Goal: Task Accomplishment & Management: Manage account settings

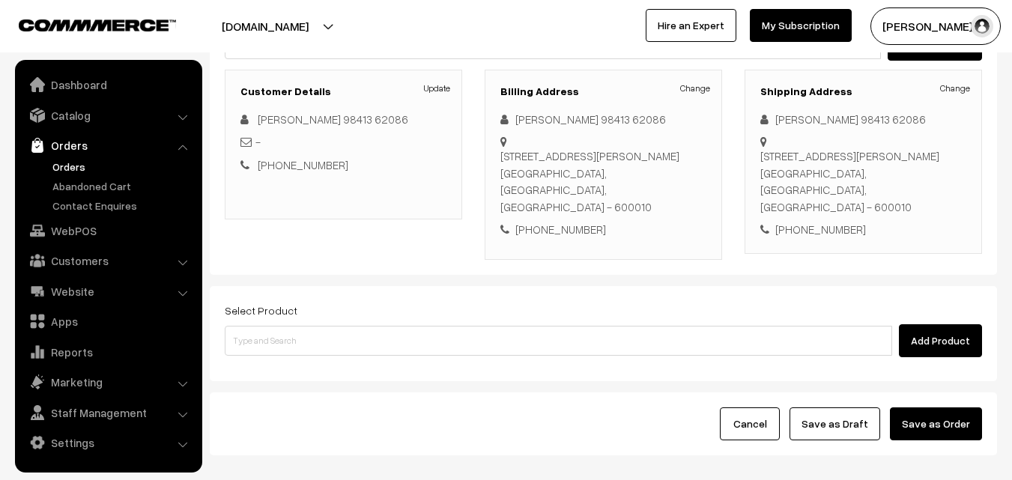
scroll to position [225, 0]
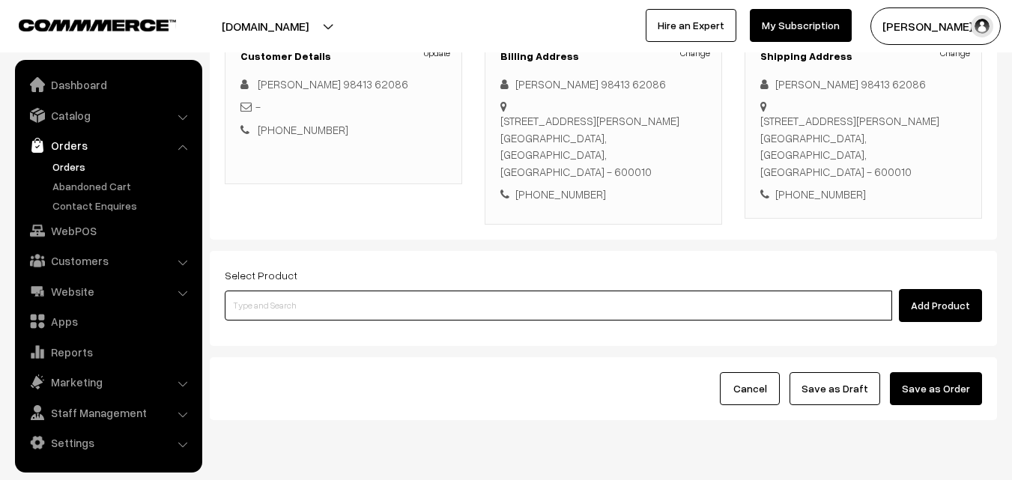
click at [442, 291] on input at bounding box center [559, 306] width 668 height 30
click at [400, 291] on input at bounding box center [559, 306] width 668 height 30
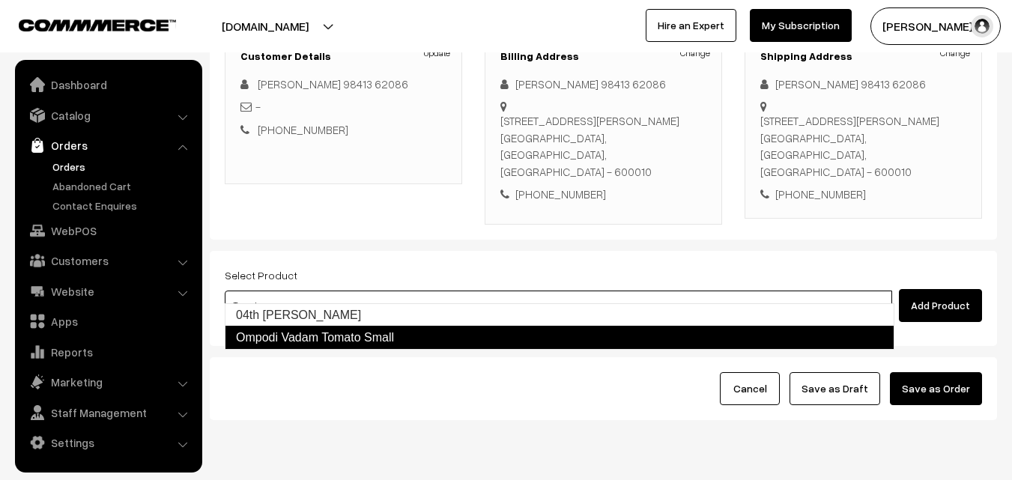
type input "04th Tomato Sadam"
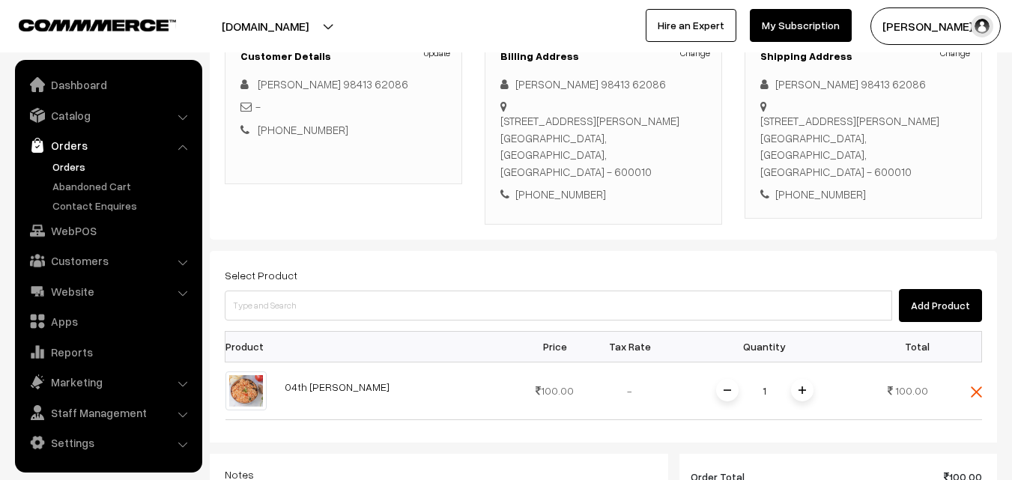
click at [318, 303] on div "Select Product Add Product Product Price Tax Rate Quantity Total 1" at bounding box center [604, 479] width 788 height 457
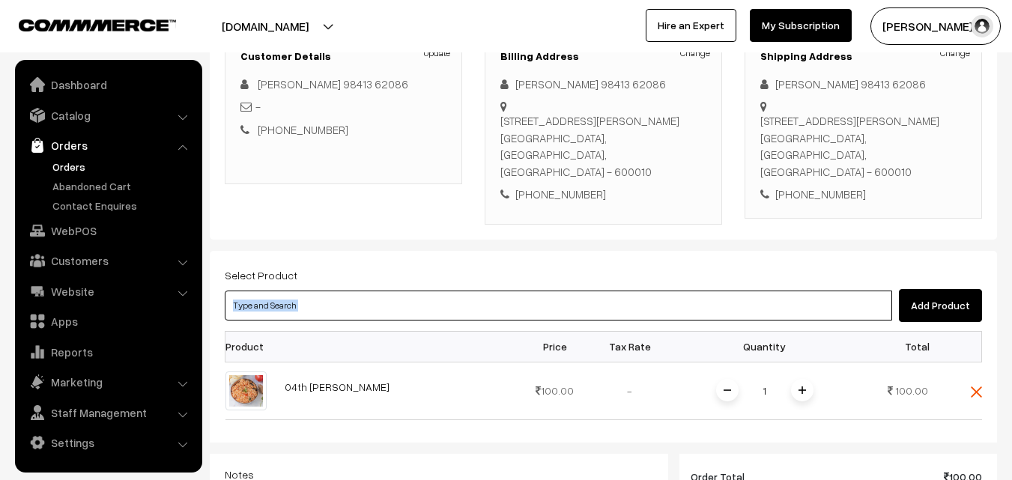
click at [321, 291] on input at bounding box center [559, 306] width 668 height 30
paste input "04th Without Rice..."
type input "04th Without Rice..."
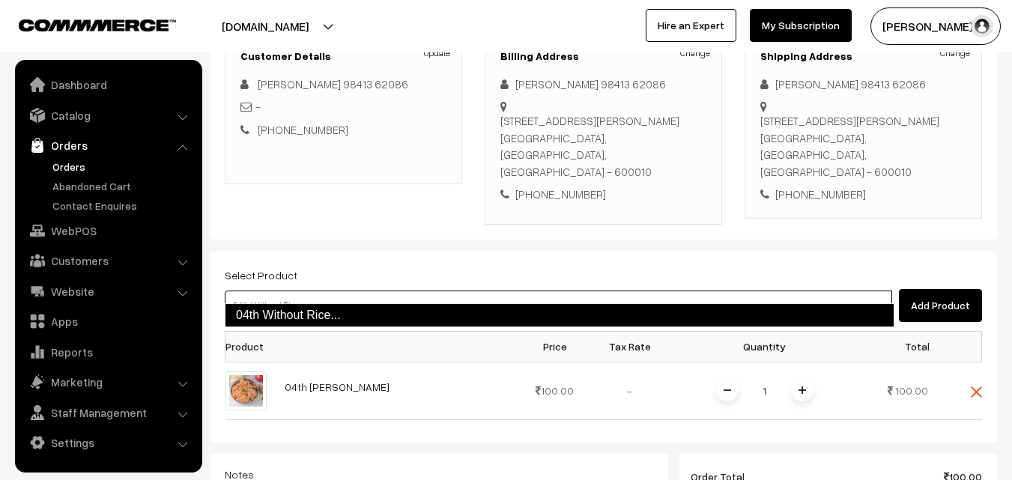
click at [259, 310] on link "04th Without Rice..." at bounding box center [560, 315] width 670 height 24
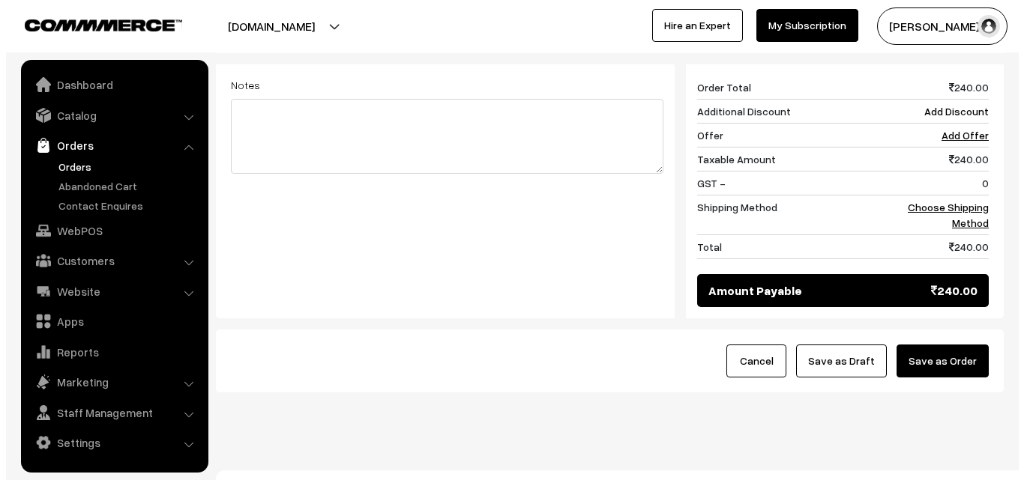
scroll to position [678, 0]
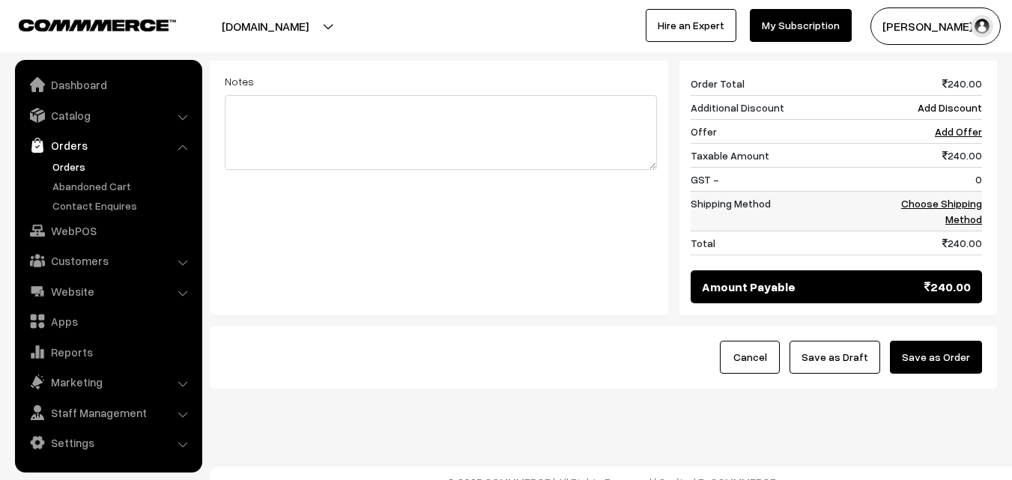
click at [958, 197] on link "Choose Shipping Method" at bounding box center [941, 211] width 81 height 28
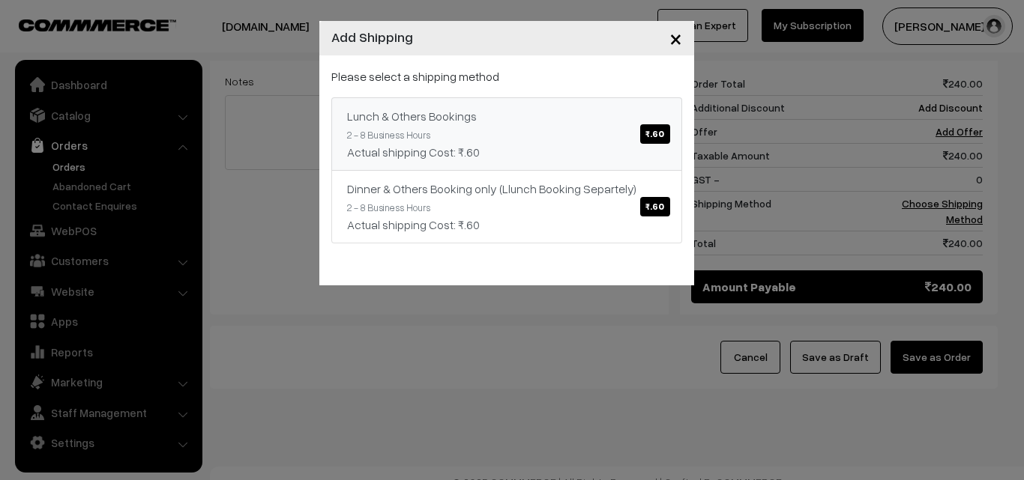
click at [583, 120] on link "Lunch & Others Bookings ₹.60 2 - 8 Business Hours Actual shipping Cost: ₹.60" at bounding box center [506, 133] width 351 height 73
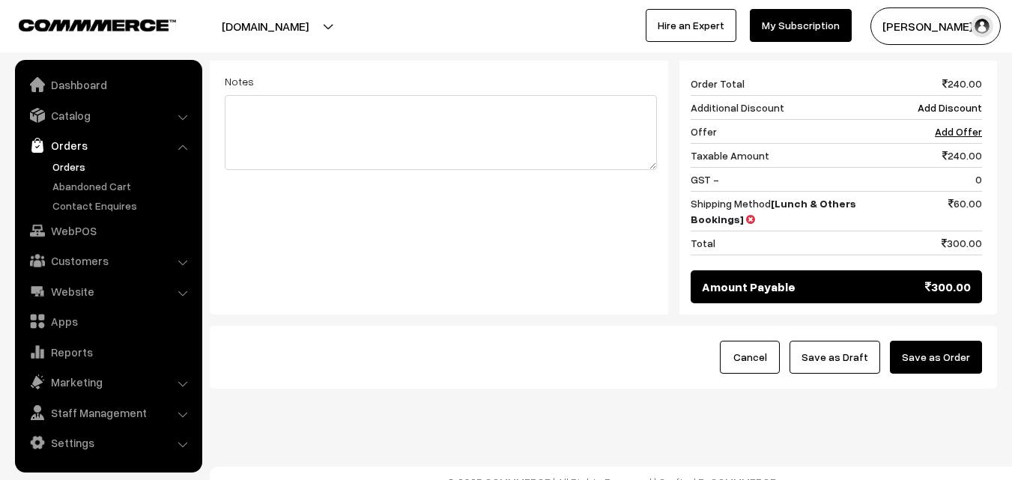
click at [958, 341] on button "Save as Order" at bounding box center [936, 357] width 92 height 33
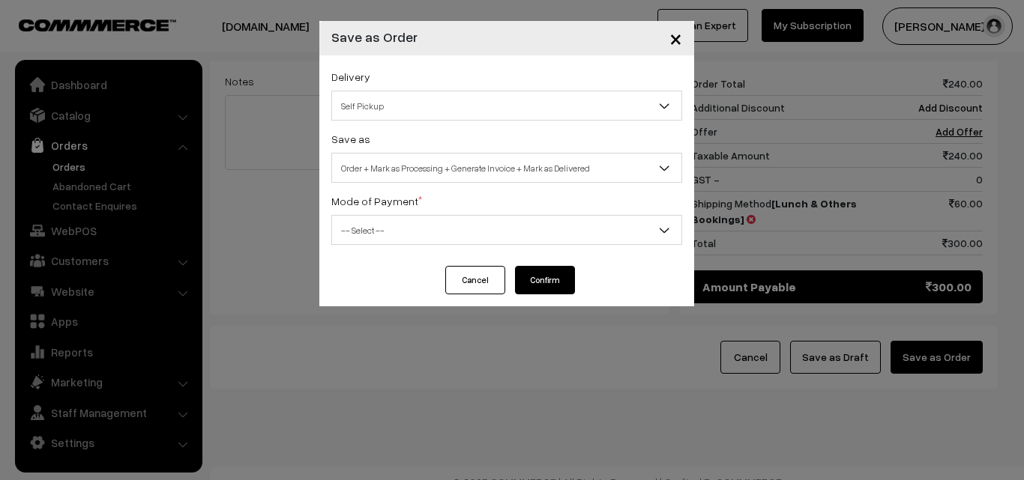
click at [459, 163] on span "Order + Mark as Processing + Generate Invoice + Mark as Delivered" at bounding box center [506, 168] width 349 height 26
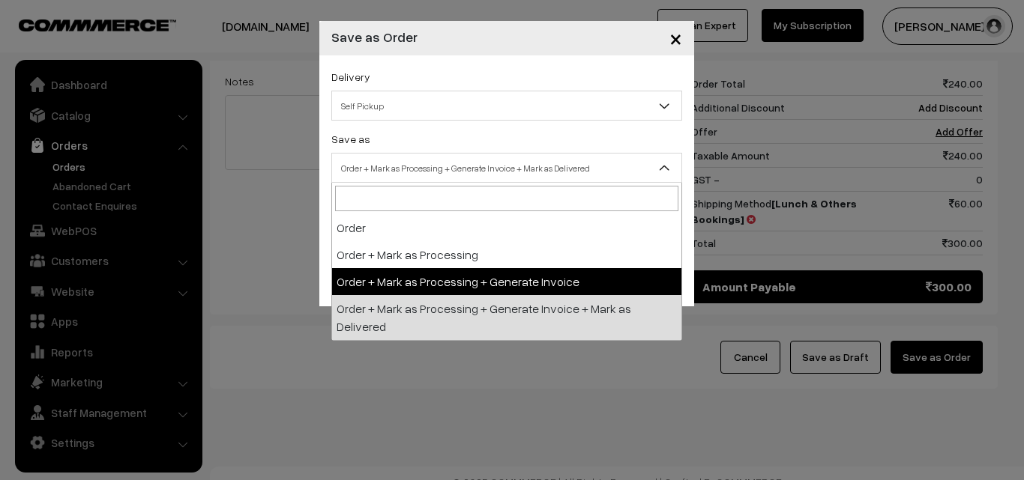
select select "3"
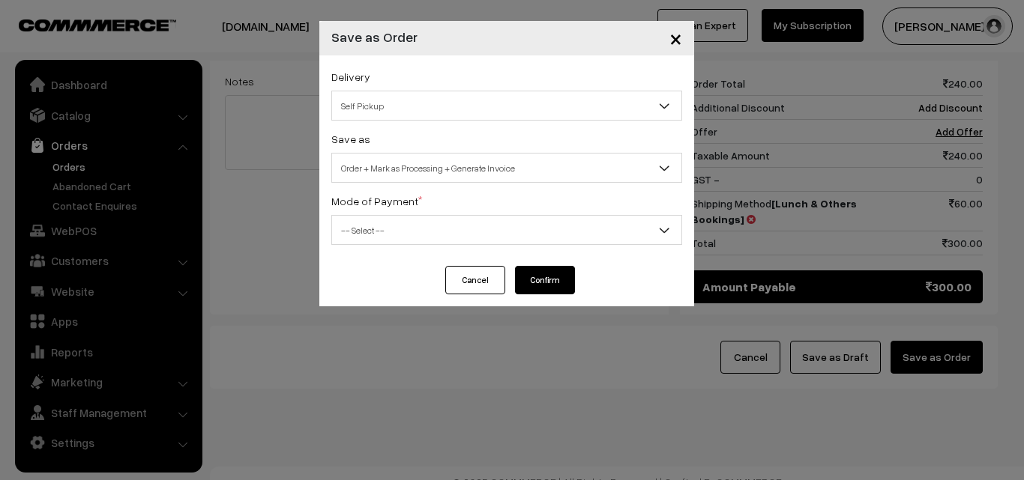
click at [405, 245] on div "Delivery Self Pickup Lunch & Others Bookings (₹60) (2 - 8 Business Hours) Dinne…" at bounding box center [506, 160] width 375 height 211
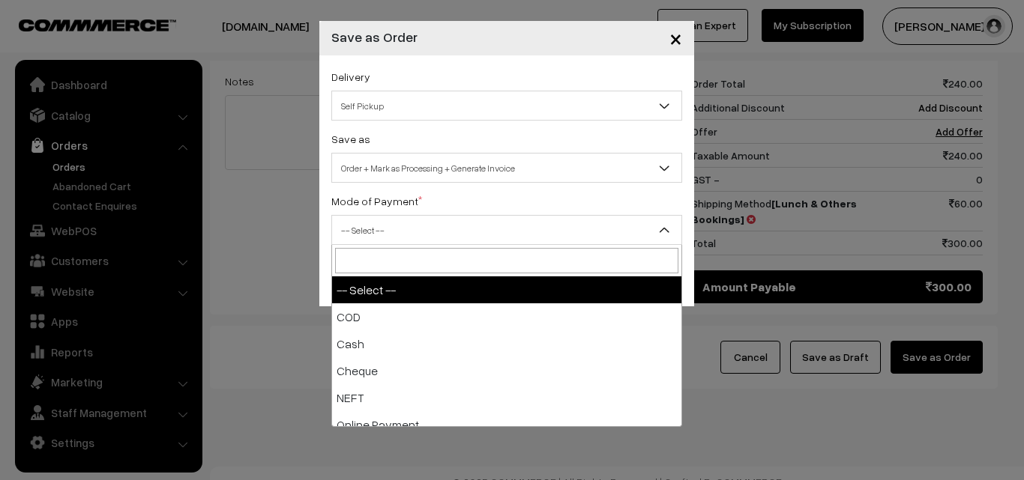
click at [407, 218] on span "-- Select --" at bounding box center [506, 230] width 349 height 26
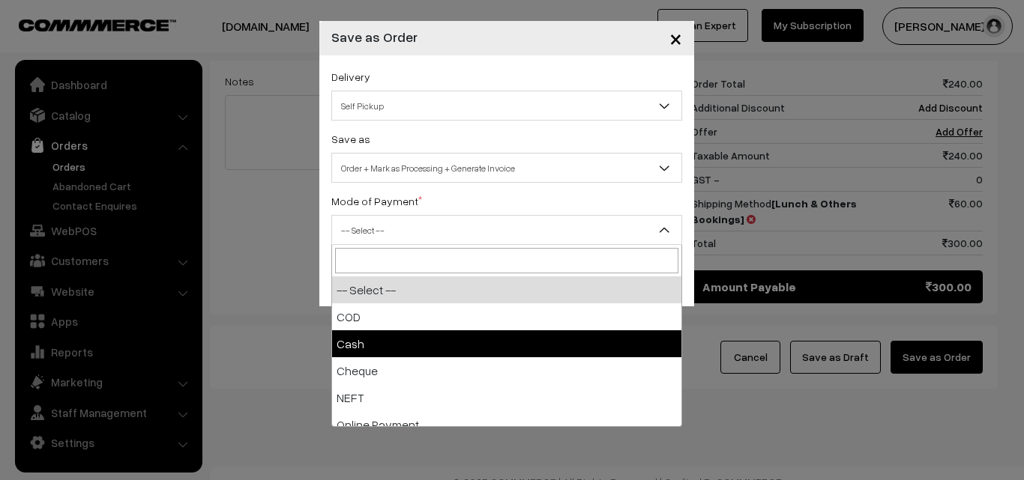
select select "2"
checkbox input "true"
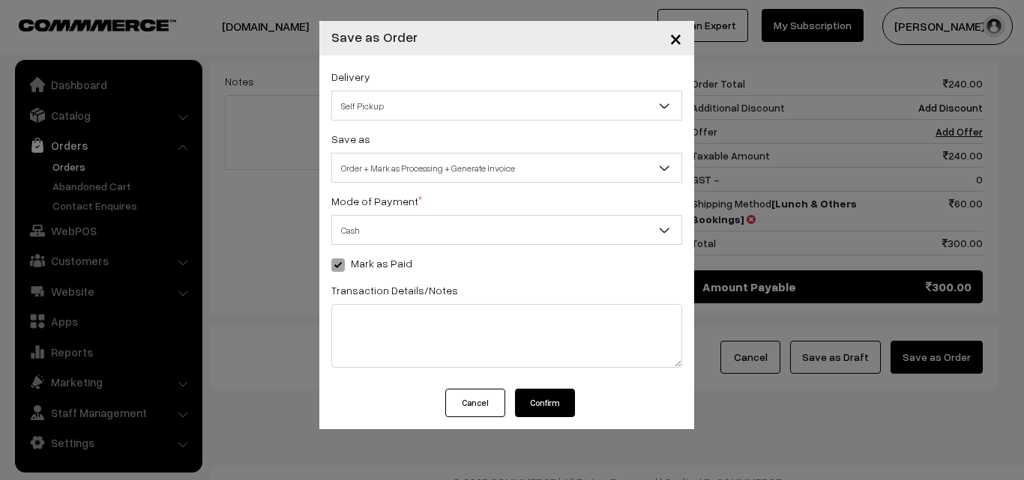
click at [538, 399] on button "Confirm" at bounding box center [545, 403] width 60 height 28
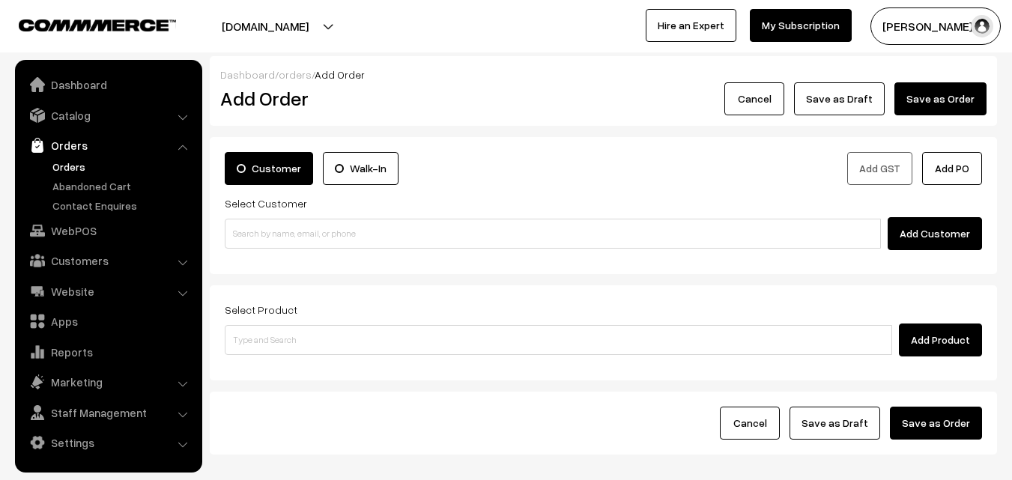
click at [74, 160] on link "Orders" at bounding box center [123, 167] width 148 height 16
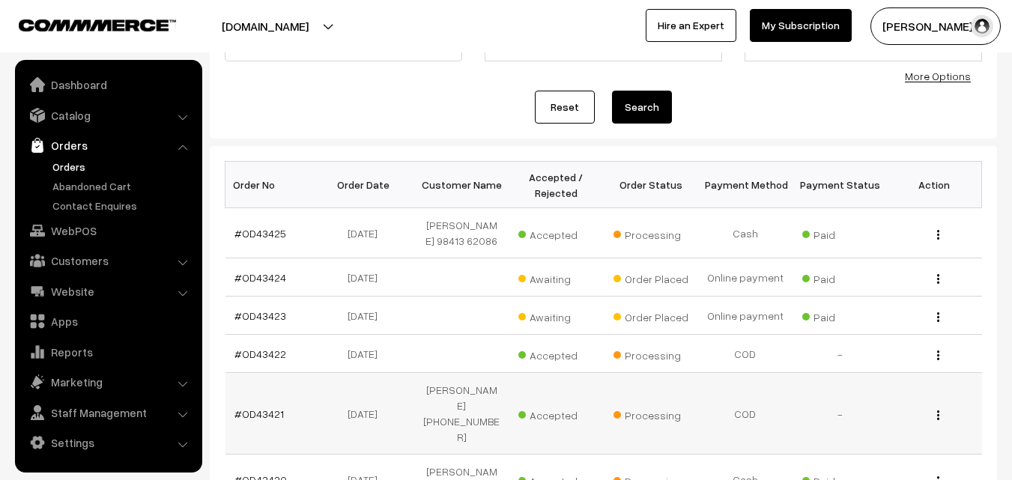
scroll to position [150, 0]
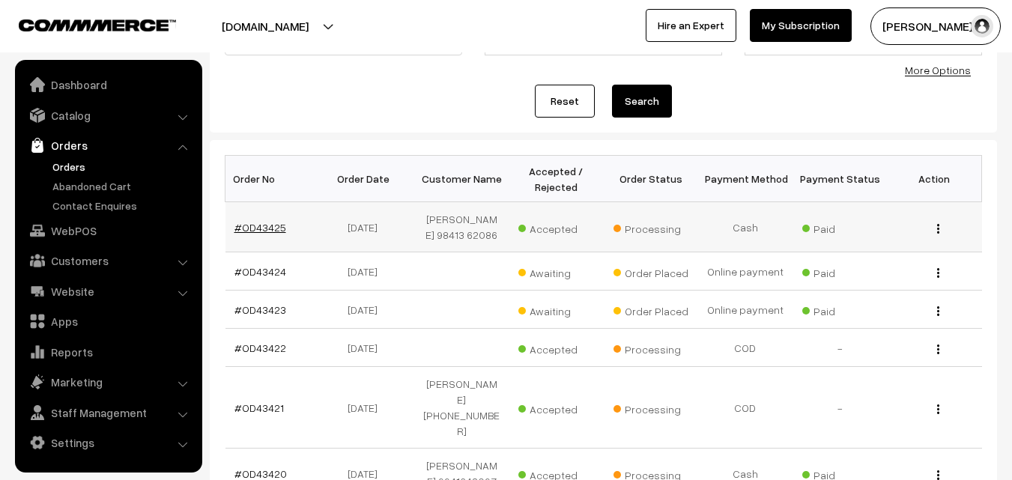
click at [258, 231] on link "#OD43425" at bounding box center [261, 227] width 52 height 13
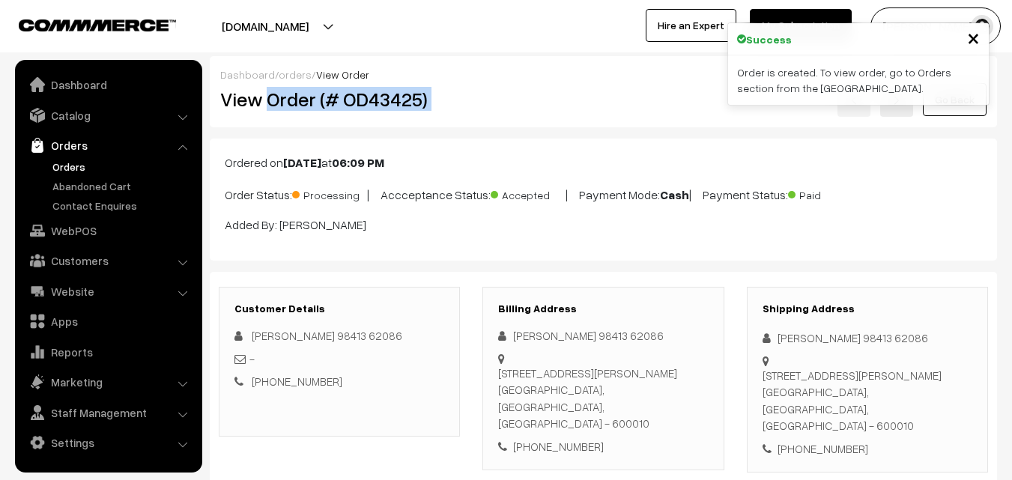
drag, startPoint x: 329, startPoint y: 103, endPoint x: 496, endPoint y: 100, distance: 167.1
click at [497, 100] on div "View Order (# OD43425) Go Back" at bounding box center [603, 99] width 789 height 34
copy div "Order (# OD43425)"
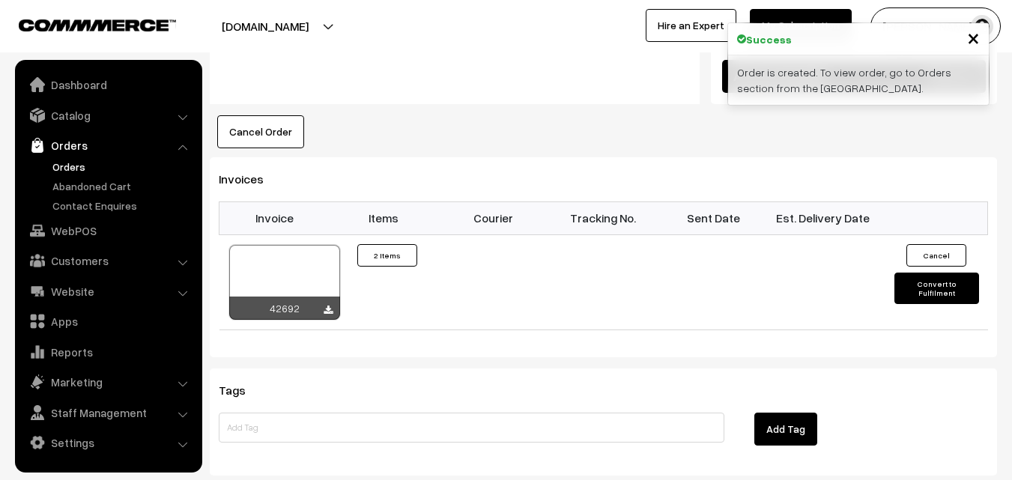
scroll to position [974, 0]
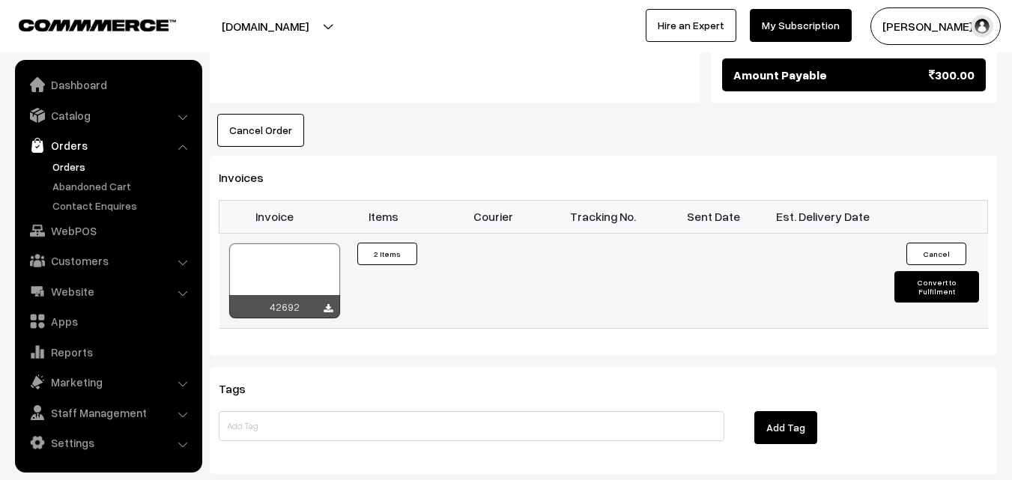
drag, startPoint x: 308, startPoint y: 200, endPoint x: 315, endPoint y: 239, distance: 39.5
click at [308, 205] on th "Invoice" at bounding box center [275, 216] width 110 height 33
click at [304, 251] on div at bounding box center [284, 281] width 111 height 75
click at [76, 225] on link "WebPOS" at bounding box center [108, 230] width 178 height 27
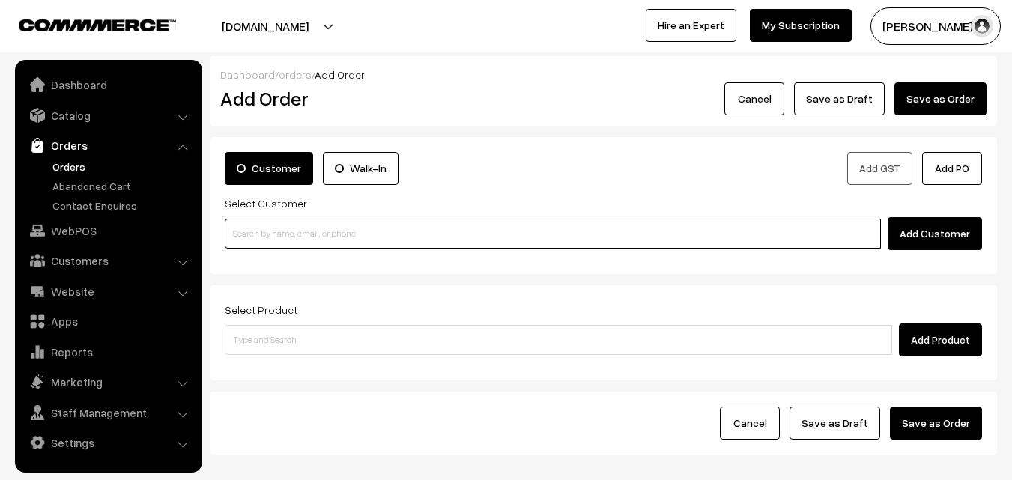
click at [285, 240] on input at bounding box center [553, 234] width 656 height 30
paste input "99416 78072"
click at [259, 227] on input "99416 78072" at bounding box center [553, 234] width 656 height 30
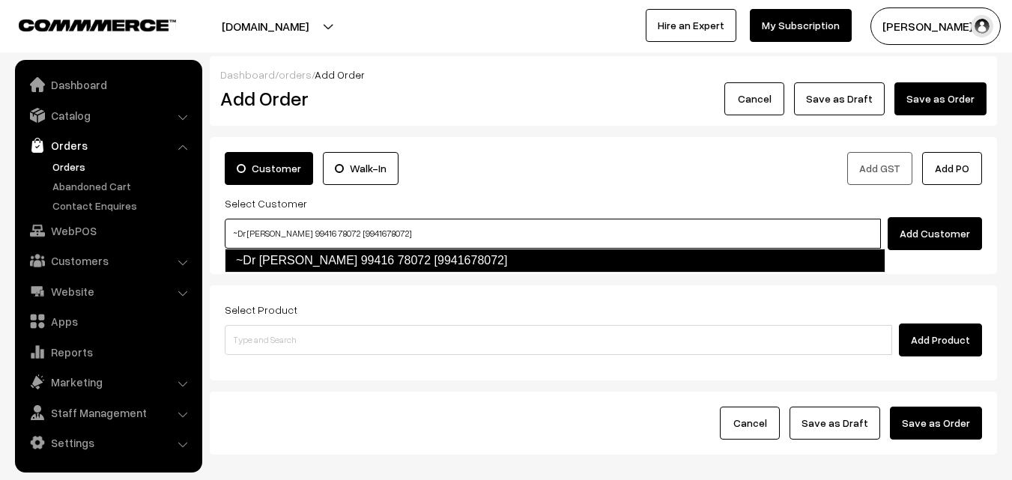
type input "~Dr R Srivathsan 99416 78072 [9941678072]"
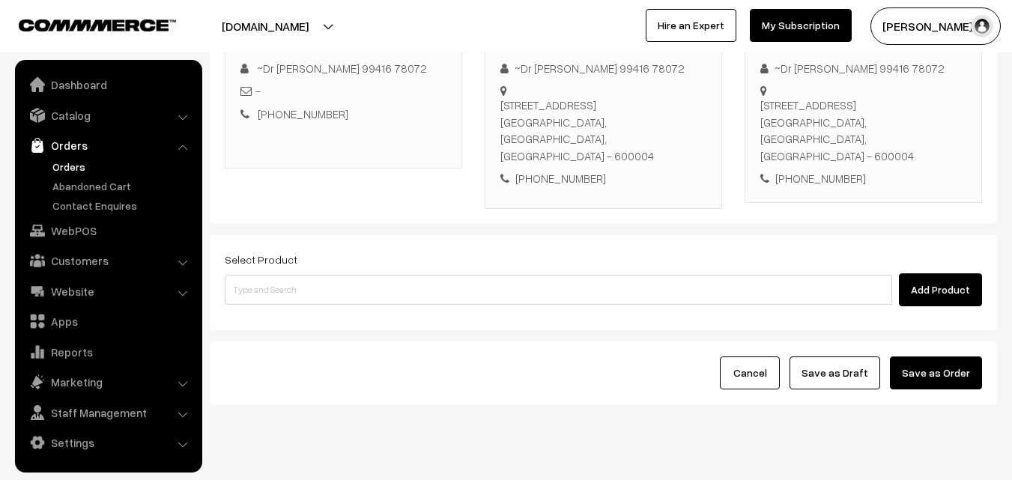
scroll to position [256, 0]
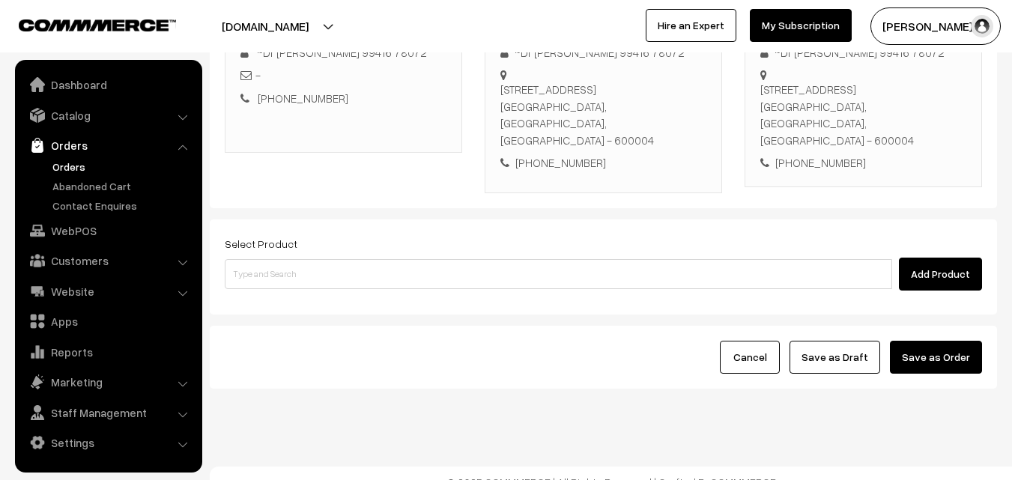
click at [306, 238] on div "Select Product Add Product" at bounding box center [604, 263] width 758 height 56
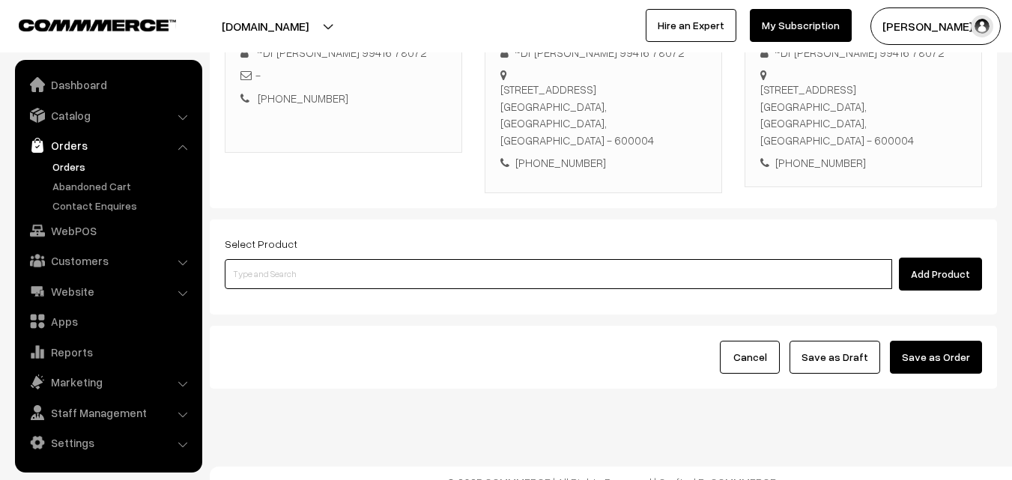
drag, startPoint x: 306, startPoint y: 259, endPoint x: 299, endPoint y: 254, distance: 8.1
click at [304, 259] on input at bounding box center [559, 274] width 668 height 30
click at [372, 261] on input at bounding box center [559, 274] width 668 height 30
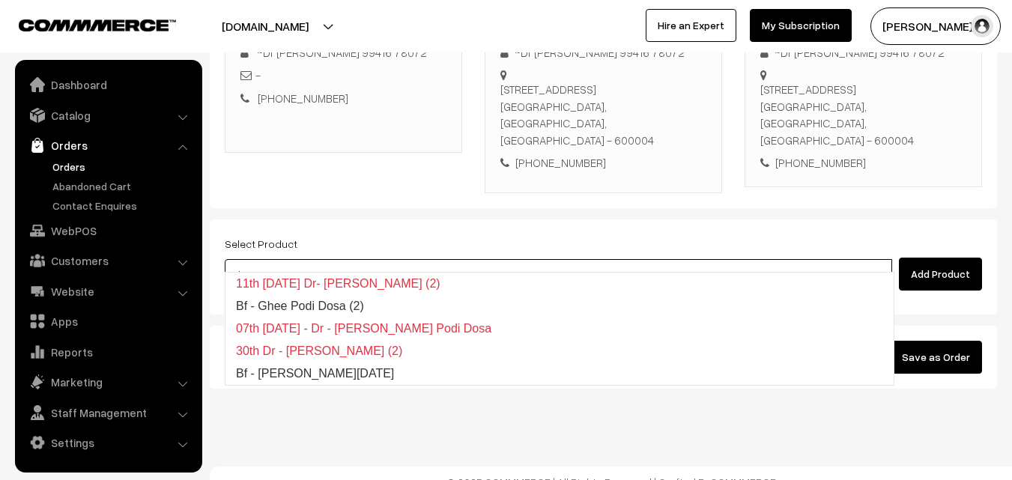
type input "Bf - Ghee Pongal"
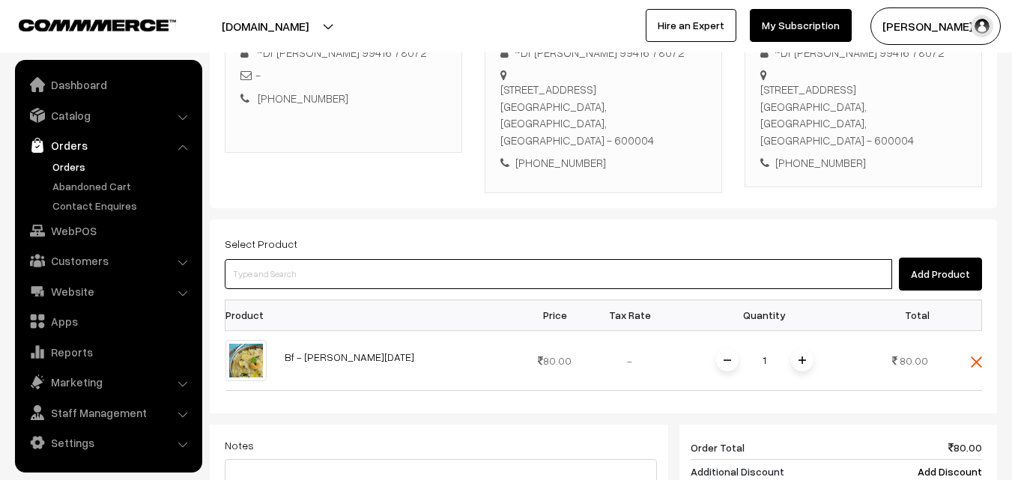
click at [372, 261] on input at bounding box center [559, 274] width 668 height 30
click at [328, 261] on input at bounding box center [559, 274] width 668 height 30
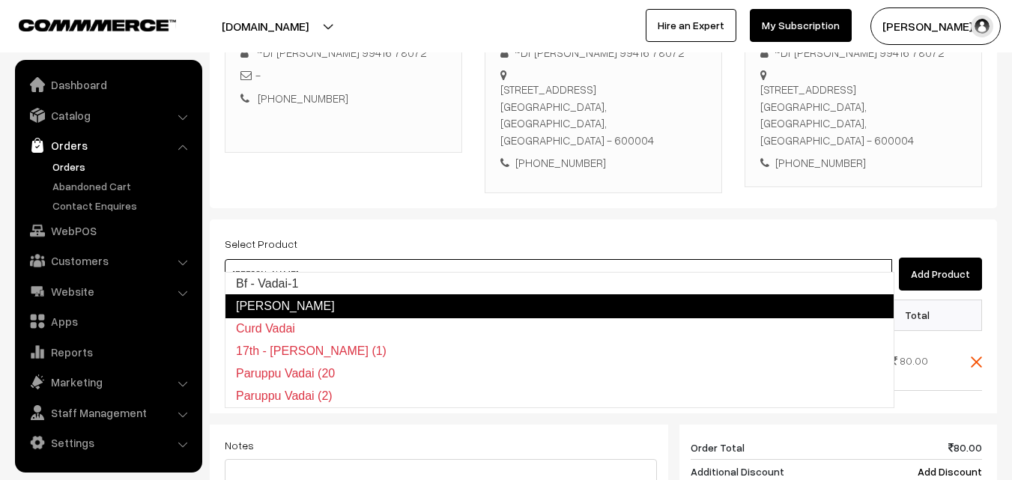
type input "Bf - Vadai-1"
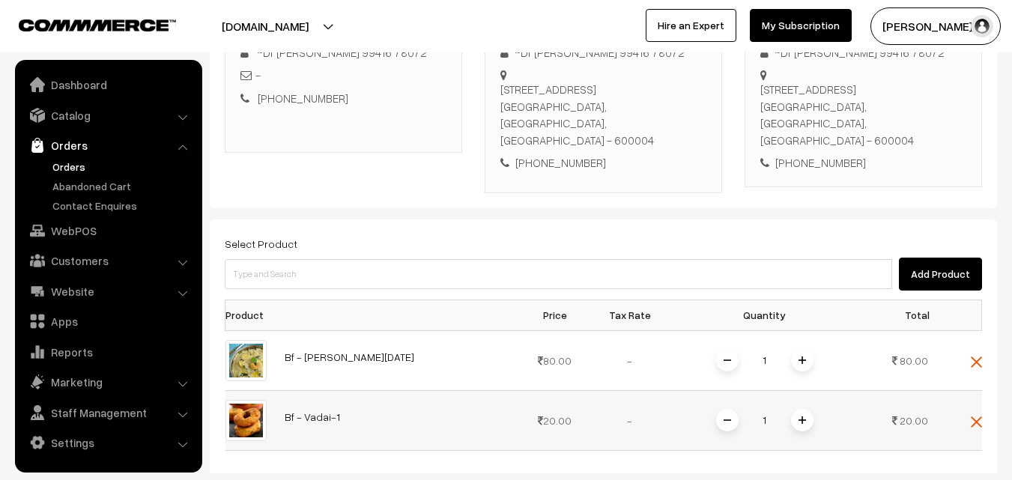
click at [798, 409] on span at bounding box center [802, 420] width 22 height 22
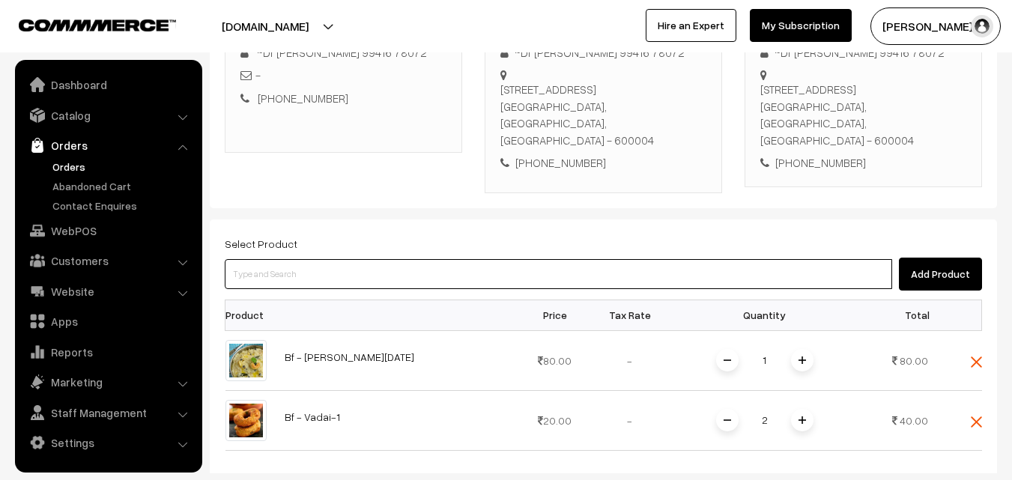
click at [667, 265] on input at bounding box center [559, 274] width 668 height 30
click at [296, 265] on input at bounding box center [559, 274] width 668 height 30
paste input "04th Saturday With Rice"
type input "04th Saturday With Rice"
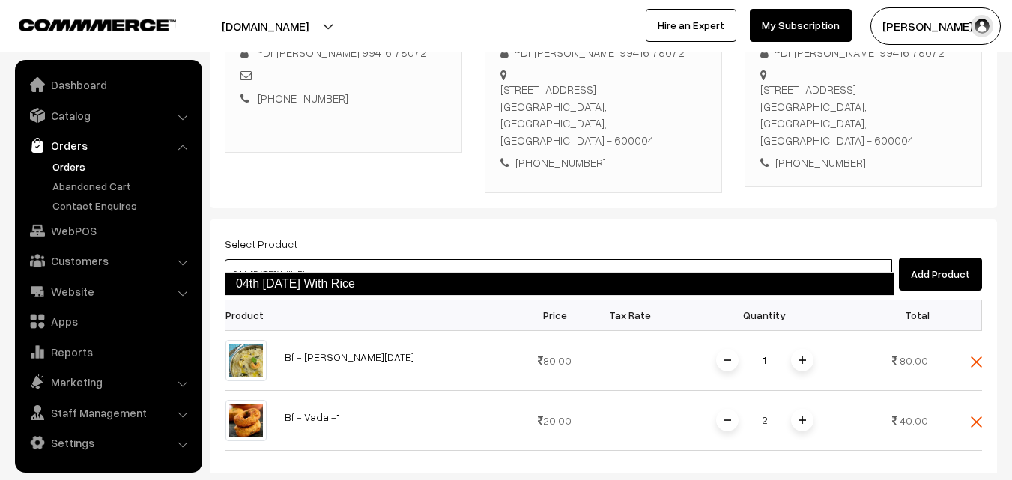
click at [296, 288] on link "04th Saturday With Rice" at bounding box center [560, 284] width 670 height 24
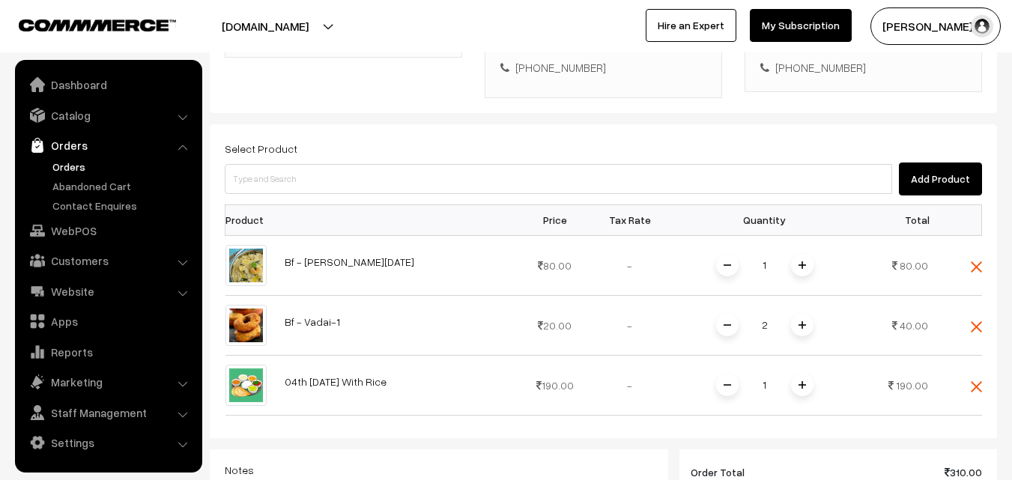
scroll to position [631, 0]
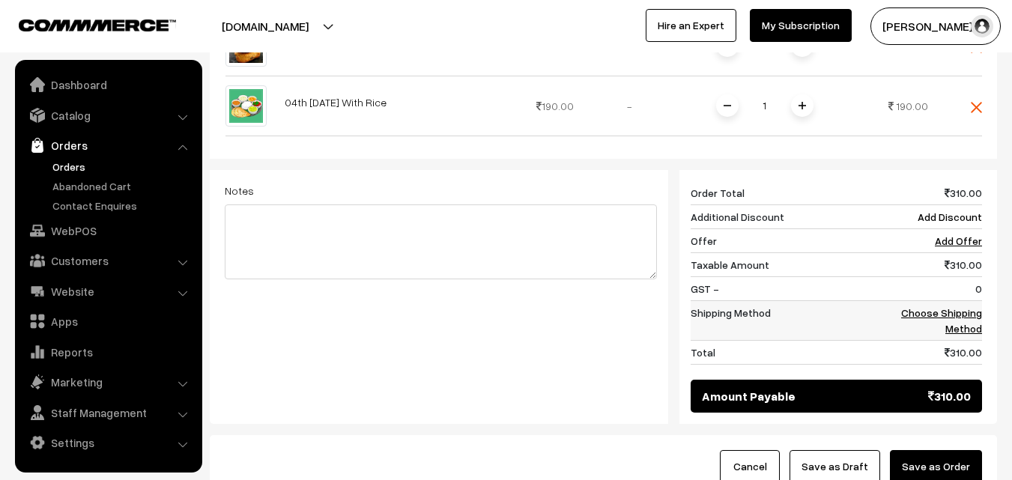
click at [973, 306] on link "Choose Shipping Method" at bounding box center [941, 320] width 81 height 28
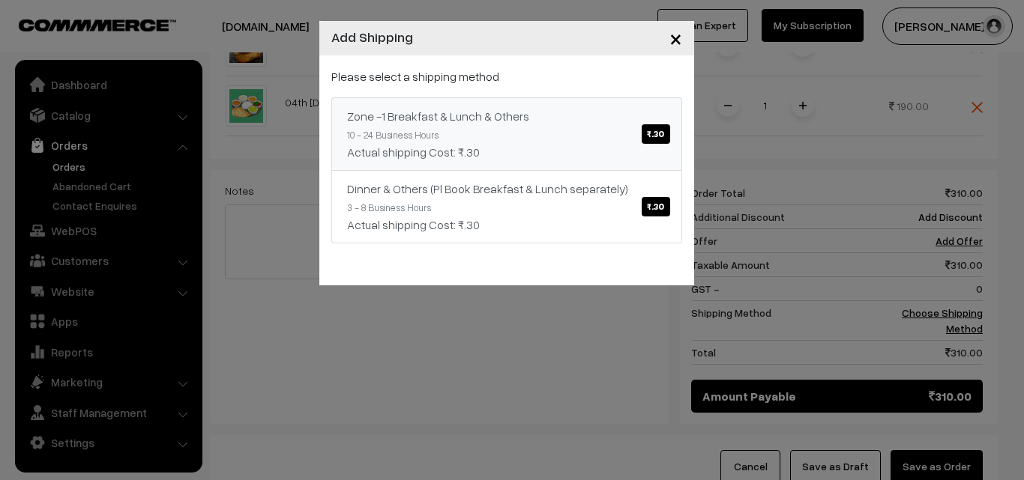
click at [546, 124] on div "Zone -1 Breakfast & Lunch & Others ₹.30" at bounding box center [506, 116] width 319 height 18
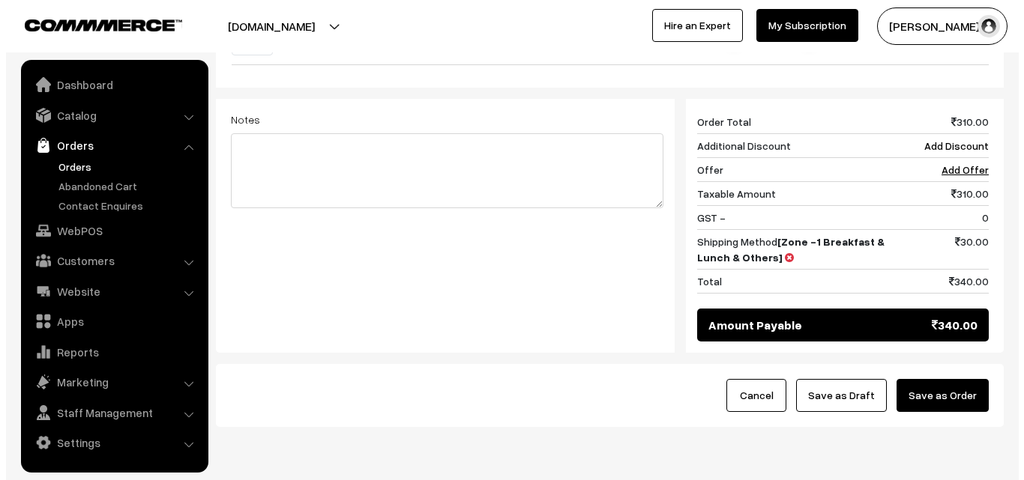
scroll to position [706, 0]
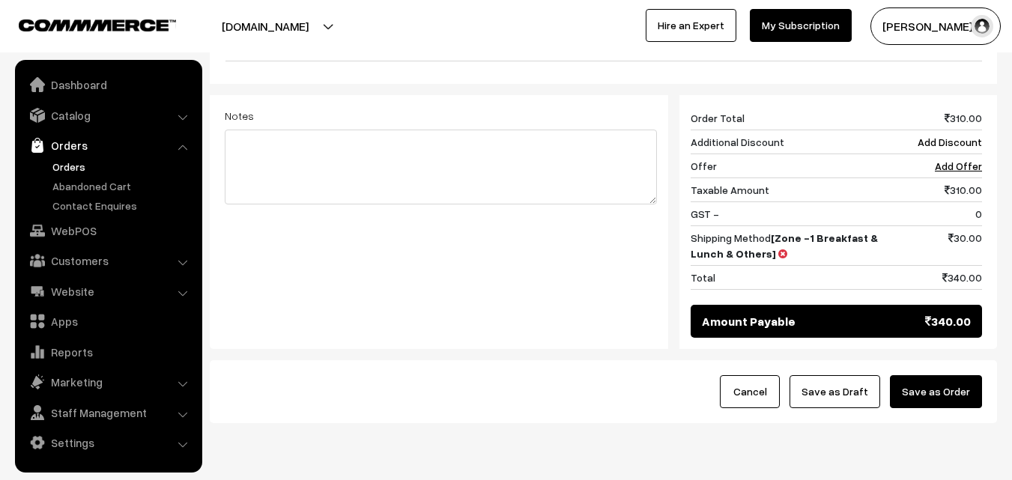
click at [945, 375] on button "Save as Order" at bounding box center [936, 391] width 92 height 33
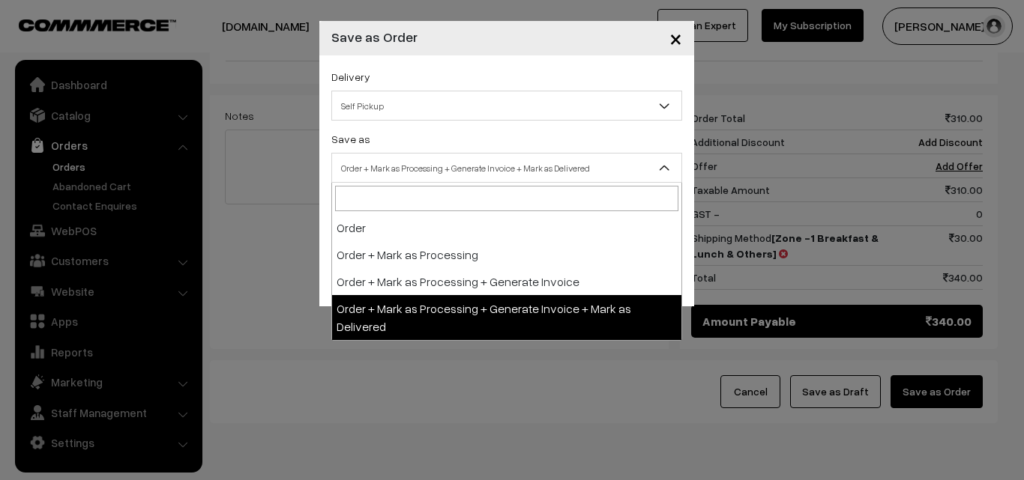
click at [428, 163] on span "Order + Mark as Processing + Generate Invoice + Mark as Delivered" at bounding box center [506, 168] width 349 height 26
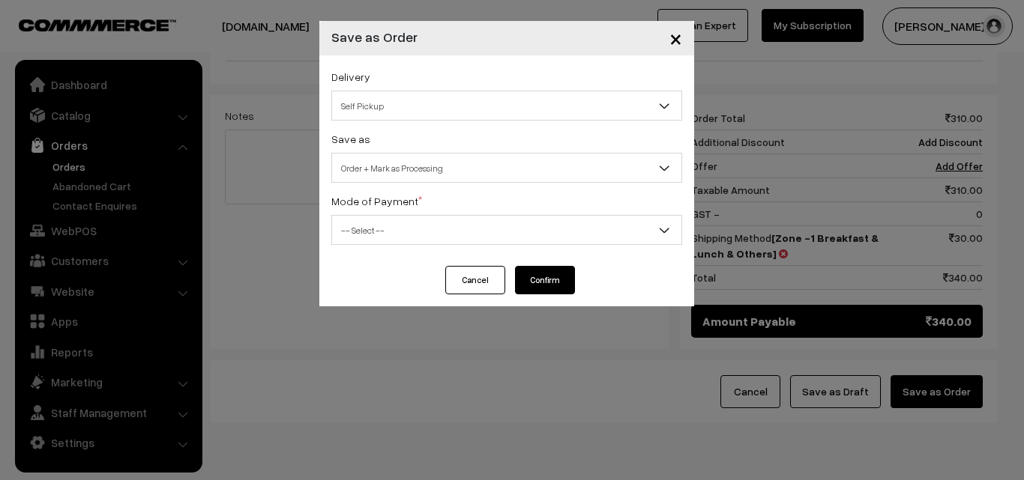
click at [390, 160] on span "Order + Mark as Processing" at bounding box center [506, 168] width 349 height 26
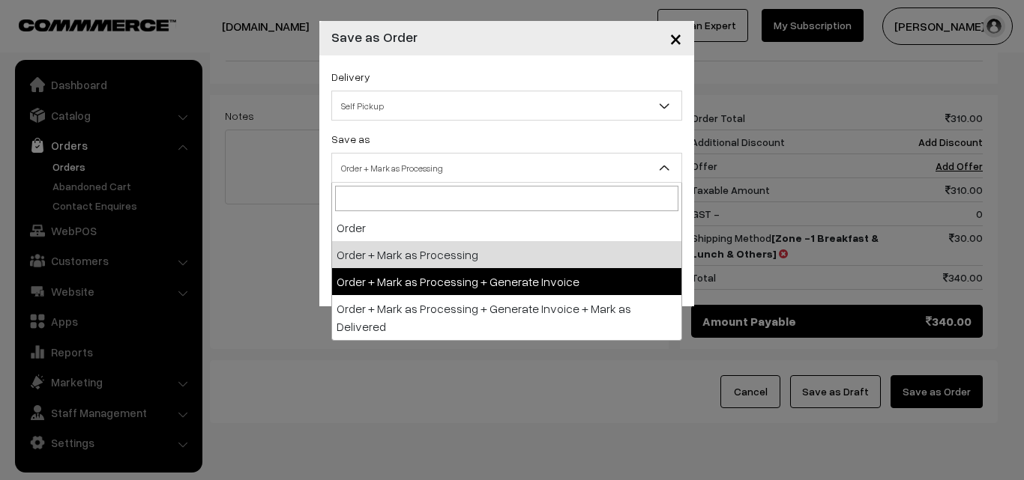
select select "3"
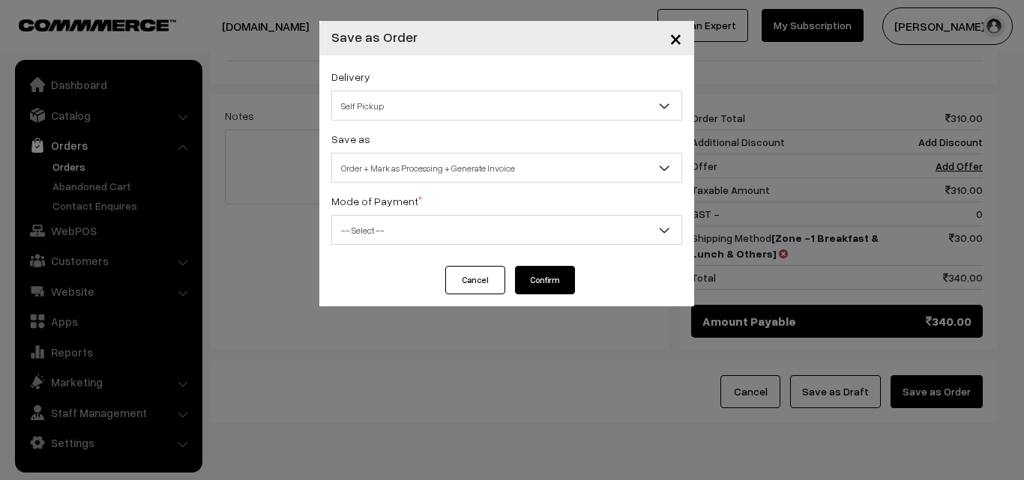
click at [377, 244] on div "Delivery Self Pickup Zone -1 Breakfast & Lunch & Others (₹30) (10 - 24 Business…" at bounding box center [506, 160] width 375 height 211
click at [379, 235] on span "-- Select --" at bounding box center [506, 230] width 349 height 26
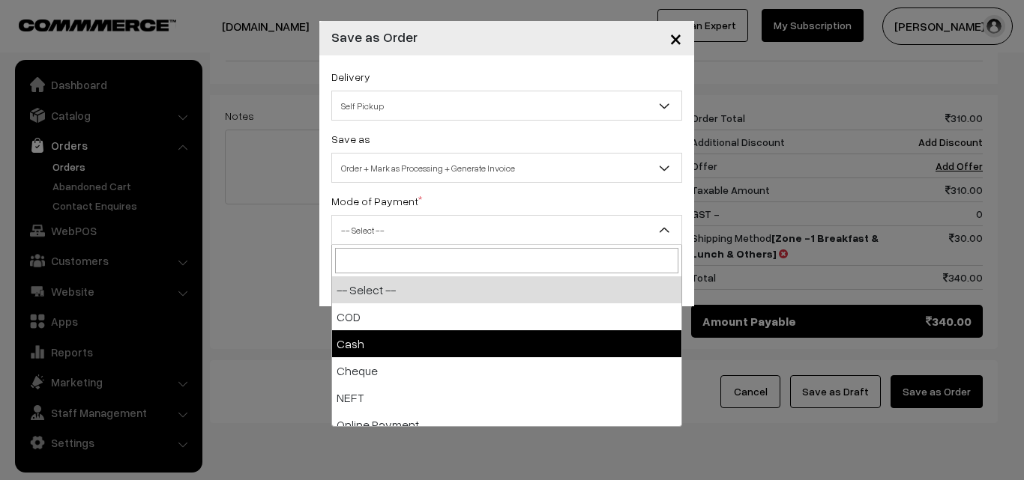
select select "2"
checkbox input "true"
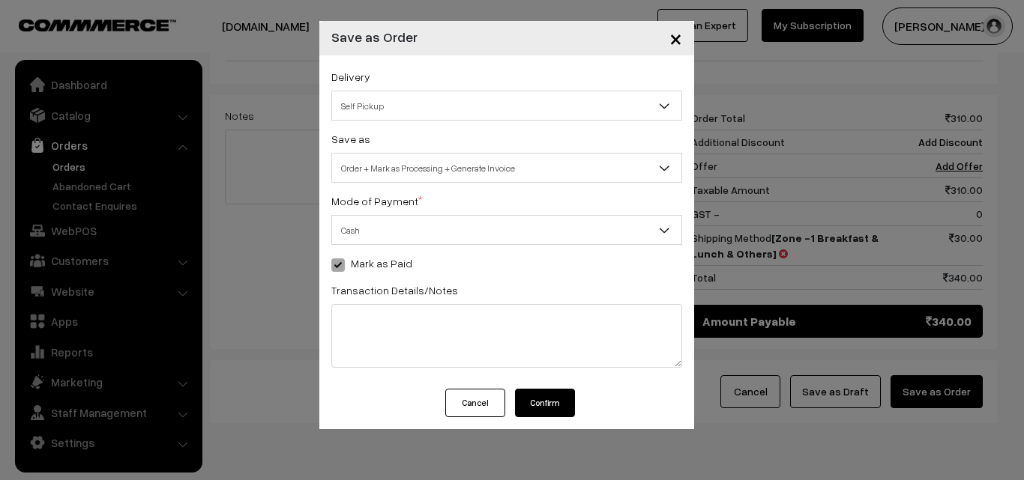
click at [550, 410] on button "Confirm" at bounding box center [545, 403] width 60 height 28
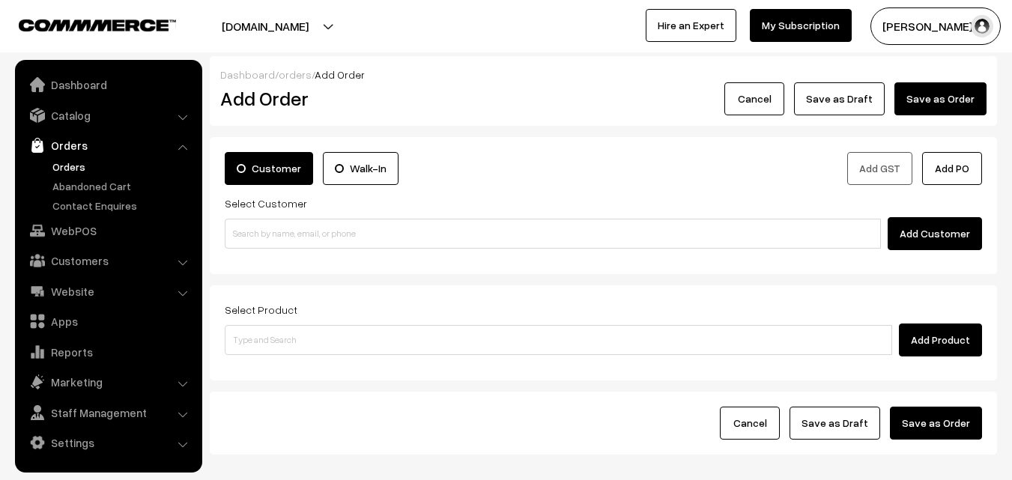
click at [70, 175] on ul "Orders" at bounding box center [109, 186] width 180 height 55
click at [71, 172] on link "Orders" at bounding box center [123, 167] width 148 height 16
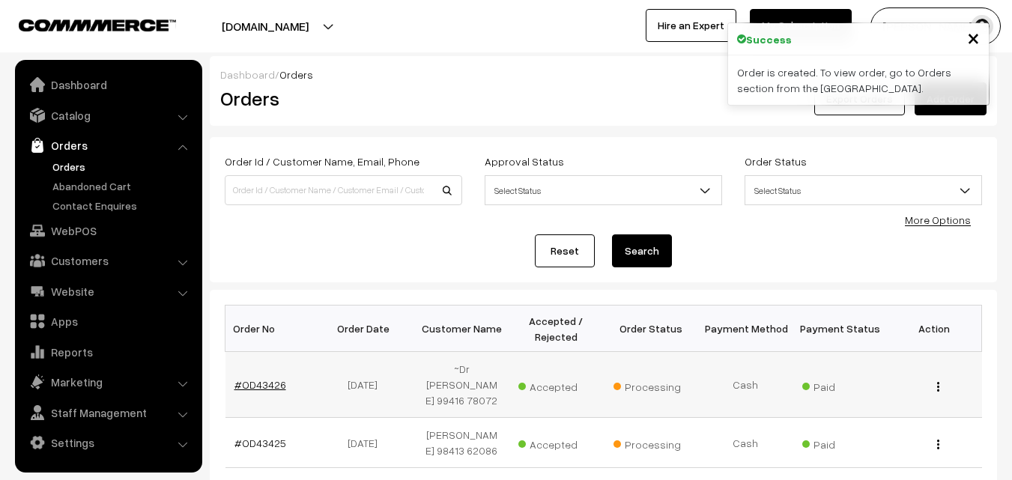
click at [266, 378] on link "#OD43426" at bounding box center [261, 384] width 52 height 13
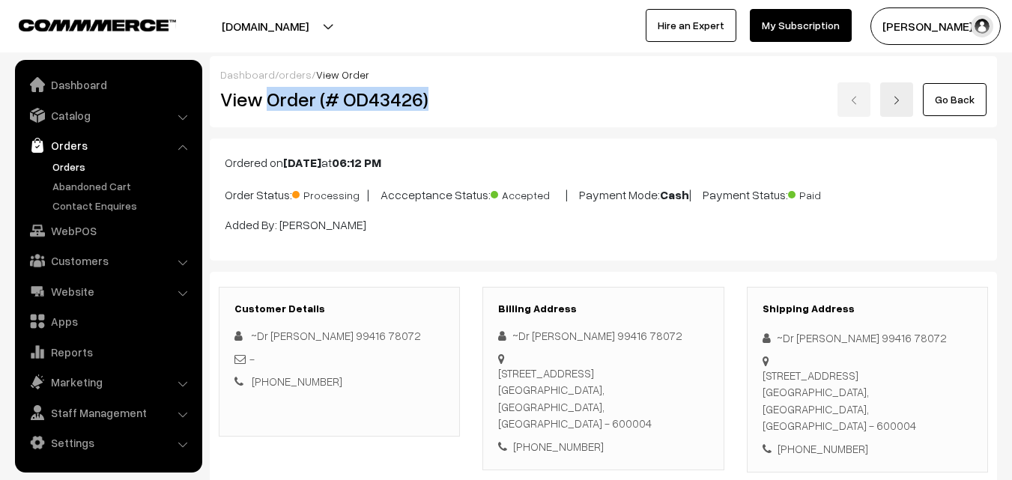
click at [450, 114] on div "View Order (# OD43426)" at bounding box center [340, 99] width 263 height 34
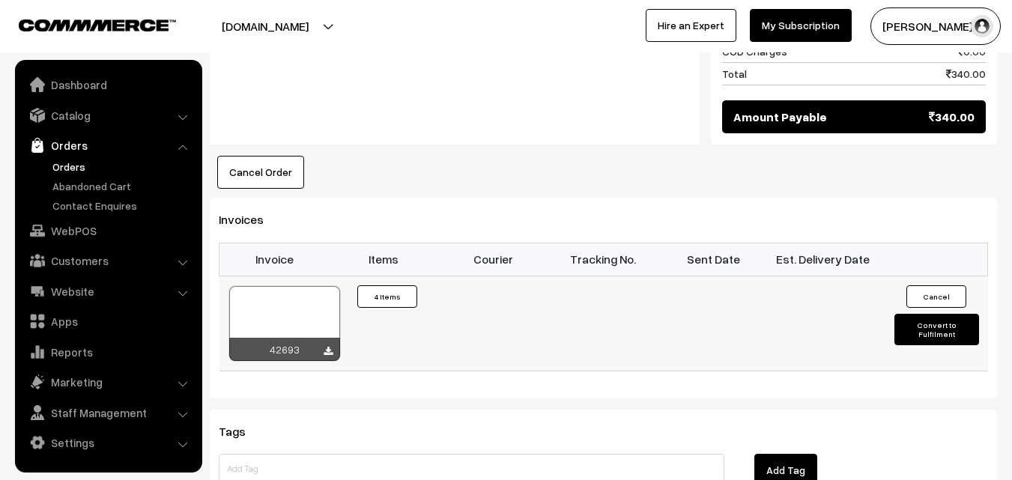
scroll to position [1049, 0]
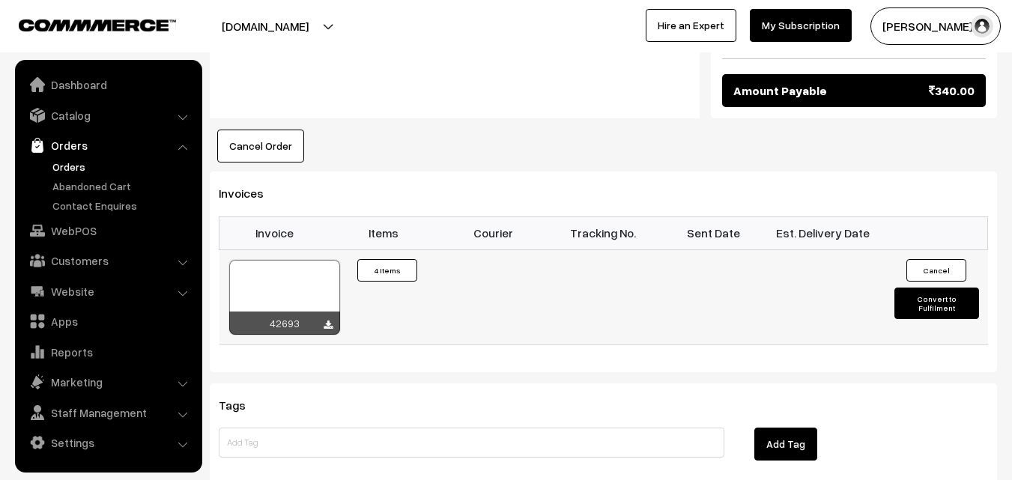
click at [288, 271] on div at bounding box center [284, 297] width 111 height 75
click at [83, 238] on link "WebPOS" at bounding box center [108, 230] width 178 height 27
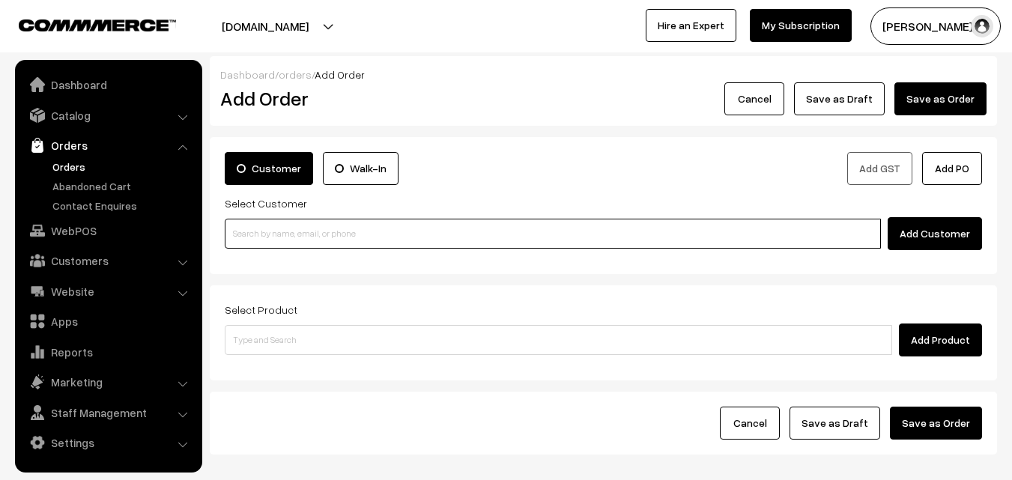
click at [273, 232] on input at bounding box center [553, 234] width 656 height 30
paste input "98842 91220"
click at [263, 232] on input "98842 91220" at bounding box center [553, 234] width 656 height 30
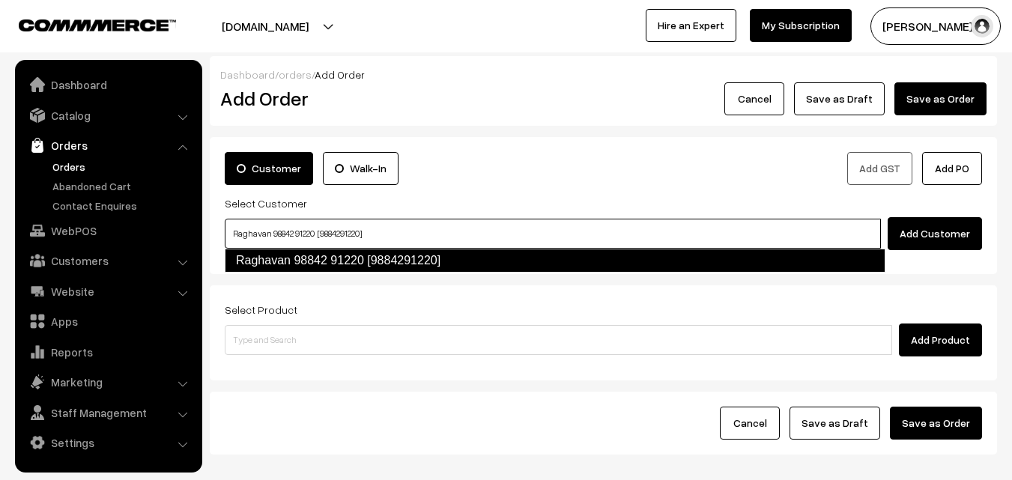
type input "Raghavan 98842 91220 [9884291220]"
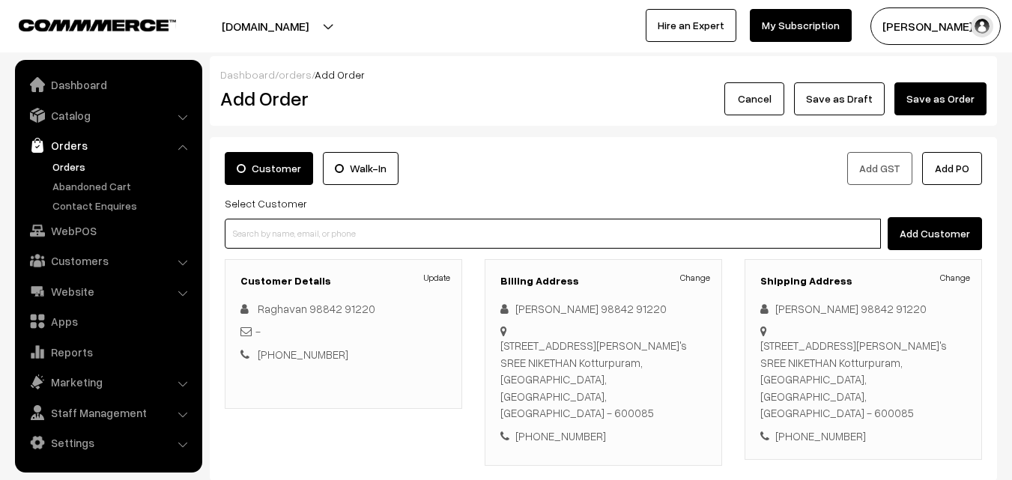
click at [280, 244] on input at bounding box center [553, 234] width 656 height 30
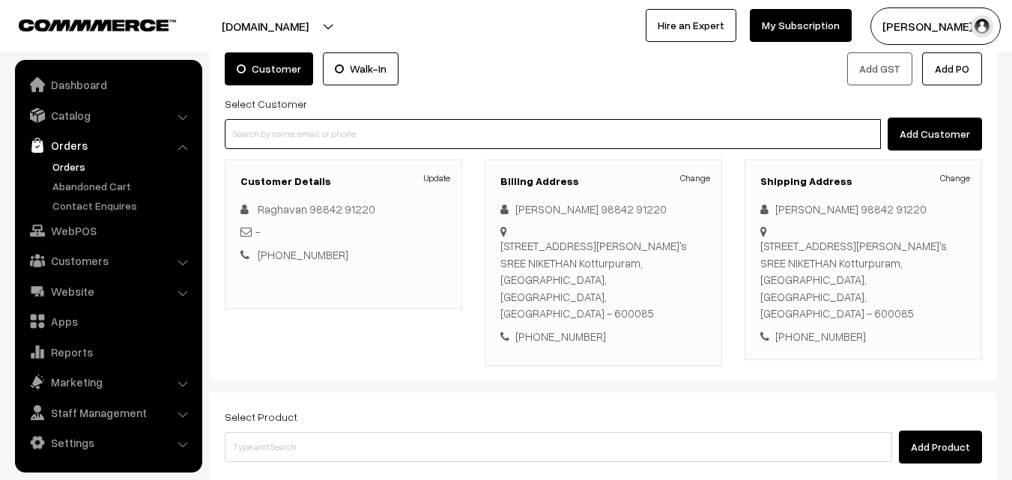
scroll to position [274, 0]
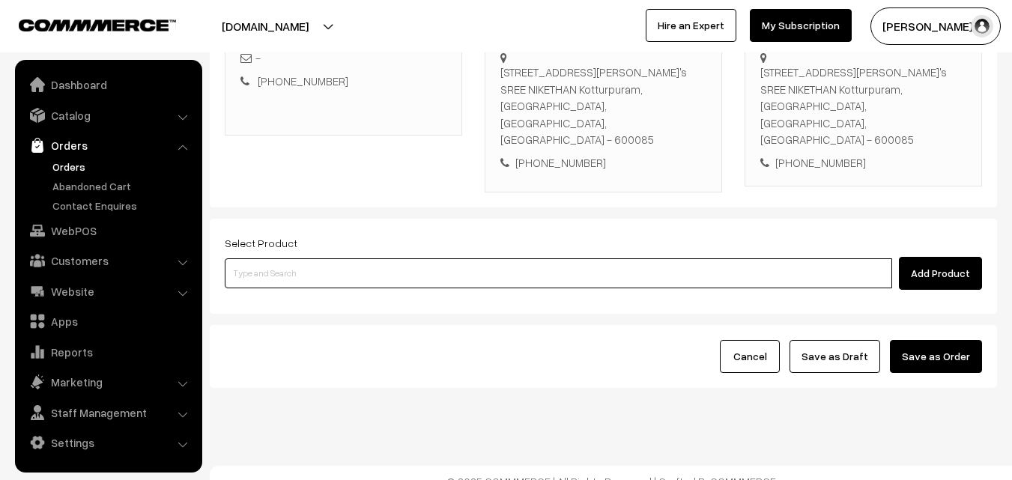
click at [292, 259] on input at bounding box center [559, 274] width 668 height 30
paste input "04th Without Rice..."
type input "04th Without Rice..."
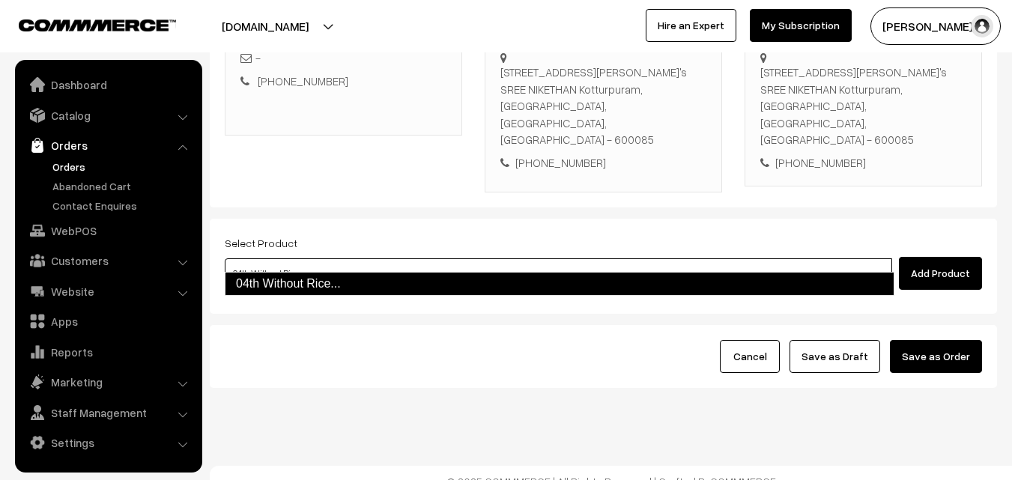
click at [294, 279] on link "04th Without Rice..." at bounding box center [560, 284] width 670 height 24
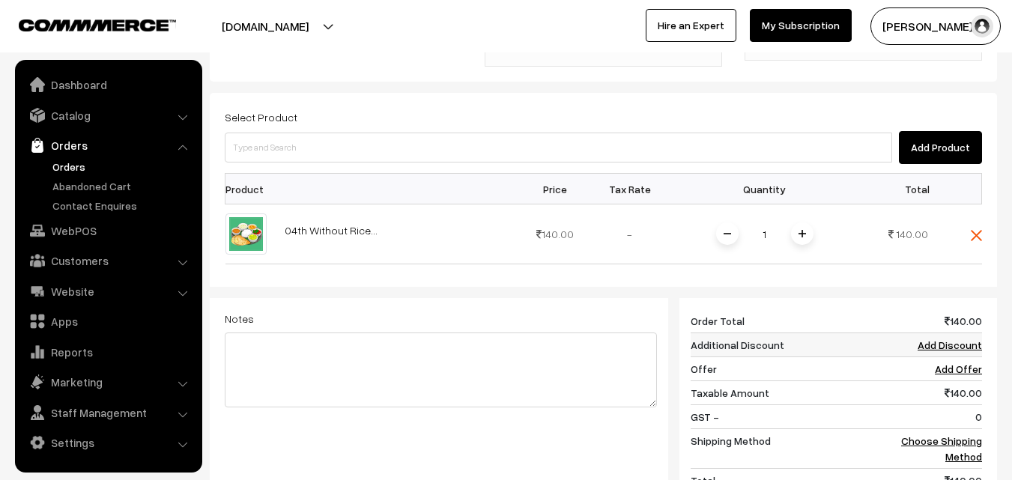
scroll to position [423, 0]
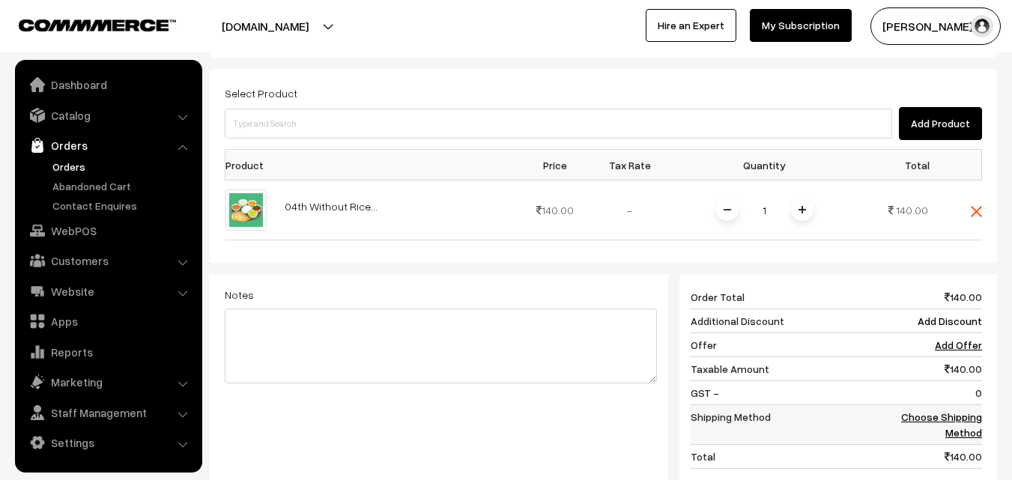
click at [964, 413] on link "Choose Shipping Method" at bounding box center [941, 425] width 81 height 28
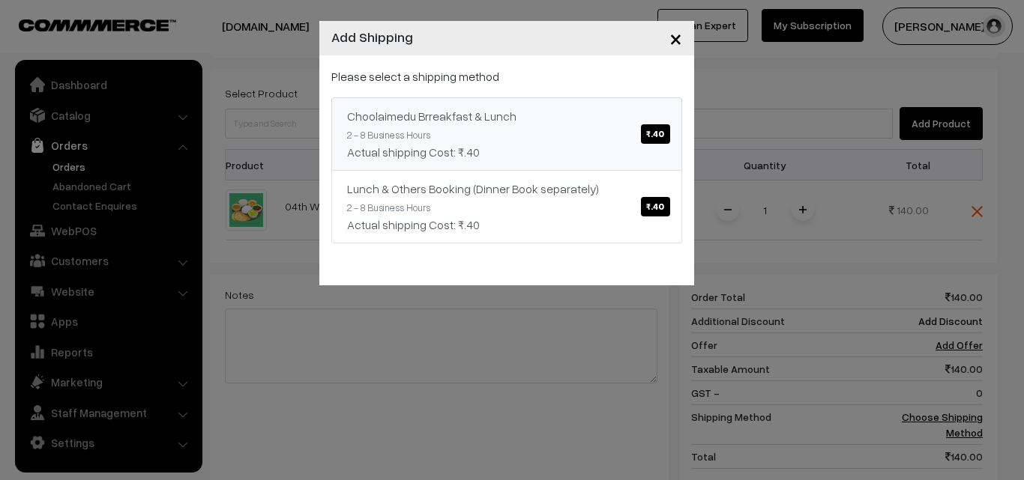
click at [520, 123] on div "Choolaimedu Brreakfast & Lunch ₹.40" at bounding box center [506, 116] width 319 height 18
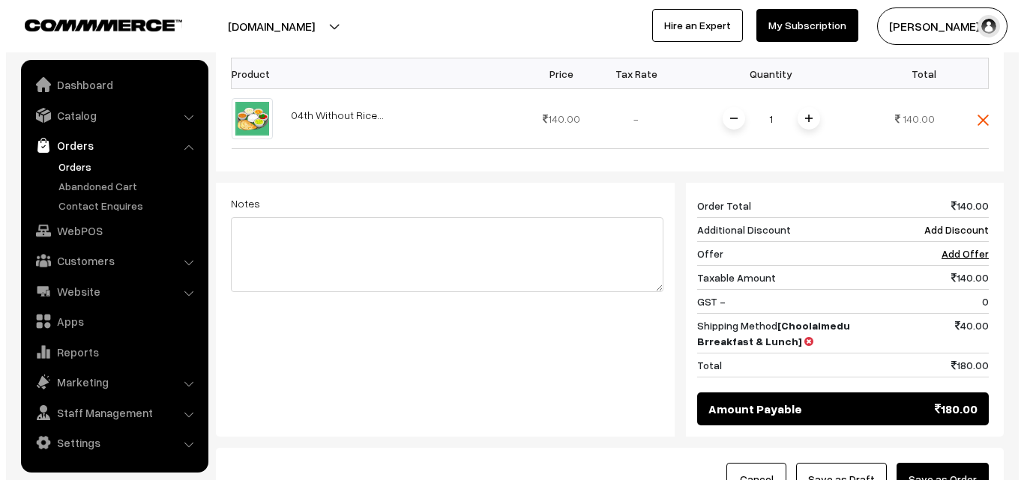
scroll to position [638, 0]
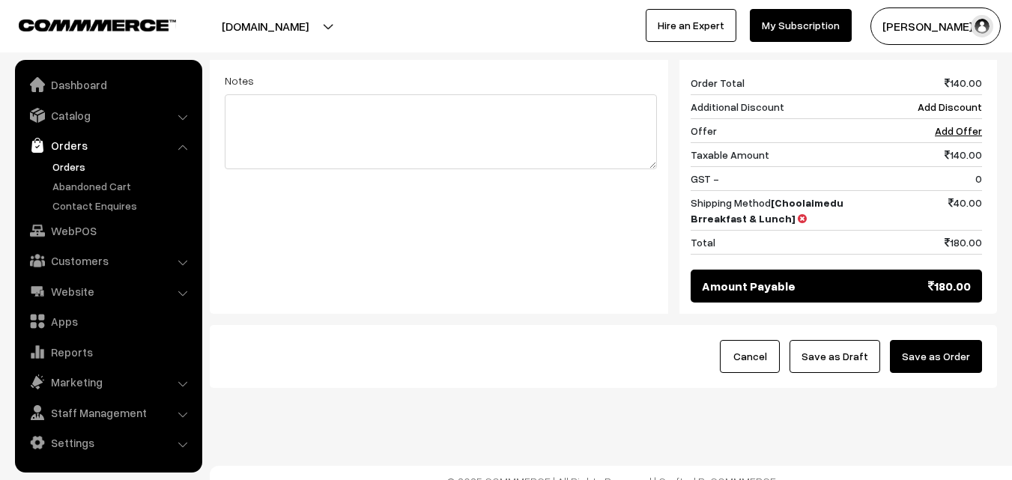
click at [943, 341] on button "Save as Order" at bounding box center [936, 356] width 92 height 33
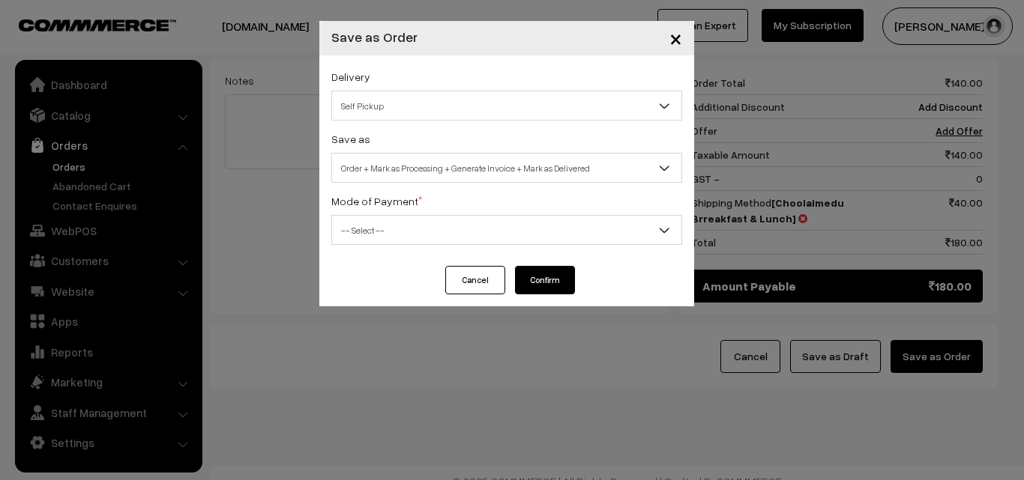
click at [447, 169] on span "Order + Mark as Processing + Generate Invoice + Mark as Delivered" at bounding box center [506, 168] width 349 height 26
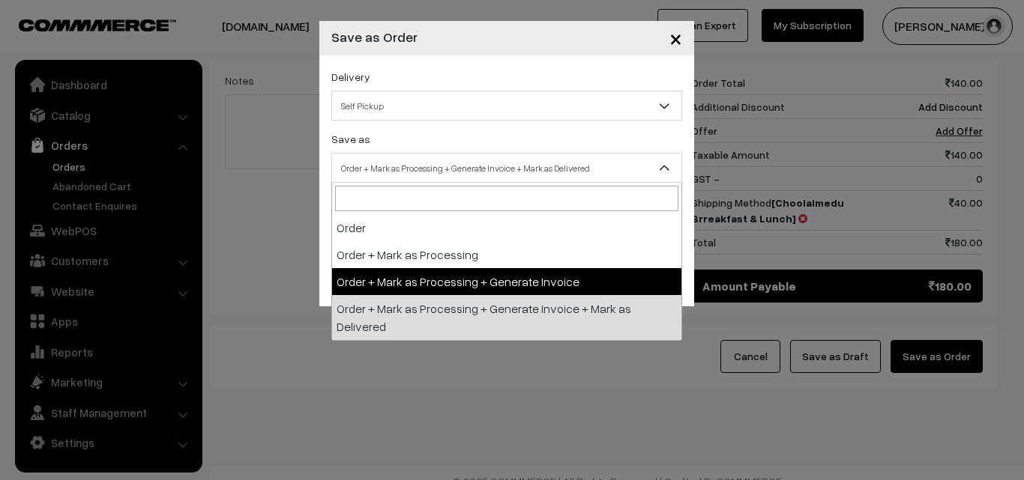
select select "3"
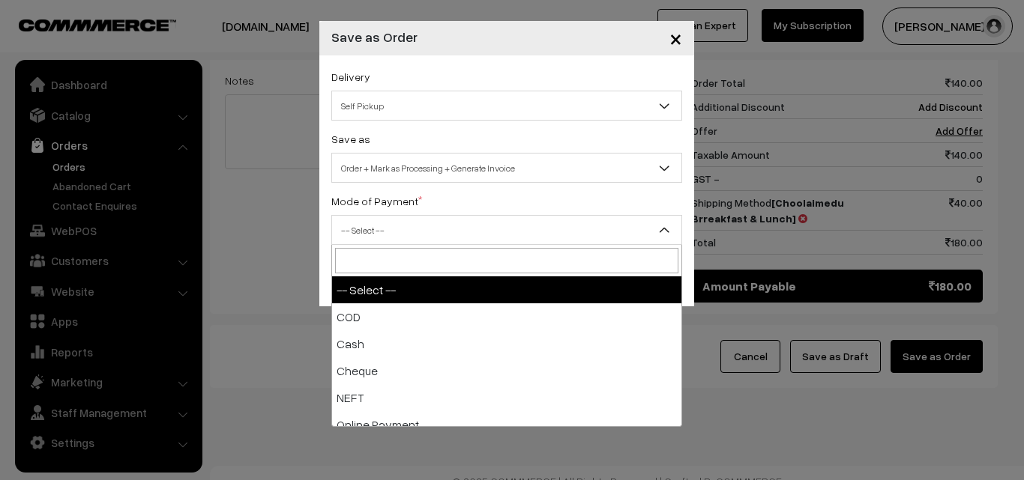
click at [410, 242] on span "-- Select --" at bounding box center [506, 230] width 349 height 26
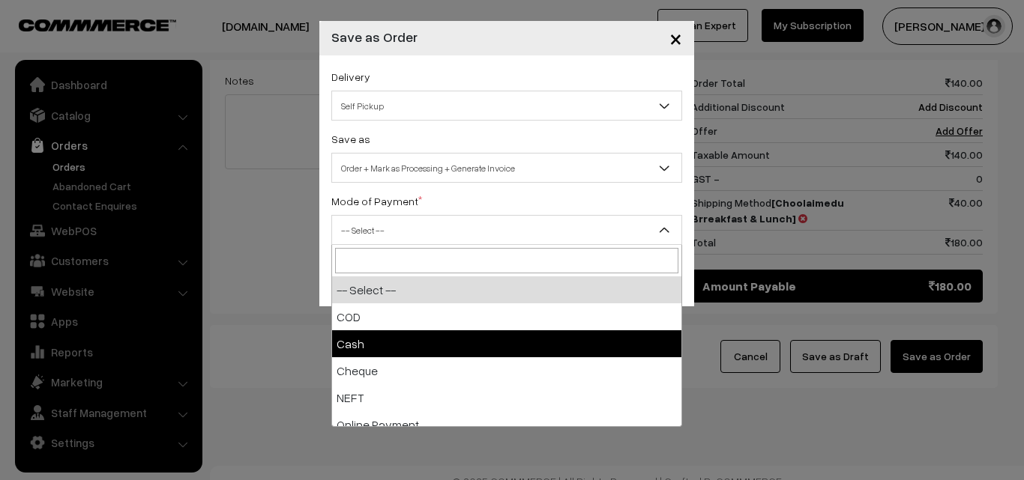
select select "2"
checkbox input "true"
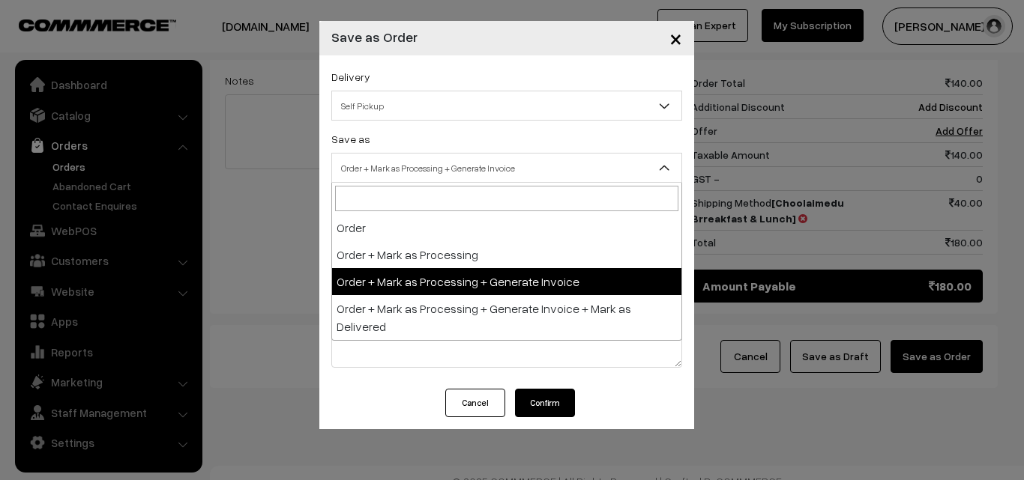
click at [414, 175] on span "Order + Mark as Processing + Generate Invoice" at bounding box center [506, 168] width 349 height 26
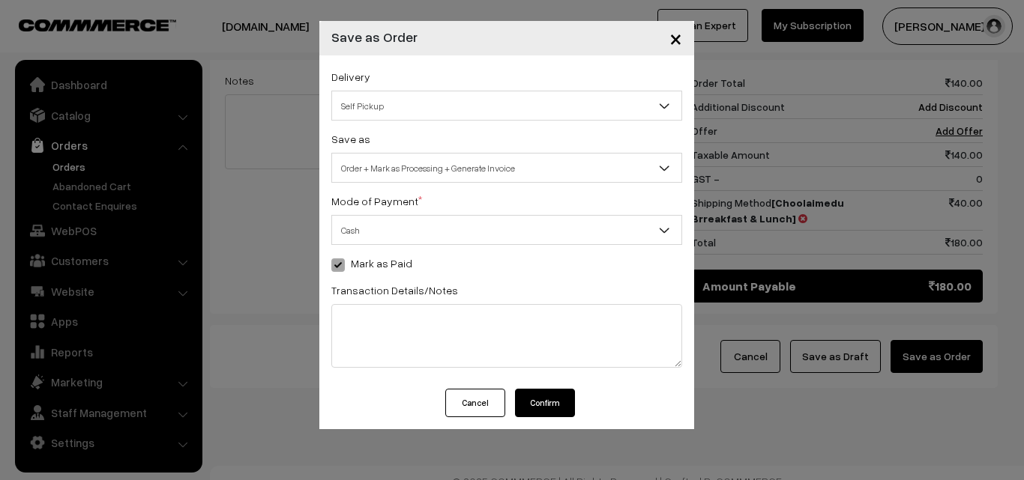
click at [387, 247] on div "Delivery Self Pickup Choolaimedu Brreakfast & Lunch (₹40) (2 - 8 Business Hours…" at bounding box center [506, 221] width 375 height 333
click at [385, 231] on span "Cash" at bounding box center [506, 230] width 349 height 26
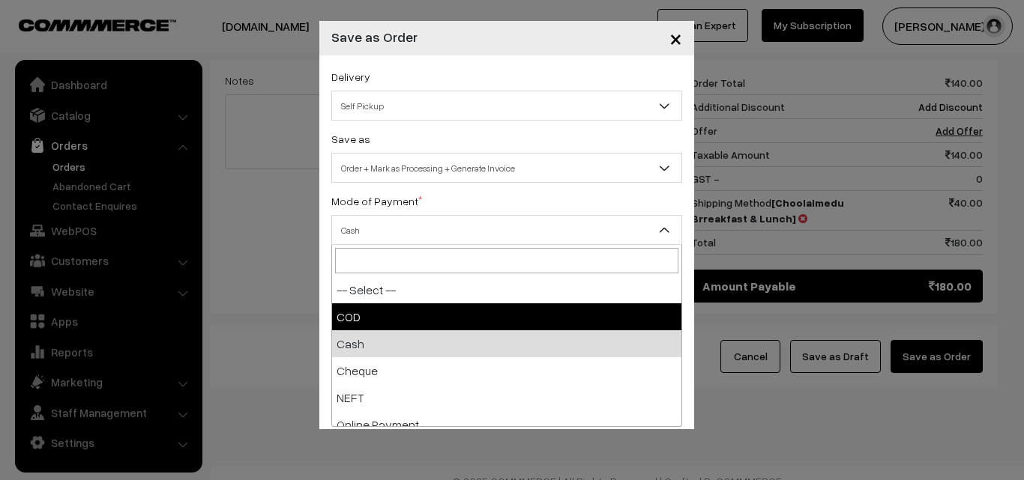
select select "1"
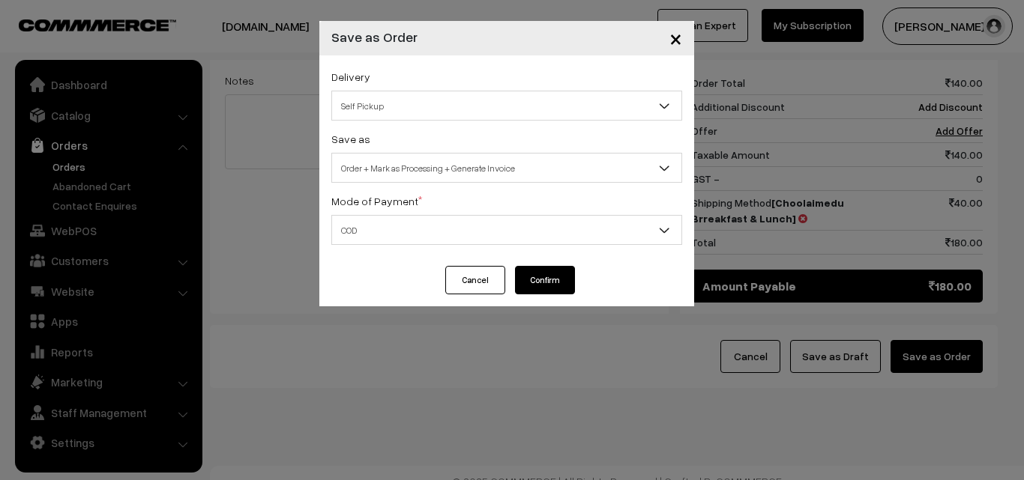
drag, startPoint x: 528, startPoint y: 274, endPoint x: 511, endPoint y: 279, distance: 17.3
click at [527, 274] on button "Confirm" at bounding box center [545, 280] width 60 height 28
click at [543, 279] on button "Confirm" at bounding box center [545, 280] width 60 height 28
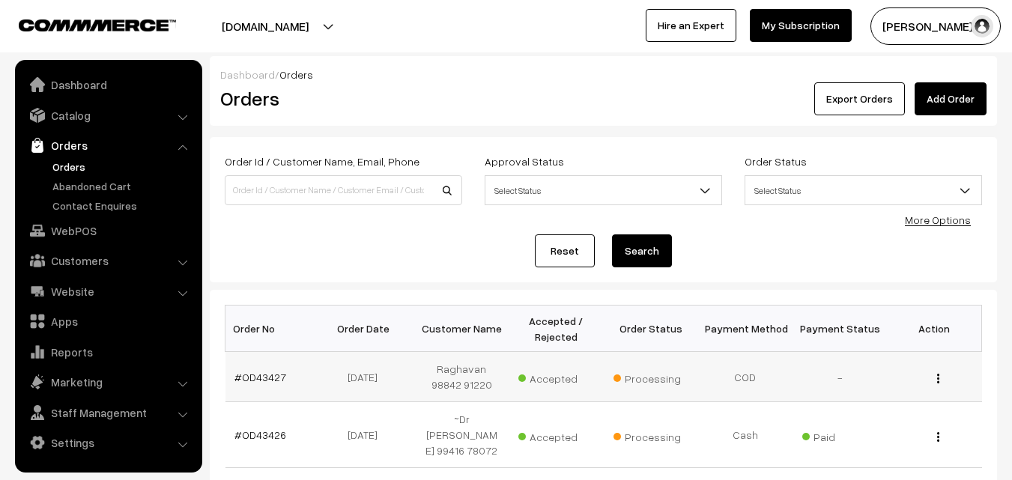
click at [261, 369] on td "#OD43427" at bounding box center [273, 377] width 94 height 50
click at [260, 382] on link "#OD43427" at bounding box center [261, 377] width 52 height 13
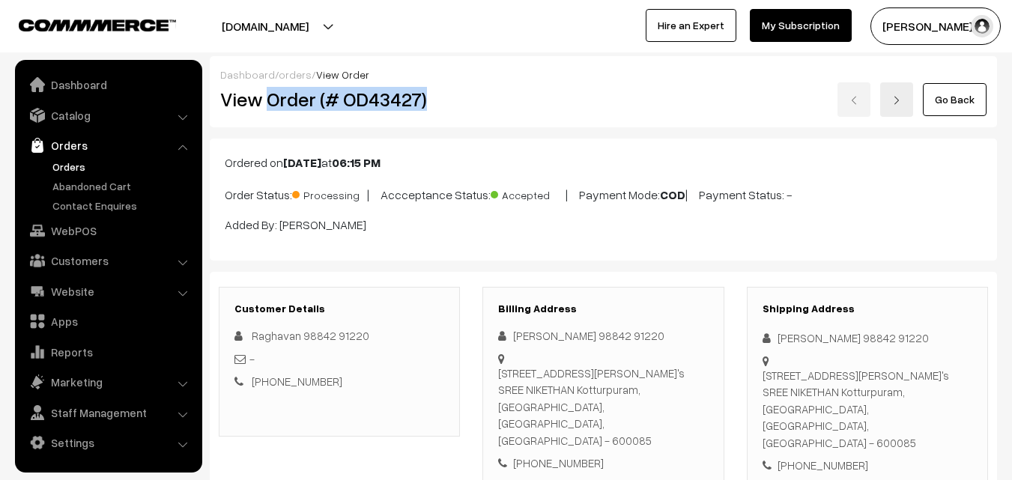
drag, startPoint x: 268, startPoint y: 99, endPoint x: 463, endPoint y: 101, distance: 194.8
click at [463, 102] on div "View Order (# OD43427)" at bounding box center [340, 99] width 263 height 34
copy h2 "Order (# OD43427)"
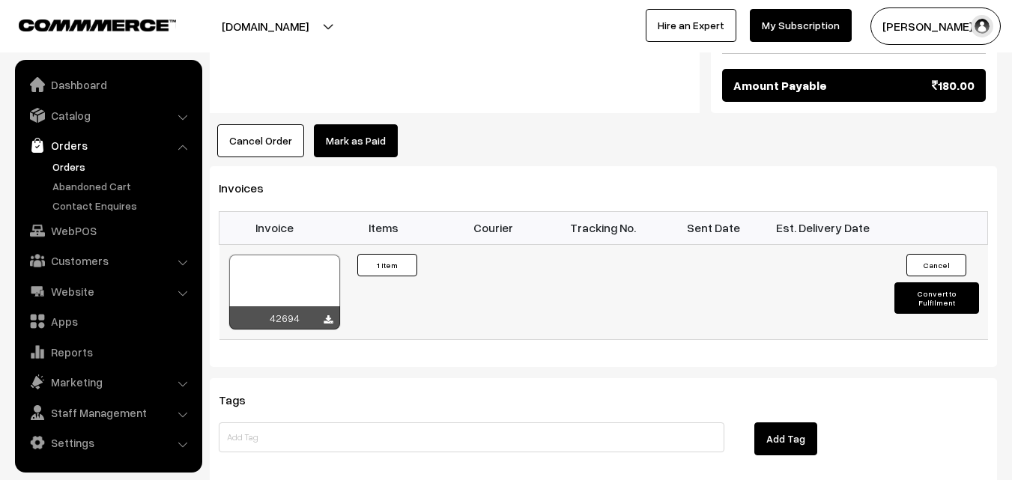
scroll to position [899, 0]
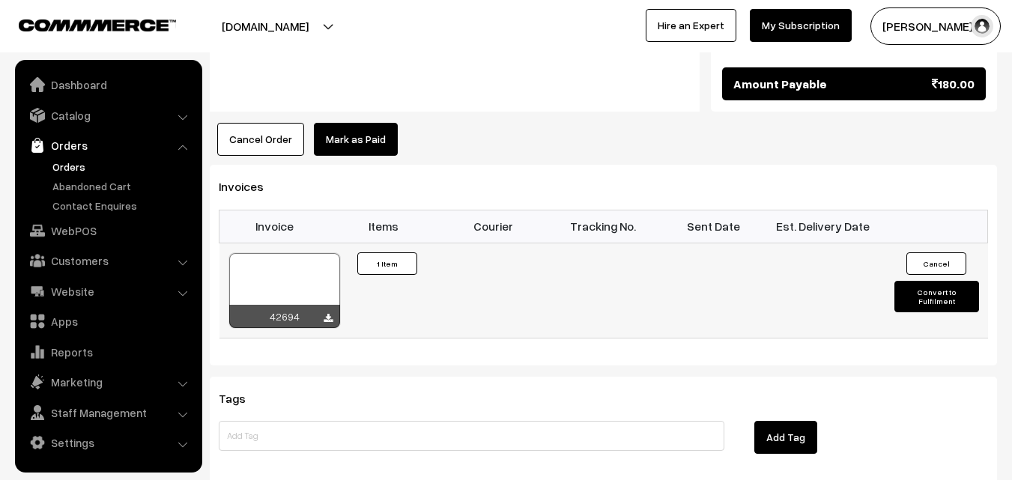
click at [300, 264] on div at bounding box center [284, 290] width 111 height 75
click at [61, 239] on link "WebPOS" at bounding box center [108, 230] width 178 height 27
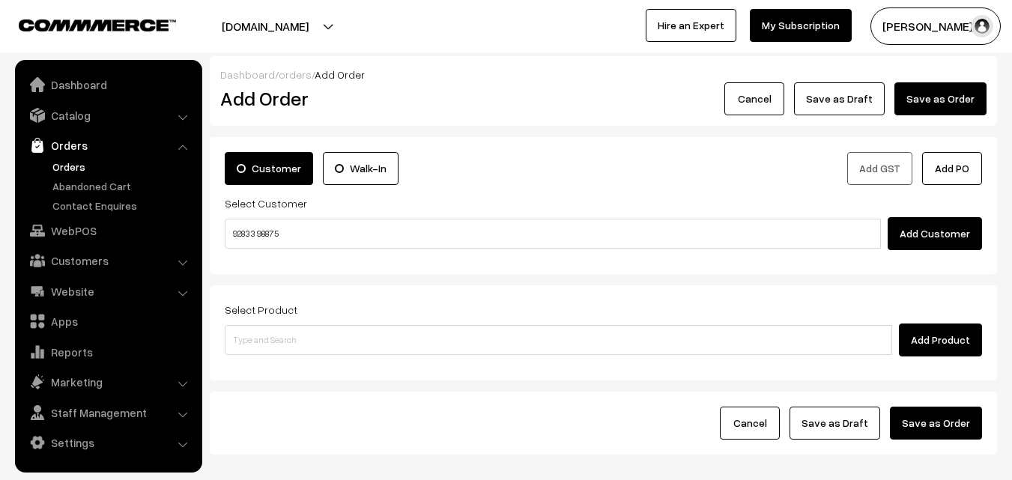
click at [259, 231] on input "92833 98875" at bounding box center [553, 234] width 656 height 30
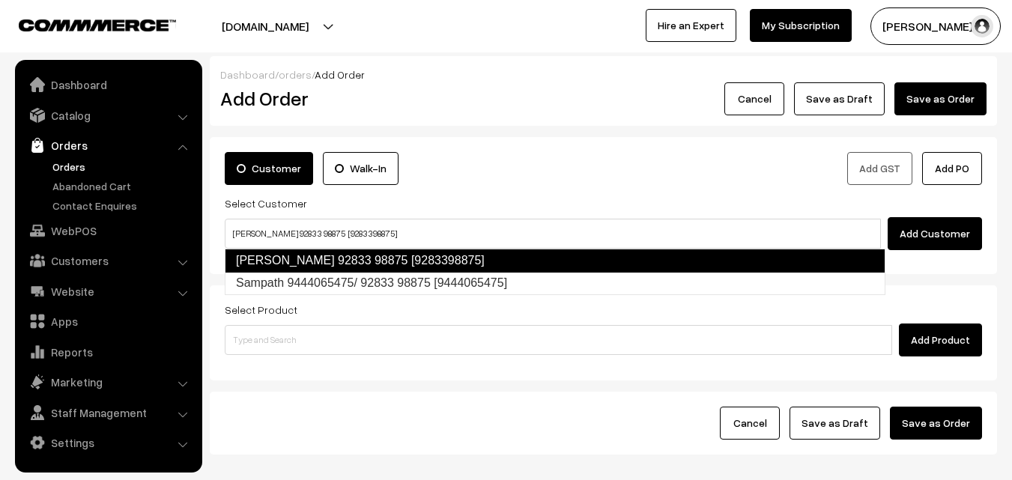
type input "[PERSON_NAME] 92833 98875 [9283398875]"
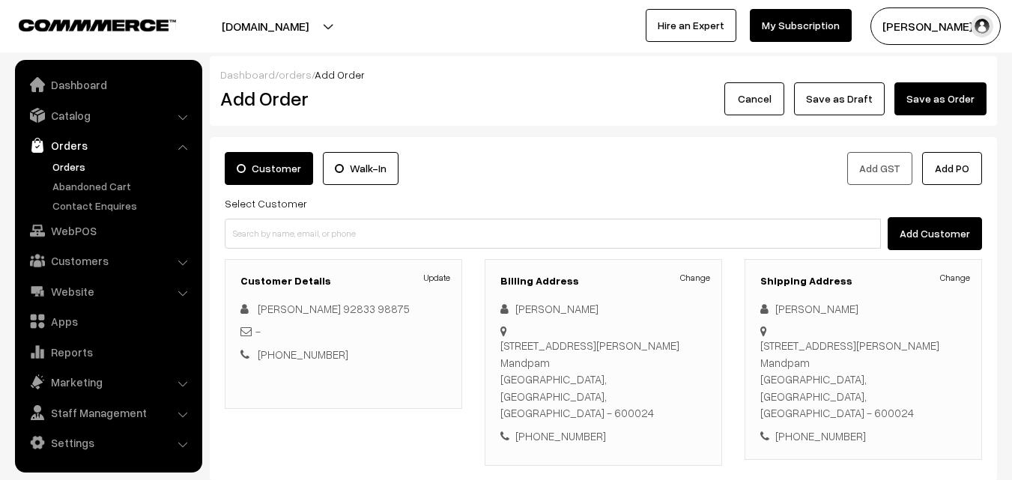
click at [692, 285] on h3 "Billing Address" at bounding box center [604, 281] width 206 height 13
click at [702, 275] on link "Change" at bounding box center [695, 277] width 30 height 13
click at [0, 0] on div at bounding box center [0, 0] width 0 height 0
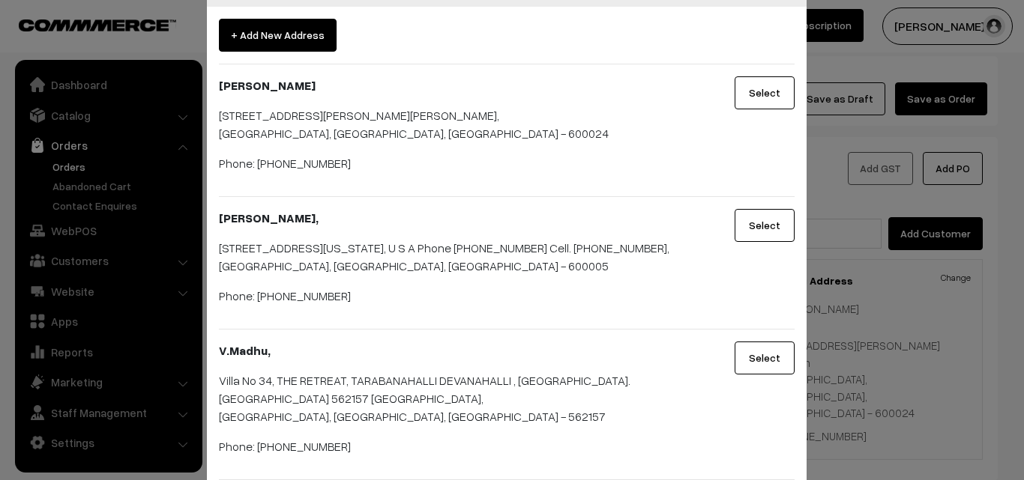
scroll to position [75, 0]
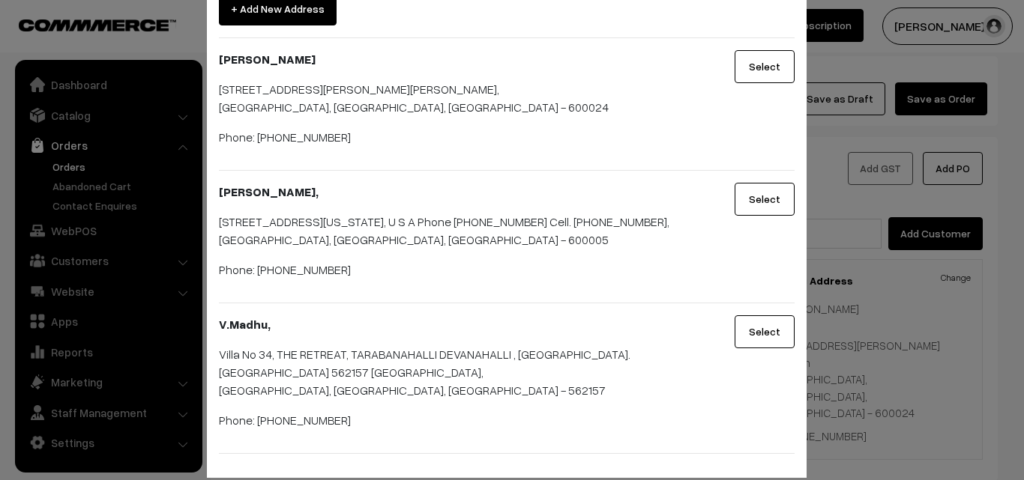
click at [759, 203] on button "Select" at bounding box center [764, 199] width 60 height 33
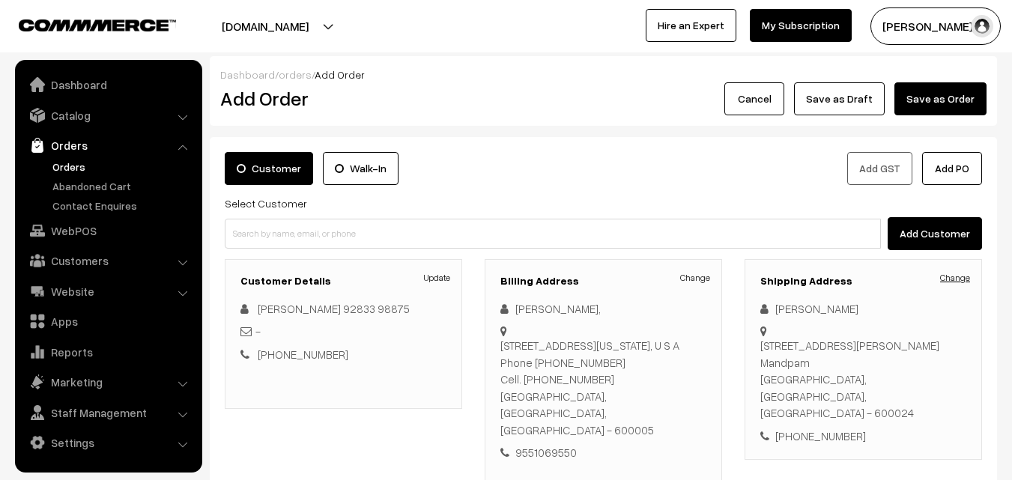
click at [956, 276] on link "Change" at bounding box center [955, 277] width 30 height 13
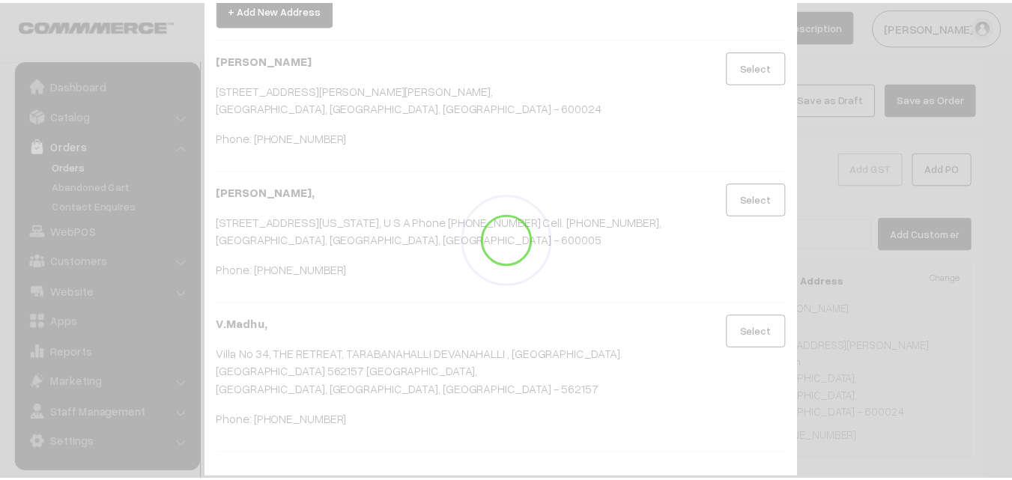
scroll to position [0, 0]
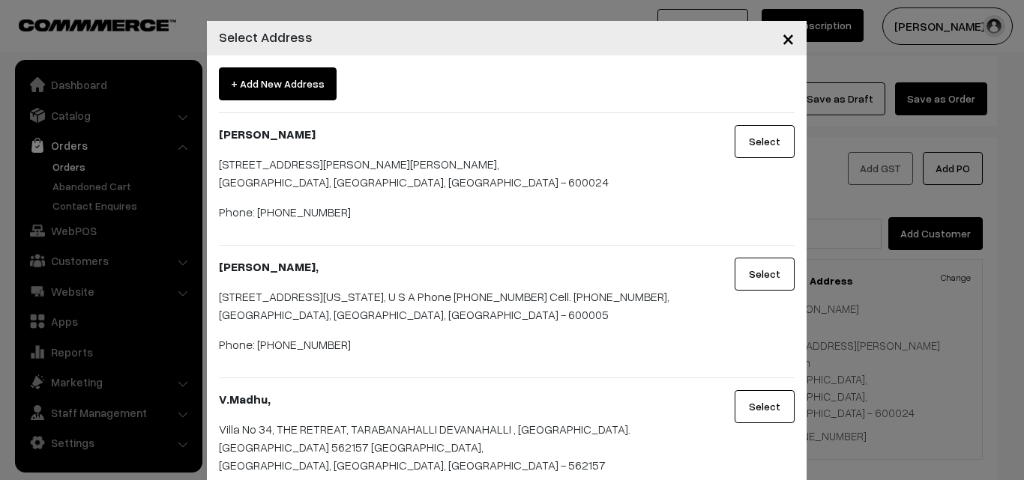
click at [753, 288] on button "Select" at bounding box center [764, 274] width 60 height 33
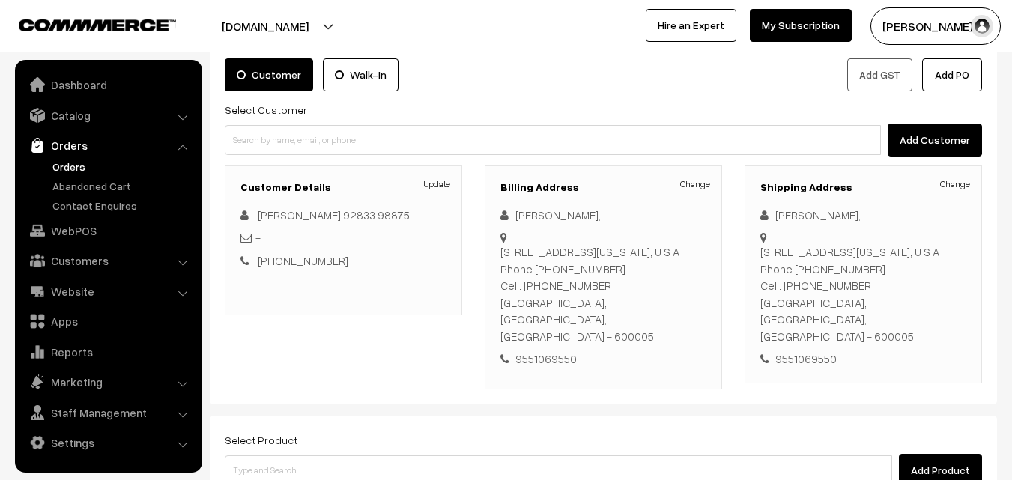
scroll to position [225, 0]
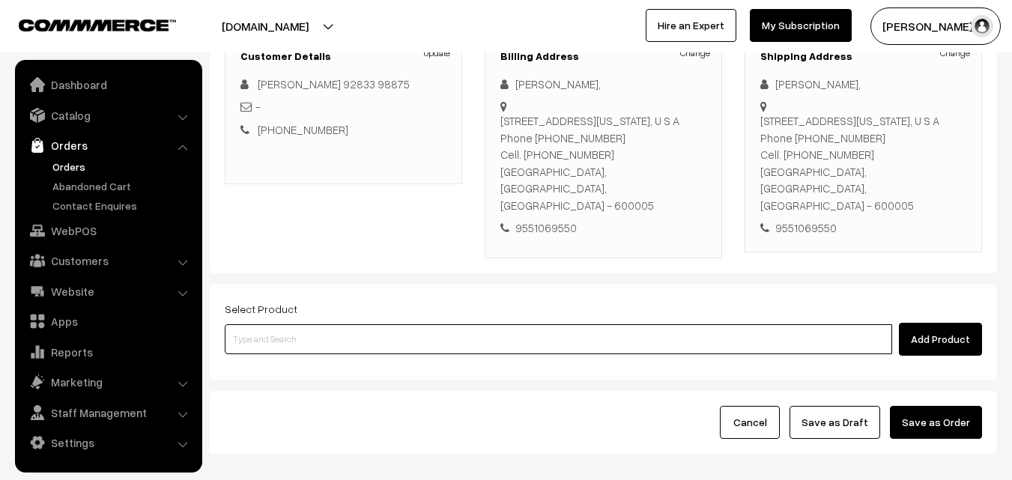
click at [508, 324] on input at bounding box center [559, 339] width 668 height 30
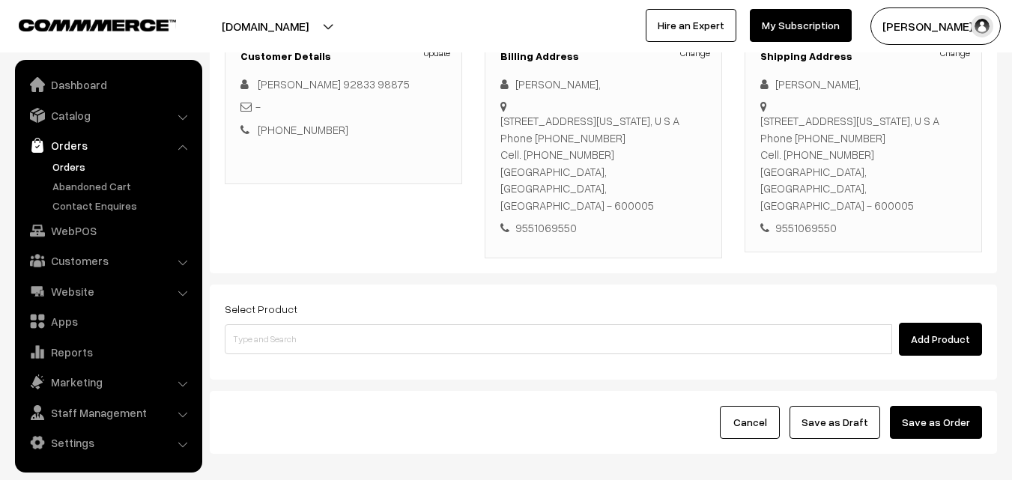
click at [500, 123] on div "Billing Address Change [PERSON_NAME], [STREET_ADDRESS][US_STATE], U S A Phone […" at bounding box center [604, 146] width 238 height 224
drag, startPoint x: 503, startPoint y: 122, endPoint x: 607, endPoint y: 149, distance: 107.6
click at [608, 151] on div "[STREET_ADDRESS][US_STATE], U S A Phone [PHONE_NUMBER] Cell. [PHONE_NUMBER] [GE…" at bounding box center [604, 162] width 206 height 101
copy div "[STREET_ADDRESS][US_STATE], U S A Phone [PHONE_NUMBER] Cell. [PHONE_NUMBER]"
click at [441, 232] on div "Customer Walk-In Add GST Add PO Select Customer Add Customer Customer Details U…" at bounding box center [604, 92] width 788 height 361
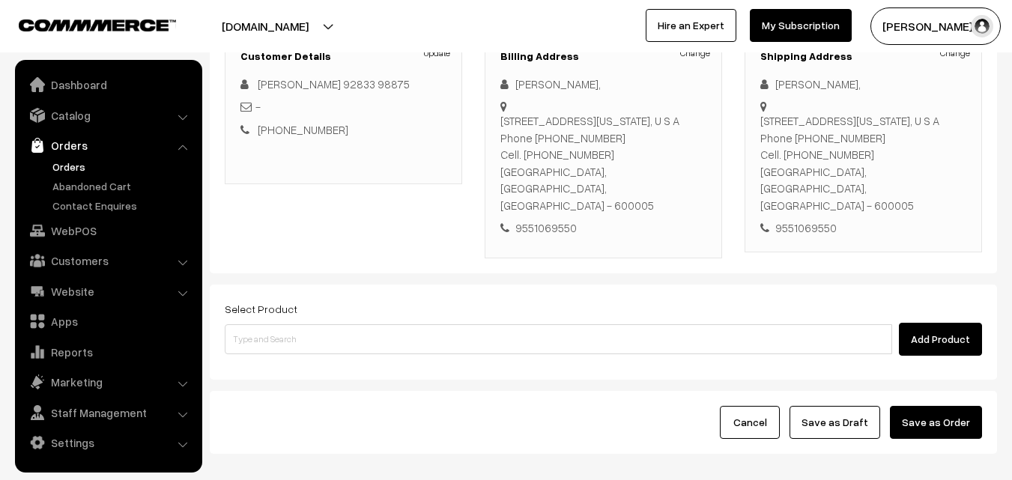
drag, startPoint x: 67, startPoint y: 165, endPoint x: 73, endPoint y: 172, distance: 9.5
click at [67, 166] on link "Orders" at bounding box center [123, 167] width 148 height 16
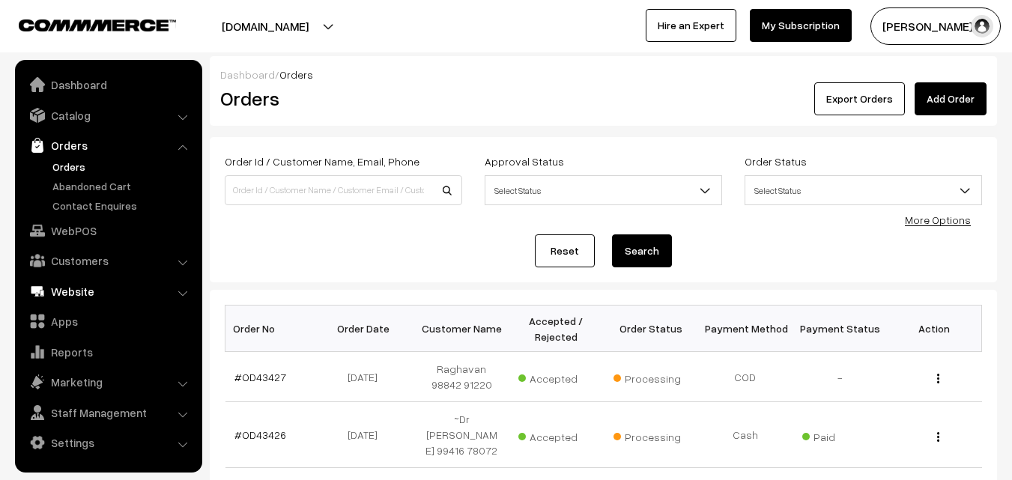
click at [82, 226] on link "WebPOS" at bounding box center [108, 230] width 178 height 27
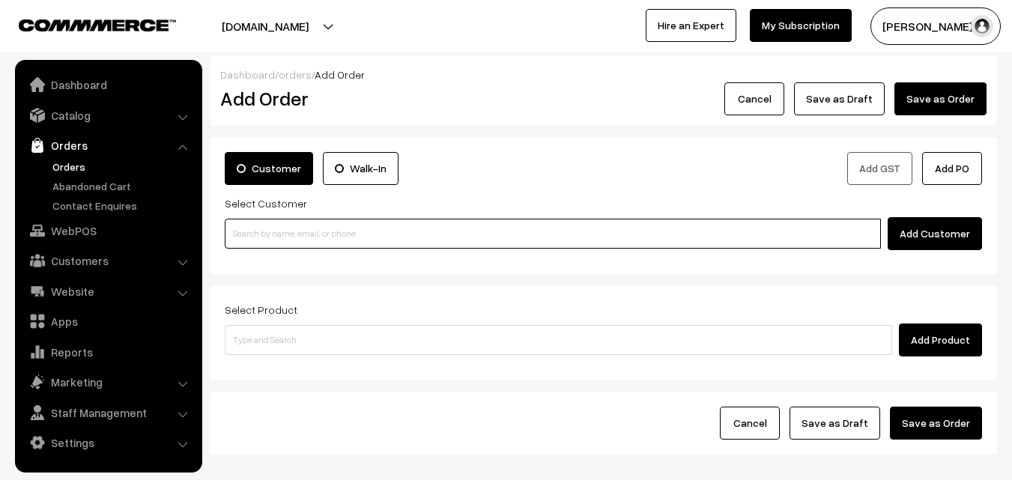
click at [287, 232] on input at bounding box center [553, 234] width 656 height 30
paste input "98402 01973"
type input "Ashok A 9840201973 [9840201973]"
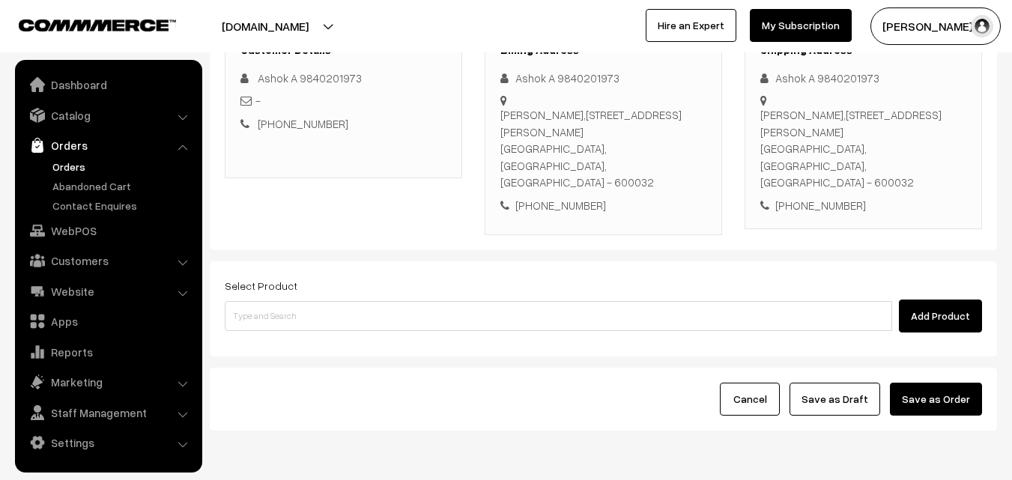
scroll to position [256, 0]
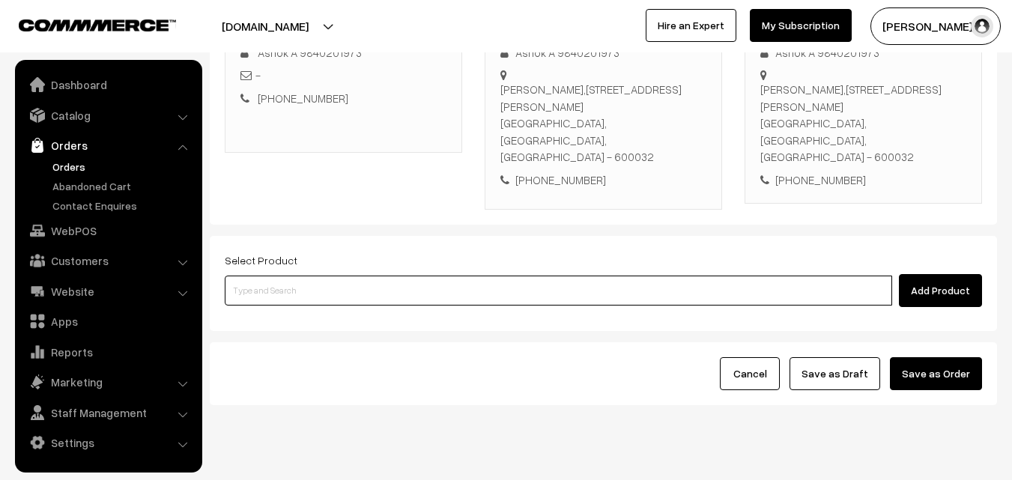
click at [451, 276] on input at bounding box center [559, 291] width 668 height 30
click at [321, 276] on input at bounding box center [559, 291] width 668 height 30
paste input "04th Without Rice..."
type input "04th Without Rice..."
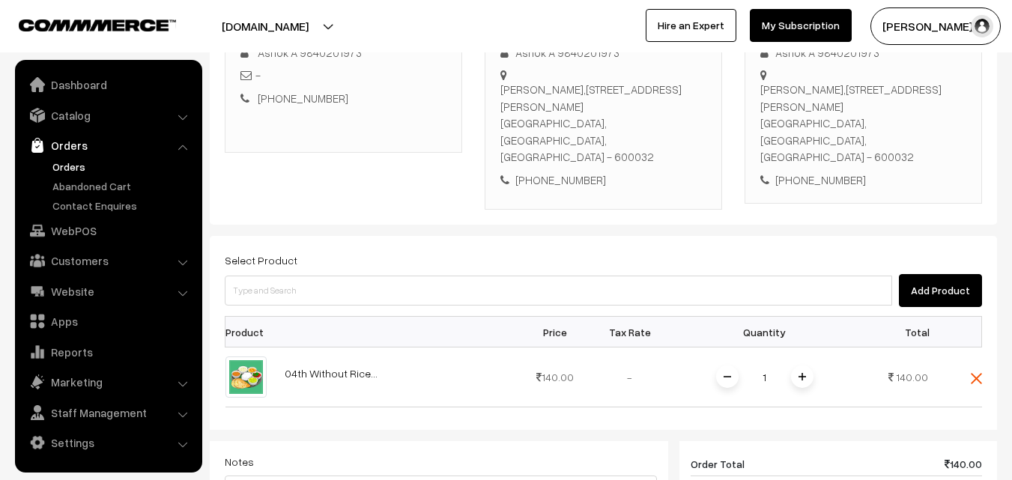
click at [800, 373] on img at bounding box center [802, 376] width 7 height 7
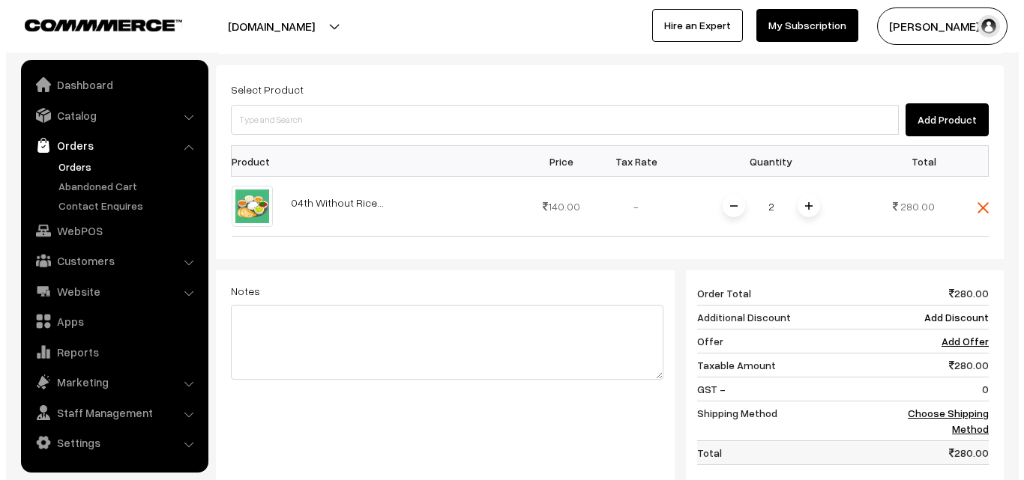
scroll to position [556, 0]
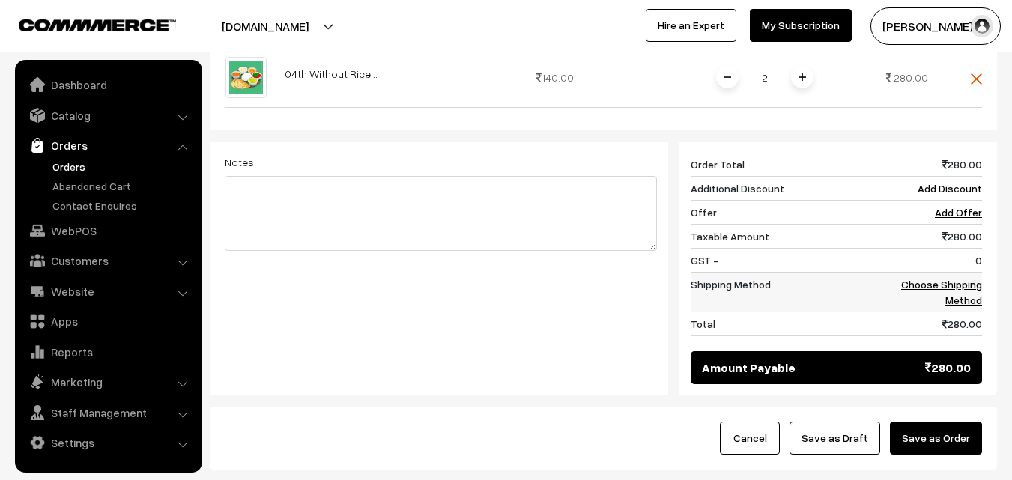
click at [976, 278] on link "Choose Shipping Method" at bounding box center [941, 292] width 81 height 28
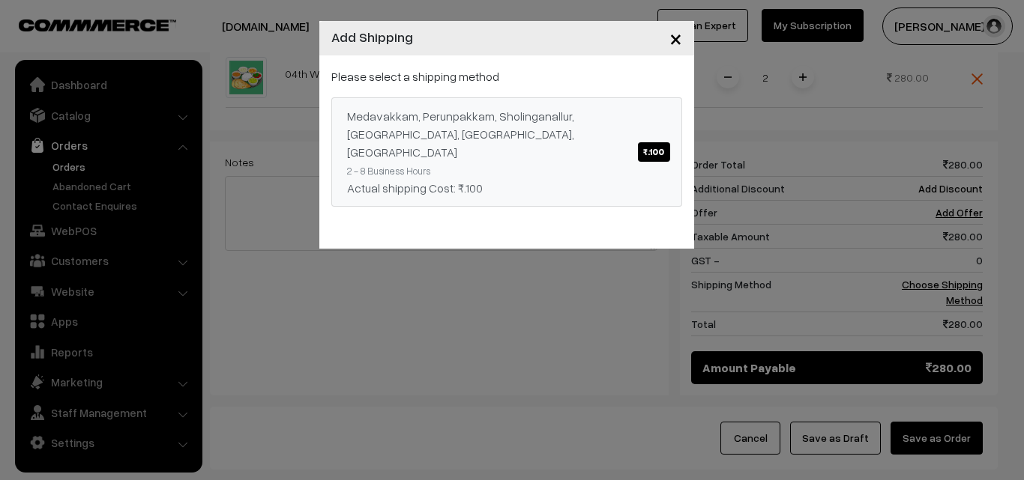
click at [637, 112] on div "Medavakkam, Perunpakkam, Sholinganallur, seliyur, Kirattur, Perambur ₹.100" at bounding box center [506, 134] width 319 height 54
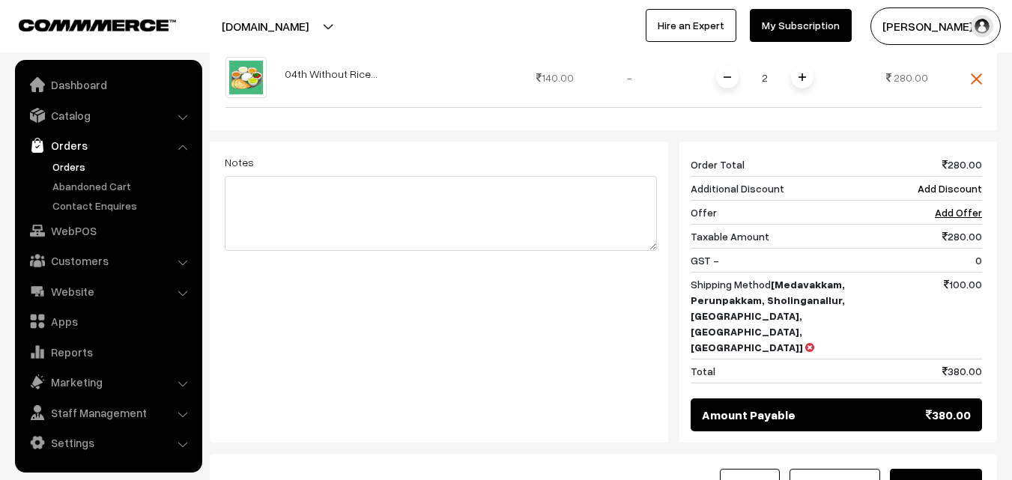
click at [960, 469] on button "Save as Order" at bounding box center [936, 485] width 92 height 33
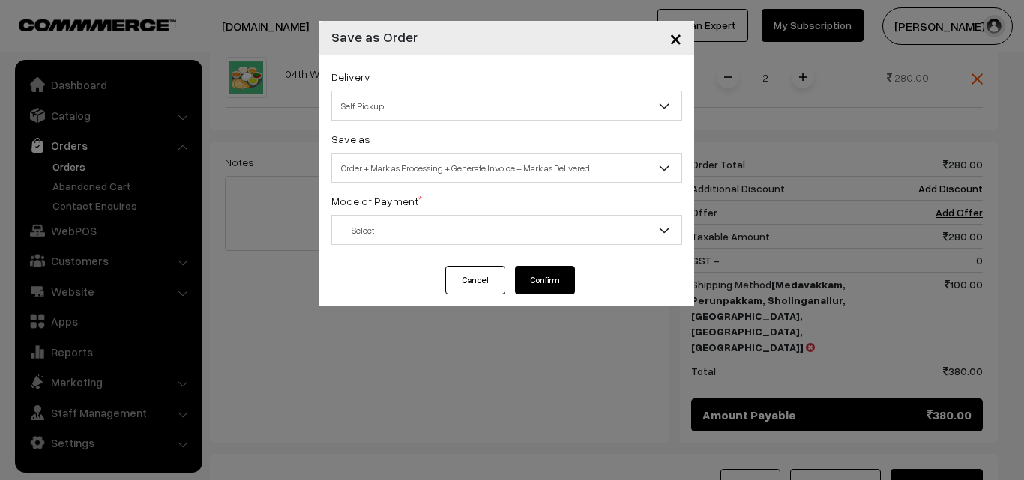
click at [500, 166] on span "Order + Mark as Processing + Generate Invoice + Mark as Delivered" at bounding box center [506, 168] width 349 height 26
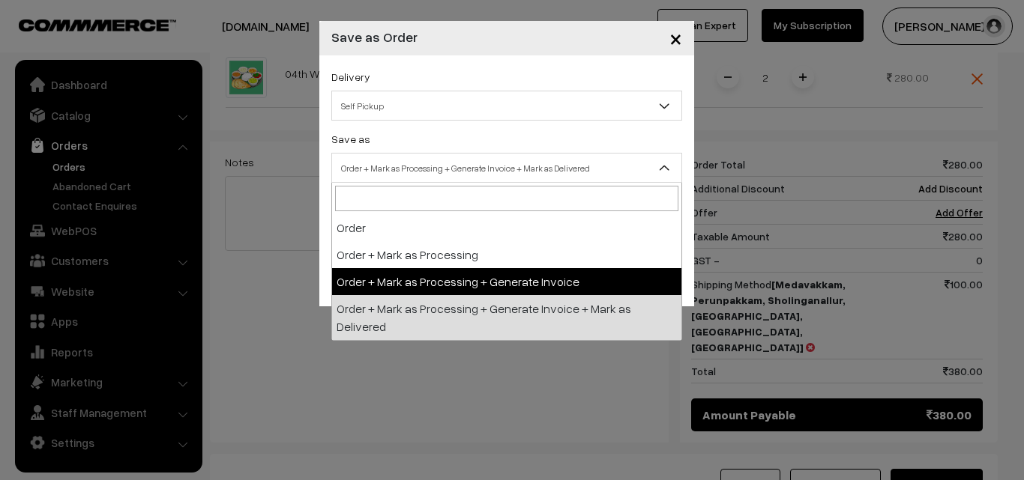
select select "3"
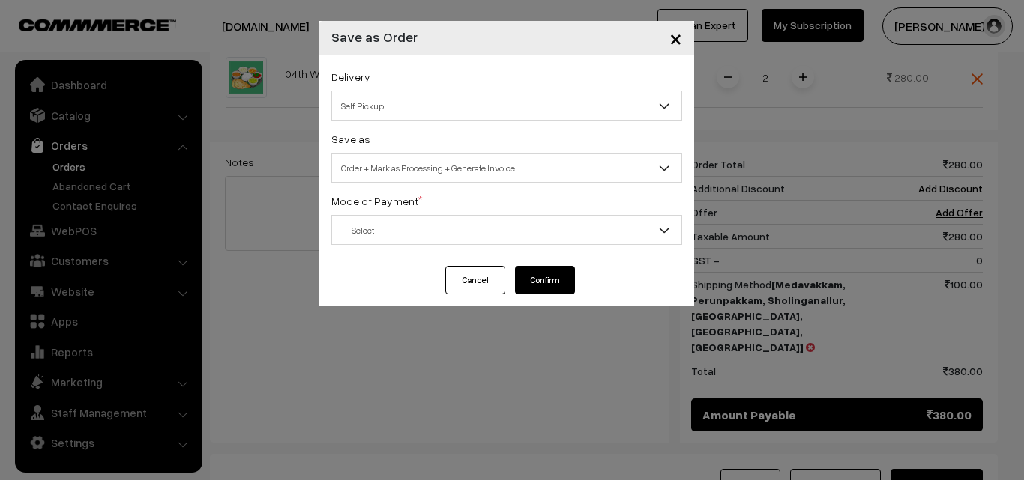
click at [431, 235] on span "-- Select --" at bounding box center [506, 230] width 349 height 26
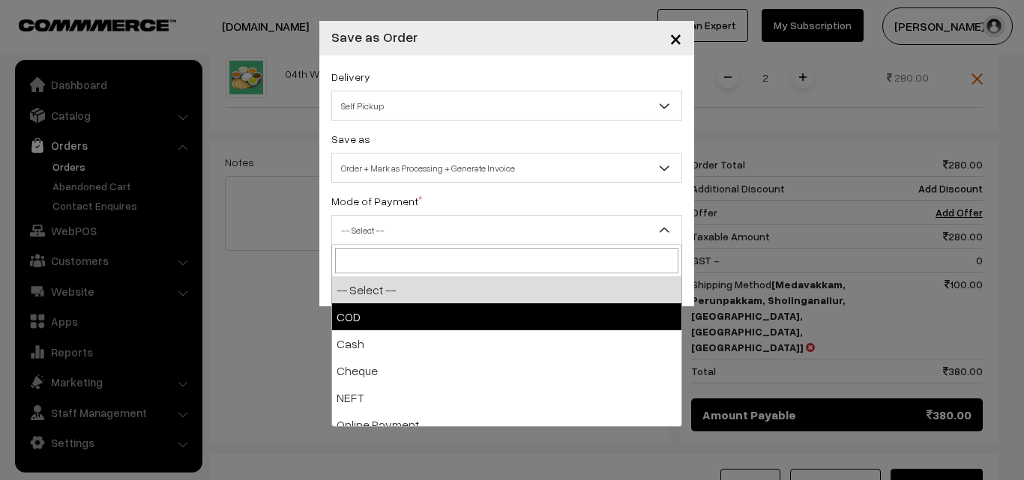
select select "1"
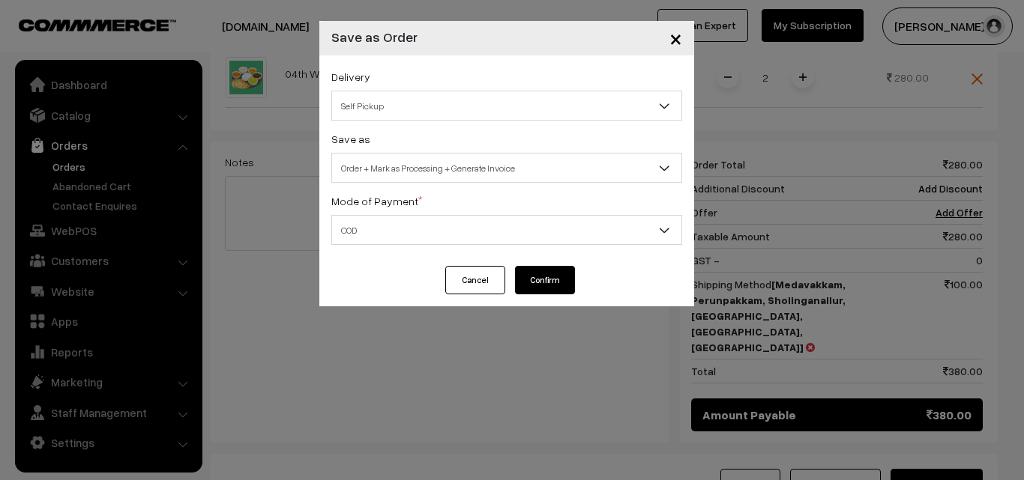
click at [540, 270] on button "Confirm" at bounding box center [545, 280] width 60 height 28
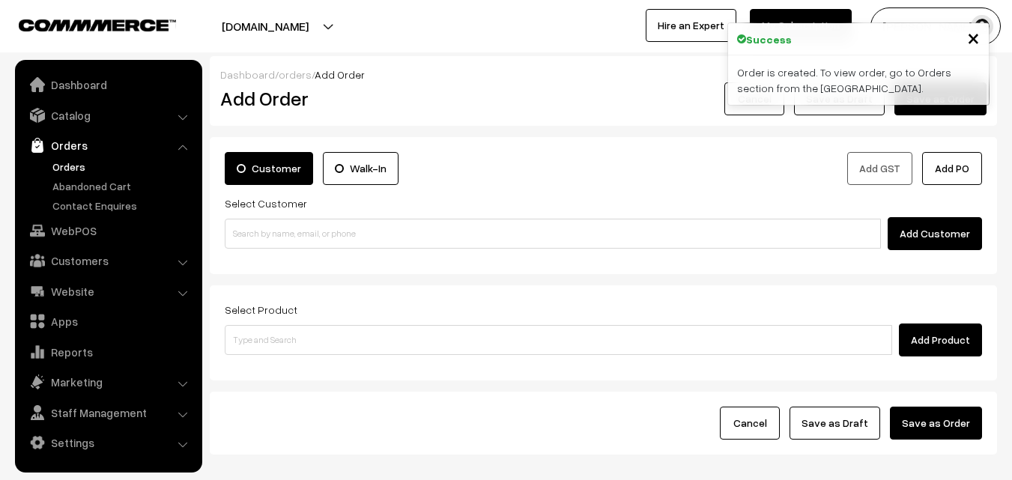
click at [82, 163] on link "Orders" at bounding box center [123, 167] width 148 height 16
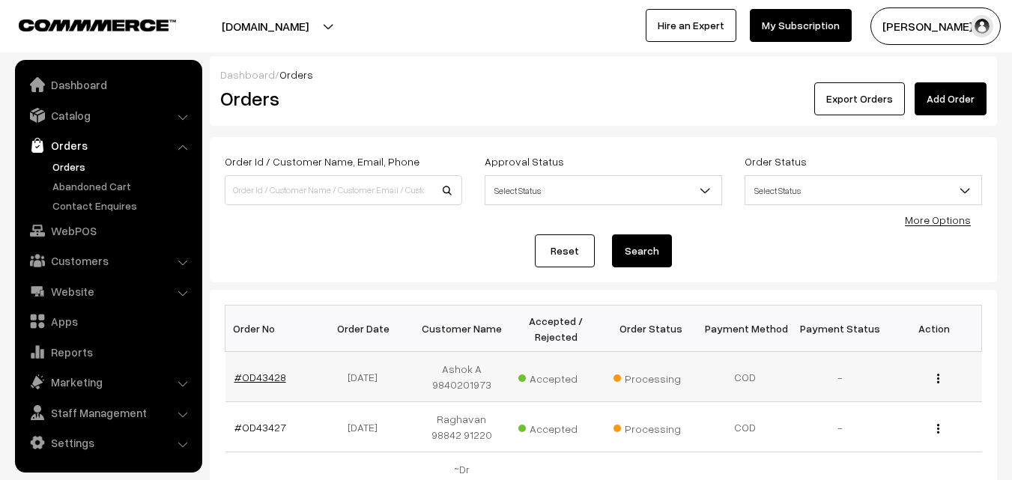
click at [268, 374] on link "#OD43428" at bounding box center [261, 377] width 52 height 13
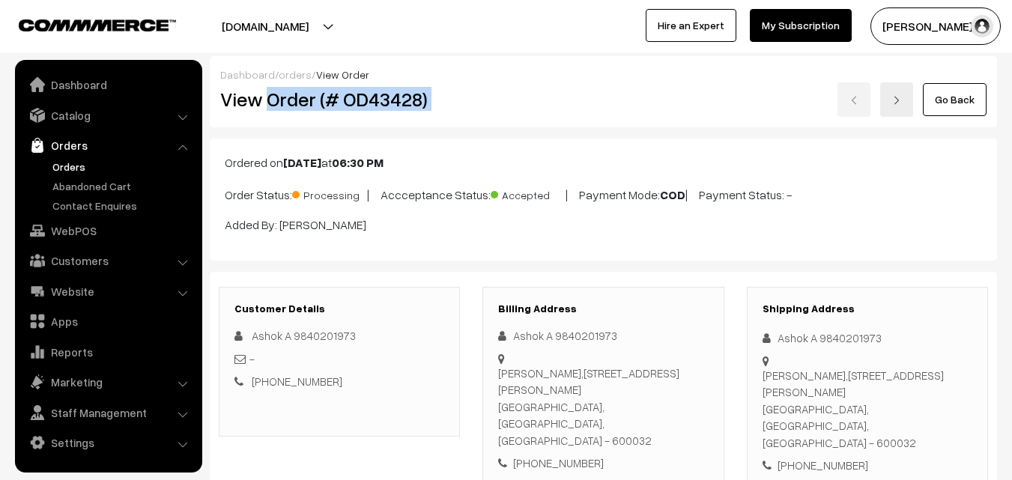
click at [543, 103] on div "View Order (# OD43428) Go Back" at bounding box center [603, 99] width 789 height 34
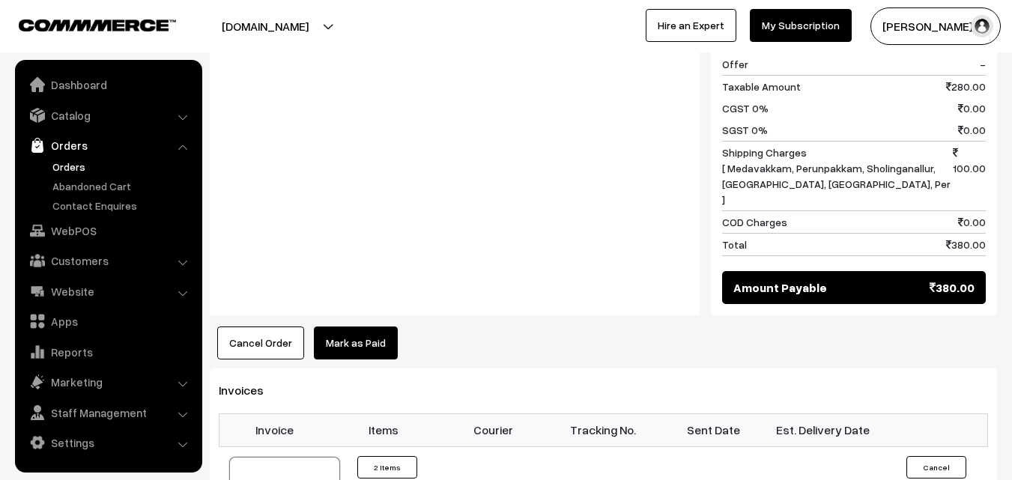
scroll to position [824, 0]
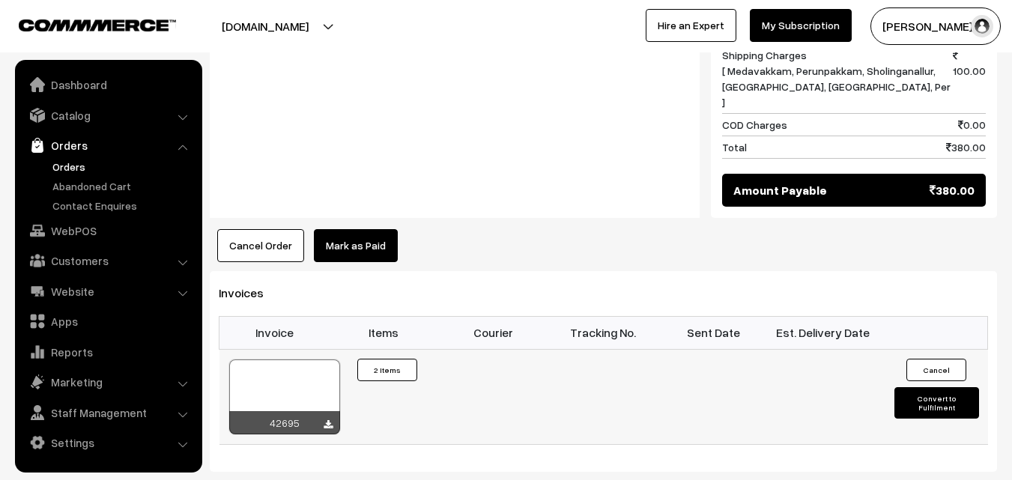
click at [274, 360] on div at bounding box center [284, 397] width 111 height 75
click at [61, 226] on link "WebPOS" at bounding box center [108, 230] width 178 height 27
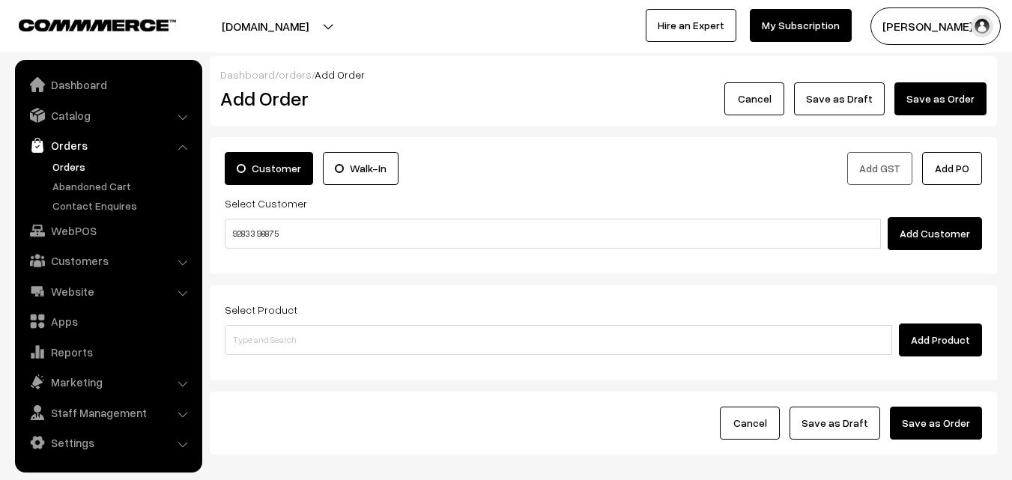
click at [269, 229] on input "92833 98875" at bounding box center [553, 234] width 656 height 30
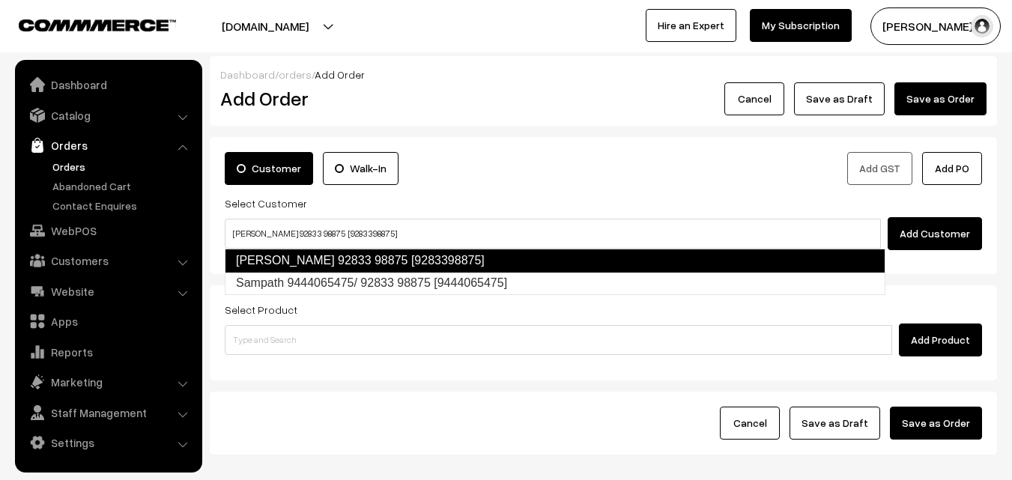
type input "T.veeraraghavan 92833 98875 [9283398875]"
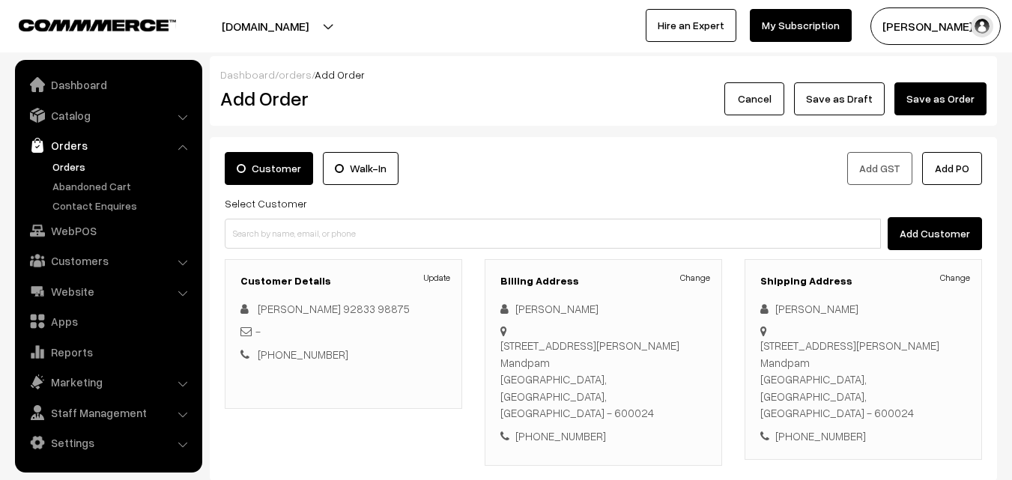
click at [689, 286] on h3 "Billing Address" at bounding box center [604, 281] width 206 height 13
click at [692, 280] on link "Change" at bounding box center [695, 277] width 30 height 13
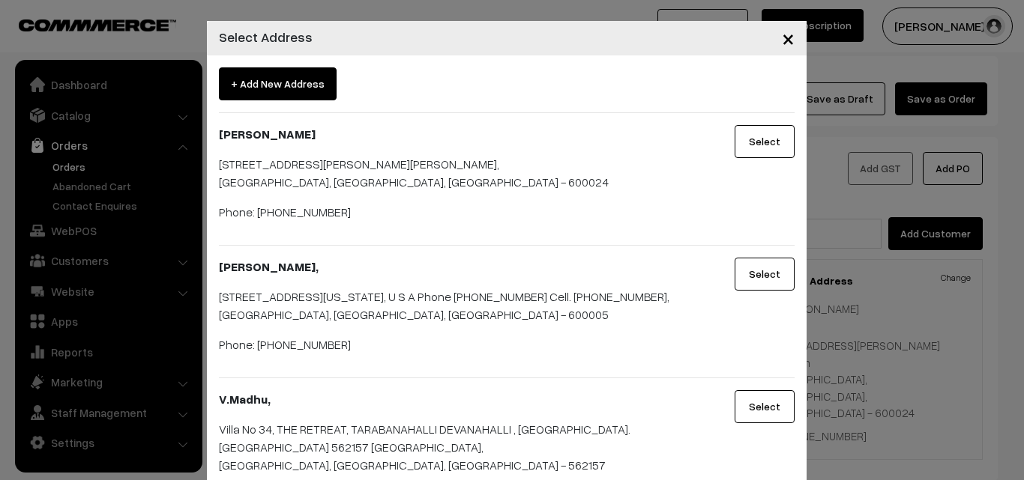
click at [769, 291] on button "Select" at bounding box center [764, 274] width 60 height 33
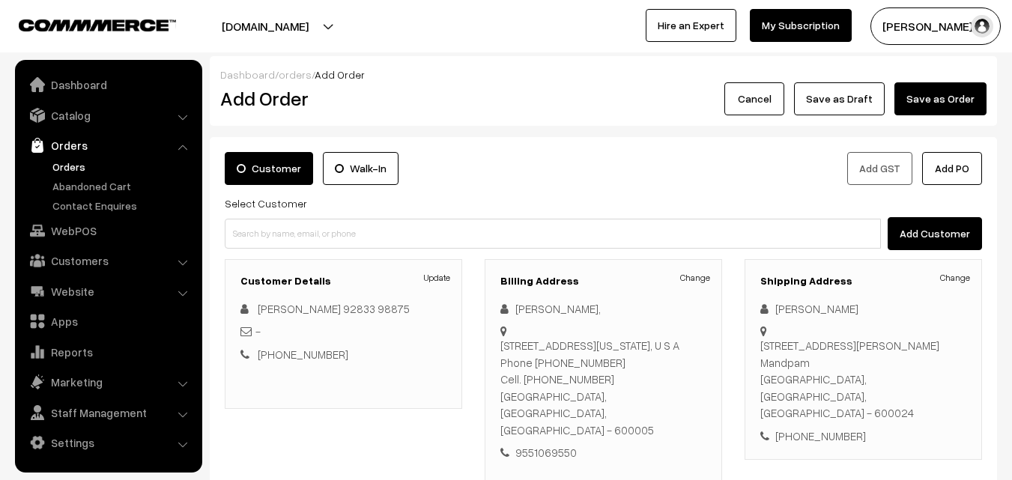
click at [970, 276] on div "Shipping Address Change Veeraraghavan Veeraraghavan Sudharma Flats, New No:5, F…" at bounding box center [864, 359] width 238 height 201
click at [956, 284] on link "Change" at bounding box center [955, 277] width 30 height 13
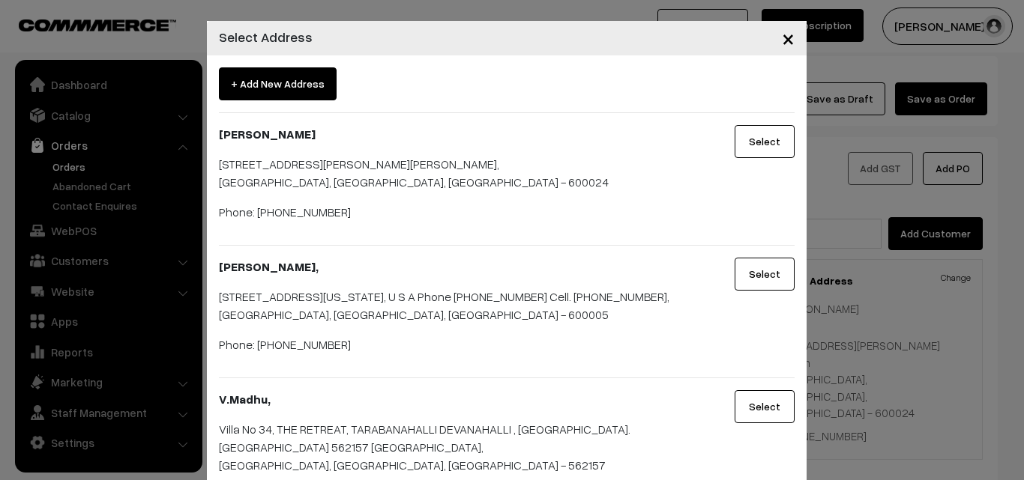
click at [752, 289] on button "Select" at bounding box center [764, 274] width 60 height 33
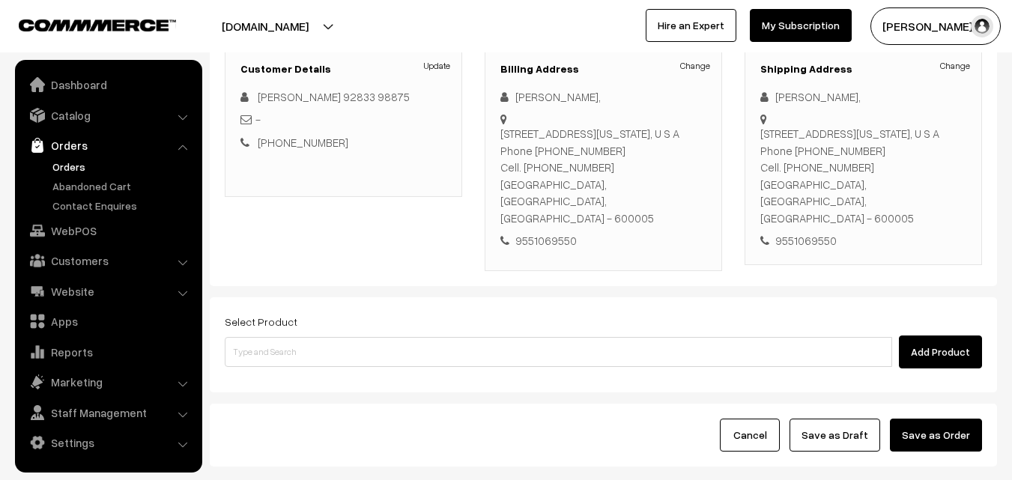
scroll to position [274, 0]
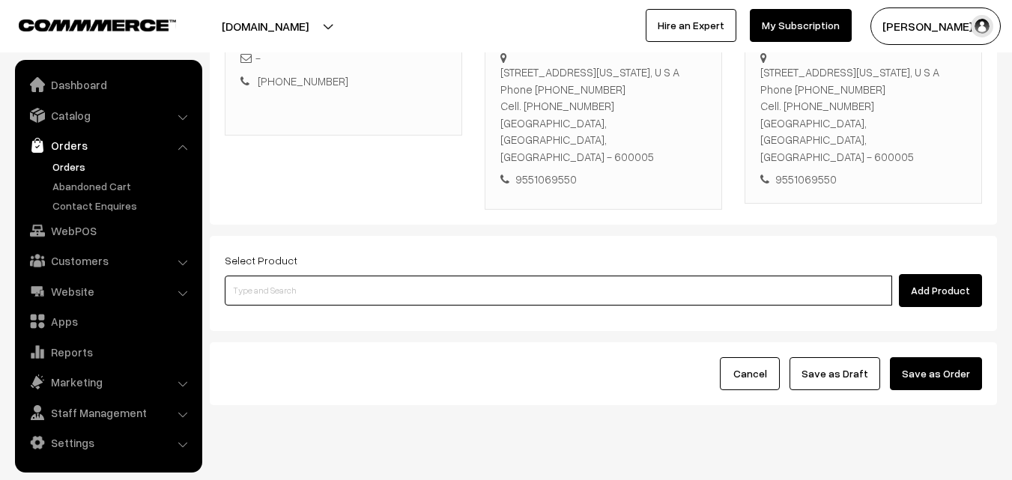
click at [378, 276] on input at bounding box center [559, 291] width 668 height 30
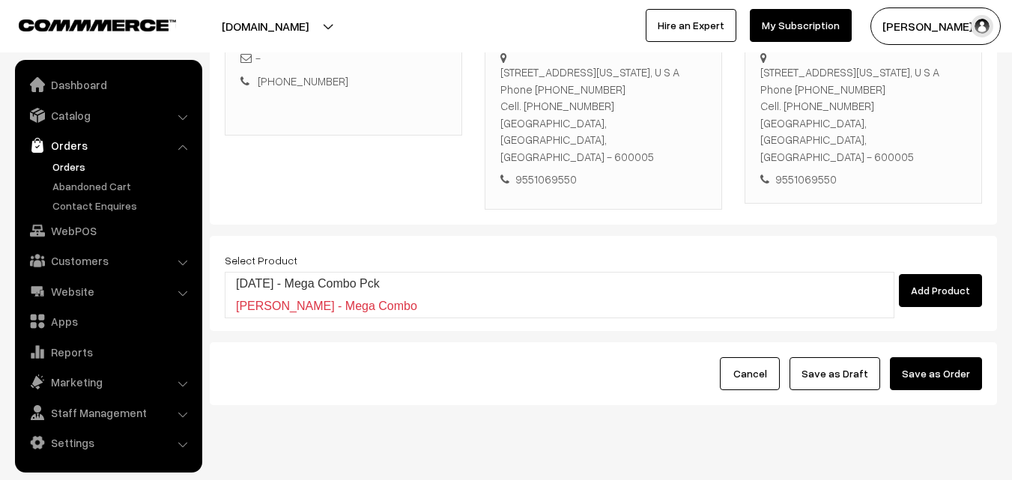
type input "[DATE] - Mega Combo Pck"
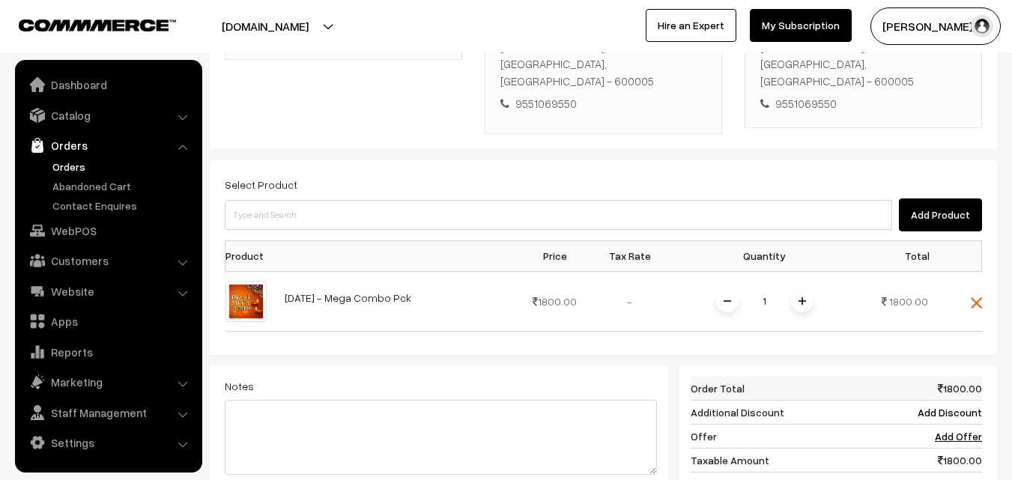
scroll to position [498, 0]
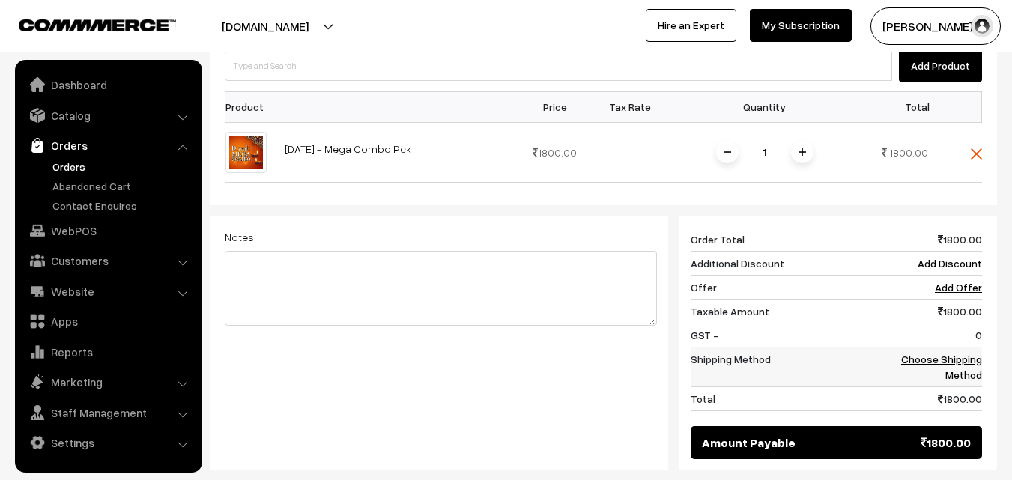
click at [961, 353] on link "Choose Shipping Method" at bounding box center [941, 367] width 81 height 28
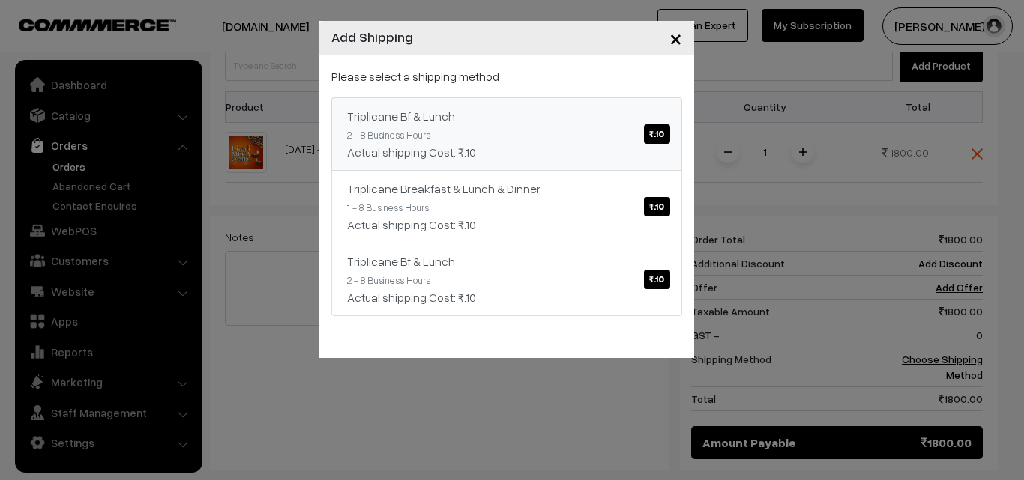
click at [595, 145] on div "Actual shipping Cost: ₹.10" at bounding box center [506, 152] width 319 height 18
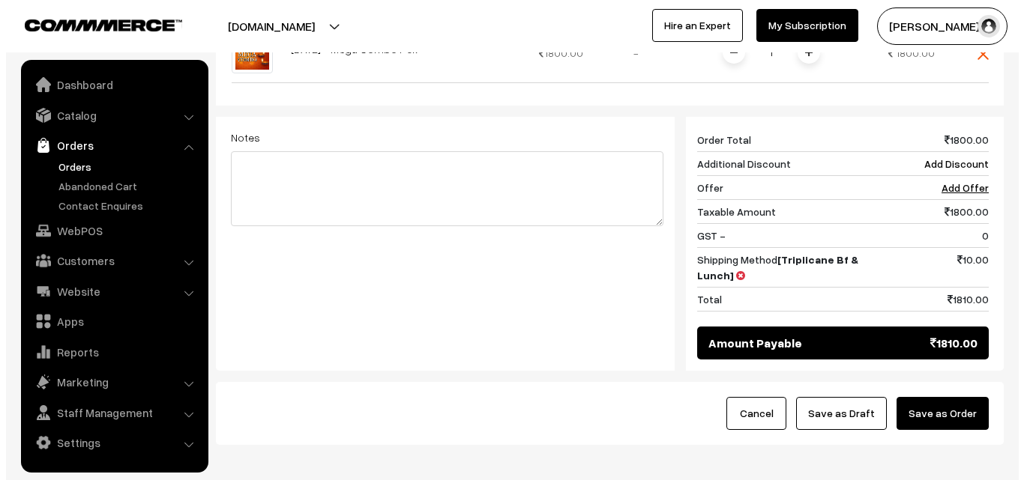
scroll to position [622, 0]
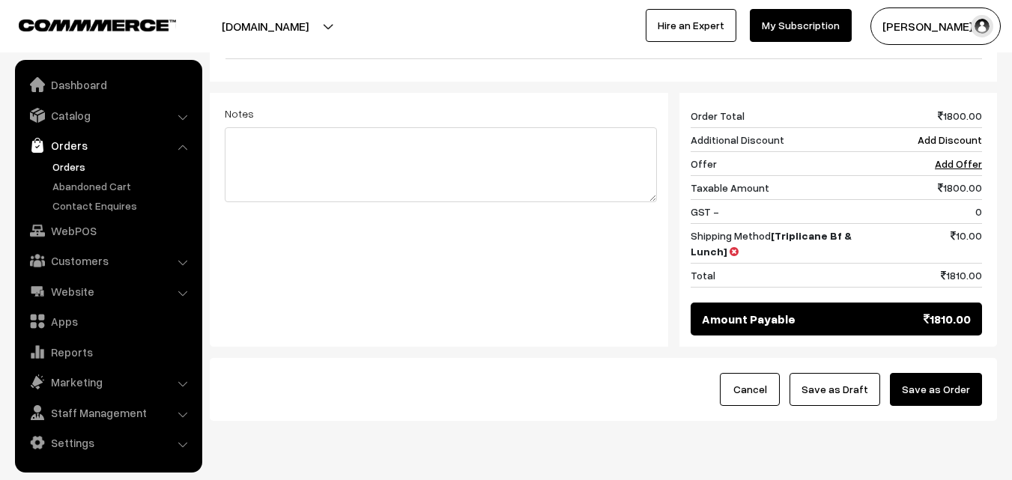
click at [964, 373] on button "Save as Order" at bounding box center [936, 389] width 92 height 33
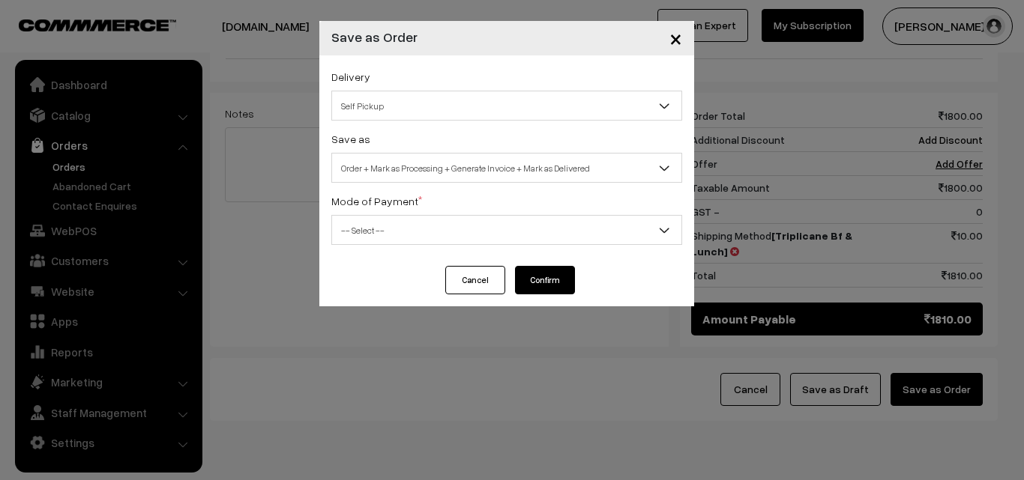
click at [552, 174] on span "Order + Mark as Processing + Generate Invoice + Mark as Delivered" at bounding box center [506, 168] width 349 height 26
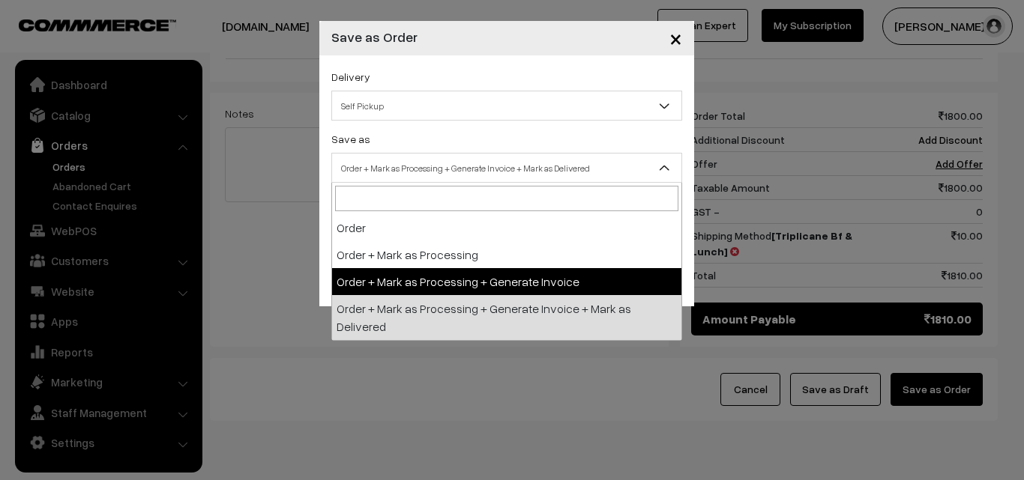
select select "3"
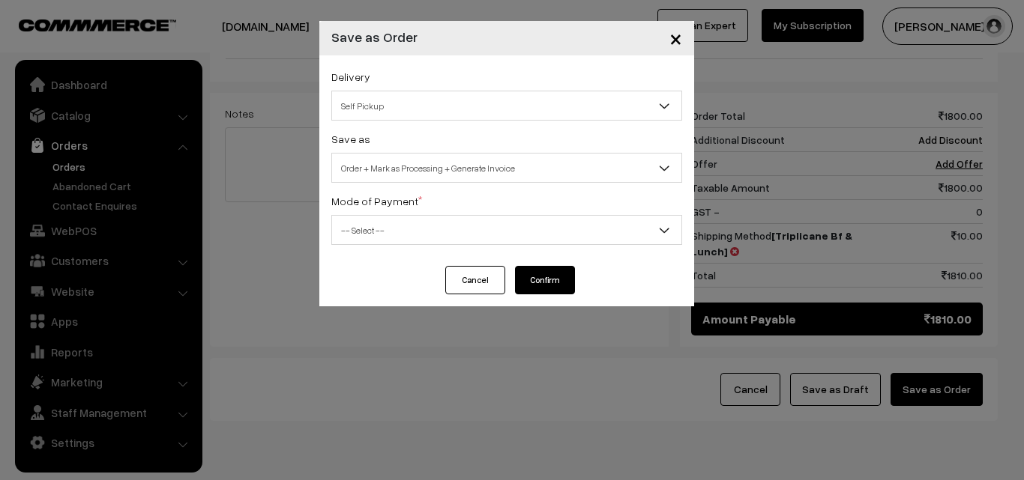
click at [452, 219] on span "-- Select --" at bounding box center [506, 230] width 349 height 26
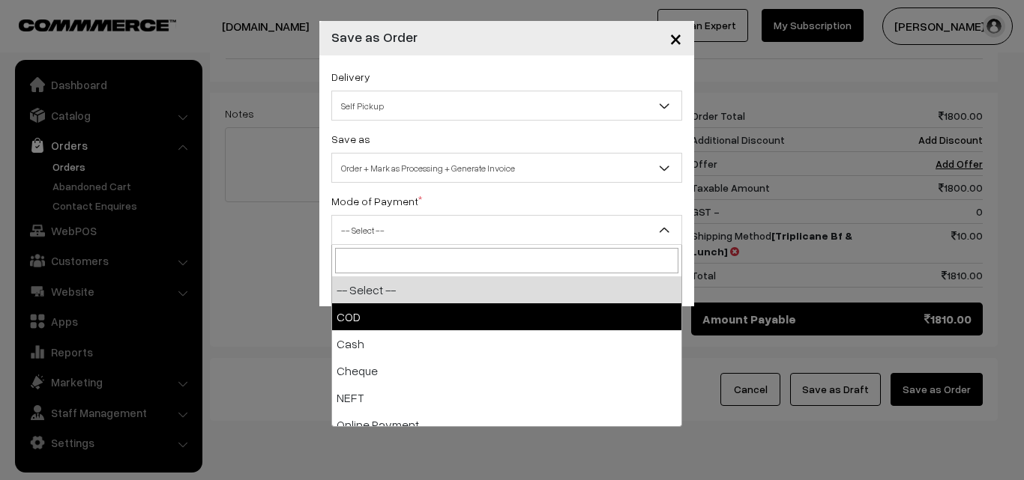
select select "1"
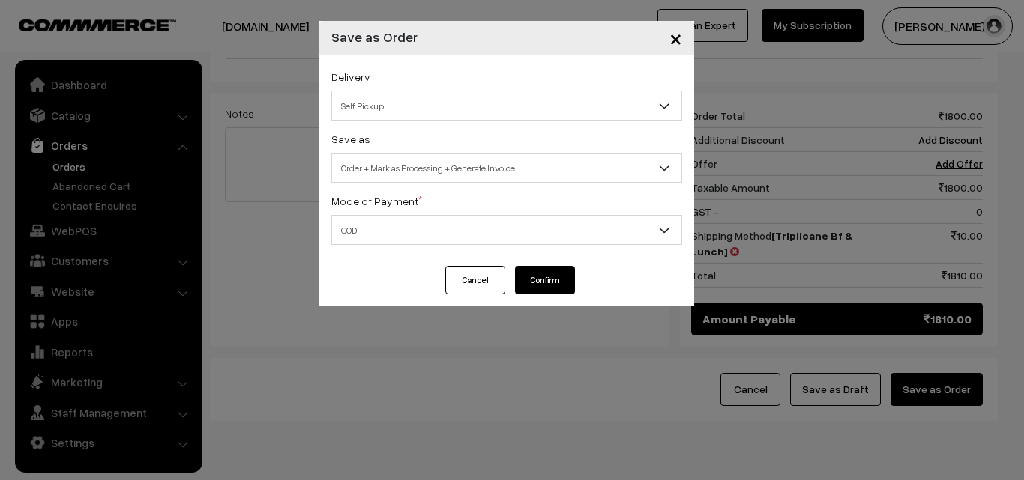
click at [550, 282] on button "Confirm" at bounding box center [545, 280] width 60 height 28
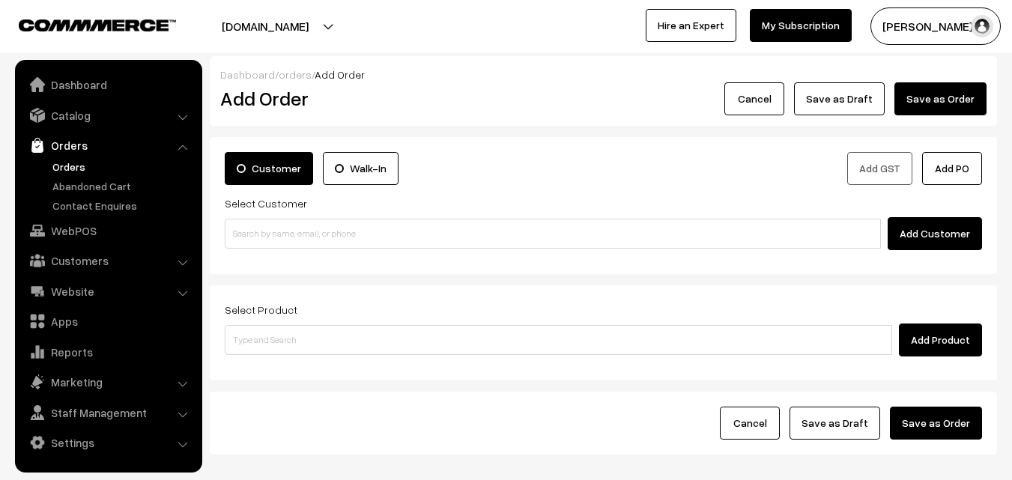
click at [73, 162] on link "Orders" at bounding box center [123, 167] width 148 height 16
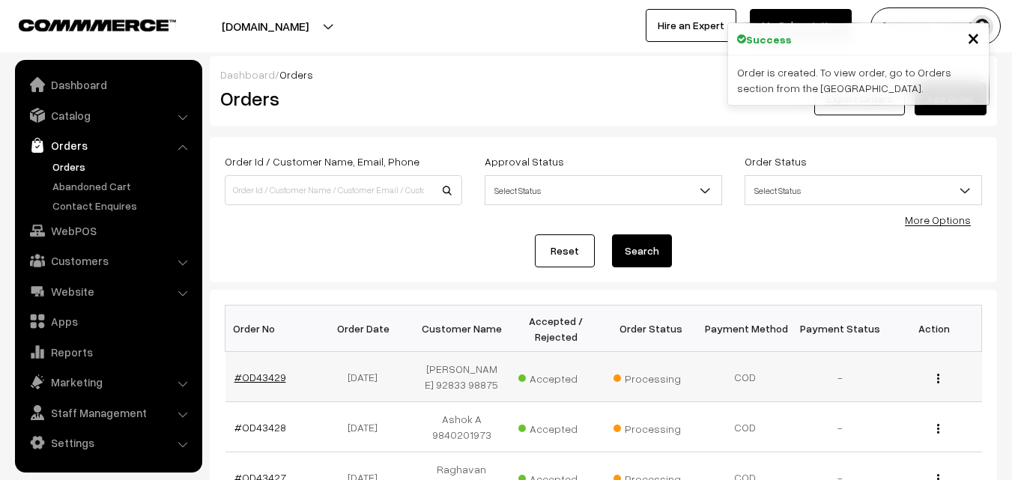
click at [259, 373] on link "#OD43429" at bounding box center [261, 377] width 52 height 13
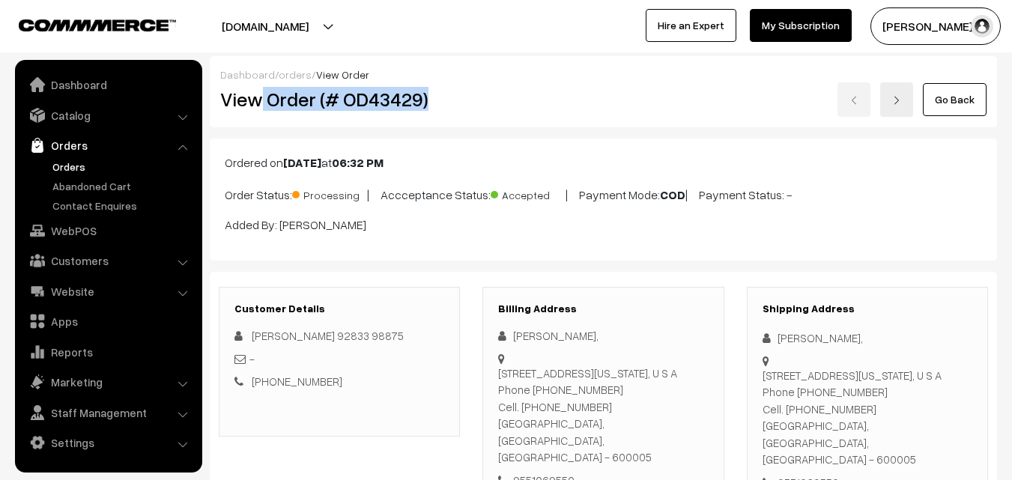
click at [443, 106] on h2 "View Order (# OD43429)" at bounding box center [340, 99] width 241 height 23
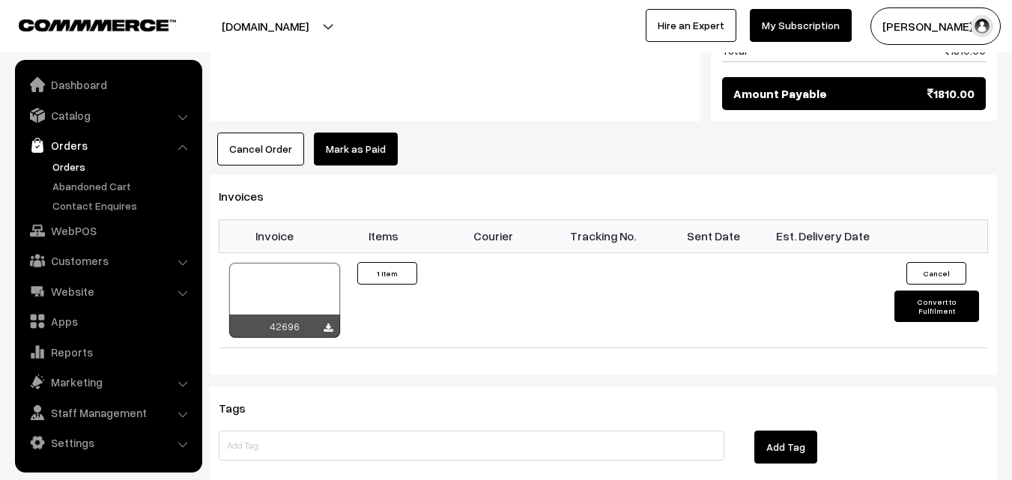
scroll to position [824, 0]
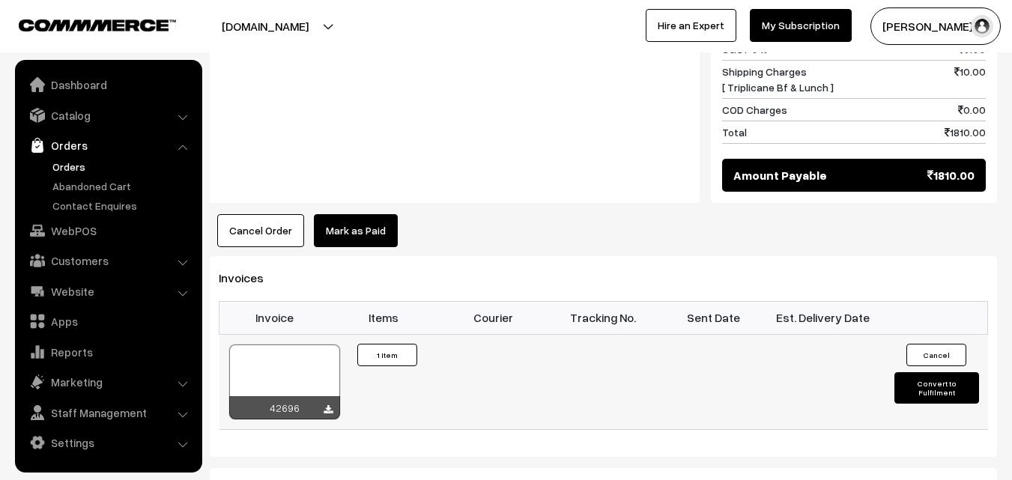
click at [293, 347] on div at bounding box center [284, 382] width 111 height 75
click at [79, 162] on link "Orders" at bounding box center [123, 167] width 148 height 16
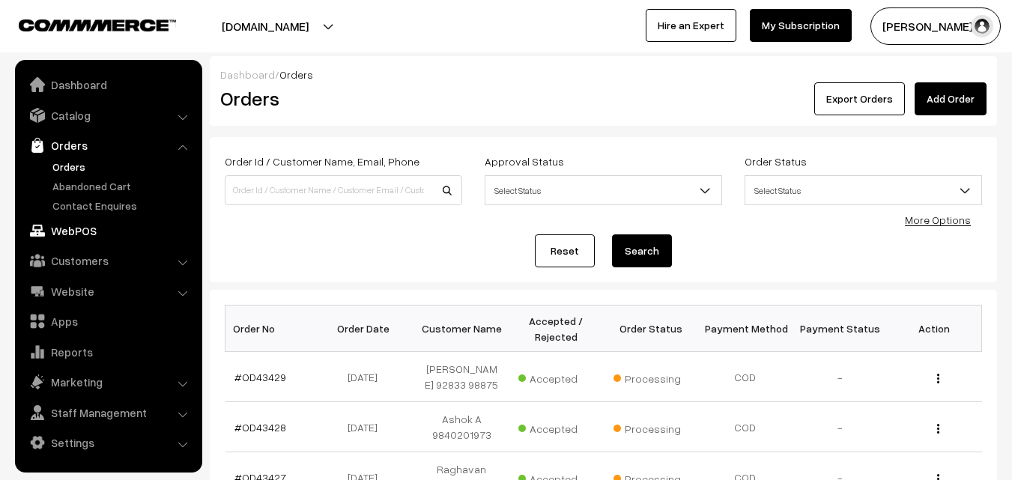
click at [72, 243] on link "WebPOS" at bounding box center [108, 230] width 178 height 27
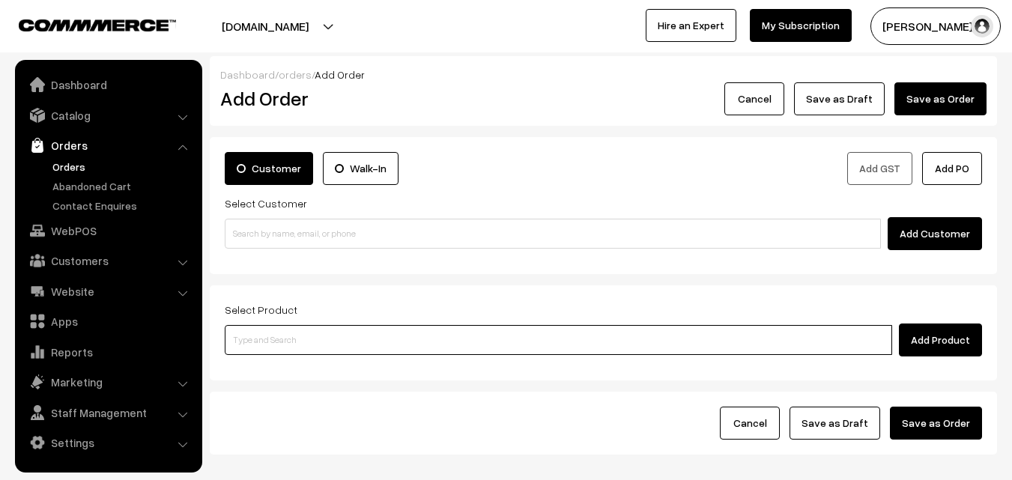
click at [311, 344] on input at bounding box center [559, 340] width 668 height 30
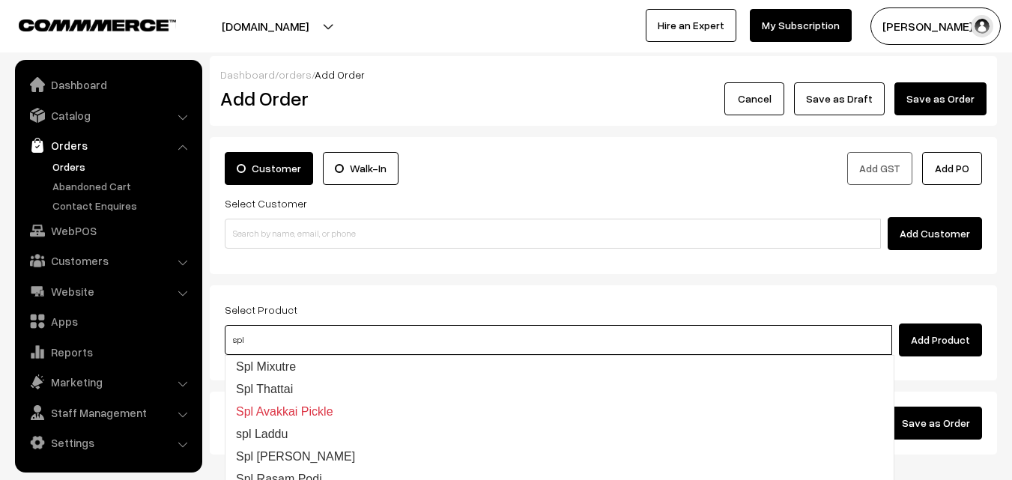
type input "Spl Mixutre"
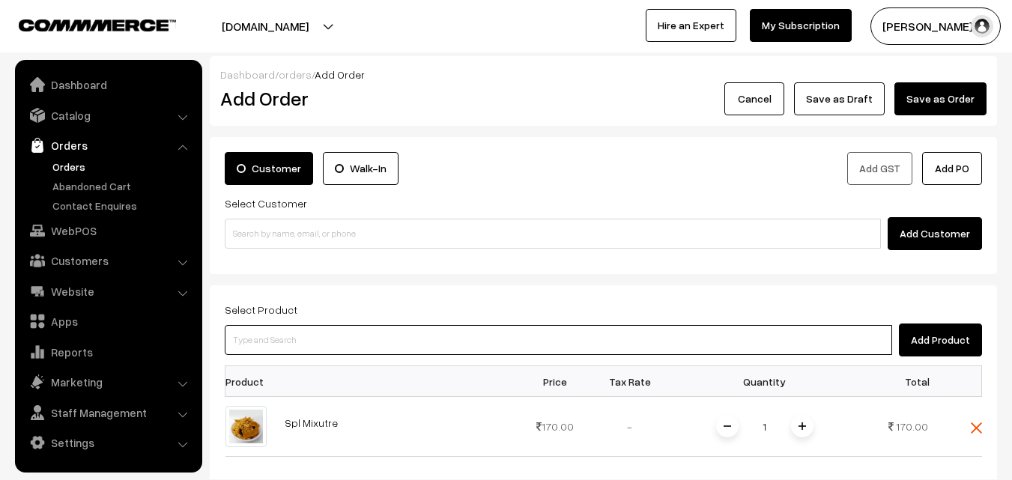
click at [311, 344] on input at bounding box center [559, 340] width 668 height 30
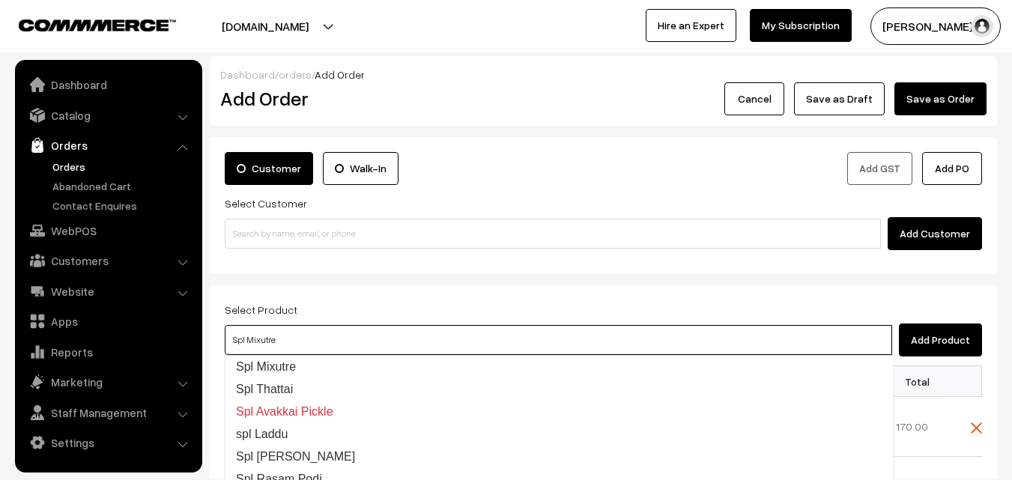
type input "Spl Thattai"
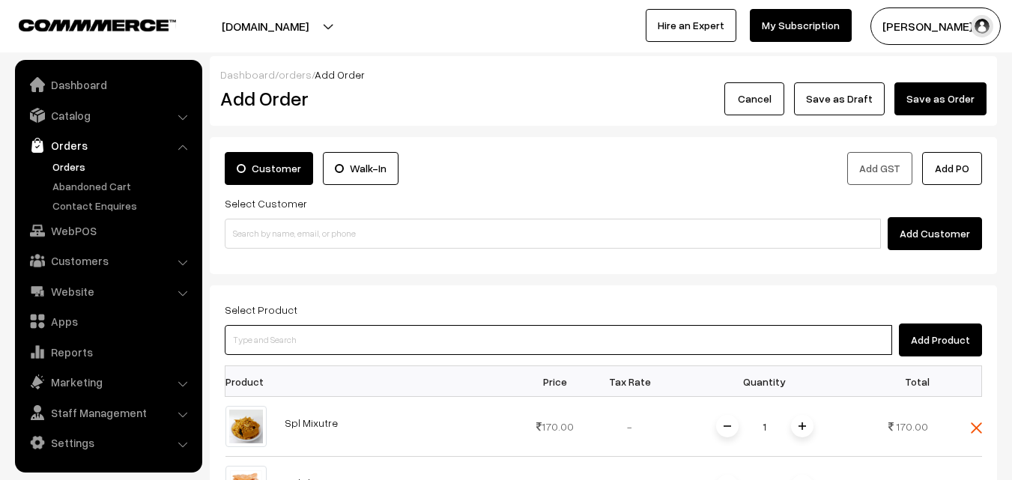
click at [311, 343] on input at bounding box center [559, 340] width 668 height 30
click at [302, 341] on input at bounding box center [559, 340] width 668 height 30
type input "Butter Murukku"
click at [329, 348] on input at bounding box center [559, 340] width 668 height 30
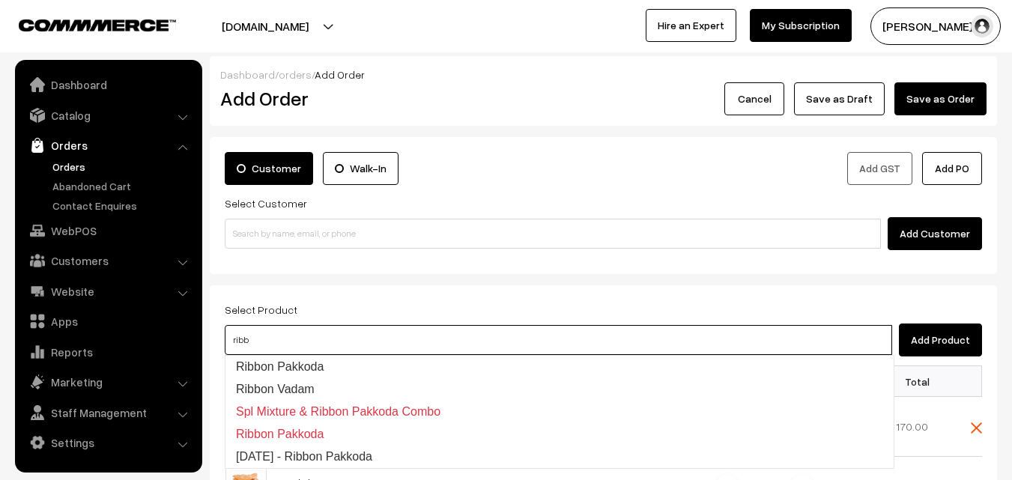
type input "Ribbon Pakkoda"
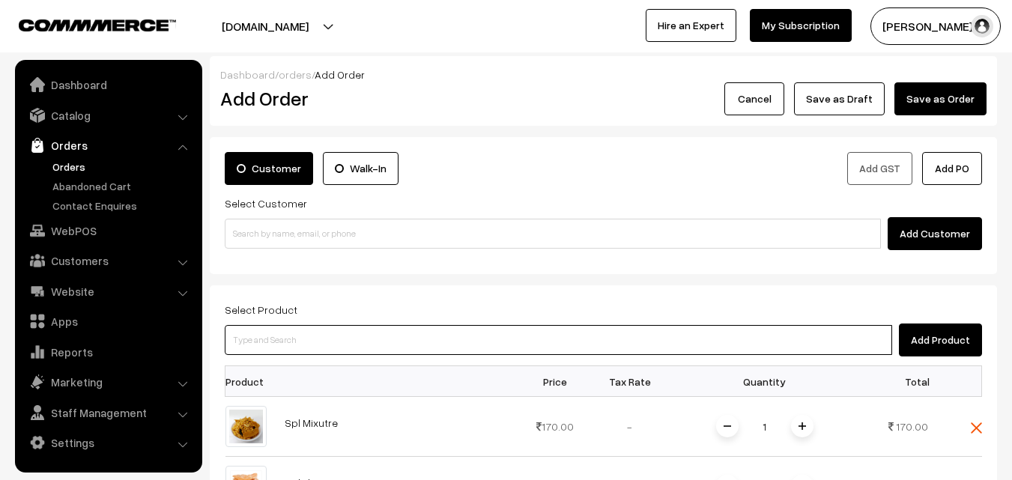
click at [300, 342] on input at bounding box center [559, 340] width 668 height 30
type input "om Podi"
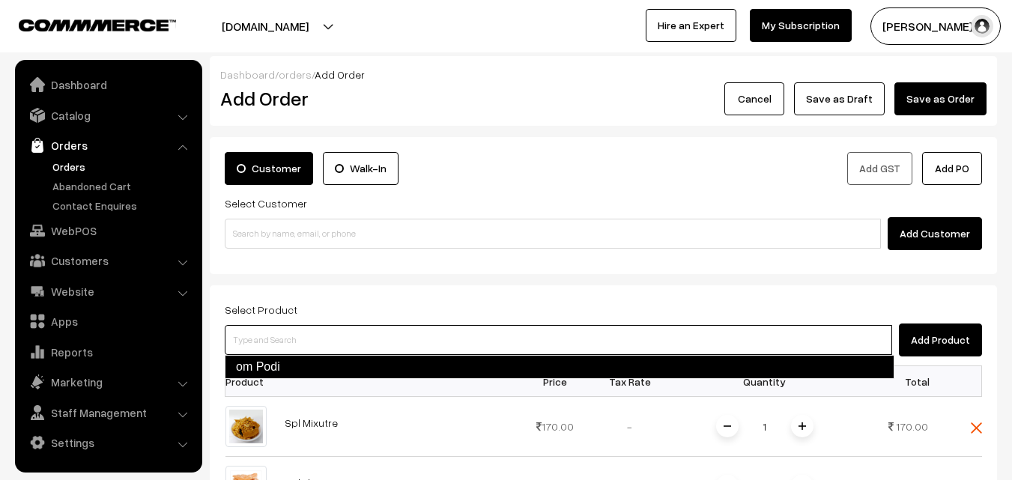
click at [300, 342] on input at bounding box center [559, 340] width 668 height 30
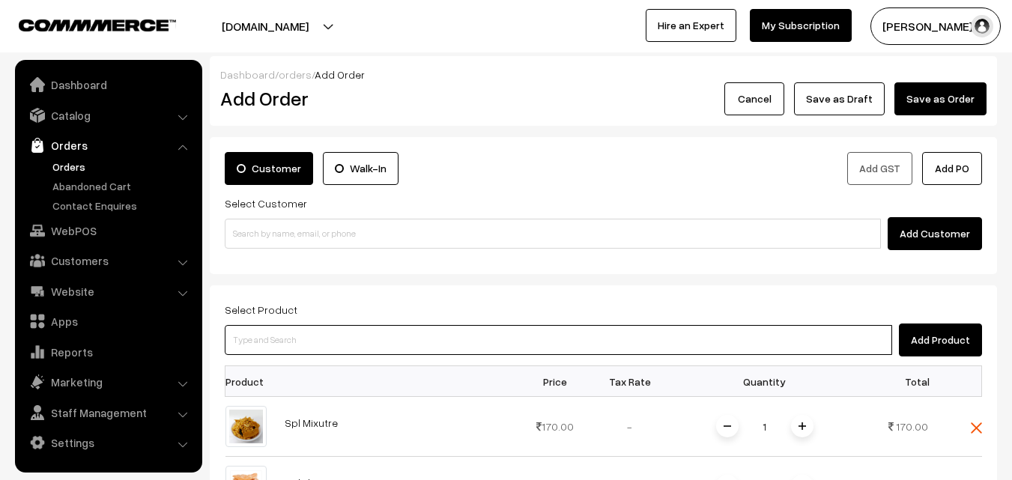
drag, startPoint x: 312, startPoint y: 338, endPoint x: 296, endPoint y: 332, distance: 16.8
click at [299, 332] on input at bounding box center [559, 340] width 668 height 30
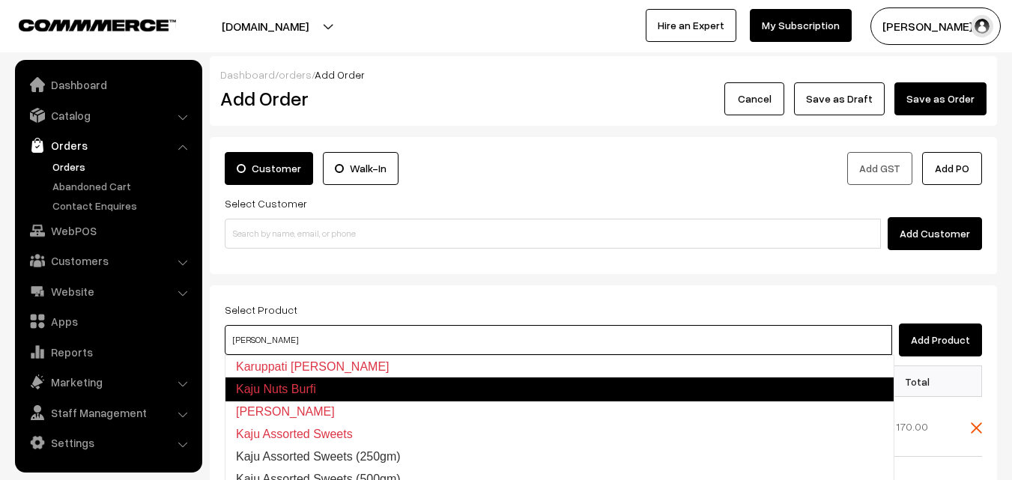
type input "Kaju Assorted Sweets"
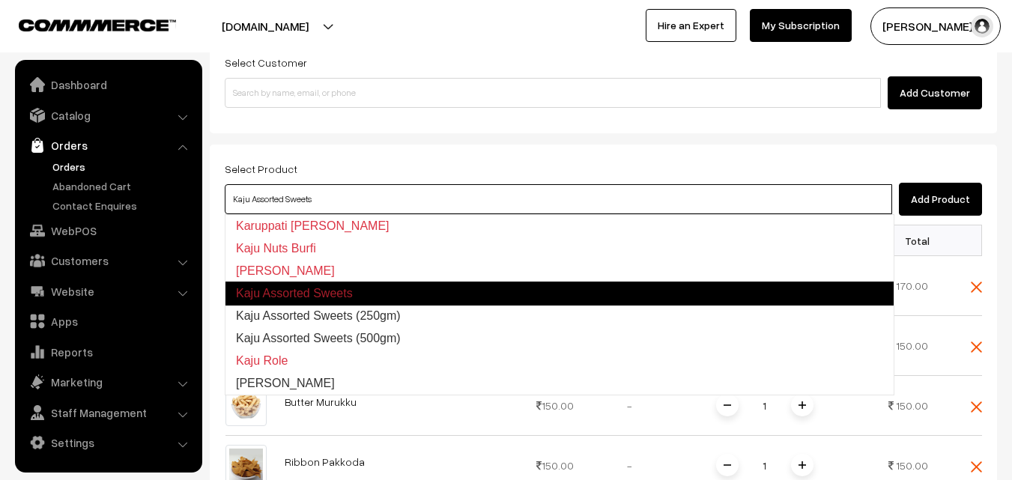
scroll to position [225, 0]
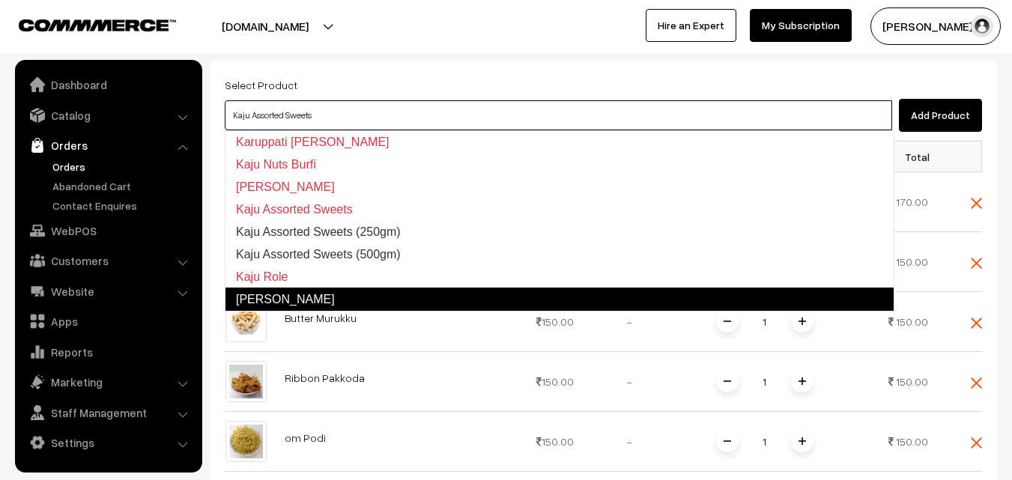
click at [285, 292] on link "[PERSON_NAME]" at bounding box center [560, 300] width 670 height 24
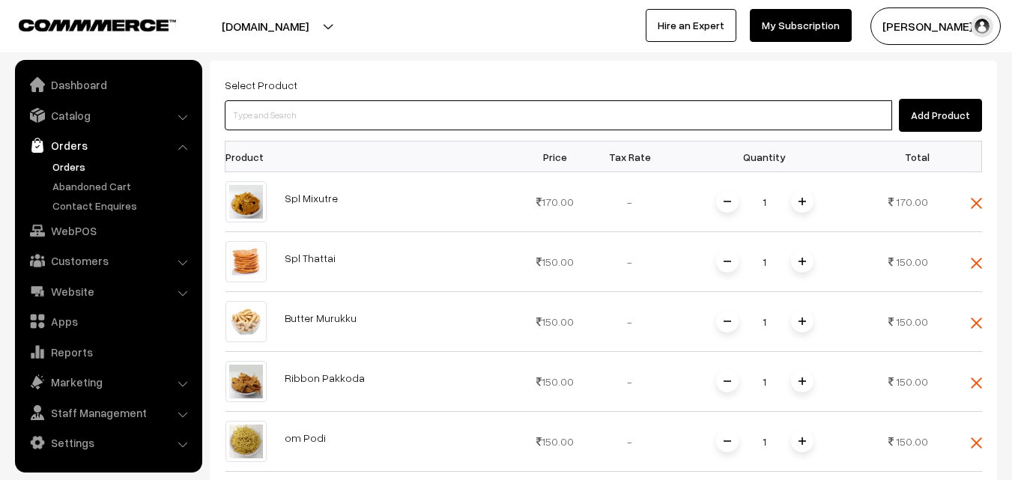
click at [294, 115] on input at bounding box center [559, 115] width 668 height 30
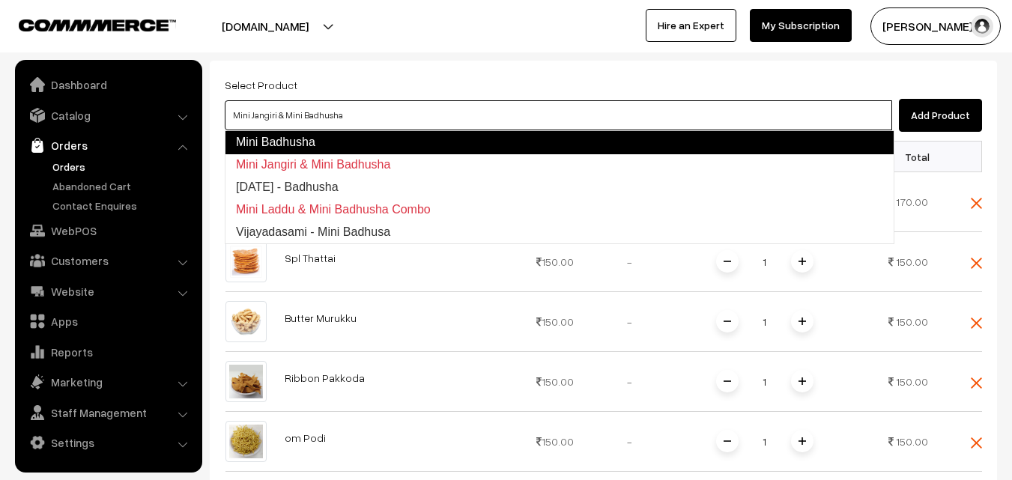
type input "[DATE] - Badhusha"
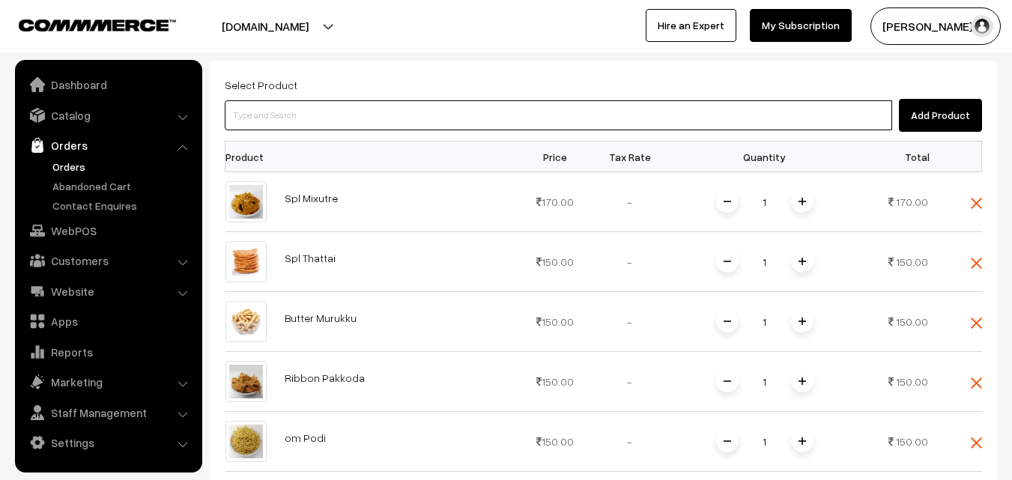
click at [339, 106] on input at bounding box center [559, 115] width 668 height 30
type input "k"
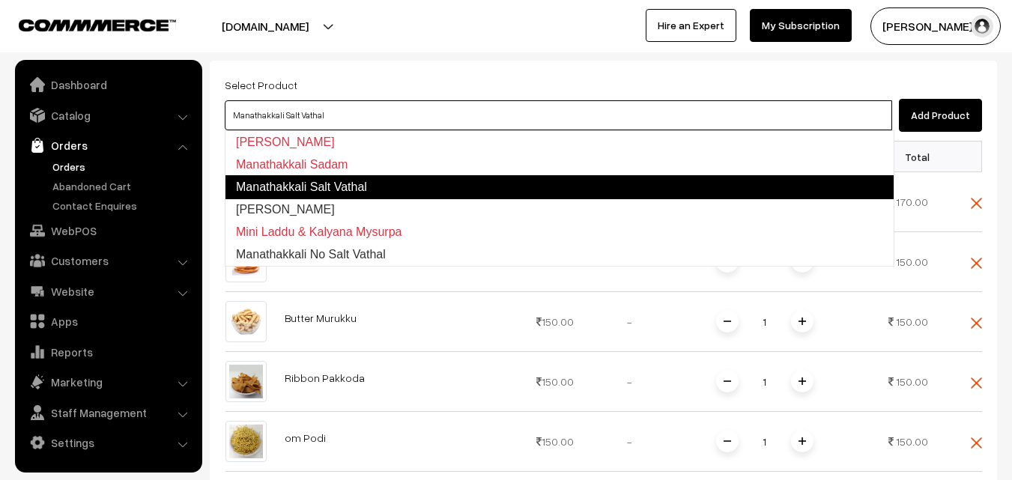
type input "[PERSON_NAME]"
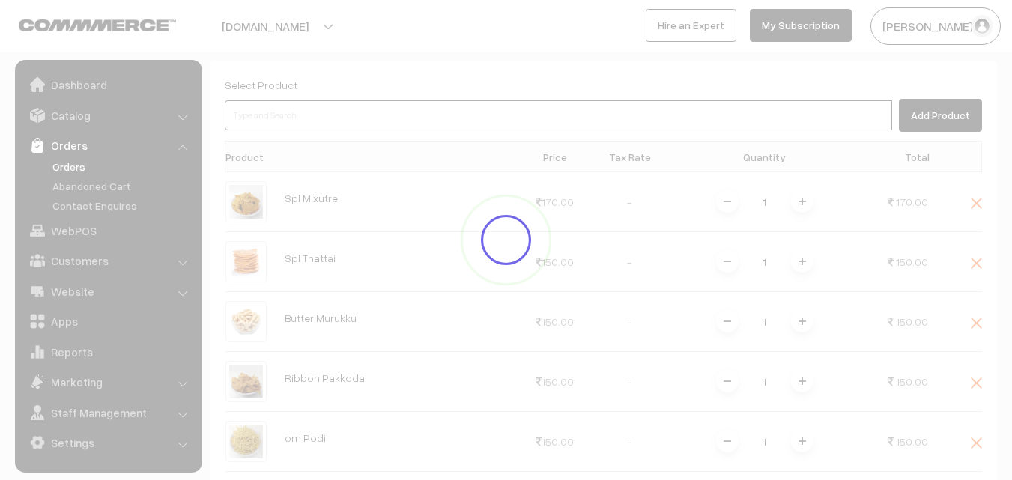
click at [313, 114] on input at bounding box center [559, 115] width 668 height 30
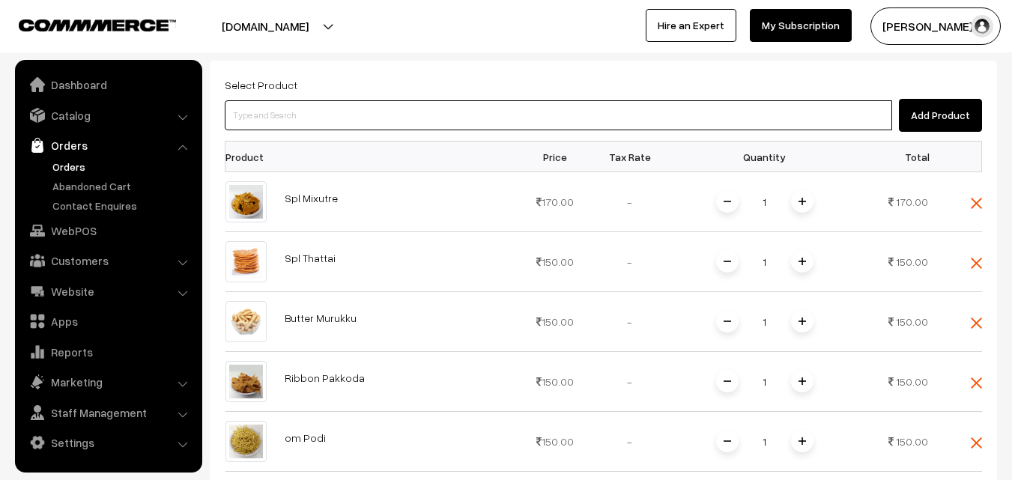
click at [309, 114] on input at bounding box center [559, 115] width 668 height 30
click at [306, 101] on input at bounding box center [559, 115] width 668 height 30
click at [306, 103] on input at bounding box center [559, 115] width 668 height 30
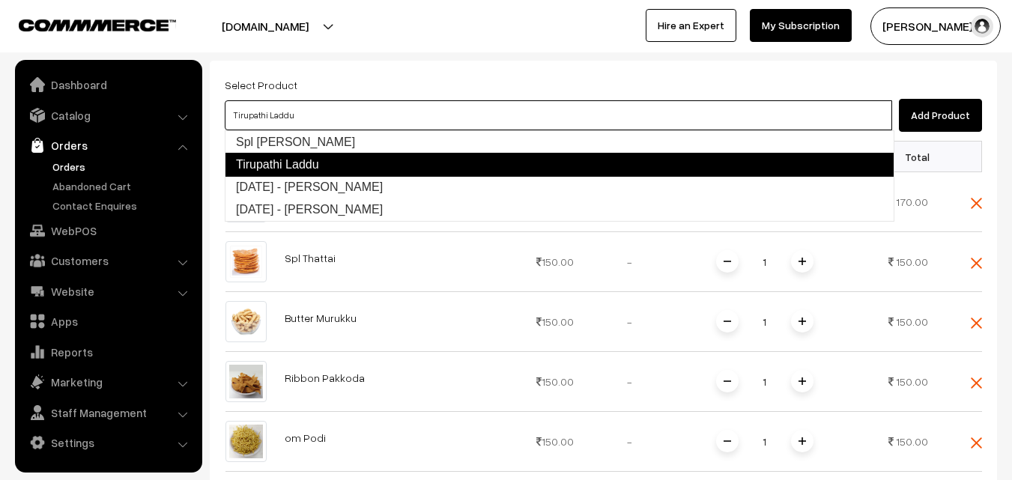
type input "Spl [PERSON_NAME]"
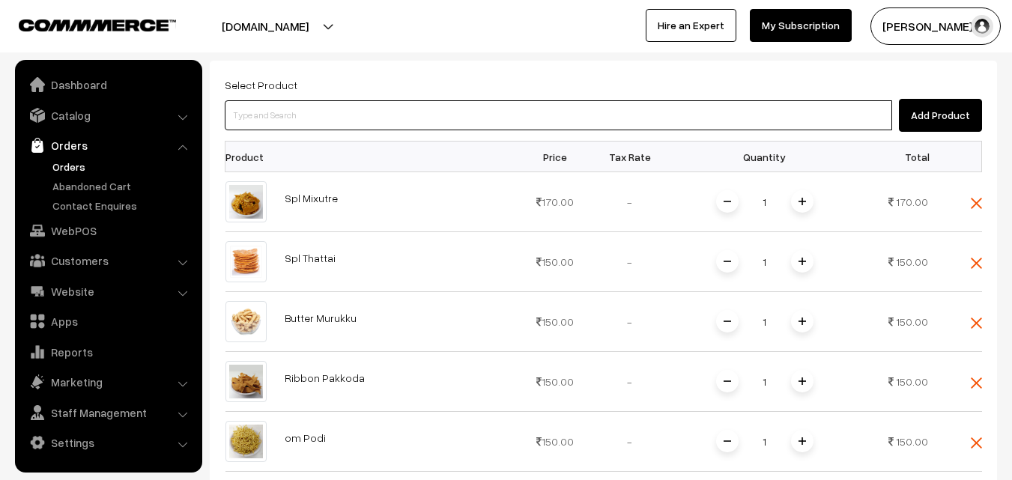
drag, startPoint x: 300, startPoint y: 108, endPoint x: 236, endPoint y: 142, distance: 72.7
click at [296, 109] on input at bounding box center [559, 115] width 668 height 30
type input "Deepavali Legiyam"
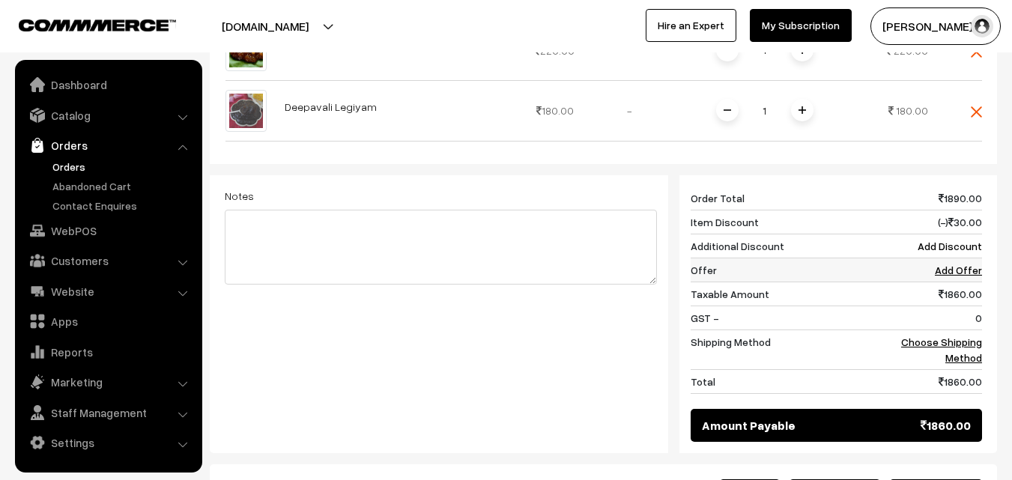
scroll to position [899, 0]
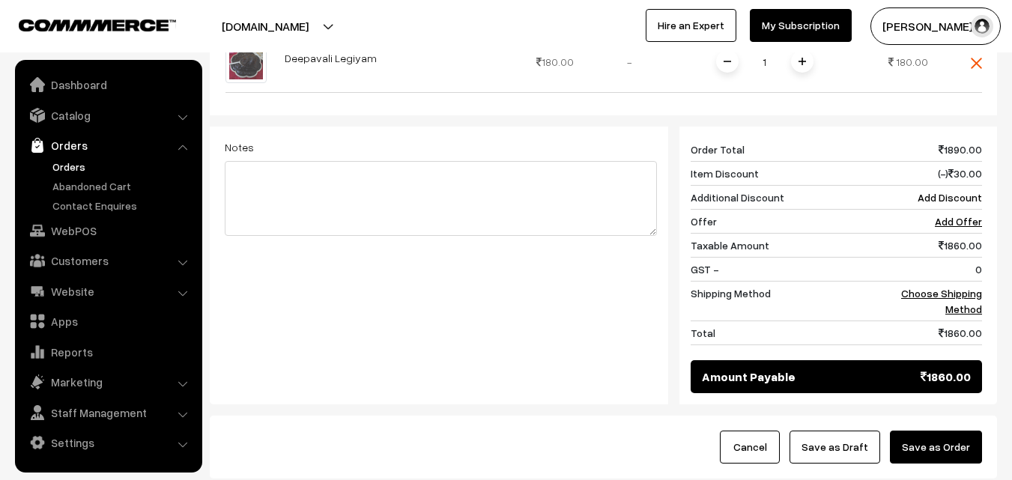
click at [90, 172] on link "Orders" at bounding box center [123, 167] width 148 height 16
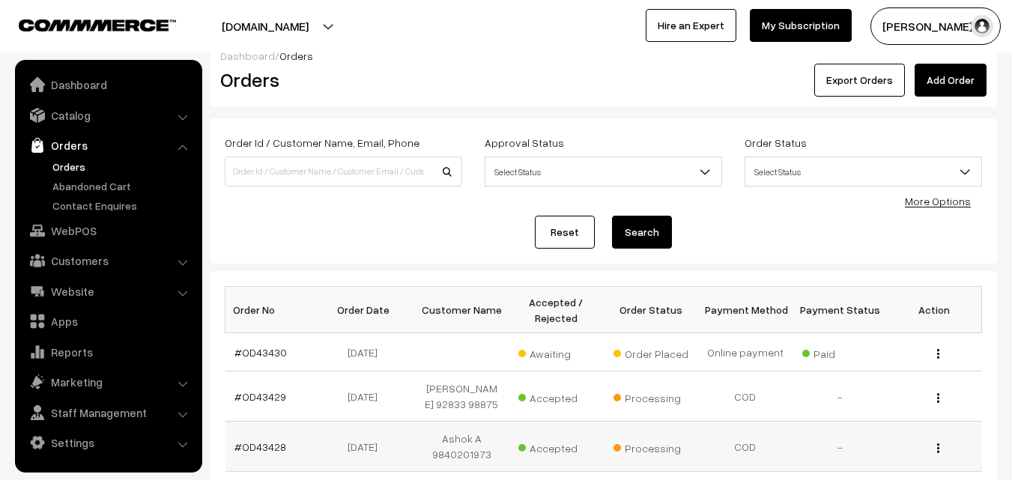
scroll to position [75, 0]
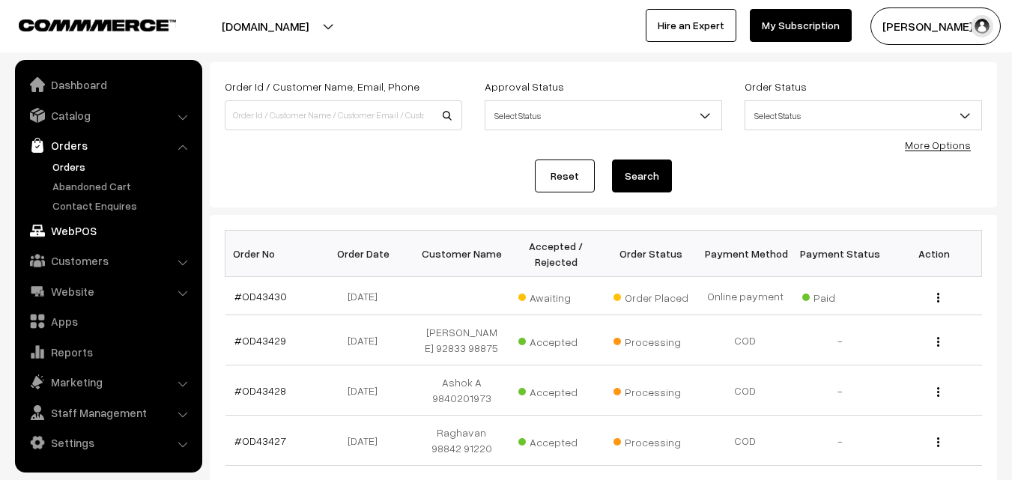
click at [76, 229] on link "WebPOS" at bounding box center [108, 230] width 178 height 27
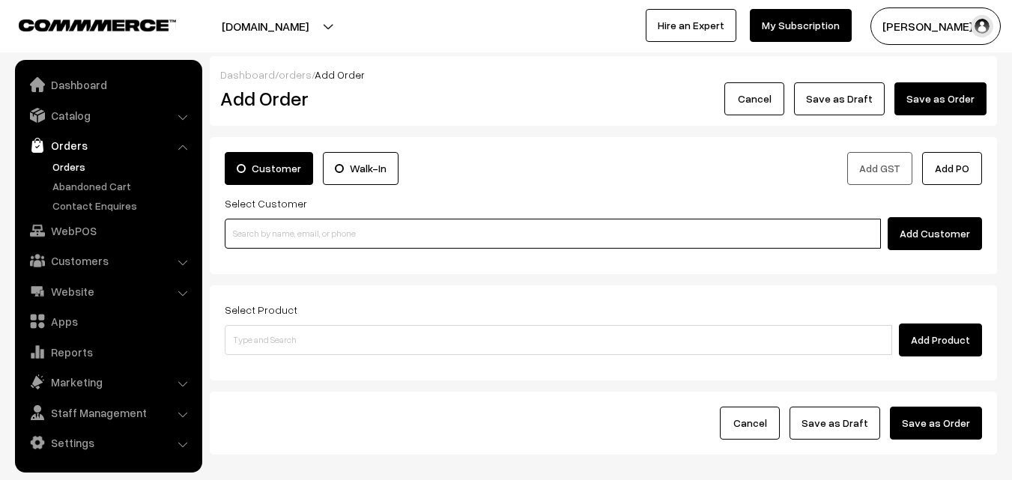
click at [298, 234] on input at bounding box center [553, 234] width 656 height 30
paste input "94449 13191"
click at [260, 229] on input "94449 13191" at bounding box center [553, 234] width 656 height 30
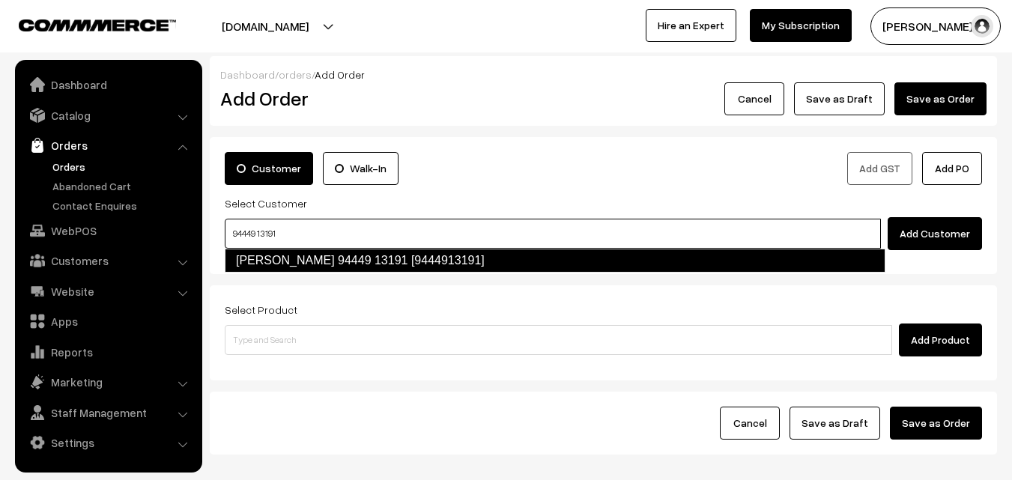
click at [265, 254] on link "[PERSON_NAME] 94449 13191 [9444913191]" at bounding box center [555, 261] width 661 height 24
type input "94449 13191"
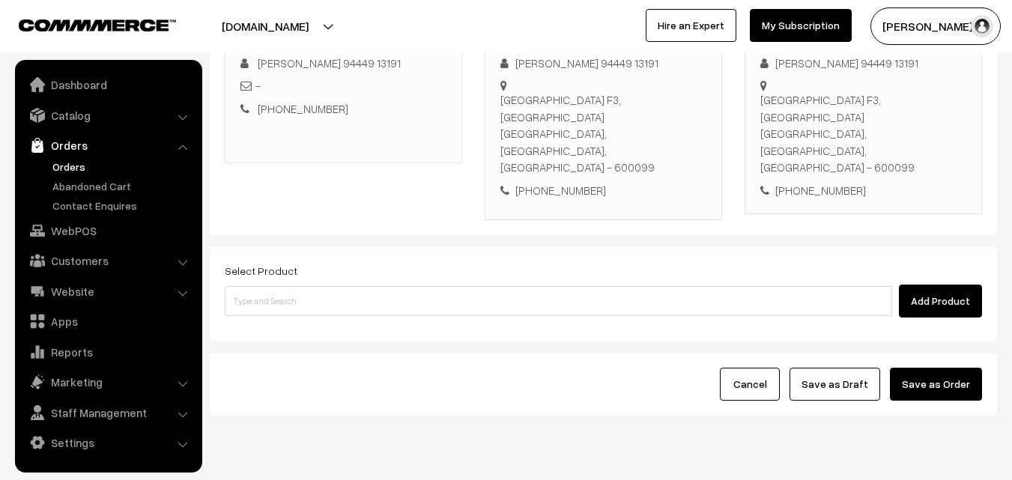
scroll to position [256, 0]
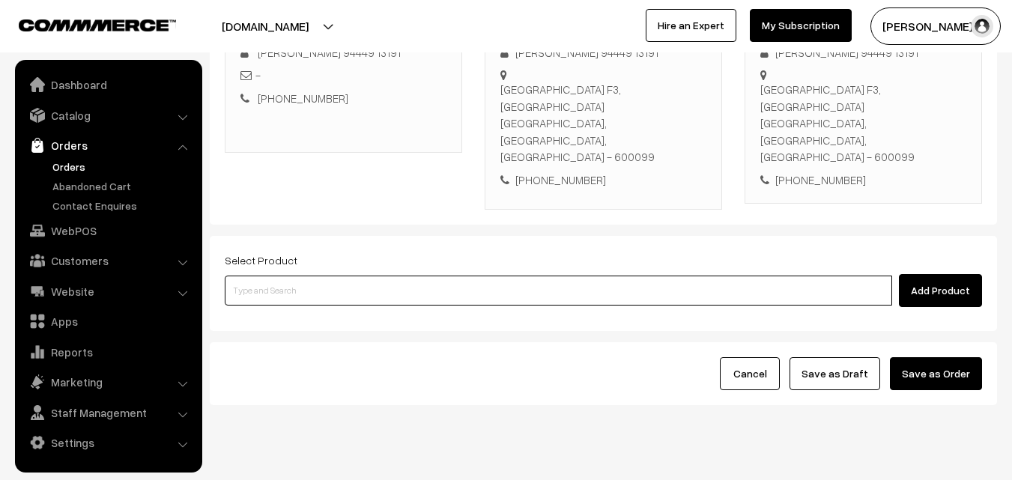
click at [381, 276] on input at bounding box center [559, 291] width 668 height 30
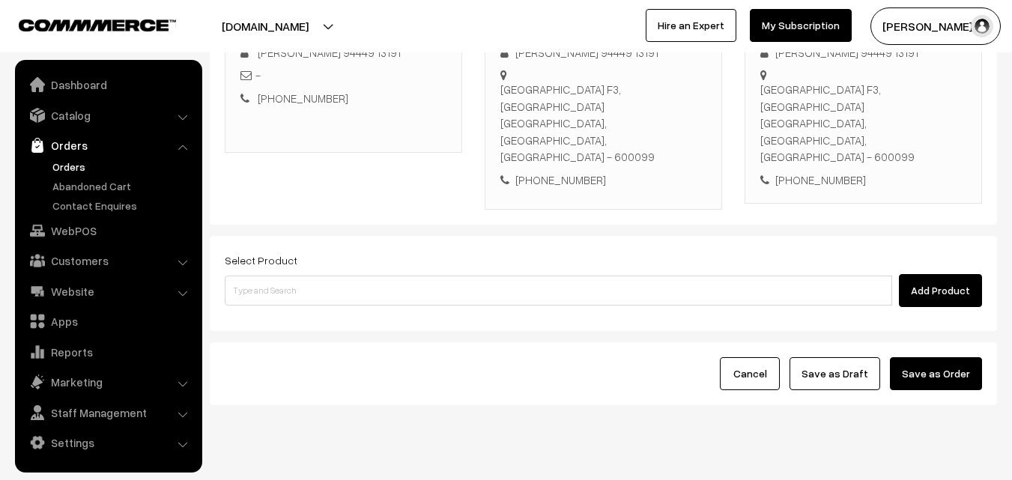
click at [310, 274] on div "Add Product" at bounding box center [604, 290] width 758 height 33
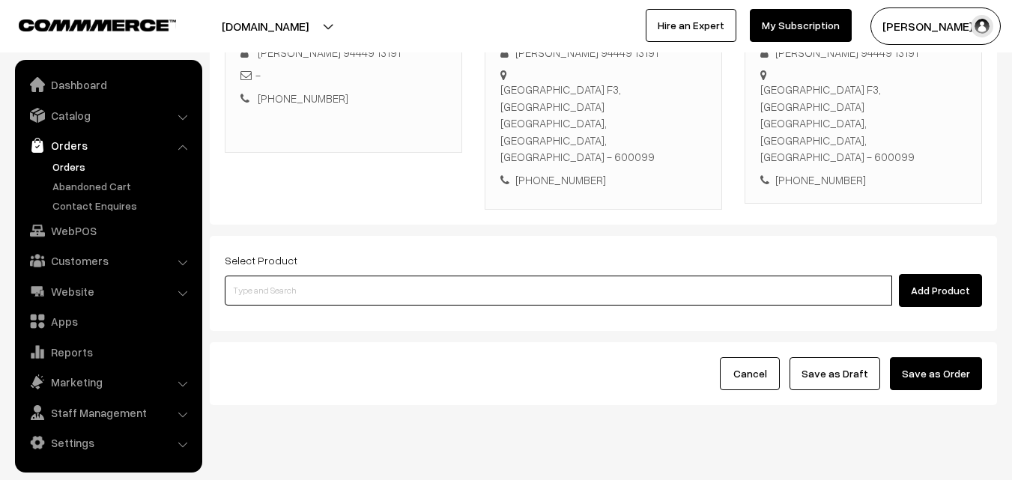
click at [438, 276] on input at bounding box center [559, 291] width 668 height 30
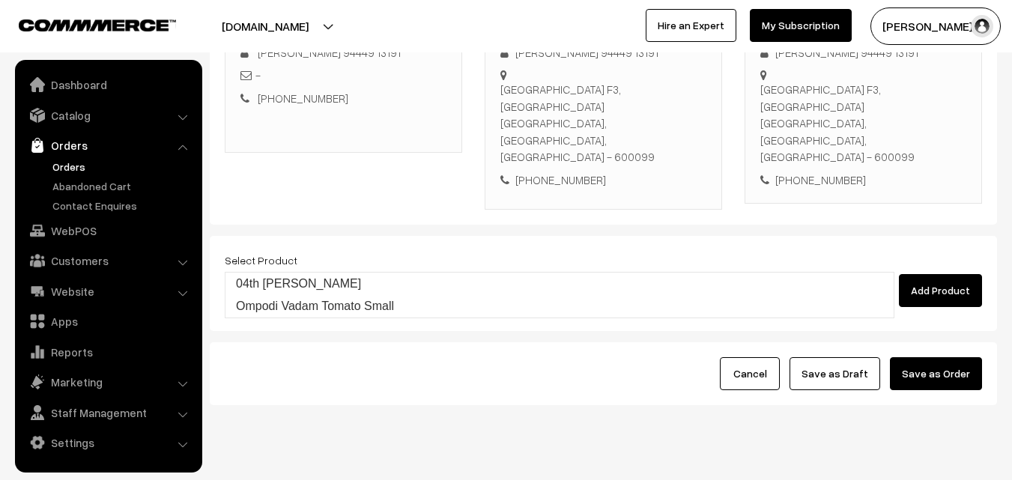
type input "04th Tomato Sadam"
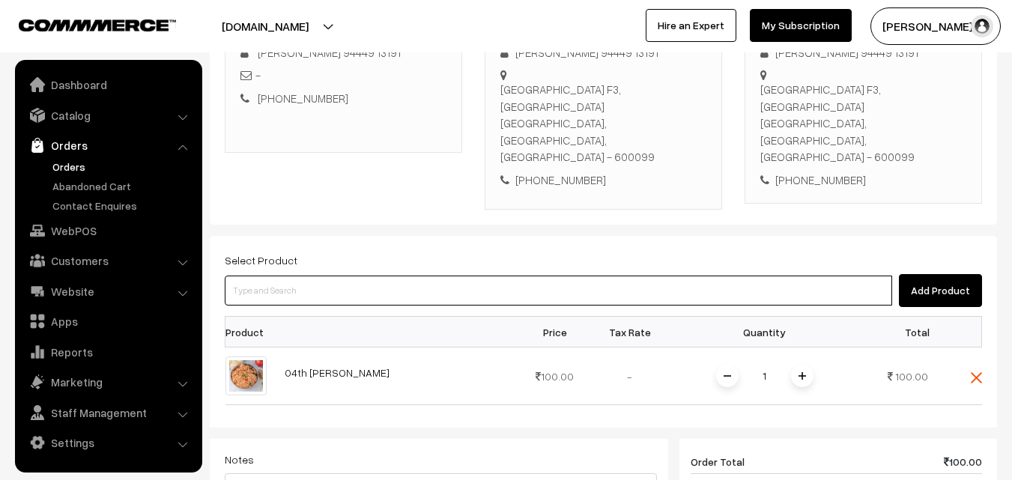
click at [305, 276] on input at bounding box center [559, 291] width 668 height 30
paste input "04th Couple Pack- Milagu Rasam"
type input "04th Couple Pack- Milagu Rasam"
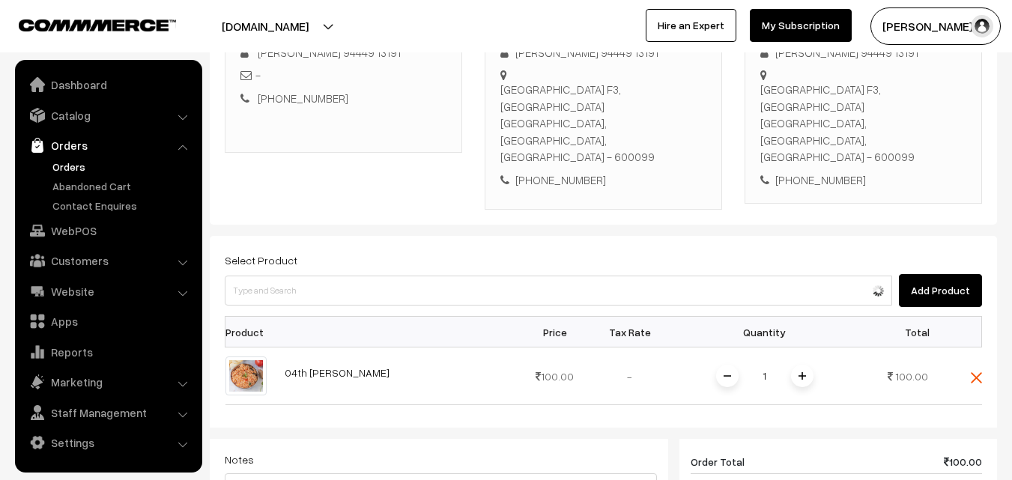
click at [276, 282] on div "Select Product Add Product Product Price Tax Rate Quantity Total 1" at bounding box center [604, 464] width 788 height 457
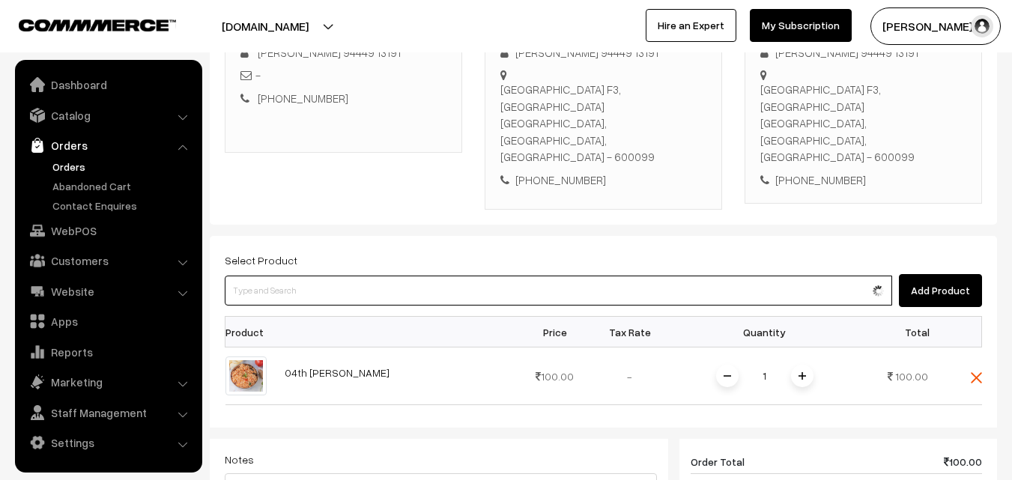
click at [275, 276] on input at bounding box center [559, 291] width 668 height 30
paste input "04th Couple Pack- Milagu Rasam"
type input "04th Couple Pack- Milagu Rasam"
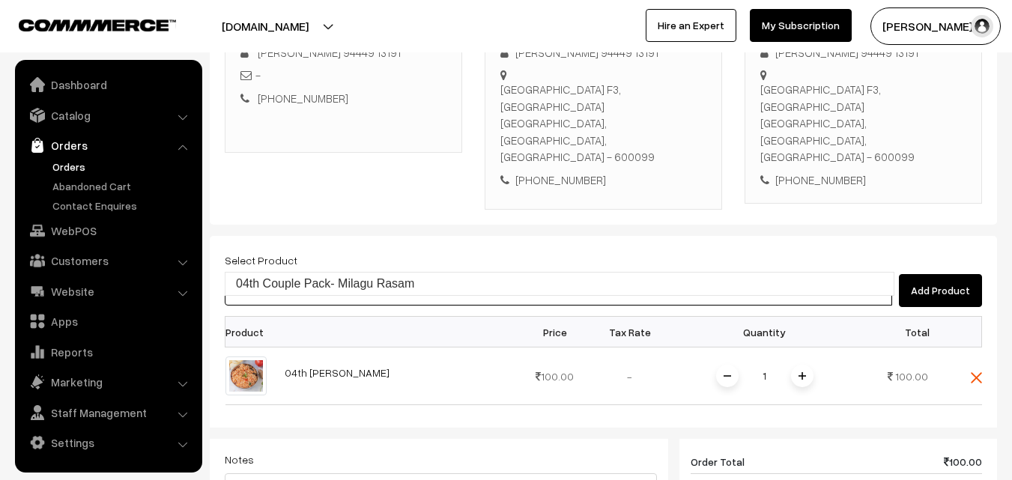
click at [273, 274] on link "04th Couple Pack- Milagu Rasam" at bounding box center [560, 284] width 668 height 22
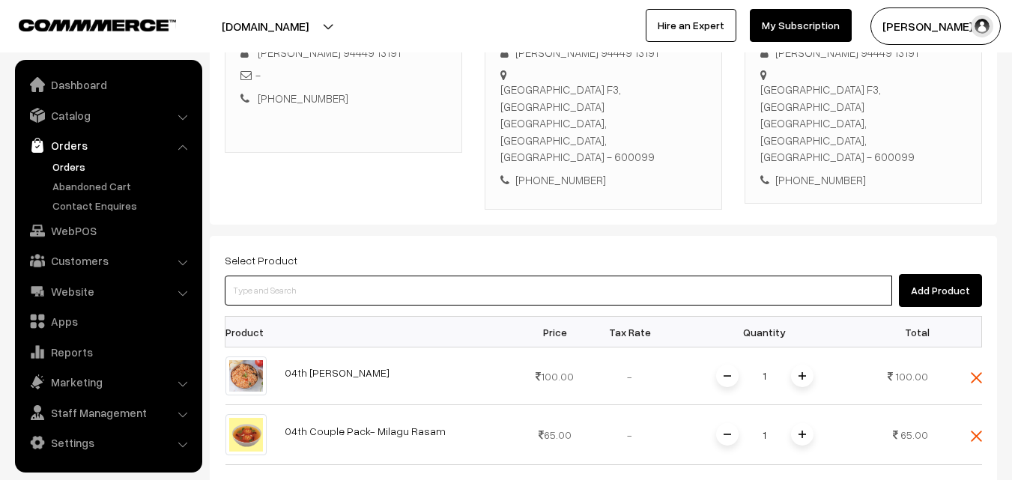
click at [375, 276] on input at bounding box center [559, 291] width 668 height 30
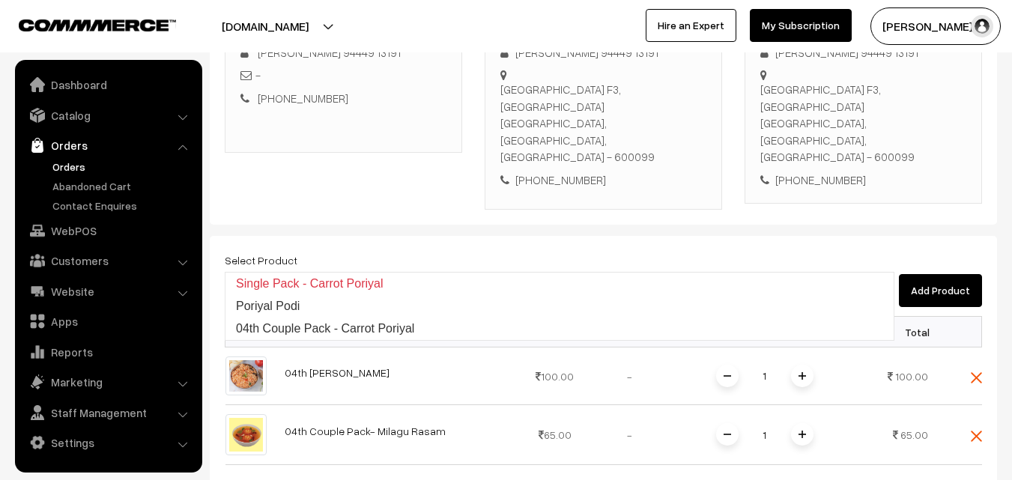
type input "04th Couple Pack - Carrot Poriyal"
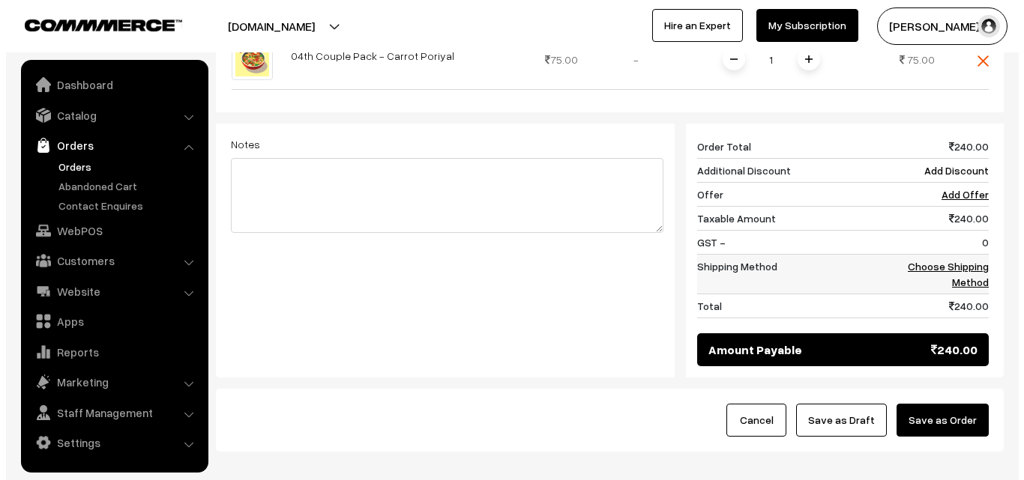
scroll to position [738, 0]
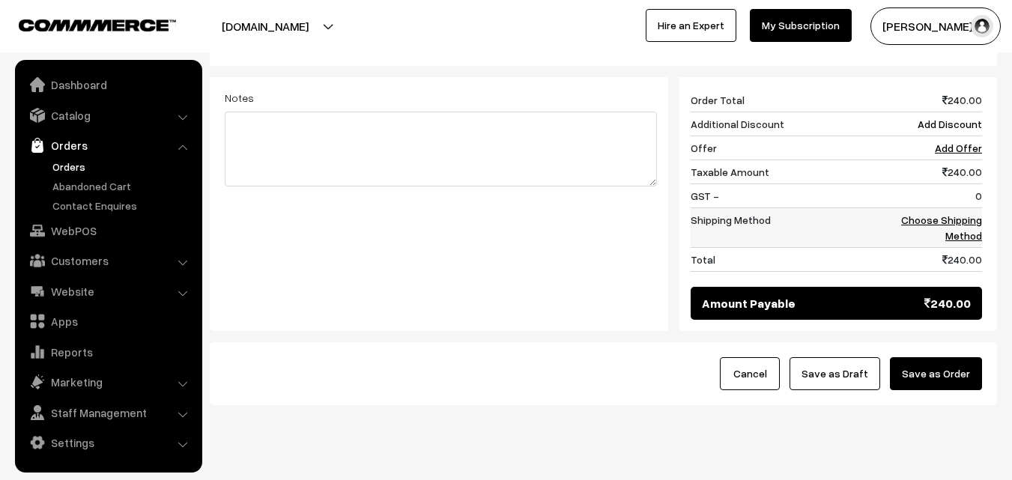
click at [971, 214] on link "Choose Shipping Method" at bounding box center [941, 228] width 81 height 28
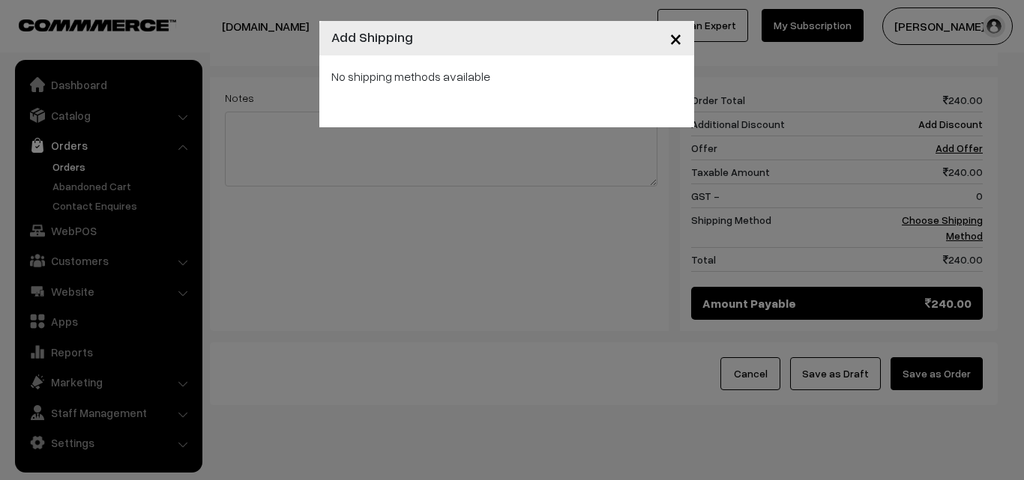
click at [562, 130] on div "× Add Shipping No shipping methods available" at bounding box center [512, 240] width 1024 height 480
click at [584, 166] on div "× Add Shipping No shipping methods available" at bounding box center [512, 240] width 1024 height 480
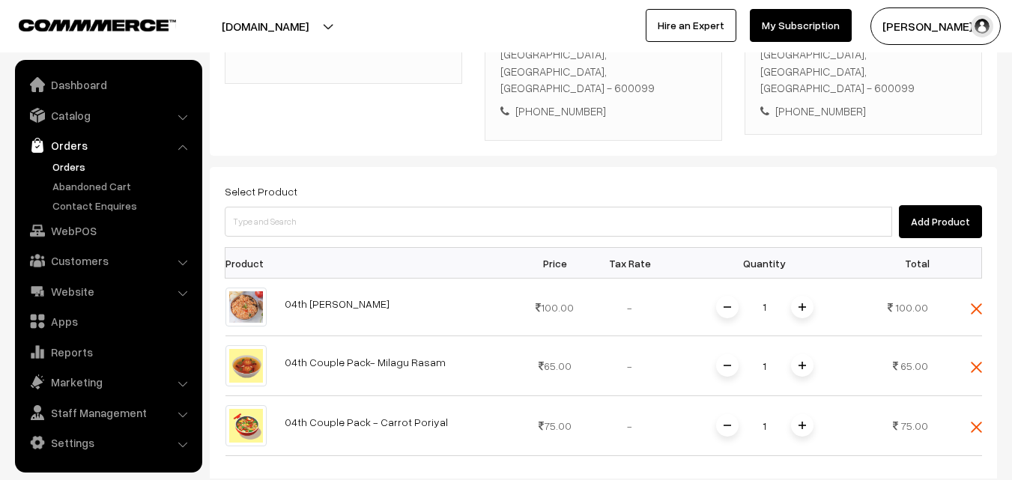
scroll to position [288, 0]
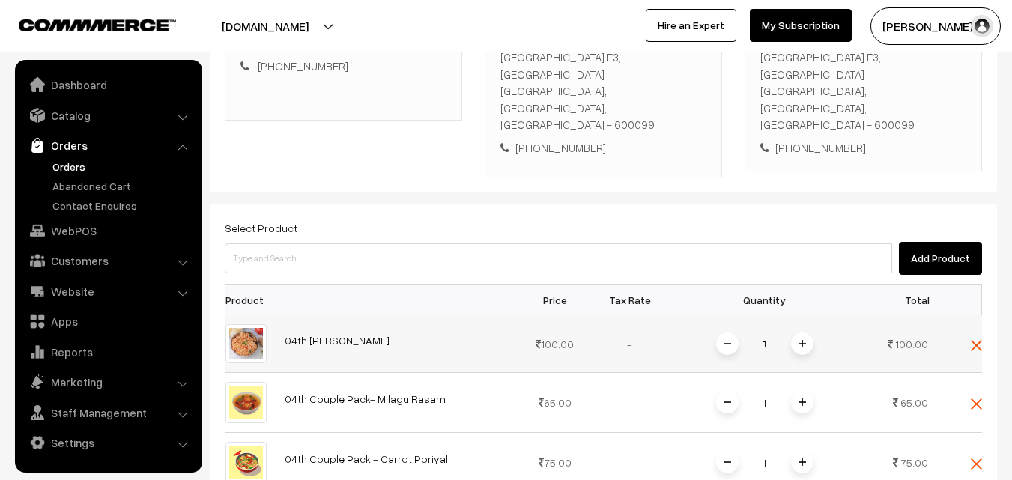
click at [811, 333] on span at bounding box center [802, 344] width 22 height 22
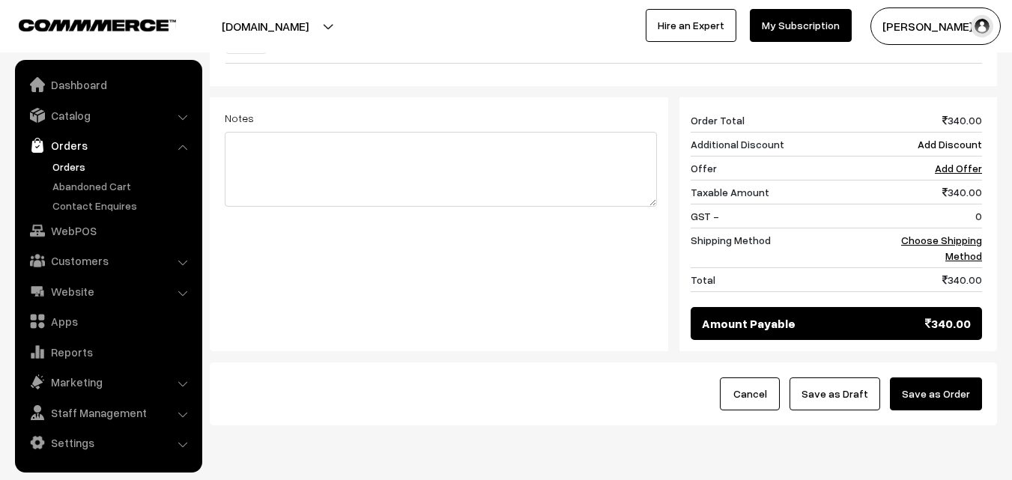
scroll to position [738, 0]
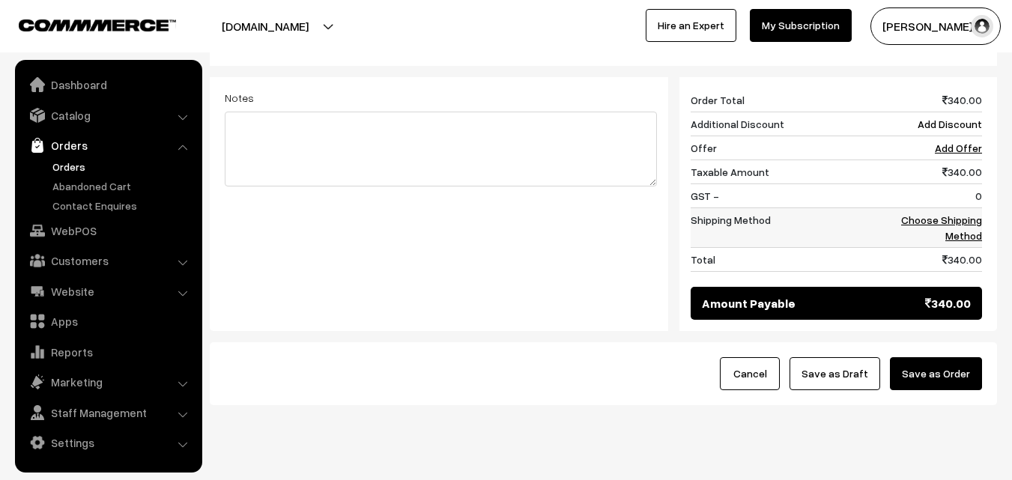
click at [966, 208] on td "Choose Shipping Method" at bounding box center [935, 228] width 93 height 40
click at [934, 214] on link "Choose Shipping Method" at bounding box center [941, 228] width 81 height 28
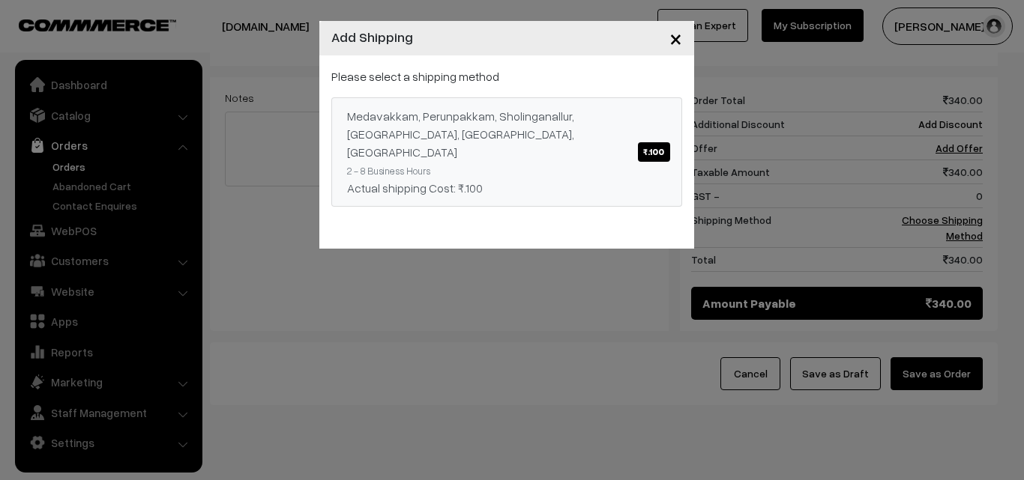
click at [424, 133] on div "Medavakkam, Perunpakkam, Sholinganallur, seliyur, Kirattur, Perambur ₹.100" at bounding box center [506, 134] width 319 height 54
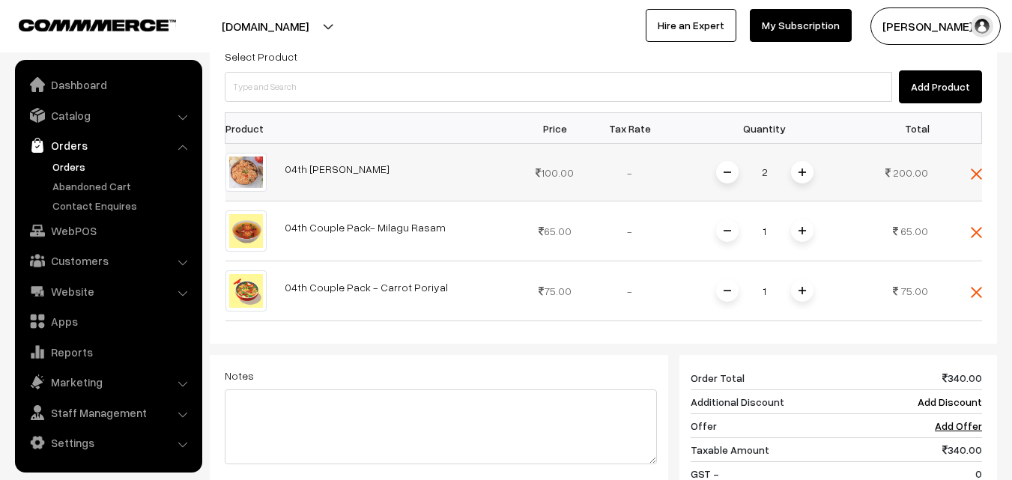
scroll to position [438, 0]
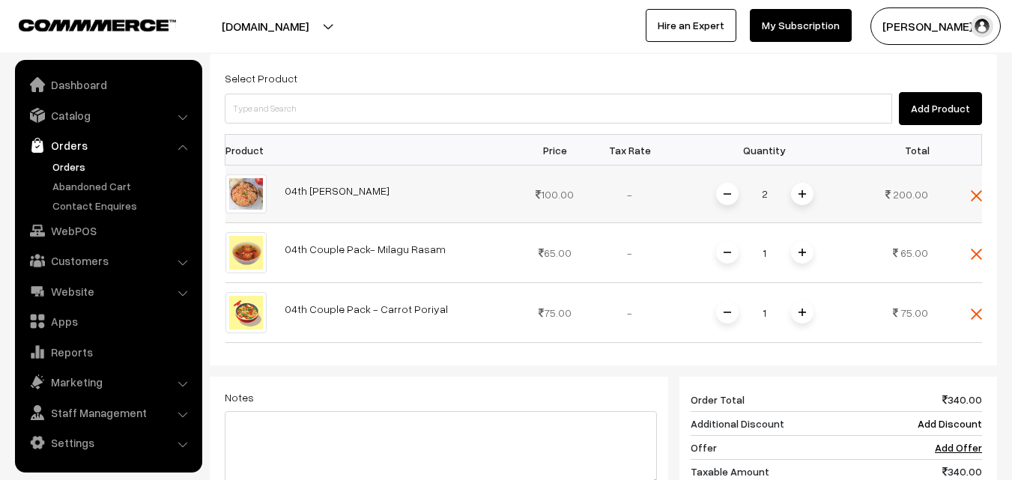
click at [723, 183] on span at bounding box center [727, 194] width 22 height 22
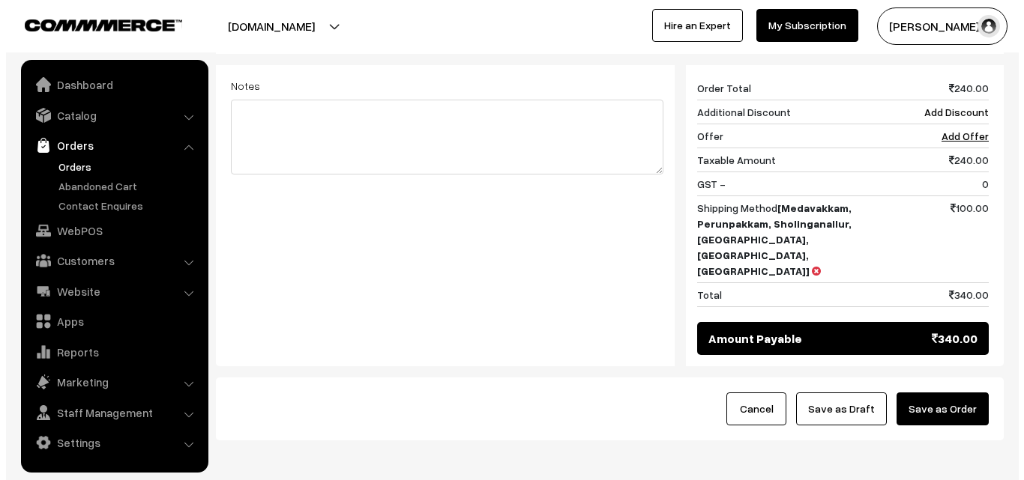
scroll to position [754, 0]
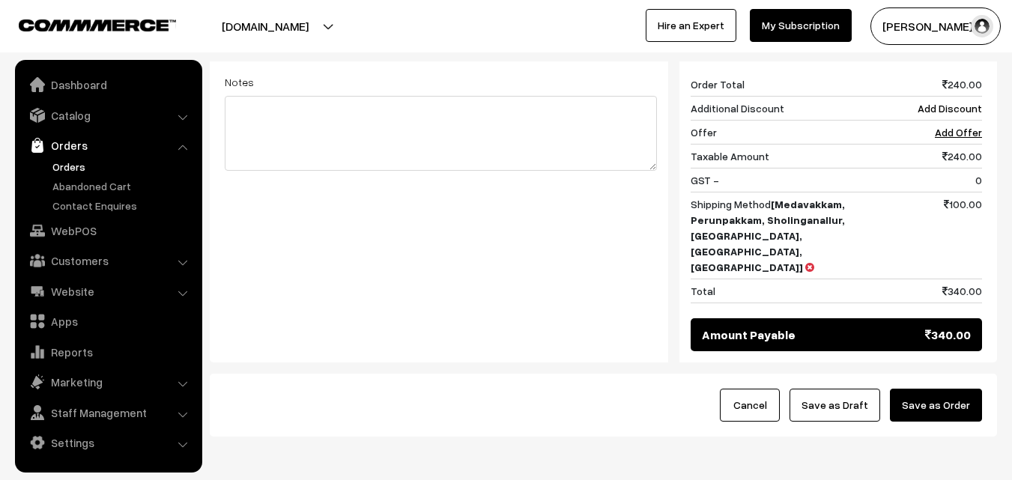
click at [952, 389] on button "Save as Order" at bounding box center [936, 405] width 92 height 33
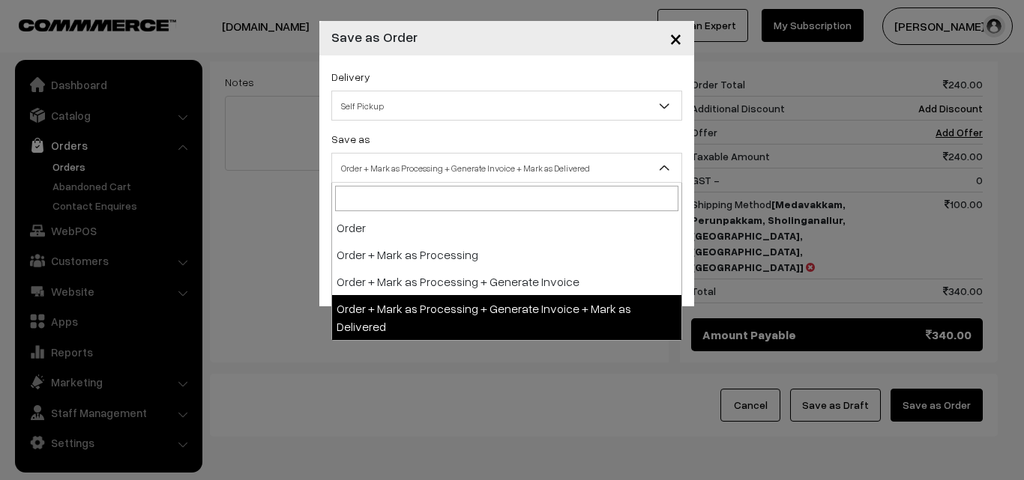
click at [483, 156] on span "Order + Mark as Processing + Generate Invoice + Mark as Delivered" at bounding box center [506, 168] width 349 height 26
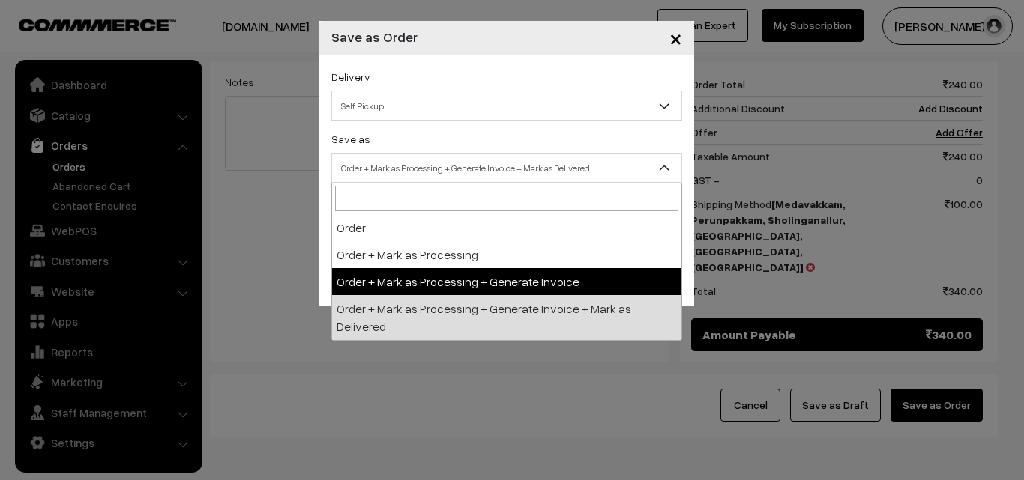
drag, startPoint x: 444, startPoint y: 282, endPoint x: 417, endPoint y: 263, distance: 33.3
select select "3"
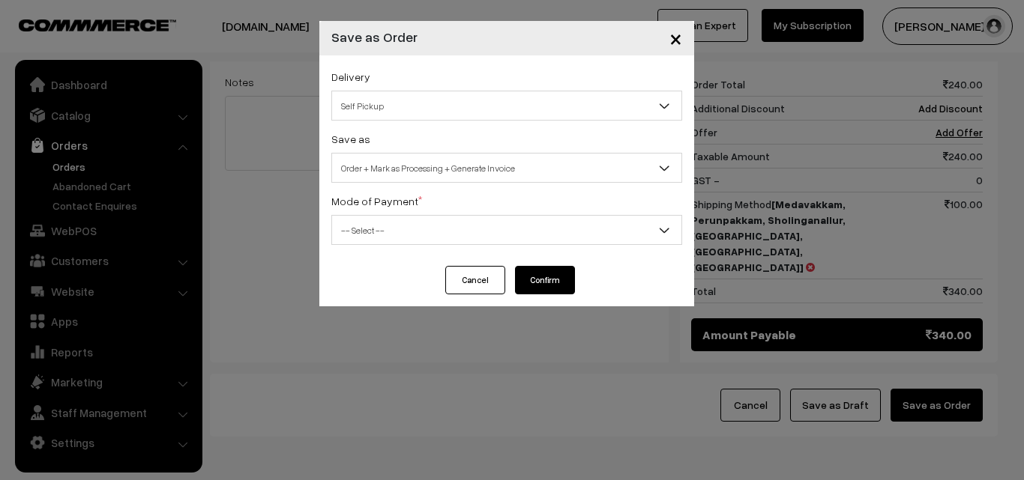
click at [402, 242] on span "-- Select --" at bounding box center [506, 230] width 349 height 26
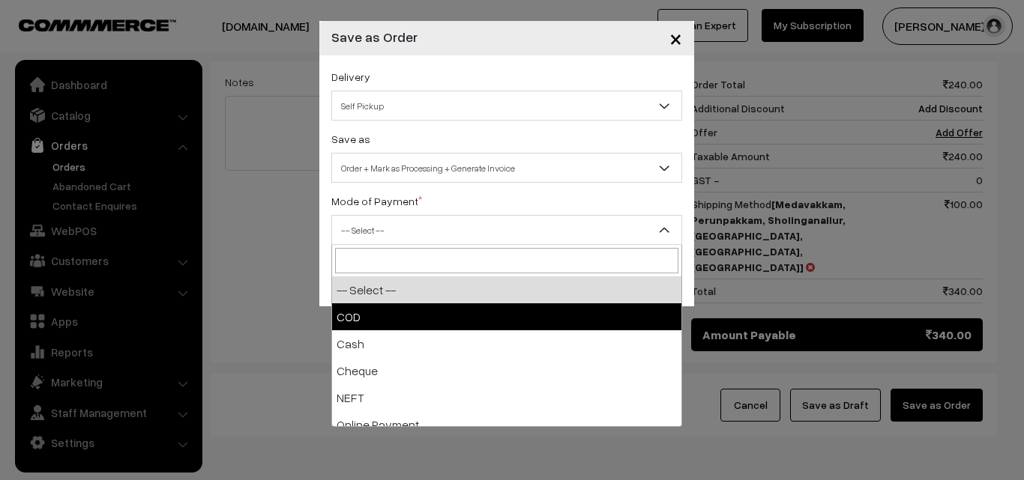
select select "1"
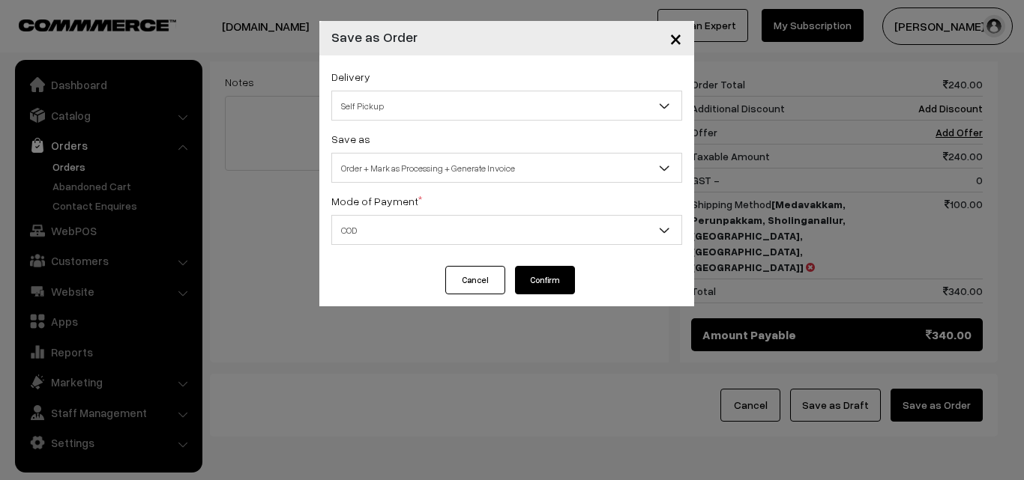
click at [543, 278] on button "Confirm" at bounding box center [545, 280] width 60 height 28
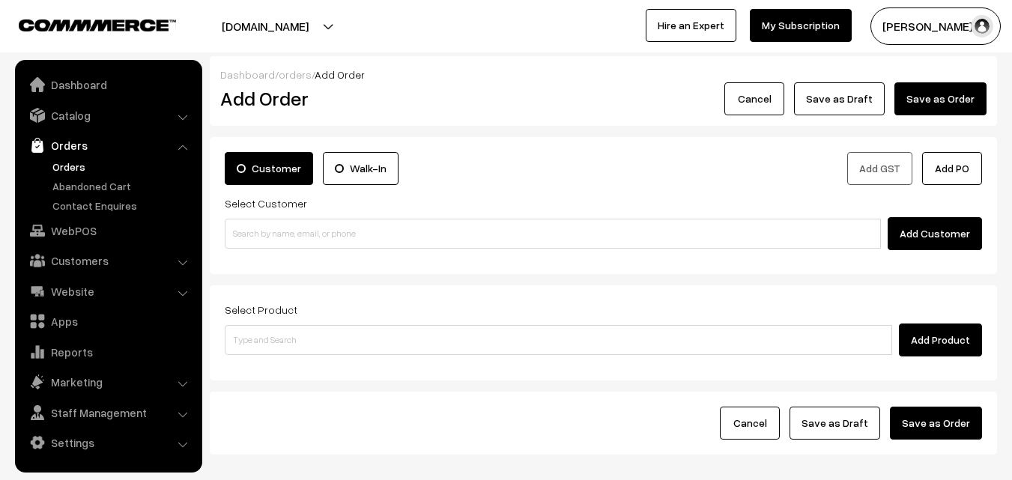
click at [81, 162] on link "Orders" at bounding box center [123, 167] width 148 height 16
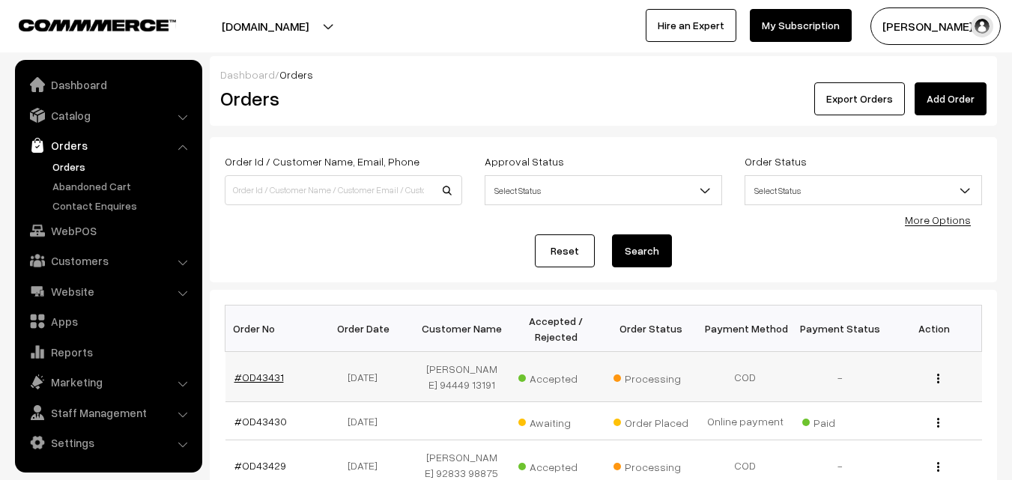
click at [259, 378] on link "#OD43431" at bounding box center [259, 377] width 49 height 13
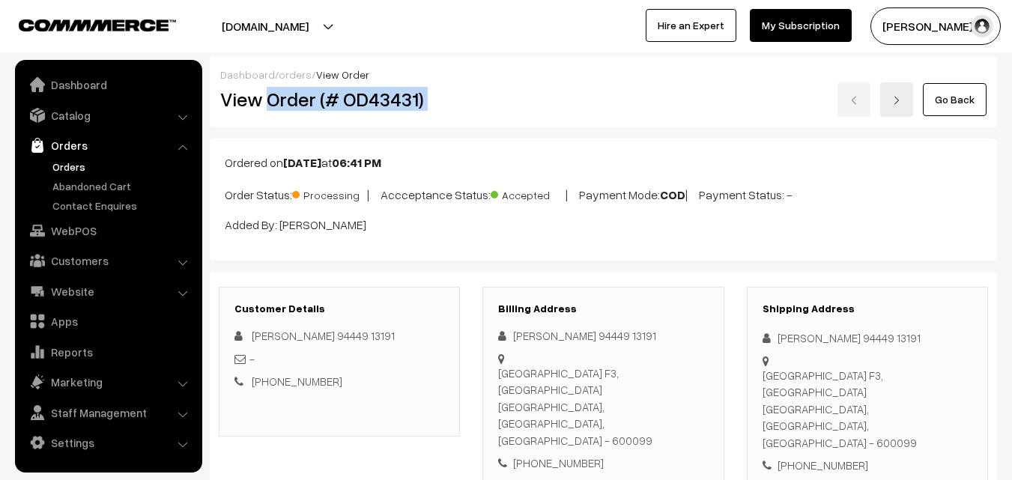
drag, startPoint x: 298, startPoint y: 110, endPoint x: 537, endPoint y: 113, distance: 239.1
click at [537, 113] on div "View Order (# OD43431) Go Back" at bounding box center [603, 99] width 789 height 34
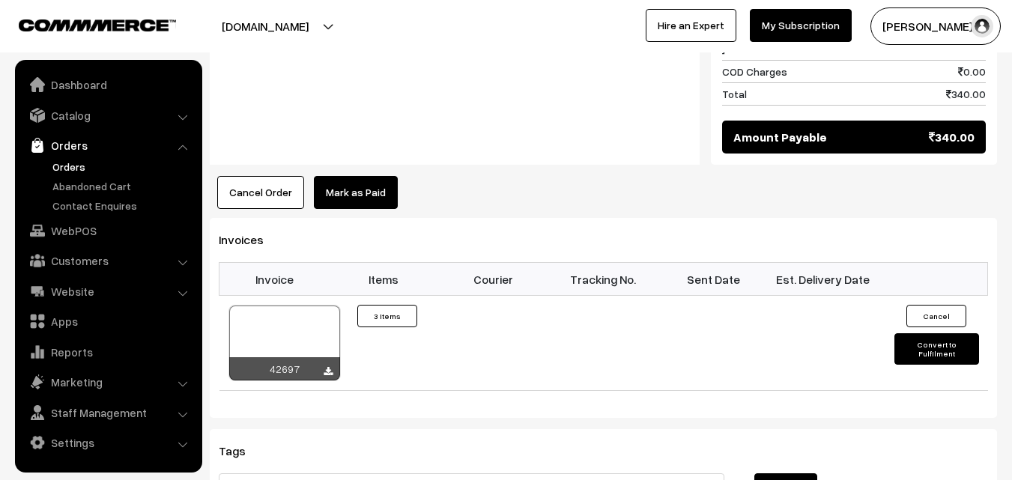
scroll to position [1049, 0]
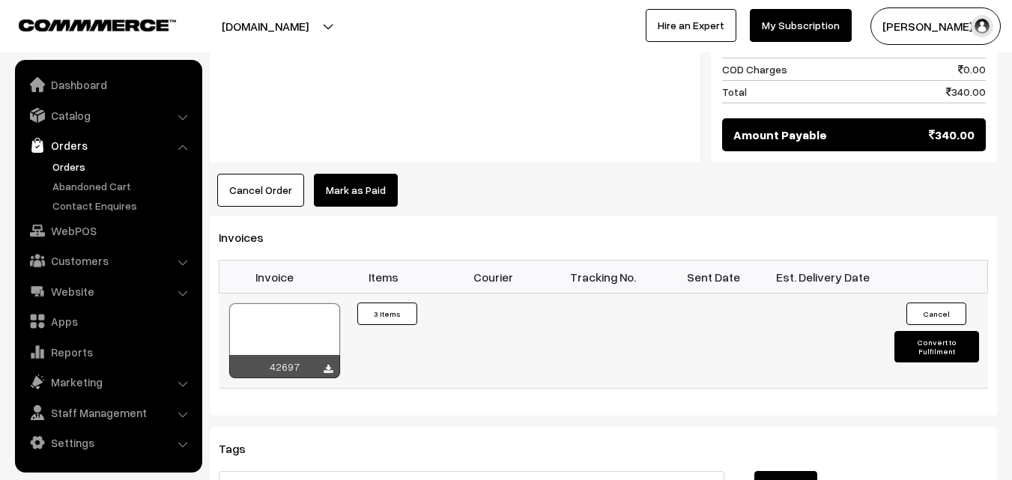
click at [285, 303] on div at bounding box center [284, 340] width 111 height 75
click at [86, 245] on ul "Dashboard Catalog" at bounding box center [108, 266] width 187 height 413
click at [83, 235] on link "WebPOS" at bounding box center [108, 230] width 178 height 27
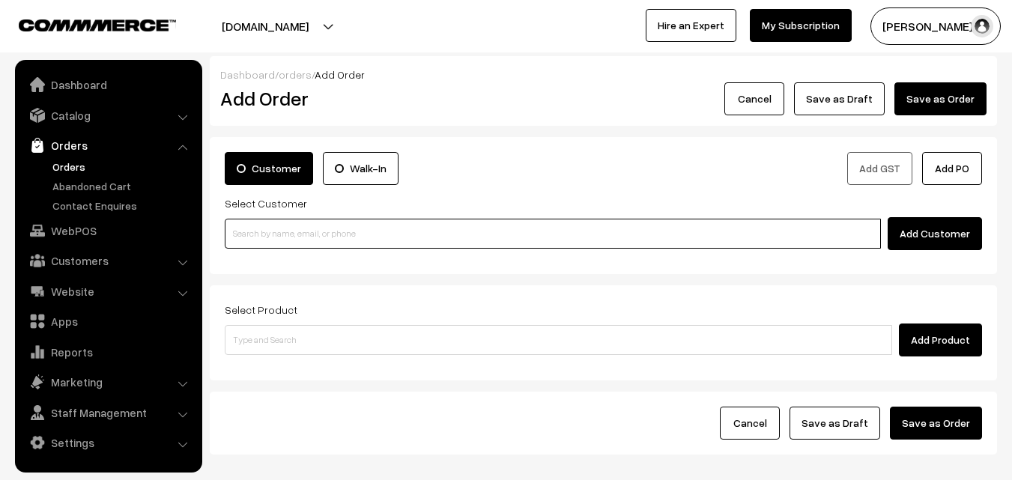
click at [297, 240] on input at bounding box center [553, 234] width 656 height 30
paste input "98404 86394"
click at [267, 229] on input "98404 86394" at bounding box center [553, 234] width 656 height 30
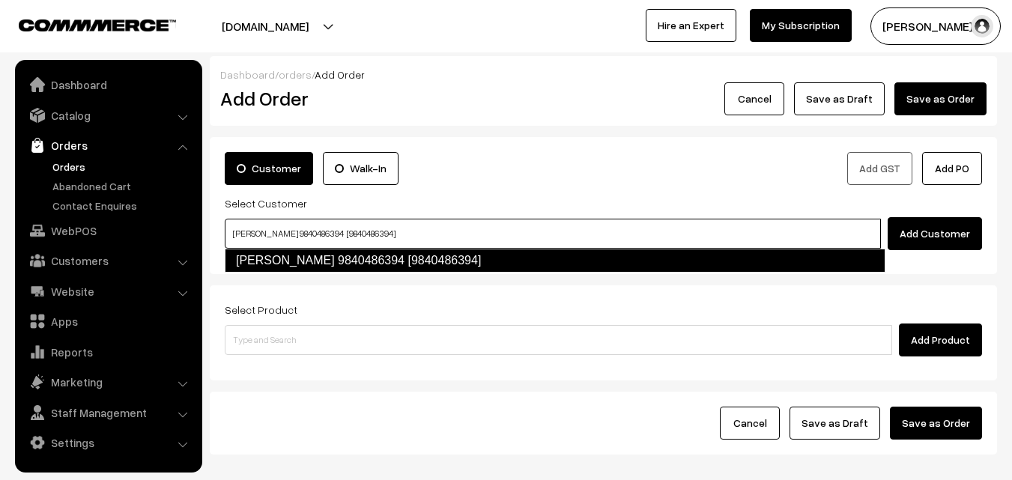
type input "Muralidharan 9840486394 [9840486394]"
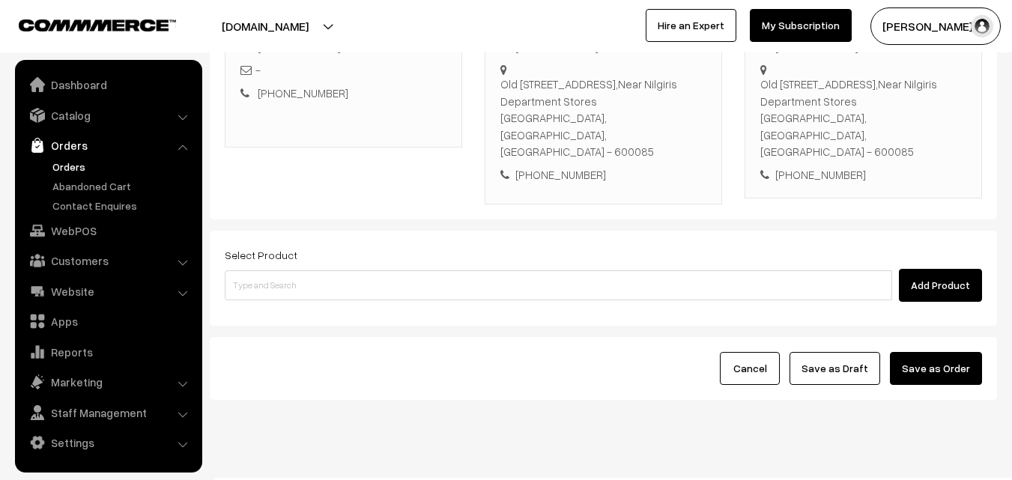
scroll to position [274, 0]
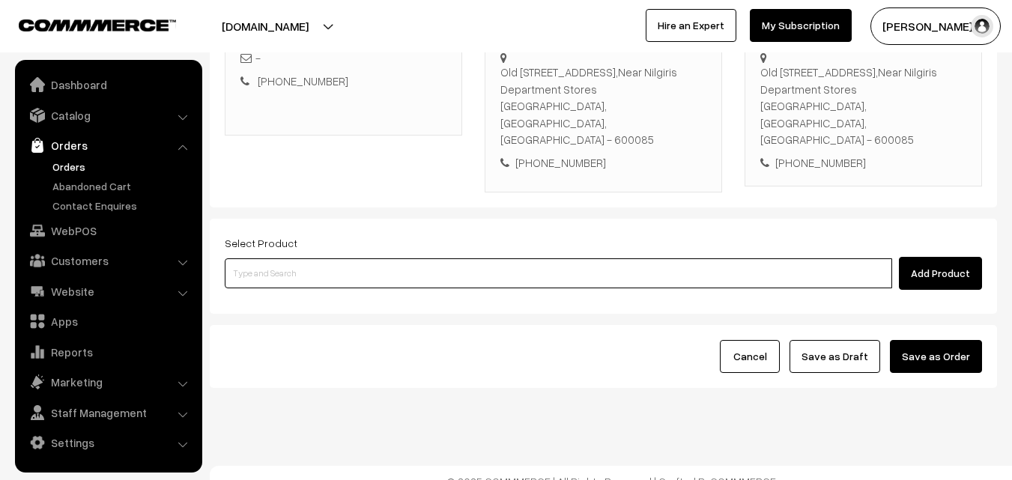
click at [566, 263] on input at bounding box center [559, 274] width 668 height 30
click at [441, 262] on input at bounding box center [559, 274] width 668 height 30
type input "04th Couple Pack - Chow Chow Kootu"
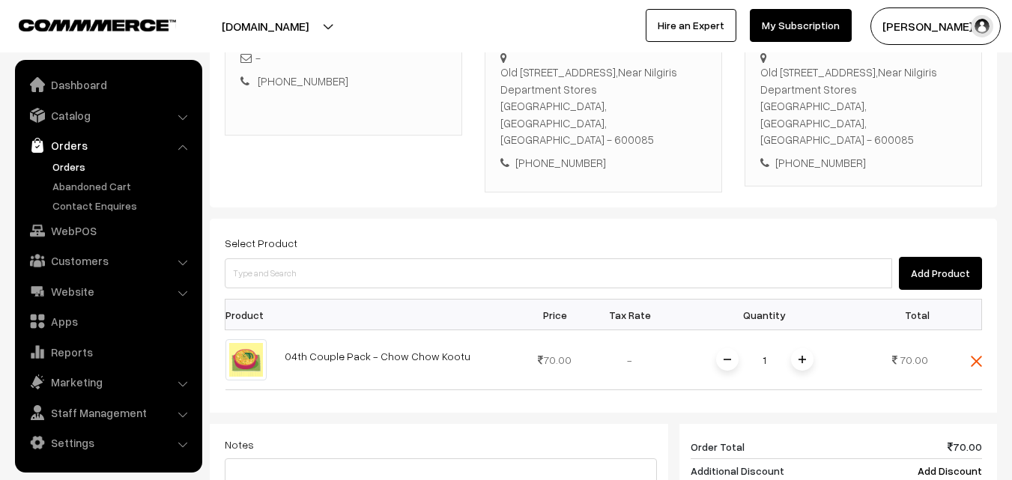
scroll to position [199, 0]
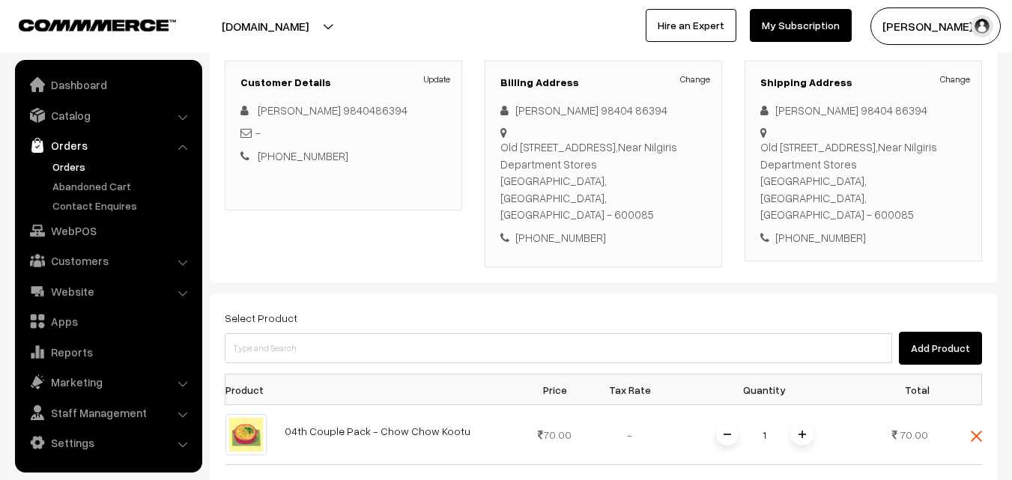
click at [441, 262] on div "Customer Walk-In Add GST Add PO Select Customer Add Customer Customer Details U…" at bounding box center [604, 111] width 788 height 344
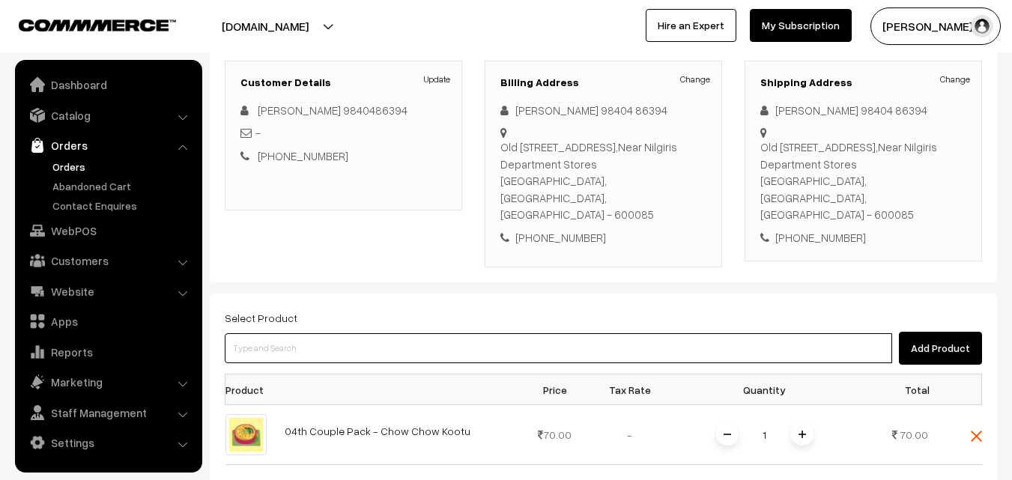
click at [379, 342] on input at bounding box center [559, 348] width 668 height 30
drag, startPoint x: 385, startPoint y: 330, endPoint x: 370, endPoint y: 318, distance: 19.7
click at [381, 333] on input at bounding box center [559, 348] width 668 height 30
type input "p"
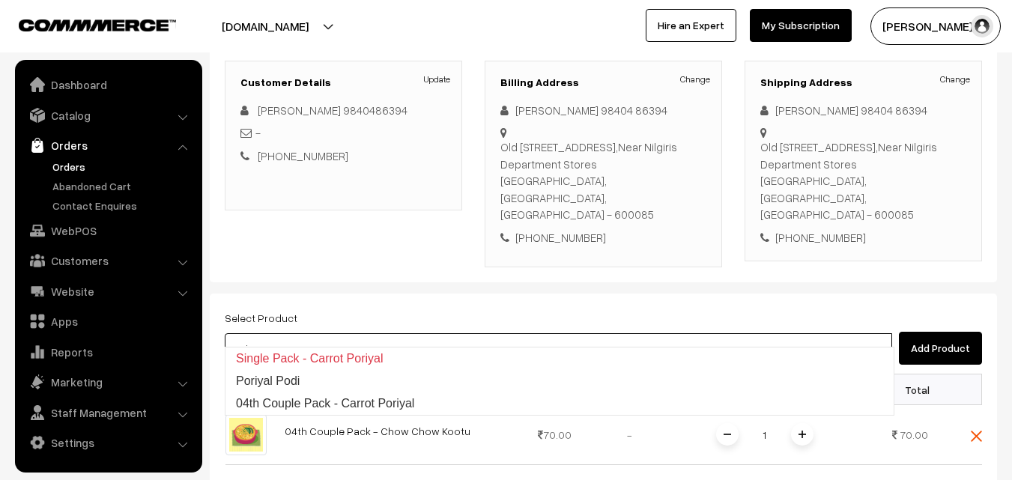
type input "04th Couple Pack - Carrot Poriyal"
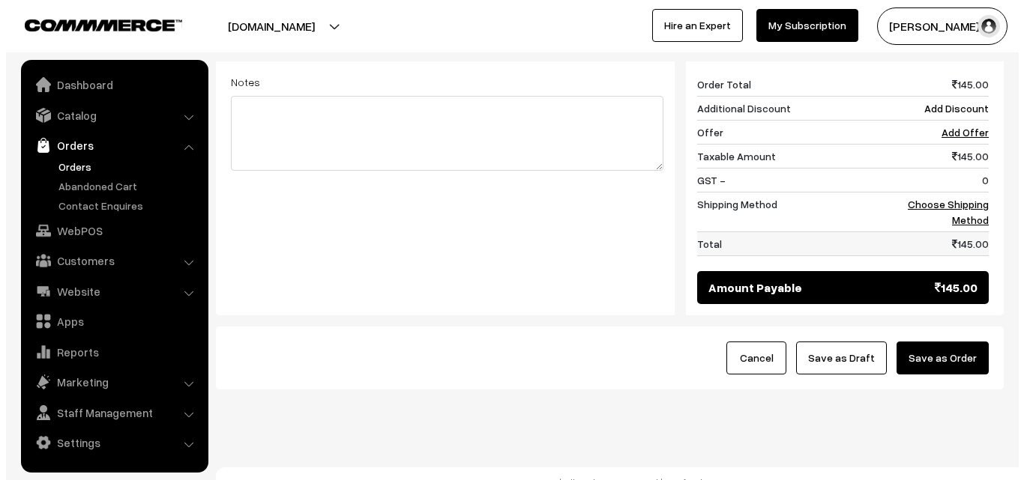
scroll to position [698, 0]
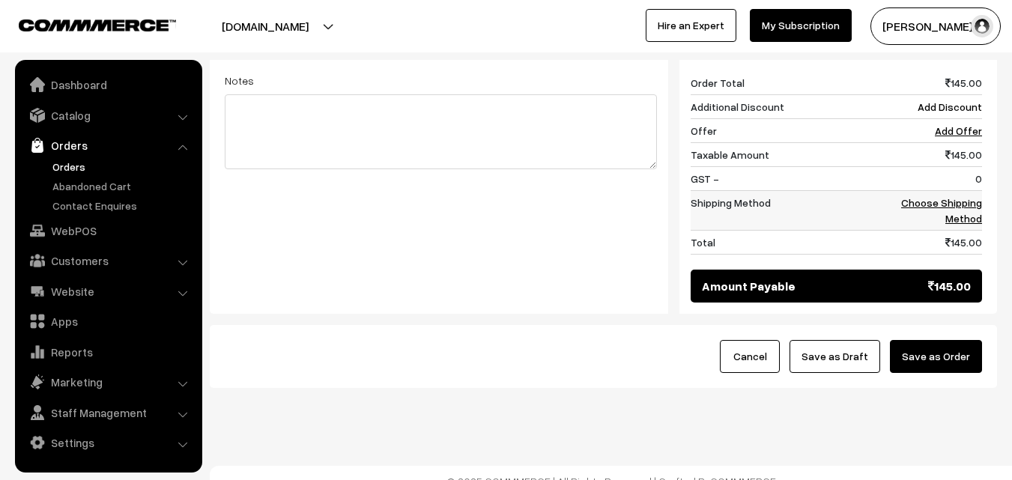
click at [976, 201] on link "Choose Shipping Method" at bounding box center [941, 210] width 81 height 28
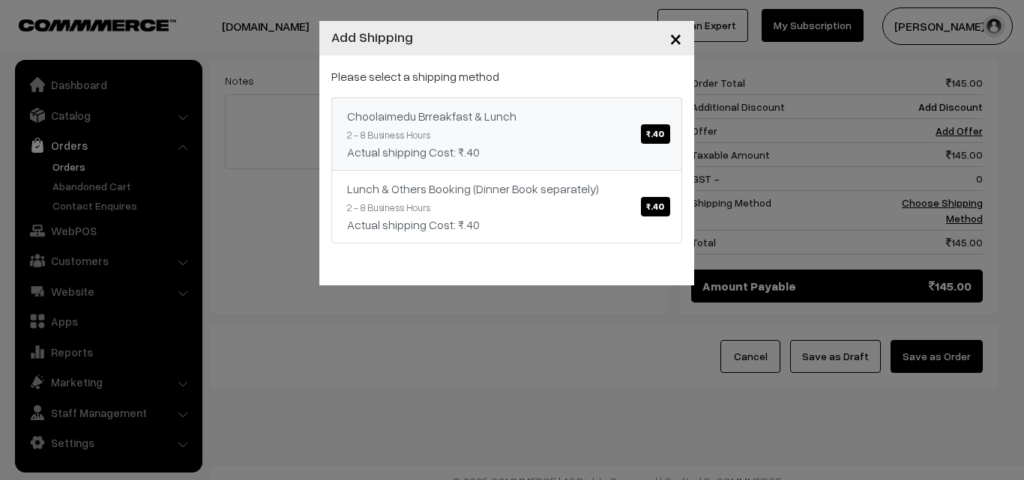
click at [634, 148] on div "Actual shipping Cost: ₹.40" at bounding box center [506, 152] width 319 height 18
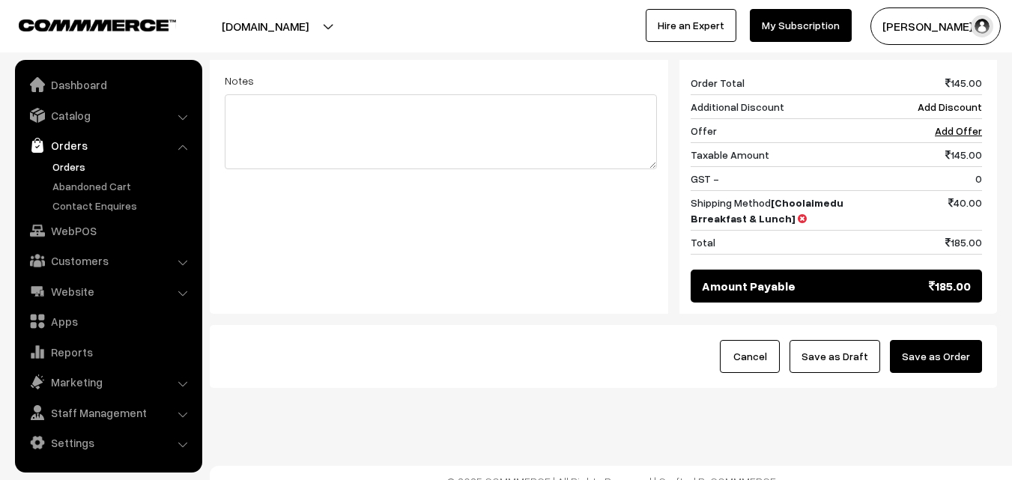
click at [939, 341] on button "Save as Order" at bounding box center [936, 356] width 92 height 33
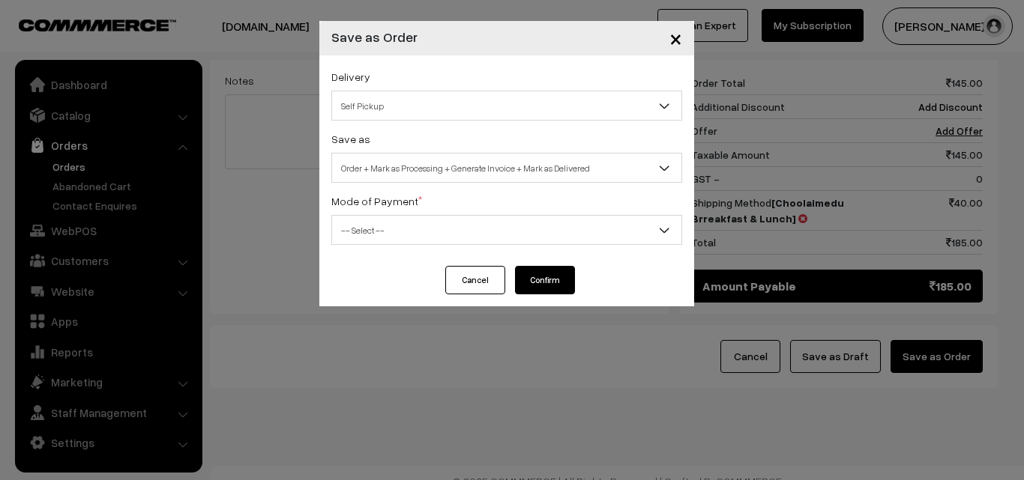
click at [361, 225] on span "-- Select --" at bounding box center [506, 230] width 349 height 26
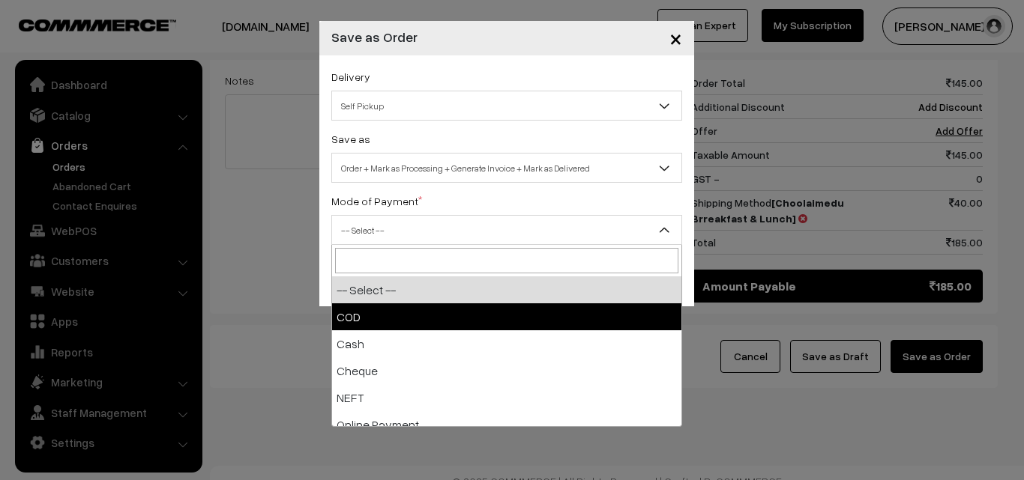
select select "1"
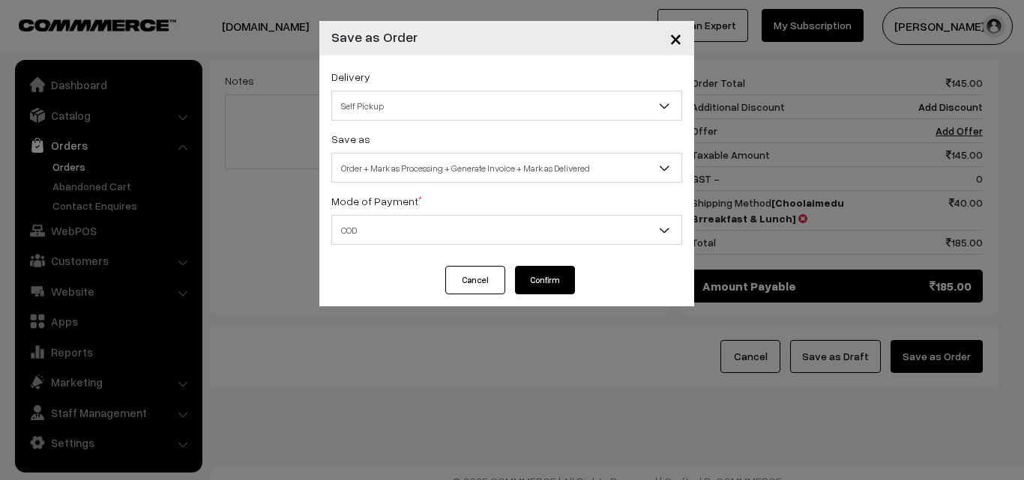
click at [554, 176] on span "Order + Mark as Processing + Generate Invoice + Mark as Delivered" at bounding box center [506, 168] width 349 height 26
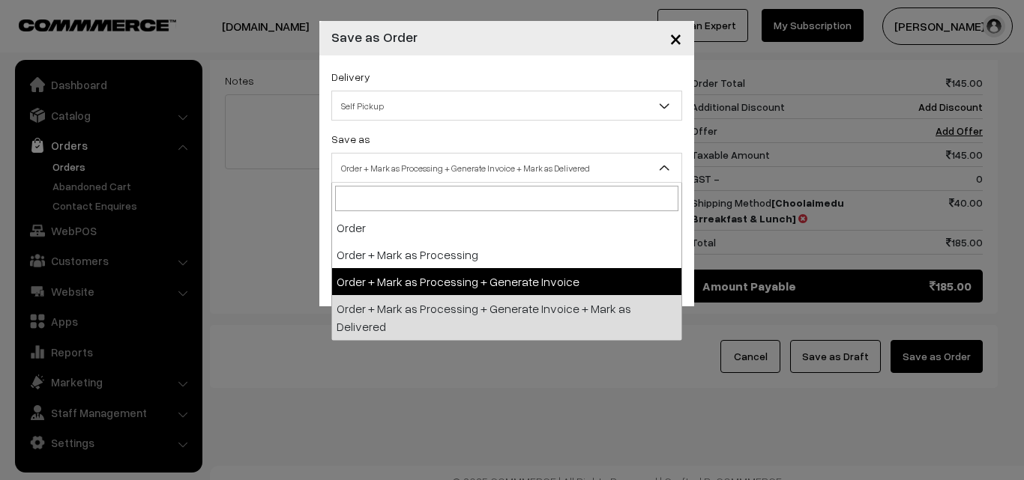
select select "3"
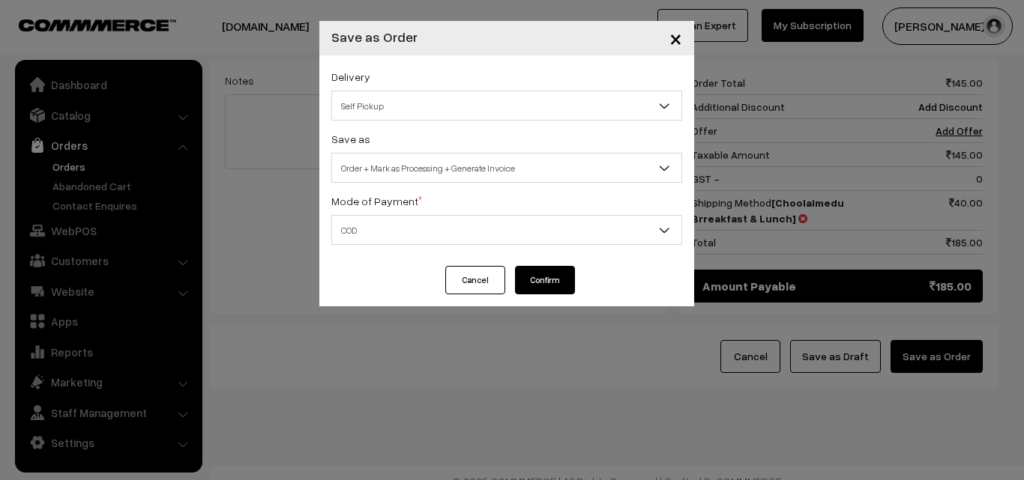
click at [438, 210] on div "Mode of Payment * -- Select -- COD Cash Cheque NEFT Online Payment DD Others" at bounding box center [506, 218] width 351 height 53
click at [537, 282] on button "Confirm" at bounding box center [545, 280] width 60 height 28
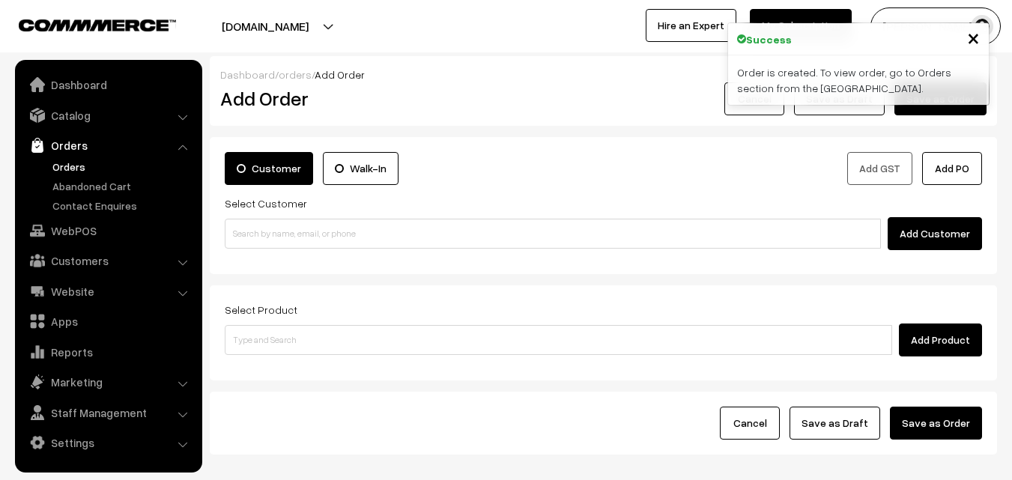
click at [72, 162] on link "Orders" at bounding box center [123, 167] width 148 height 16
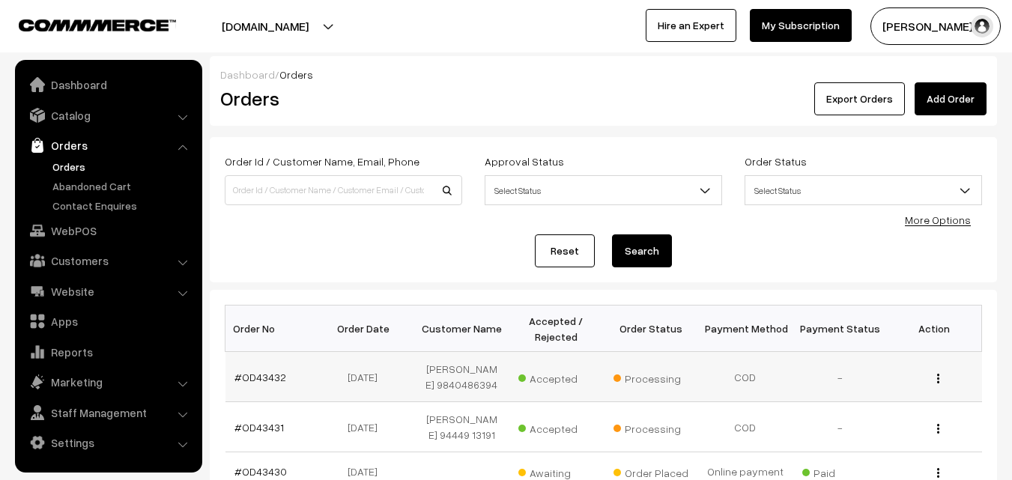
click at [262, 369] on td "#OD43432" at bounding box center [273, 377] width 94 height 50
click at [262, 382] on link "#OD43432" at bounding box center [261, 377] width 52 height 13
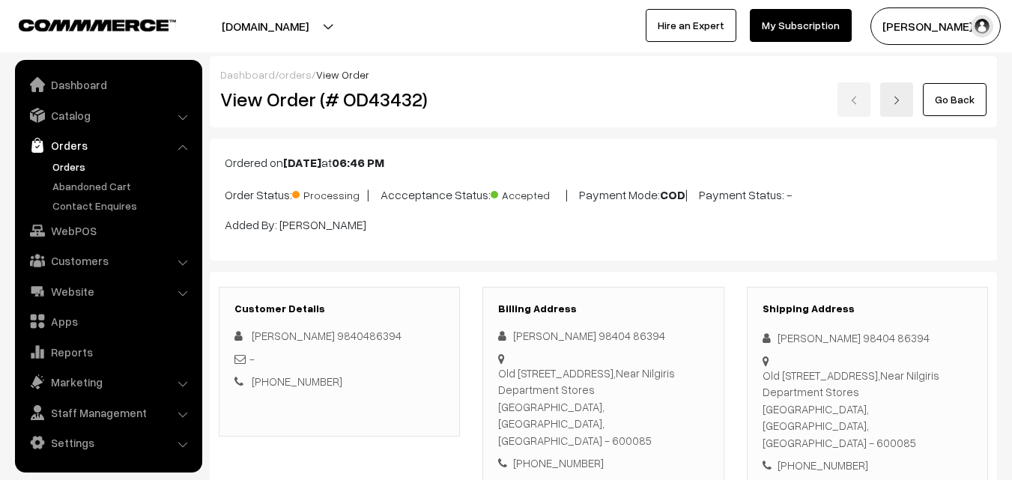
click at [268, 106] on h2 "View Order (# OD43432)" at bounding box center [340, 99] width 241 height 23
copy h2 "Order (# OD43432"
drag, startPoint x: 268, startPoint y: 106, endPoint x: 396, endPoint y: 111, distance: 128.2
click at [396, 112] on div "View Order (# OD43432)" at bounding box center [340, 99] width 263 height 34
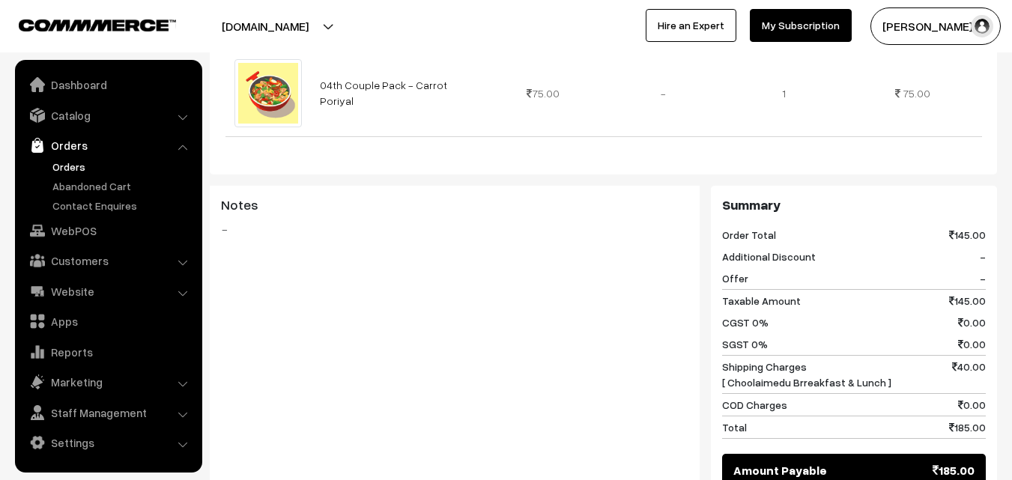
scroll to position [899, 0]
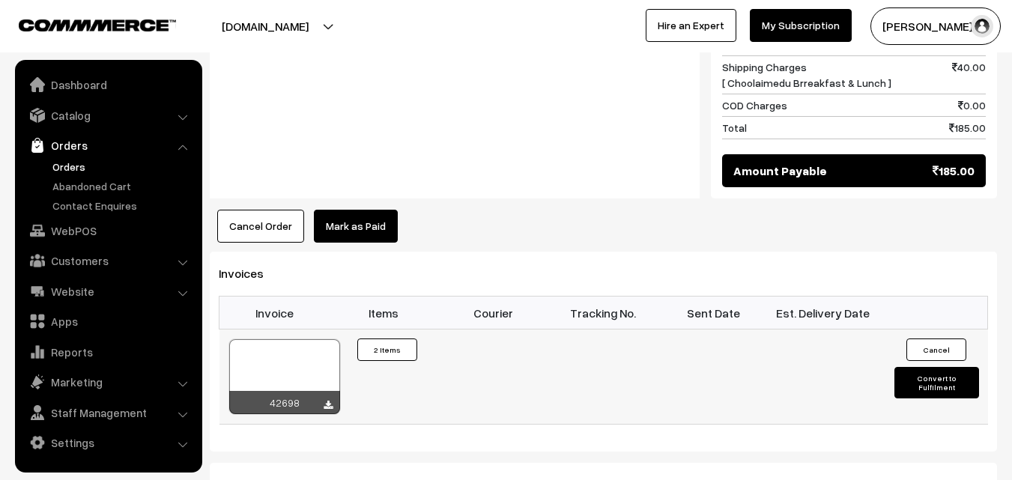
click at [276, 362] on div at bounding box center [284, 376] width 111 height 75
click at [81, 166] on link "Orders" at bounding box center [123, 167] width 148 height 16
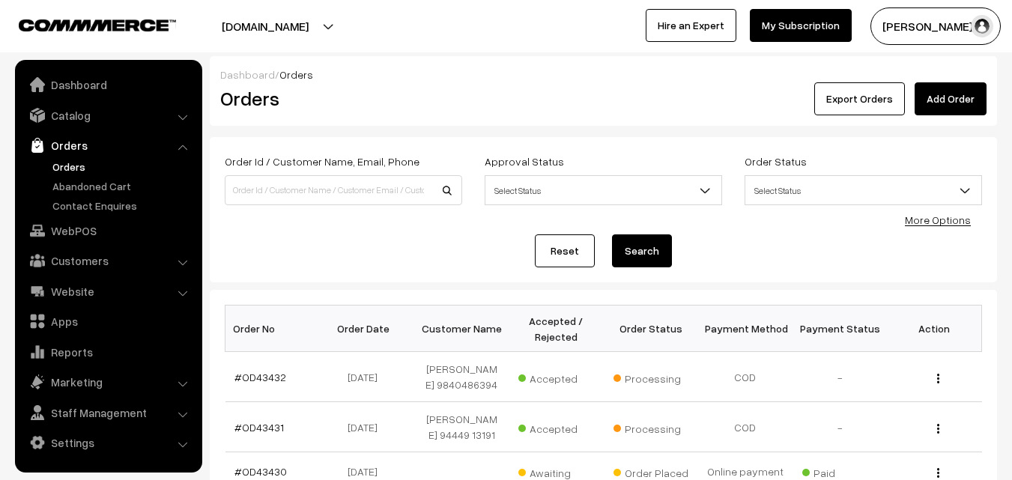
scroll to position [150, 0]
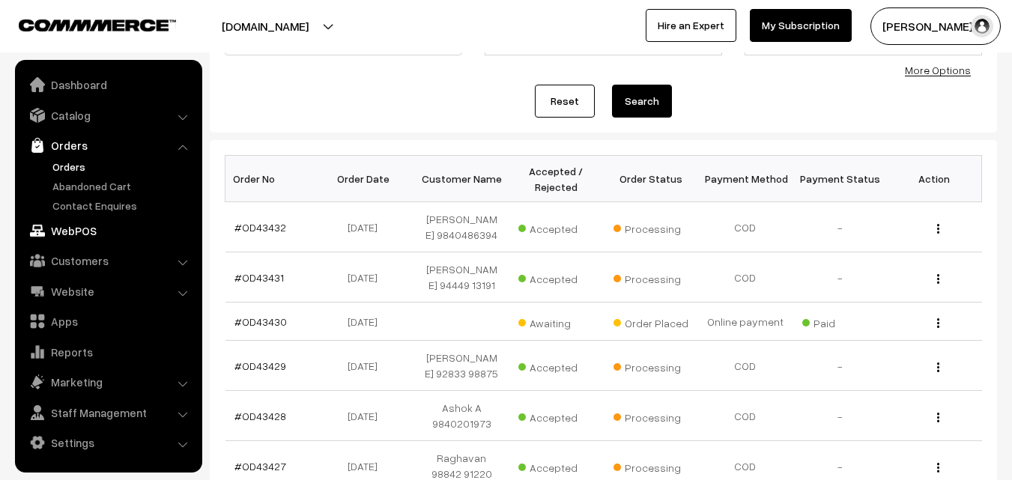
click at [76, 229] on link "WebPOS" at bounding box center [108, 230] width 178 height 27
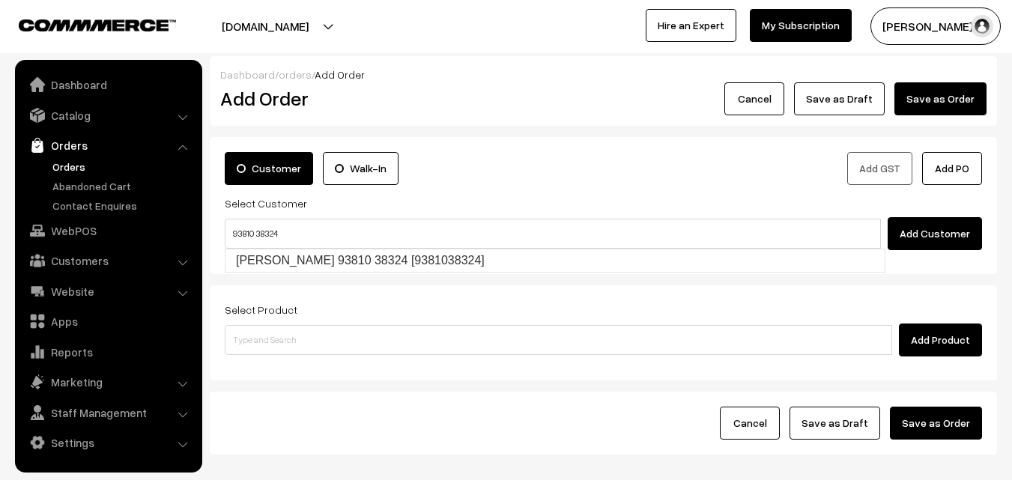
click at [262, 231] on input "93810 38324" at bounding box center [553, 234] width 656 height 30
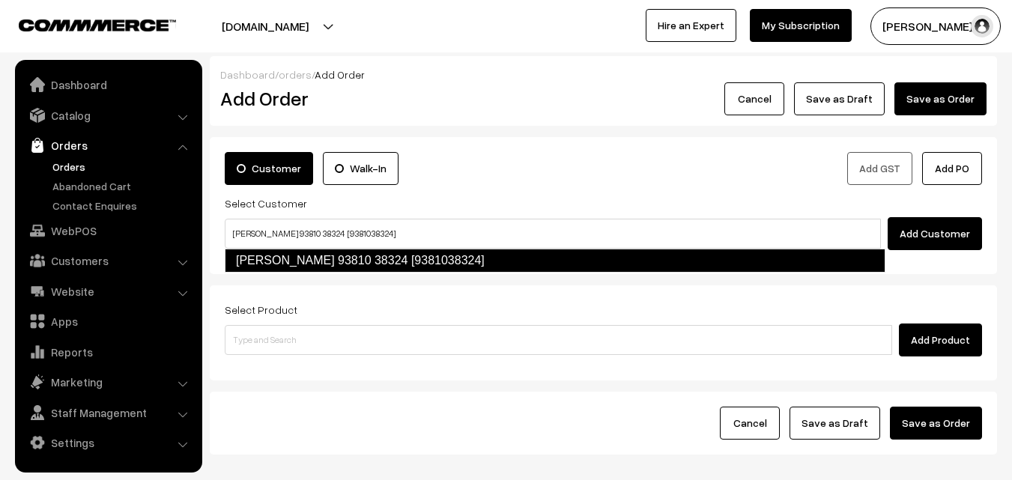
type input "M.Balasubramaniam 93810 38324 [9381038324]"
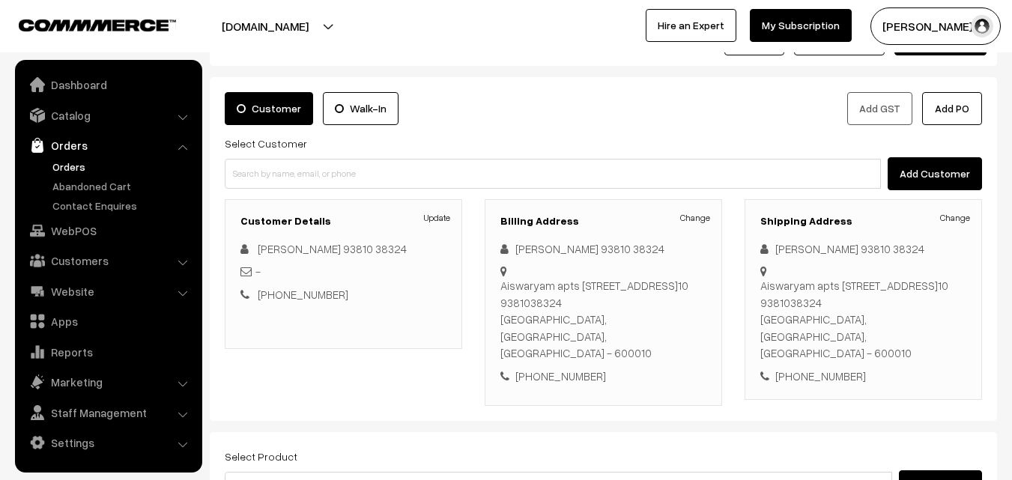
scroll to position [225, 0]
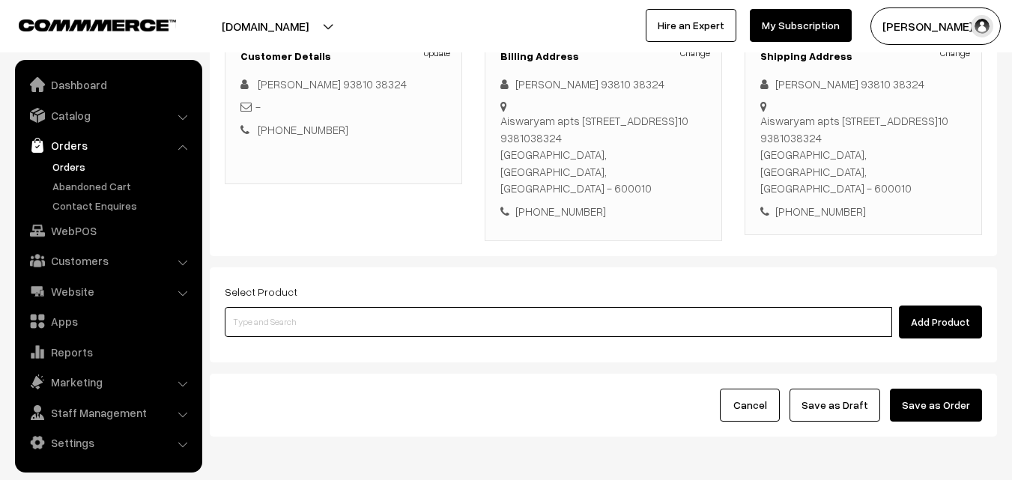
click at [332, 307] on input at bounding box center [559, 322] width 668 height 30
click at [330, 307] on input at bounding box center [559, 322] width 668 height 30
click at [453, 307] on input at bounding box center [559, 322] width 668 height 30
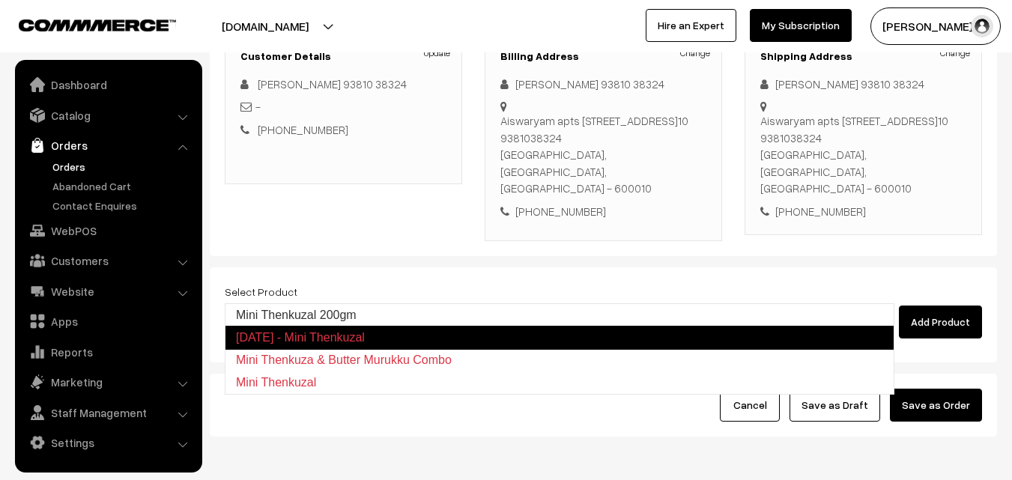
type input "Mini Thenkuzal 200gm"
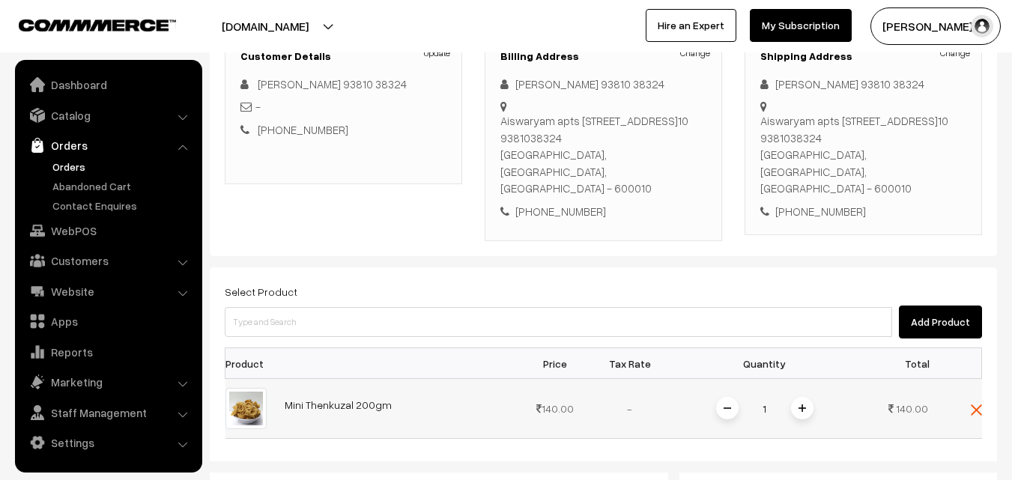
click at [803, 397] on span at bounding box center [802, 408] width 22 height 22
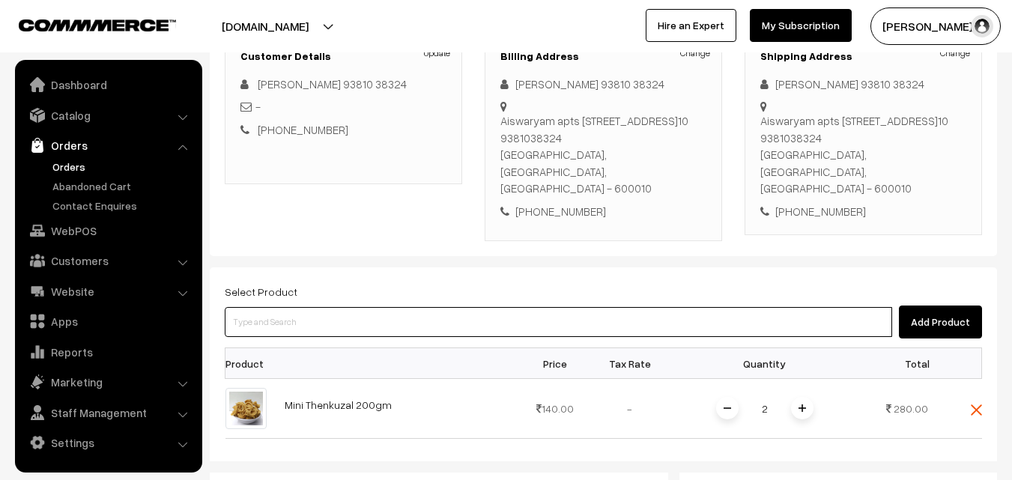
click at [679, 307] on input at bounding box center [559, 322] width 668 height 30
click at [659, 307] on input at bounding box center [559, 322] width 668 height 30
type input "Deepavali Legiyam"
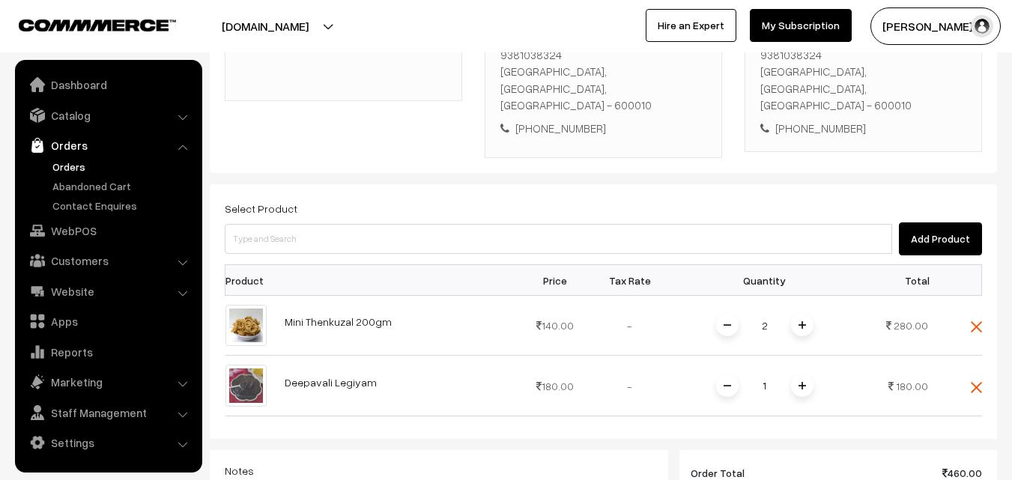
scroll to position [450, 0]
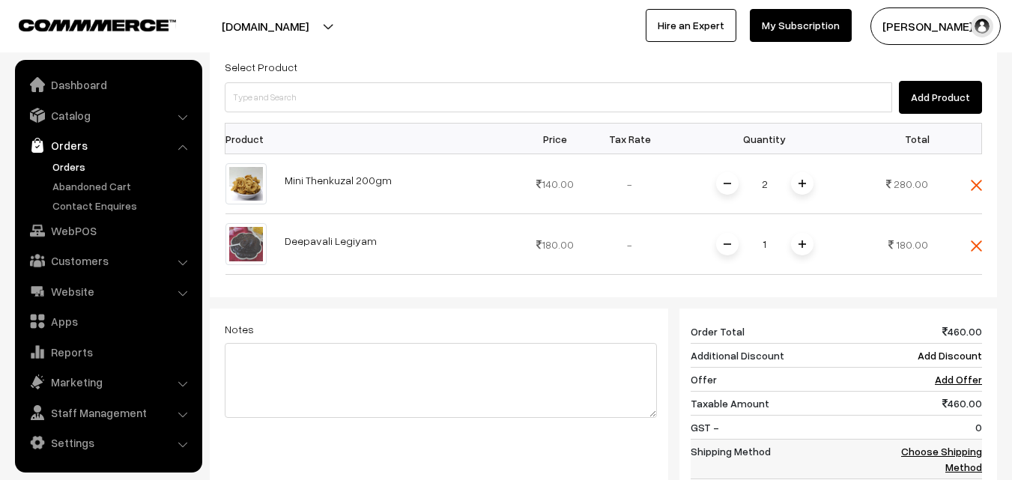
click at [949, 445] on link "Choose Shipping Method" at bounding box center [941, 459] width 81 height 28
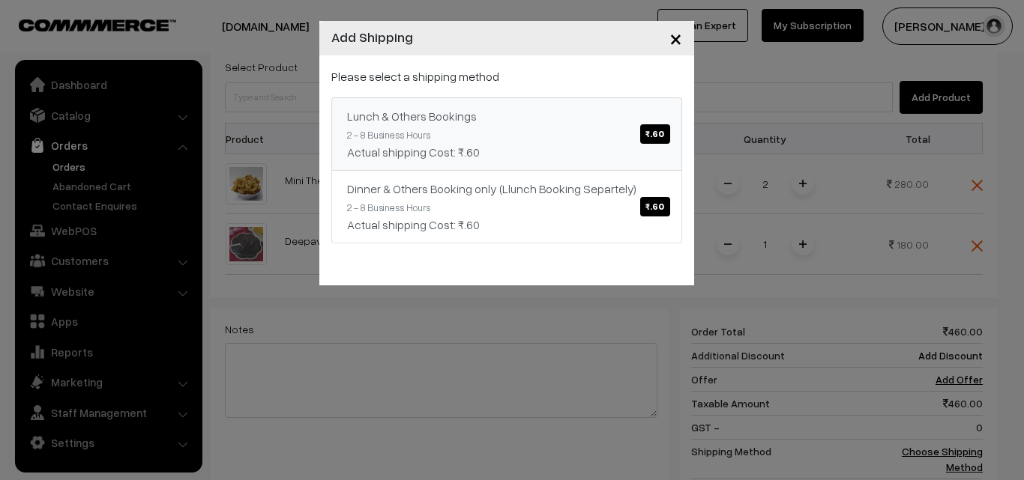
click at [546, 136] on link "Lunch & Others Bookings ₹.60 2 - 8 Business Hours Actual shipping Cost: ₹.60" at bounding box center [506, 133] width 351 height 73
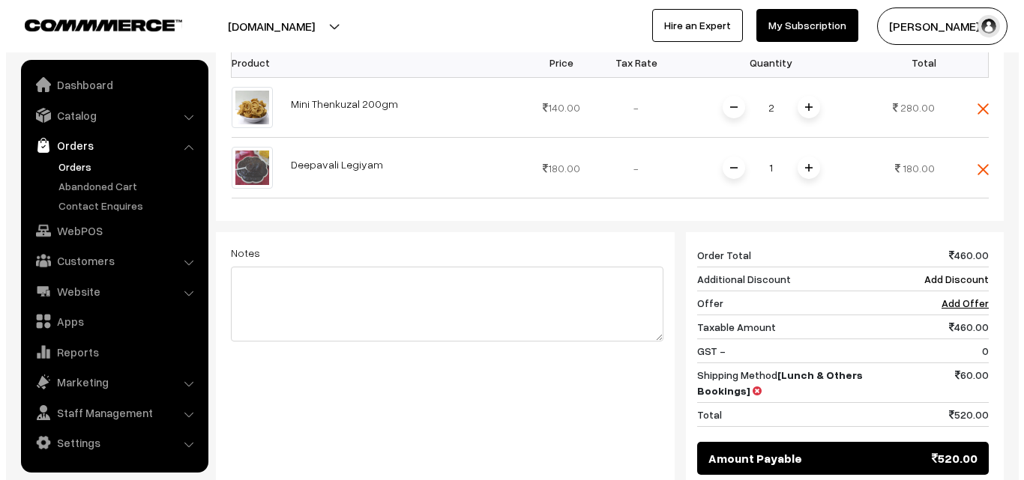
scroll to position [681, 0]
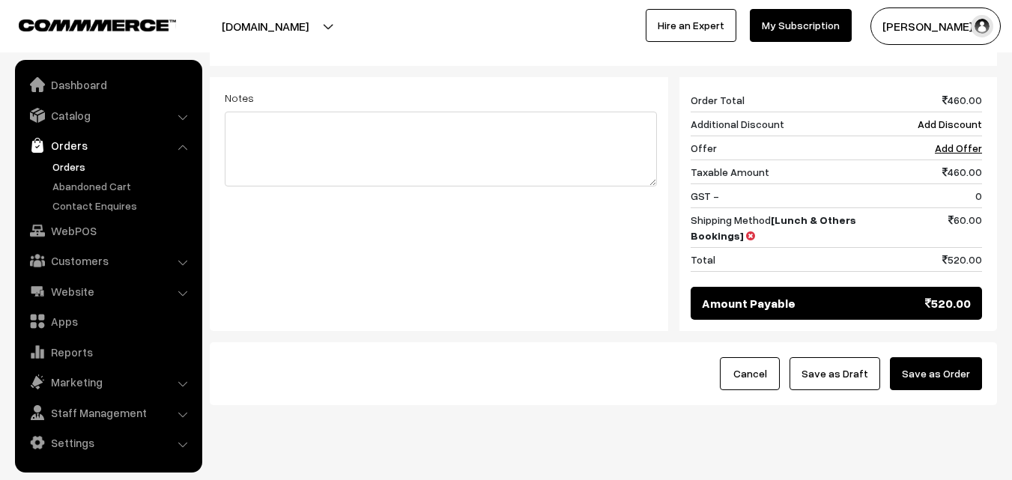
click at [947, 357] on button "Save as Order" at bounding box center [936, 373] width 92 height 33
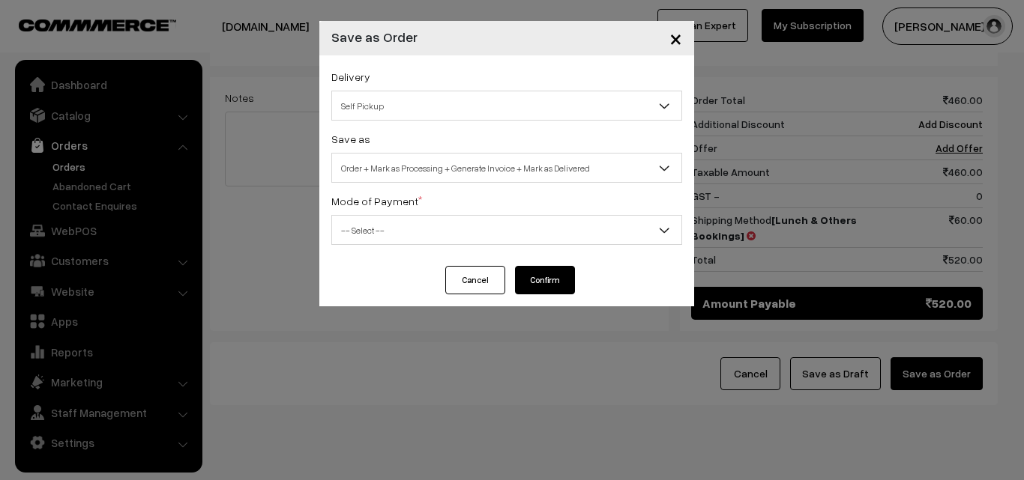
click at [548, 161] on span "Order + Mark as Processing + Generate Invoice + Mark as Delivered" at bounding box center [506, 168] width 349 height 26
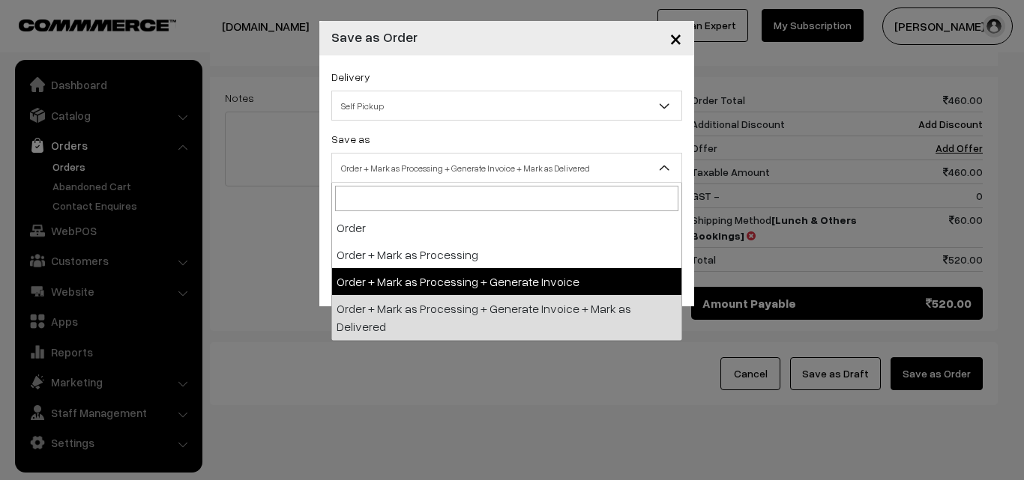
select select "3"
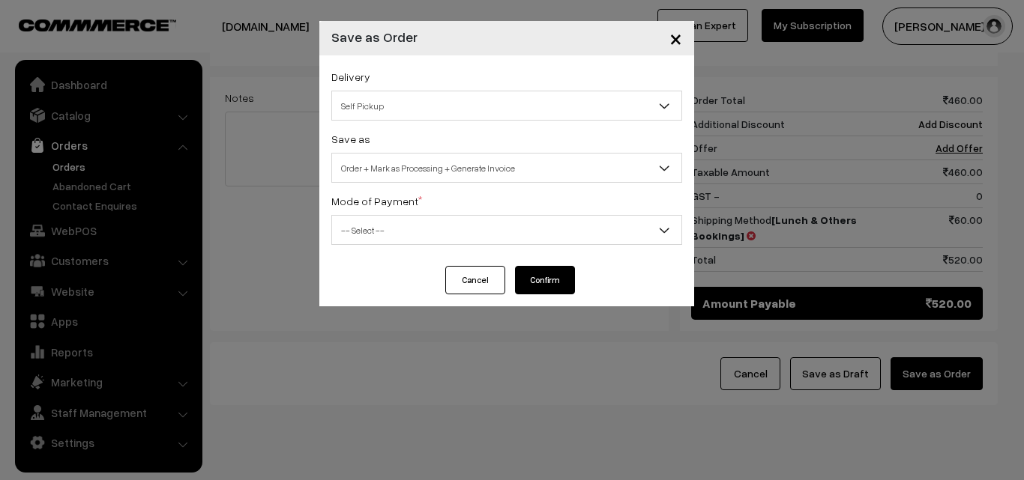
click at [388, 227] on span "-- Select --" at bounding box center [506, 230] width 349 height 26
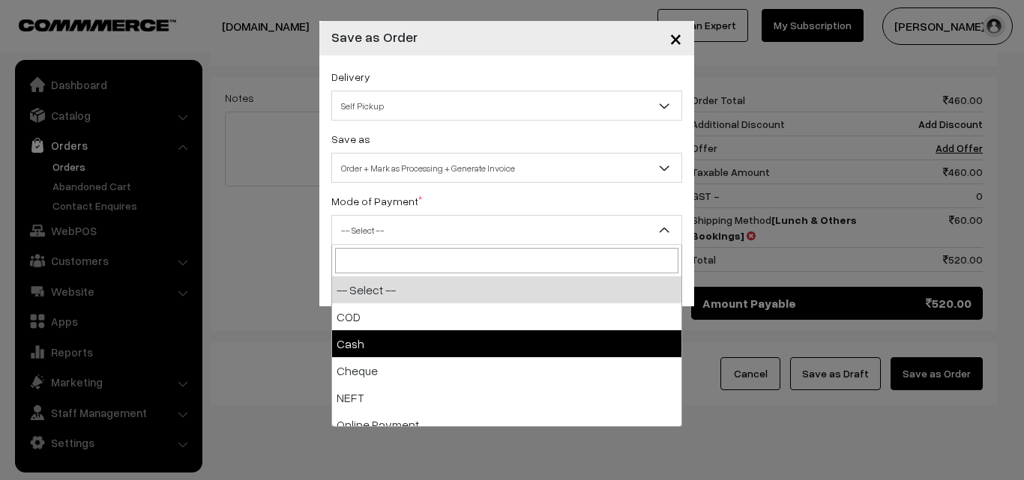
select select "2"
checkbox input "true"
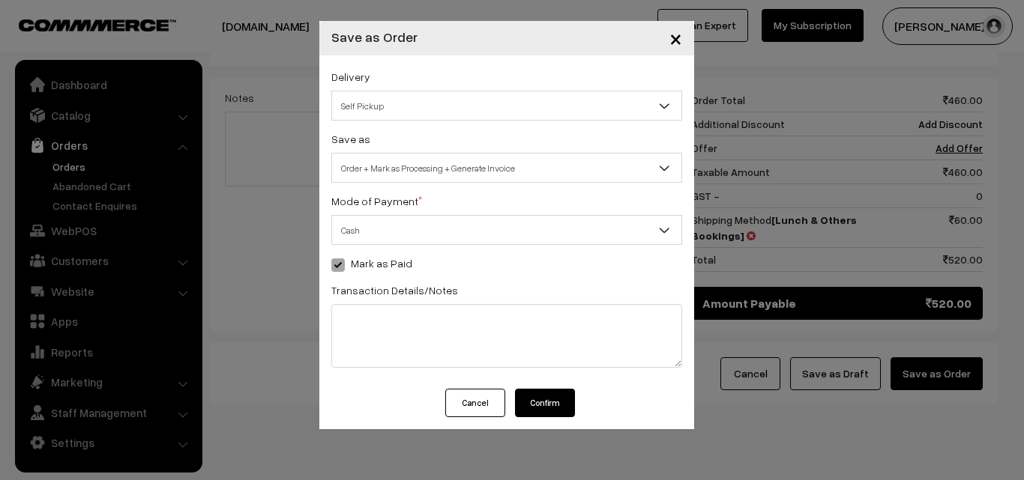
click at [552, 397] on button "Confirm" at bounding box center [545, 403] width 60 height 28
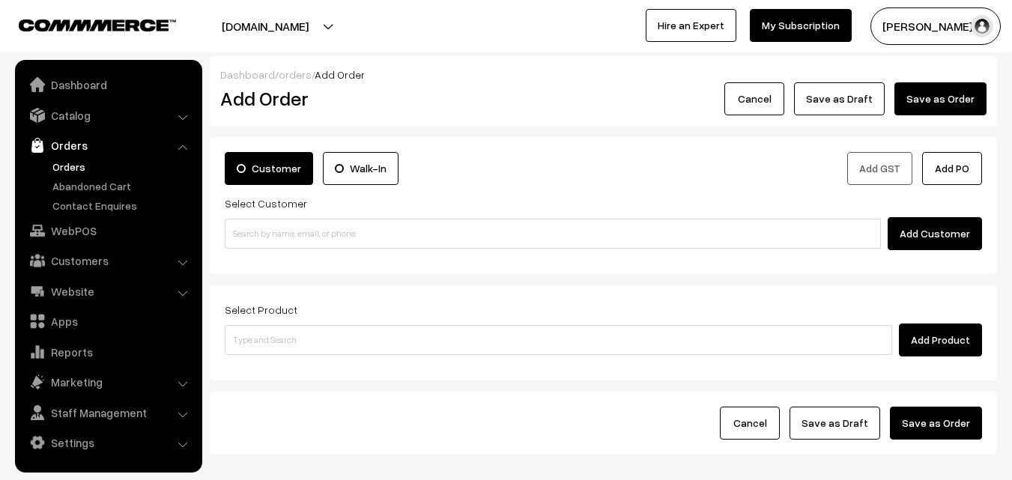
click at [79, 169] on link "Orders" at bounding box center [123, 167] width 148 height 16
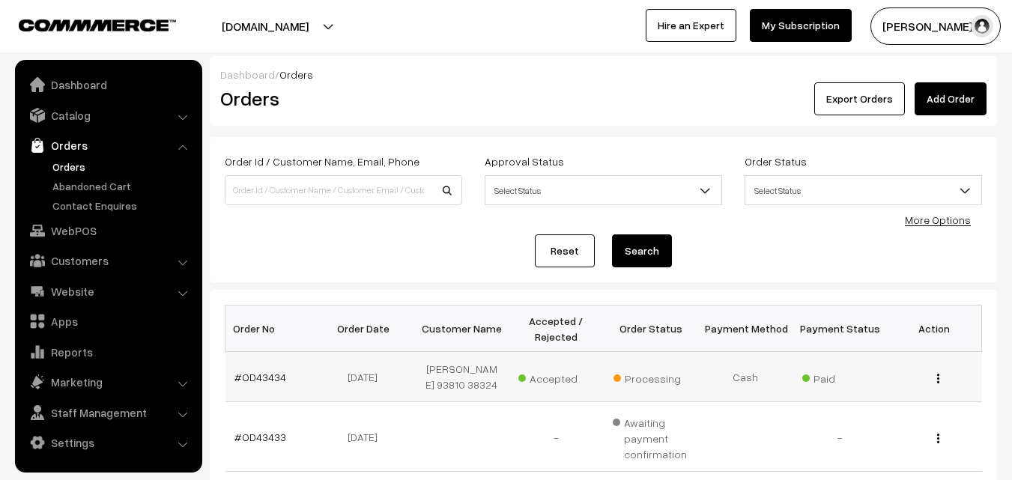
click at [265, 369] on td "#OD43434" at bounding box center [273, 377] width 94 height 50
click at [258, 376] on link "#OD43434" at bounding box center [261, 377] width 52 height 13
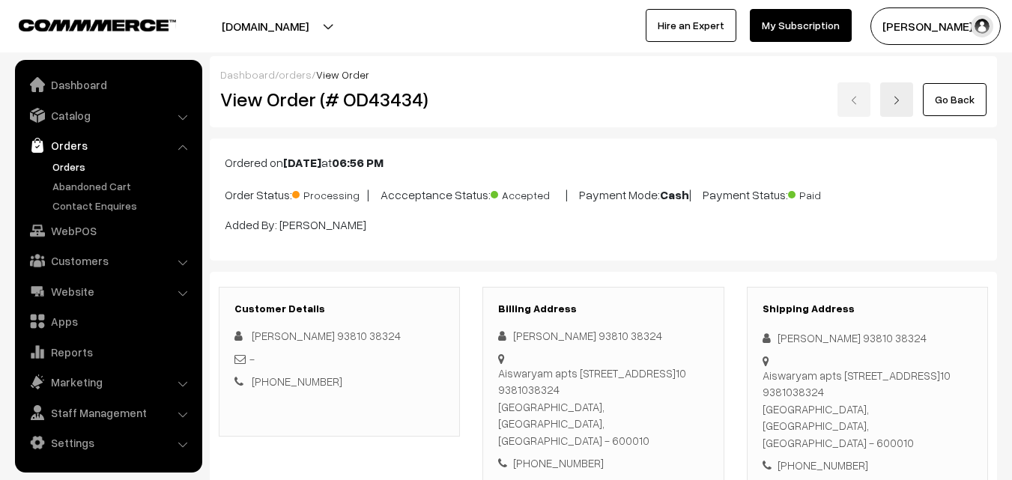
click at [274, 100] on h2 "View Order (# OD43434)" at bounding box center [340, 99] width 241 height 23
copy h2 "Order (# OD43434"
drag, startPoint x: 266, startPoint y: 100, endPoint x: 417, endPoint y: 126, distance: 153.6
click at [423, 103] on h2 "View Order (# OD43434)" at bounding box center [340, 99] width 241 height 23
copy h2 "Order (# OD43434)"
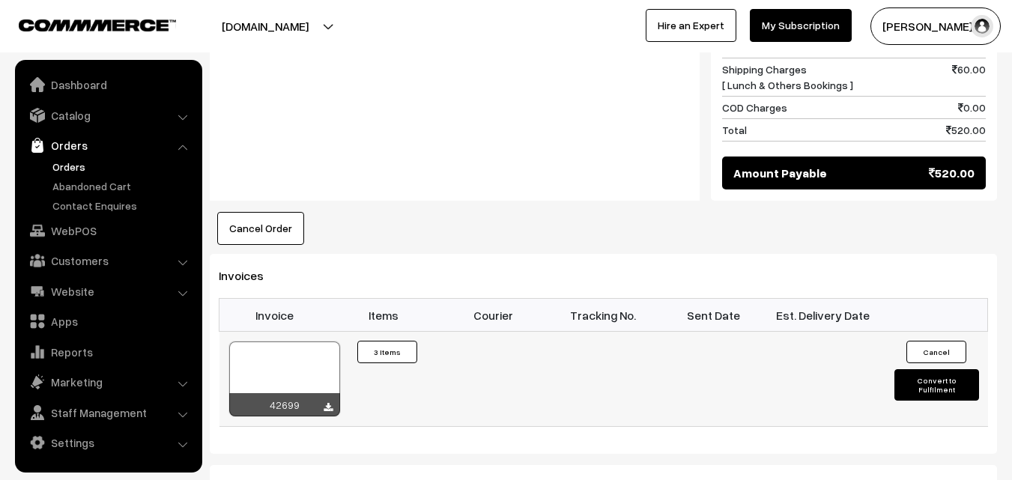
scroll to position [899, 0]
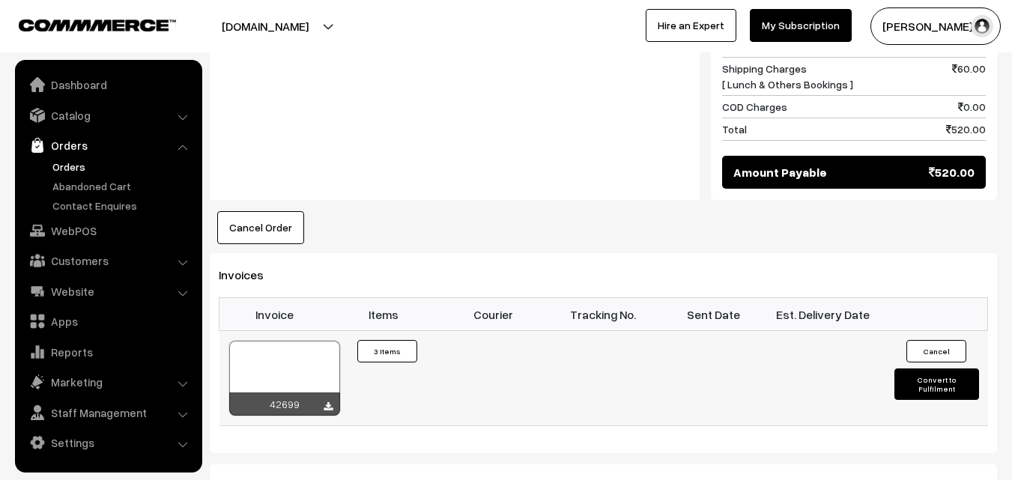
click at [300, 341] on div at bounding box center [284, 378] width 111 height 75
click at [91, 265] on link "Customers" at bounding box center [108, 260] width 178 height 27
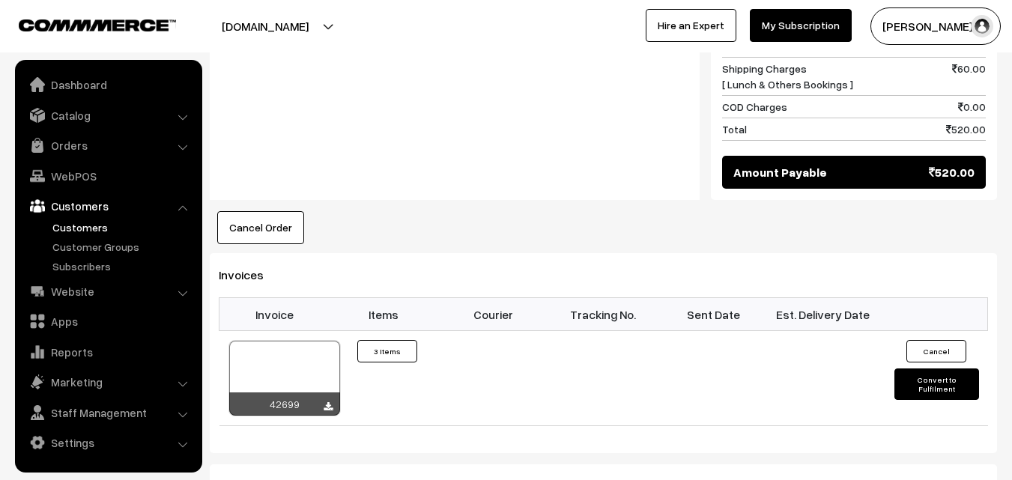
click at [95, 223] on link "Customers" at bounding box center [123, 228] width 148 height 16
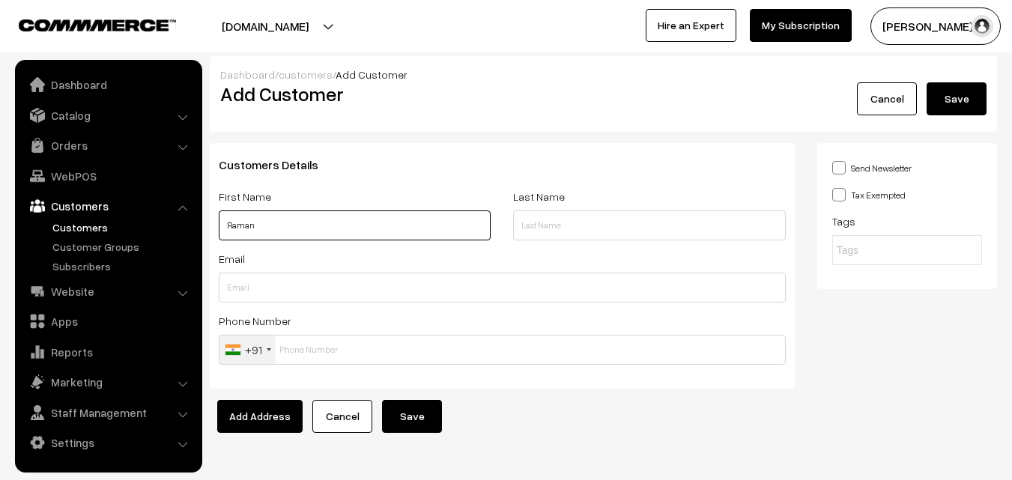
paste input "80560 09705"
type input "Raman 80560 09705"
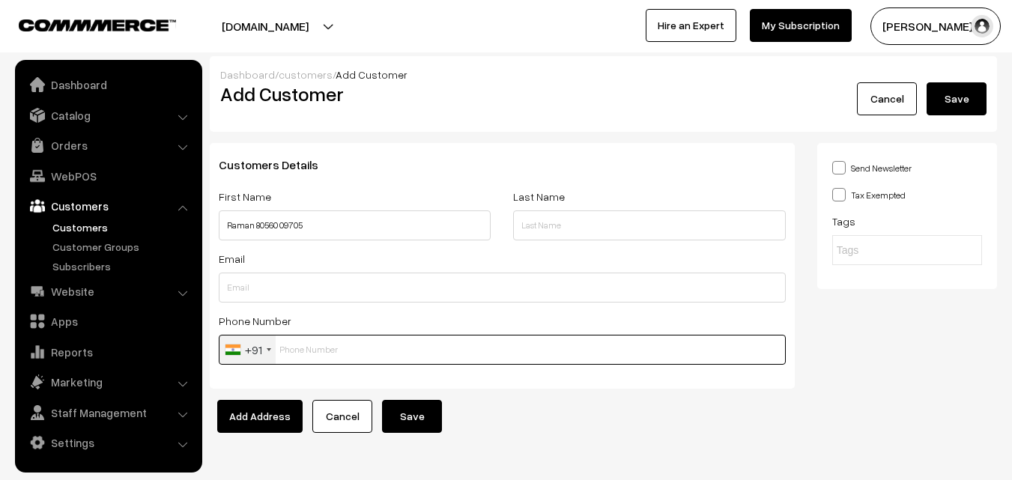
click at [306, 358] on input "text" at bounding box center [502, 350] width 567 height 30
paste input "80560 0970"
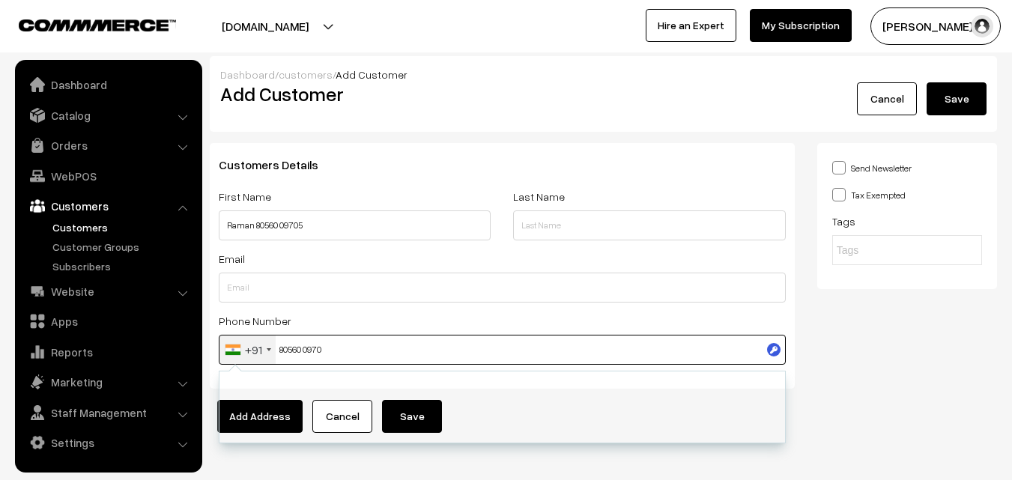
click at [309, 345] on input "80560 0970" at bounding box center [502, 350] width 567 height 30
type input "8056009705"
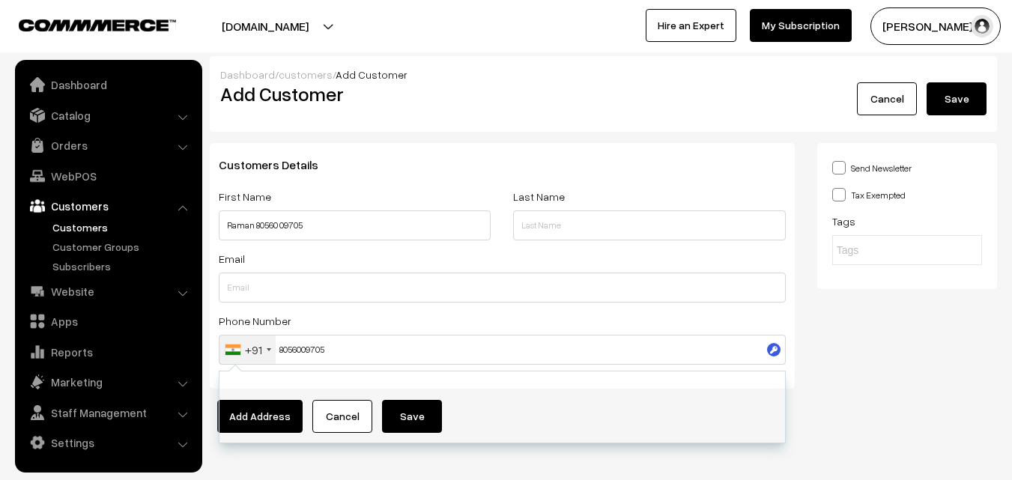
drag, startPoint x: 942, startPoint y: 89, endPoint x: 957, endPoint y: 96, distance: 16.4
click at [943, 92] on button "Save" at bounding box center [957, 98] width 60 height 33
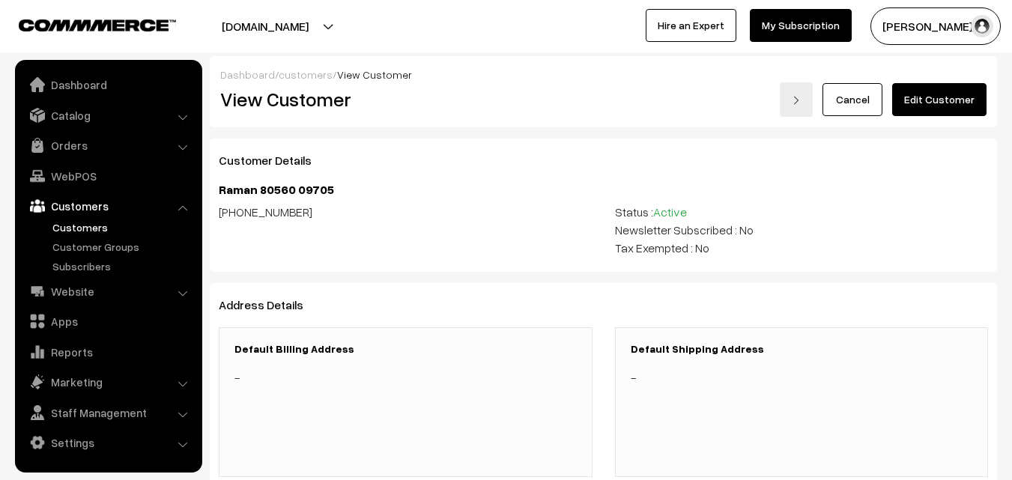
click at [916, 103] on link "Edit Customer" at bounding box center [939, 99] width 94 height 33
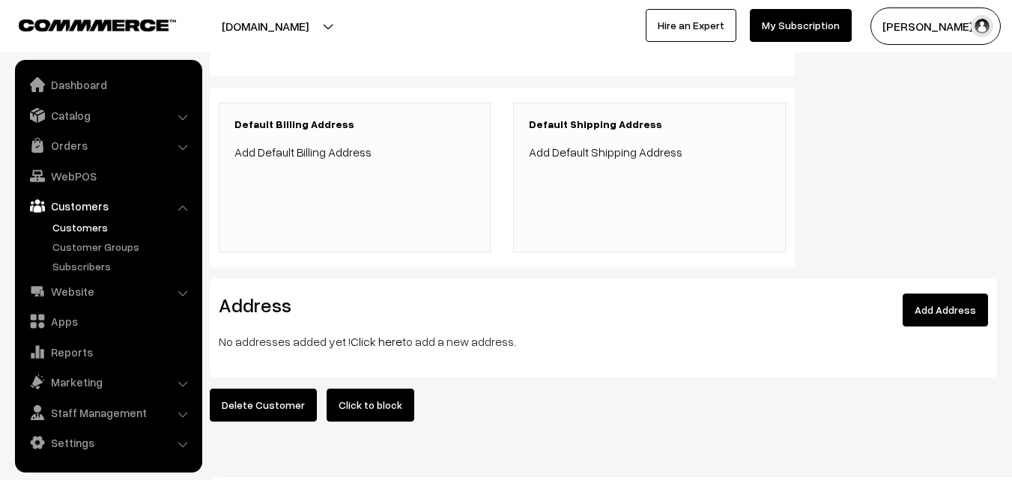
scroll to position [347, 0]
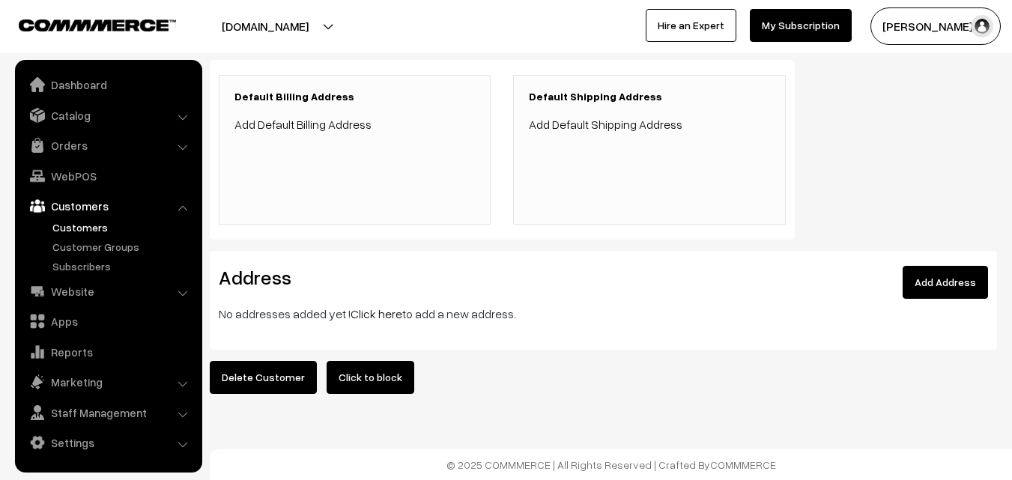
click at [357, 306] on link "Click here" at bounding box center [377, 313] width 52 height 15
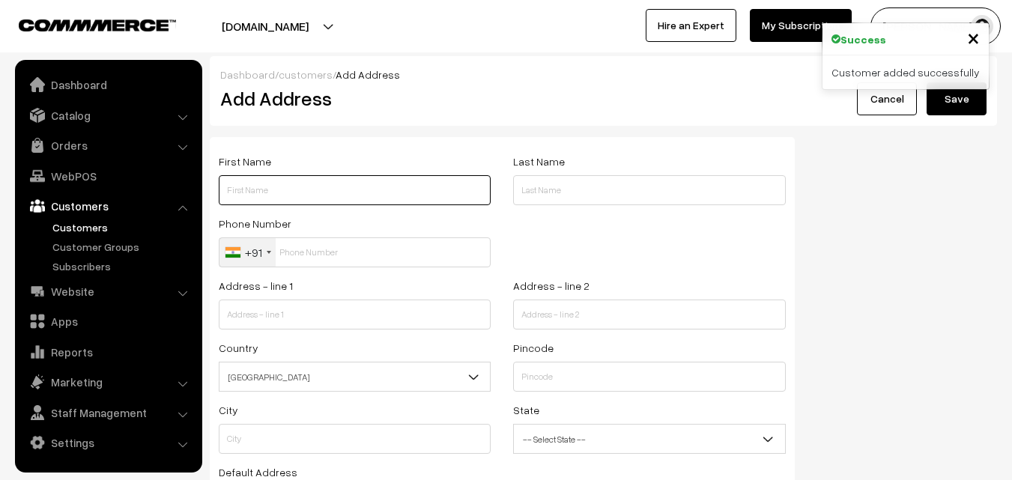
click at [308, 192] on input "text" at bounding box center [355, 190] width 272 height 30
paste input "Raman"
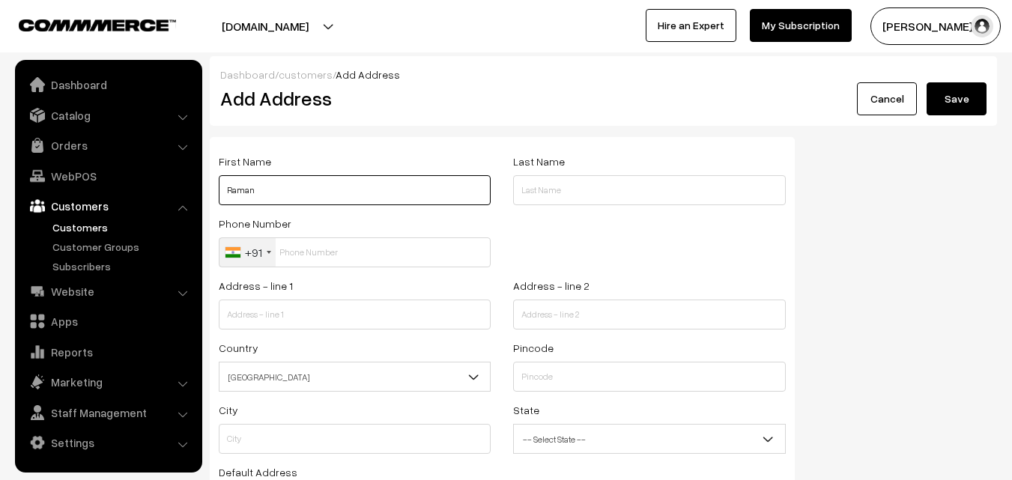
paste input "80560 09705"
type input "Raman 80560 09705"
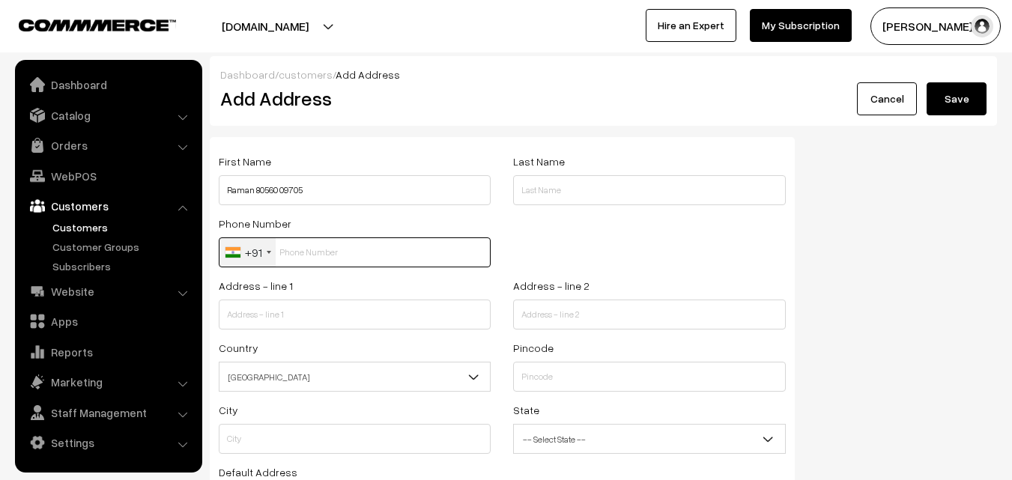
click at [299, 256] on input "text" at bounding box center [355, 253] width 272 height 30
click at [327, 250] on input "text" at bounding box center [355, 253] width 272 height 30
paste input "80560 0970"
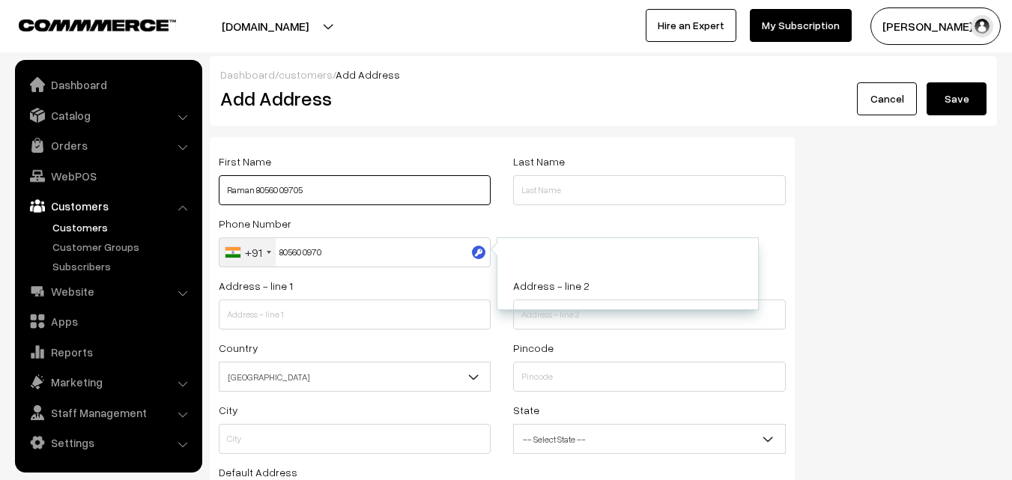
click at [333, 182] on input "Raman 80560 09705" at bounding box center [355, 190] width 272 height 30
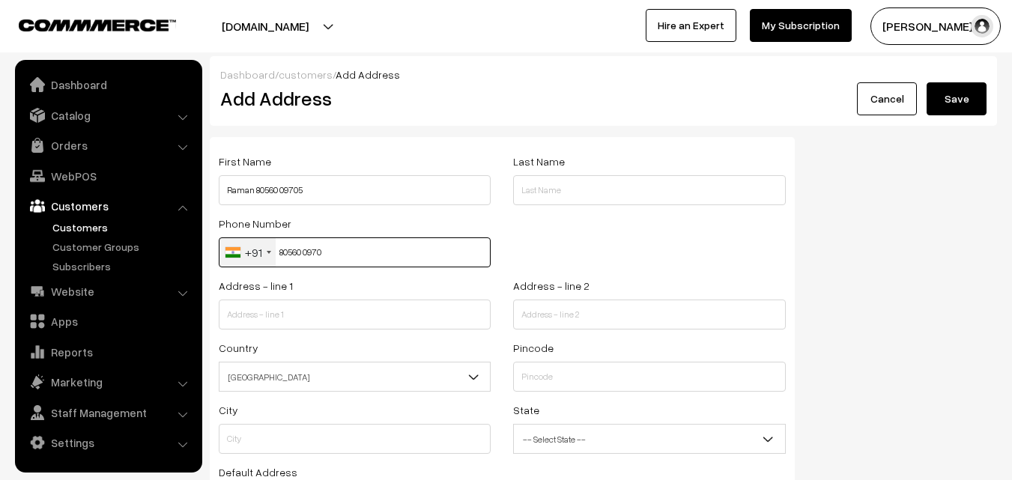
click at [321, 250] on input "80560 0970" at bounding box center [355, 253] width 272 height 30
type input "8056009705"
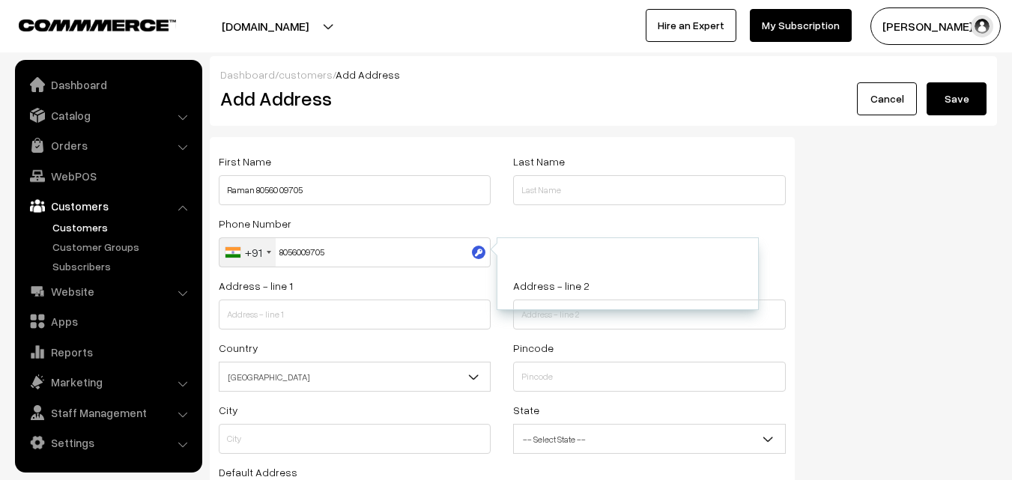
click at [381, 287] on div "Address - line 1" at bounding box center [355, 302] width 272 height 53
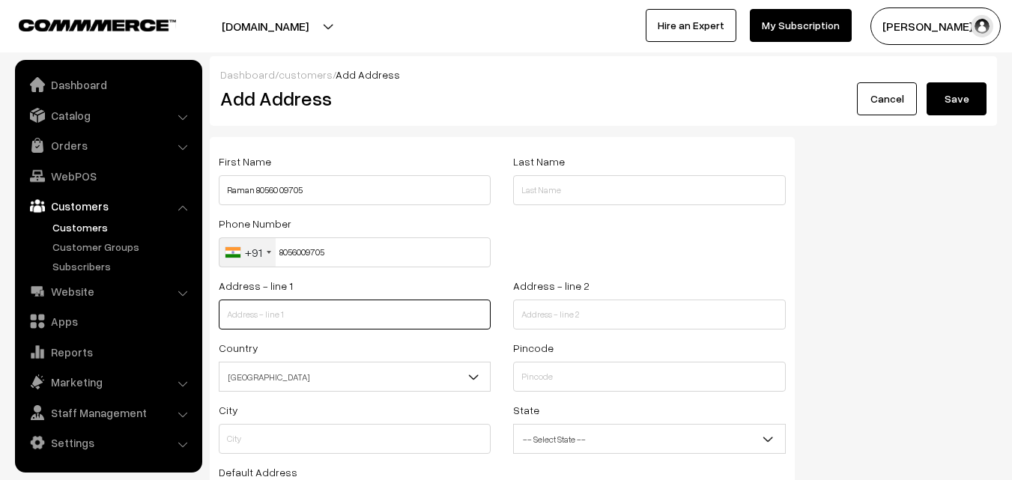
click at [340, 303] on input "text" at bounding box center [355, 315] width 272 height 30
paste input "27 A, Subbu Street ( Near Adyar Police station Signal)"
drag, startPoint x: 299, startPoint y: 314, endPoint x: 475, endPoint y: 318, distance: 176.1
click at [475, 318] on input "27 A, Subbu Street ( Near Adyar Police station Signal)" at bounding box center [355, 315] width 272 height 30
type input "27 A, Subbu Street"
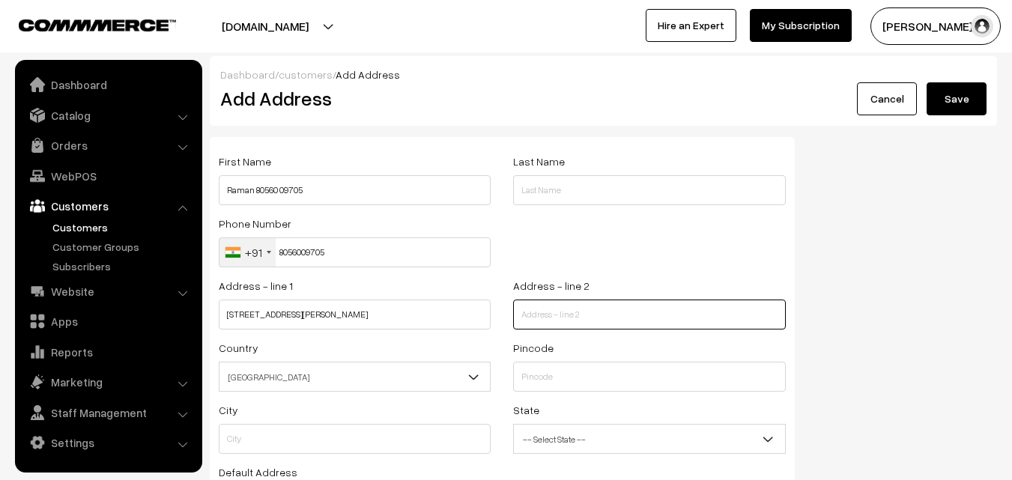
click at [576, 314] on input "text" at bounding box center [649, 315] width 272 height 30
paste input "( Near Adyar Police station Signal)"
type input "( Near Adyar Police station Signal)"
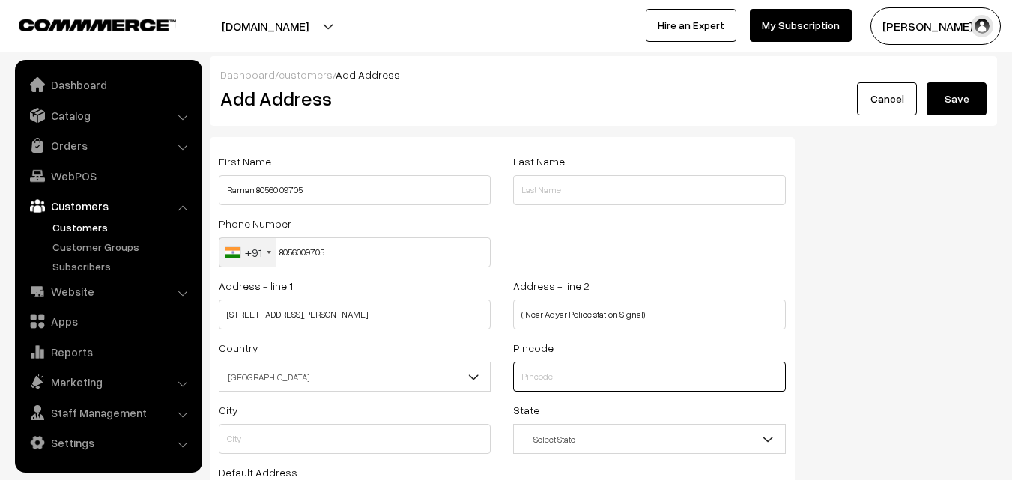
drag, startPoint x: 546, startPoint y: 384, endPoint x: 538, endPoint y: 385, distance: 7.6
click at [545, 383] on input "text" at bounding box center [649, 377] width 272 height 30
type input "600020"
type input "Chennai"
select select "Tamil Nadu"
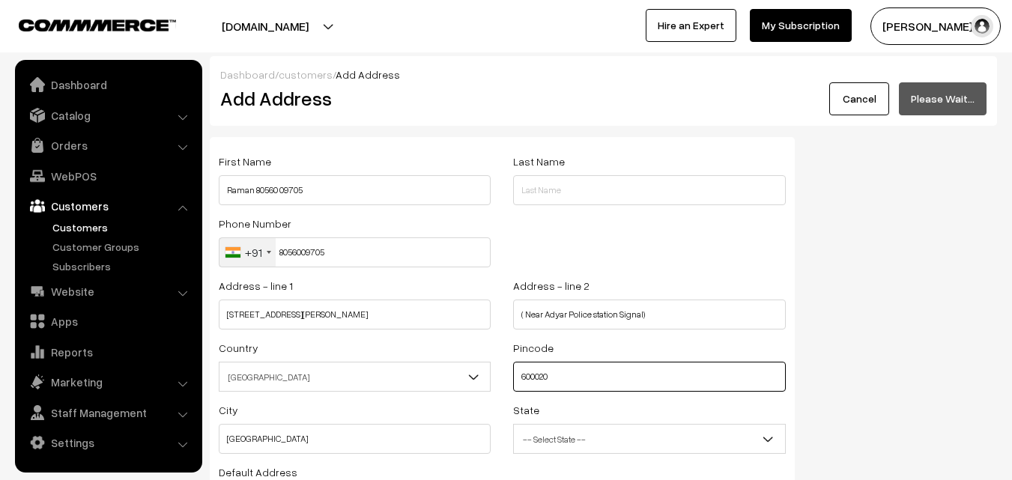
type input "600020"
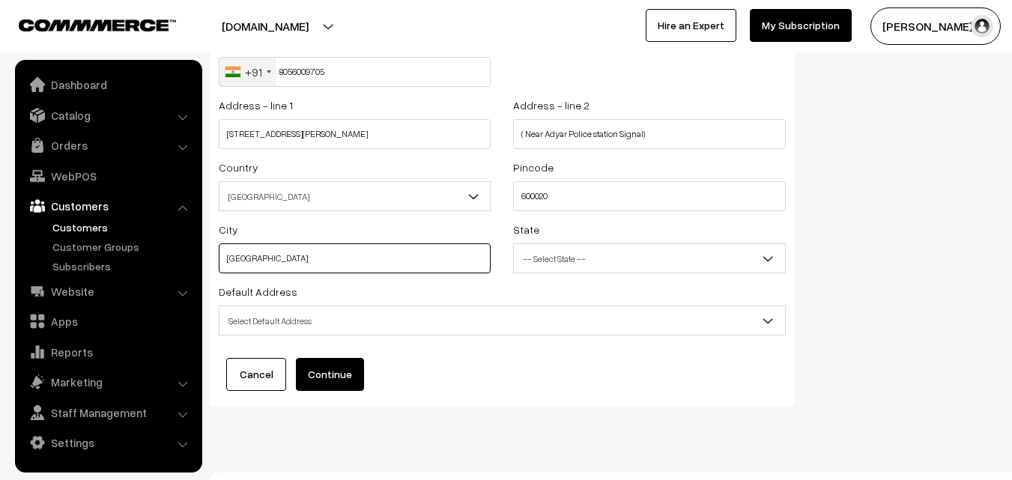
scroll to position [204, 0]
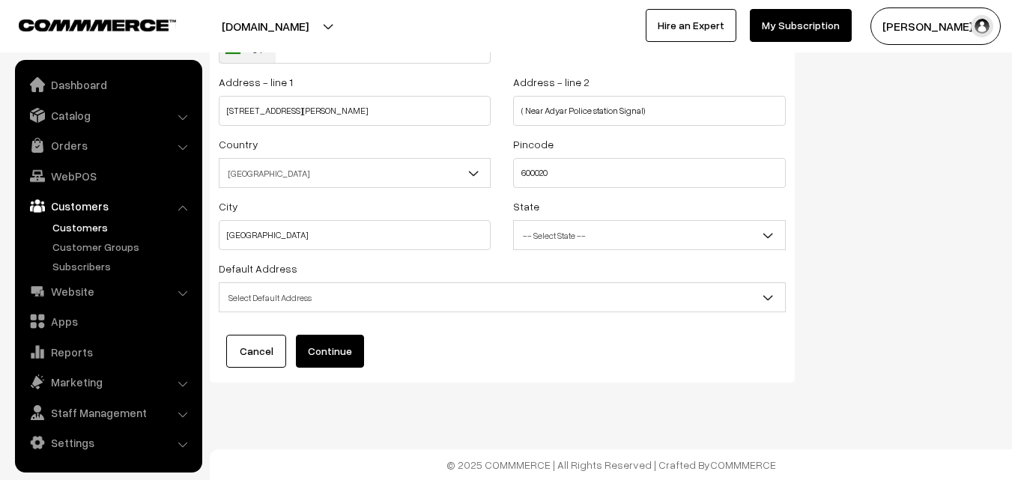
click at [309, 295] on span "Select Default Address" at bounding box center [503, 298] width 566 height 26
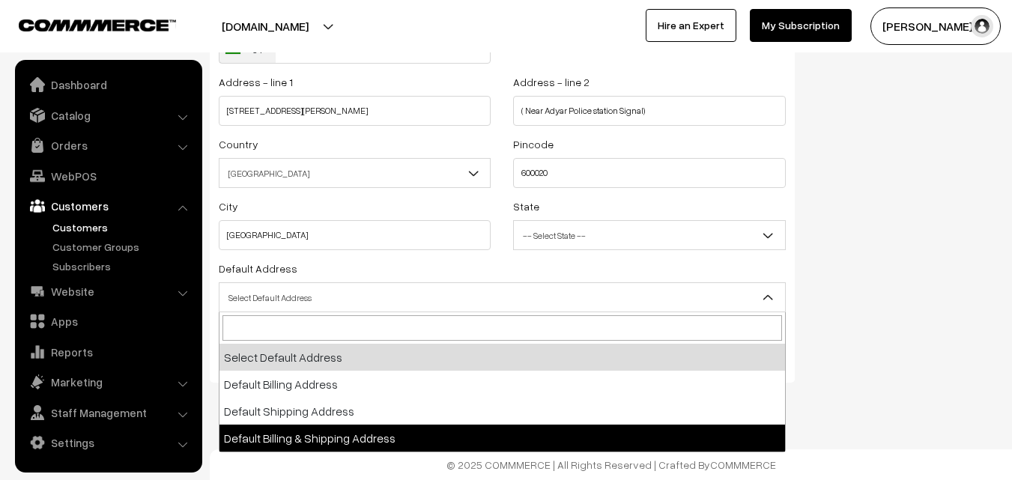
drag, startPoint x: 307, startPoint y: 438, endPoint x: 370, endPoint y: 405, distance: 71.1
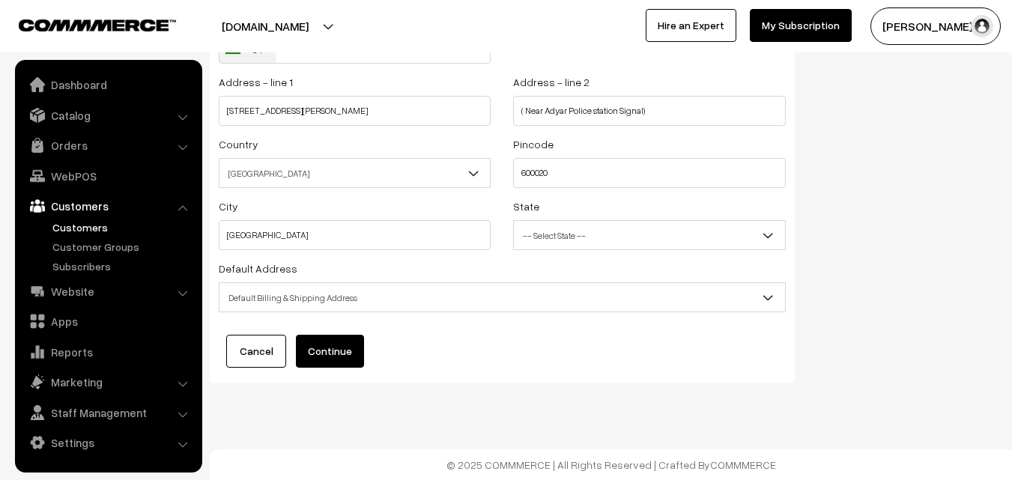
click at [650, 216] on div "State -- Select State -- Andaman & Nicobar Islands Andhra Pradesh Arunachal Pra…" at bounding box center [649, 223] width 272 height 53
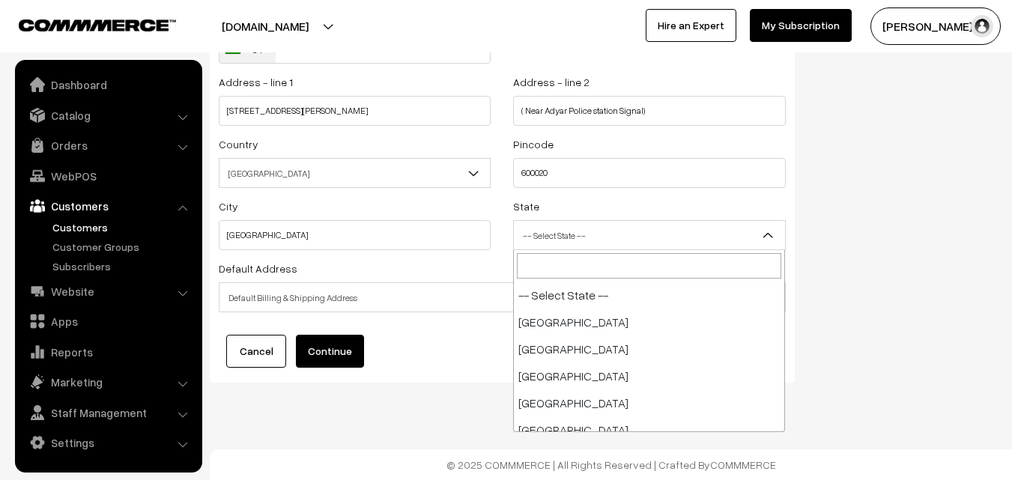
click at [618, 232] on span "-- Select State --" at bounding box center [649, 236] width 271 height 26
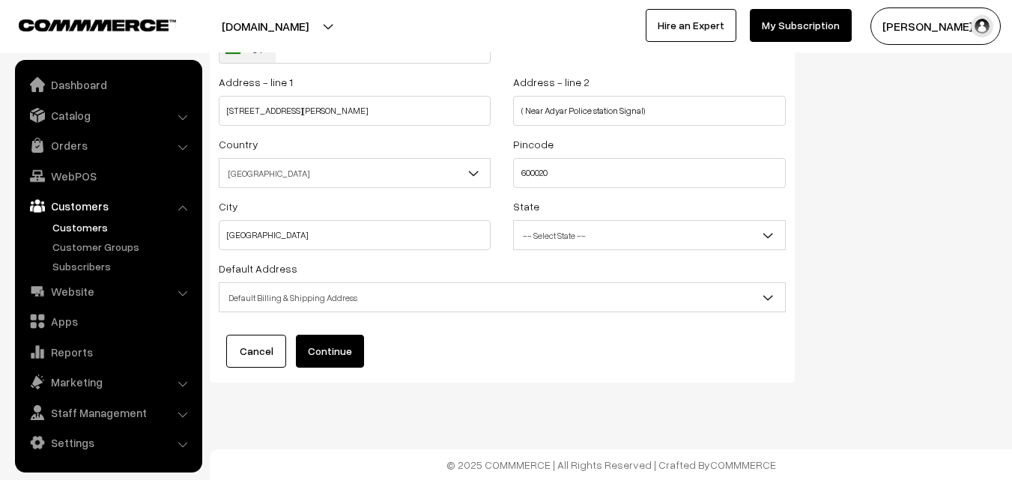
click at [405, 302] on span "Default Billing & Shipping Address" at bounding box center [503, 298] width 566 height 26
click at [336, 305] on span "Default Shipping Address" at bounding box center [503, 298] width 566 height 26
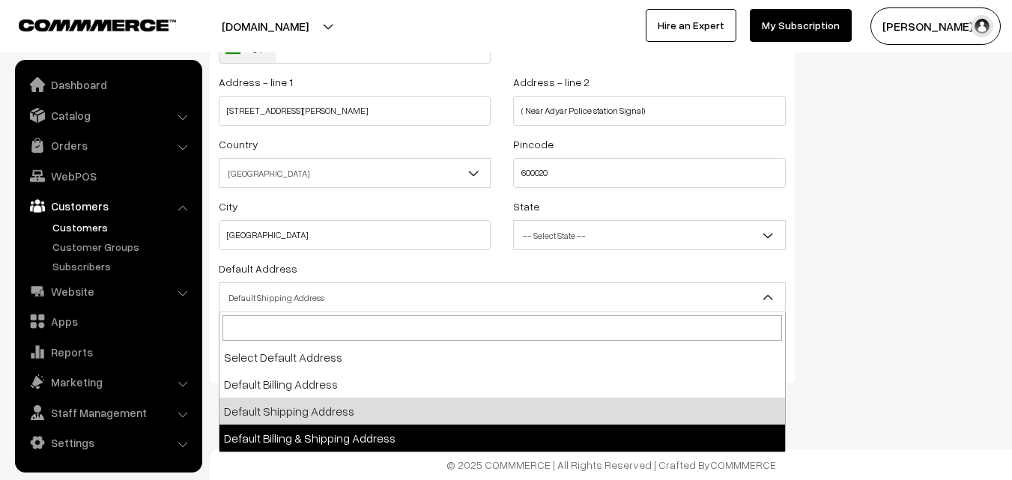
select select "3"
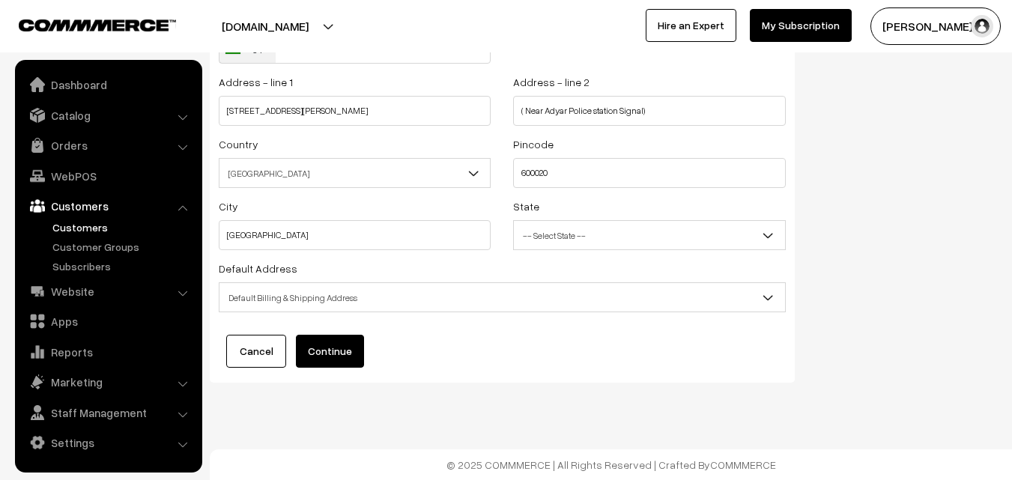
click at [331, 363] on button "Continue" at bounding box center [330, 351] width 68 height 33
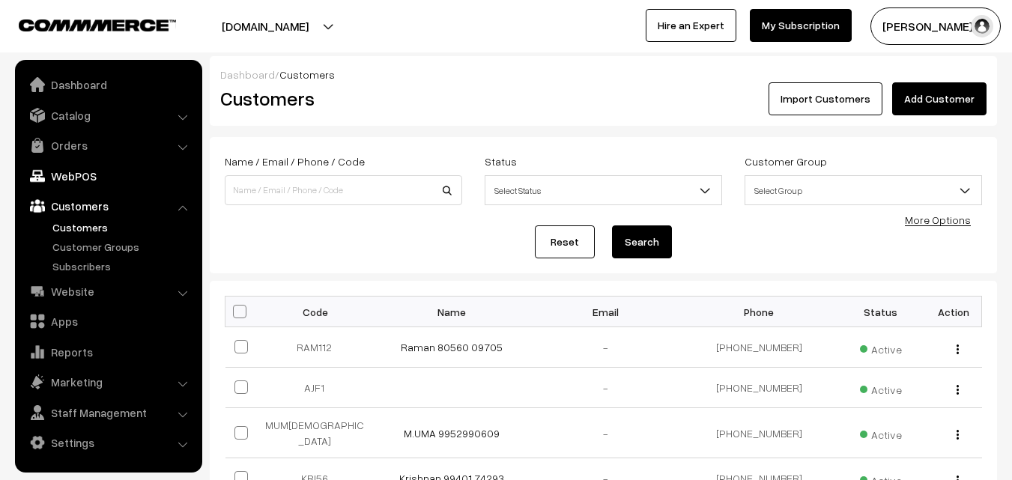
click at [70, 170] on link "WebPOS" at bounding box center [108, 176] width 178 height 27
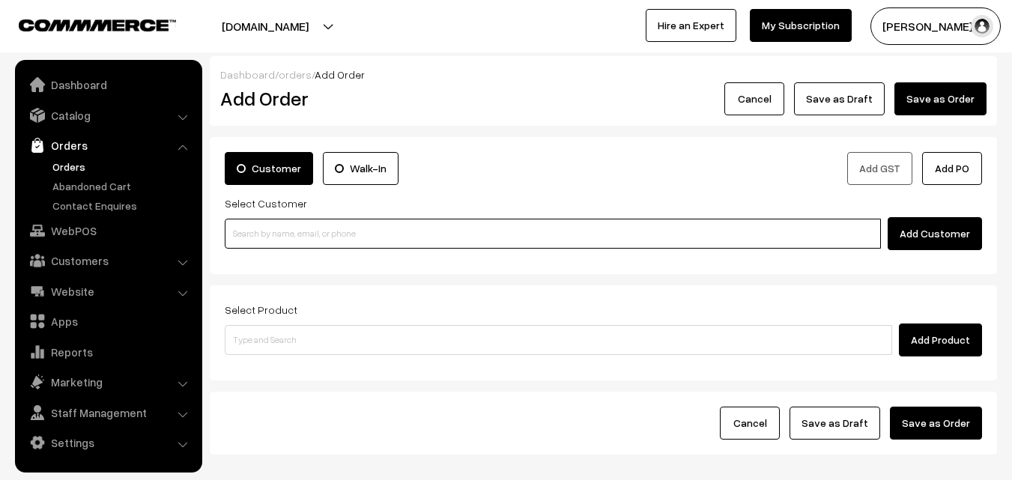
click at [345, 229] on input at bounding box center [553, 234] width 656 height 30
paste input "80560 09705"
click at [244, 229] on input "80560 09705" at bounding box center [553, 234] width 656 height 30
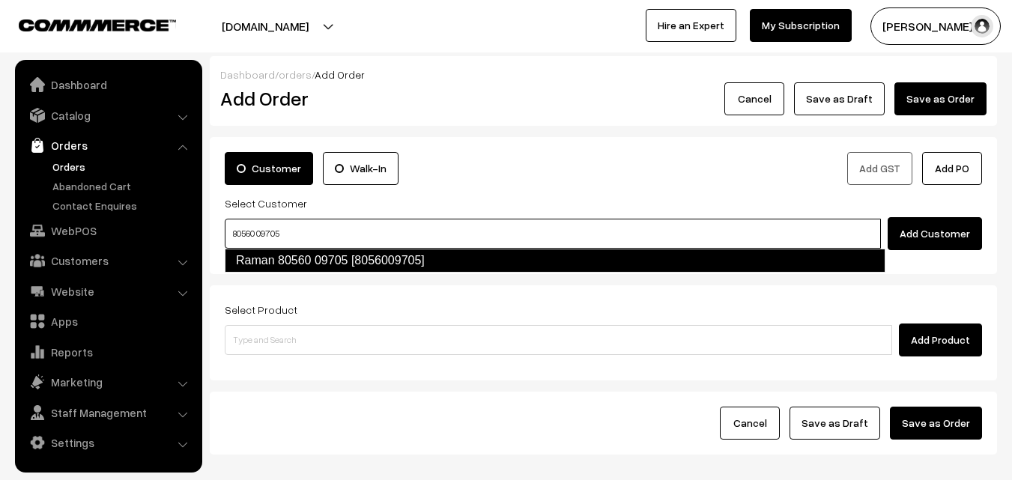
click at [260, 263] on link "Raman 80560 09705 [8056009705]" at bounding box center [555, 261] width 661 height 24
type input "80560 09705"
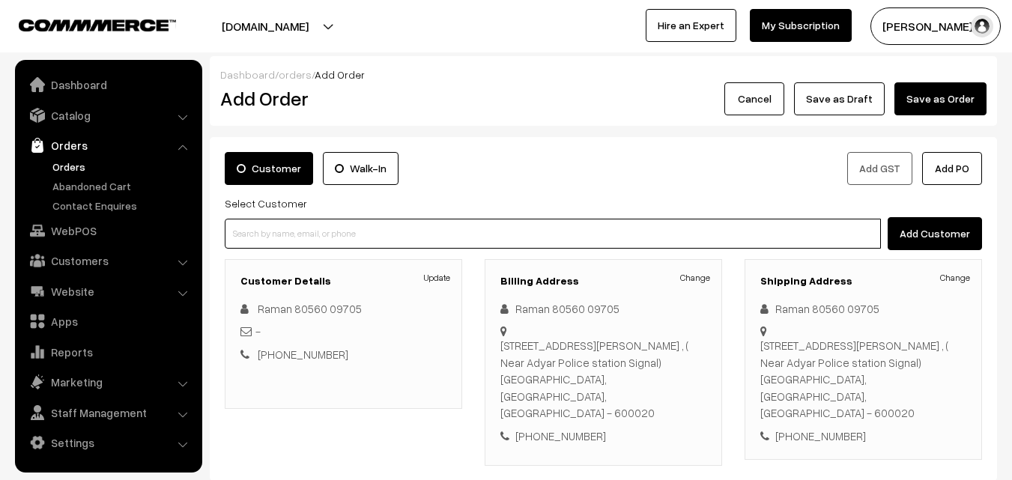
drag, startPoint x: 303, startPoint y: 237, endPoint x: 296, endPoint y: 224, distance: 14.4
click at [303, 237] on input at bounding box center [553, 234] width 656 height 30
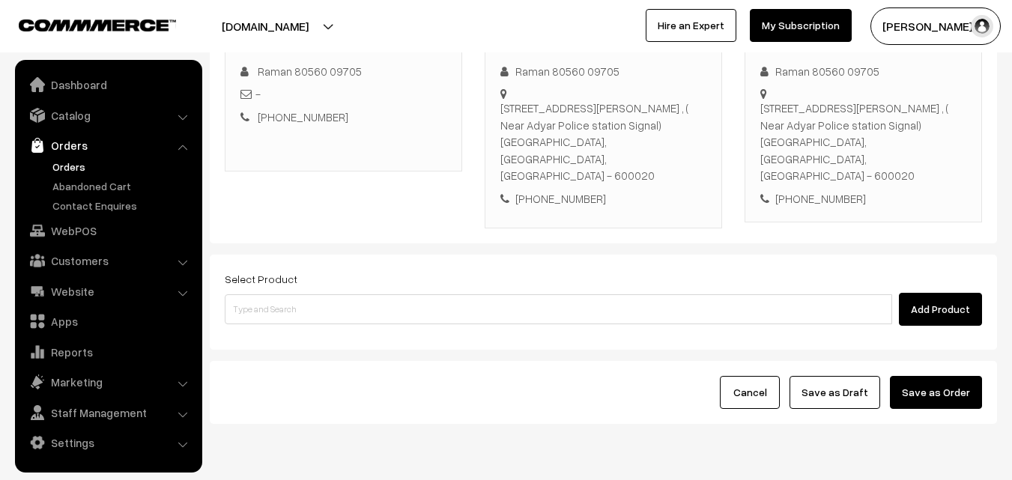
scroll to position [256, 0]
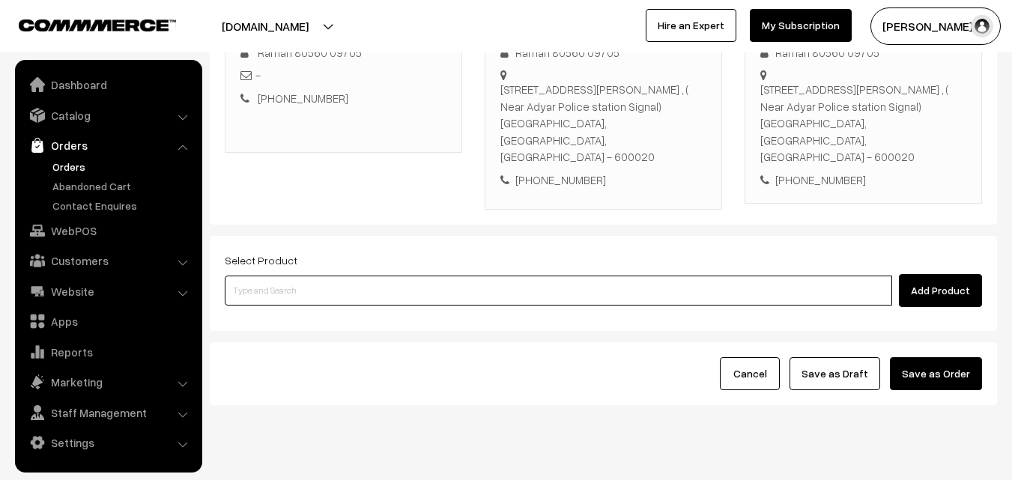
click at [314, 276] on input at bounding box center [559, 291] width 668 height 30
paste input "04th Without Rice..."
type input "04th Without Rice..."
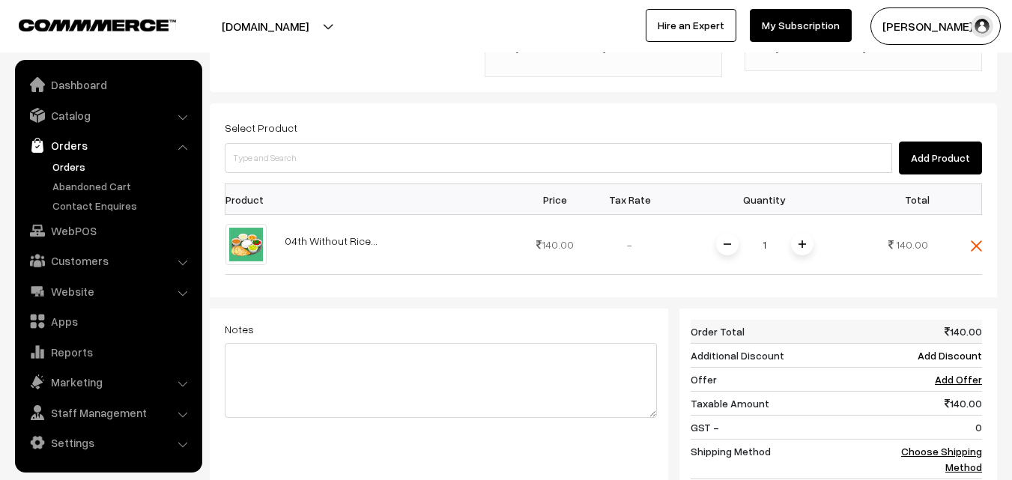
scroll to position [406, 0]
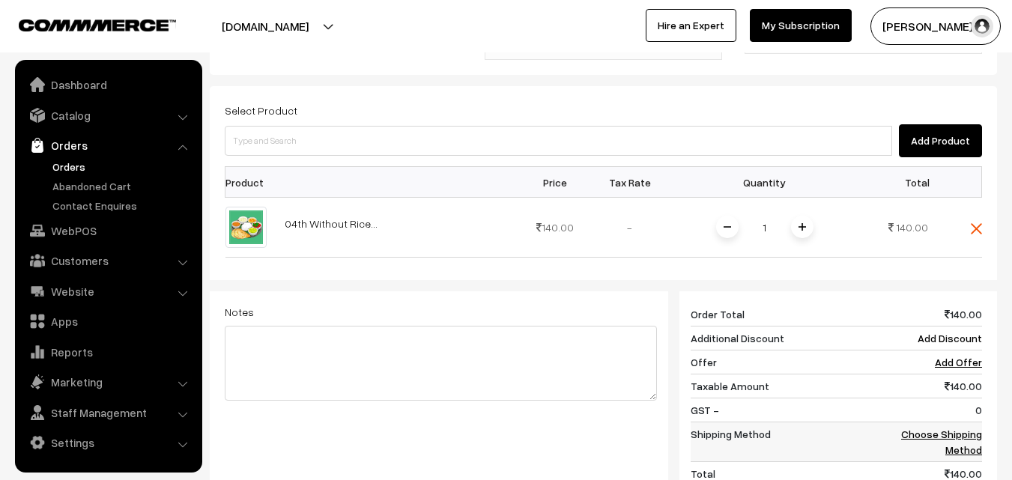
click at [947, 428] on link "Choose Shipping Method" at bounding box center [941, 442] width 81 height 28
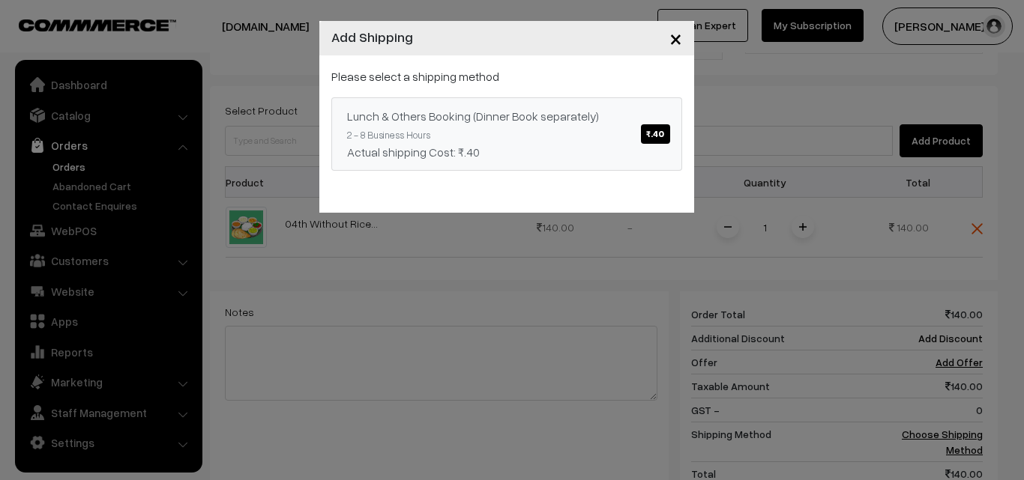
click at [469, 125] on link "Lunch & Others Booking (Dinner Book separately) ₹.40 2 - 8 Business Hours Actua…" at bounding box center [506, 133] width 351 height 73
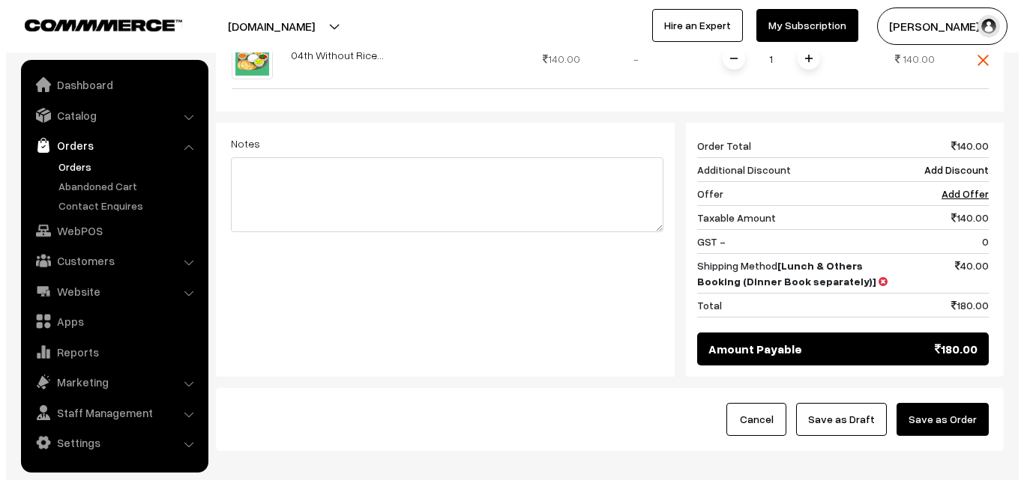
scroll to position [620, 0]
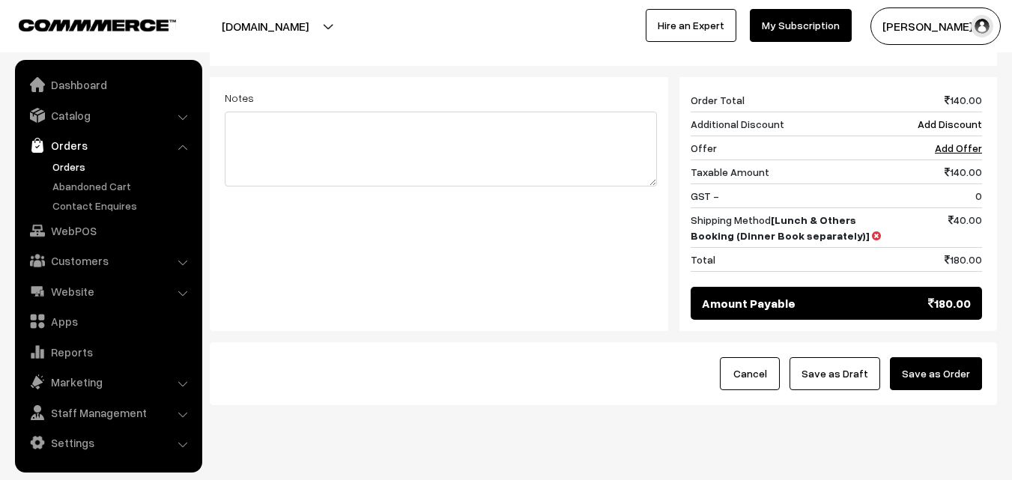
click at [964, 357] on button "Save as Order" at bounding box center [936, 373] width 92 height 33
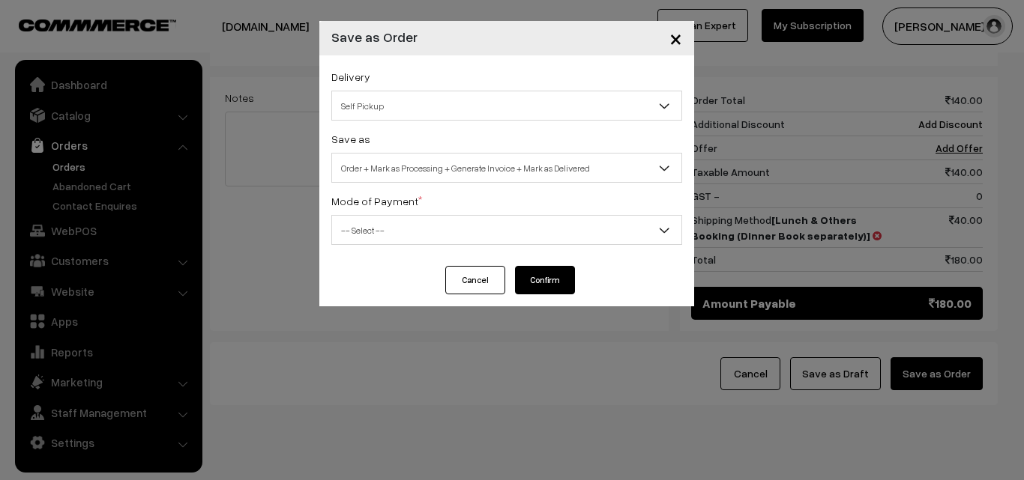
click at [404, 165] on span "Order + Mark as Processing + Generate Invoice + Mark as Delivered" at bounding box center [506, 168] width 349 height 26
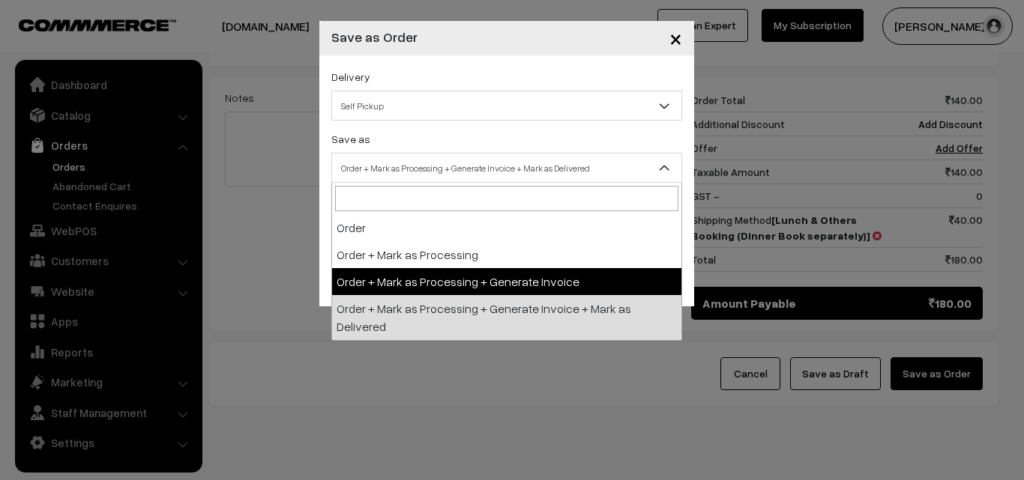
select select "3"
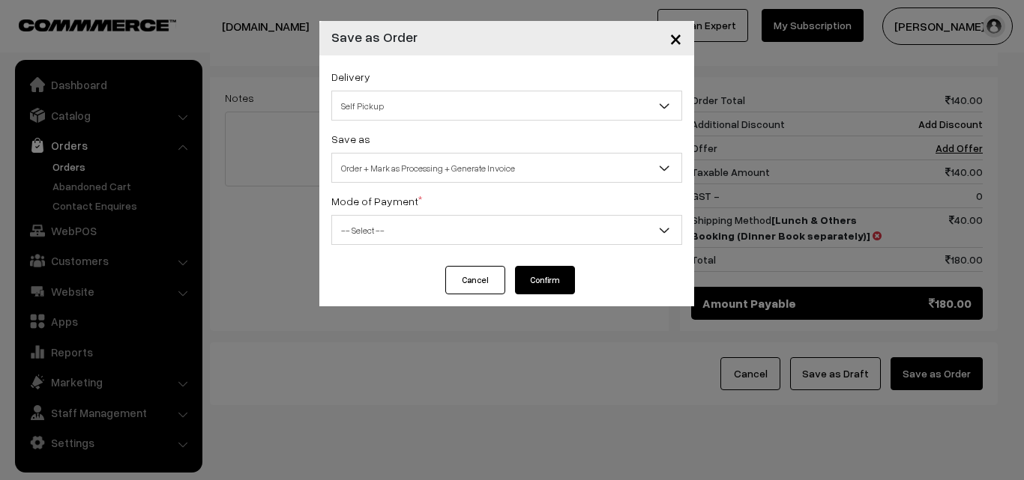
click at [374, 235] on span "-- Select --" at bounding box center [506, 230] width 349 height 26
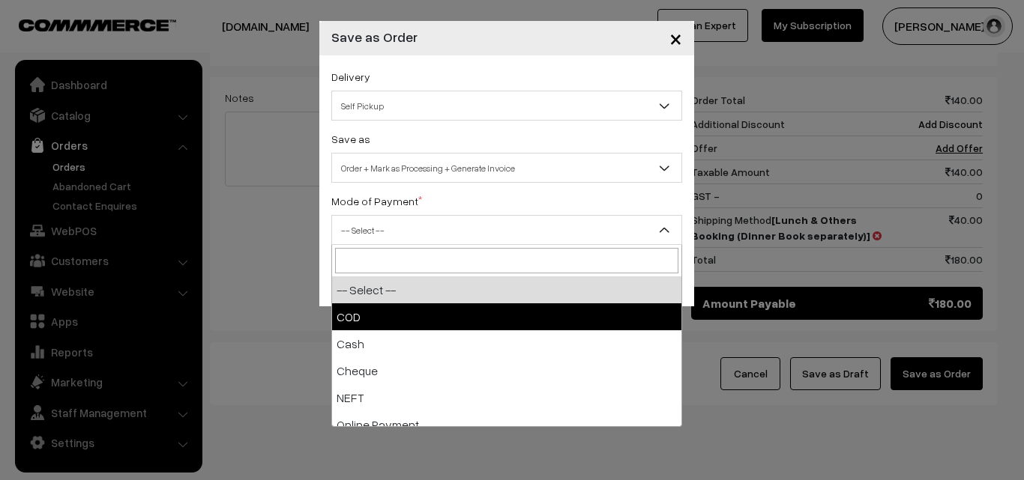
select select "2"
checkbox input "true"
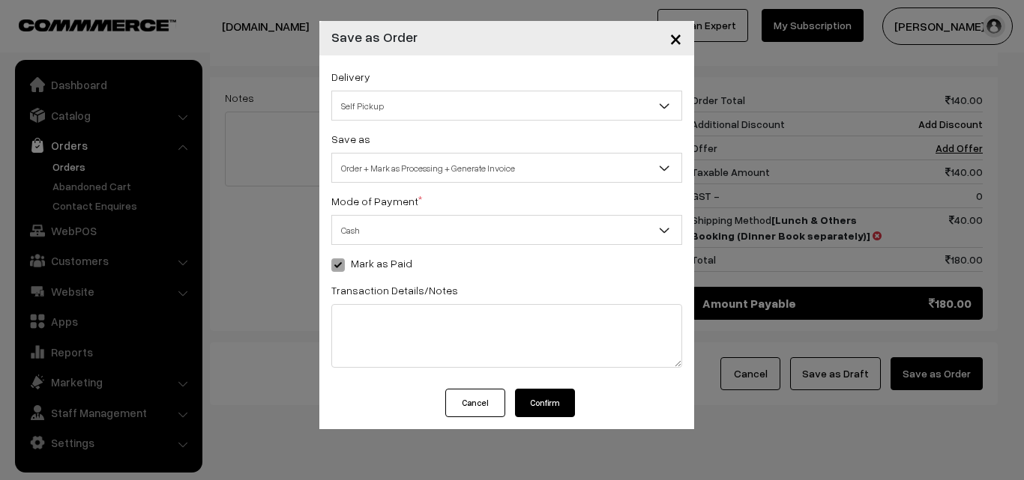
click at [524, 393] on button "Confirm" at bounding box center [545, 403] width 60 height 28
click at [534, 398] on button "Confirm" at bounding box center [545, 403] width 60 height 28
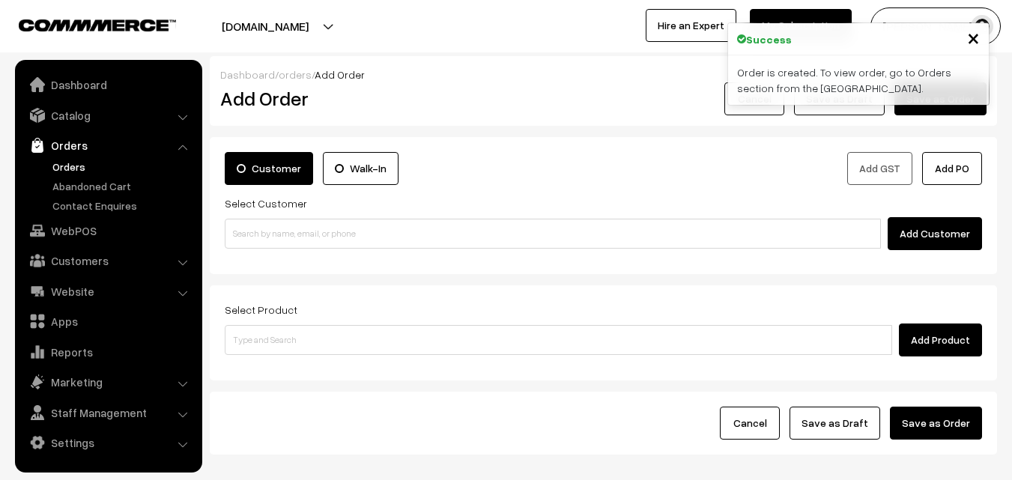
click at [66, 166] on link "Orders" at bounding box center [123, 167] width 148 height 16
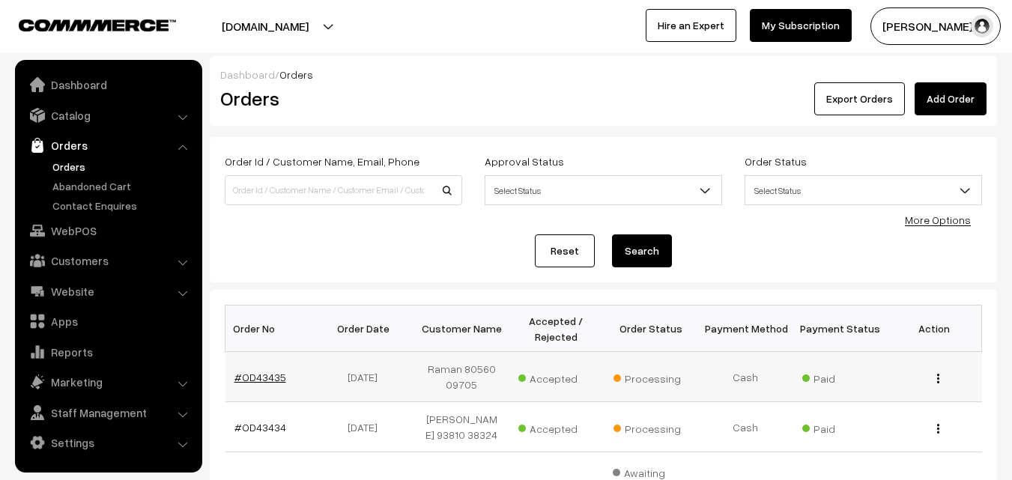
click at [250, 375] on link "#OD43435" at bounding box center [261, 377] width 52 height 13
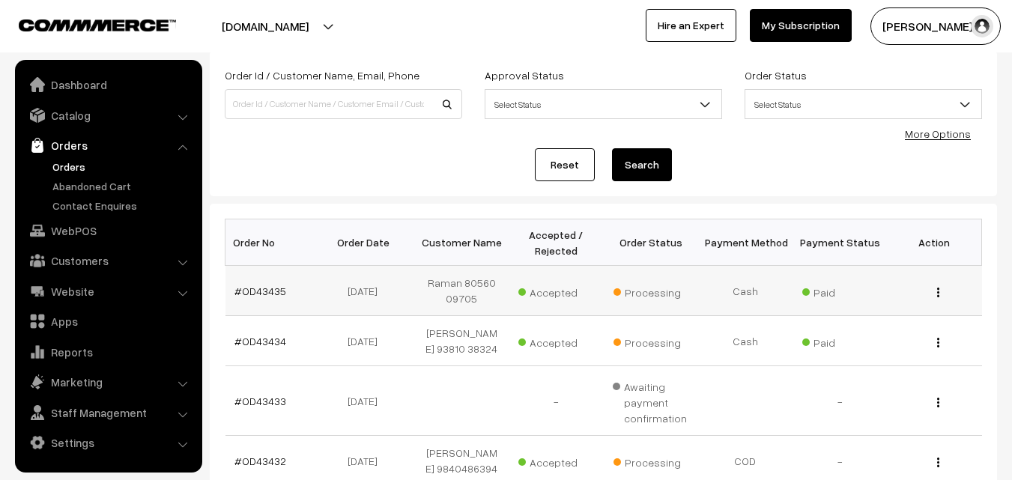
scroll to position [225, 0]
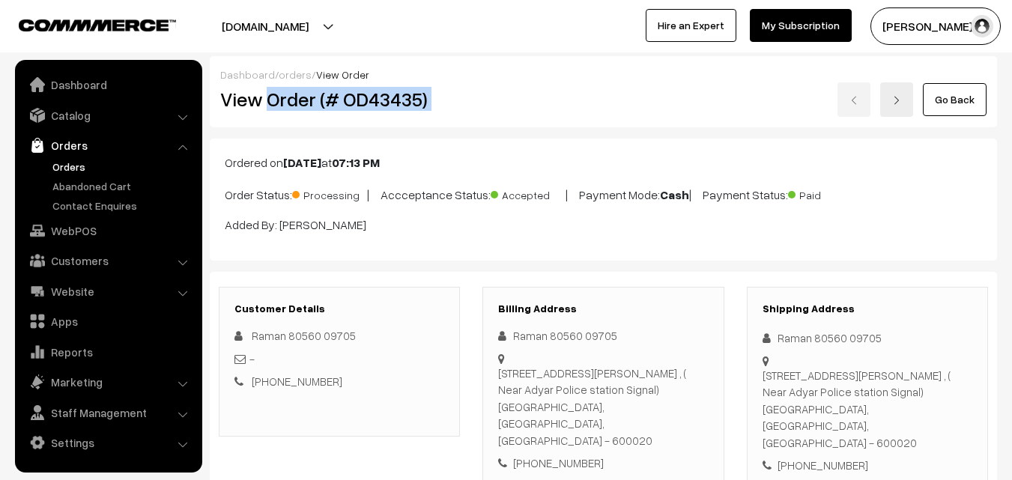
drag, startPoint x: 265, startPoint y: 100, endPoint x: 474, endPoint y: 116, distance: 209.0
click at [490, 100] on div "View Order (# OD43435) Go Back" at bounding box center [603, 99] width 789 height 34
copy div "Order (# OD43435)"
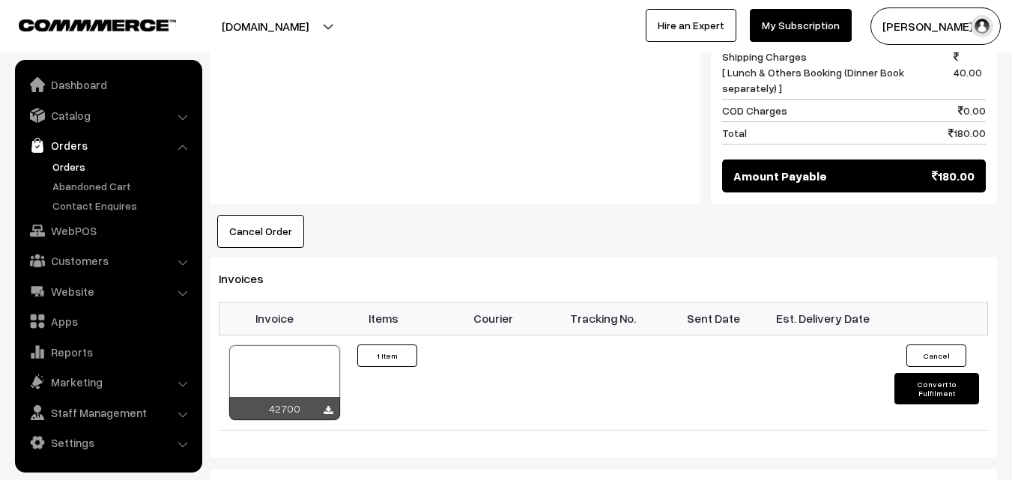
scroll to position [824, 0]
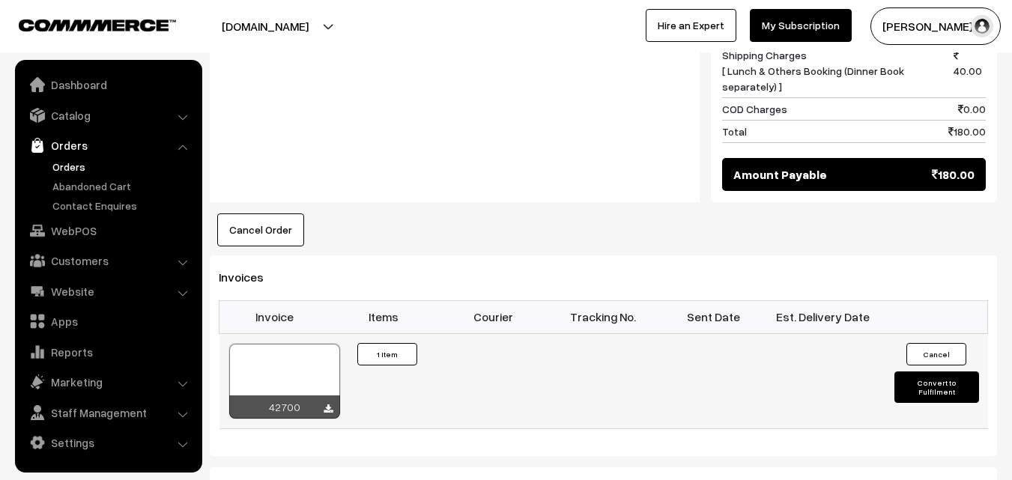
click at [288, 344] on div at bounding box center [284, 381] width 111 height 75
click at [85, 261] on link "Customers" at bounding box center [108, 260] width 178 height 27
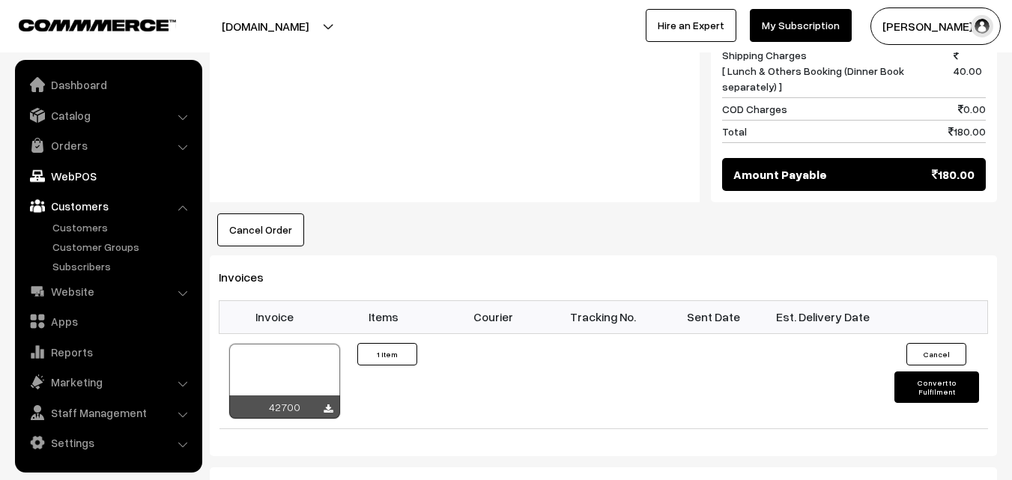
click at [74, 163] on link "WebPOS" at bounding box center [108, 176] width 178 height 27
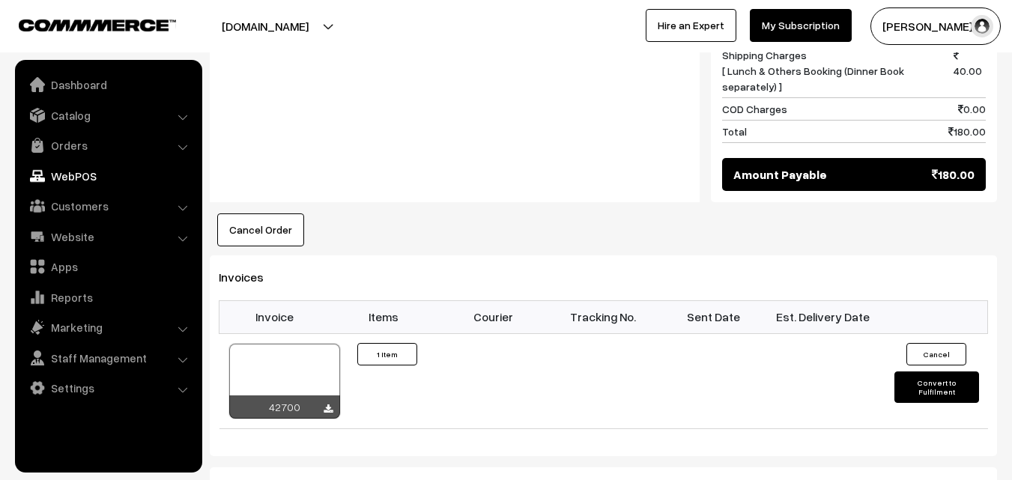
click at [71, 181] on link "WebPOS" at bounding box center [108, 176] width 178 height 27
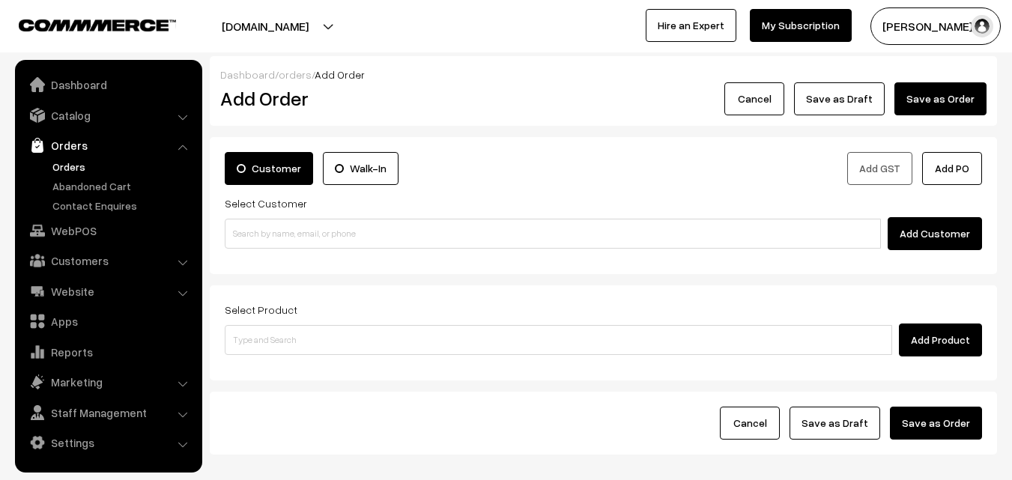
click at [285, 213] on div "Select Customer Add Customer" at bounding box center [604, 222] width 758 height 56
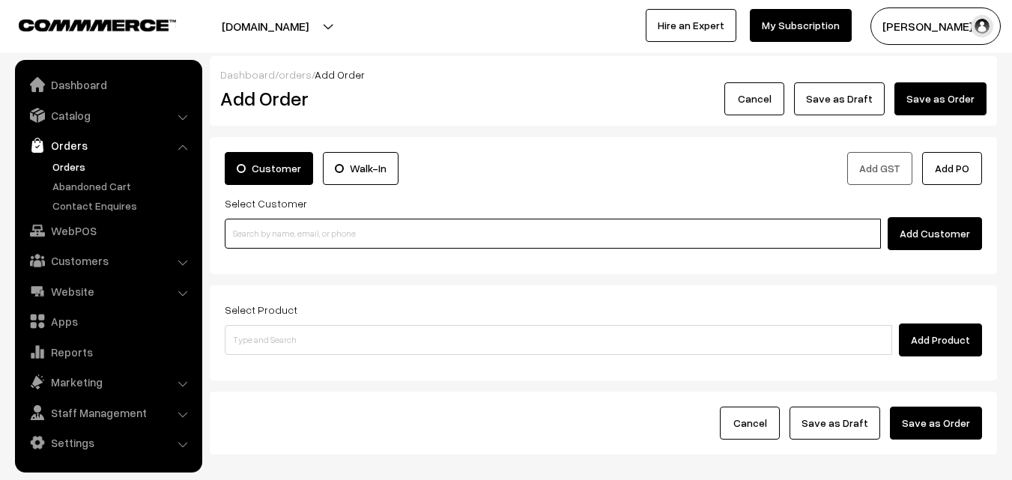
click at [267, 241] on input at bounding box center [553, 234] width 656 height 30
paste input "86809 60025"
drag, startPoint x: 299, startPoint y: 226, endPoint x: 274, endPoint y: 233, distance: 26.4
click at [297, 226] on input "86809 60025" at bounding box center [553, 234] width 656 height 30
click at [272, 233] on input "86809 60025" at bounding box center [553, 234] width 656 height 30
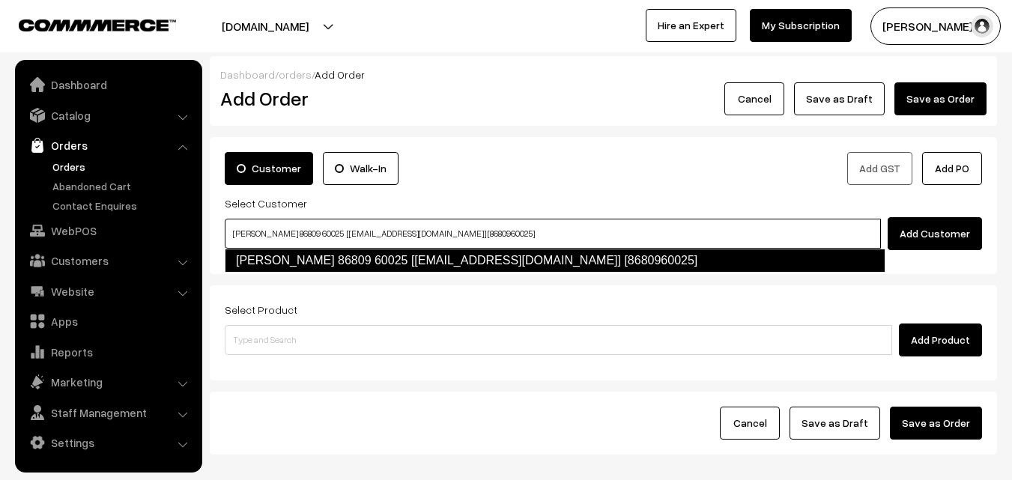
type input "Rengaswamy 86809 60025 [test434@gmail.com] [8680960025]"
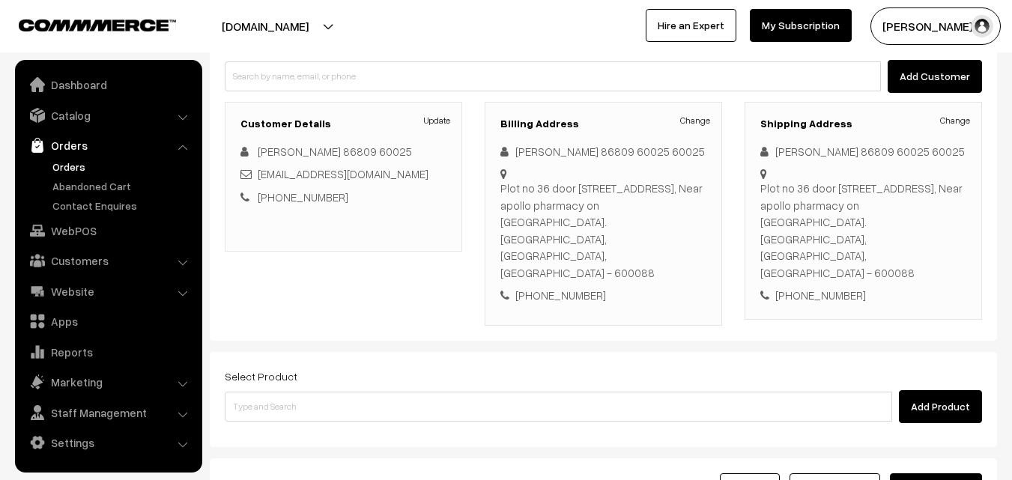
scroll to position [274, 0]
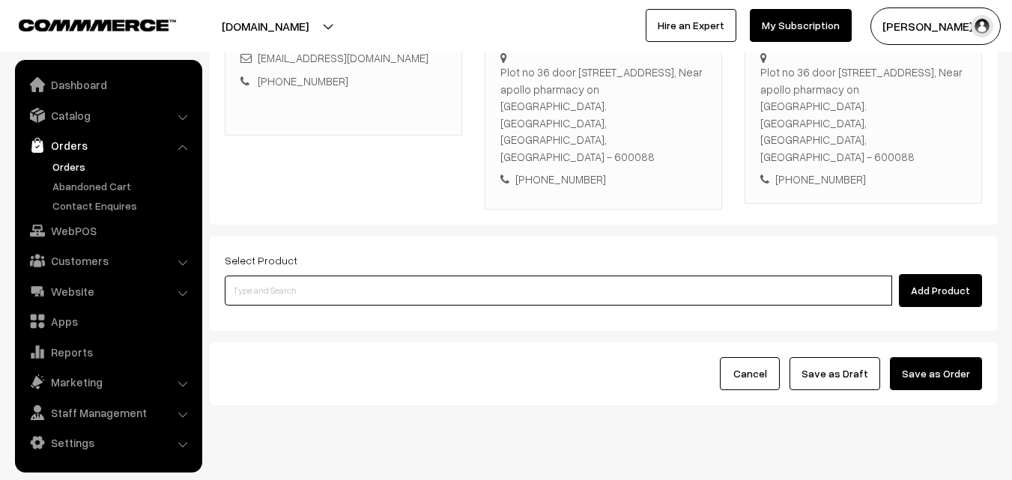
click at [331, 276] on input at bounding box center [559, 291] width 668 height 30
paste input "04th Without Rice..."
type input "04th Without Rice..."
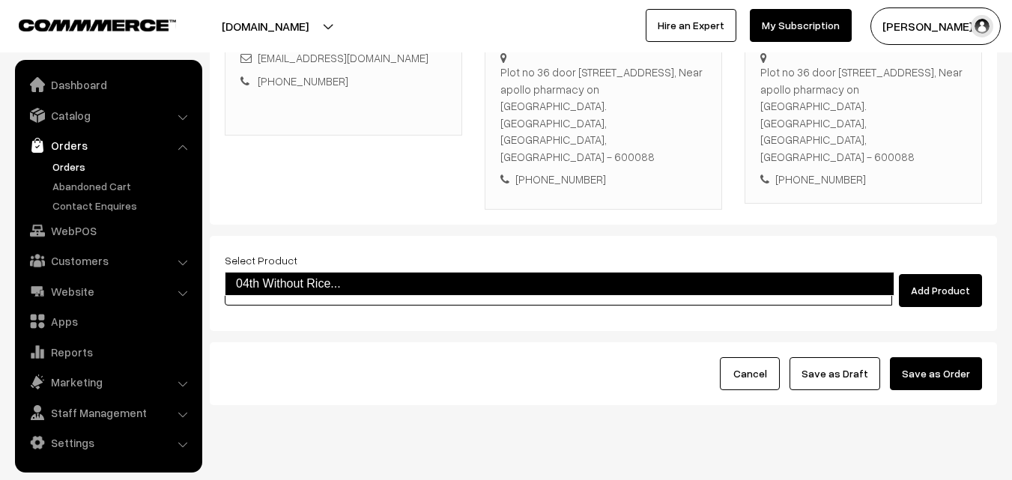
click at [282, 280] on link "04th Without Rice..." at bounding box center [560, 284] width 670 height 24
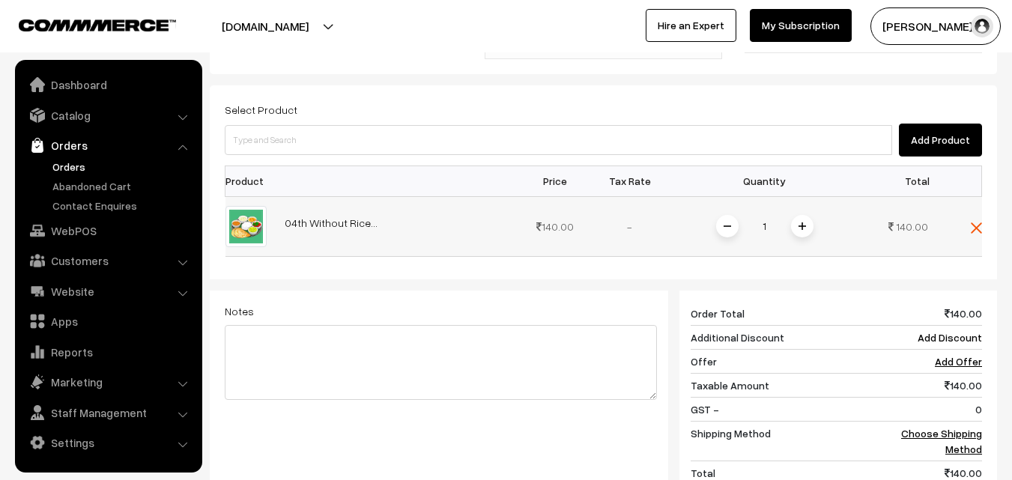
scroll to position [423, 0]
click at [795, 216] on span at bounding box center [802, 227] width 22 height 22
click at [957, 428] on link "Choose Shipping Method" at bounding box center [941, 442] width 81 height 28
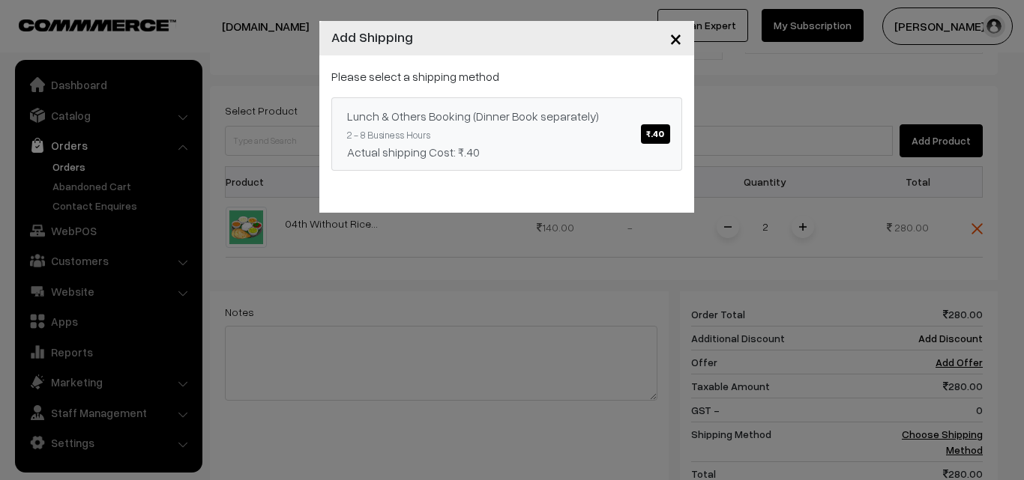
click at [477, 106] on link "Lunch & Others Booking (Dinner Book separately) ₹.40 2 - 8 Business Hours Actua…" at bounding box center [506, 133] width 351 height 73
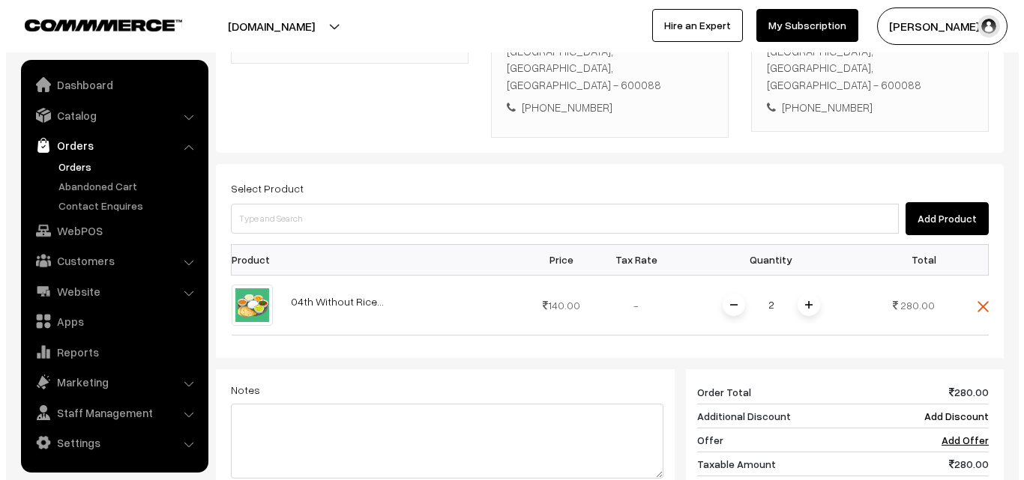
scroll to position [638, 0]
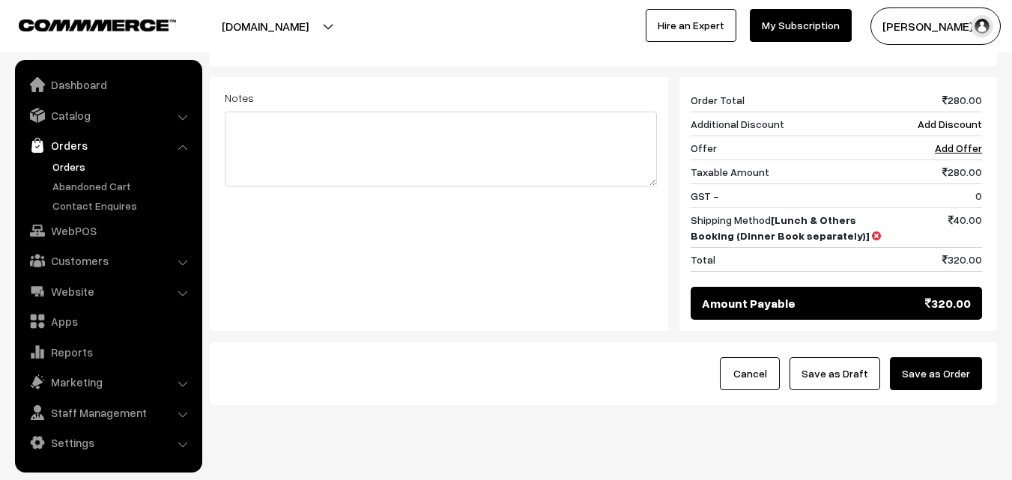
drag, startPoint x: 955, startPoint y: 352, endPoint x: 941, endPoint y: 348, distance: 14.0
click at [955, 357] on button "Save as Order" at bounding box center [936, 373] width 92 height 33
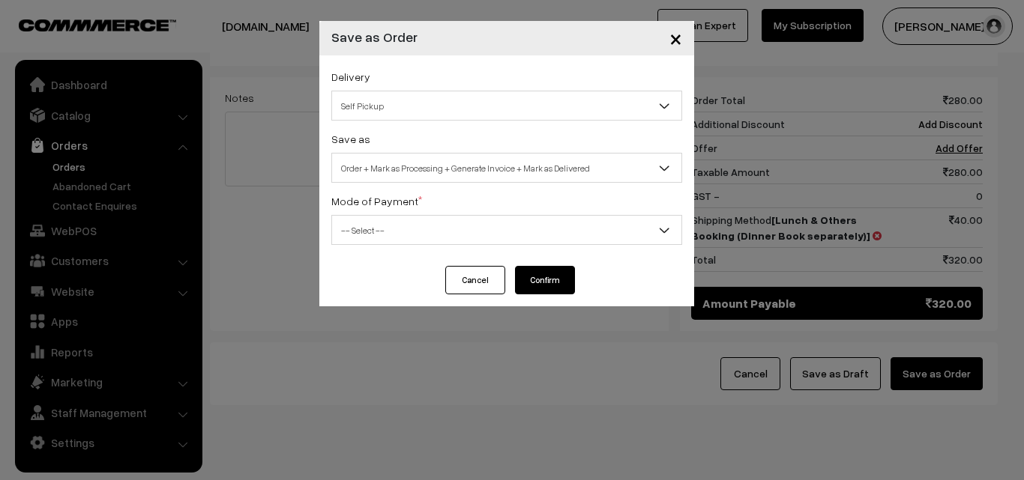
click at [490, 152] on div "Save as Order Order + Mark as Processing Order + Mark as Processing + Generate …" at bounding box center [506, 156] width 351 height 53
click at [481, 166] on span "Order + Mark as Processing + Generate Invoice + Mark as Delivered" at bounding box center [506, 168] width 349 height 26
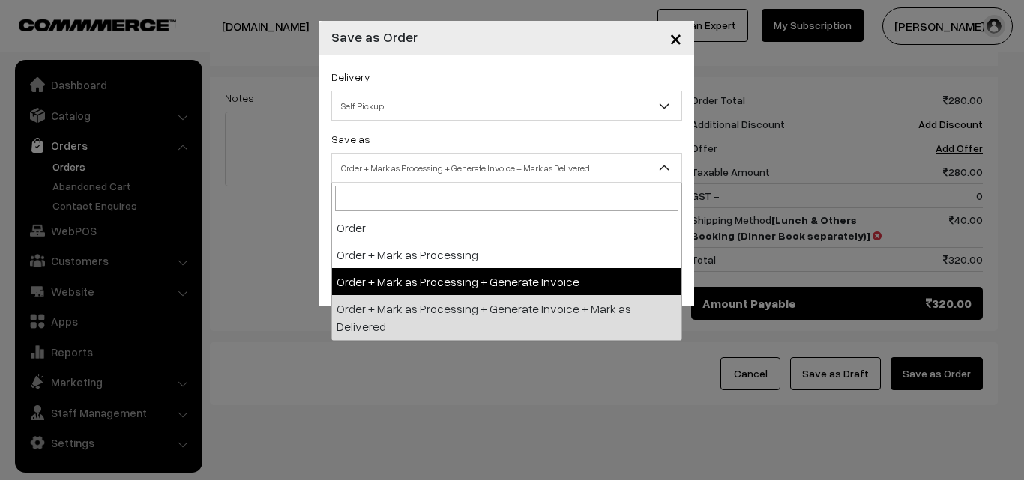
select select "3"
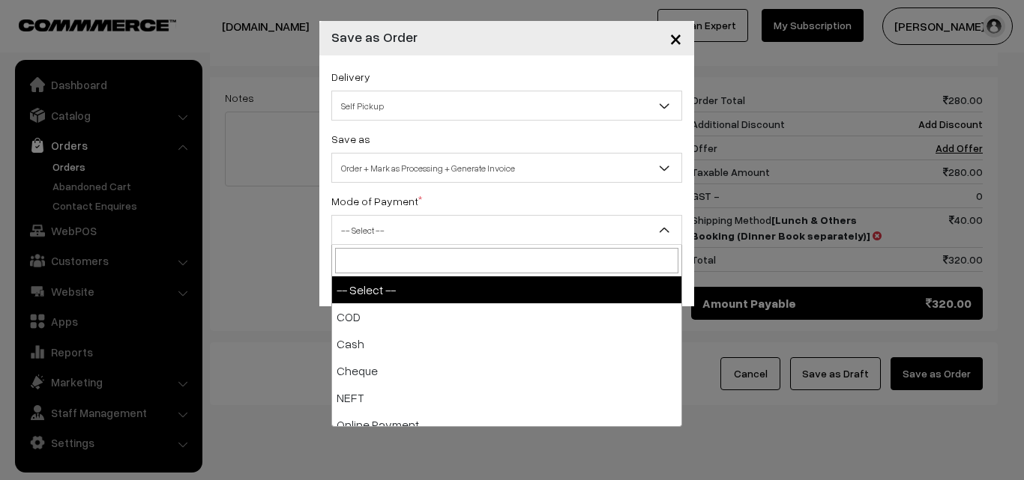
click at [421, 225] on span "-- Select --" at bounding box center [506, 230] width 349 height 26
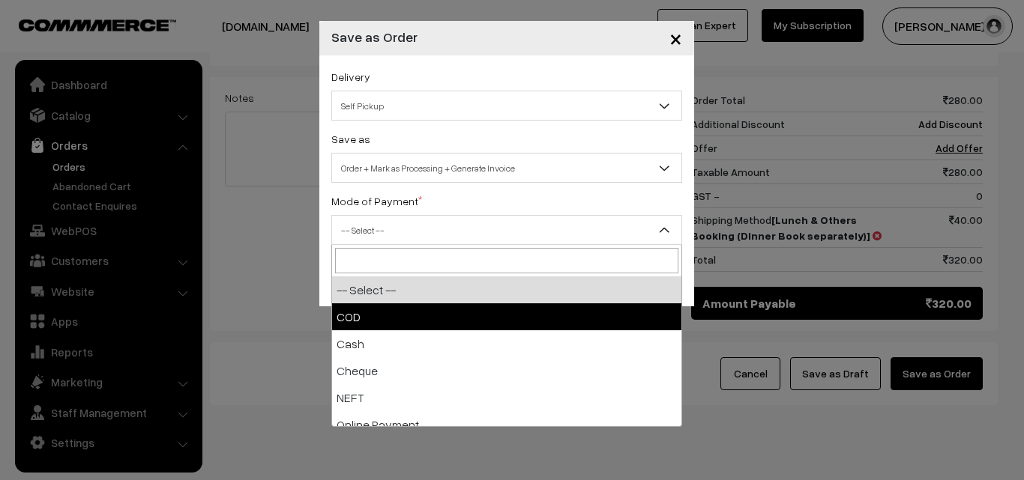
select select "1"
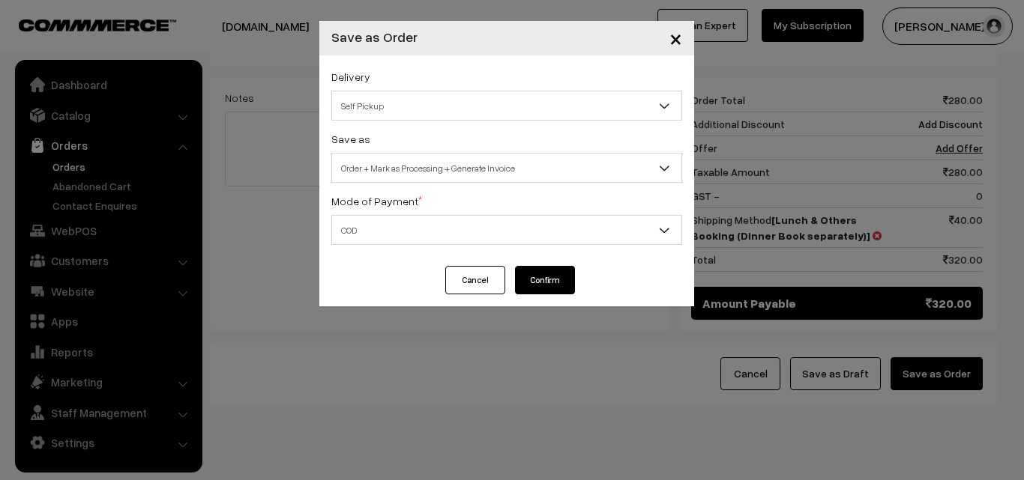
click at [560, 268] on button "Confirm" at bounding box center [545, 280] width 60 height 28
click at [546, 288] on button "Confirm" at bounding box center [545, 280] width 60 height 28
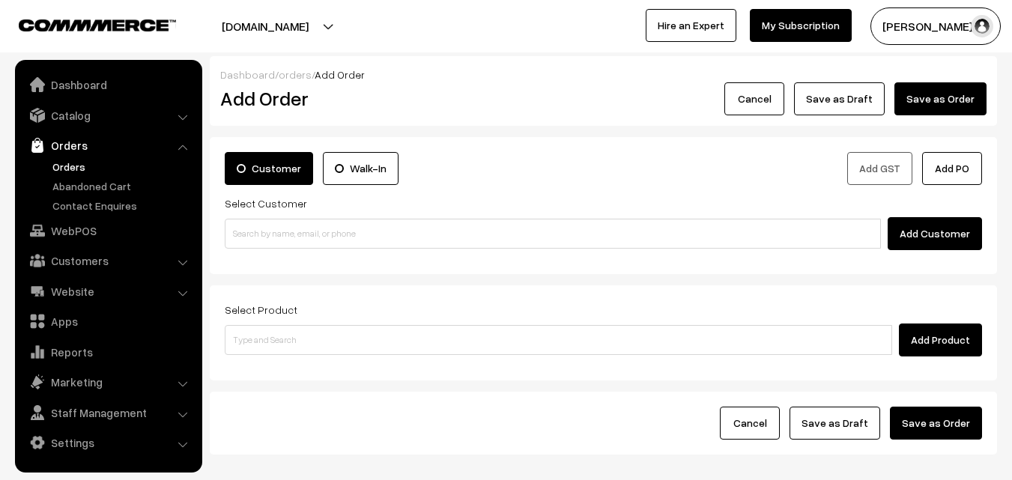
click at [93, 169] on link "Orders" at bounding box center [123, 167] width 148 height 16
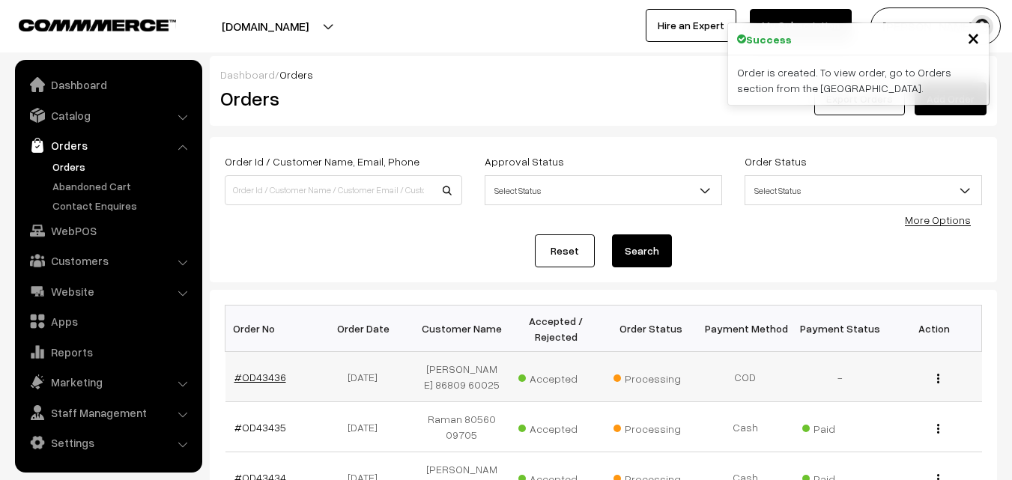
click at [261, 379] on link "#OD43436" at bounding box center [261, 377] width 52 height 13
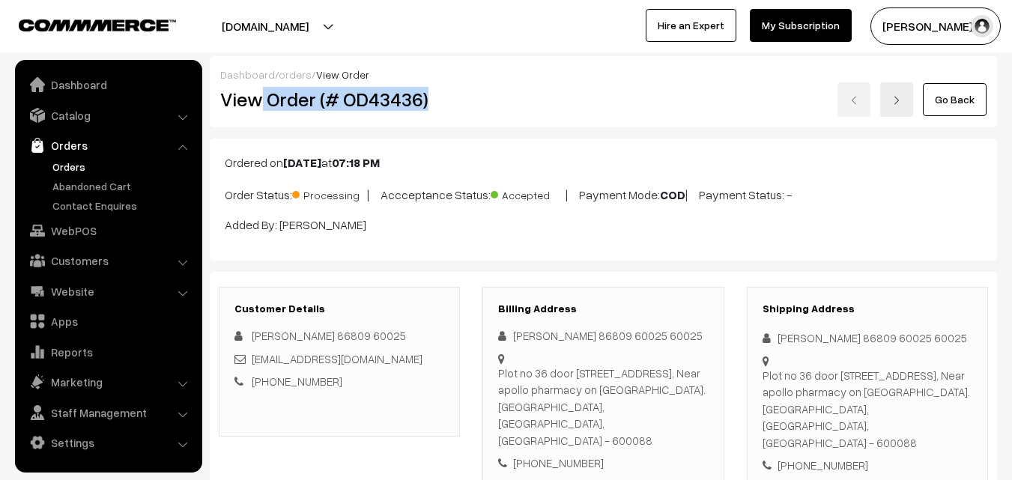
click at [427, 106] on h2 "View Order (# OD43436)" at bounding box center [340, 99] width 241 height 23
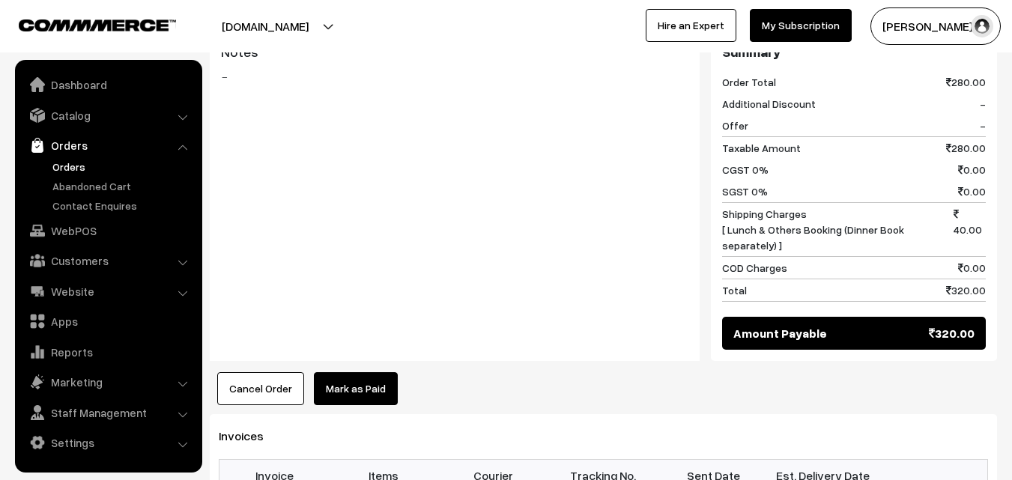
scroll to position [749, 0]
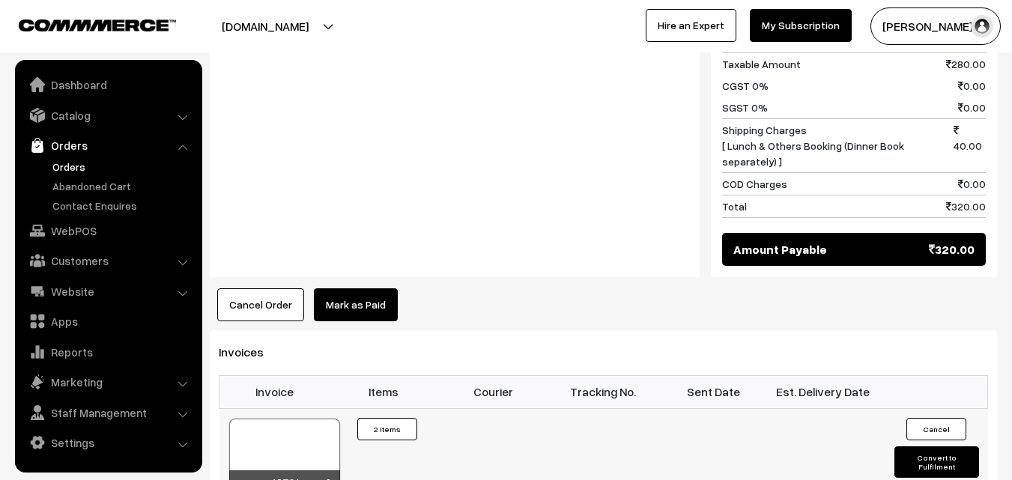
click at [281, 419] on div at bounding box center [284, 456] width 111 height 75
click at [74, 236] on link "WebPOS" at bounding box center [108, 230] width 178 height 27
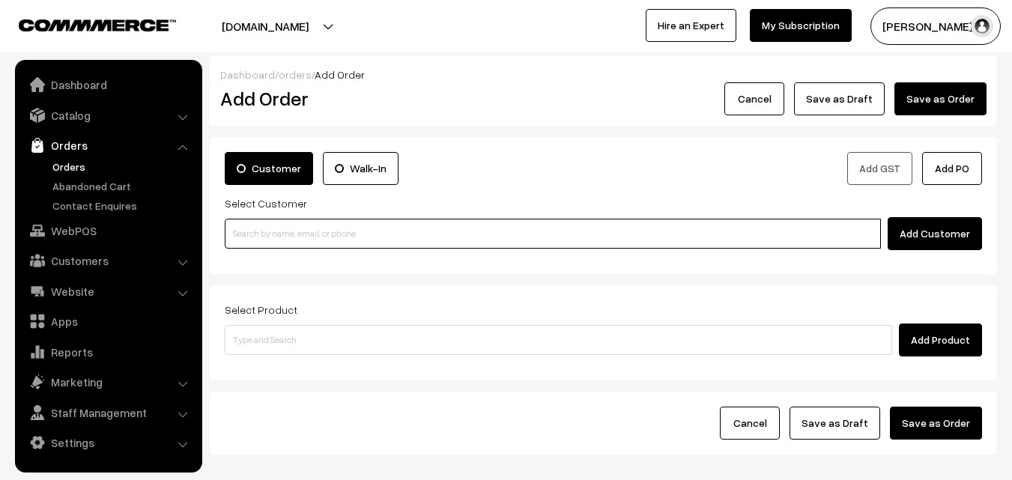
click at [323, 242] on input at bounding box center [553, 234] width 656 height 30
paste input "99411 79610"
click at [265, 227] on input "99411 79610" at bounding box center [553, 234] width 656 height 30
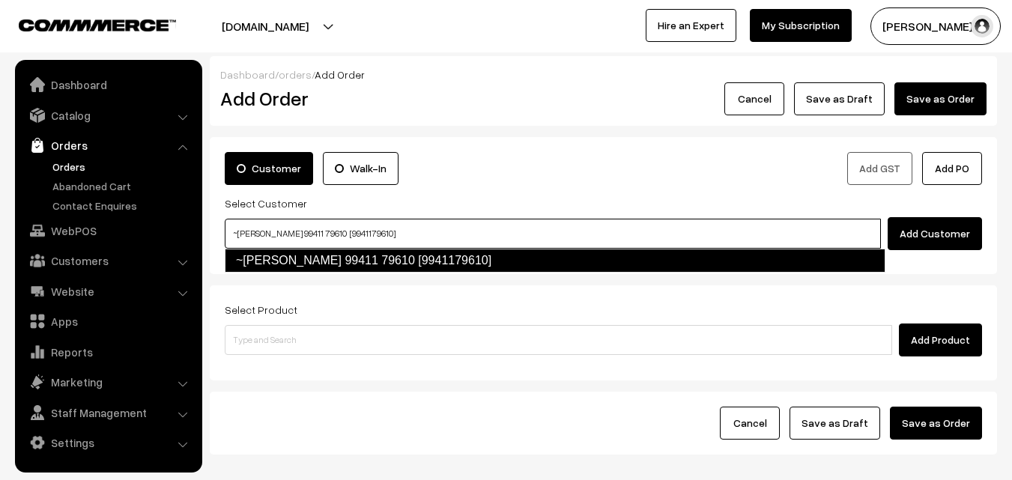
type input "~[PERSON_NAME] 99411 79610 [9941179610]"
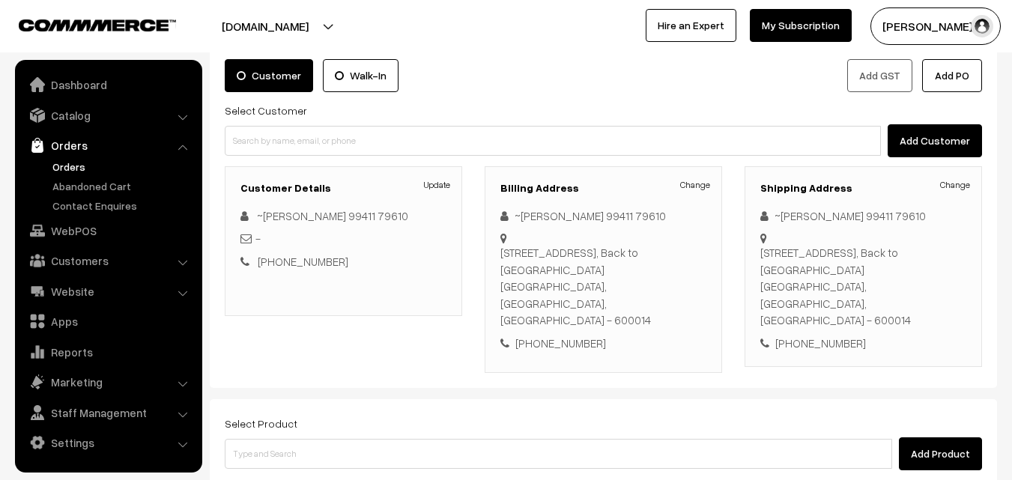
scroll to position [256, 0]
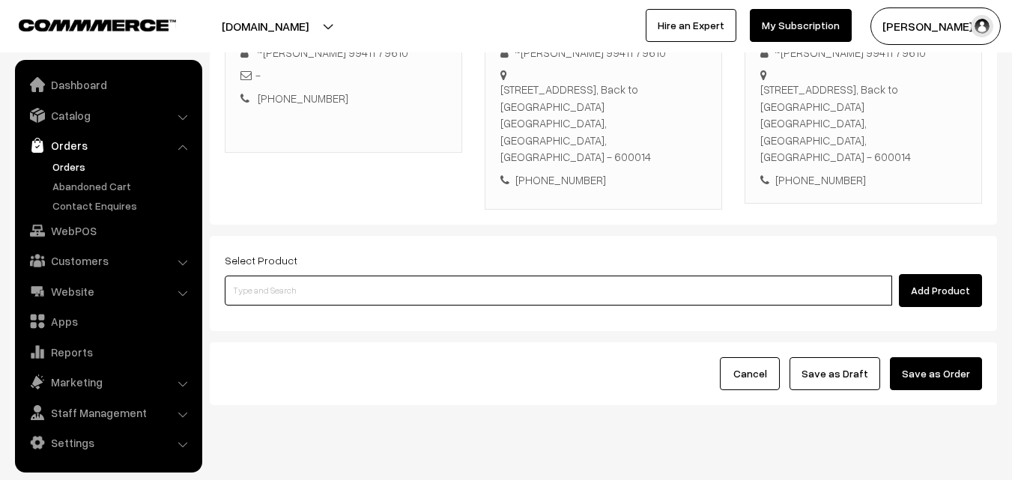
click at [368, 276] on input at bounding box center [559, 291] width 668 height 30
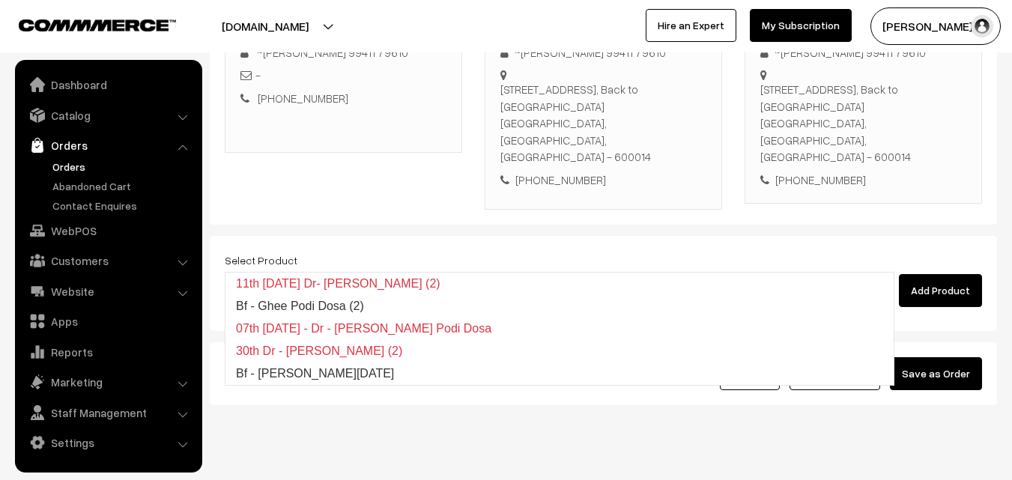
type input "Bf - [PERSON_NAME][DATE]"
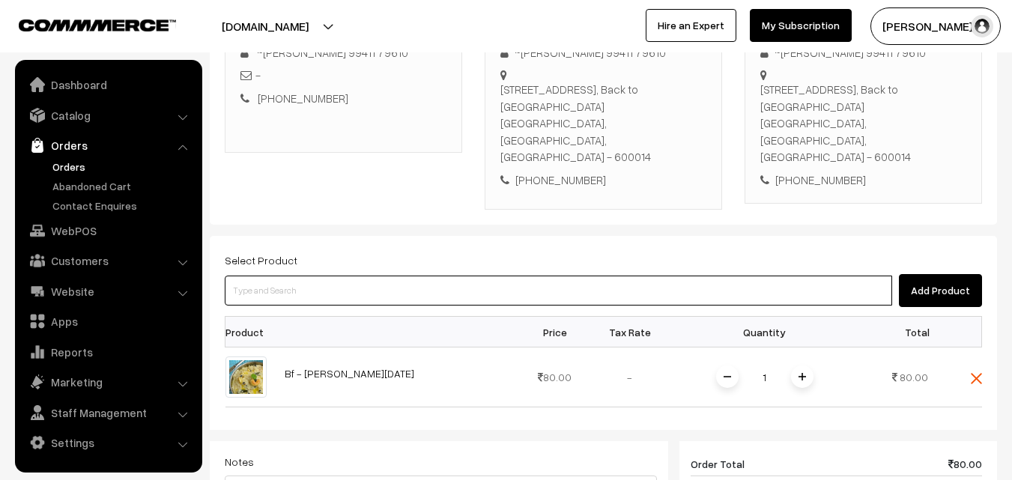
click at [381, 276] on input at bounding box center [559, 291] width 668 height 30
click at [328, 276] on input at bounding box center [559, 291] width 668 height 30
paste input "04th Without Rice..."
type input "04th Without Rice..."
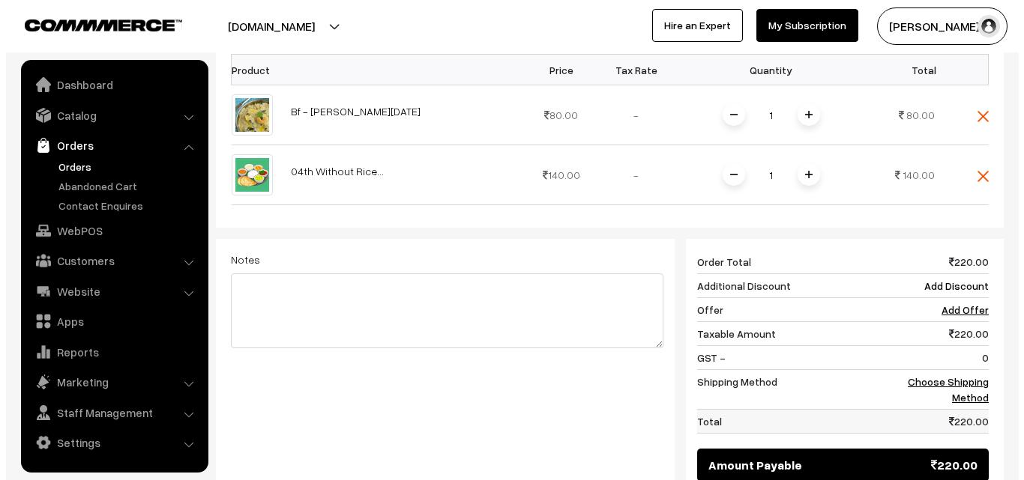
scroll to position [631, 0]
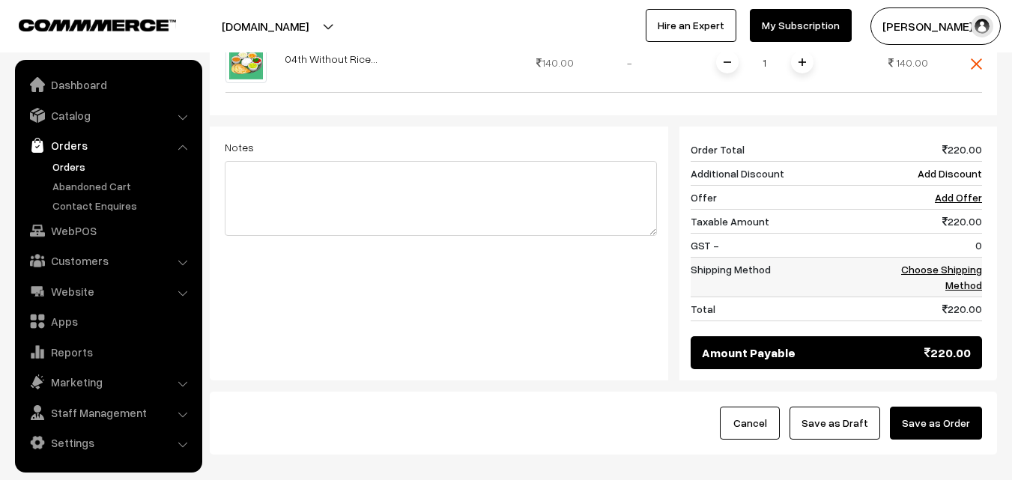
click at [967, 263] on link "Choose Shipping Method" at bounding box center [941, 277] width 81 height 28
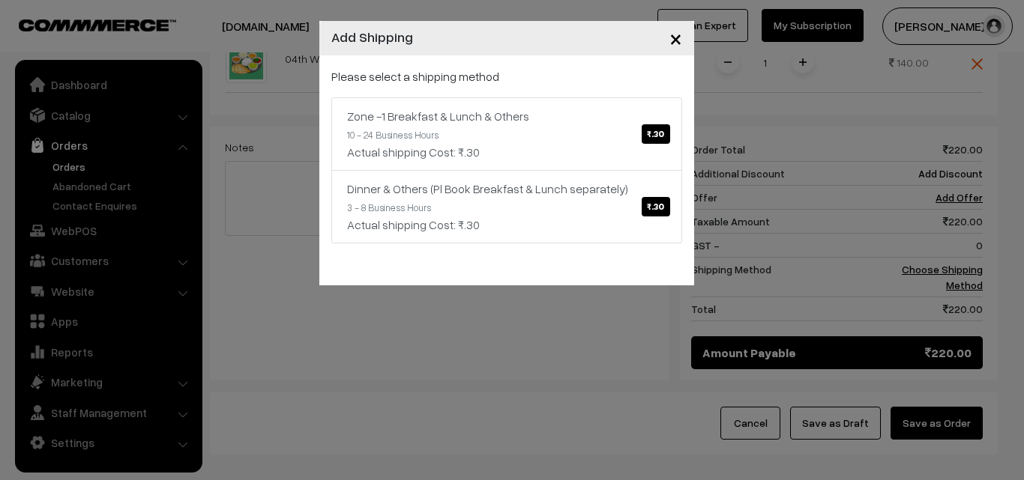
click at [591, 133] on link "Zone -1 Breakfast & Lunch & Others ₹.30 10 - 24 Business Hours Actual shipping …" at bounding box center [506, 133] width 351 height 73
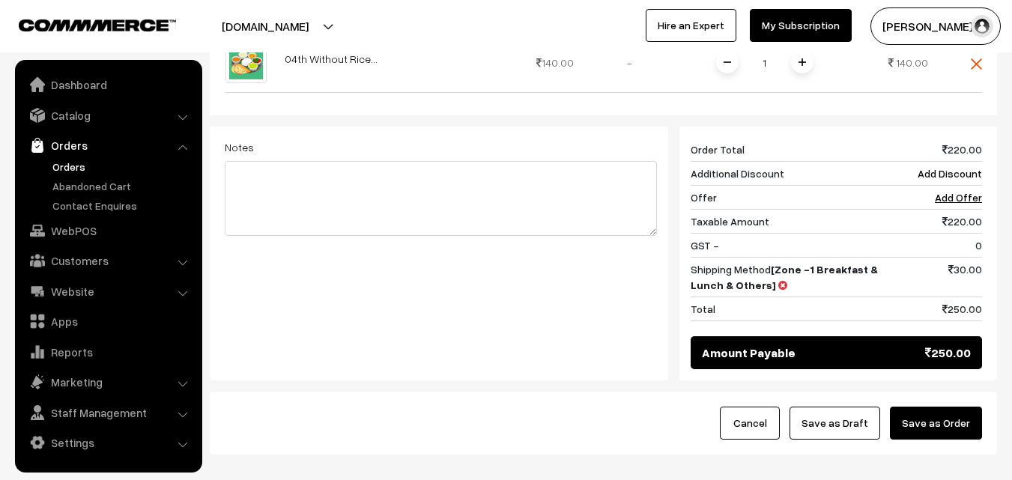
click at [976, 407] on button "Save as Order" at bounding box center [936, 423] width 92 height 33
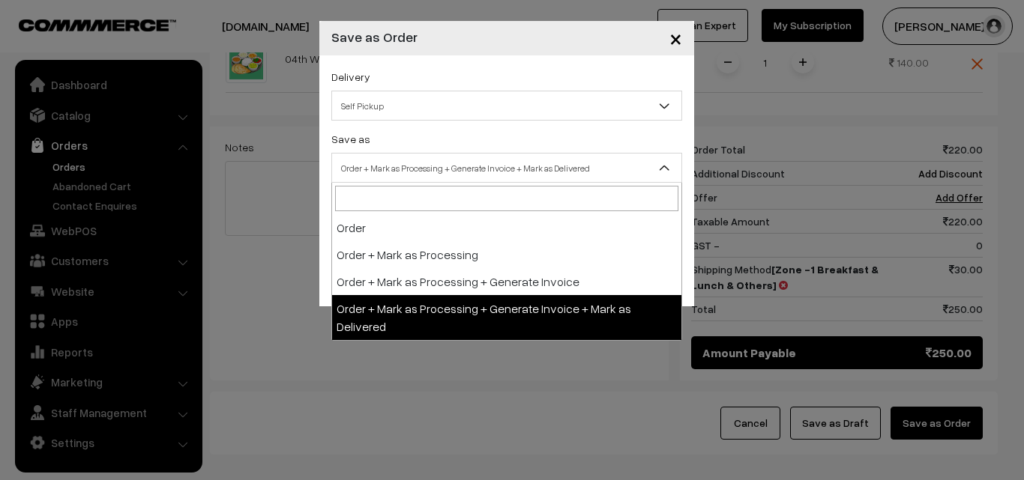
click at [483, 166] on span "Order + Mark as Processing + Generate Invoice + Mark as Delivered" at bounding box center [506, 168] width 349 height 26
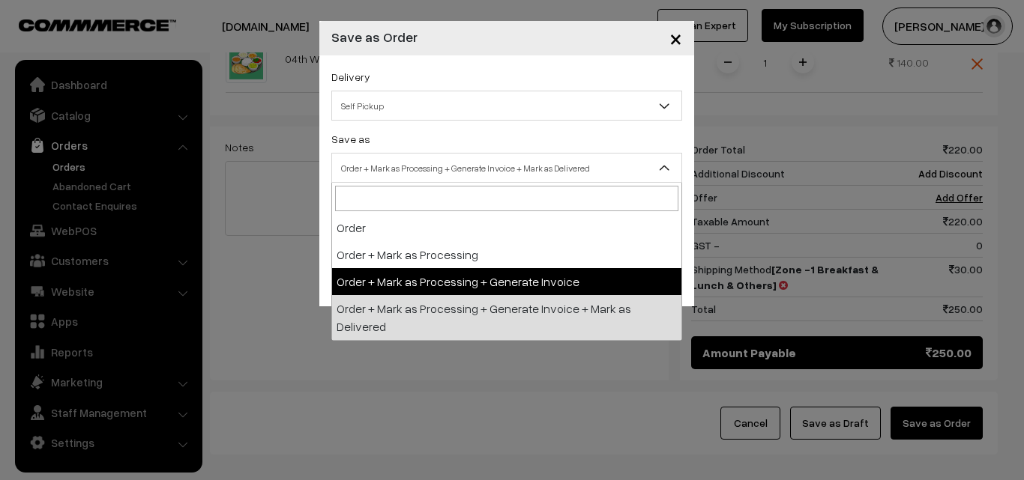
select select "3"
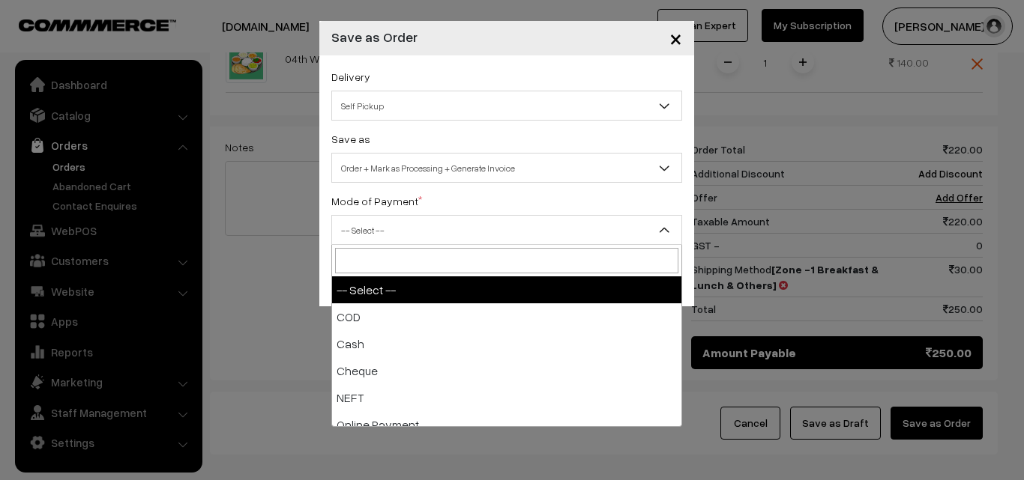
click at [369, 233] on span "-- Select --" at bounding box center [506, 230] width 349 height 26
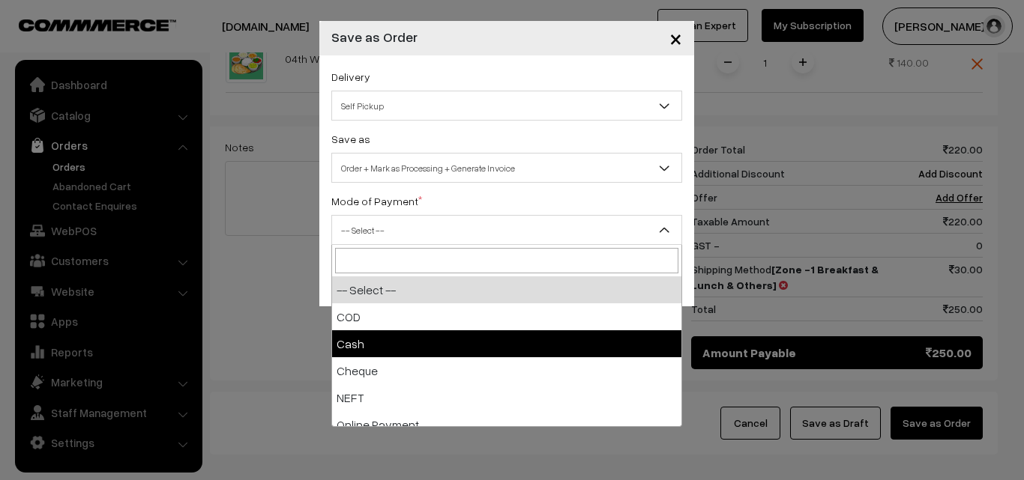
select select "2"
checkbox input "true"
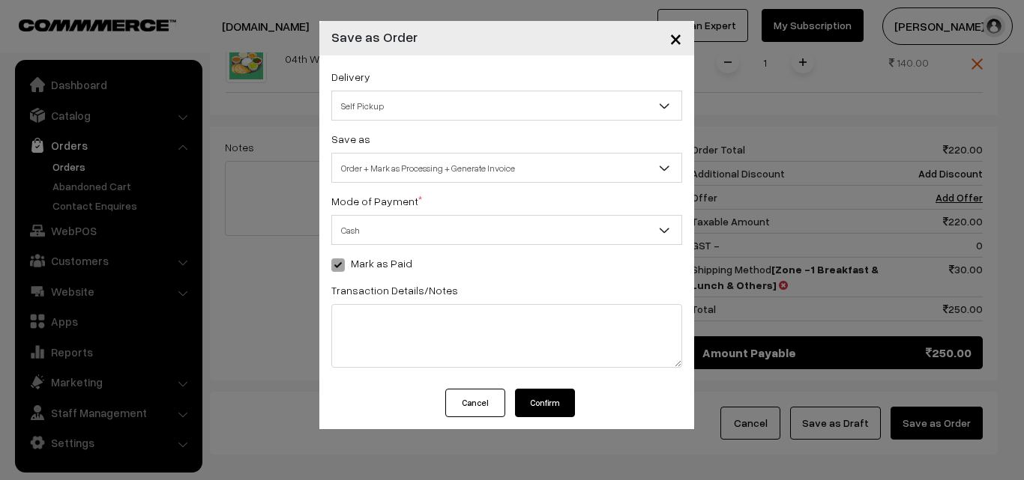
click at [540, 396] on button "Confirm" at bounding box center [545, 403] width 60 height 28
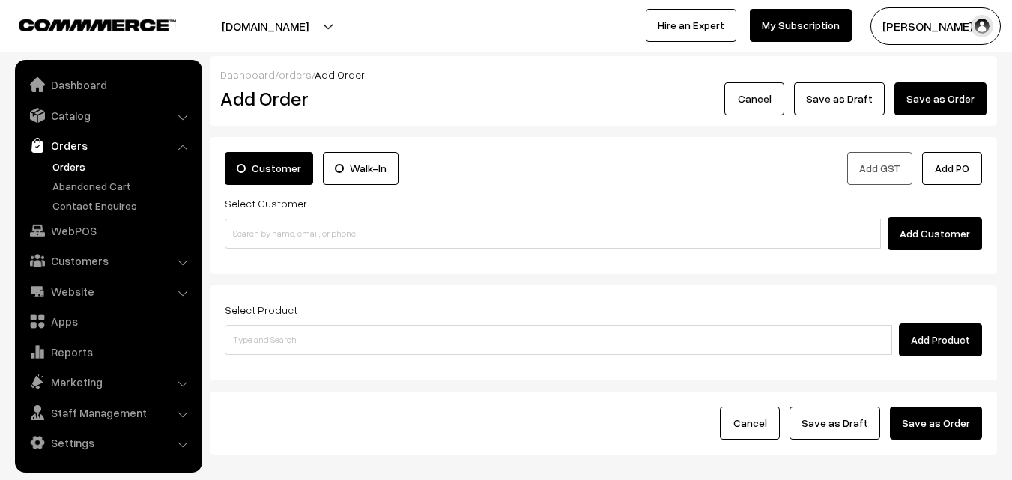
click at [53, 173] on link "Orders" at bounding box center [123, 167] width 148 height 16
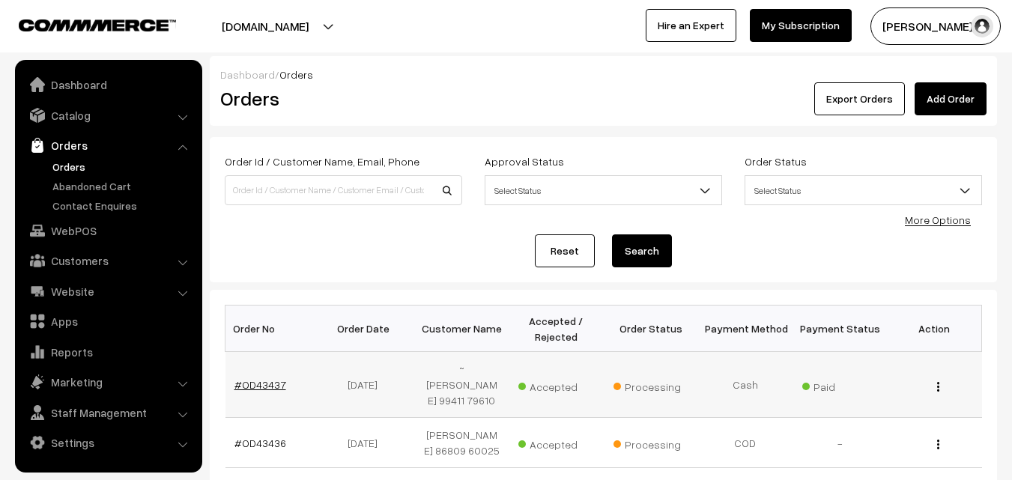
click at [239, 383] on link "#OD43437" at bounding box center [261, 384] width 52 height 13
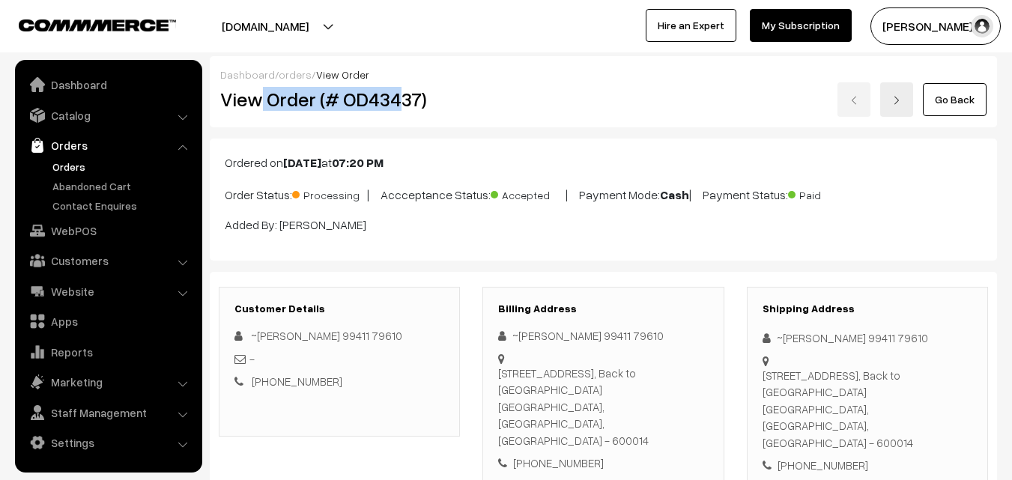
drag, startPoint x: 258, startPoint y: 104, endPoint x: 395, endPoint y: 113, distance: 137.4
click at [396, 114] on div "View Order (# OD43437)" at bounding box center [340, 99] width 263 height 34
copy h2 "Order (# OD434"
click at [461, 106] on div "View Order (# OD43437)" at bounding box center [340, 99] width 263 height 34
copy h2 "Order (# OD43437)"
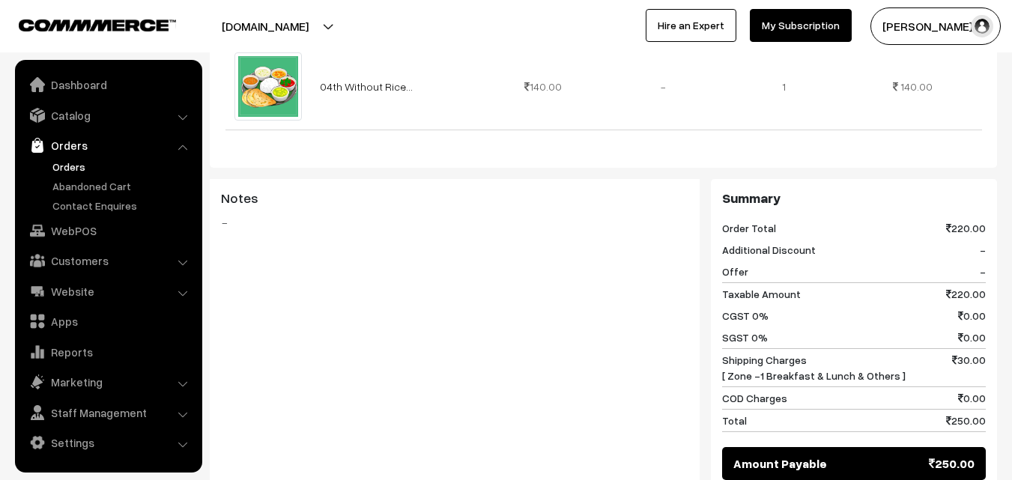
scroll to position [899, 0]
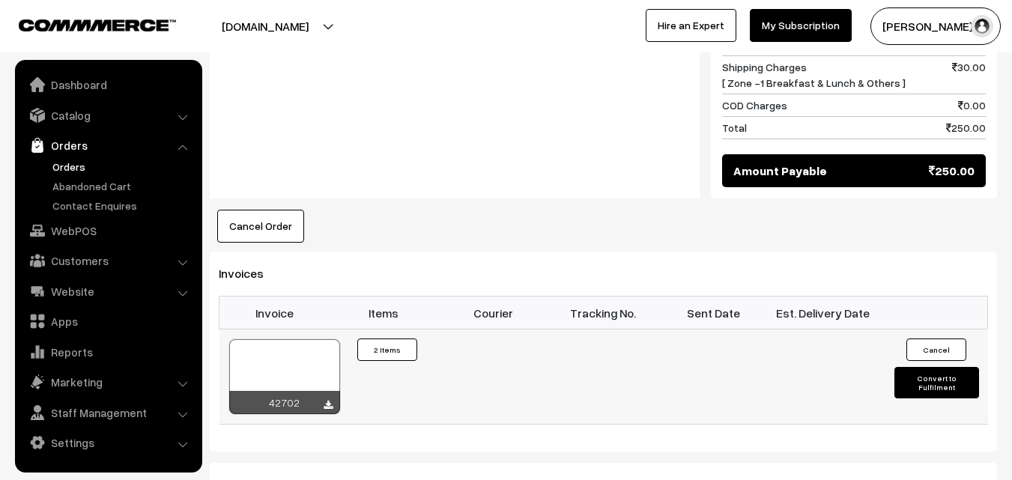
click at [297, 339] on div at bounding box center [284, 376] width 111 height 75
click at [93, 244] on ul "Dashboard Catalog" at bounding box center [108, 266] width 187 height 413
click at [91, 231] on link "WebPOS" at bounding box center [108, 230] width 178 height 27
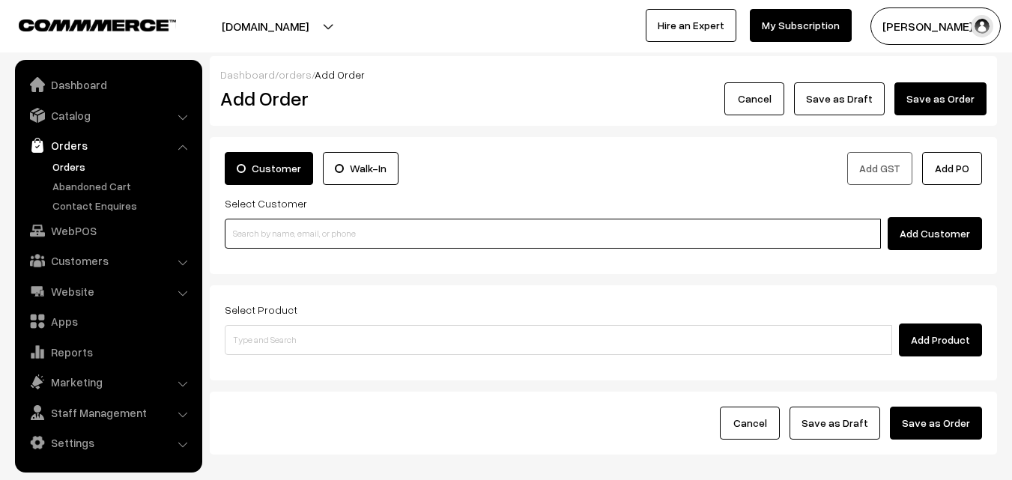
click at [295, 244] on input at bounding box center [553, 234] width 656 height 30
paste input "99627 51544"
type input "99627 51544"
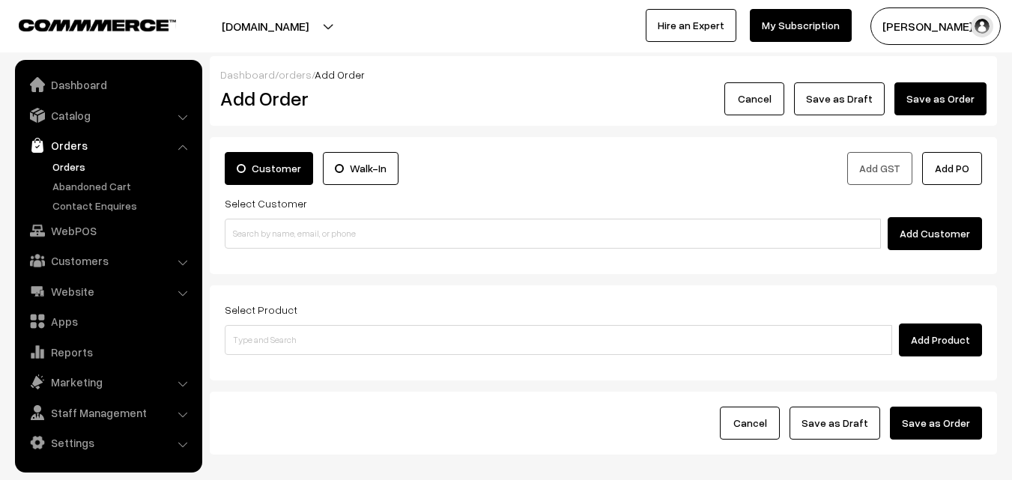
click at [257, 217] on div "Select Customer Add Customer" at bounding box center [604, 222] width 758 height 56
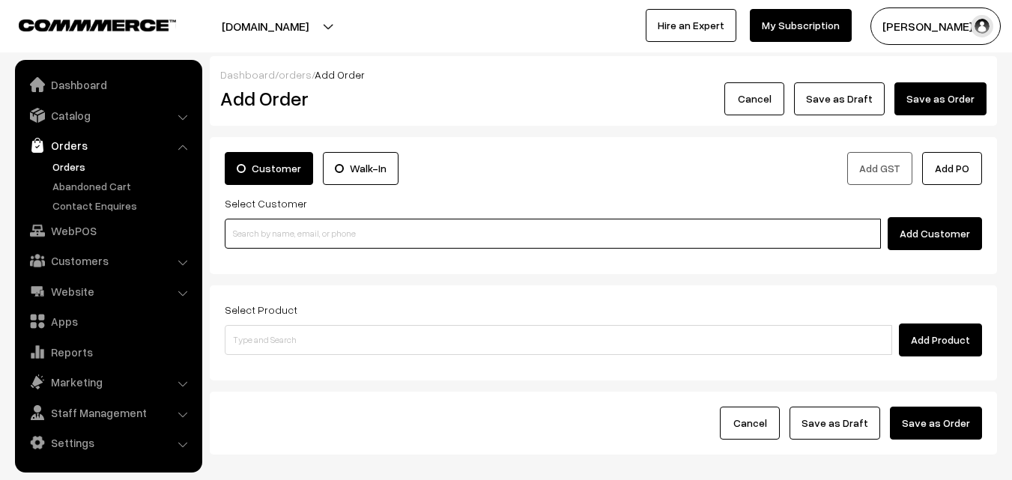
click at [259, 234] on input at bounding box center [553, 234] width 656 height 30
paste input "99627 51544"
click at [294, 228] on input "99627 51544" at bounding box center [553, 234] width 656 height 30
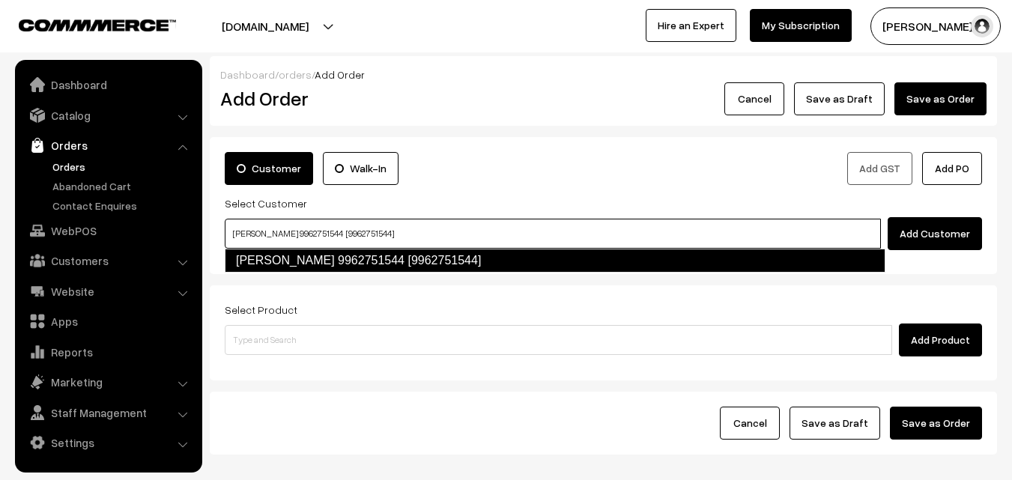
type input "[PERSON_NAME] 9962751544 [9962751544]"
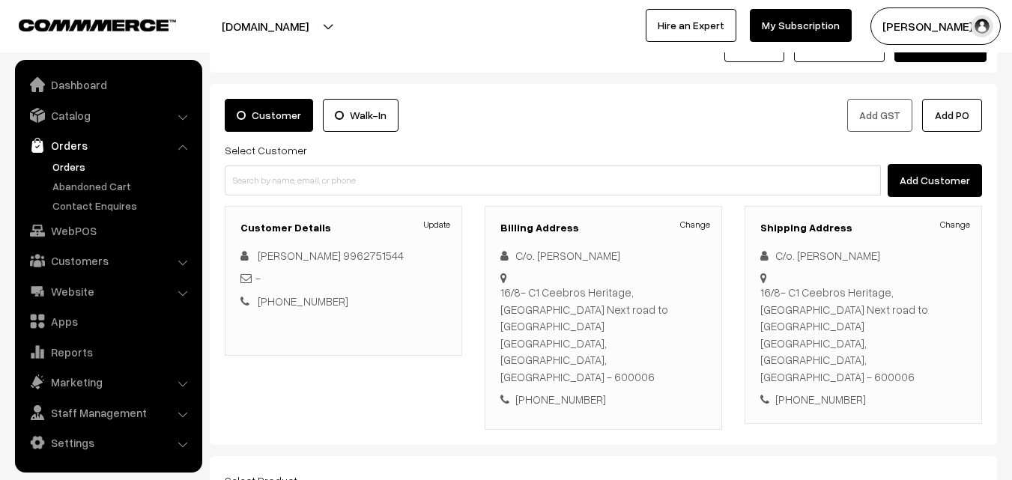
scroll to position [150, 0]
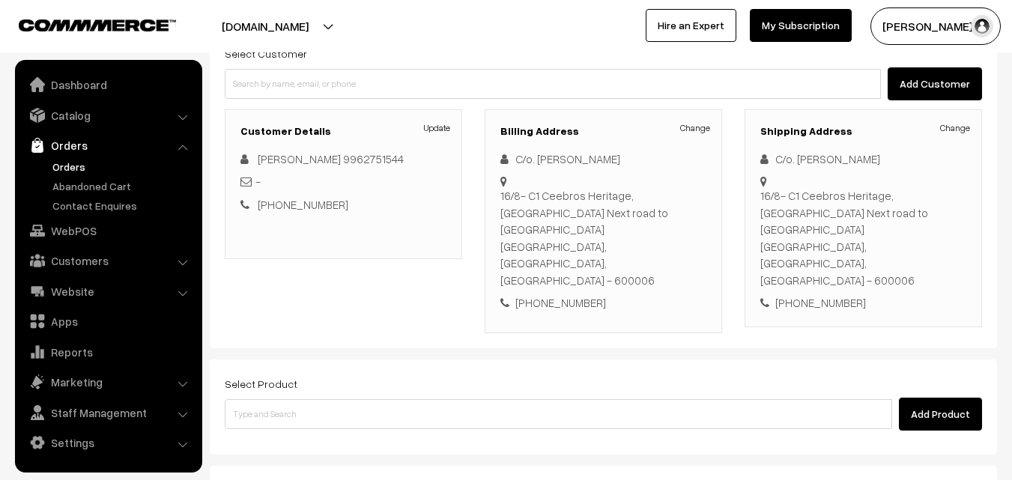
click at [295, 405] on div "Select Product Add Product" at bounding box center [604, 407] width 788 height 95
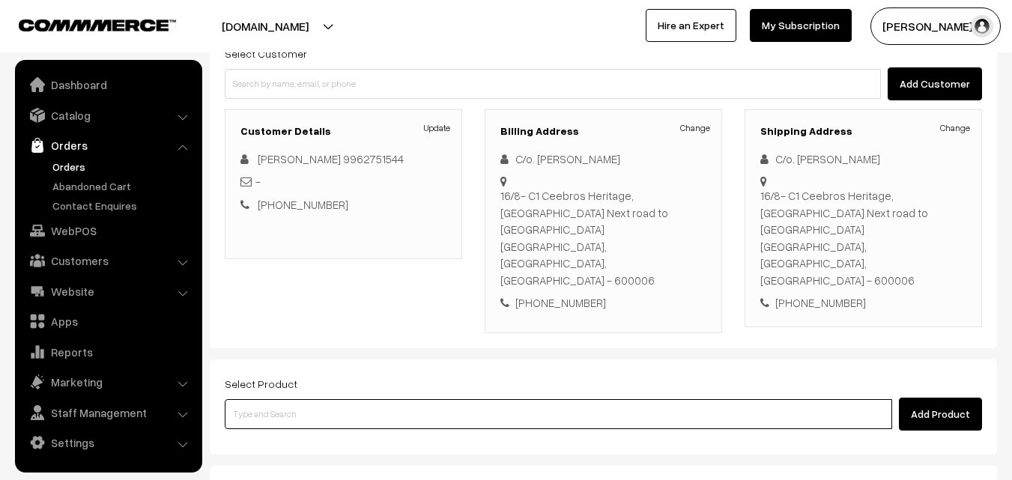
click at [296, 399] on input at bounding box center [559, 414] width 668 height 30
paste input "04th Without Rice..."
type input "04th Without Rice..."
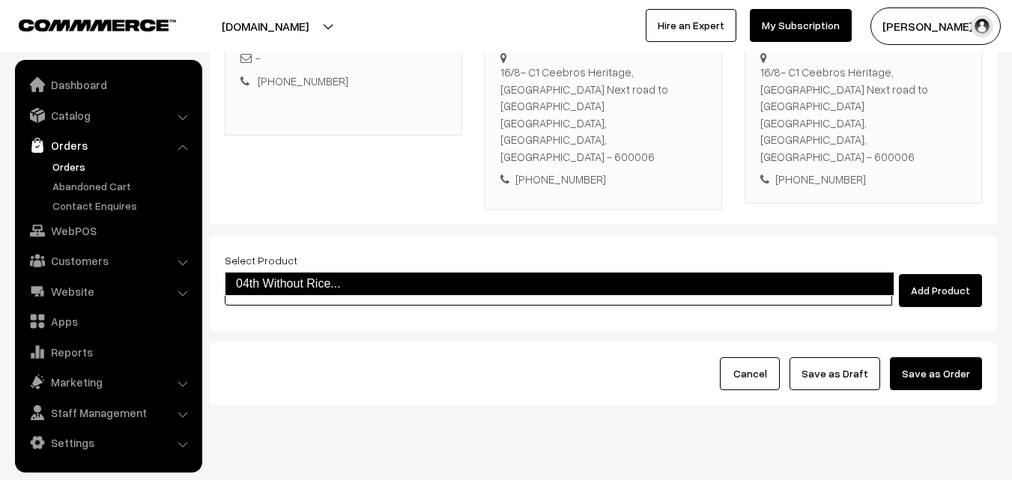
click at [294, 283] on link "04th Without Rice..." at bounding box center [560, 284] width 670 height 24
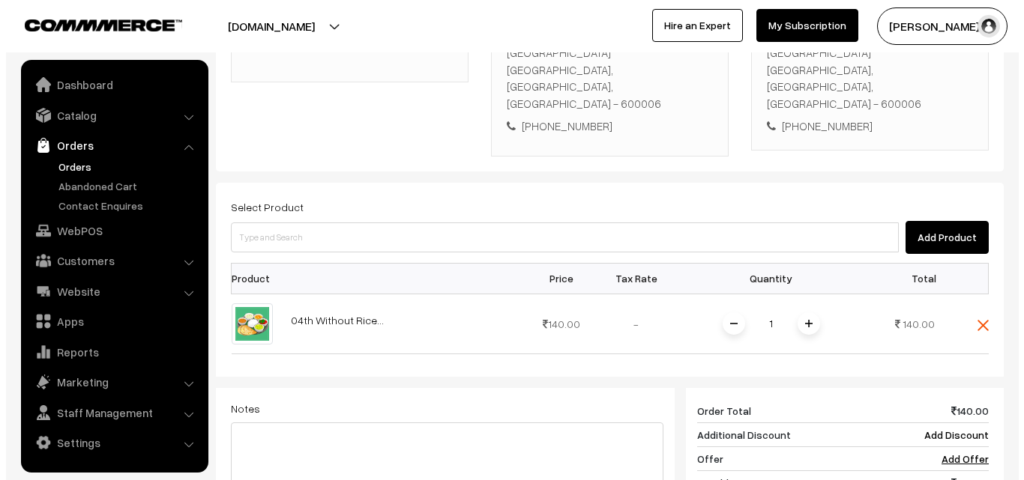
scroll to position [573, 0]
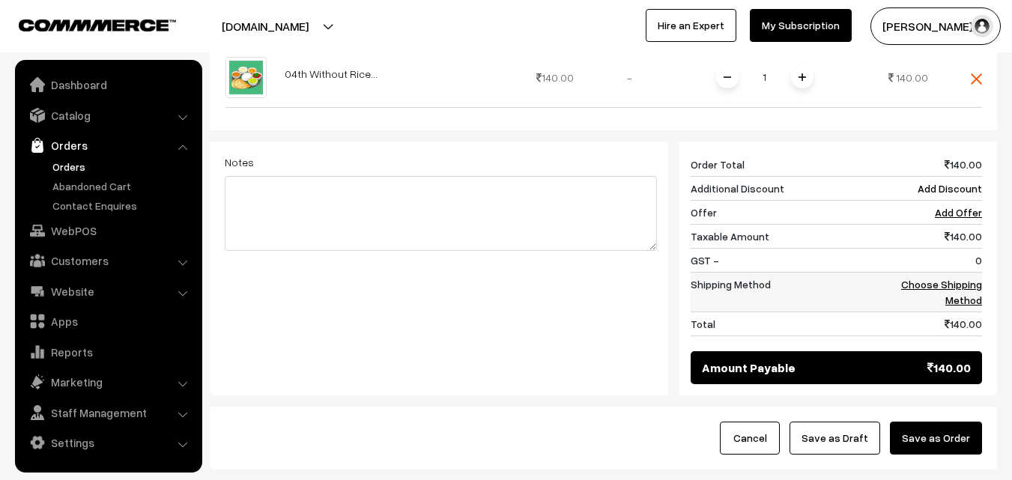
click at [964, 278] on link "Choose Shipping Method" at bounding box center [941, 292] width 81 height 28
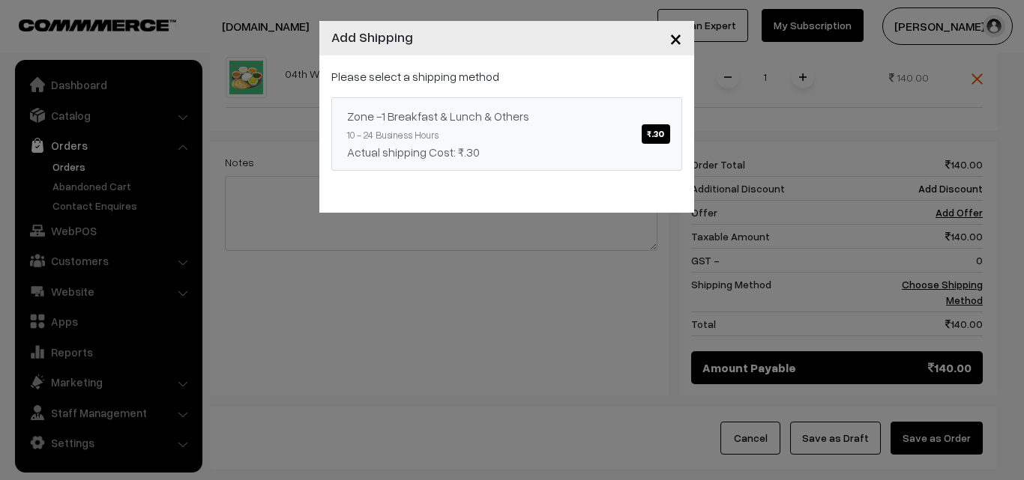
click at [611, 157] on link "Zone -1 Breakfast & Lunch & Others ₹.30 10 - 24 Business Hours Actual shipping …" at bounding box center [506, 133] width 351 height 73
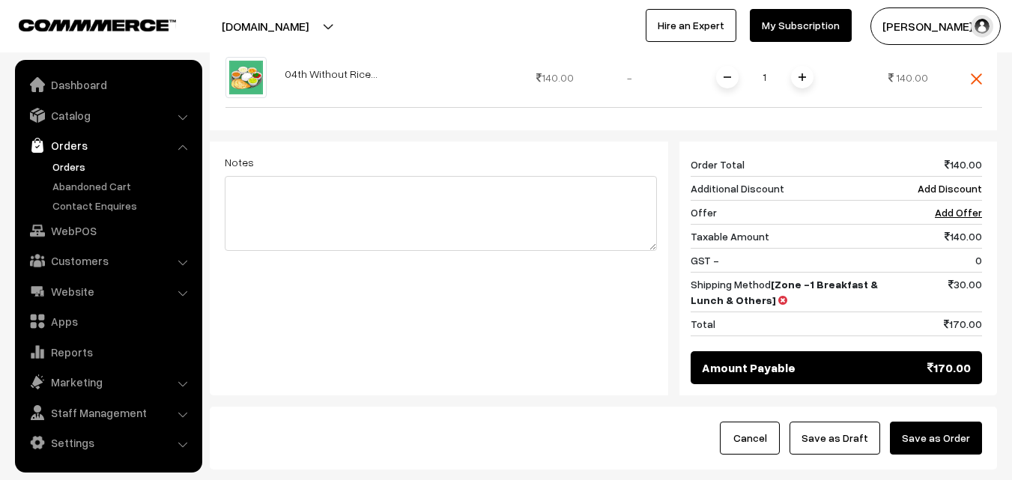
click at [957, 422] on button "Save as Order" at bounding box center [936, 438] width 92 height 33
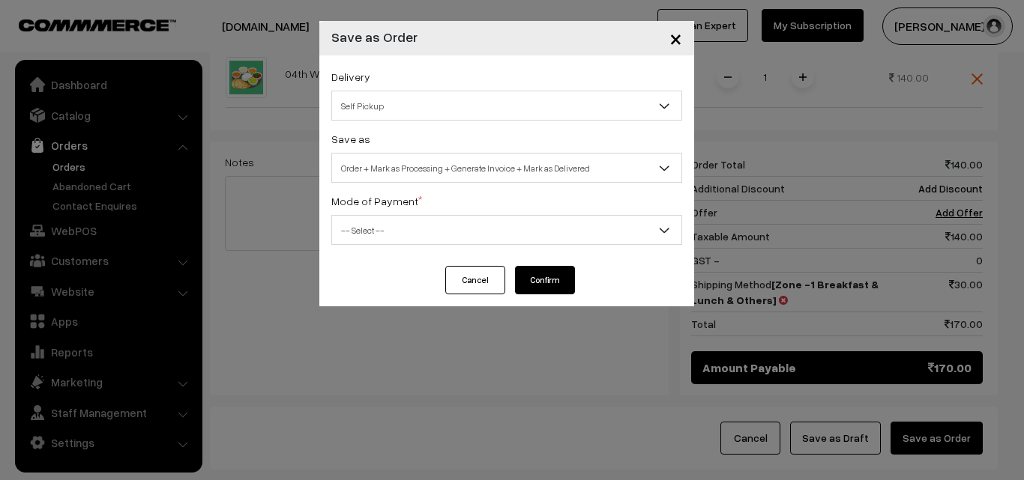
click at [409, 177] on span "Order + Mark as Processing + Generate Invoice + Mark as Delivered" at bounding box center [506, 168] width 349 height 26
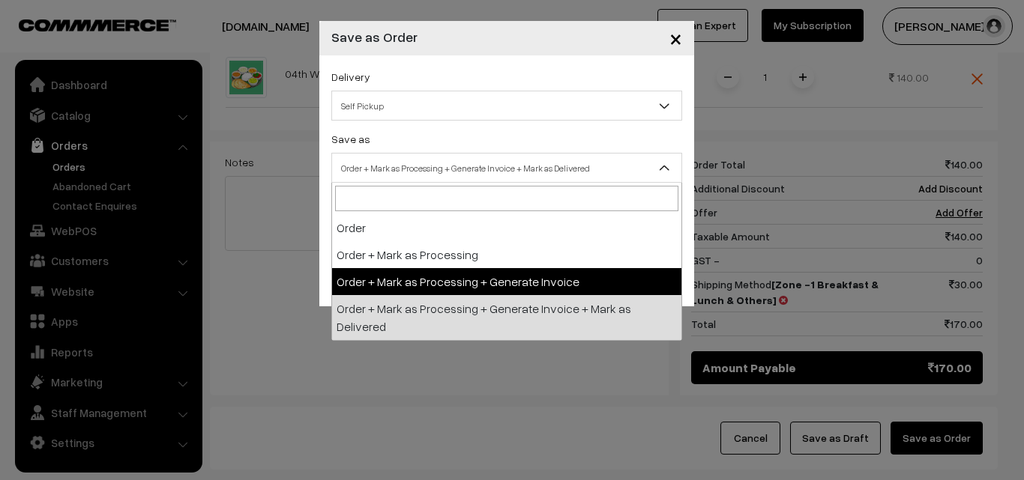
drag, startPoint x: 396, startPoint y: 291, endPoint x: 396, endPoint y: 279, distance: 12.0
select select "3"
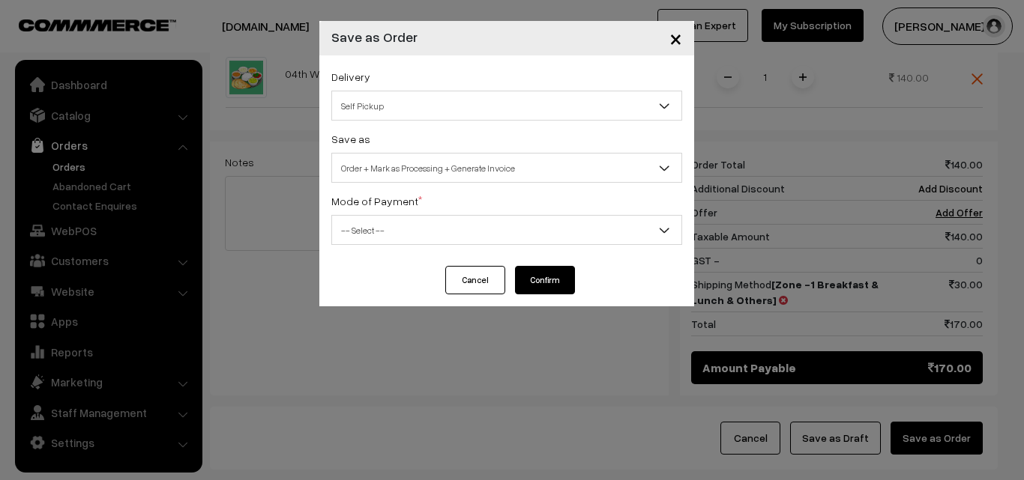
click at [393, 209] on div "Mode of Payment * -- Select -- COD Cash Cheque NEFT Online Payment DD Others --…" at bounding box center [506, 218] width 351 height 53
click at [396, 239] on span "-- Select --" at bounding box center [506, 230] width 349 height 26
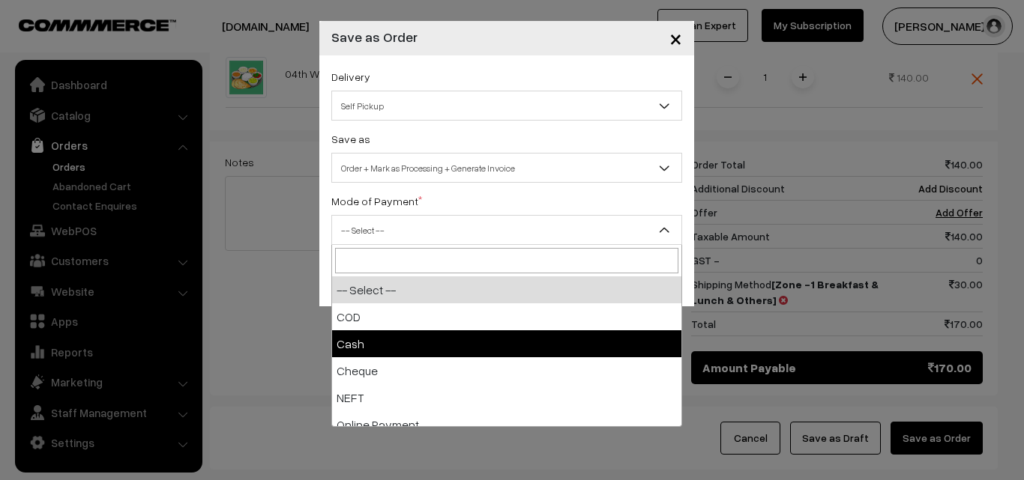
select select "2"
checkbox input "true"
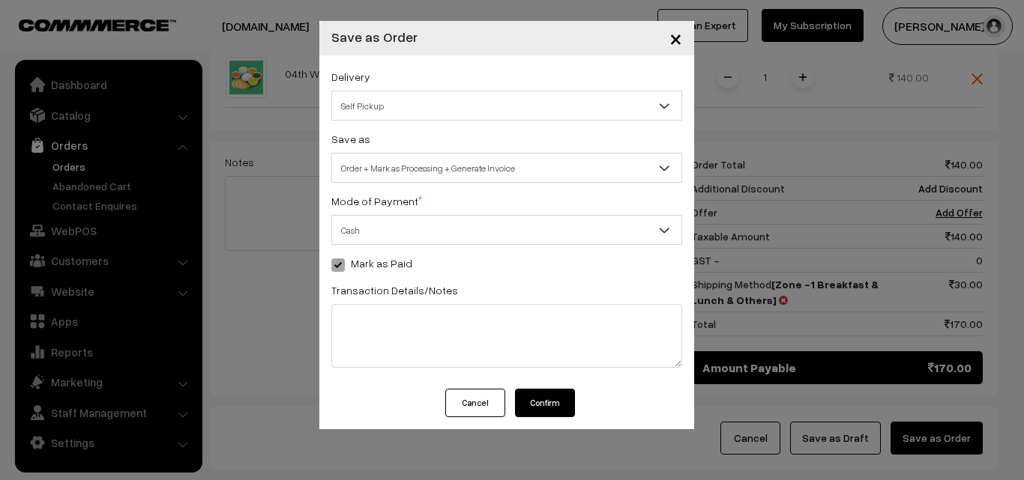
click at [536, 405] on button "Confirm" at bounding box center [545, 403] width 60 height 28
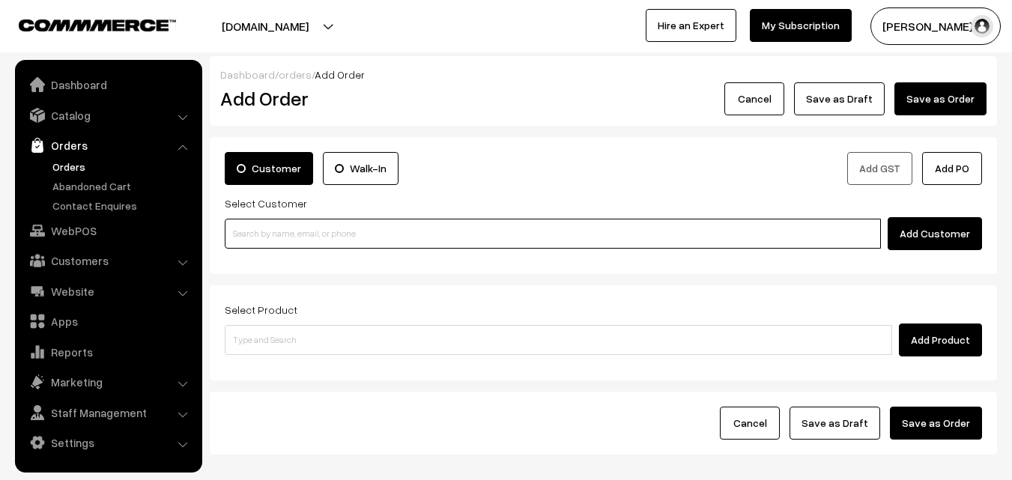
click at [279, 231] on input at bounding box center [553, 234] width 656 height 30
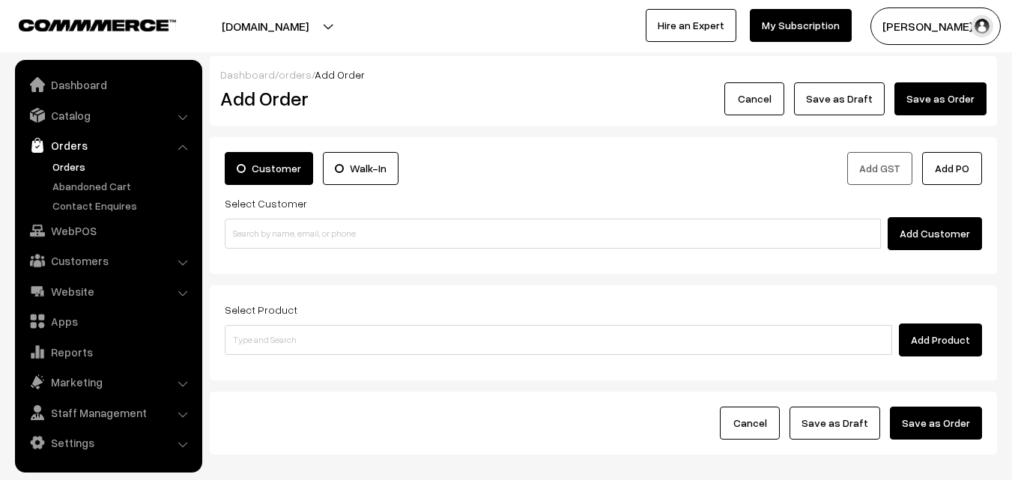
click at [99, 164] on link "Orders" at bounding box center [123, 167] width 148 height 16
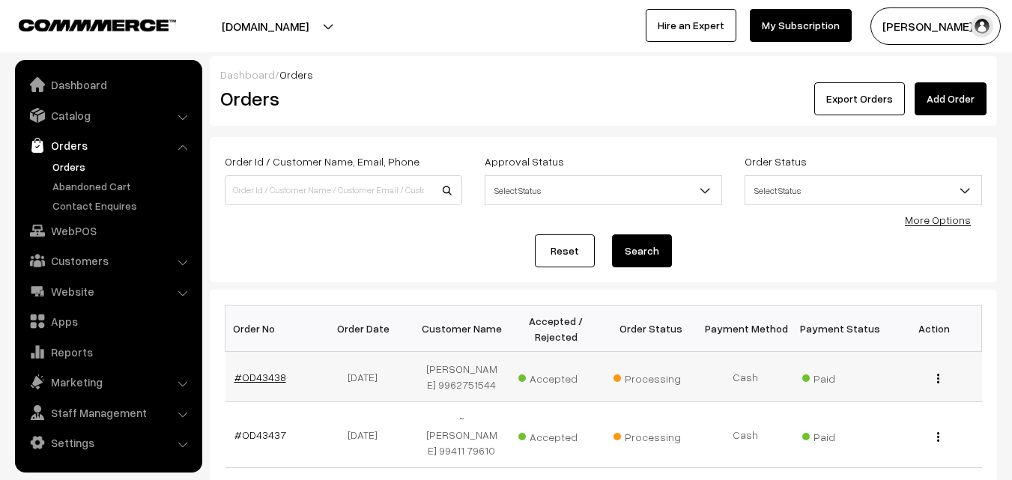
click at [269, 384] on link "#OD43438" at bounding box center [261, 377] width 52 height 13
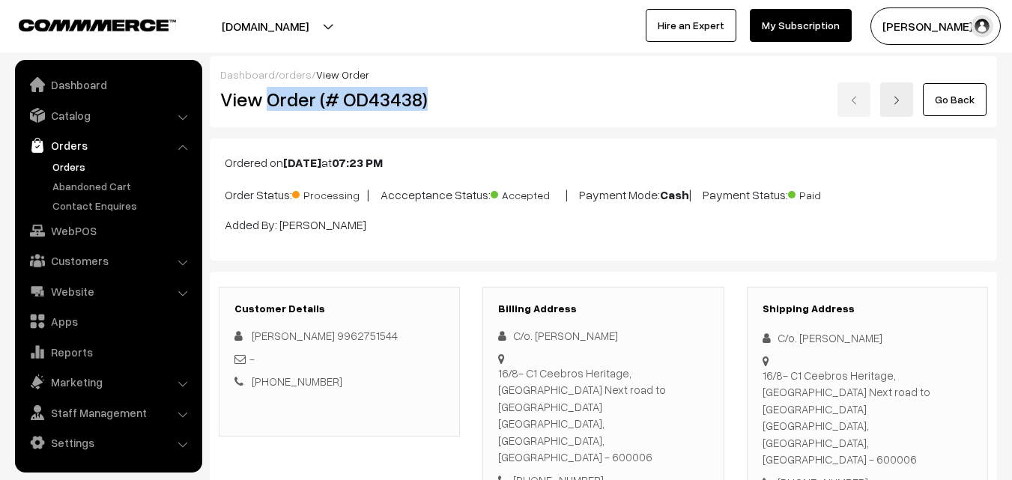
click at [456, 119] on div "Dashboard / orders / View Order View Order (# OD43438) Go Back" at bounding box center [604, 91] width 788 height 71
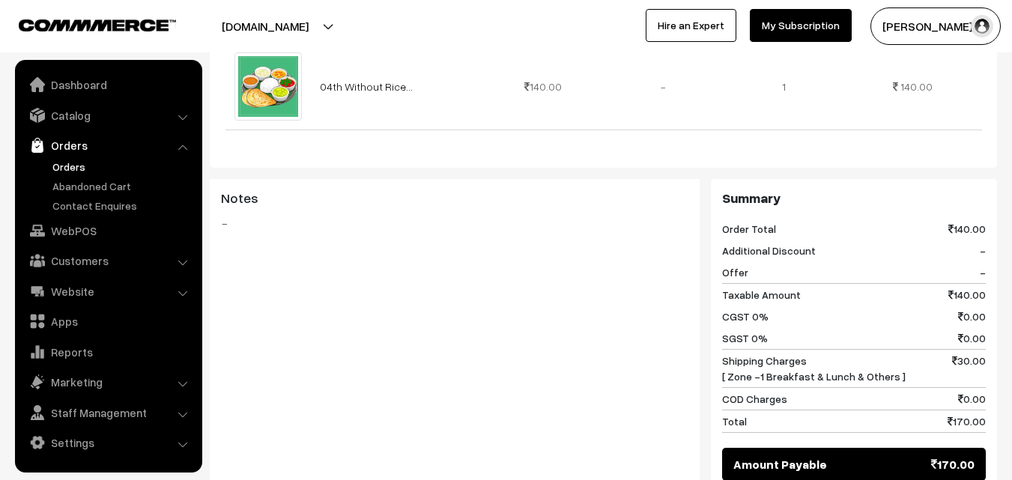
scroll to position [674, 0]
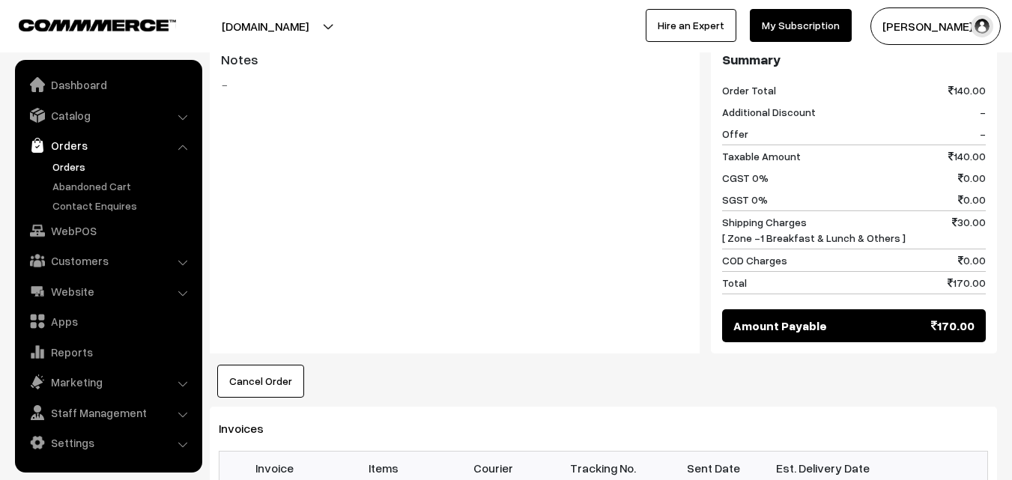
click at [88, 241] on link "WebPOS" at bounding box center [108, 230] width 178 height 27
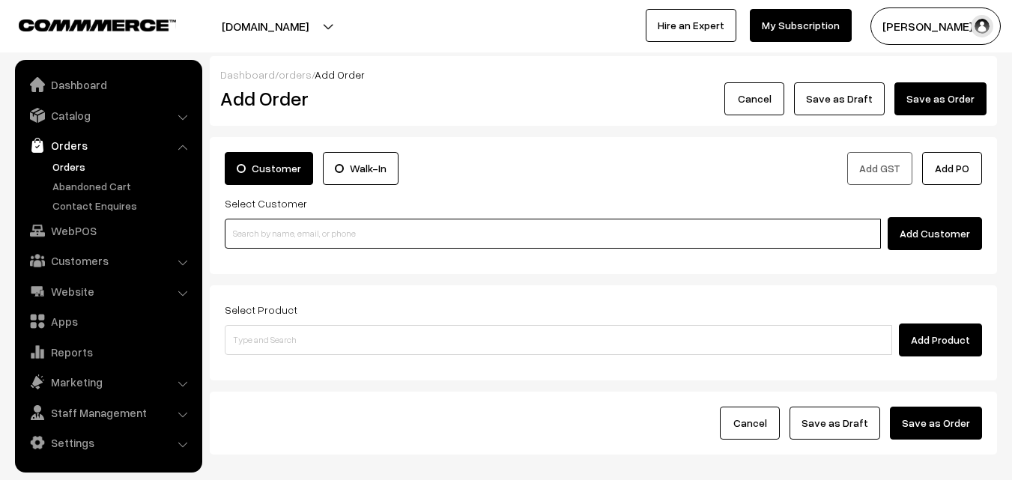
click at [281, 242] on input at bounding box center [553, 234] width 656 height 30
paste input "80562 86172"
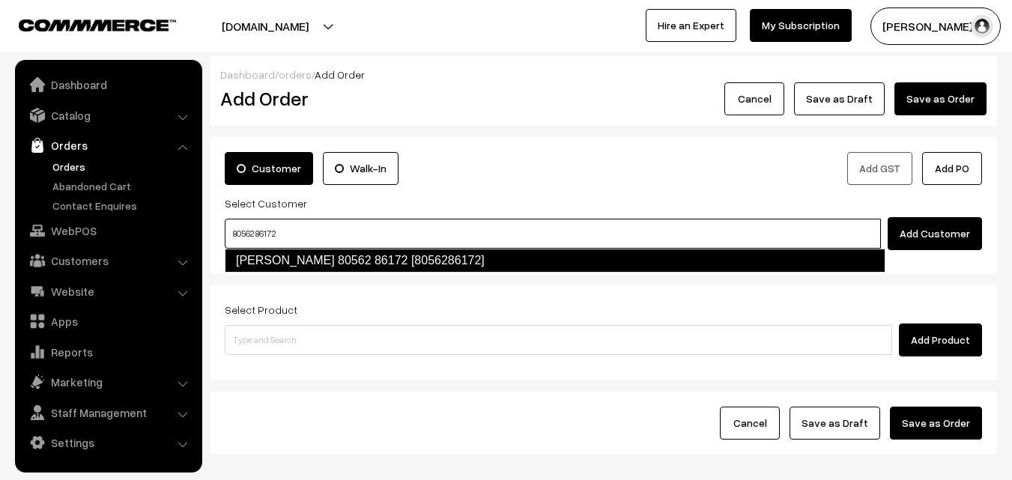
click at [336, 250] on link "Narasimhan Swaminathan 80562 86172 [8056286172]" at bounding box center [555, 261] width 661 height 24
type input "80562 86172"
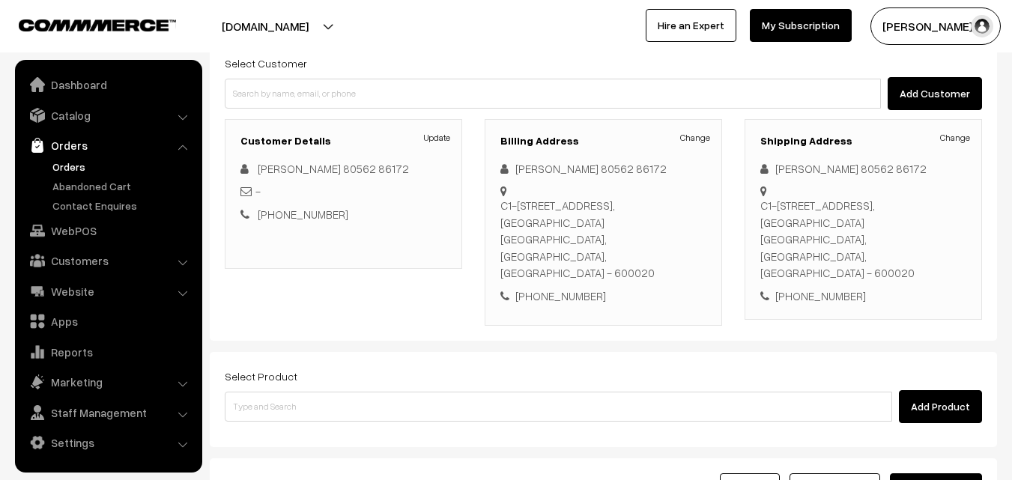
scroll to position [225, 0]
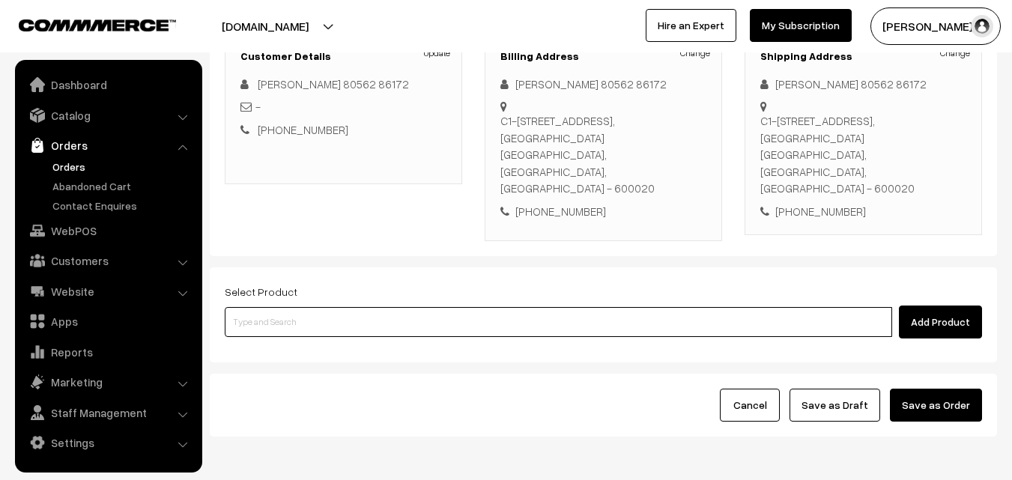
click at [375, 307] on input at bounding box center [559, 322] width 668 height 30
paste input "04th Without Rice..."
type input "04th Without Rice..."
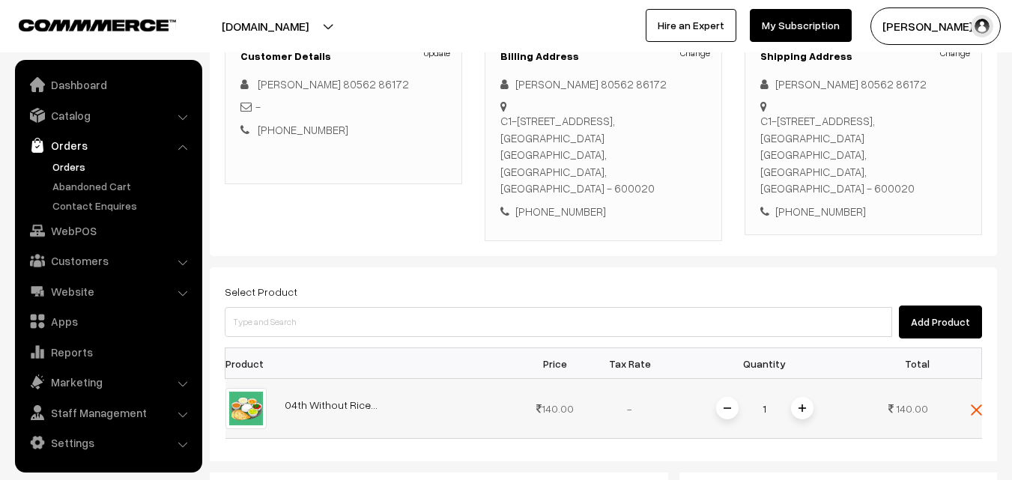
click at [805, 405] on img at bounding box center [802, 408] width 7 height 7
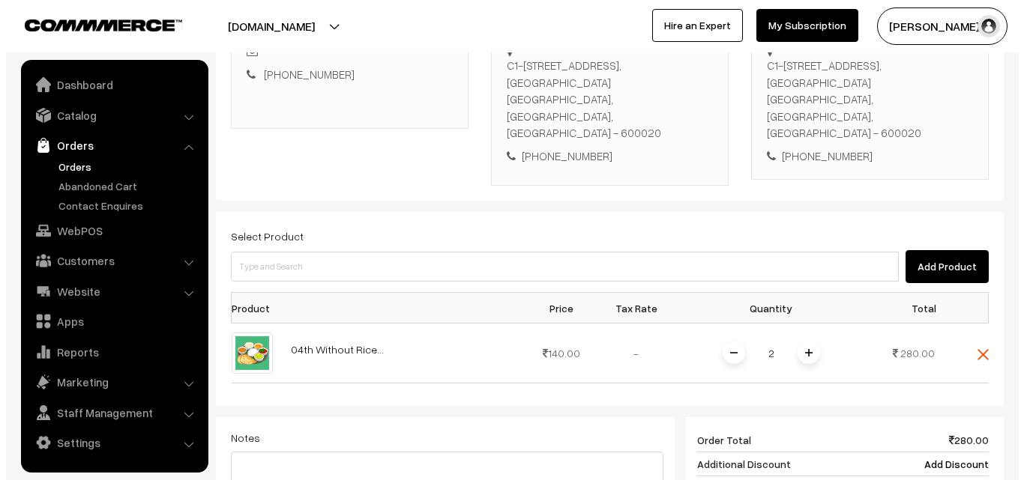
scroll to position [525, 0]
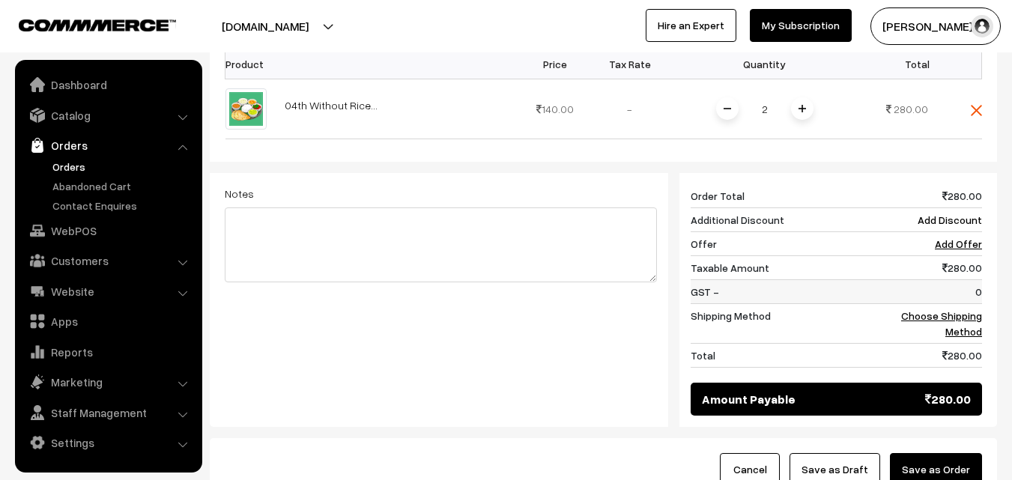
click at [973, 280] on td "0" at bounding box center [935, 292] width 93 height 24
click at [964, 309] on link "Choose Shipping Method" at bounding box center [941, 323] width 81 height 28
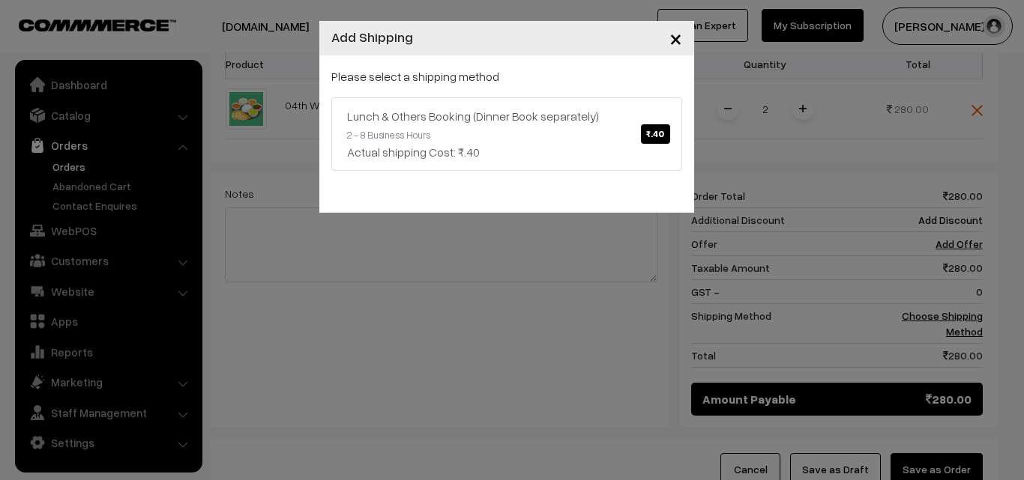
click at [563, 138] on link "Lunch & Others Booking (Dinner Book separately) ₹.40 2 - 8 Business Hours Actua…" at bounding box center [506, 133] width 351 height 73
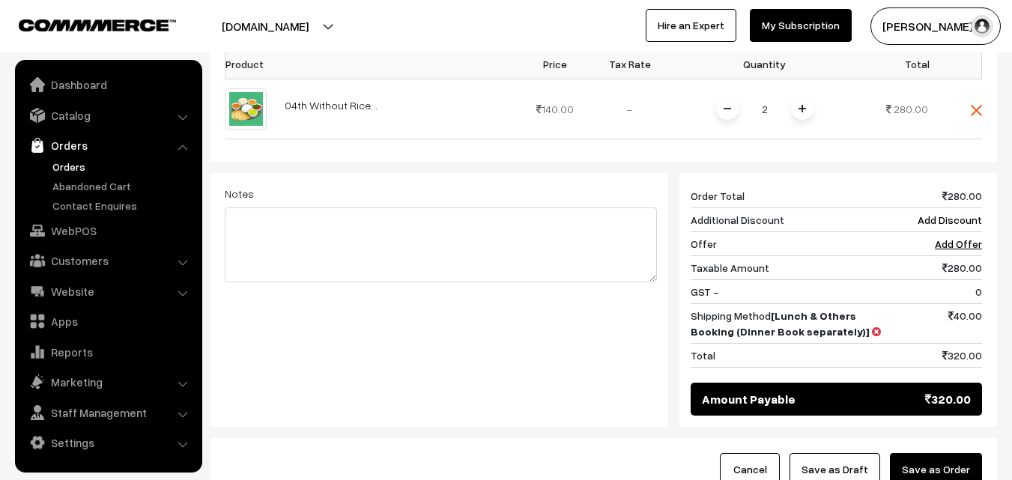
click at [958, 453] on button "Save as Order" at bounding box center [936, 469] width 92 height 33
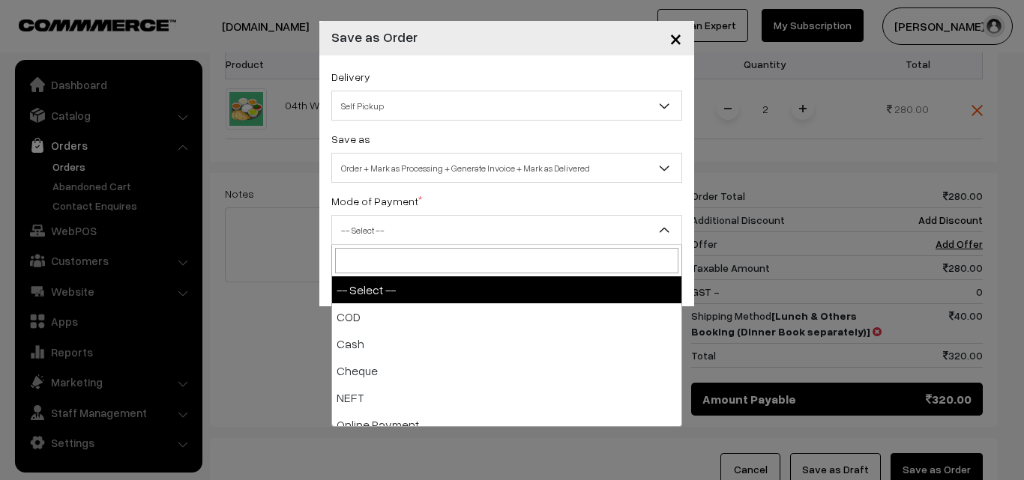
click at [479, 229] on span "-- Select --" at bounding box center [506, 230] width 349 height 26
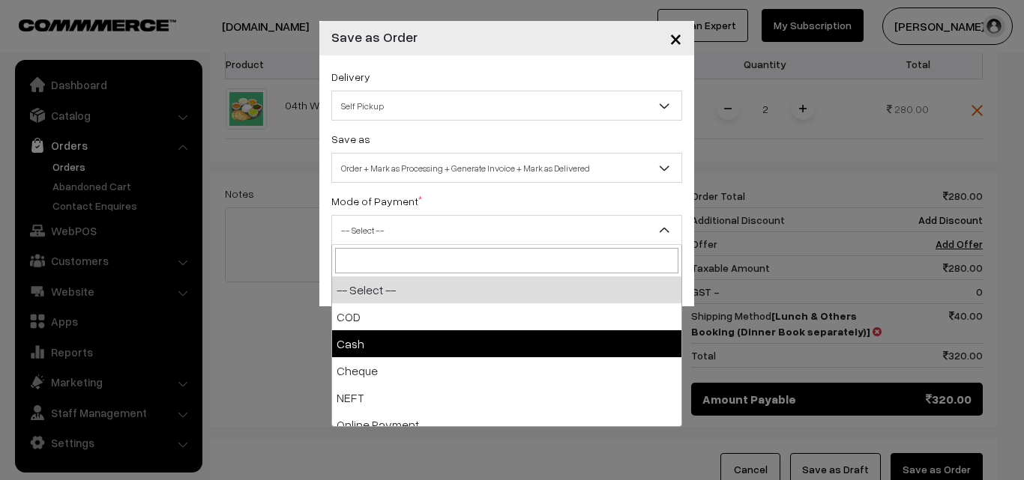
select select "2"
checkbox input "true"
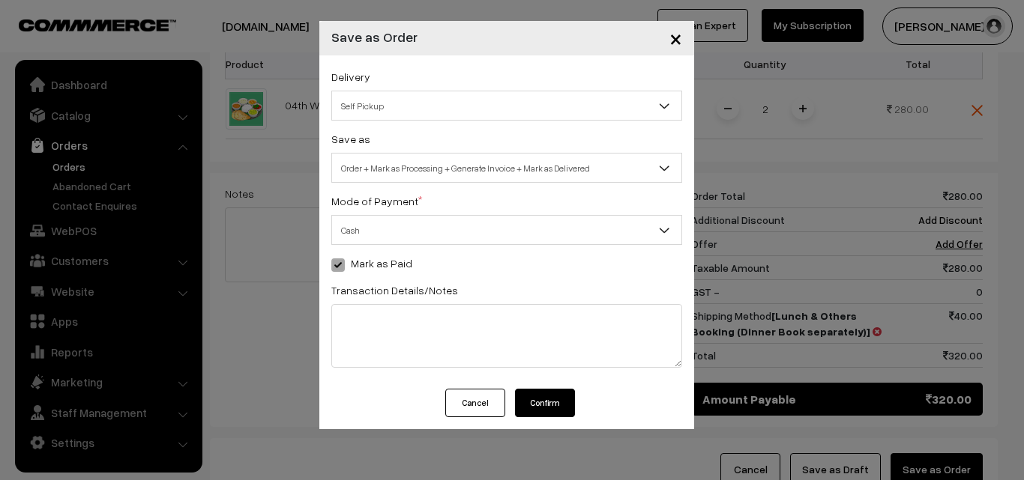
click at [554, 408] on button "Confirm" at bounding box center [545, 403] width 60 height 28
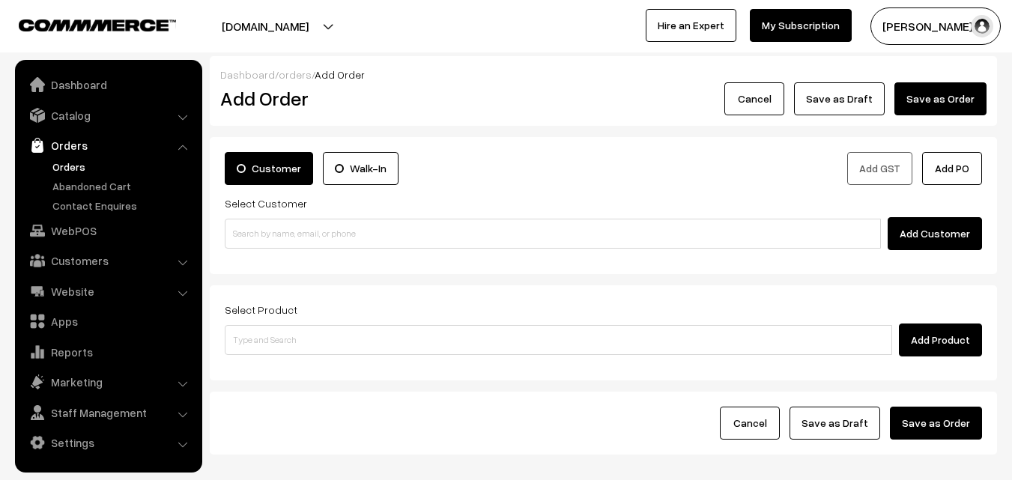
drag, startPoint x: 66, startPoint y: 163, endPoint x: 72, endPoint y: 171, distance: 10.2
click at [66, 162] on link "Orders" at bounding box center [123, 167] width 148 height 16
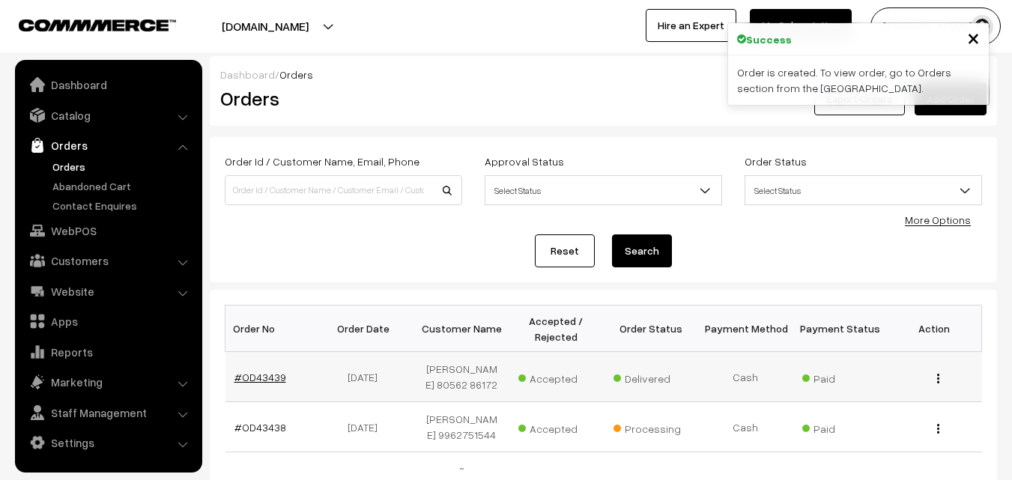
click at [262, 384] on link "#OD43439" at bounding box center [261, 377] width 52 height 13
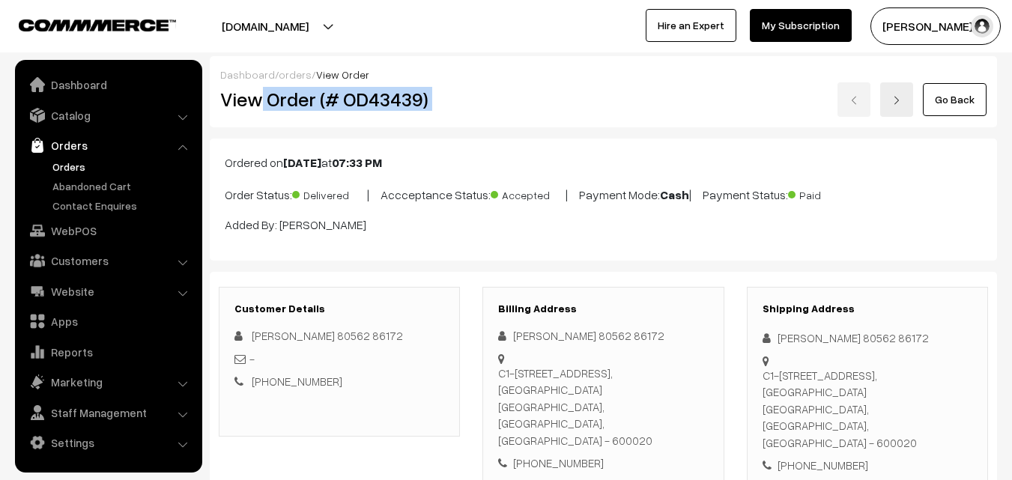
drag, startPoint x: 261, startPoint y: 100, endPoint x: 566, endPoint y: 89, distance: 305.9
click at [577, 91] on div "View Order (# OD43439) Go Back" at bounding box center [603, 99] width 789 height 34
copy div "Order (# OD43439)"
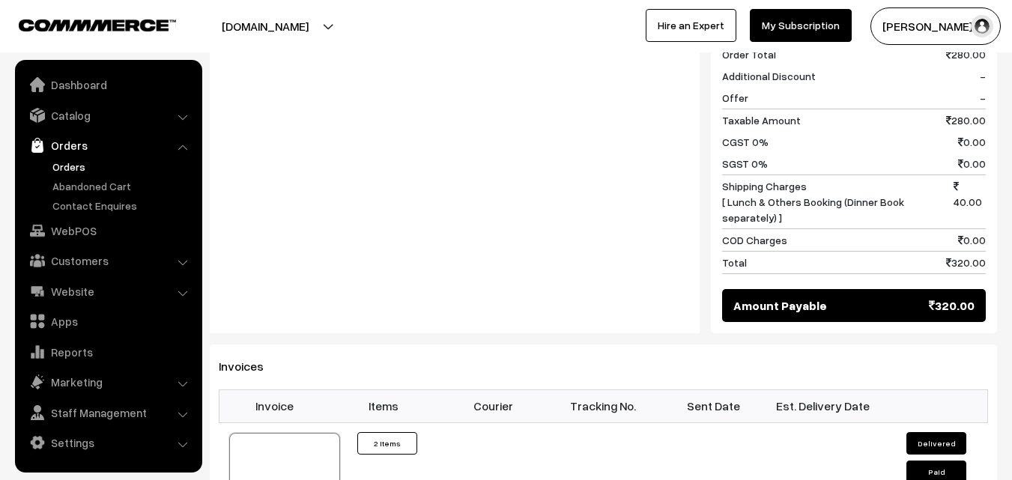
scroll to position [824, 0]
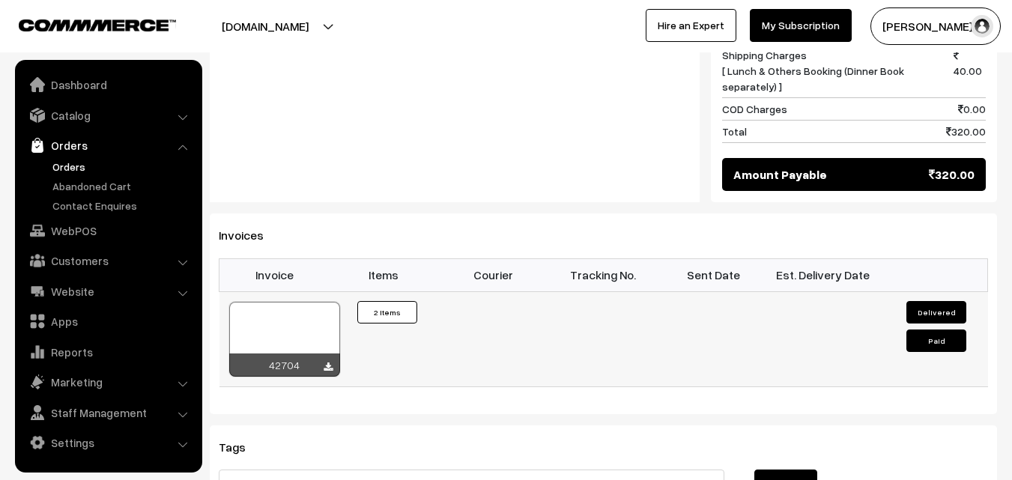
click at [299, 302] on div at bounding box center [284, 339] width 111 height 75
click at [73, 232] on link "WebPOS" at bounding box center [108, 230] width 178 height 27
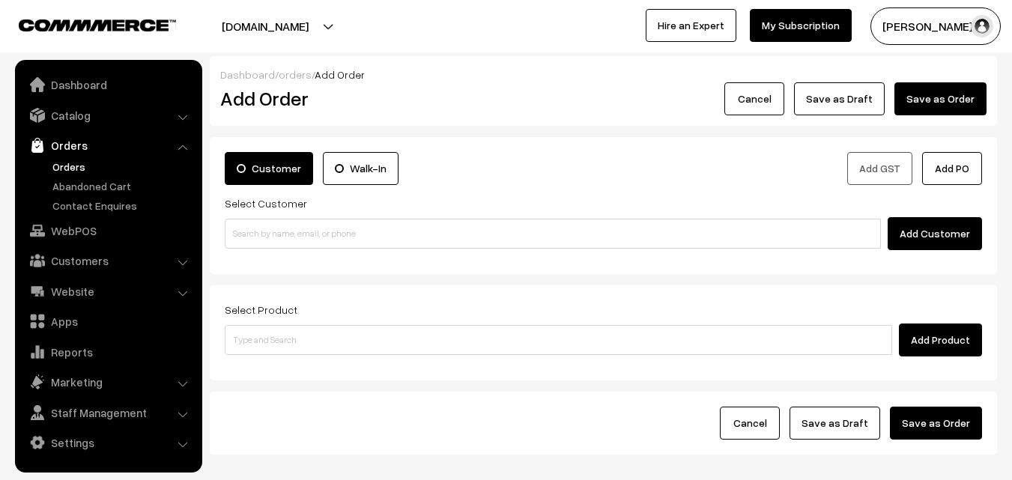
click at [282, 253] on div "Customer Walk-In Add GST Add PO Select Customer Add Customer" at bounding box center [604, 205] width 788 height 137
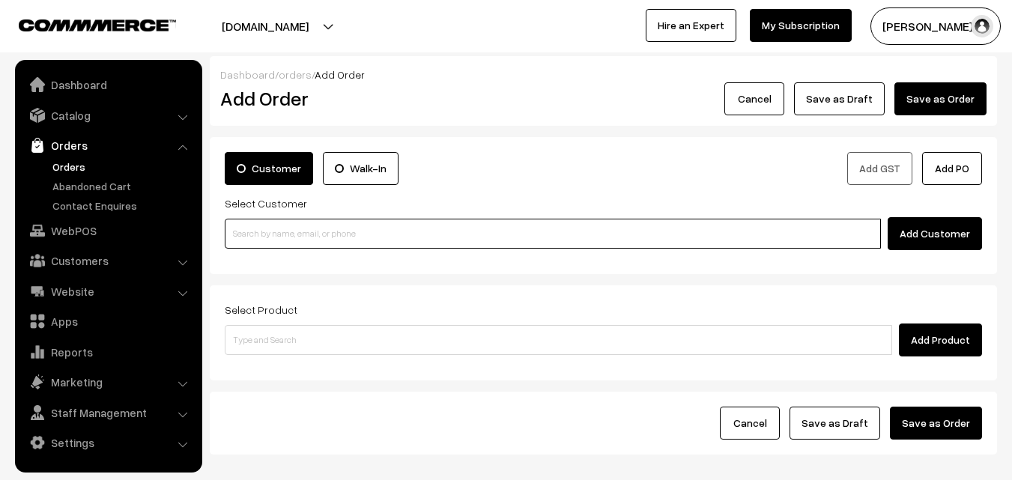
paste input "97890 53958"
click at [279, 233] on input "97890 53958" at bounding box center [553, 234] width 656 height 30
click at [272, 234] on input "97890 53958" at bounding box center [553, 234] width 656 height 30
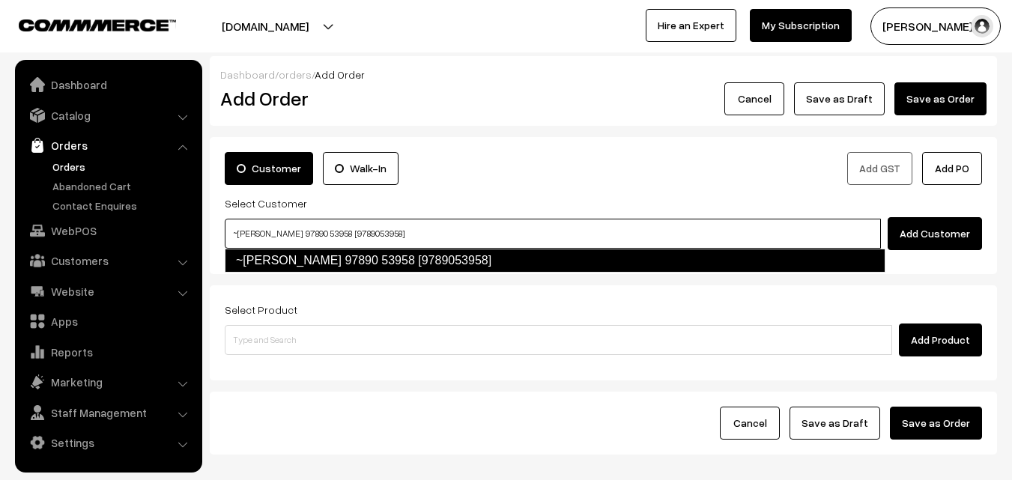
type input "~Meera Krishnamoorthy 97890 53958 [9789053958]"
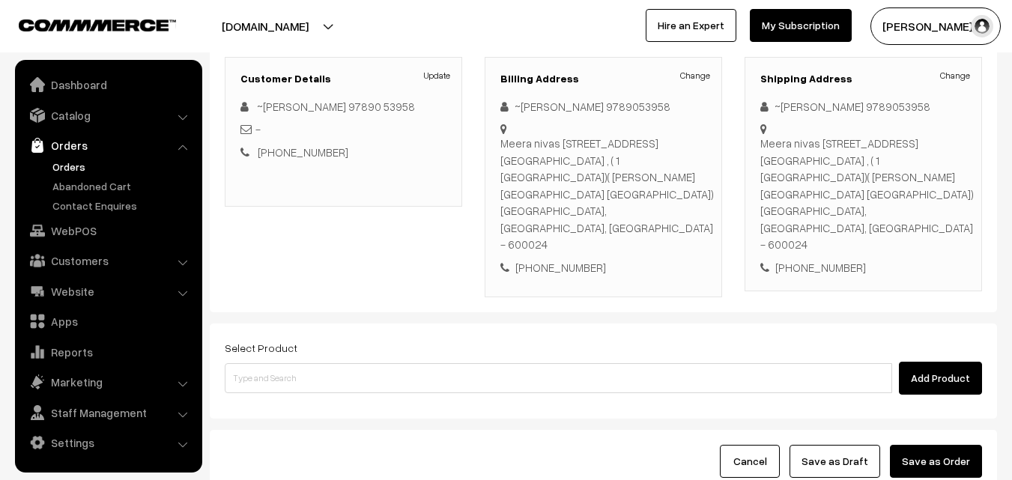
scroll to position [225, 0]
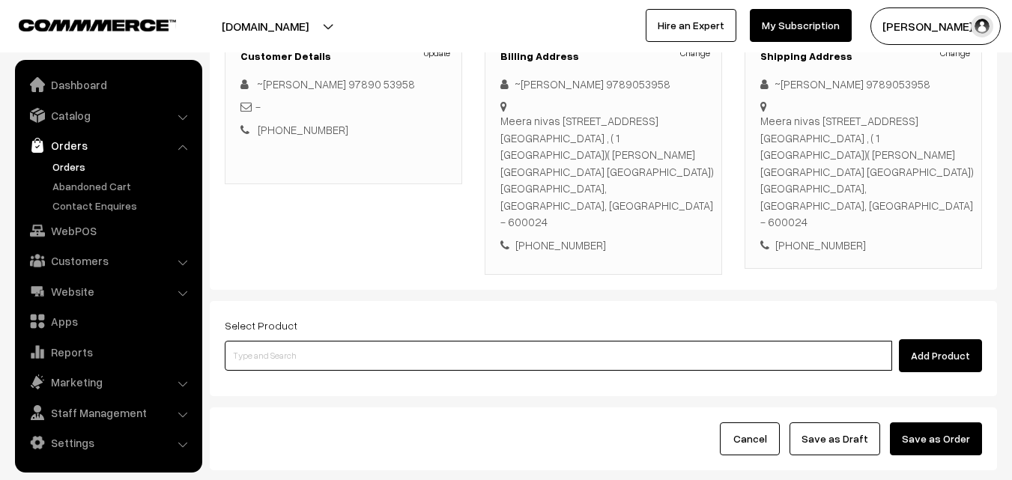
click at [312, 341] on input at bounding box center [559, 356] width 668 height 30
paste input "04th Dr [PERSON_NAME] (3)"
type input "04th Dr [PERSON_NAME] (3)"
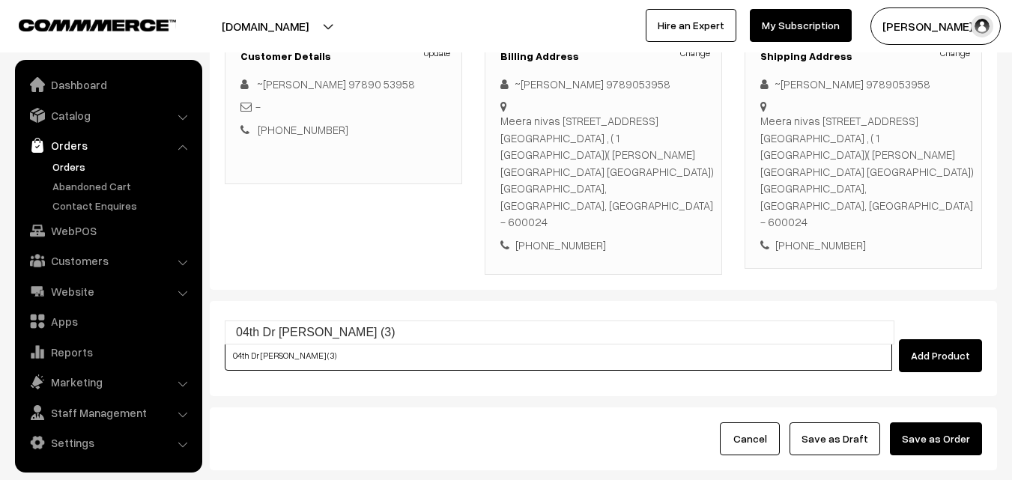
click at [291, 335] on link "04th Dr Chappathi (3)" at bounding box center [560, 332] width 668 height 22
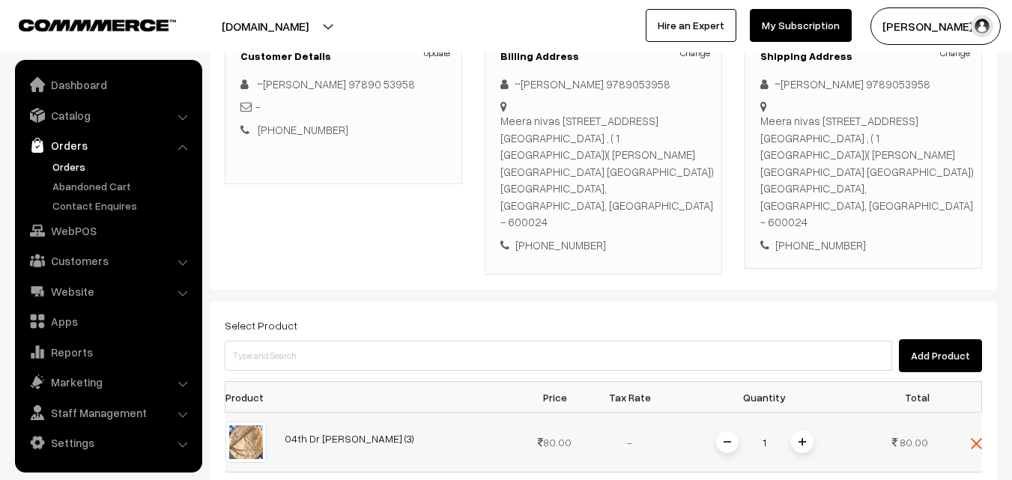
click at [806, 431] on span at bounding box center [802, 442] width 22 height 22
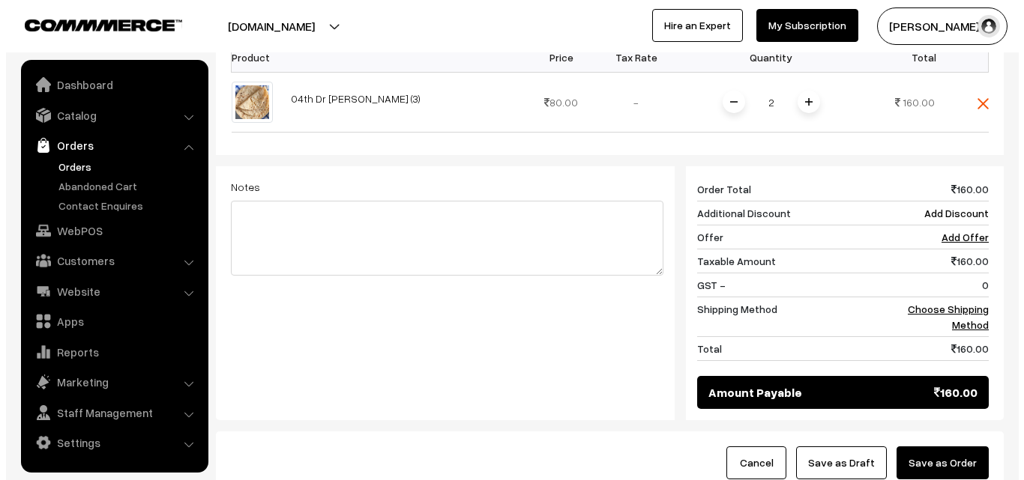
scroll to position [638, 0]
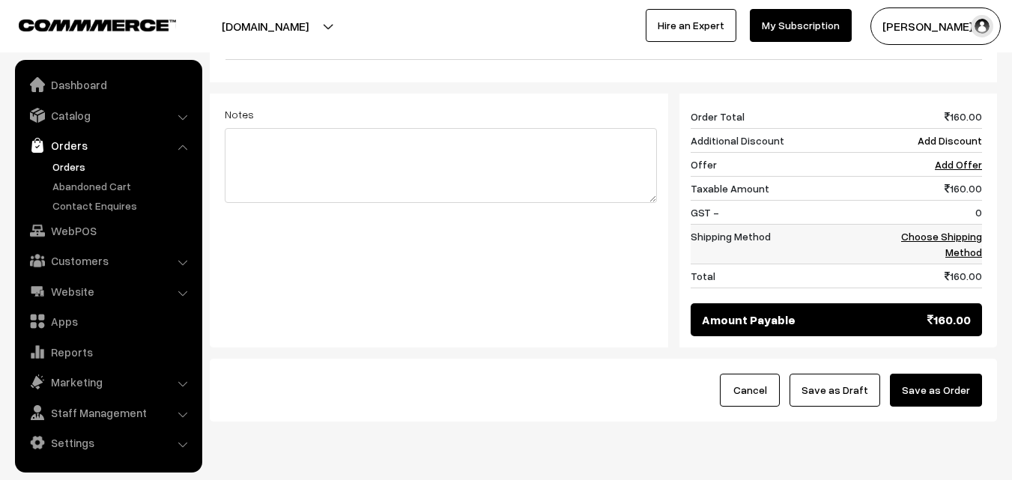
click at [967, 225] on td "Choose Shipping Method" at bounding box center [935, 245] width 93 height 40
click at [961, 230] on link "Choose Shipping Method" at bounding box center [941, 244] width 81 height 28
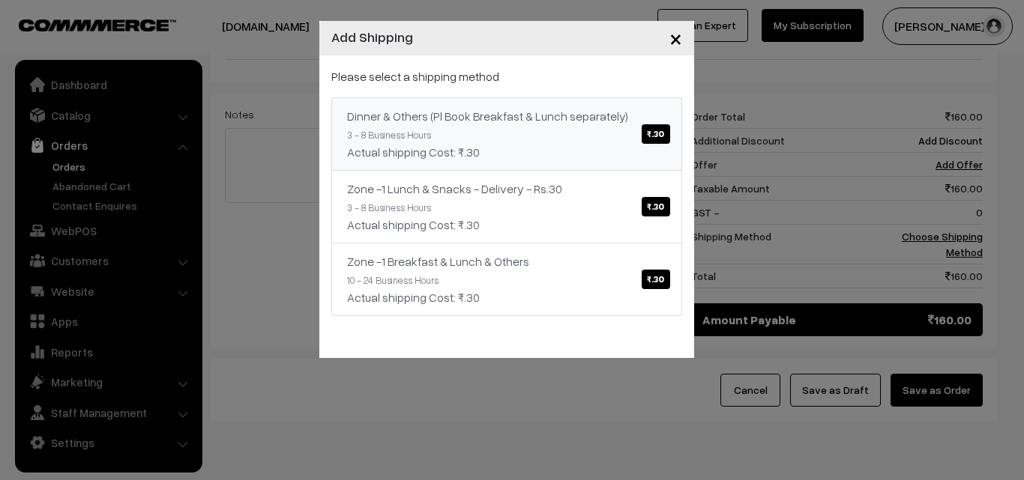
click at [552, 126] on link "Dinner & Others (Pl Book Breakfast & Lunch separately) ₹.30 3 - 8 Business Hour…" at bounding box center [506, 133] width 351 height 73
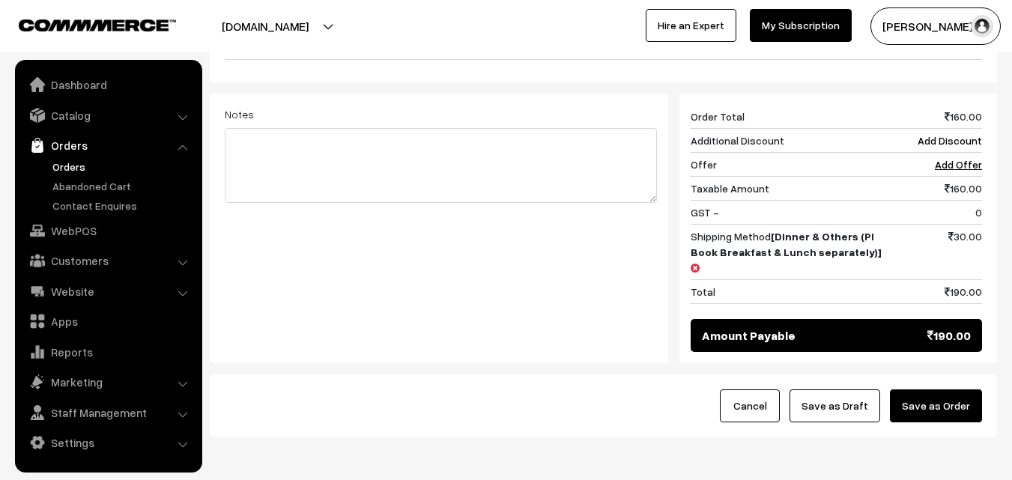
click at [957, 390] on button "Save as Order" at bounding box center [936, 406] width 92 height 33
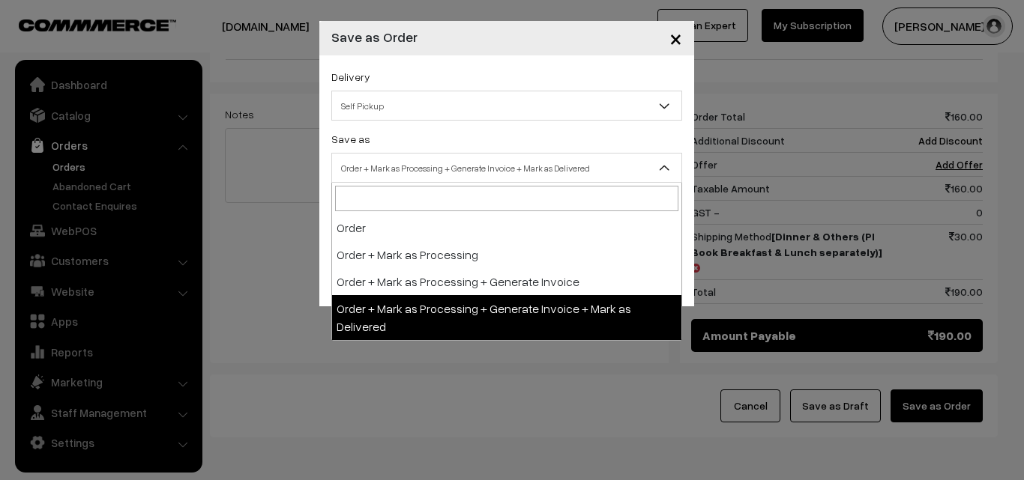
click at [390, 162] on span "Order + Mark as Processing + Generate Invoice + Mark as Delivered" at bounding box center [506, 168] width 349 height 26
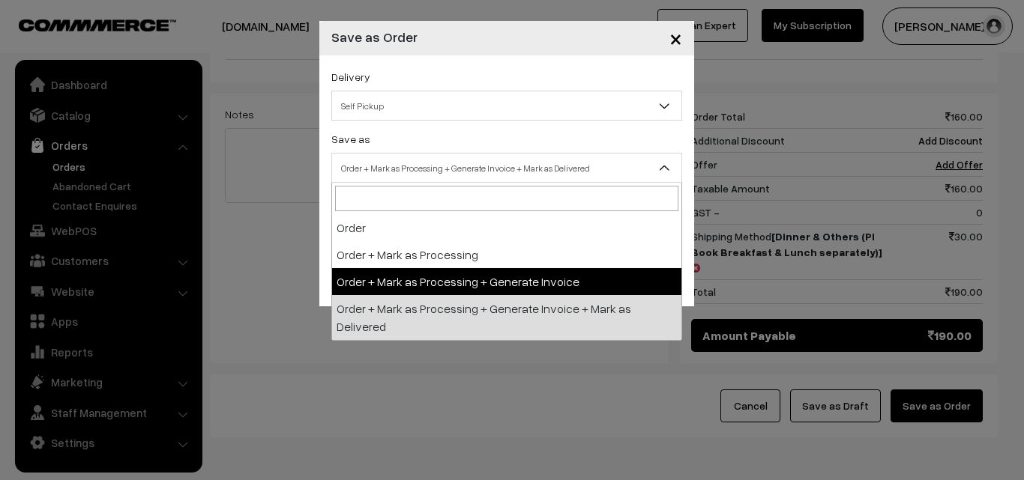
select select "3"
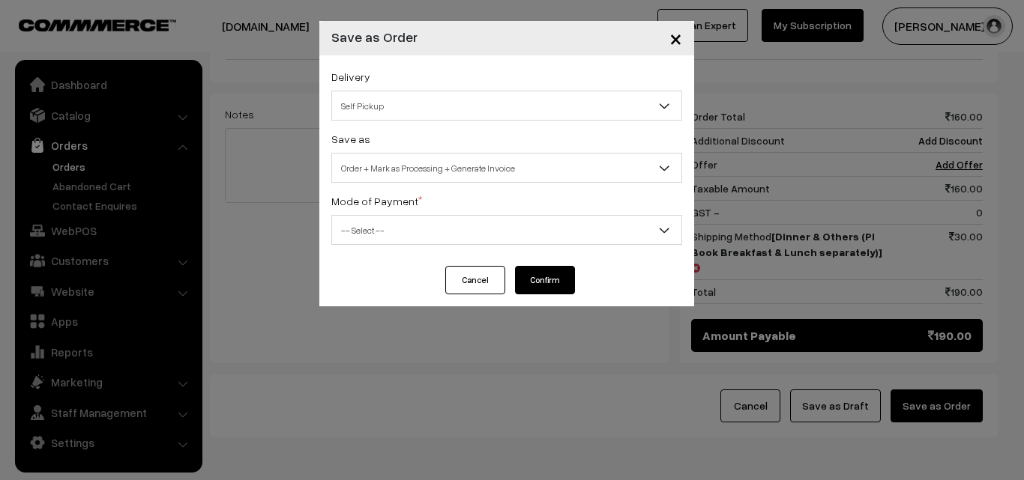
click at [378, 220] on span "-- Select --" at bounding box center [506, 230] width 349 height 26
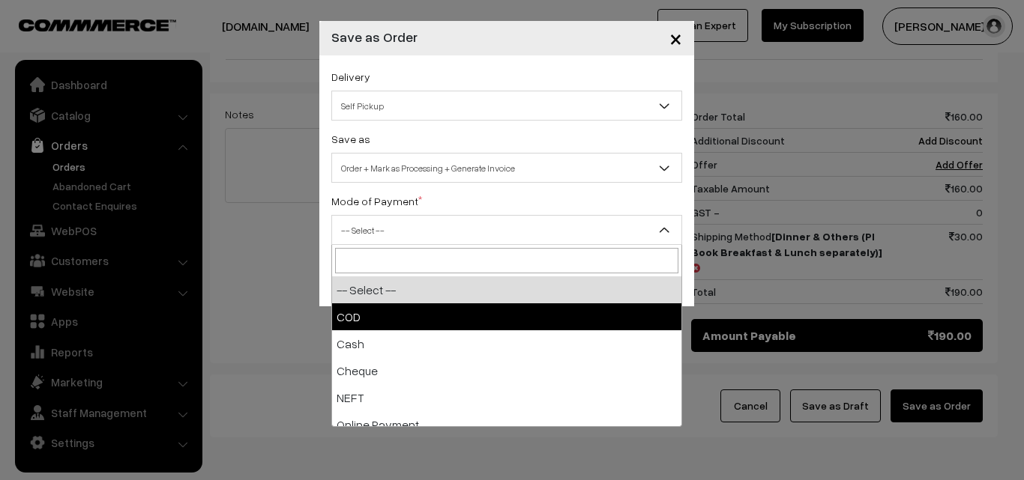
select select "1"
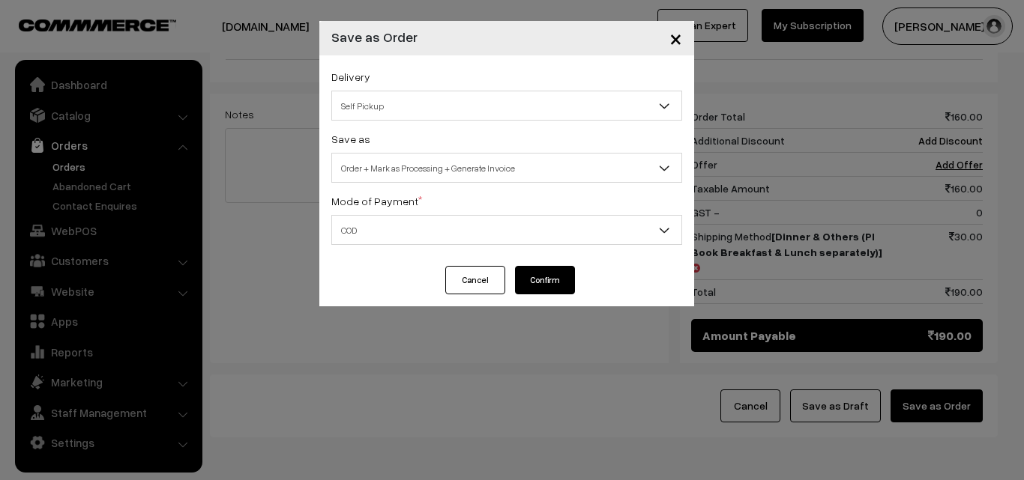
click at [539, 274] on button "Confirm" at bounding box center [545, 280] width 60 height 28
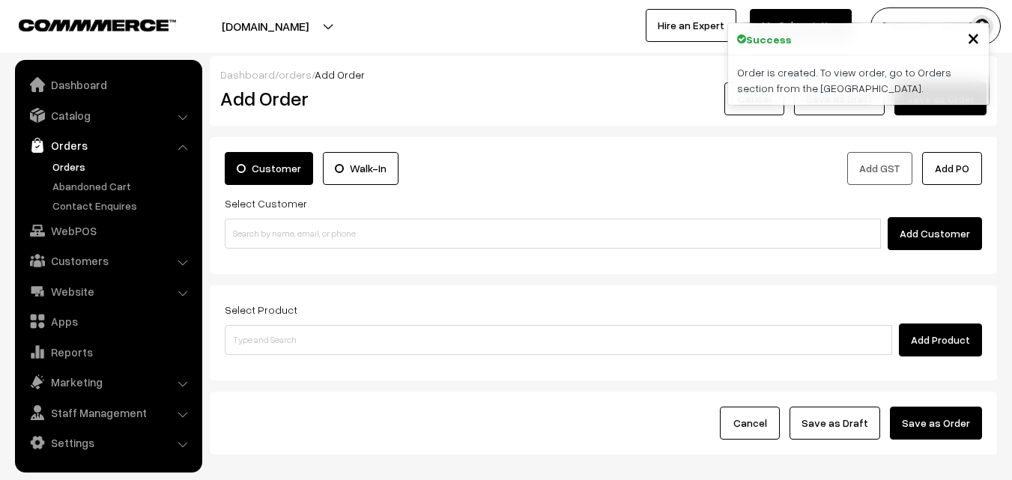
click at [79, 163] on link "Orders" at bounding box center [123, 167] width 148 height 16
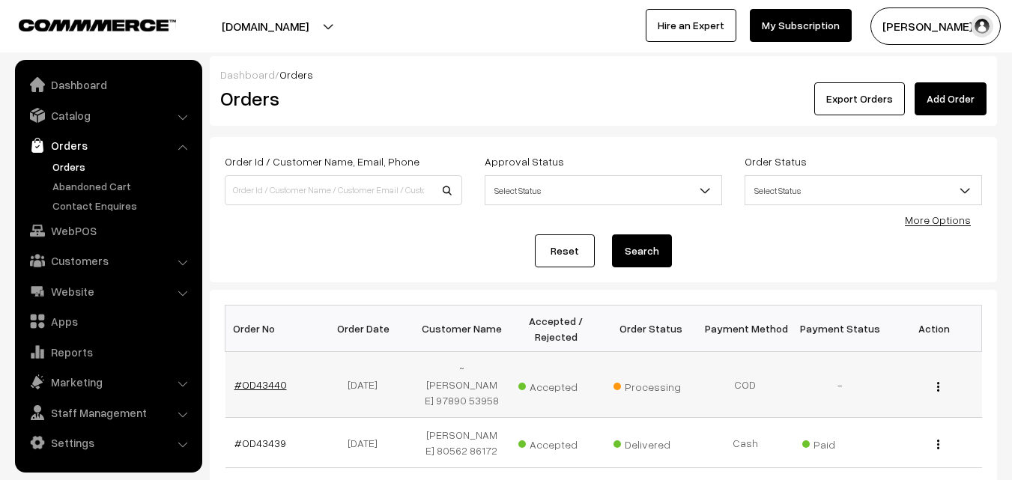
click at [265, 382] on link "#OD43440" at bounding box center [261, 384] width 52 height 13
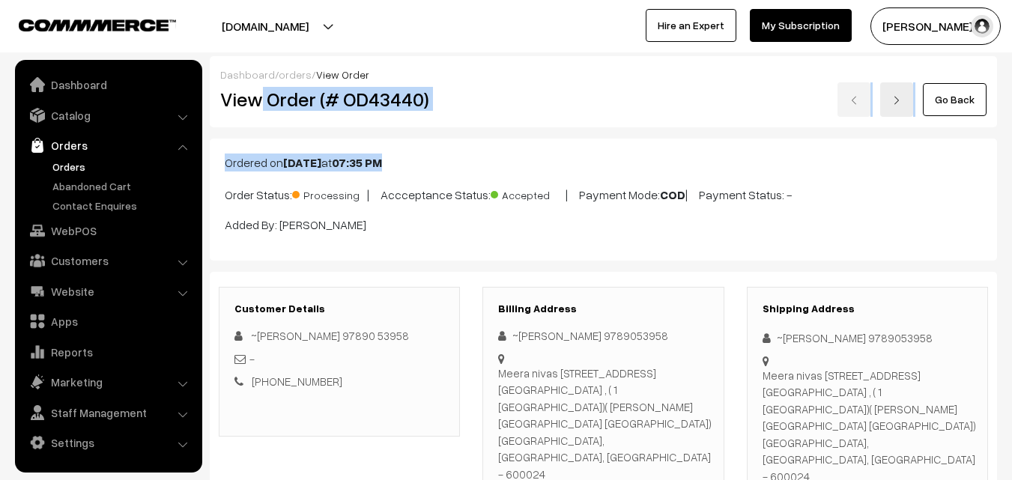
click at [423, 98] on h2 "View Order (# OD43440)" at bounding box center [340, 99] width 241 height 23
drag, startPoint x: 266, startPoint y: 103, endPoint x: 533, endPoint y: 96, distance: 266.8
click at [534, 97] on div "View Order (# OD43440) Go Back" at bounding box center [603, 99] width 789 height 34
copy div "Order (# OD43440)"
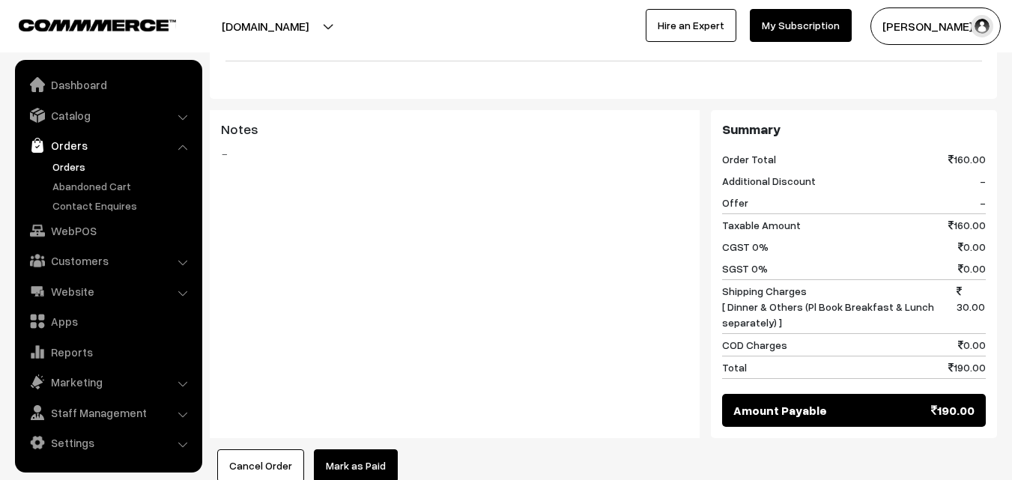
scroll to position [749, 0]
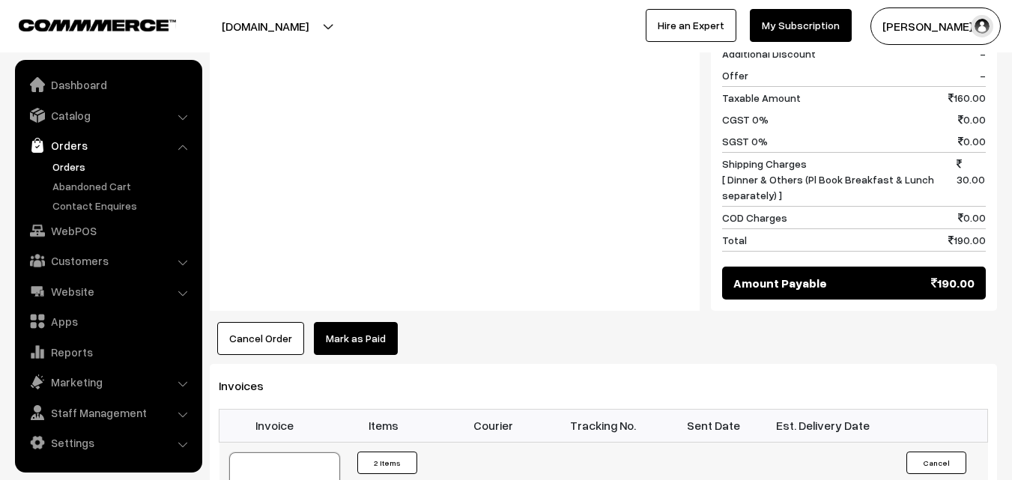
click at [80, 229] on link "WebPOS" at bounding box center [108, 230] width 178 height 27
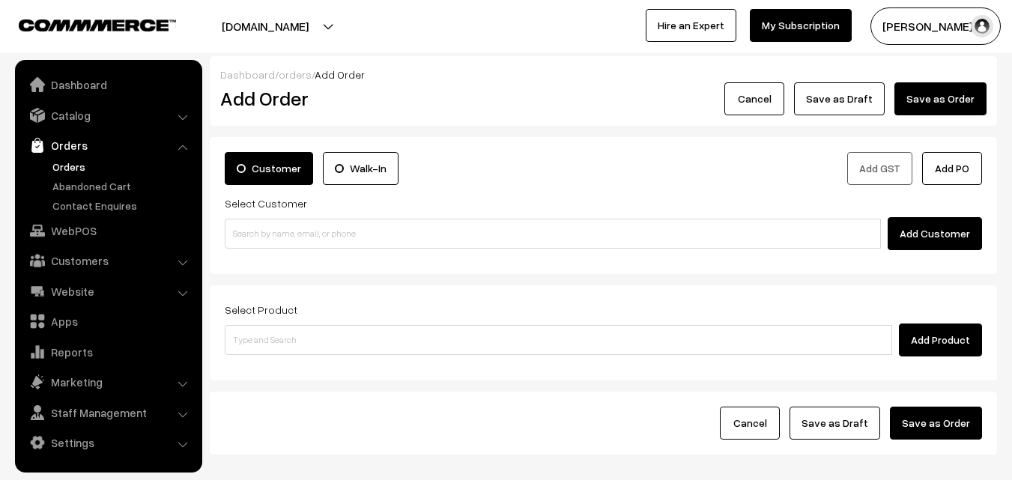
click at [268, 231] on input at bounding box center [553, 234] width 656 height 30
click at [268, 230] on input "98401 40417" at bounding box center [553, 234] width 656 height 30
type input "[PERSON_NAME] 98401 40417 [9840140417]"
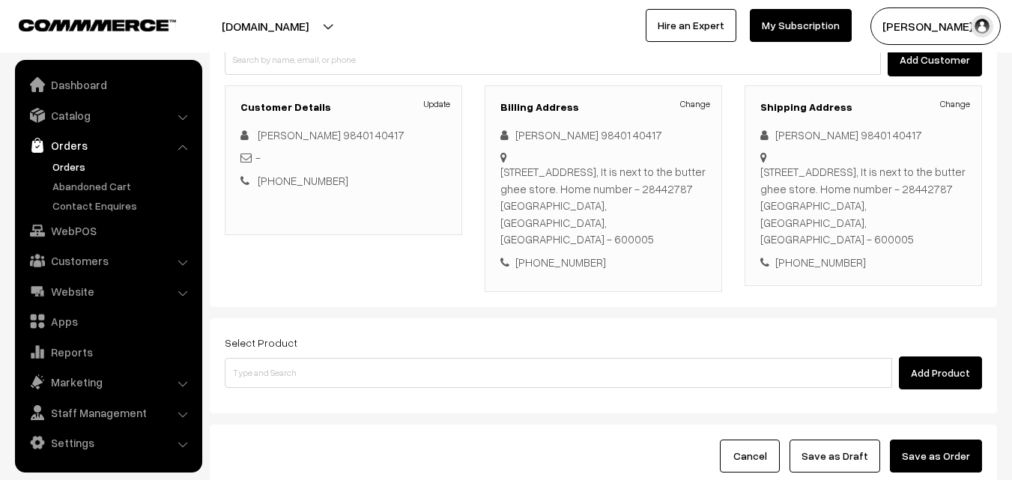
scroll to position [274, 0]
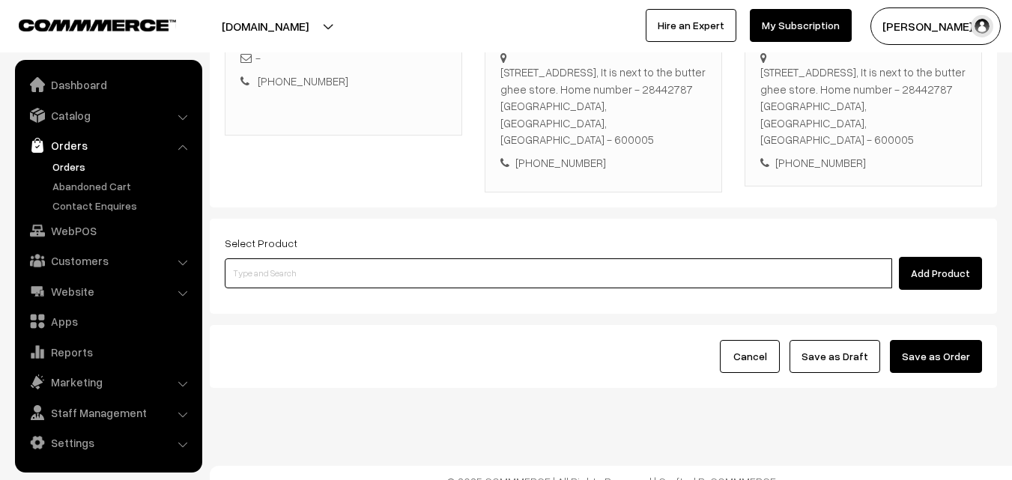
click at [372, 259] on input at bounding box center [559, 274] width 668 height 30
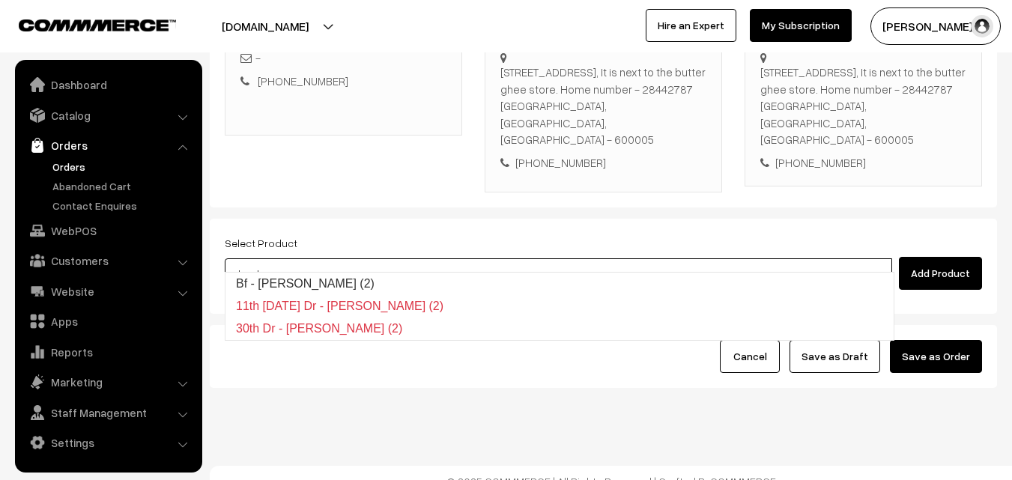
type input "Bf - Ghee Dosa (2)"
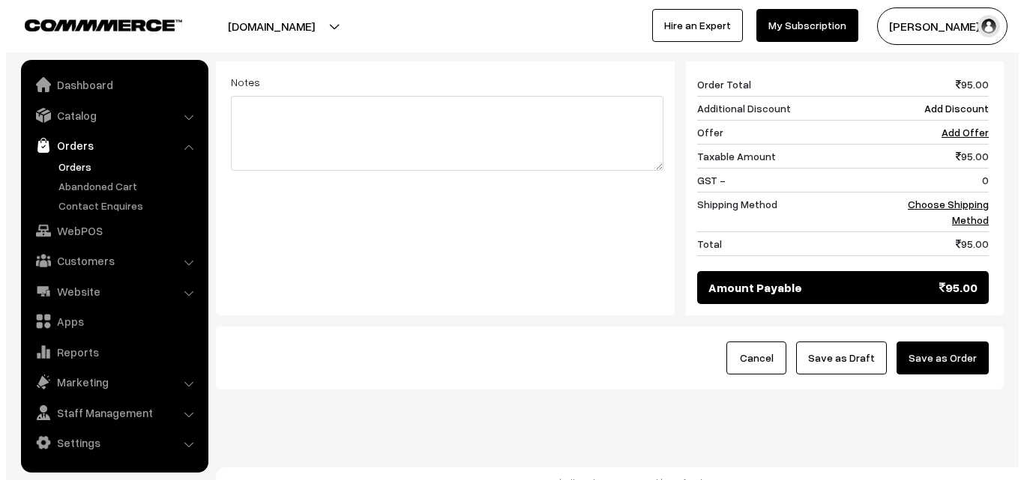
scroll to position [638, 0]
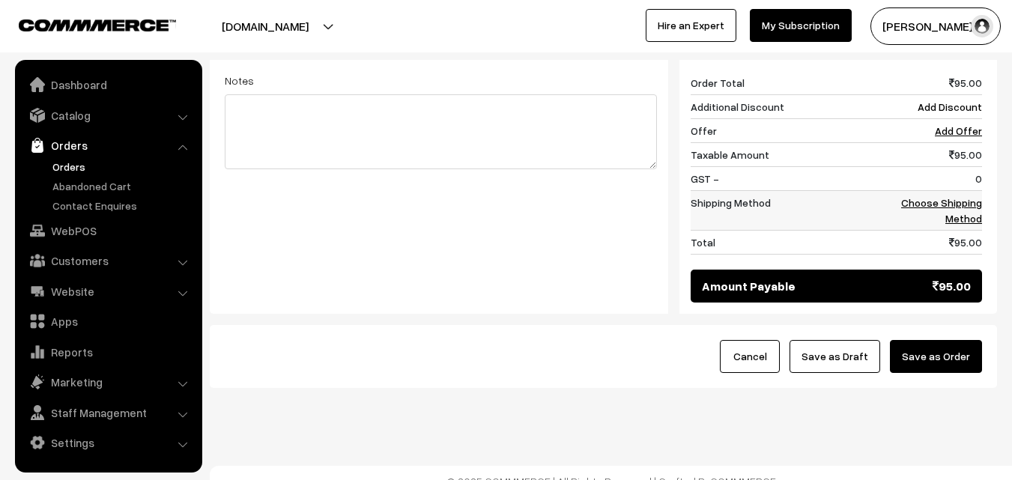
click at [966, 196] on link "Choose Shipping Method" at bounding box center [941, 210] width 81 height 28
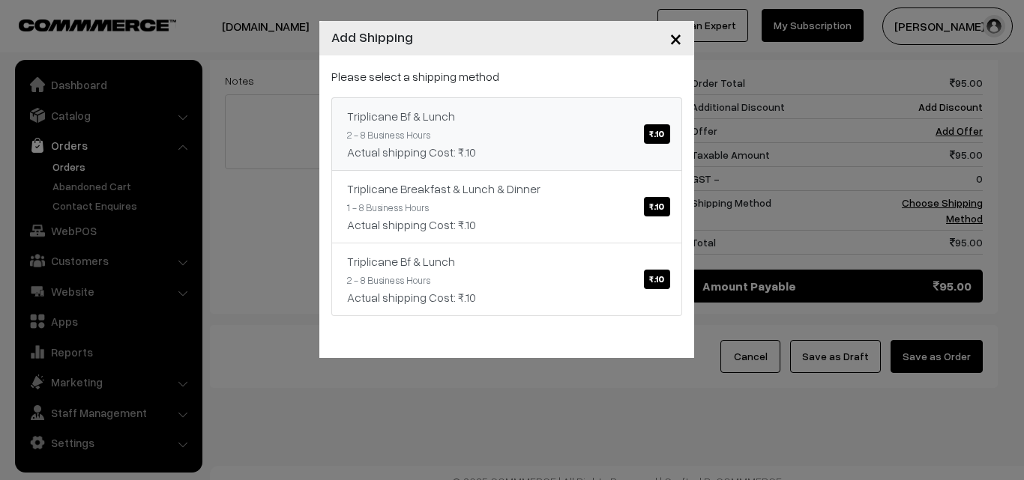
click at [584, 134] on link "Triplicane Bf & Lunch ₹.10 2 - 8 Business Hours Actual shipping Cost: ₹.10" at bounding box center [506, 133] width 351 height 73
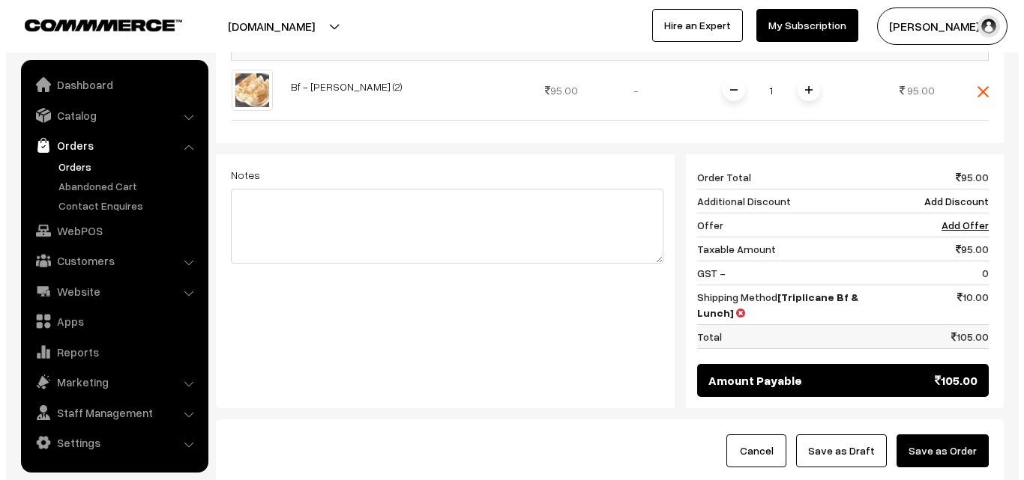
scroll to position [547, 0]
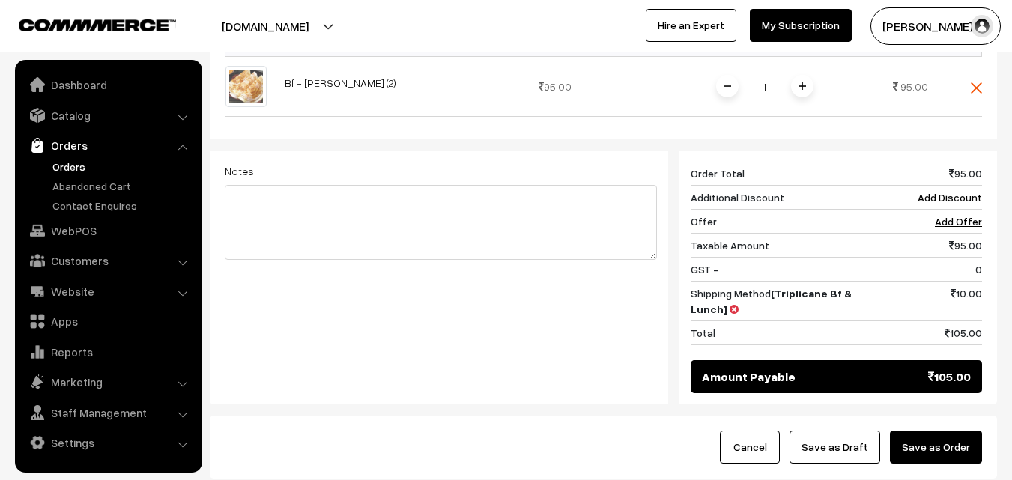
click at [969, 431] on button "Save as Order" at bounding box center [936, 447] width 92 height 33
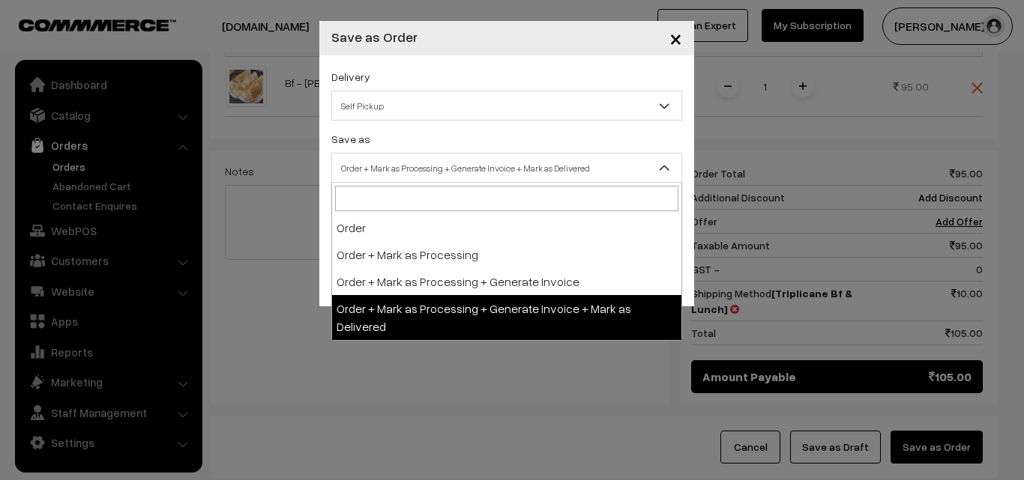
click at [483, 171] on span "Order + Mark as Processing + Generate Invoice + Mark as Delivered" at bounding box center [506, 168] width 349 height 26
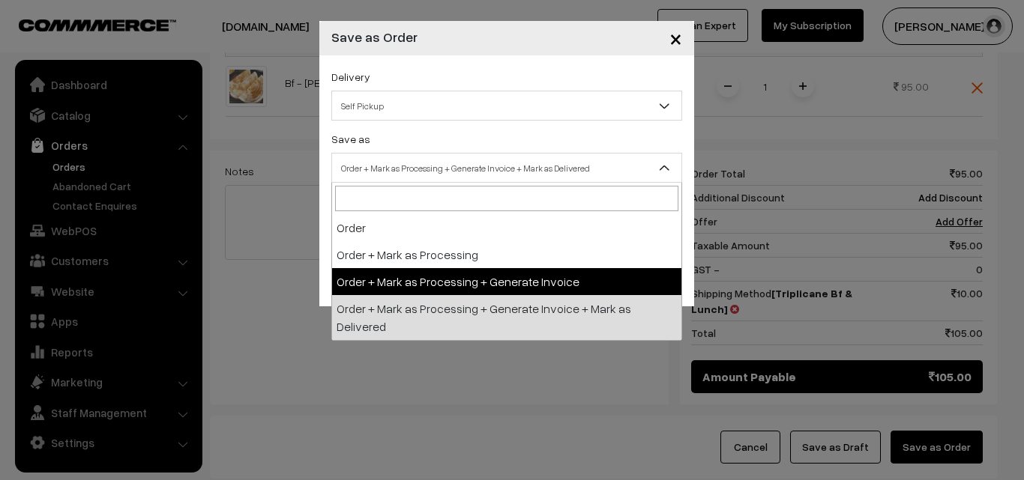
select select "3"
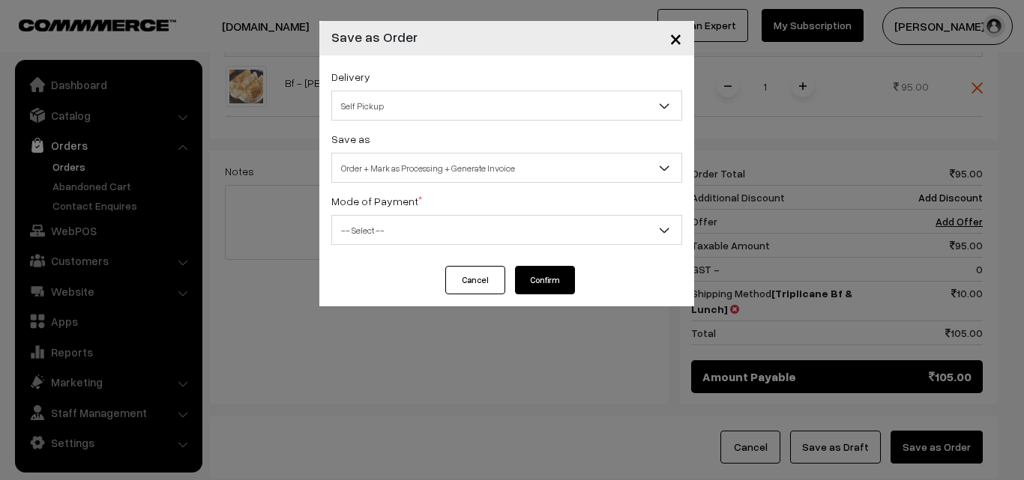
click at [402, 245] on div "Delivery Self Pickup Triplicane Bf & Lunch (₹10) (2 - 8 Business Hours) Triplic…" at bounding box center [506, 160] width 375 height 211
click at [397, 236] on span "-- Select --" at bounding box center [506, 230] width 349 height 26
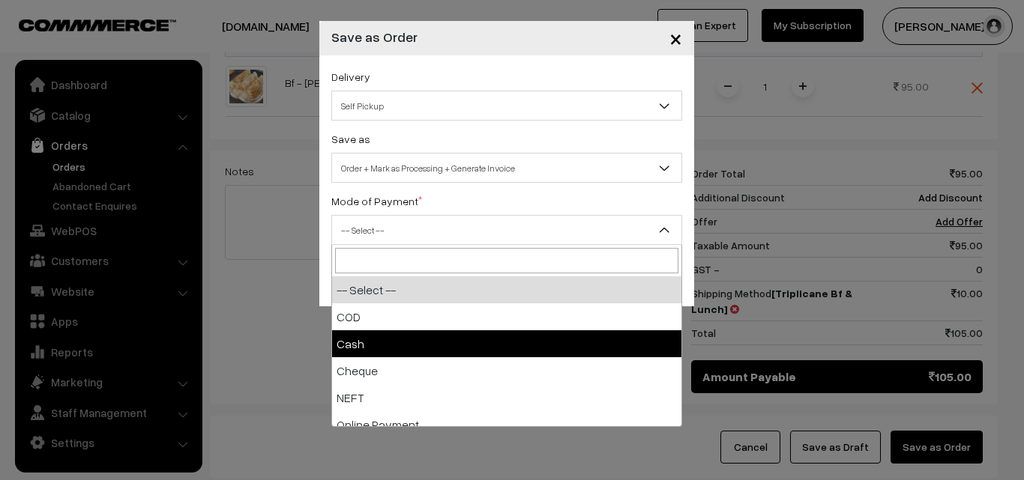
drag, startPoint x: 366, startPoint y: 345, endPoint x: 373, endPoint y: 318, distance: 27.1
select select "2"
checkbox input "true"
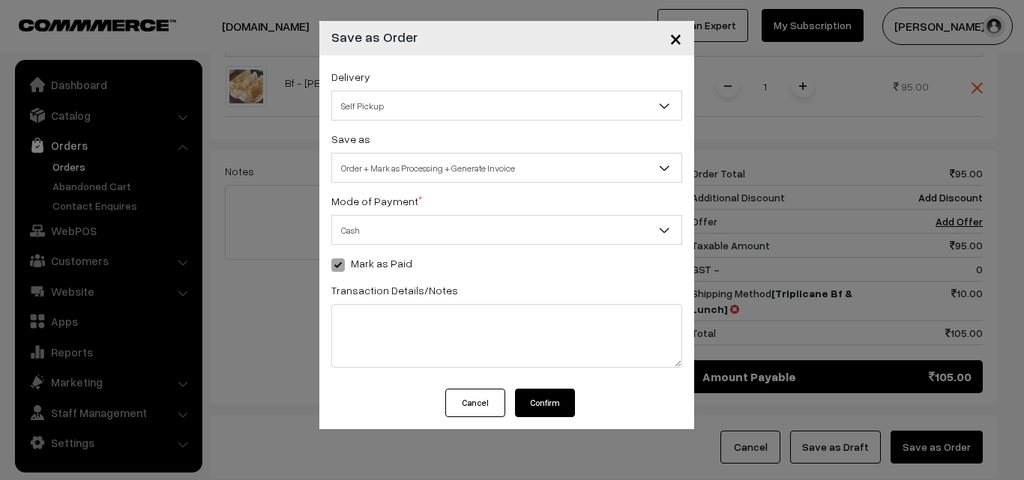
click at [547, 405] on button "Confirm" at bounding box center [545, 403] width 60 height 28
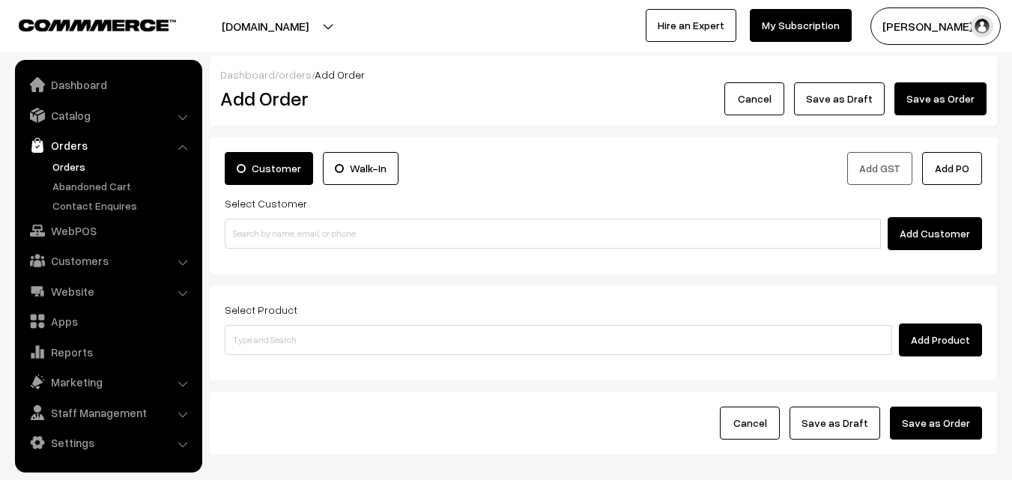
click at [70, 164] on link "Orders" at bounding box center [123, 167] width 148 height 16
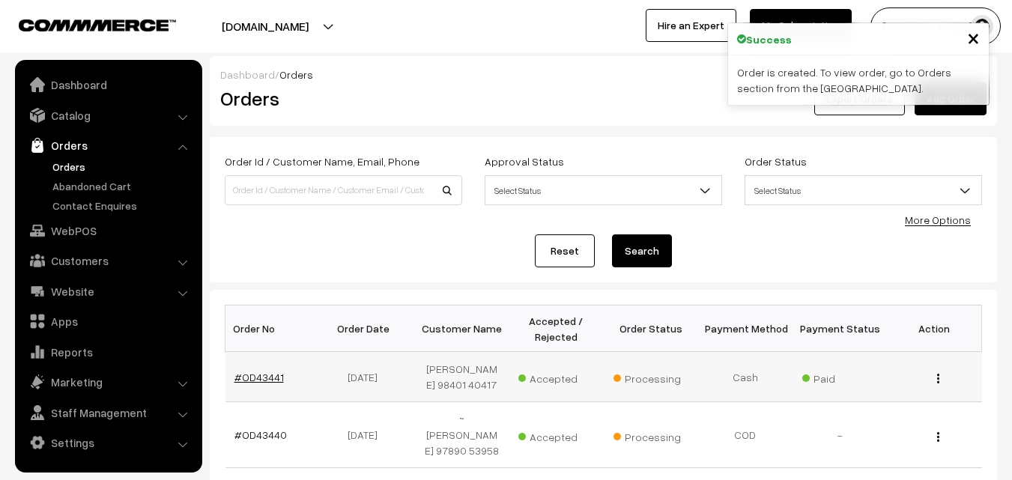
click at [265, 376] on link "#OD43441" at bounding box center [259, 377] width 49 height 13
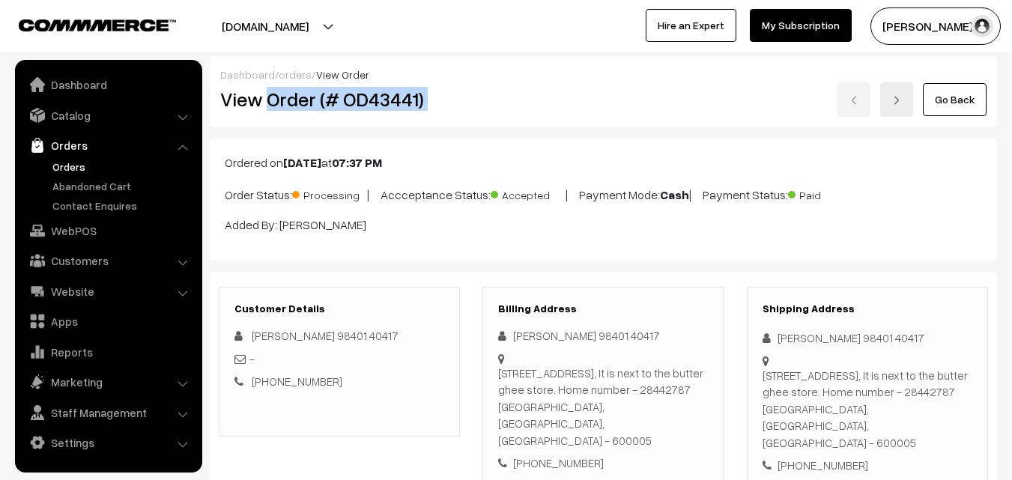
drag, startPoint x: 265, startPoint y: 102, endPoint x: 541, endPoint y: 103, distance: 275.8
click at [541, 103] on div "View Order (# OD43441) Go Back" at bounding box center [603, 99] width 789 height 34
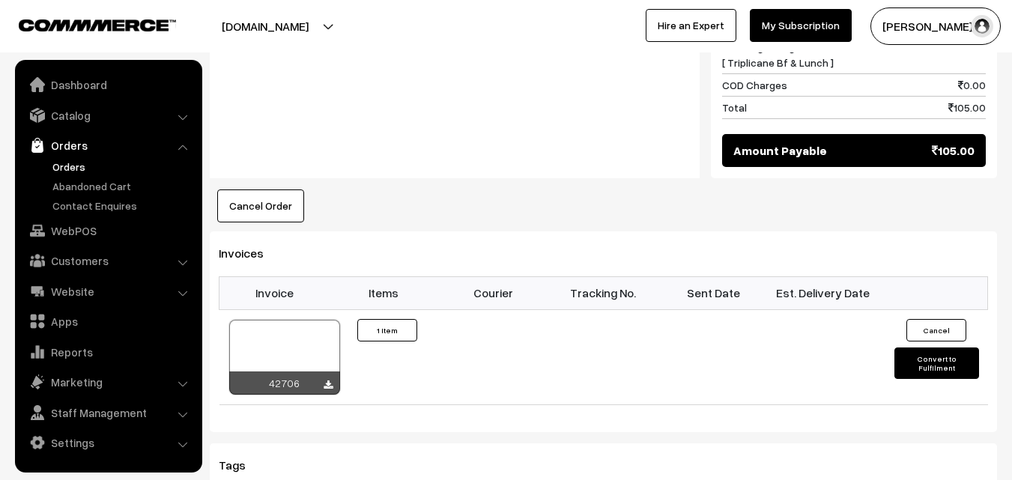
scroll to position [974, 0]
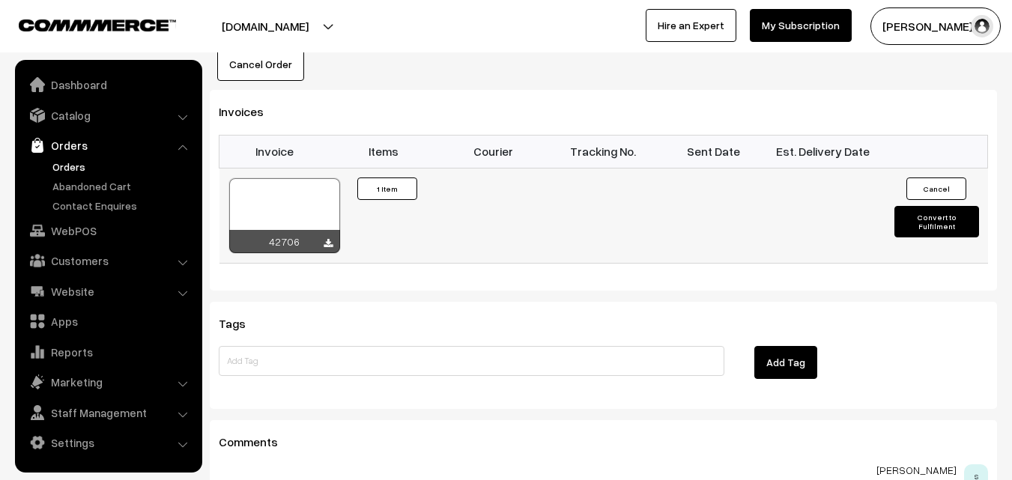
click at [290, 181] on div at bounding box center [284, 215] width 111 height 75
click at [74, 235] on link "WebPOS" at bounding box center [108, 230] width 178 height 27
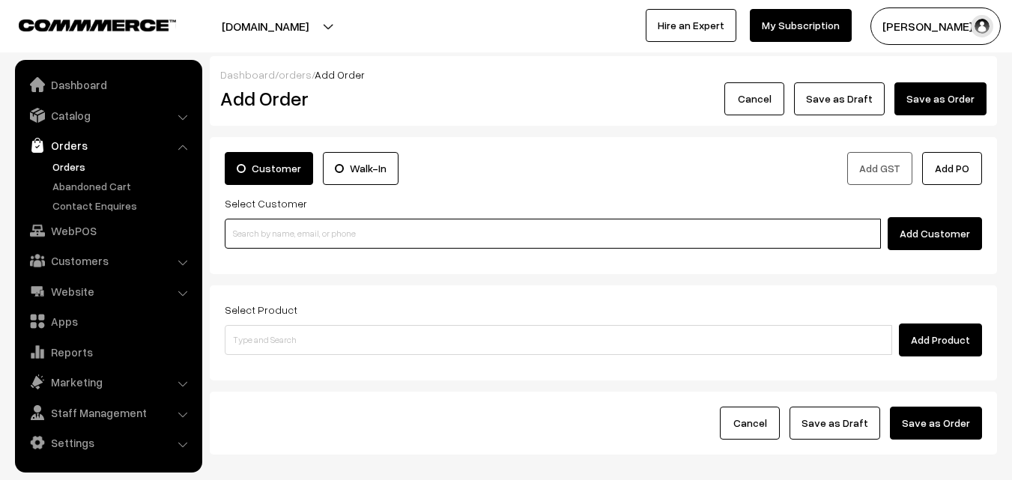
click at [272, 229] on input at bounding box center [553, 234] width 656 height 30
paste input "98401 40417"
click at [270, 231] on input "98401 40417" at bounding box center [553, 234] width 656 height 30
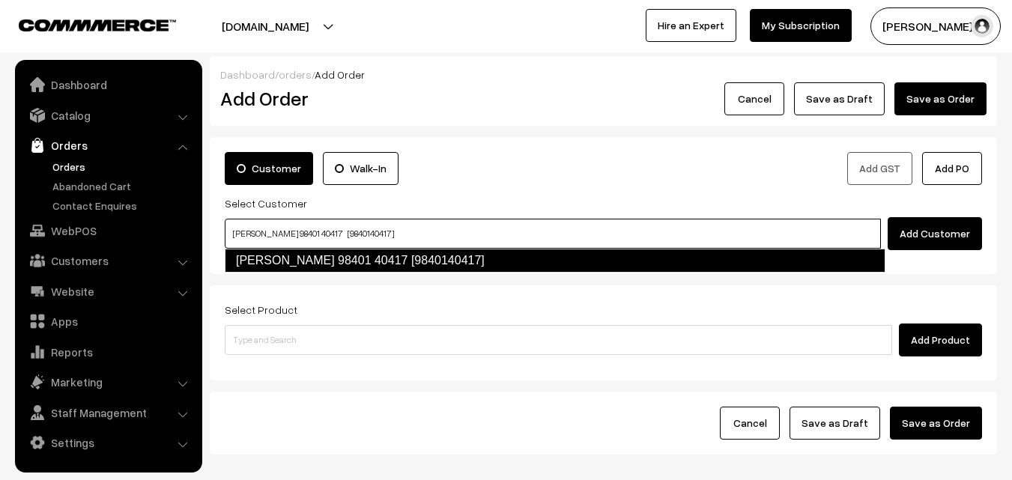
type input "[PERSON_NAME] 98401 40417 [9840140417]"
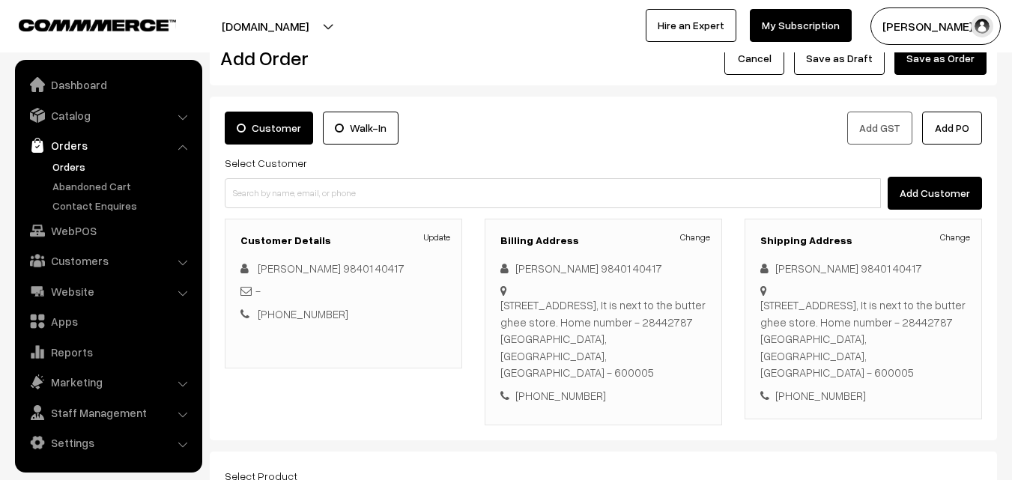
scroll to position [150, 0]
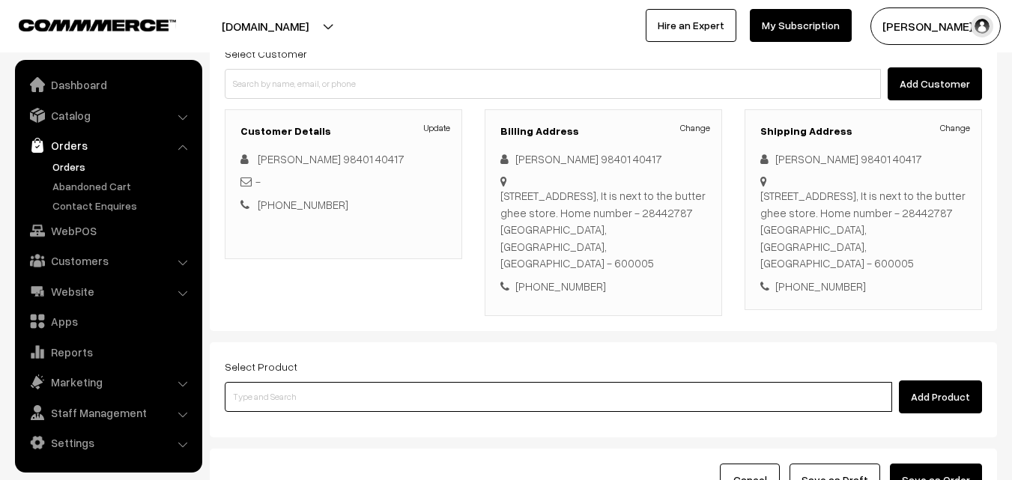
drag, startPoint x: 362, startPoint y: 372, endPoint x: 360, endPoint y: 364, distance: 7.8
click at [363, 382] on input at bounding box center [559, 397] width 668 height 30
type input "kan"
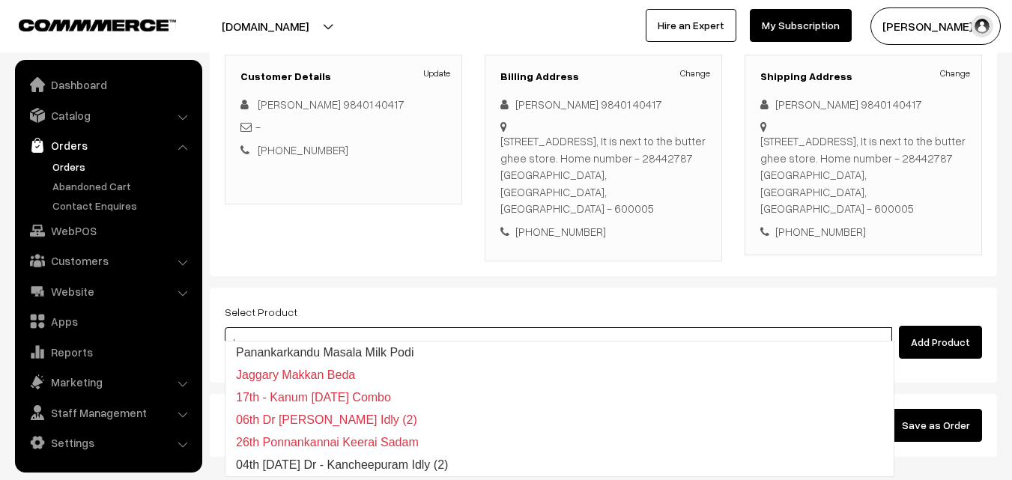
scroll to position [274, 0]
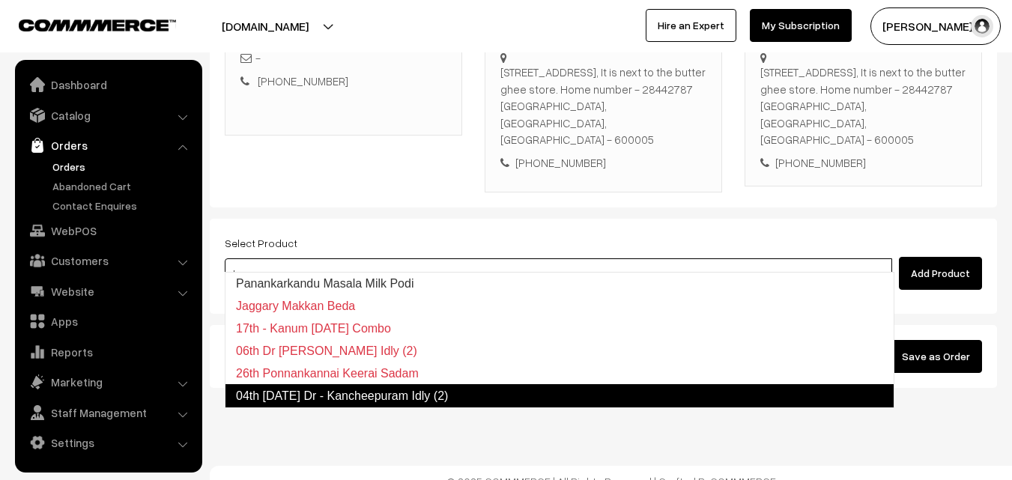
click at [314, 403] on link "04th [DATE] Dr - Kancheepuram Idly (2)" at bounding box center [560, 396] width 670 height 24
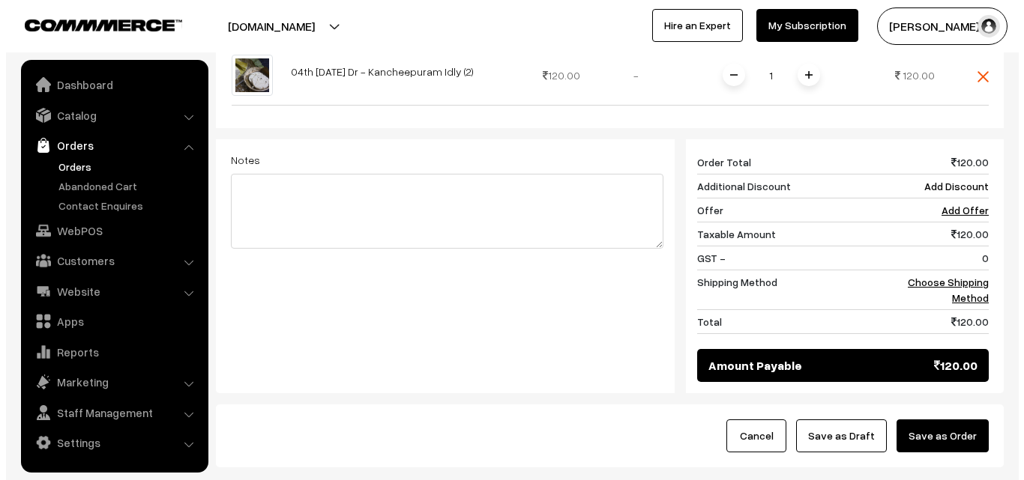
scroll to position [638, 0]
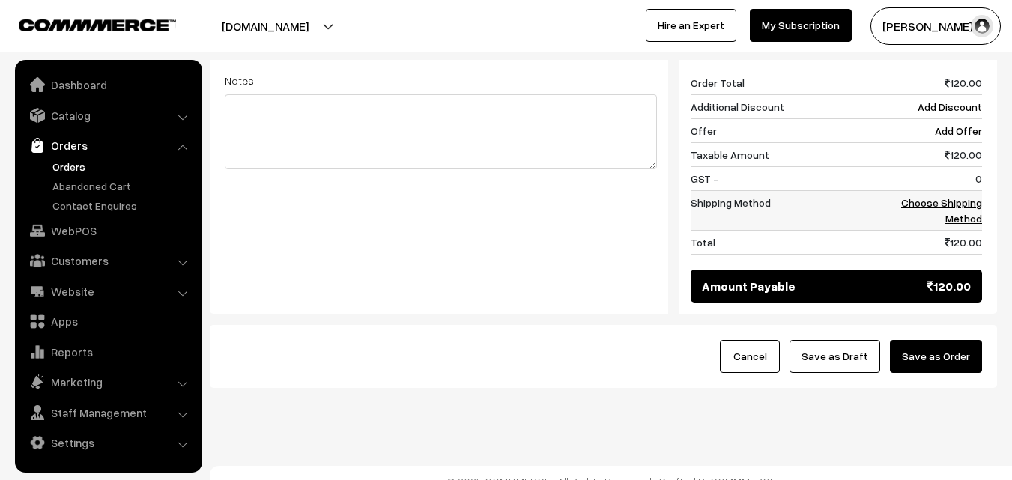
click at [970, 203] on link "Choose Shipping Method" at bounding box center [941, 210] width 81 height 28
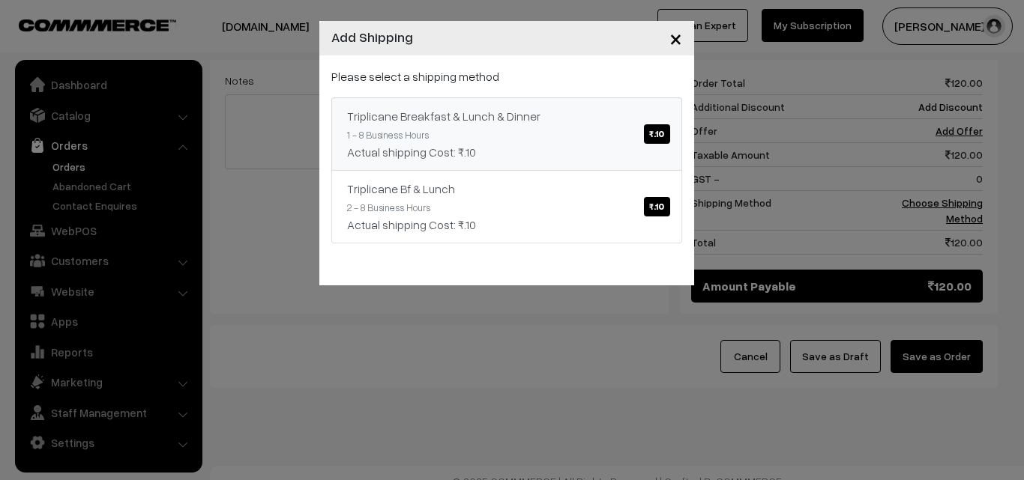
click at [562, 146] on div "Actual shipping Cost: ₹.10" at bounding box center [506, 152] width 319 height 18
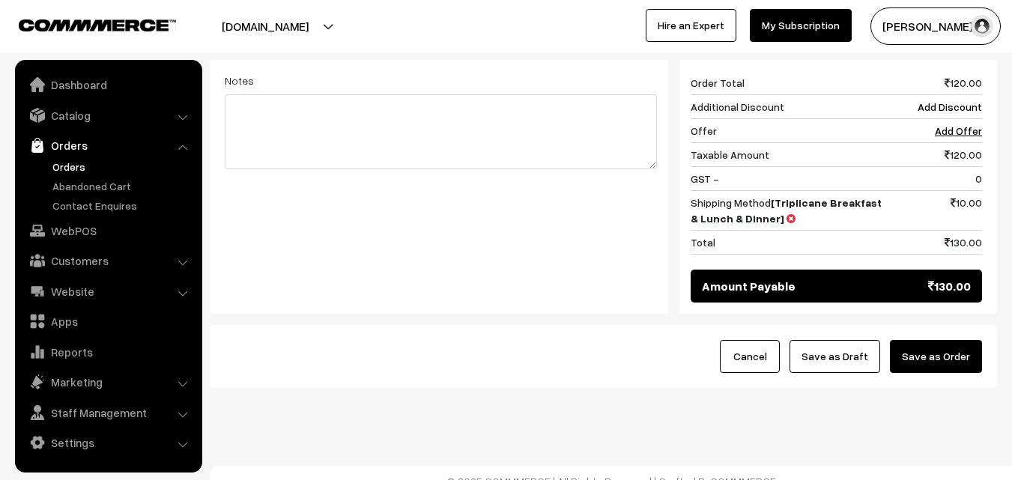
click at [941, 340] on button "Save as Order" at bounding box center [936, 356] width 92 height 33
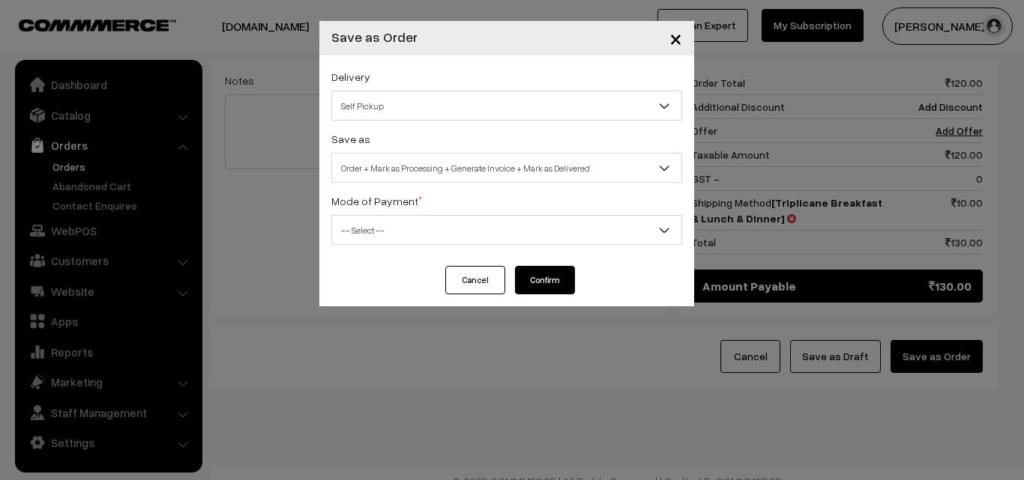
click at [392, 157] on span "Order + Mark as Processing + Generate Invoice + Mark as Delivered" at bounding box center [506, 168] width 349 height 26
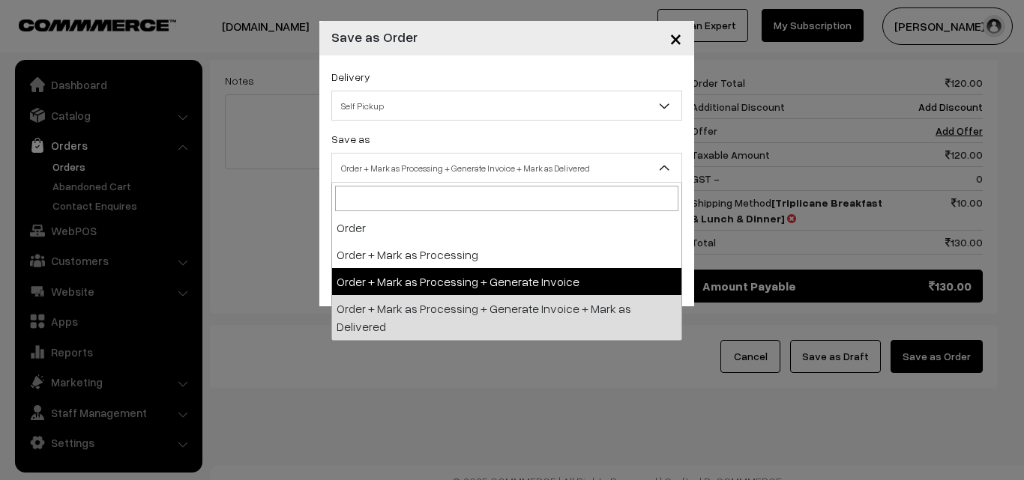
drag, startPoint x: 382, startPoint y: 288, endPoint x: 397, endPoint y: 222, distance: 67.6
select select "3"
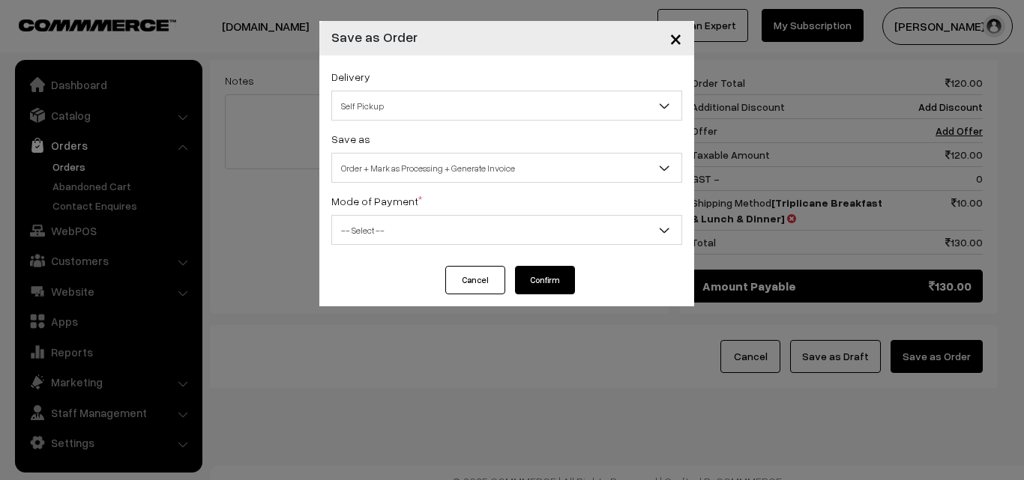
click at [399, 205] on label "Mode of Payment *" at bounding box center [376, 201] width 91 height 16
drag, startPoint x: 396, startPoint y: 233, endPoint x: 387, endPoint y: 224, distance: 12.7
click at [395, 233] on span "-- Select --" at bounding box center [506, 230] width 349 height 26
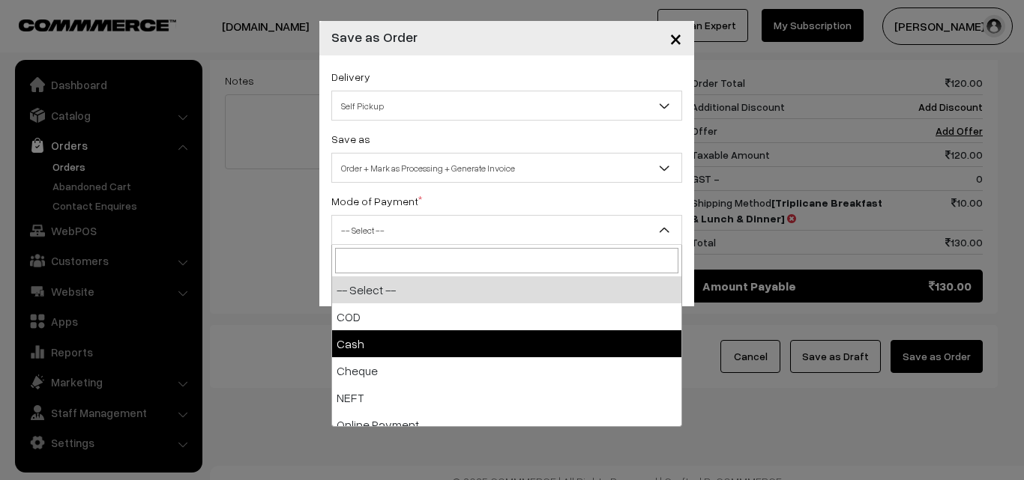
select select "2"
checkbox input "true"
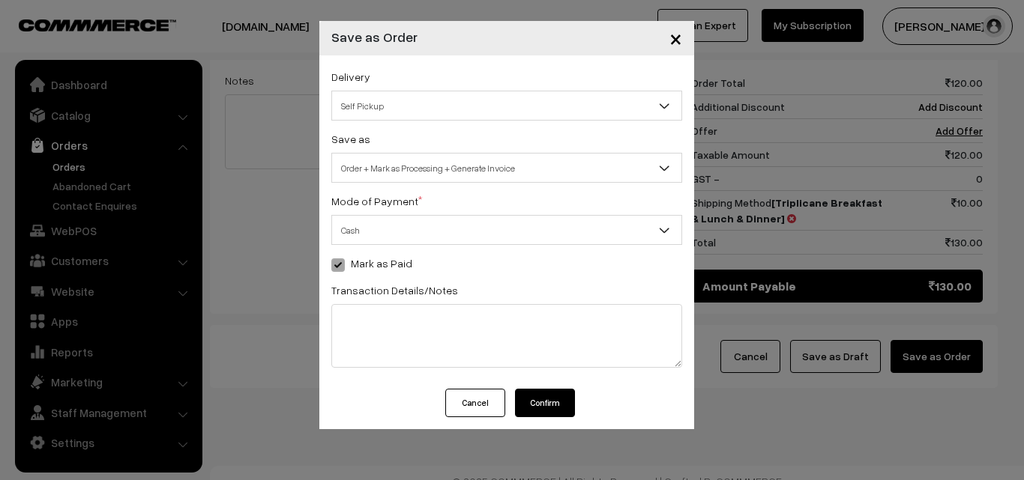
drag, startPoint x: 544, startPoint y: 388, endPoint x: 511, endPoint y: 392, distance: 33.2
click at [543, 389] on div "× Save as Order Delivery Self Pickup Triplicane Breakfast & Lunch & Dinner (₹10…" at bounding box center [506, 225] width 375 height 408
click at [533, 396] on button "Confirm" at bounding box center [545, 403] width 60 height 28
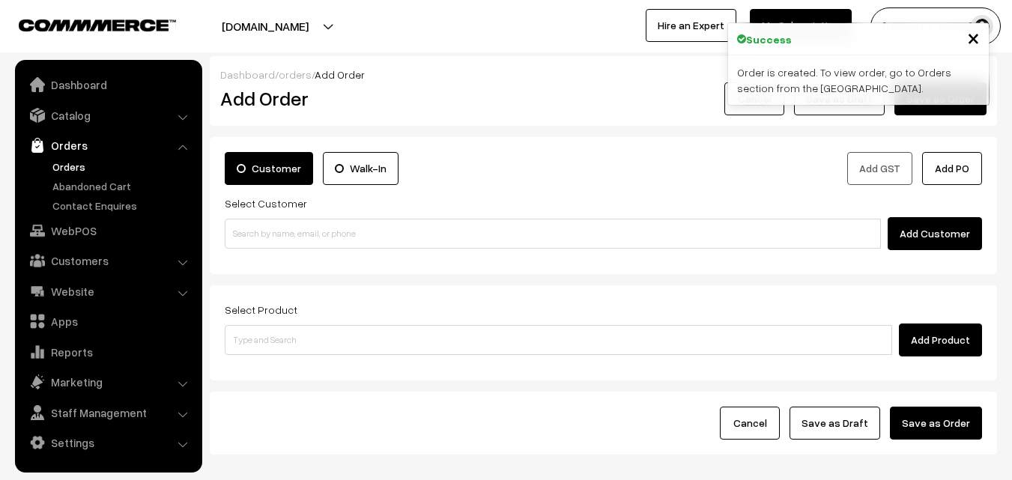
click at [65, 162] on link "Orders" at bounding box center [123, 167] width 148 height 16
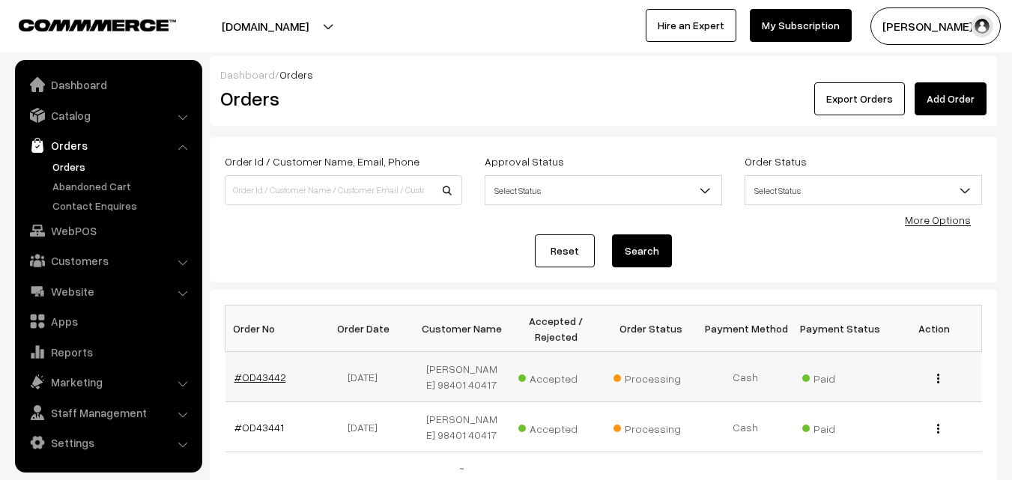
click at [249, 379] on link "#OD43442" at bounding box center [261, 377] width 52 height 13
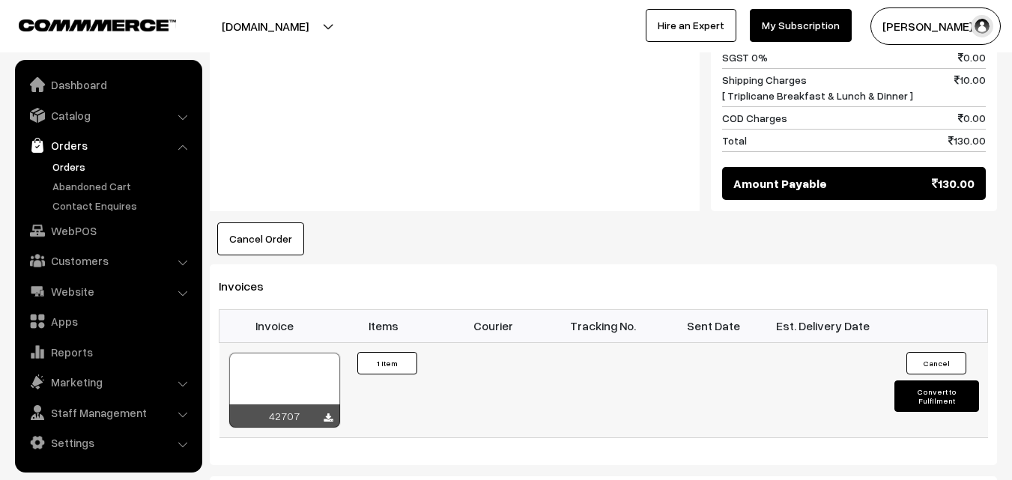
scroll to position [824, 0]
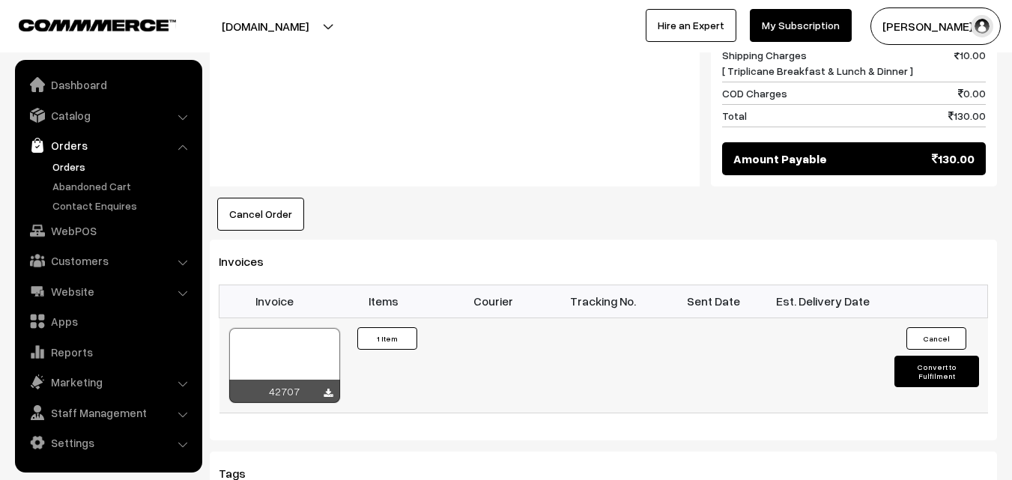
click at [299, 327] on div "42707" at bounding box center [285, 365] width 112 height 76
click at [289, 335] on div at bounding box center [284, 365] width 111 height 75
click at [61, 160] on link "Orders" at bounding box center [123, 167] width 148 height 16
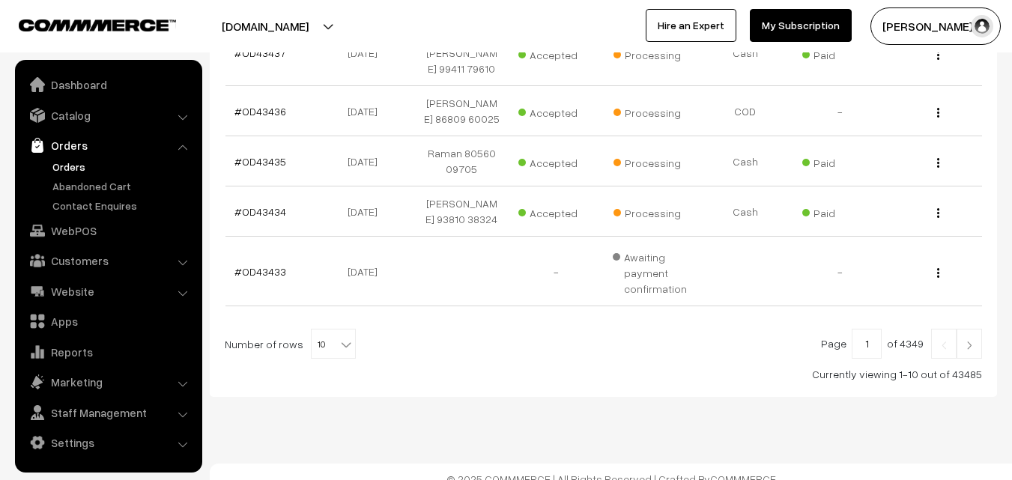
scroll to position [599, 0]
click at [315, 359] on span "10" at bounding box center [333, 344] width 43 height 30
select select "100"
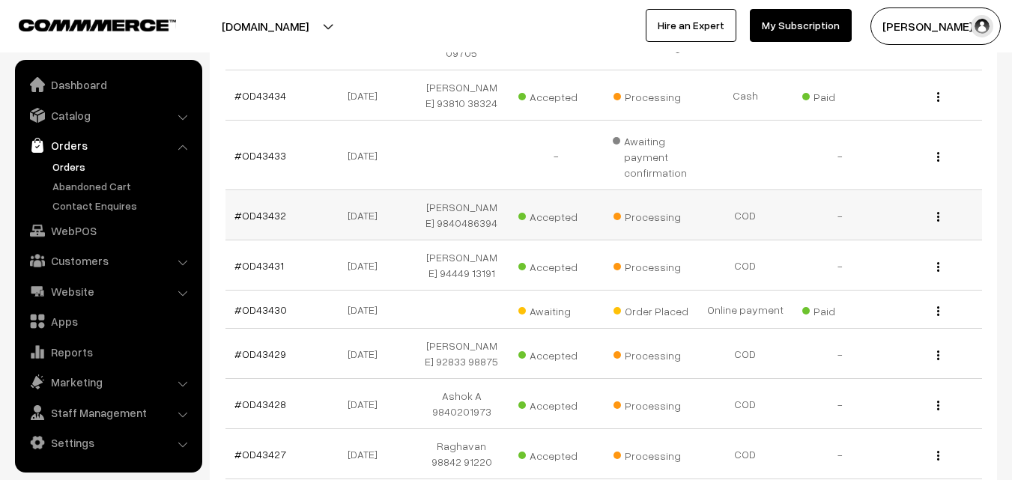
scroll to position [749, 0]
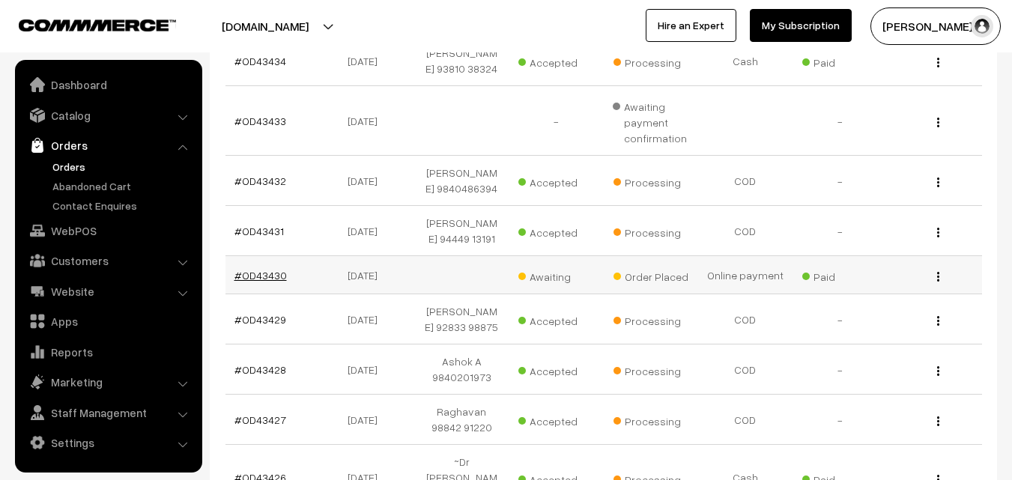
click at [262, 282] on link "#OD43430" at bounding box center [261, 275] width 52 height 13
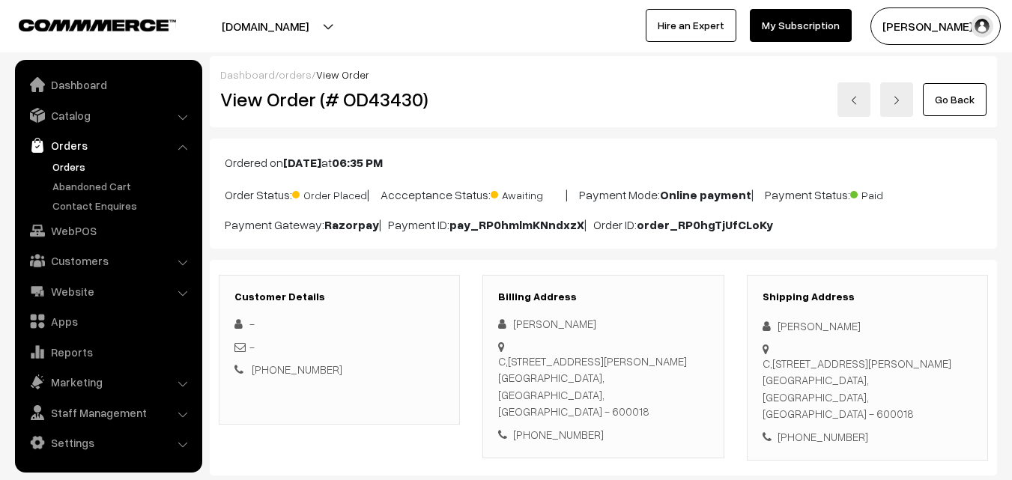
click at [575, 426] on div "[PHONE_NUMBER]" at bounding box center [603, 434] width 210 height 17
click at [570, 426] on div "[PHONE_NUMBER]" at bounding box center [603, 434] width 210 height 17
copy div "9618142407"
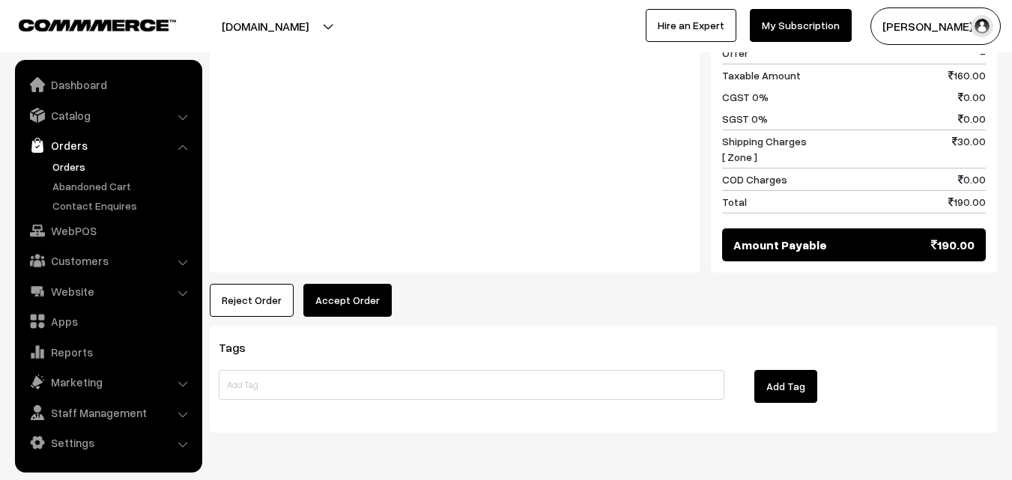
scroll to position [829, 0]
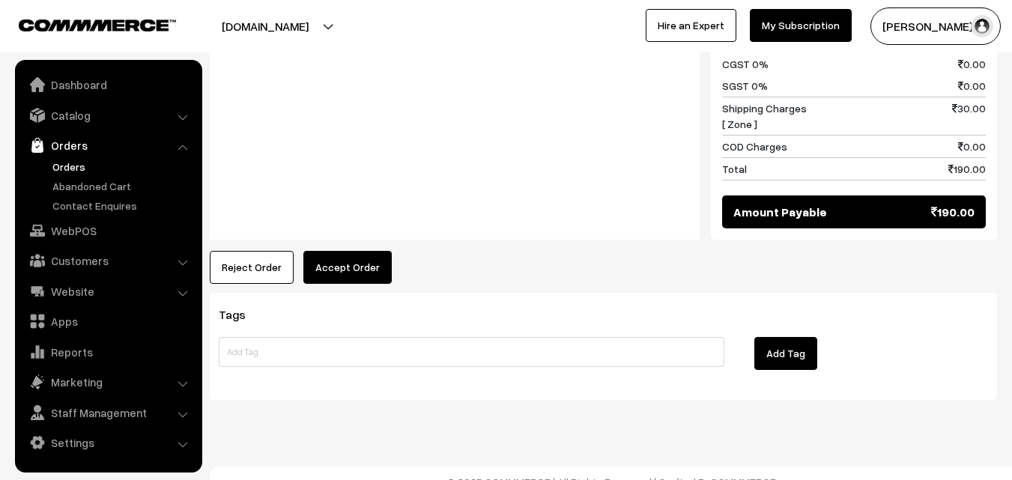
click at [330, 251] on button "Accept Order" at bounding box center [347, 267] width 88 height 33
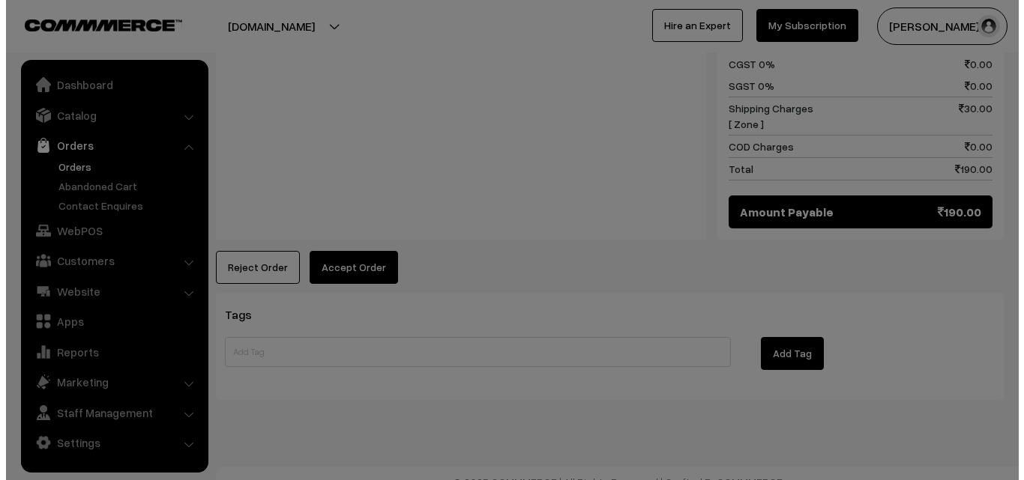
scroll to position [832, 0]
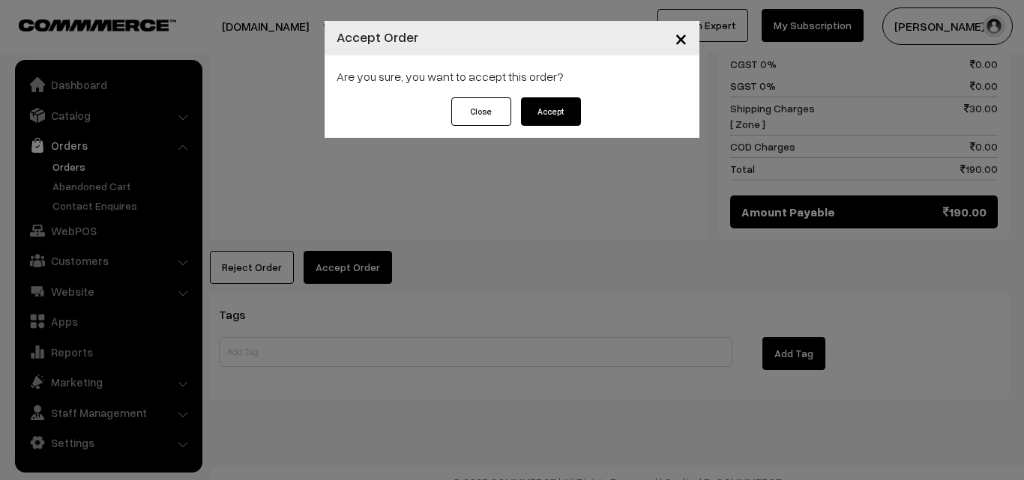
click at [571, 102] on button "Accept" at bounding box center [551, 111] width 60 height 28
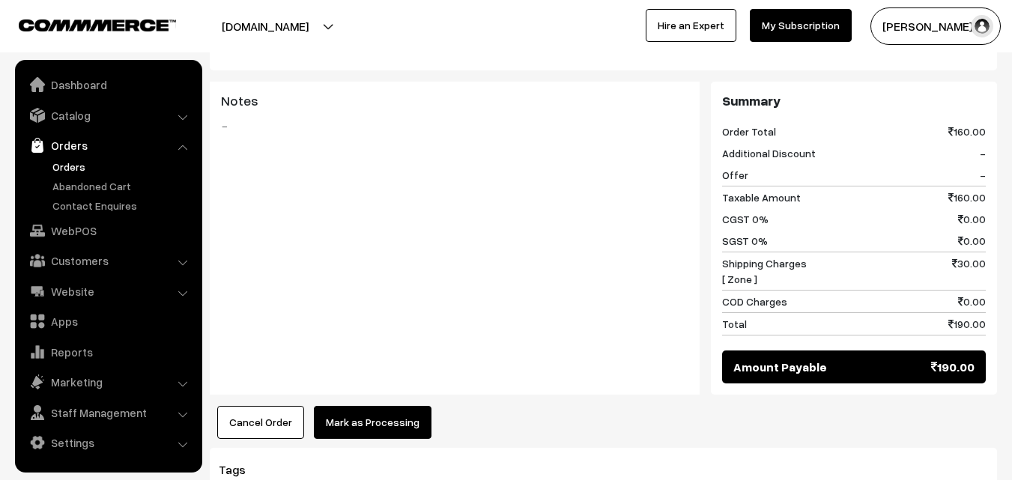
click at [359, 406] on button "Mark as Processing" at bounding box center [373, 422] width 118 height 33
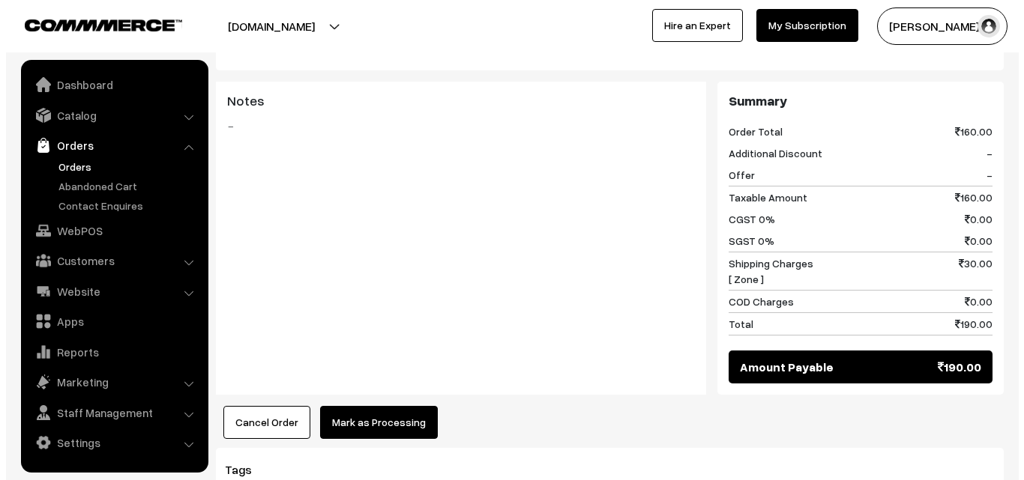
scroll to position [675, 0]
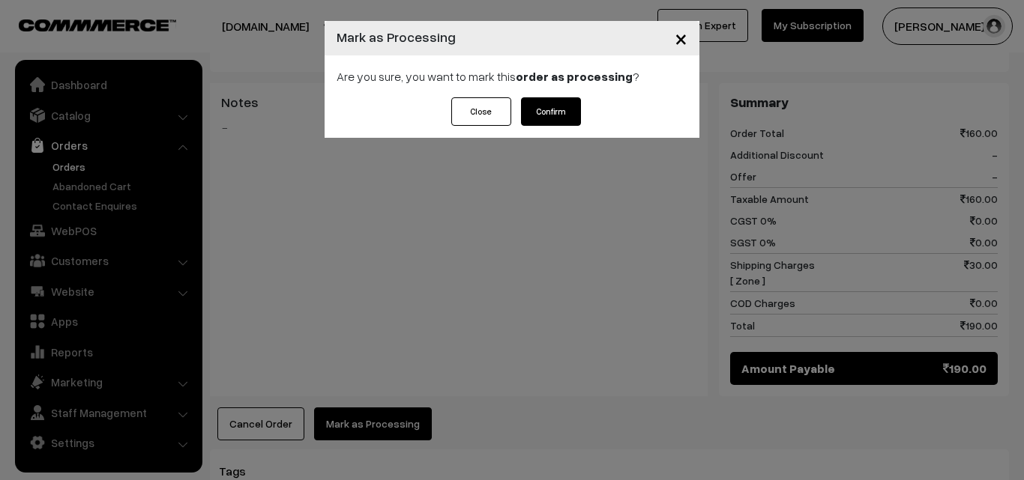
click at [554, 100] on button "Confirm" at bounding box center [551, 111] width 60 height 28
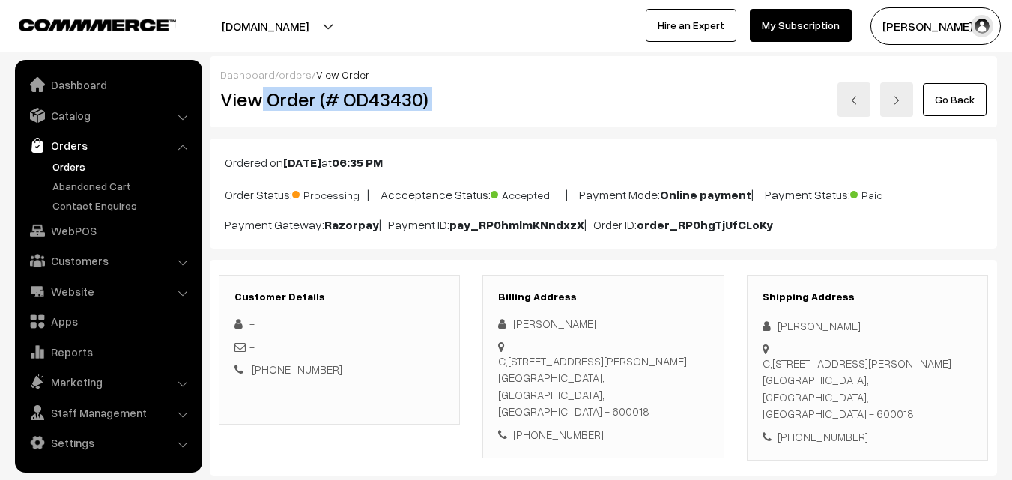
drag, startPoint x: 369, startPoint y: 103, endPoint x: 480, endPoint y: 92, distance: 111.5
click at [489, 92] on div "View Order (# OD43430) Go Back" at bounding box center [603, 99] width 789 height 34
copy div "Order (# OD43430)"
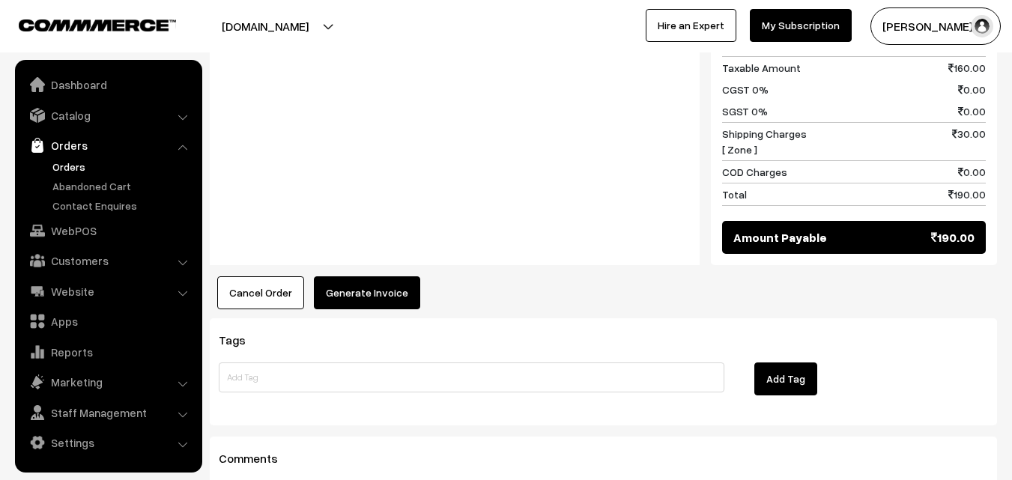
scroll to position [824, 0]
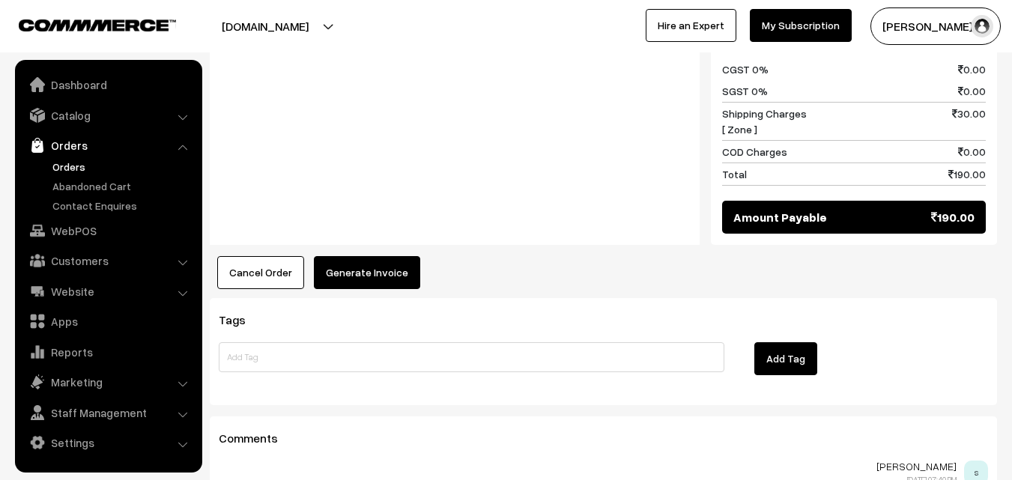
click at [314, 256] on button "Generate Invoice" at bounding box center [367, 272] width 106 height 33
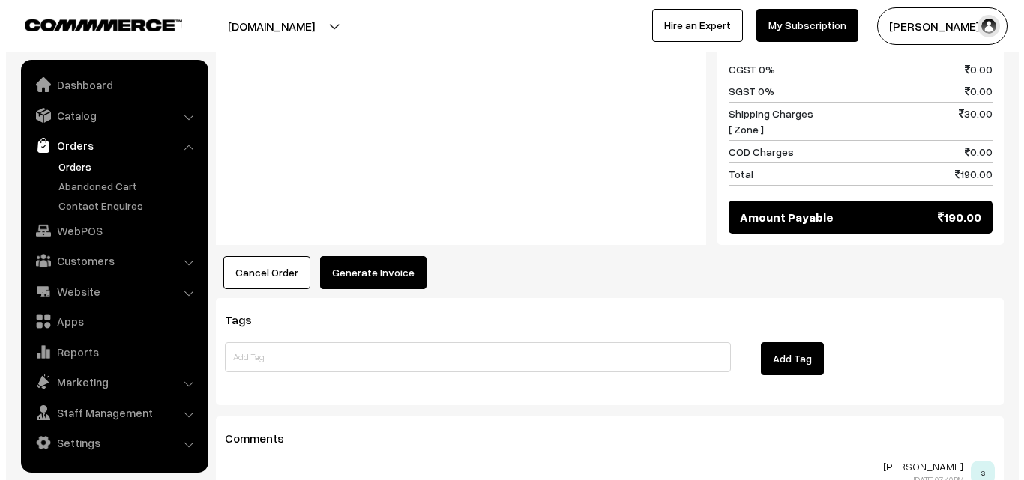
scroll to position [827, 0]
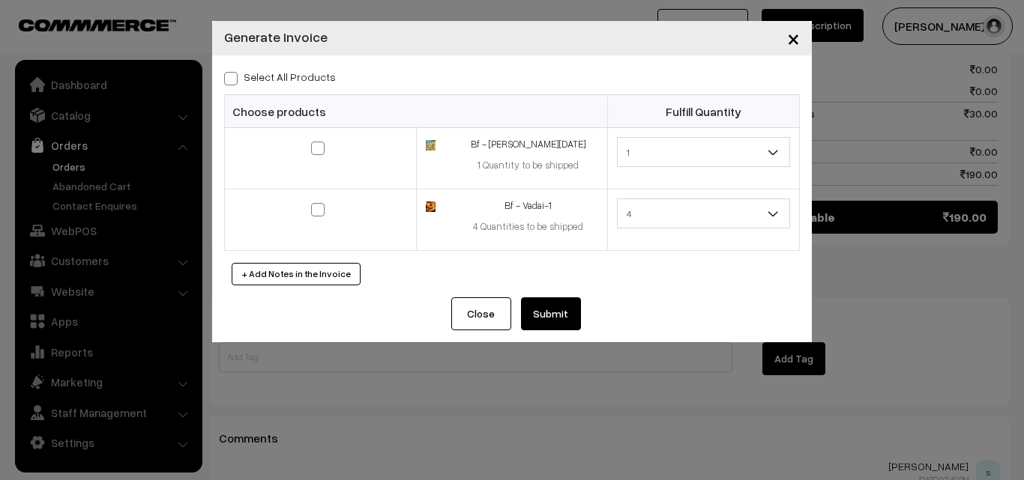
click at [306, 76] on label "Select All Products" at bounding box center [280, 77] width 112 height 16
click at [234, 76] on input "Select All Products" at bounding box center [229, 76] width 10 height 10
checkbox input "true"
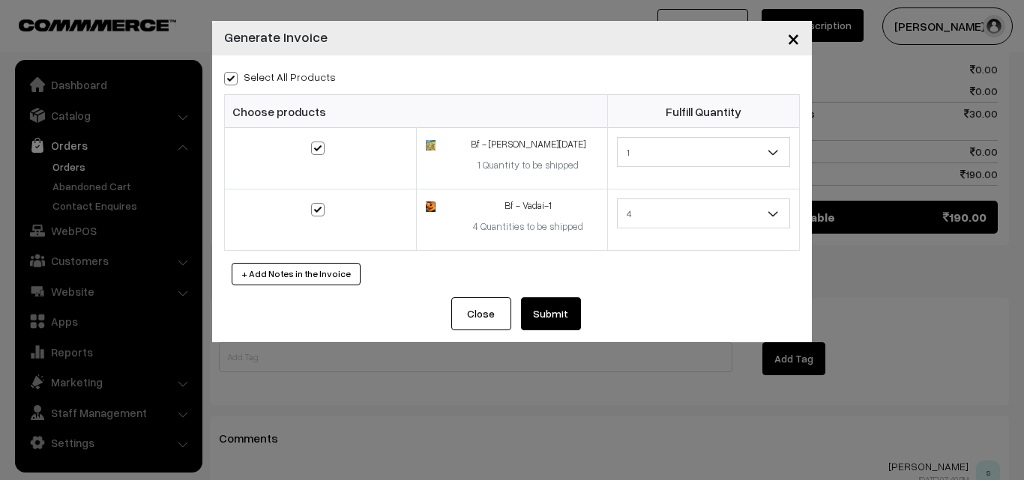
click at [564, 306] on button "Submit" at bounding box center [551, 313] width 60 height 33
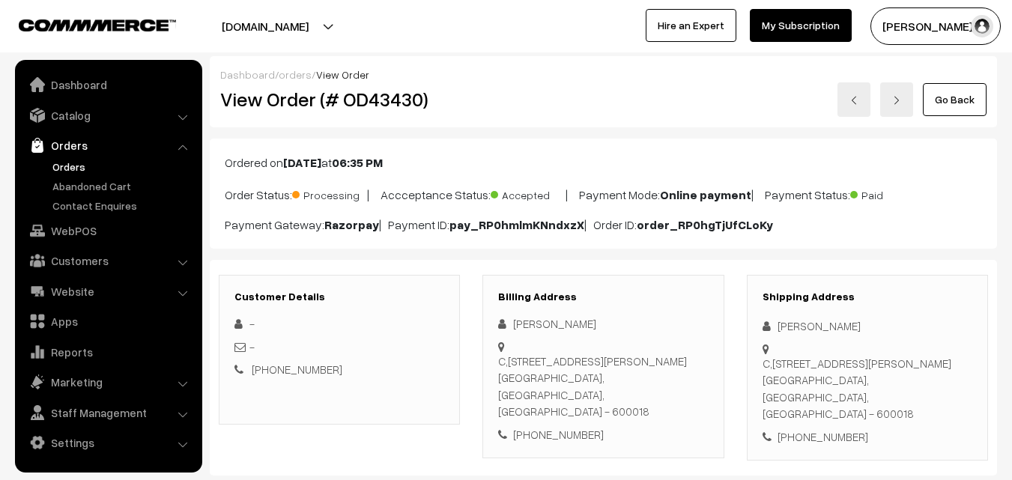
scroll to position [824, 0]
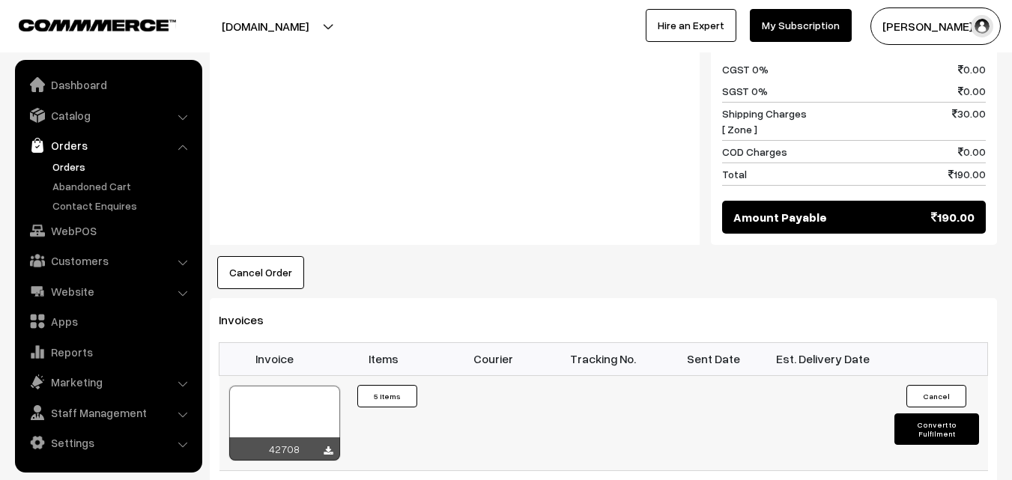
click at [285, 405] on div at bounding box center [284, 423] width 111 height 75
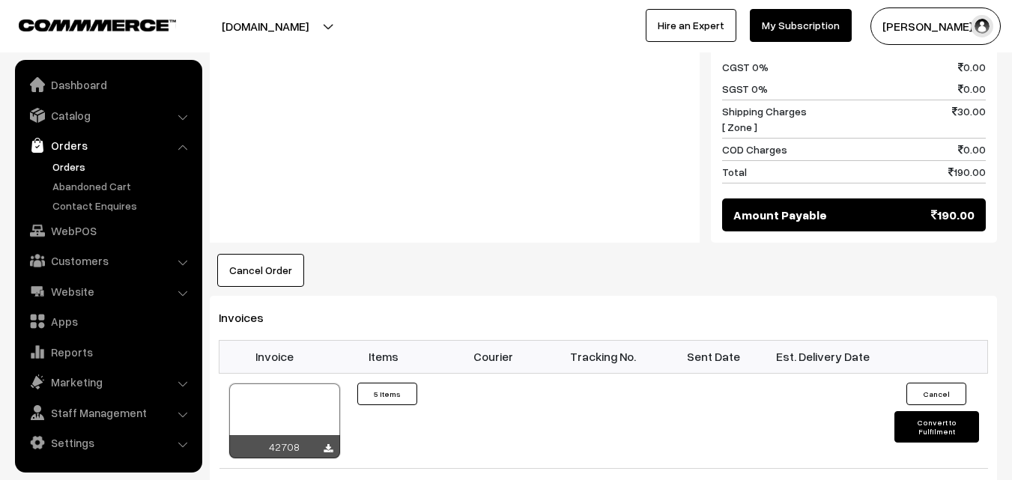
click at [76, 169] on link "Orders" at bounding box center [123, 167] width 148 height 16
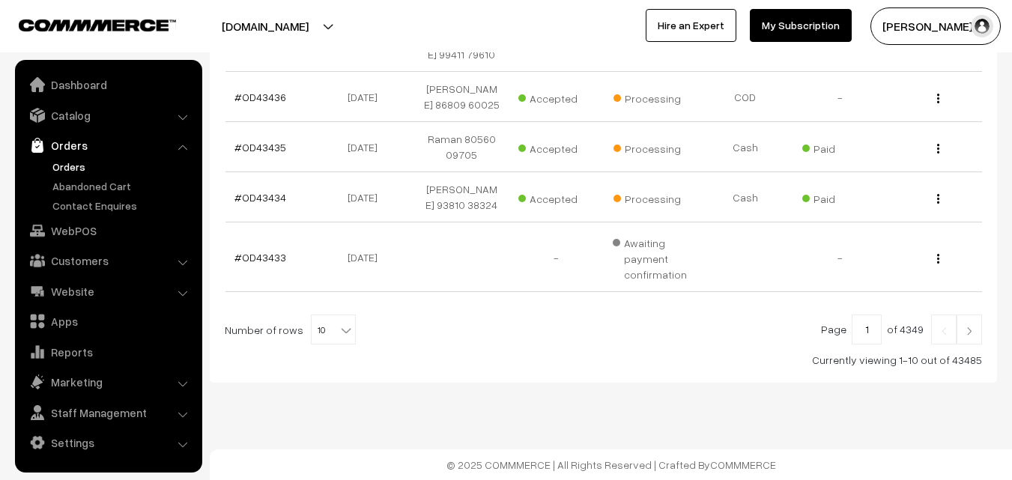
scroll to position [644, 0]
click at [326, 335] on span "10" at bounding box center [333, 330] width 43 height 30
select select "70"
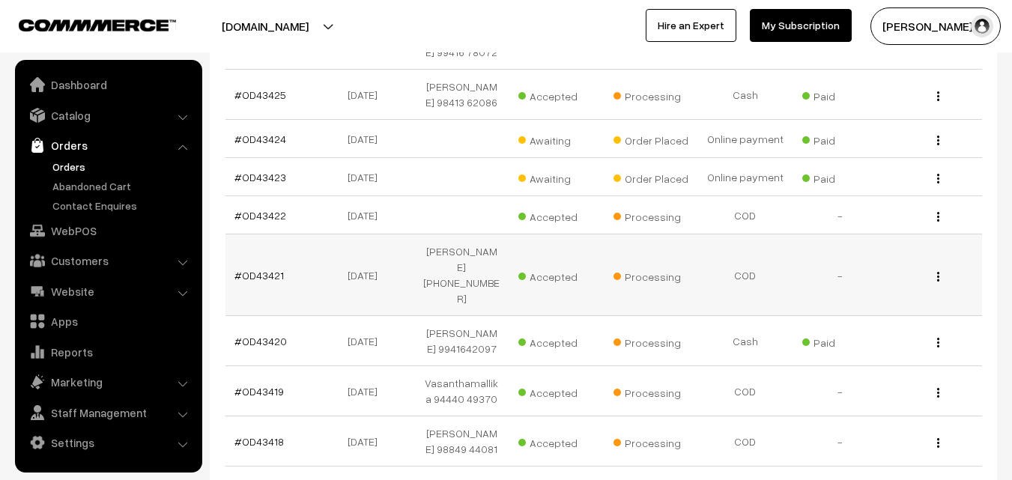
scroll to position [1124, 0]
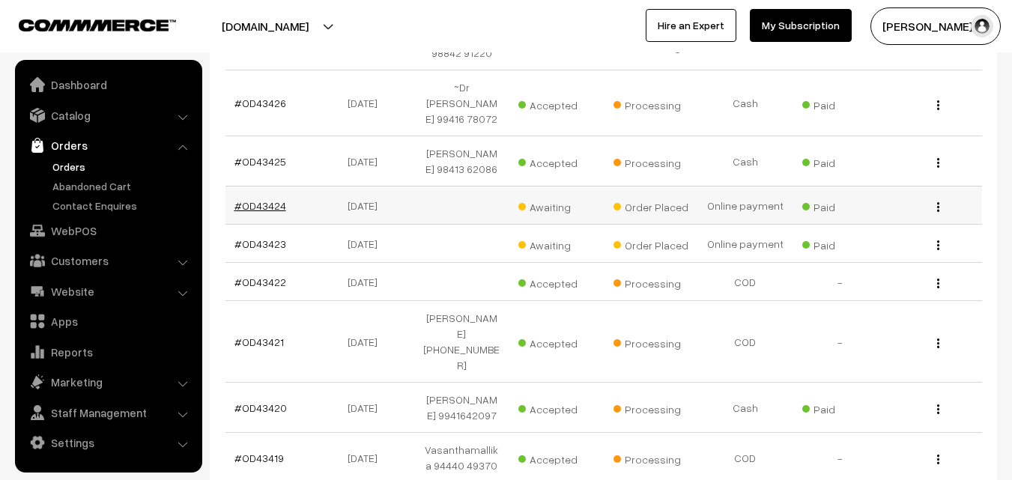
click at [274, 212] on link "#OD43424" at bounding box center [261, 205] width 52 height 13
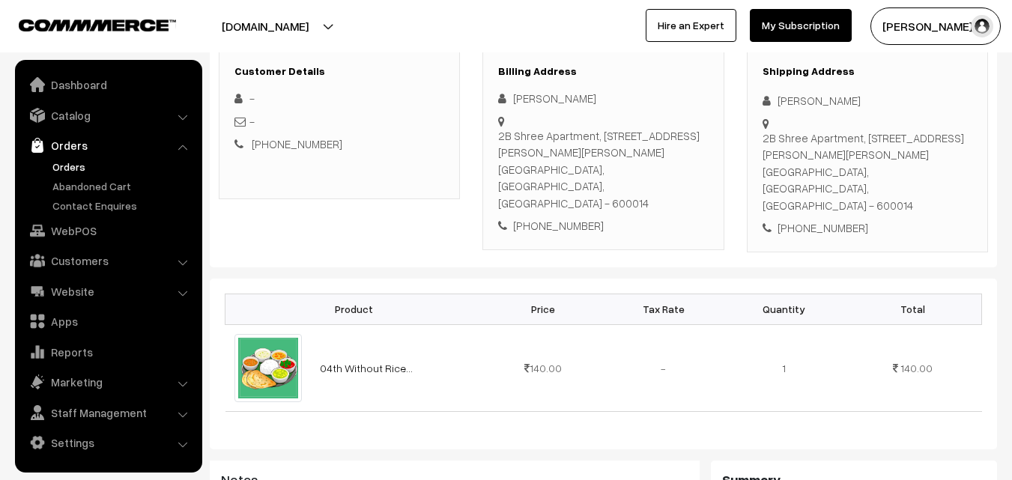
scroll to position [225, 0]
click at [558, 218] on div "[PHONE_NUMBER]" at bounding box center [603, 226] width 210 height 17
copy div "9923449206"
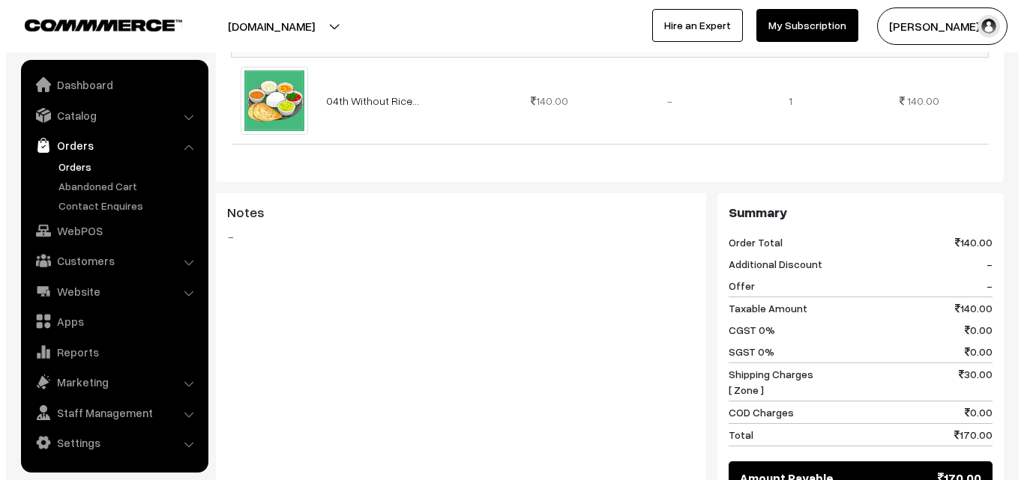
scroll to position [599, 0]
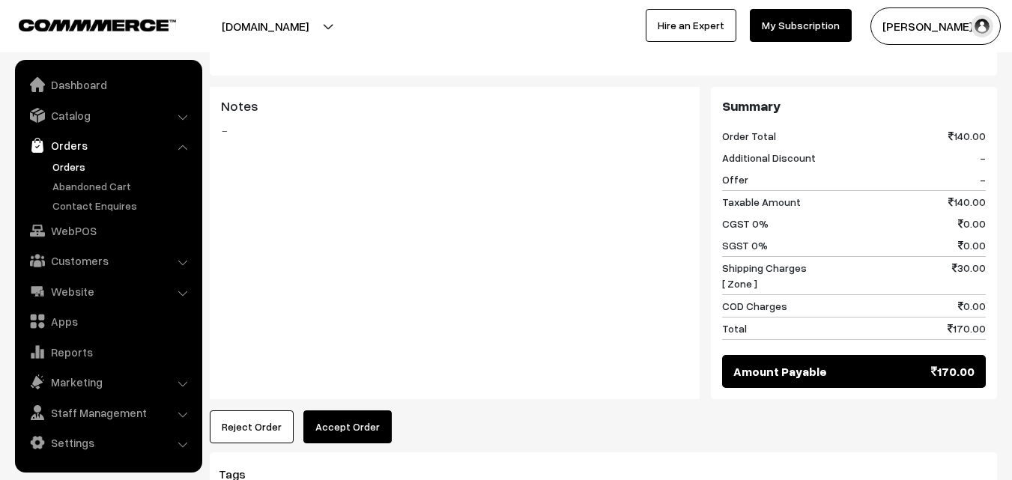
click at [372, 411] on button "Accept Order" at bounding box center [347, 427] width 88 height 33
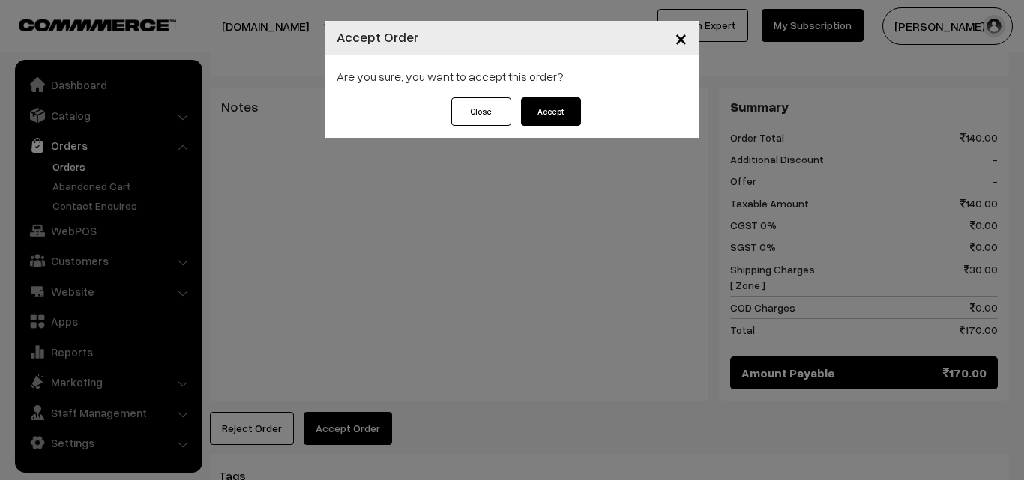
drag, startPoint x: 550, startPoint y: 108, endPoint x: 534, endPoint y: 177, distance: 70.9
click at [550, 108] on button "Accept" at bounding box center [551, 111] width 60 height 28
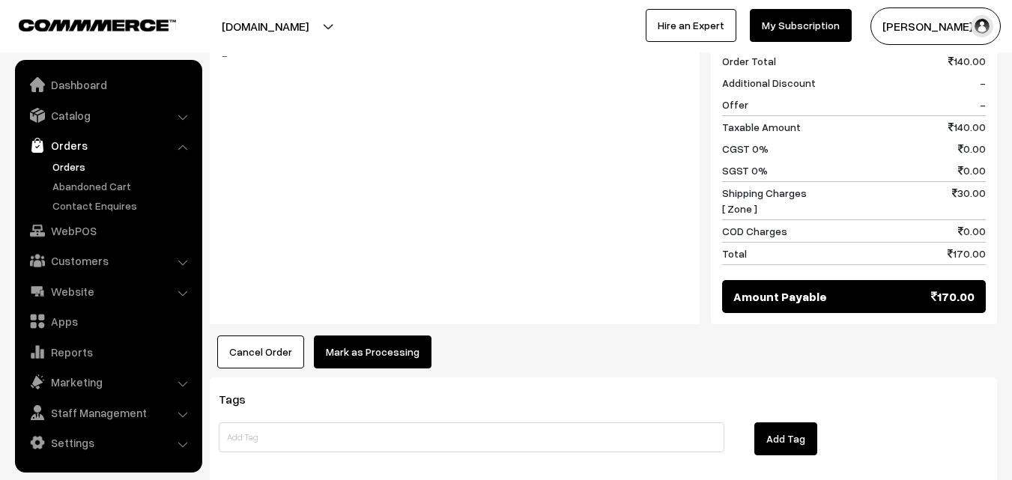
click at [373, 336] on button "Mark as Processing" at bounding box center [373, 352] width 118 height 33
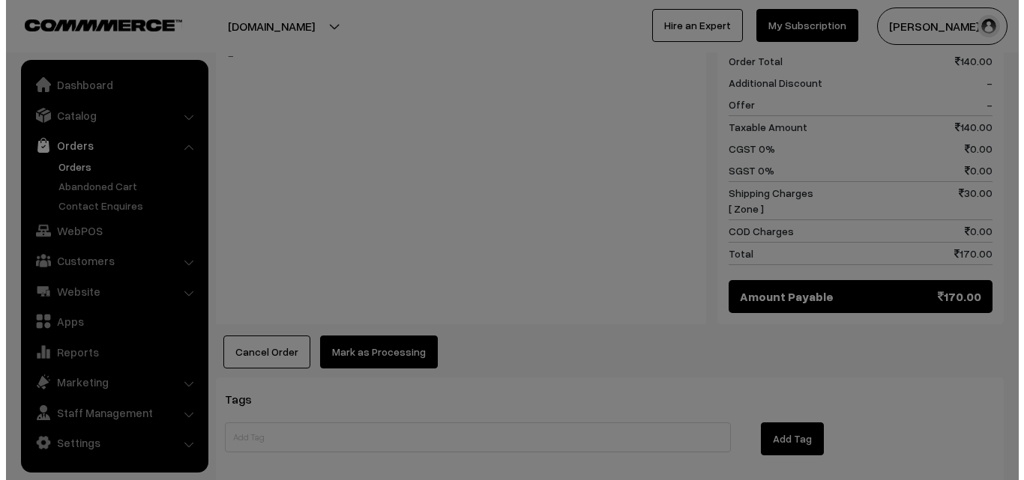
scroll to position [675, 0]
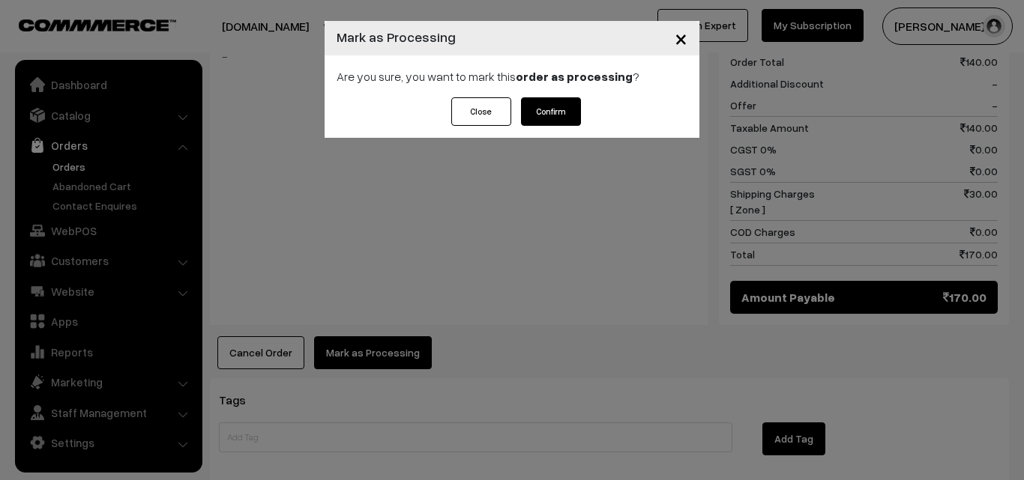
click at [545, 109] on button "Confirm" at bounding box center [551, 111] width 60 height 28
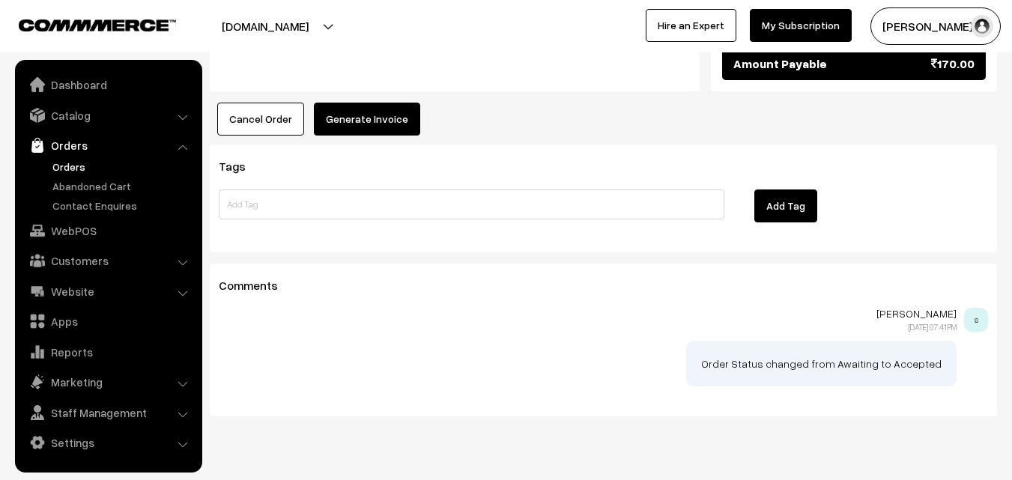
click at [388, 103] on button "Generate Invoice" at bounding box center [367, 119] width 106 height 33
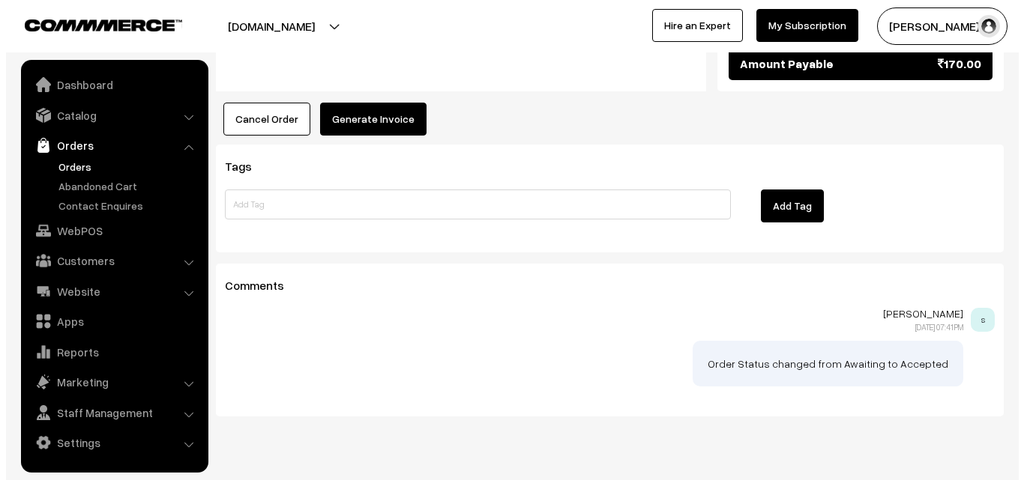
scroll to position [908, 0]
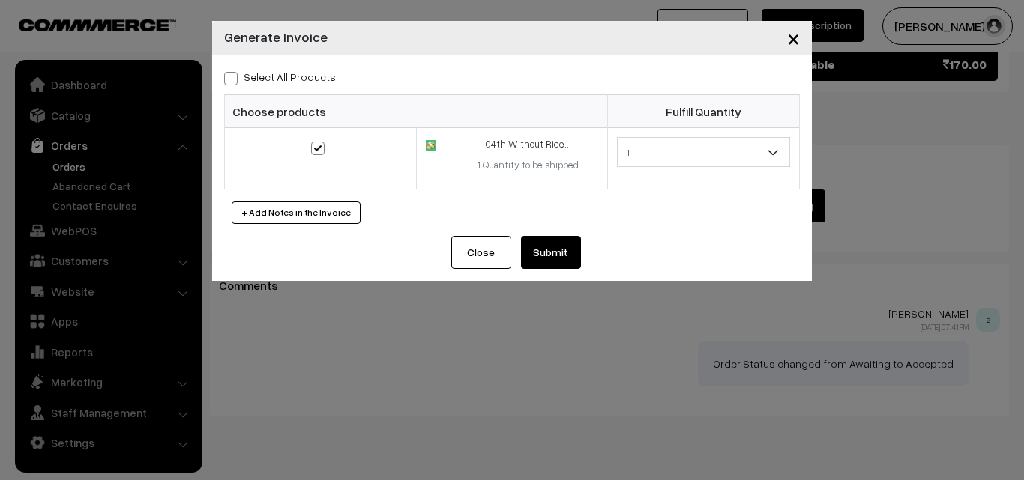
click at [558, 270] on div "Close Submit Back Fulfill Items" at bounding box center [511, 258] width 599 height 45
click at [558, 251] on button "Submit" at bounding box center [551, 252] width 60 height 33
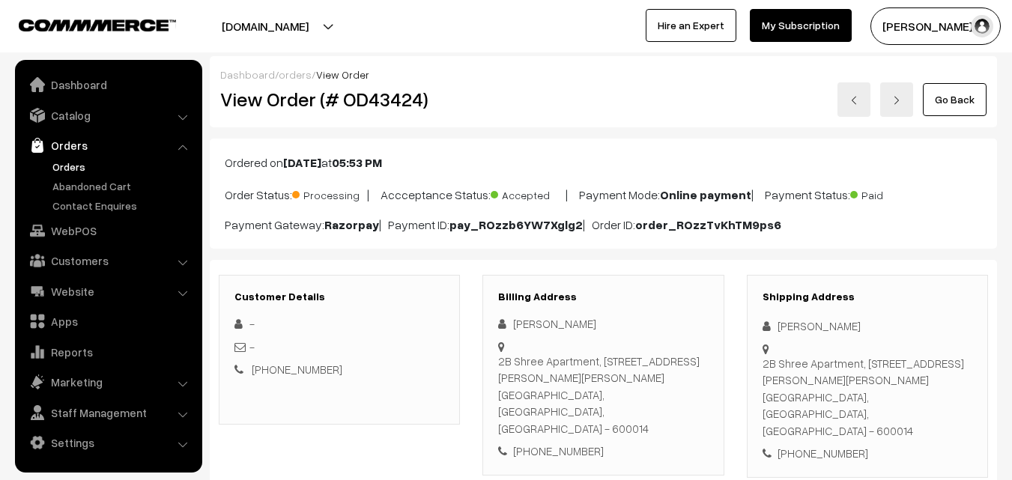
scroll to position [907, 0]
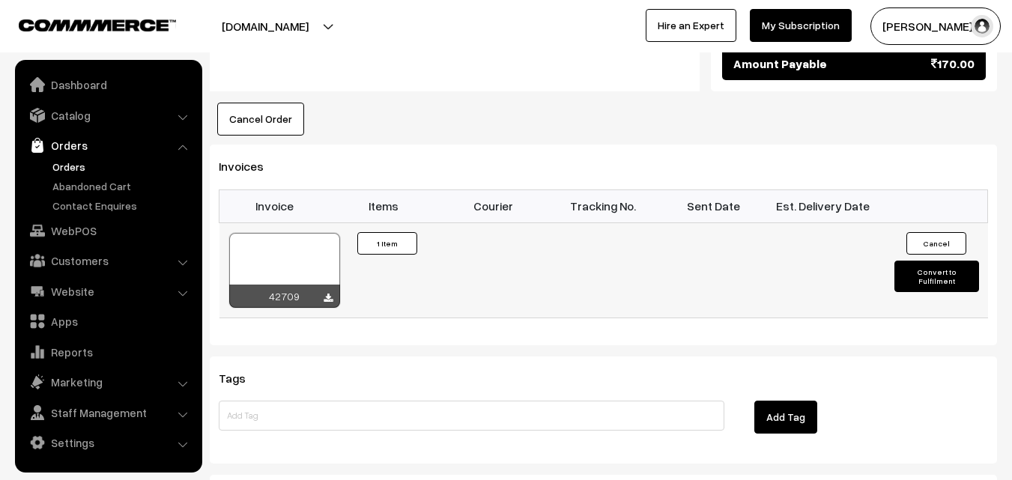
click at [292, 233] on div at bounding box center [284, 270] width 111 height 75
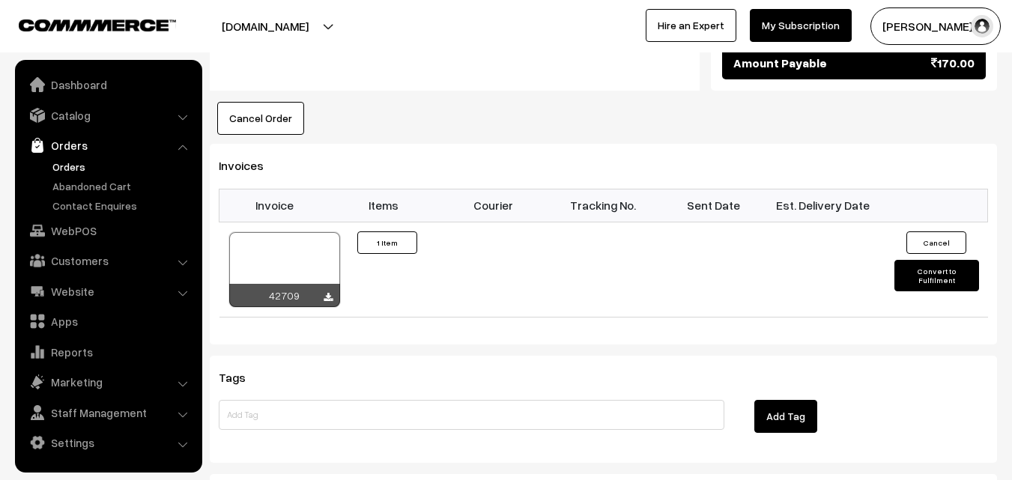
click at [64, 160] on link "Orders" at bounding box center [123, 167] width 148 height 16
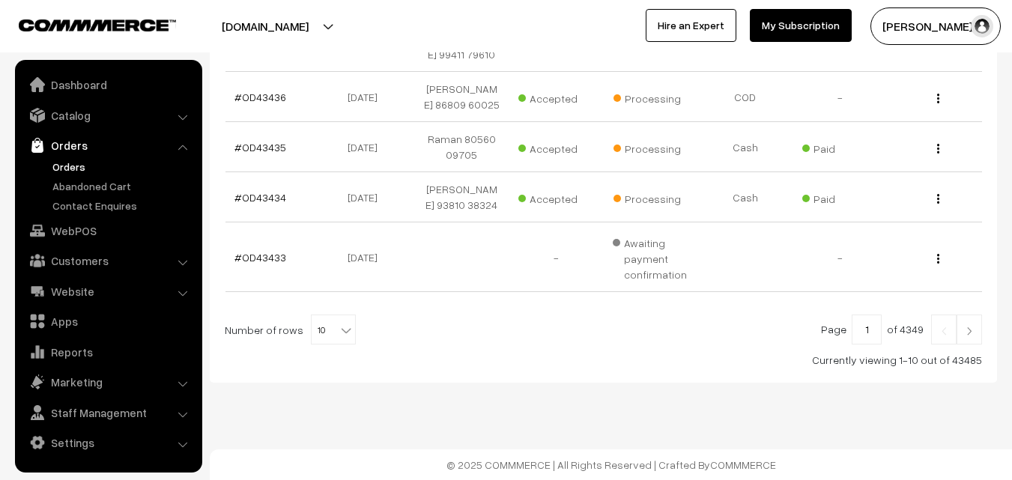
scroll to position [644, 0]
click at [339, 338] on b at bounding box center [346, 330] width 15 height 15
select select "100"
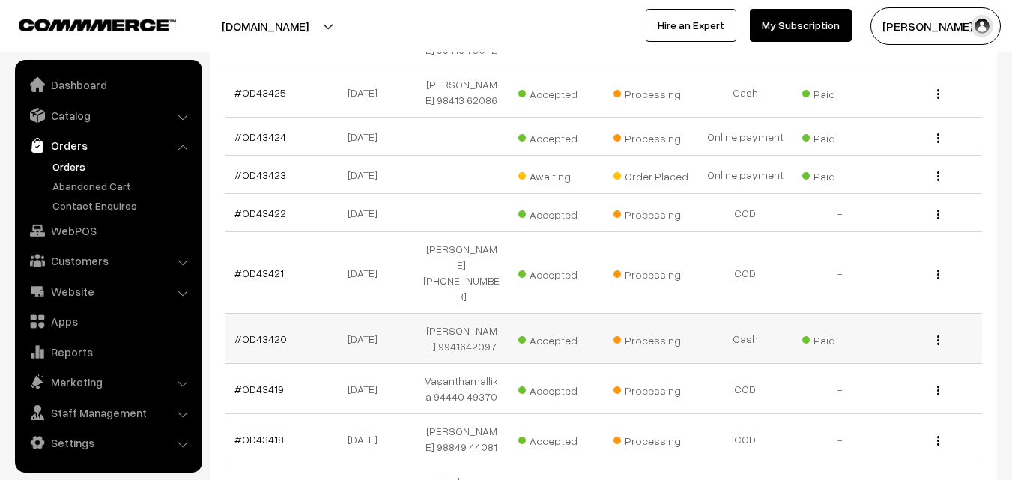
scroll to position [1199, 0]
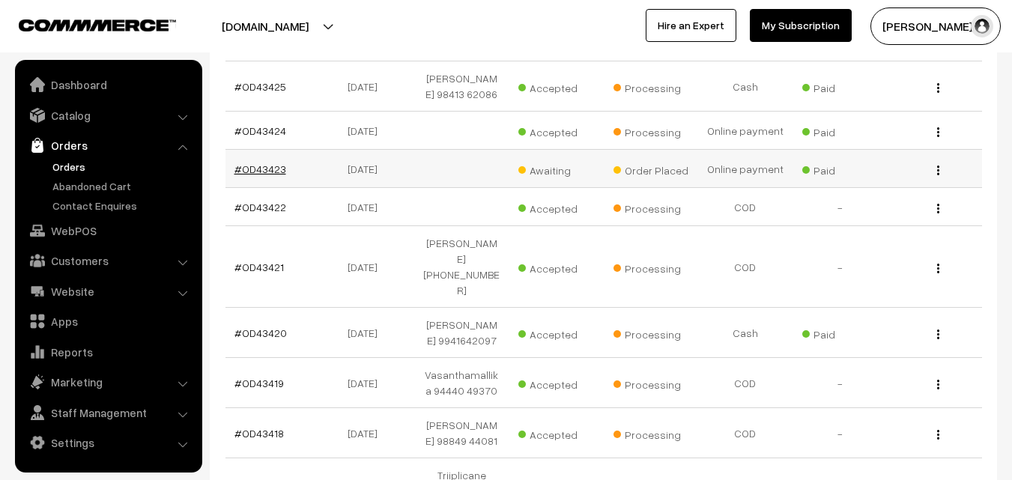
click at [273, 175] on link "#OD43423" at bounding box center [261, 169] width 52 height 13
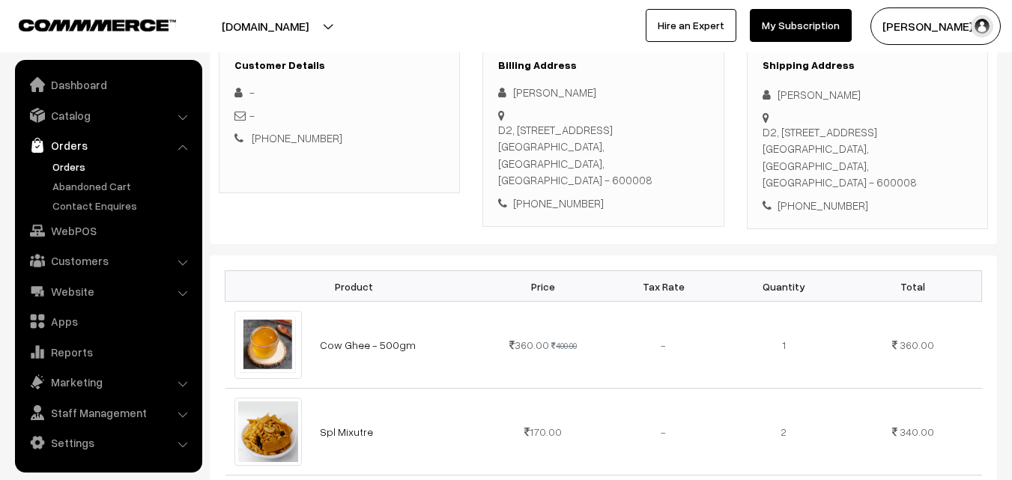
scroll to position [225, 0]
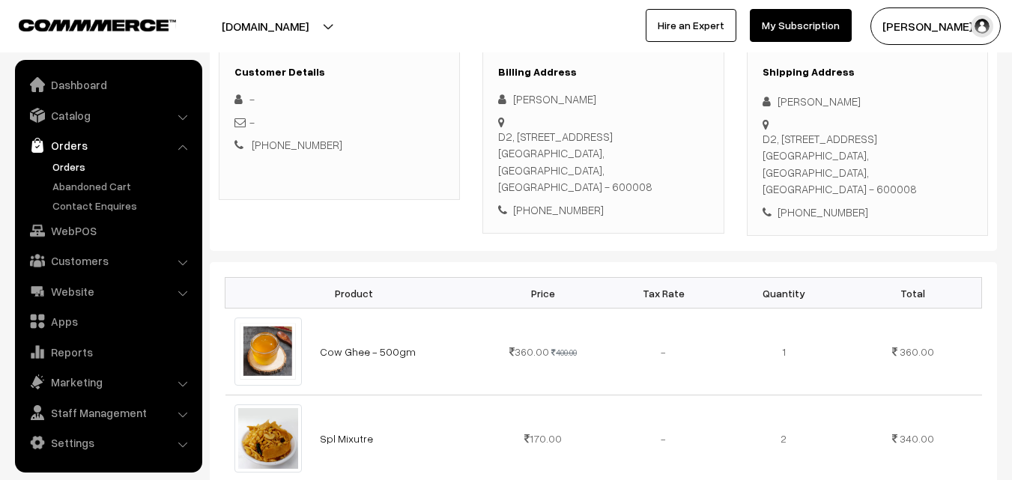
click at [544, 202] on div "[PHONE_NUMBER]" at bounding box center [603, 210] width 210 height 17
copy div "9381292990"
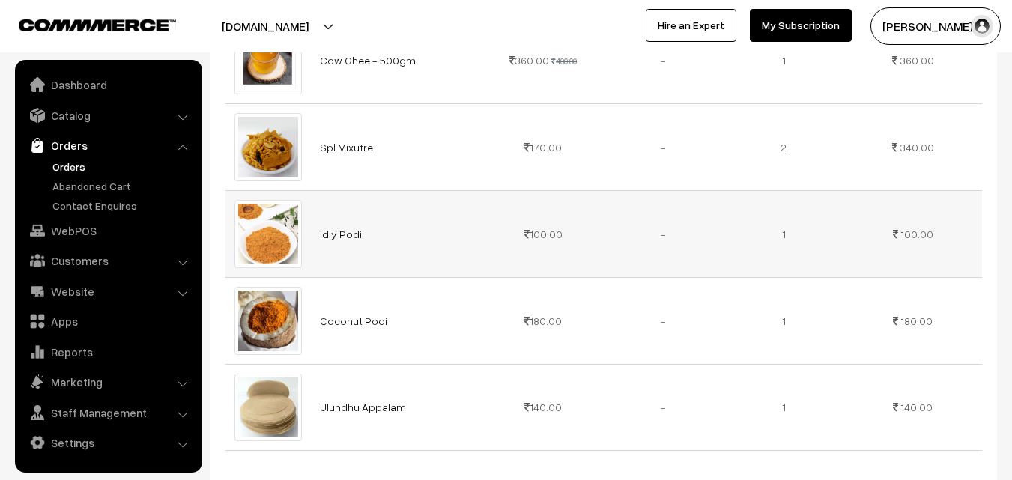
scroll to position [599, 0]
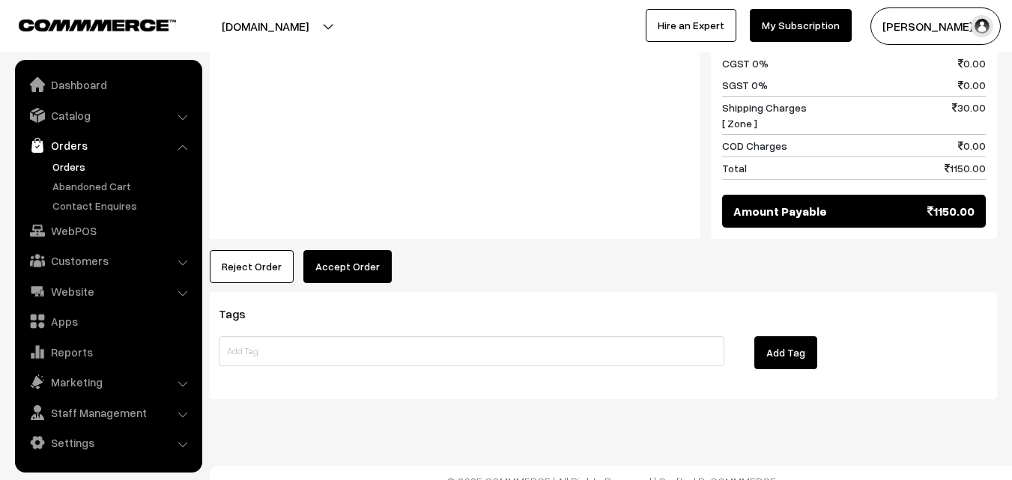
click at [349, 250] on button "Accept Order" at bounding box center [347, 266] width 88 height 33
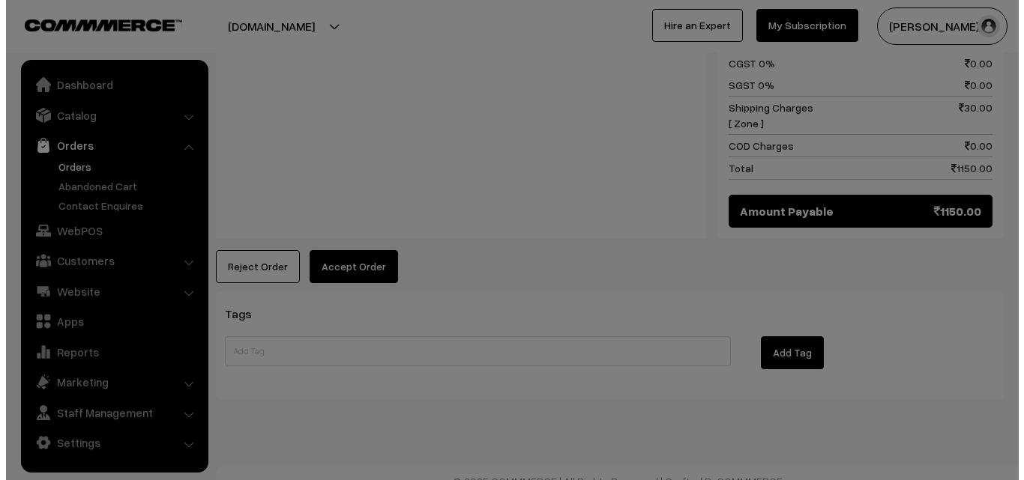
scroll to position [1119, 0]
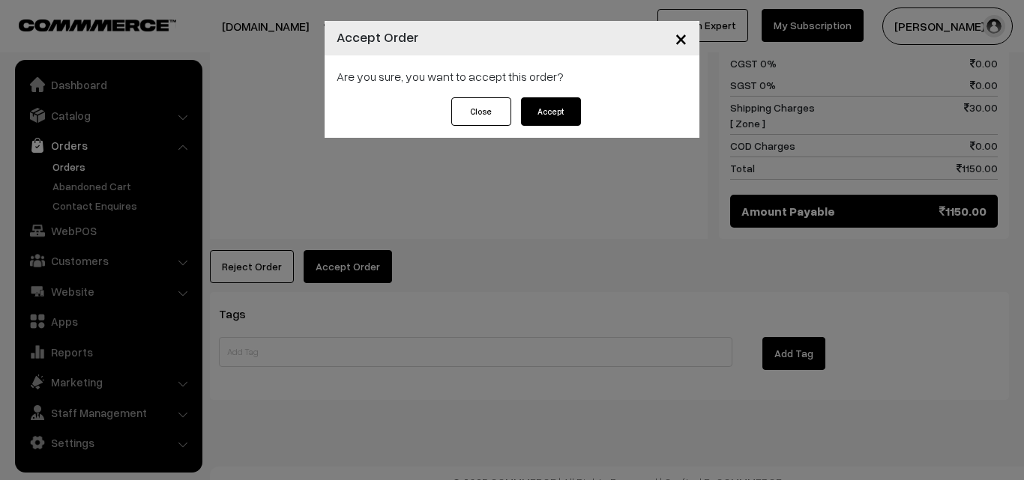
click at [548, 119] on button "Accept" at bounding box center [551, 111] width 60 height 28
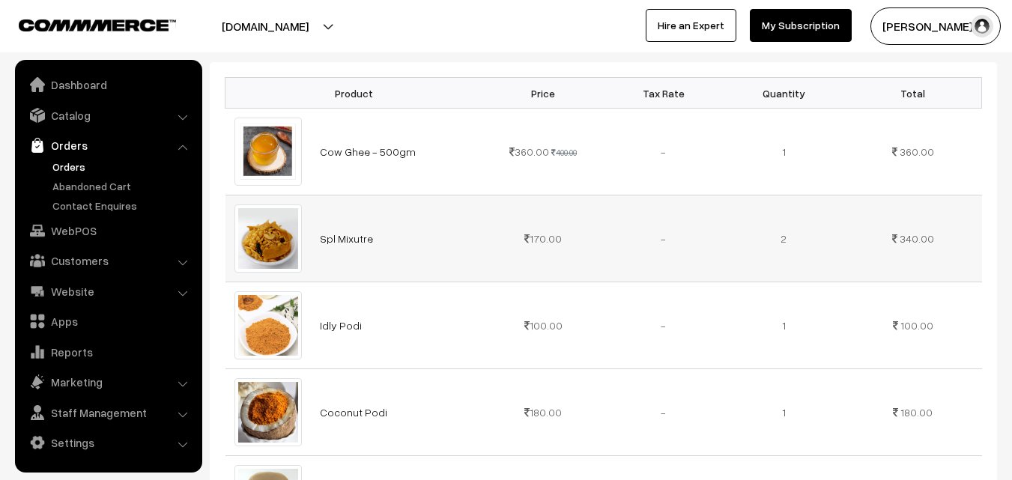
scroll to position [450, 0]
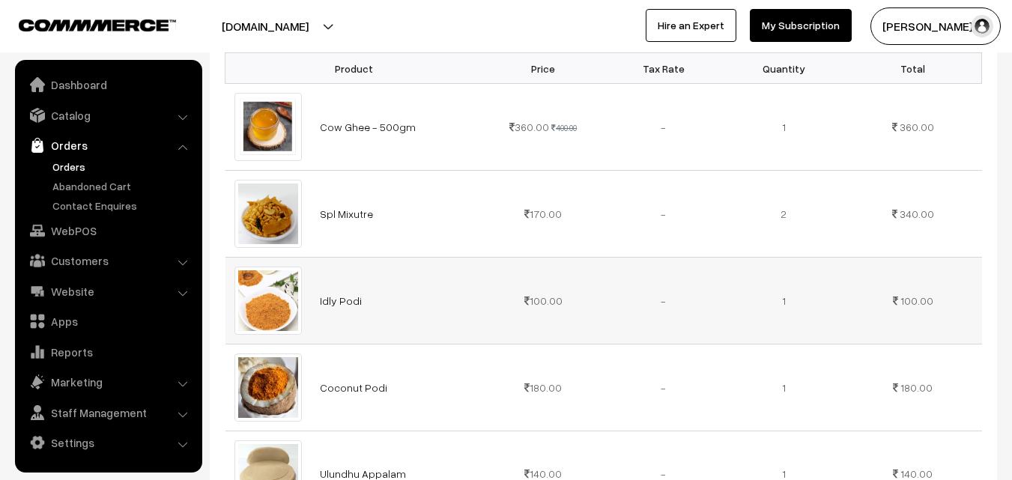
drag, startPoint x: 317, startPoint y: 294, endPoint x: 387, endPoint y: 290, distance: 70.6
click at [407, 294] on td "Idly Podi" at bounding box center [397, 301] width 172 height 87
copy link "Idly Podi"
drag, startPoint x: 321, startPoint y: 384, endPoint x: 423, endPoint y: 379, distance: 101.3
click at [426, 381] on td "Coconut Podi" at bounding box center [397, 387] width 172 height 87
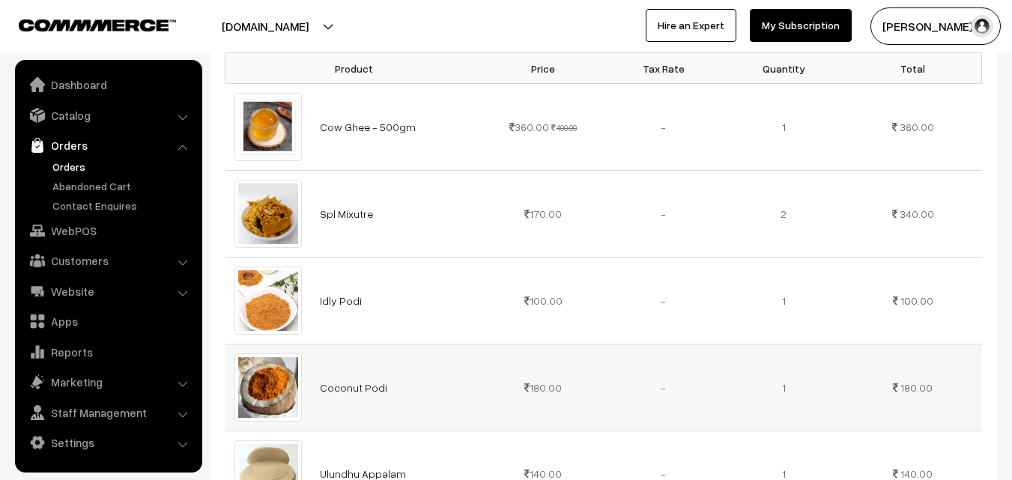
copy link "Coconut Podi"
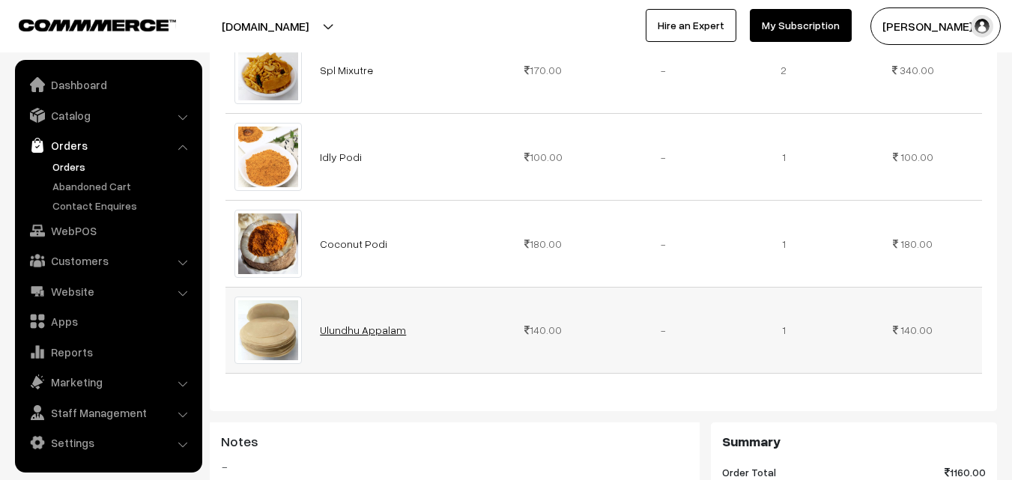
scroll to position [599, 0]
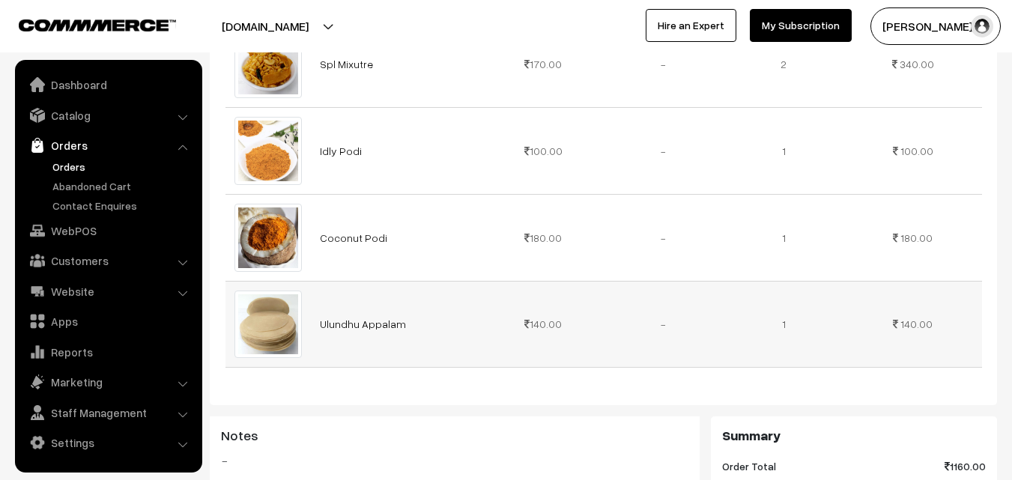
drag, startPoint x: 315, startPoint y: 317, endPoint x: 470, endPoint y: 320, distance: 155.1
click at [470, 320] on td "Ulundhu Appalam" at bounding box center [397, 324] width 172 height 87
copy link "Ulundhu Appalam"
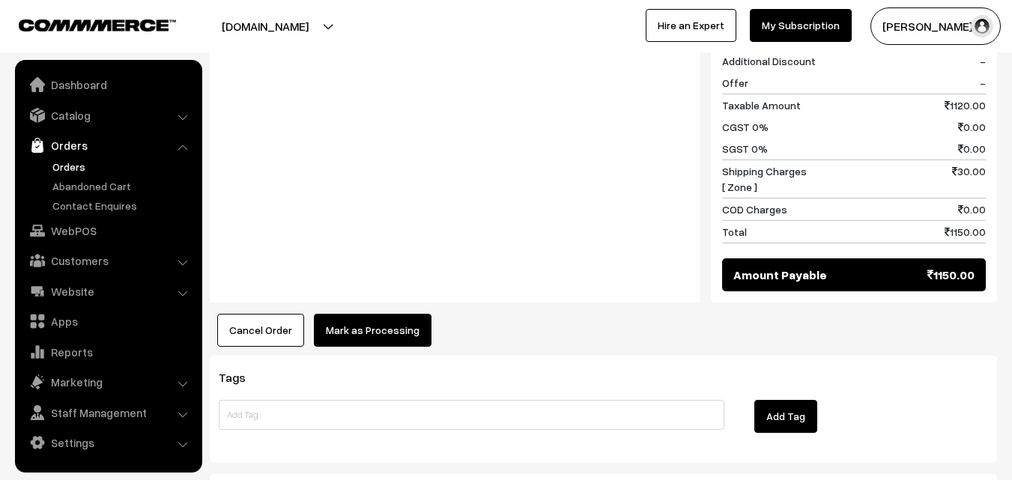
click at [373, 314] on button "Mark as Processing" at bounding box center [373, 330] width 118 height 33
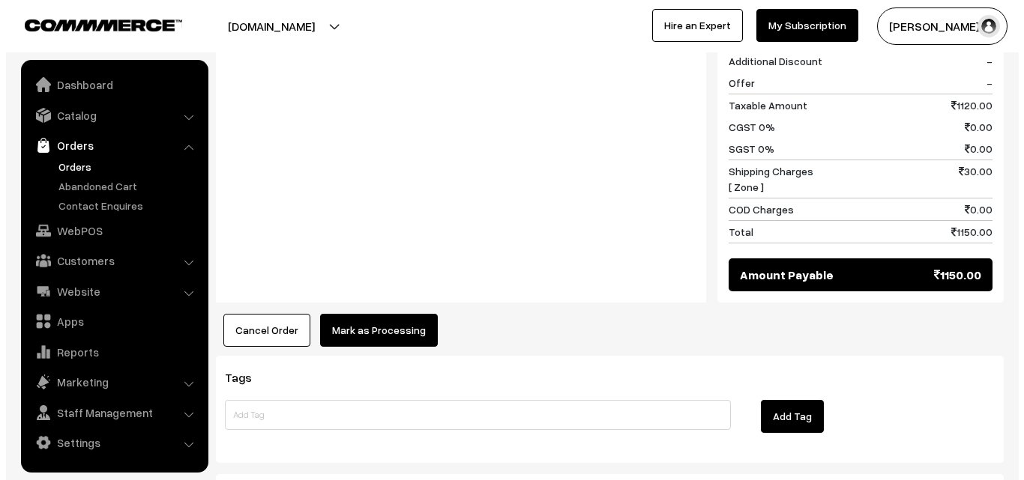
scroll to position [1056, 0]
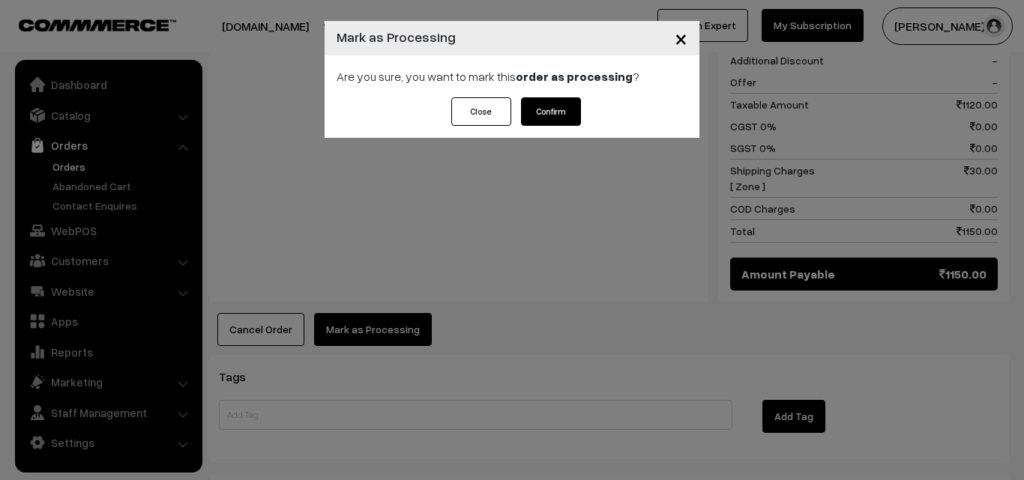
click at [560, 107] on button "Confirm" at bounding box center [551, 111] width 60 height 28
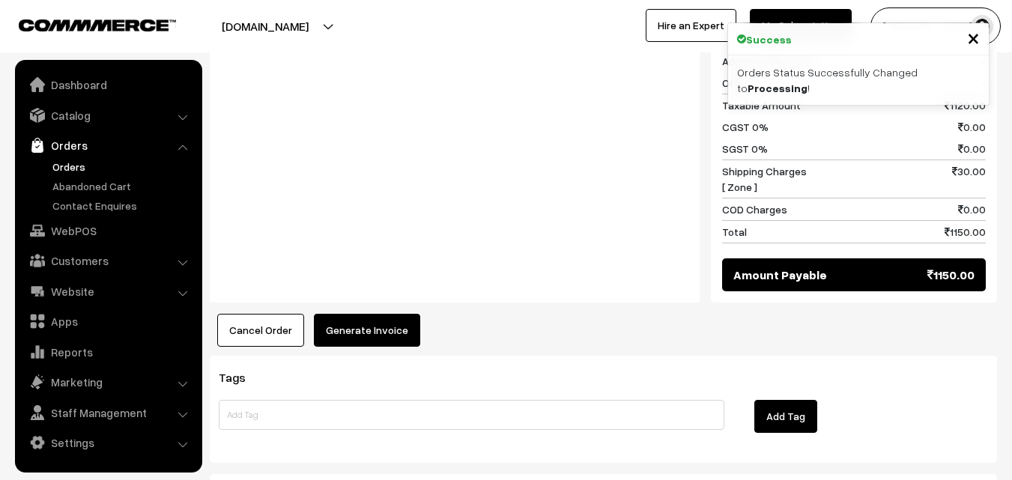
click at [375, 314] on button "Generate Invoice" at bounding box center [367, 330] width 106 height 33
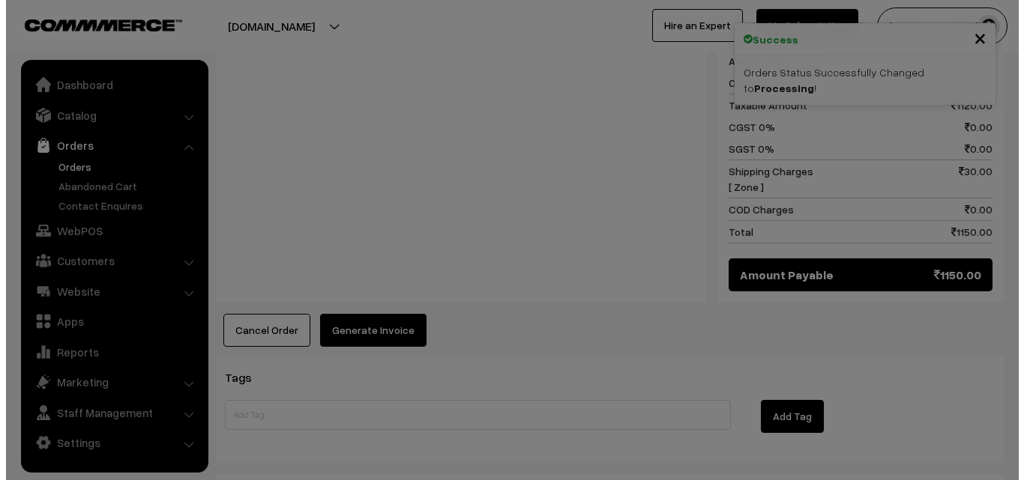
scroll to position [1056, 0]
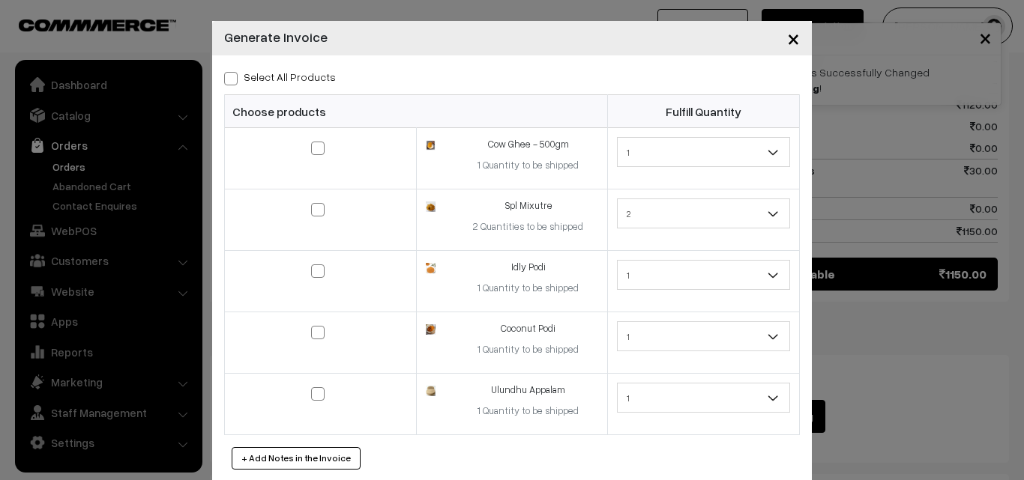
click at [286, 79] on label "Select All Products" at bounding box center [280, 77] width 112 height 16
click at [234, 79] on input "Select All Products" at bounding box center [229, 76] width 10 height 10
checkbox input "true"
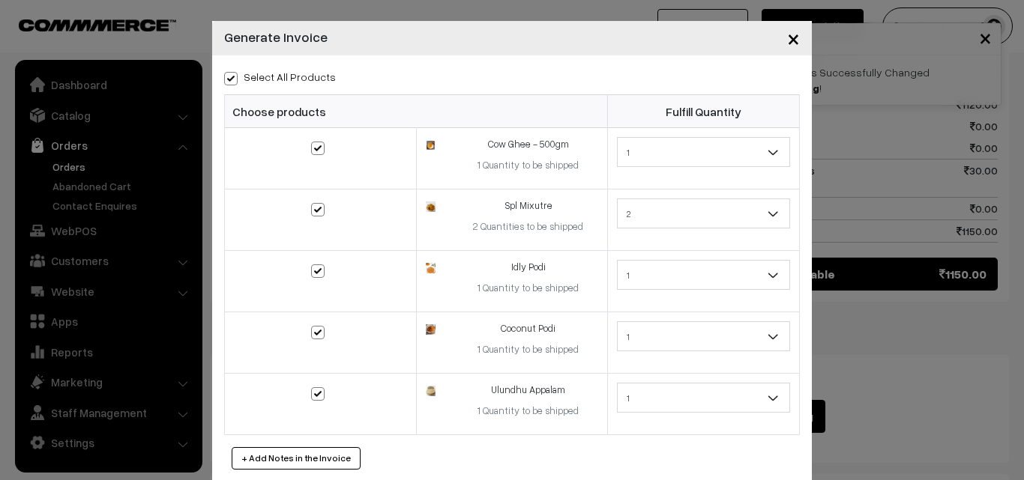
checkbox input "true"
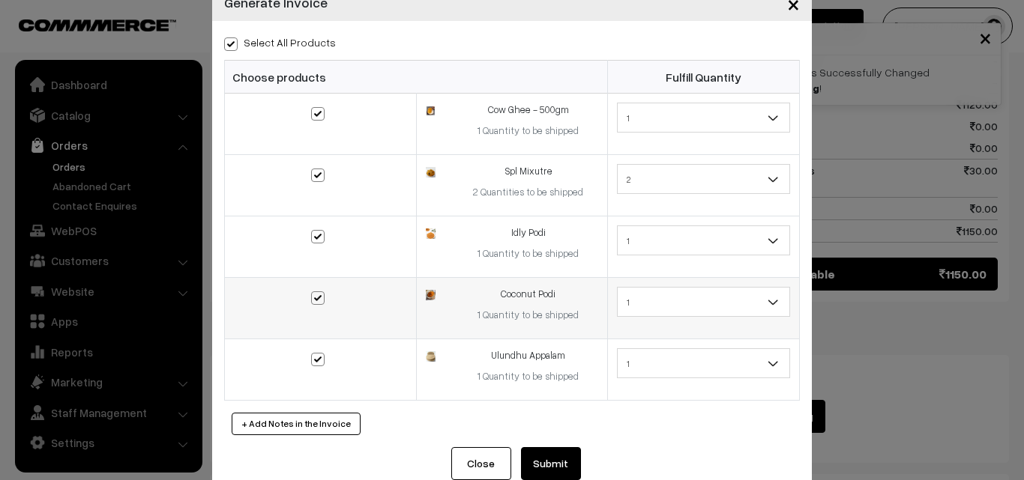
scroll to position [67, 0]
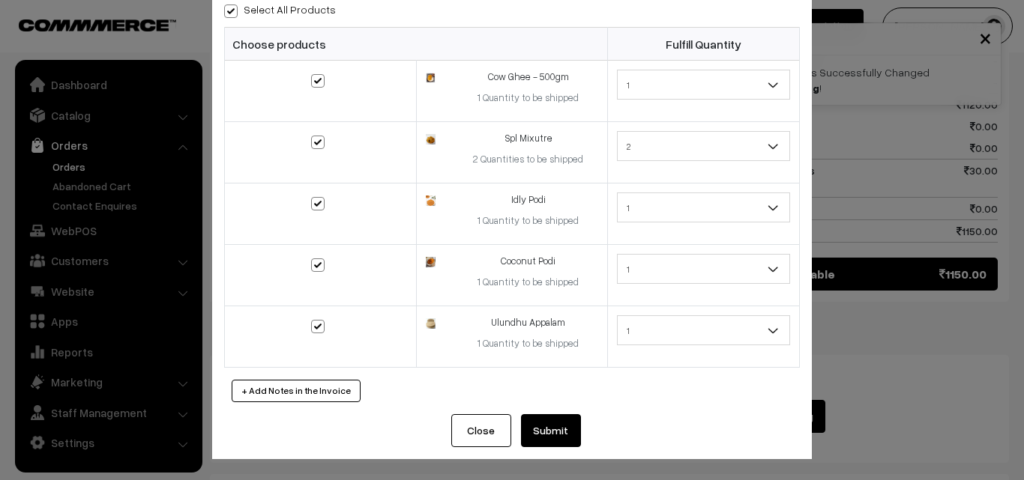
click at [552, 421] on button "Submit" at bounding box center [551, 430] width 60 height 33
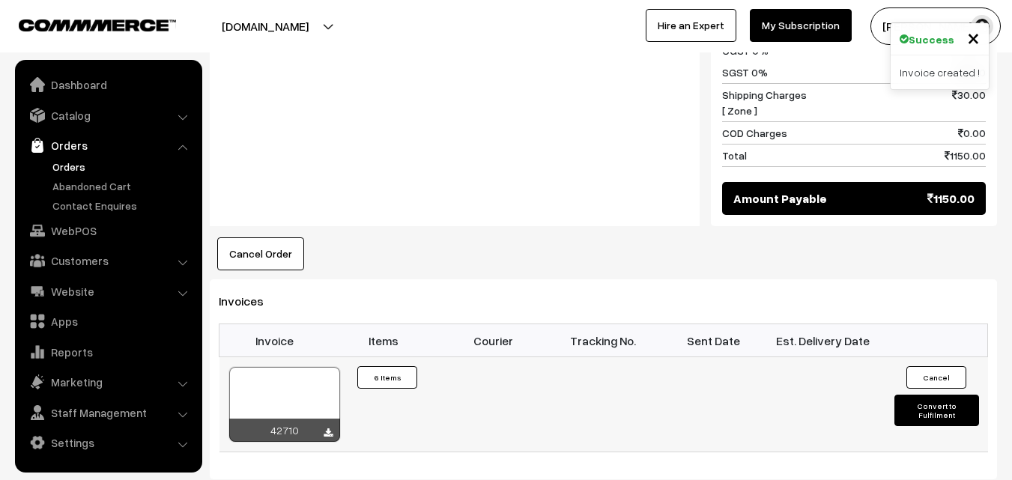
scroll to position [1197, 0]
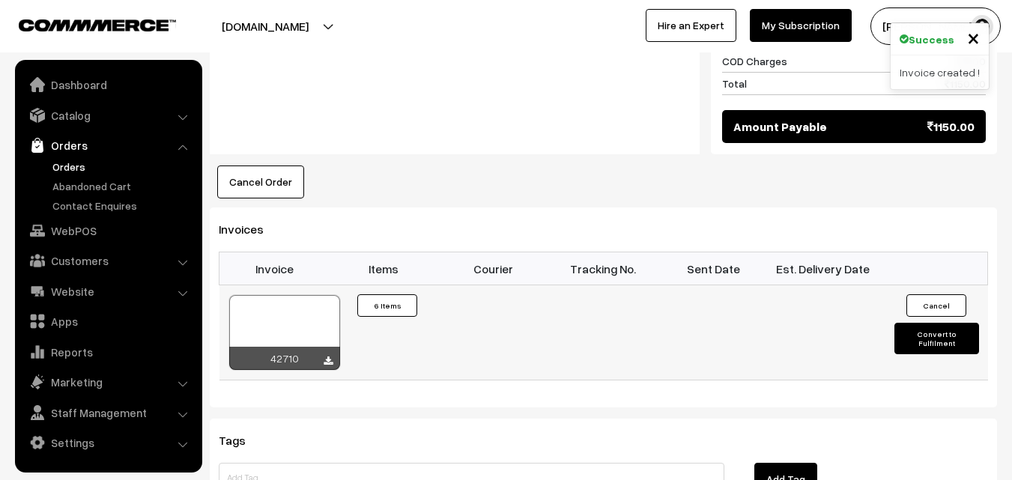
click at [287, 295] on div at bounding box center [284, 332] width 111 height 75
click at [78, 169] on link "Orders" at bounding box center [123, 167] width 148 height 16
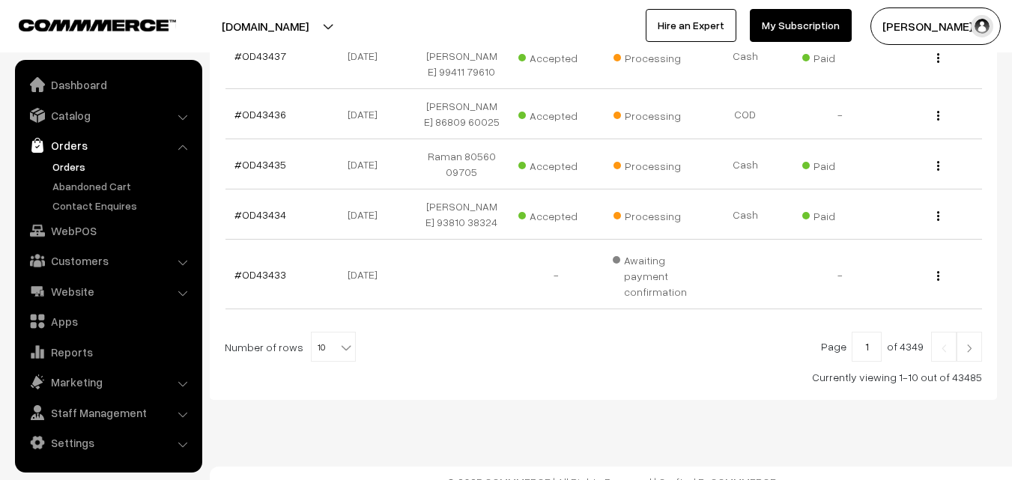
scroll to position [569, 0]
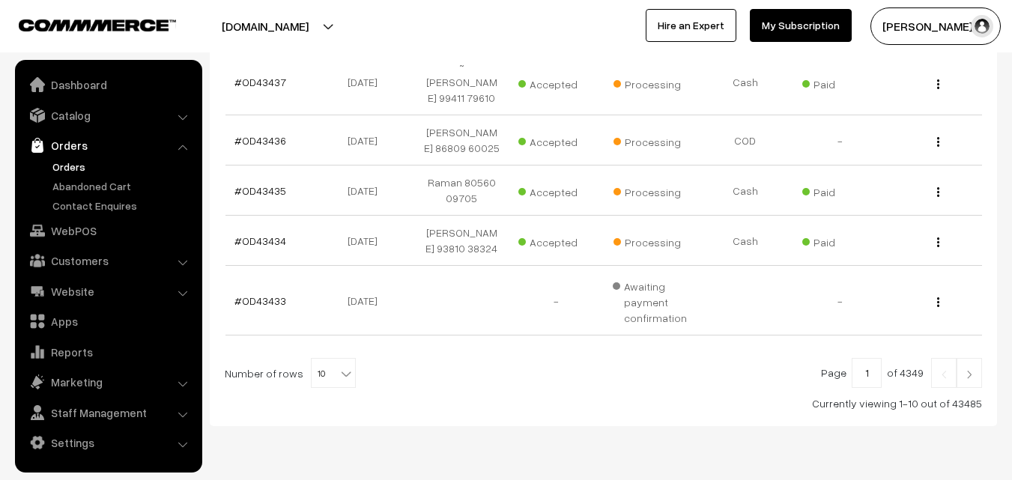
click at [318, 390] on div "Bulk Options Delete Selected Bulk Options Order No Order Date Customer Name Acc…" at bounding box center [604, 73] width 758 height 676
click at [321, 389] on span "10" at bounding box center [333, 374] width 43 height 30
select select "100"
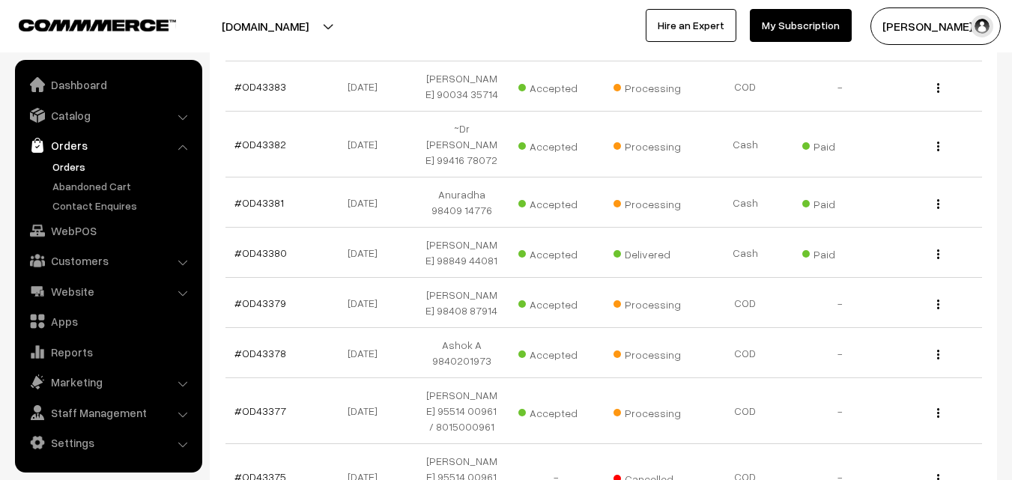
scroll to position [3522, 0]
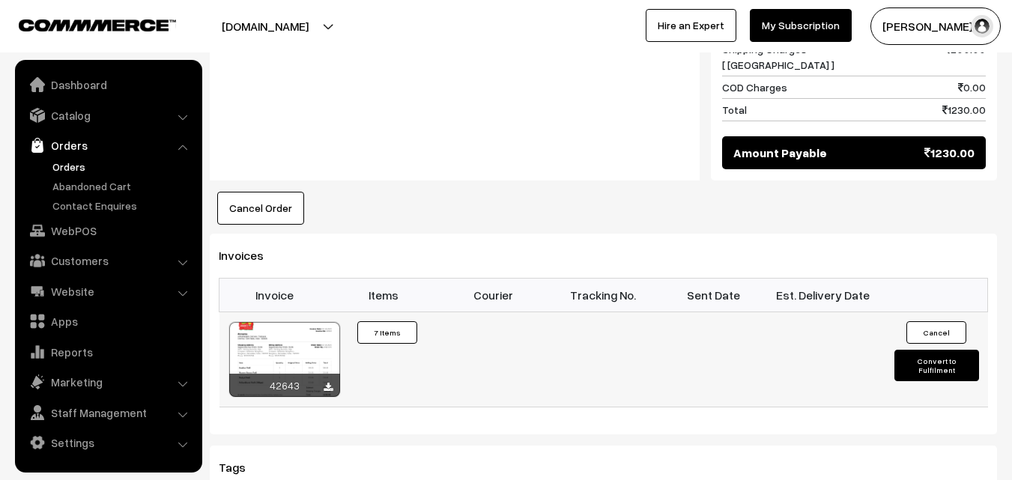
scroll to position [1124, 0]
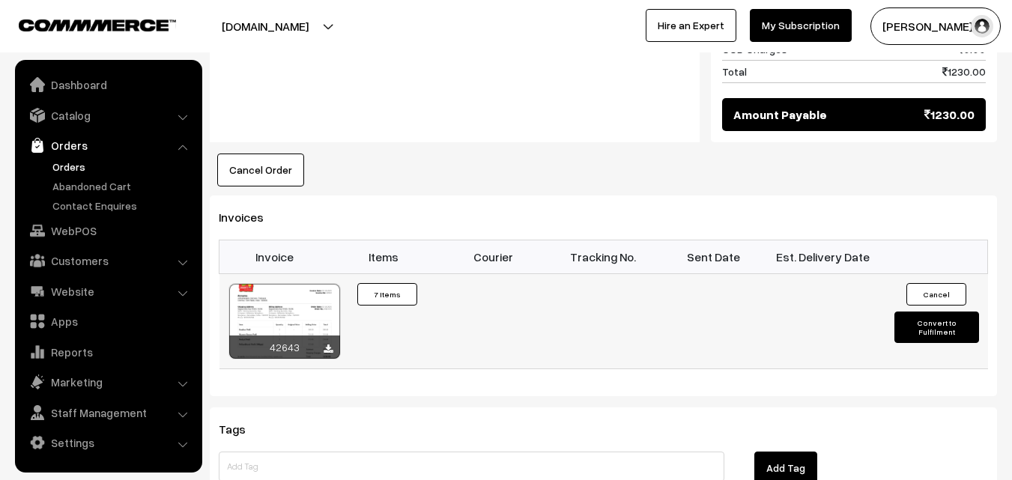
click at [285, 284] on div at bounding box center [284, 321] width 111 height 75
click at [309, 336] on div "42643" at bounding box center [284, 347] width 111 height 23
click at [305, 284] on div at bounding box center [284, 321] width 111 height 75
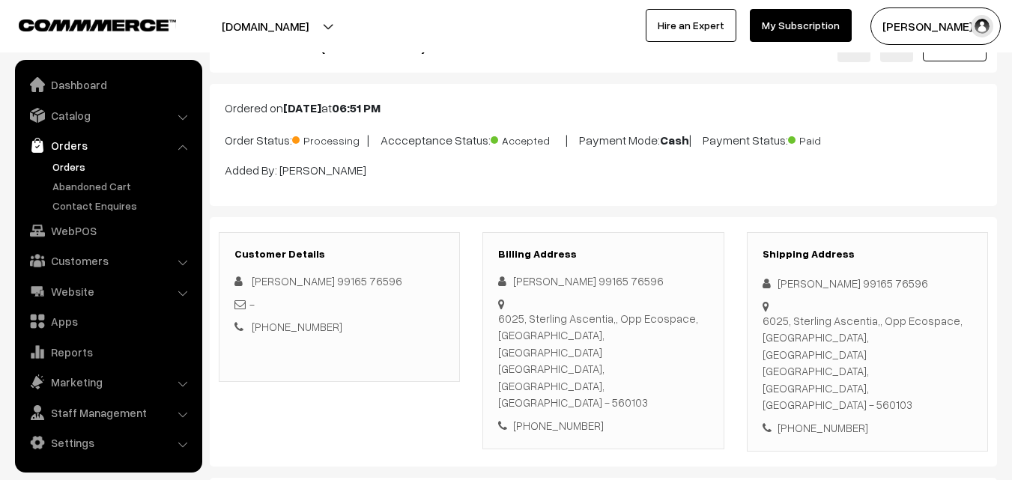
scroll to position [0, 0]
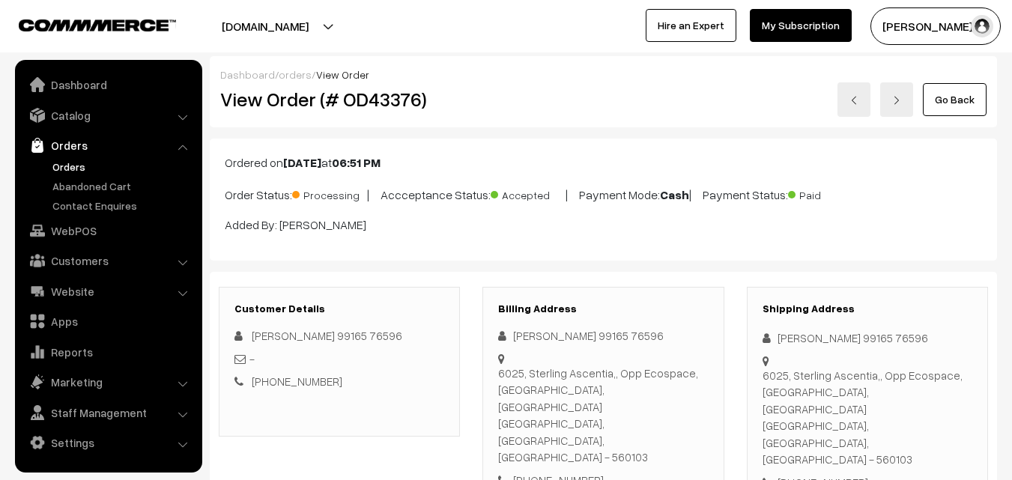
drag, startPoint x: 515, startPoint y: 337, endPoint x: 644, endPoint y: 333, distance: 129.7
click at [660, 333] on div "[PERSON_NAME] 99165 76596" at bounding box center [603, 335] width 210 height 17
copy div "[PERSON_NAME] 99165 76596"
drag, startPoint x: 498, startPoint y: 375, endPoint x: 653, endPoint y: 395, distance: 156.3
click at [669, 399] on div "[STREET_ADDRESS] - 560103" at bounding box center [603, 415] width 210 height 101
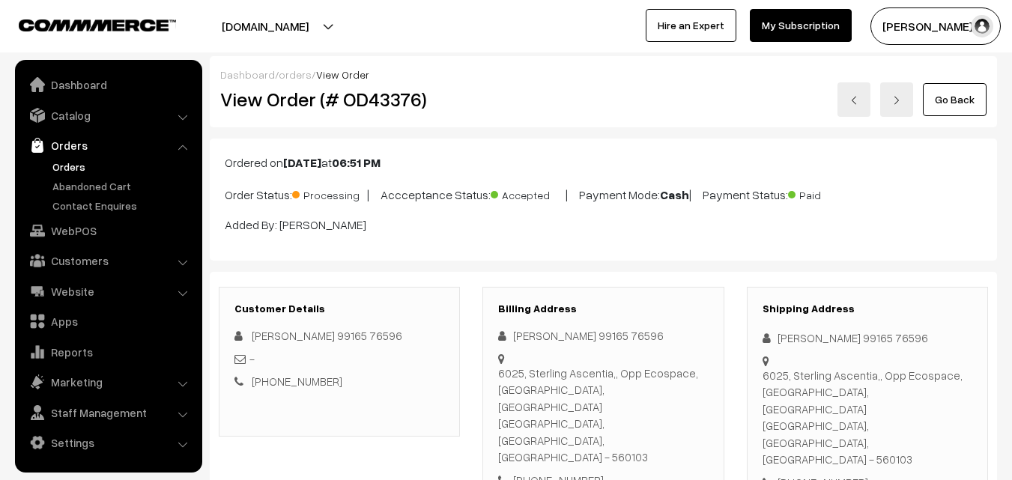
copy div "[STREET_ADDRESS] - 560103"
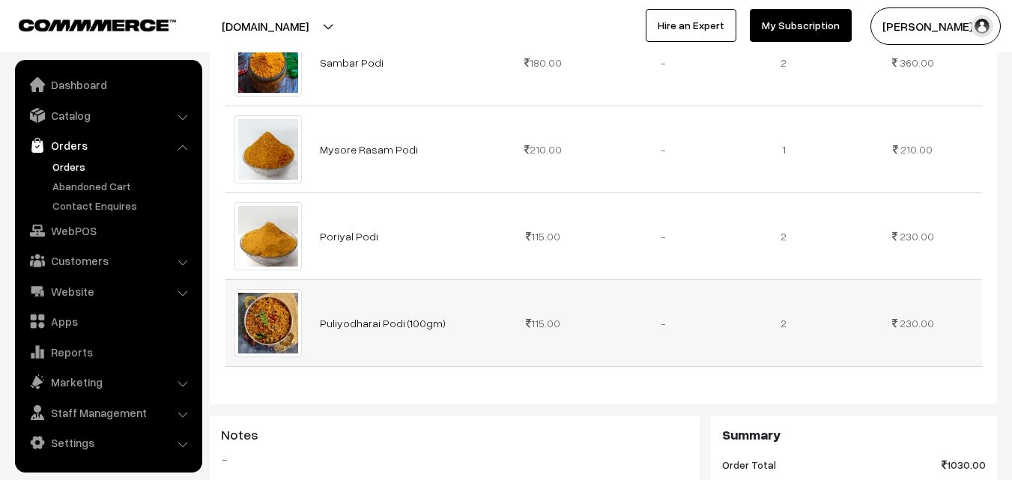
scroll to position [599, 0]
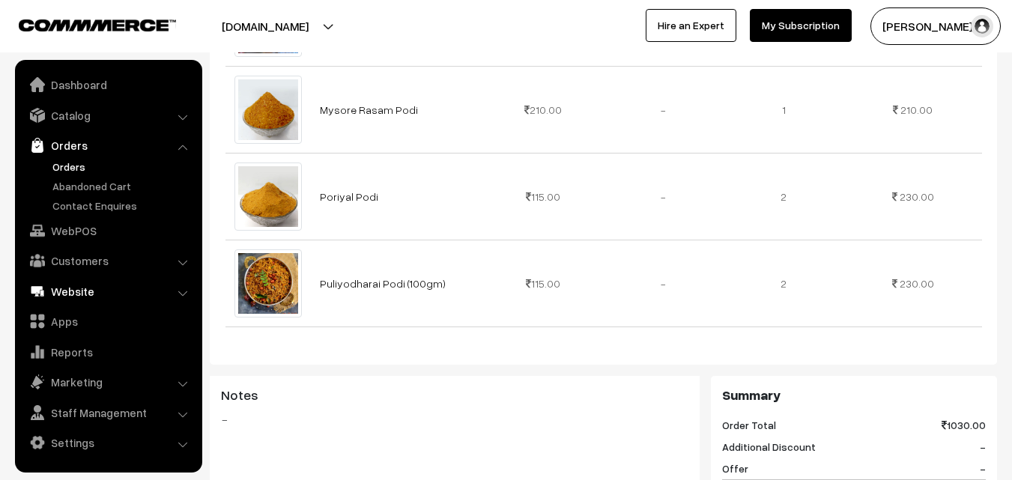
click at [85, 231] on link "WebPOS" at bounding box center [108, 230] width 178 height 27
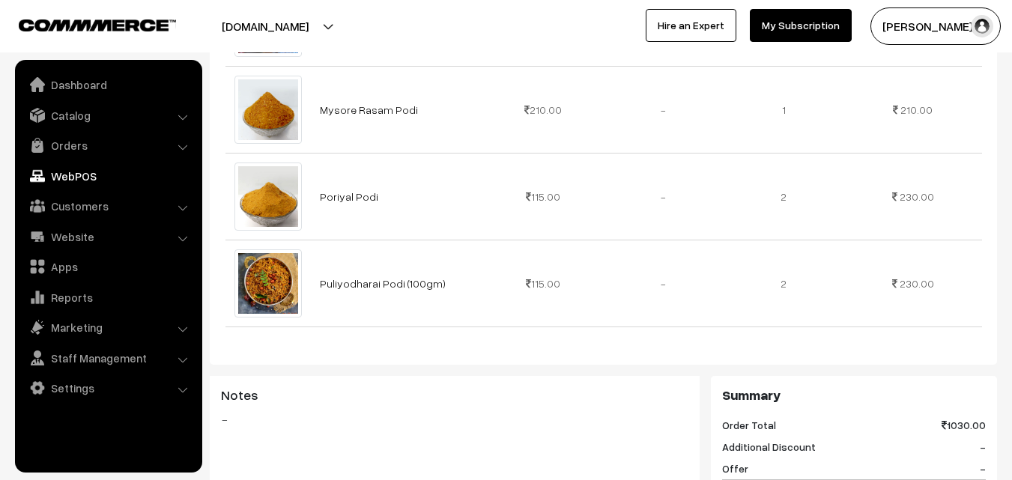
click at [84, 173] on link "WebPOS" at bounding box center [108, 176] width 178 height 27
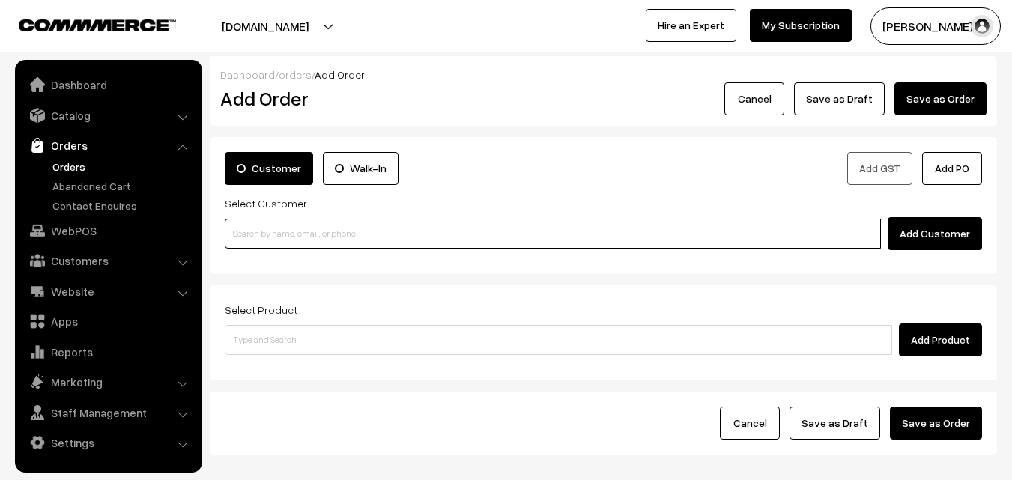
click at [308, 242] on input at bounding box center [553, 234] width 656 height 30
click at [285, 244] on input at bounding box center [553, 234] width 656 height 30
paste input "98410 47261"
click at [266, 229] on input "98410 47261" at bounding box center [553, 234] width 656 height 30
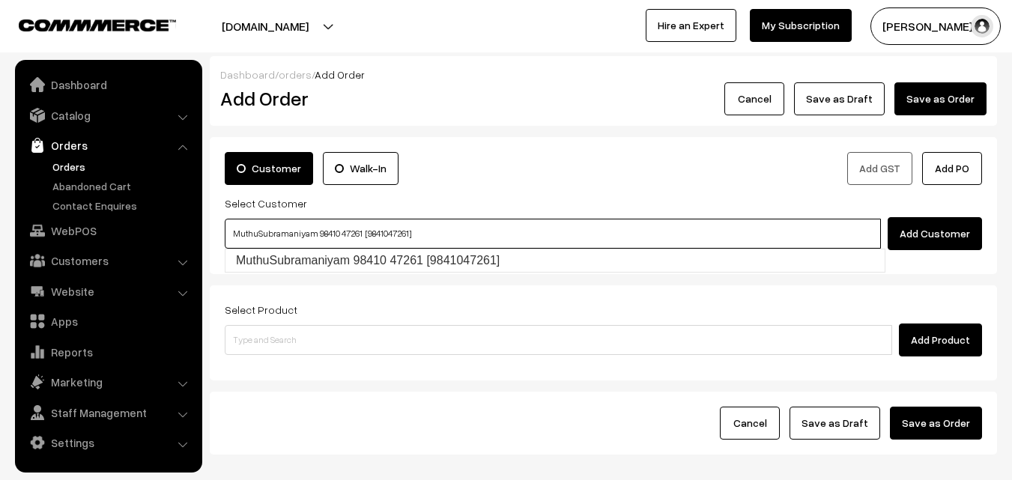
type input "MuthuSubramaniyam 98410 47261 [9841047261]"
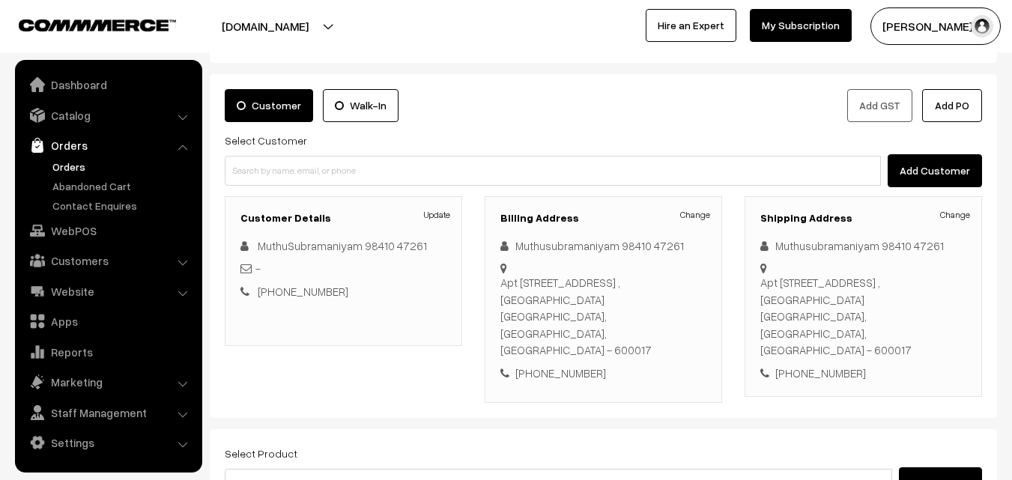
scroll to position [181, 0]
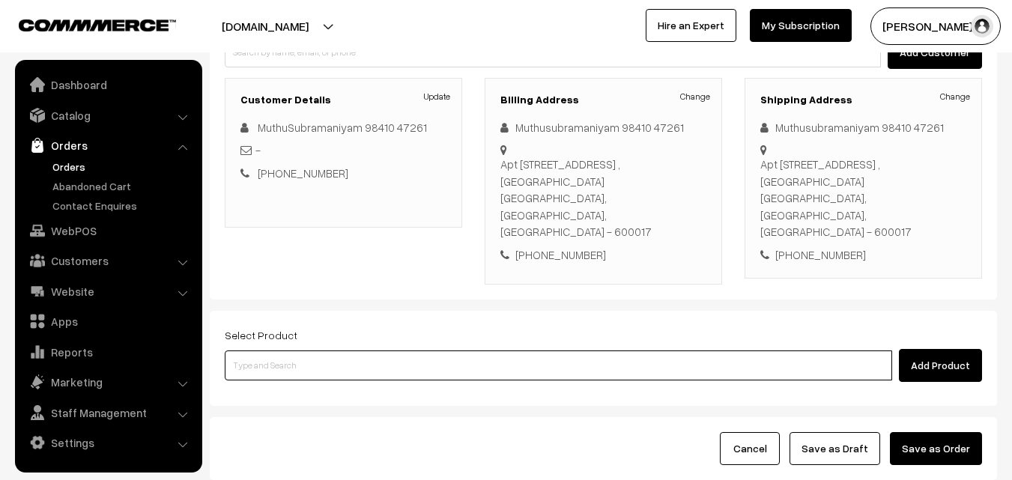
click at [366, 351] on input at bounding box center [559, 366] width 668 height 30
type input "04th Couple Pack - Chow Chow Kootu"
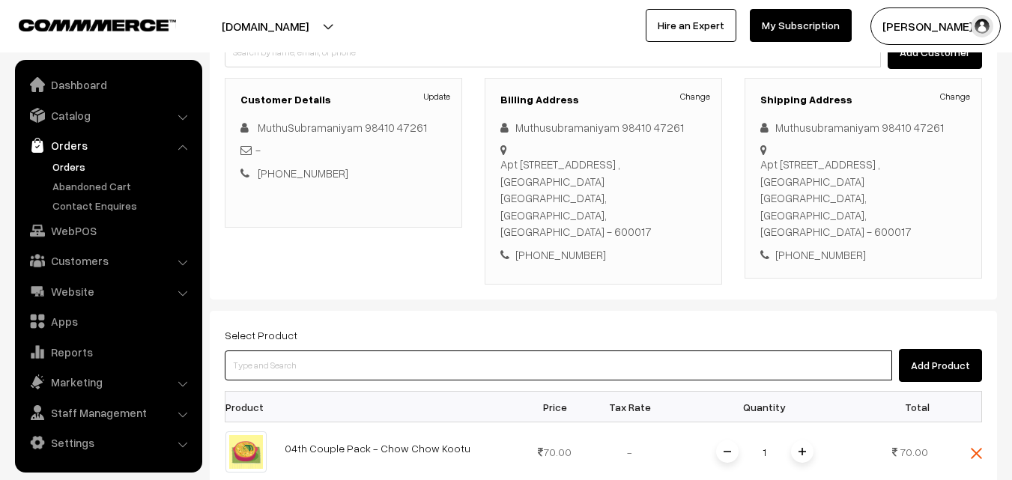
click at [364, 351] on input at bounding box center [559, 366] width 668 height 30
type input "04th Couple Pack - Carrot Poriyal"
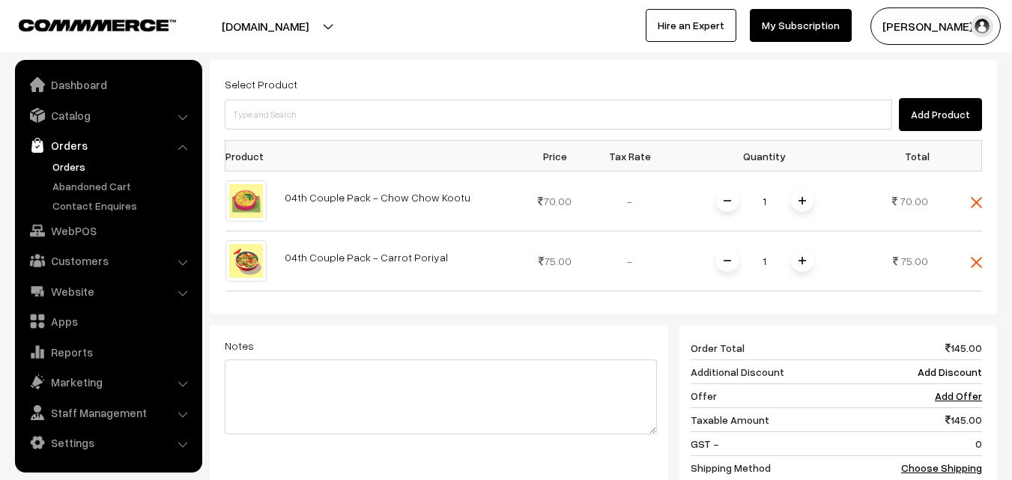
scroll to position [481, 0]
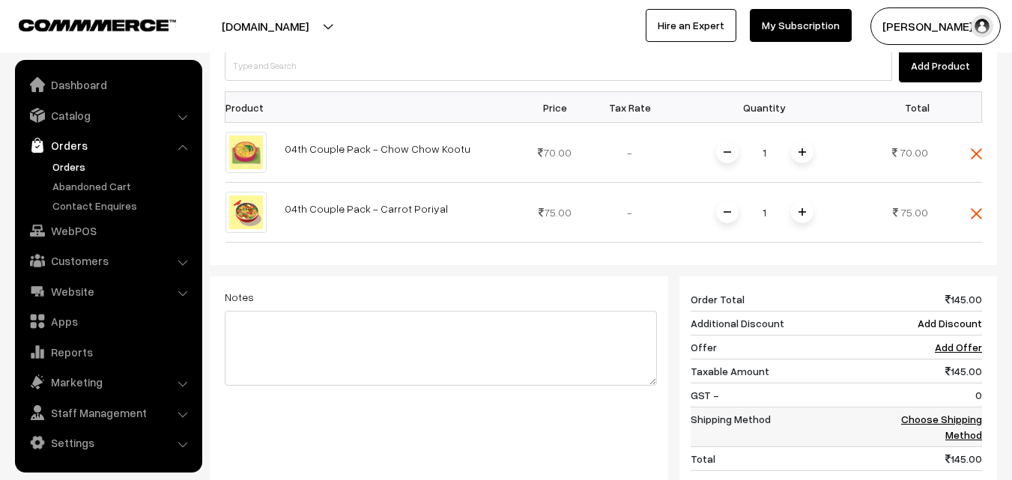
click at [967, 413] on link "Choose Shipping Method" at bounding box center [941, 427] width 81 height 28
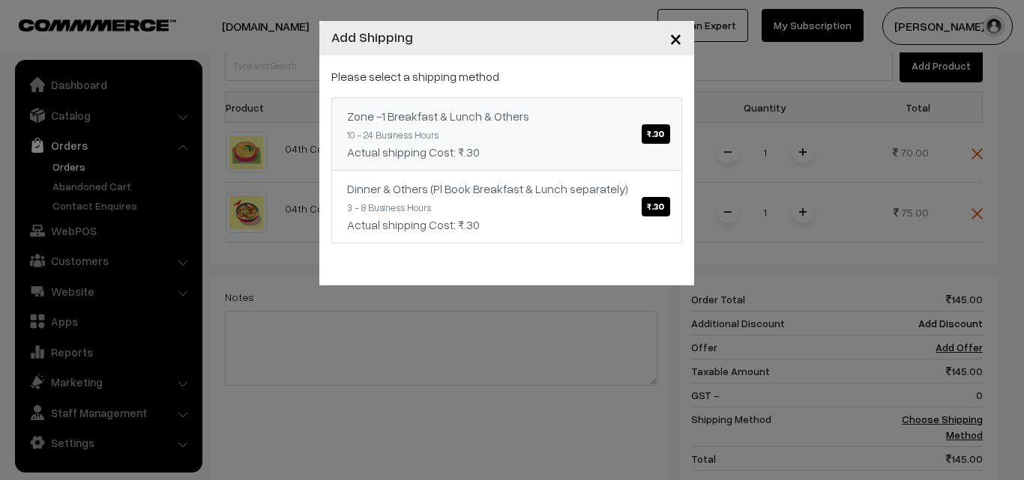
click at [520, 142] on link "Zone -1 Breakfast & Lunch & Others ₹.30 10 - 24 Business Hours Actual shipping …" at bounding box center [506, 133] width 351 height 73
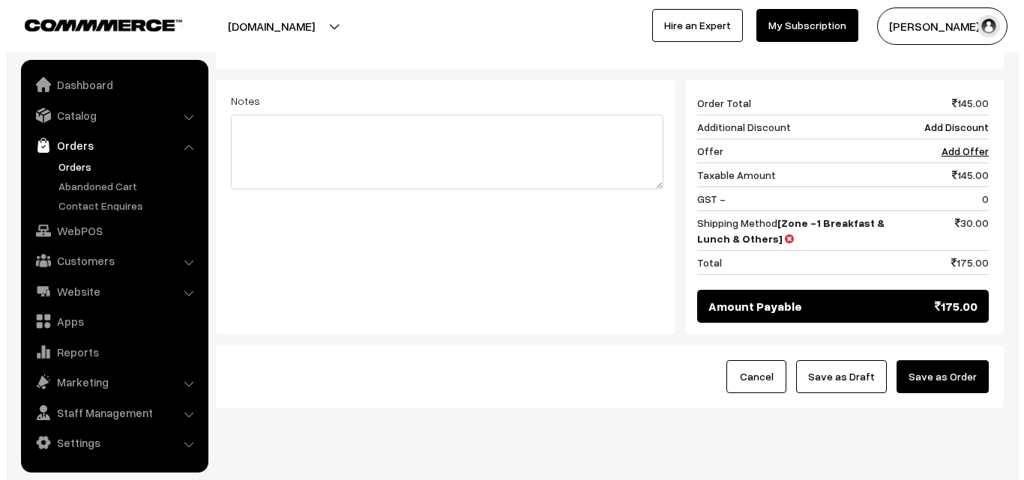
scroll to position [680, 0]
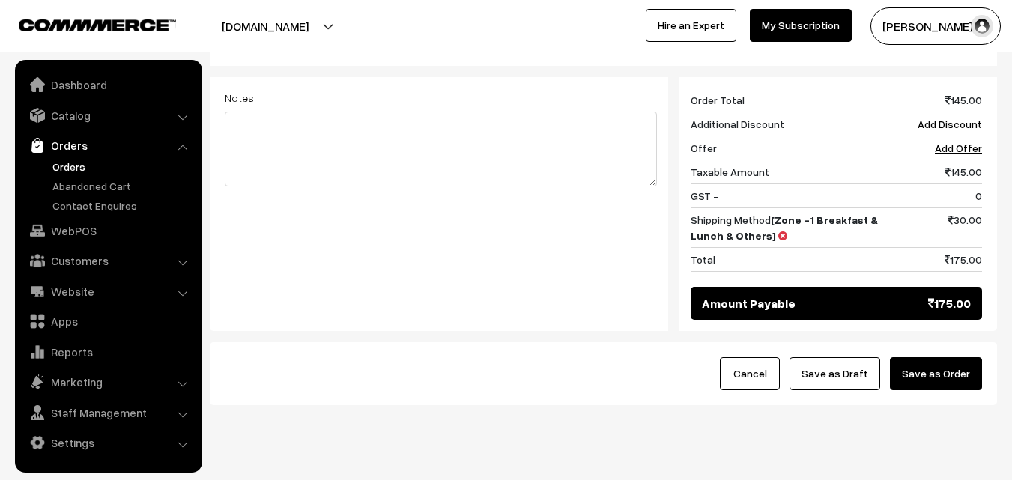
click at [946, 357] on button "Save as Order" at bounding box center [936, 373] width 92 height 33
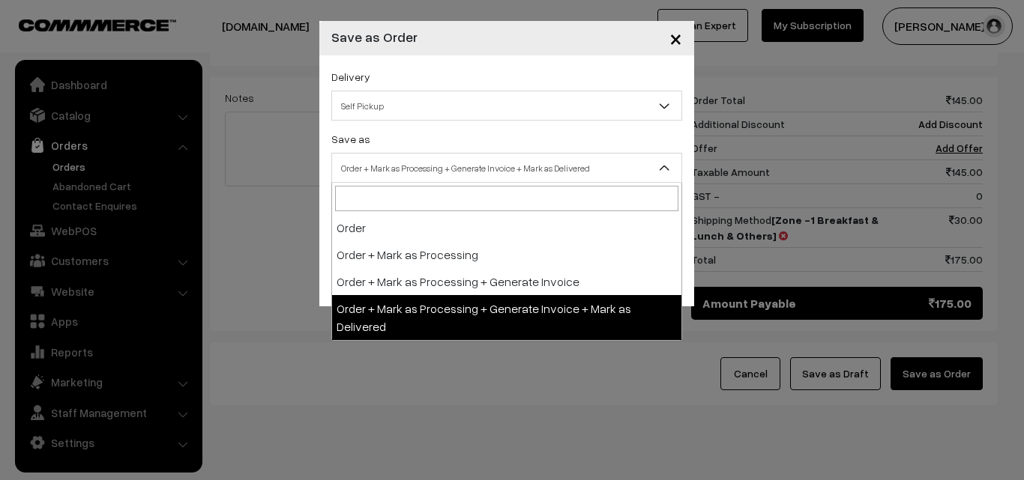
click at [512, 170] on span "Order + Mark as Processing + Generate Invoice + Mark as Delivered" at bounding box center [506, 168] width 349 height 26
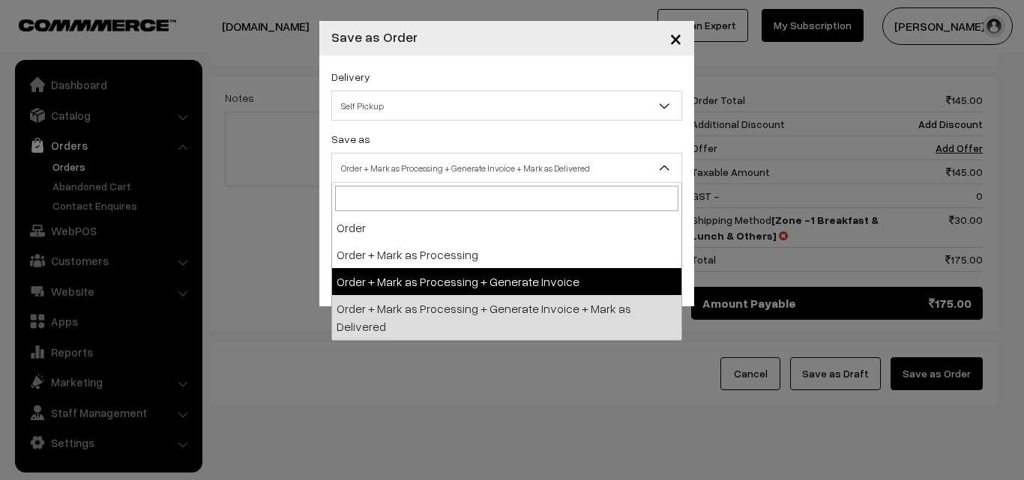
select select "3"
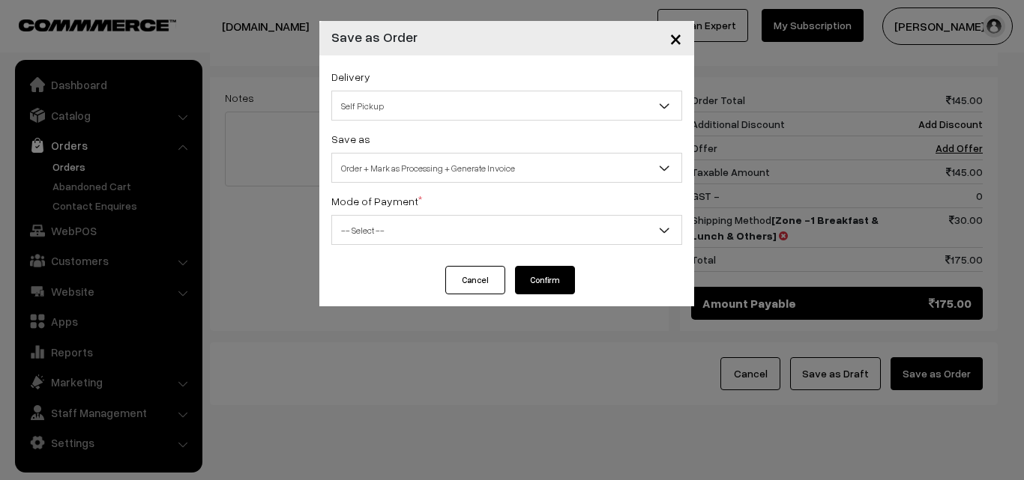
click at [419, 215] on span "-- Select --" at bounding box center [506, 230] width 351 height 30
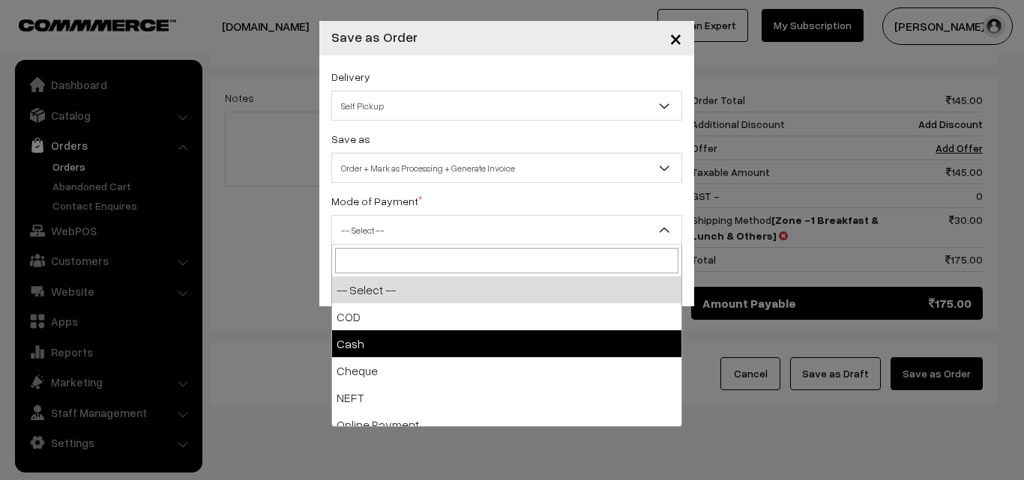
select select "2"
checkbox input "true"
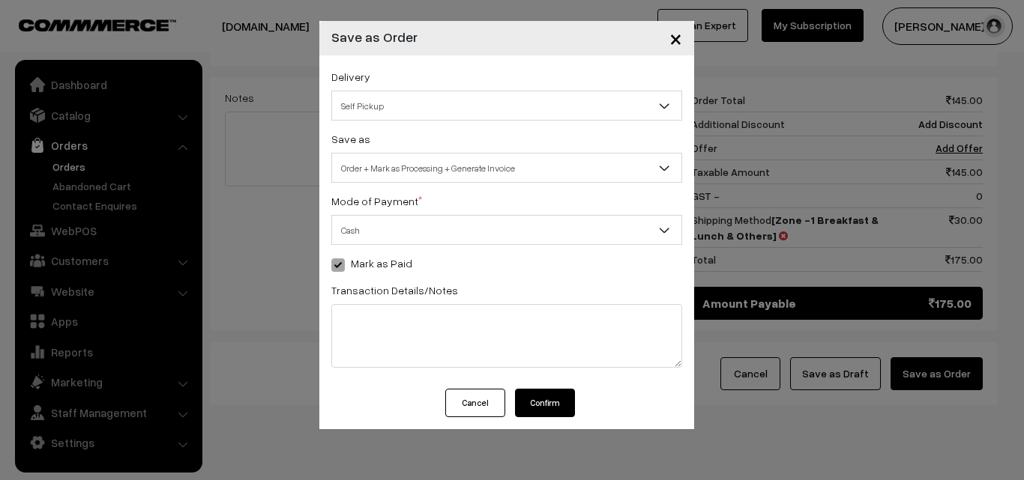
click at [543, 399] on button "Confirm" at bounding box center [545, 403] width 60 height 28
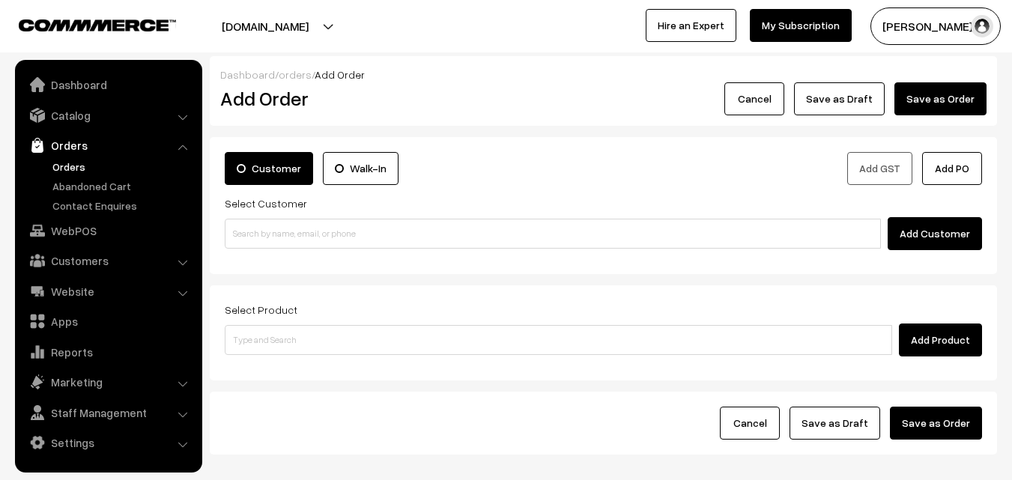
click at [75, 161] on link "Orders" at bounding box center [123, 167] width 148 height 16
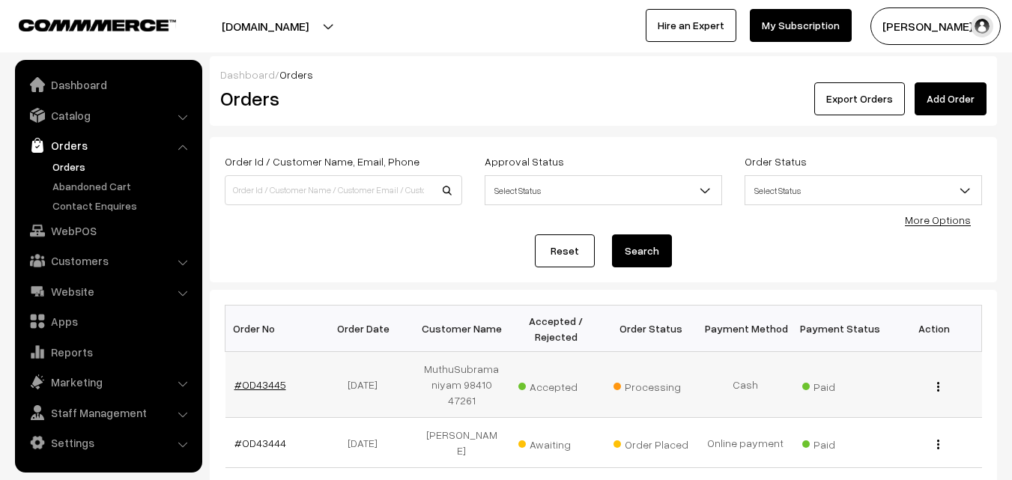
click at [262, 378] on link "#OD43445" at bounding box center [261, 384] width 52 height 13
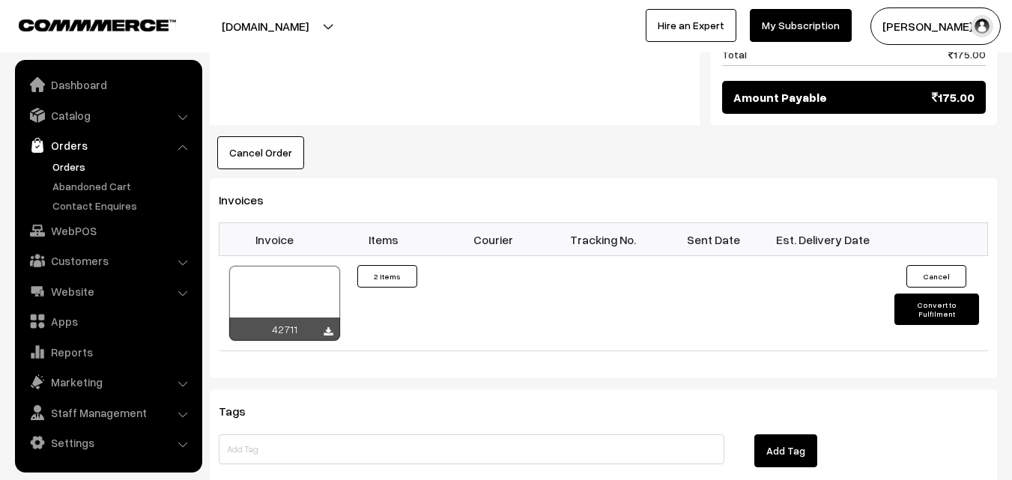
scroll to position [974, 0]
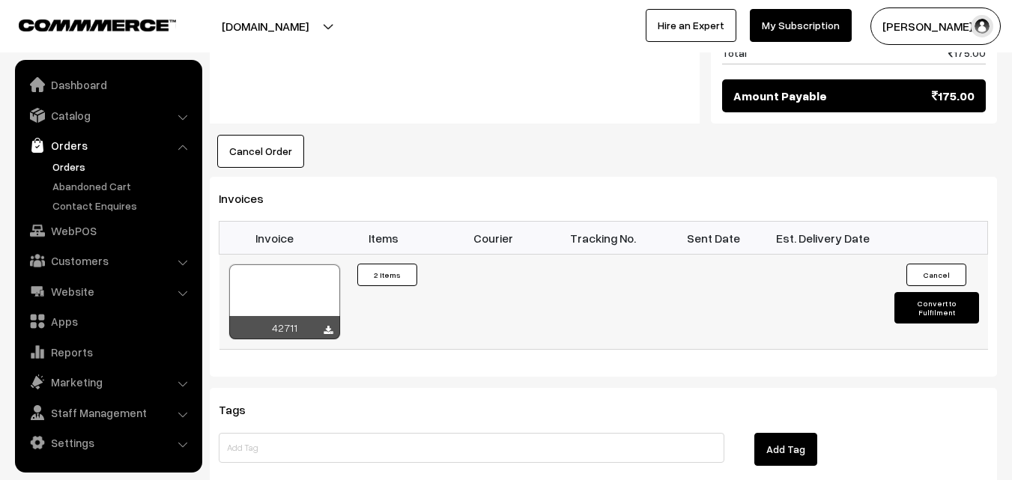
click at [306, 265] on div at bounding box center [284, 302] width 111 height 75
click at [84, 235] on link "WebPOS" at bounding box center [108, 230] width 178 height 27
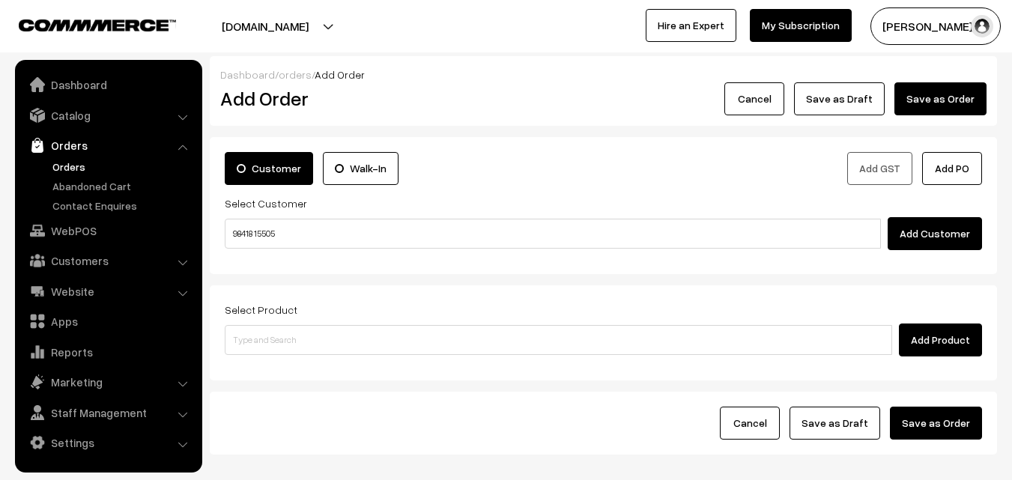
click at [278, 231] on input "98418 15505" at bounding box center [553, 234] width 656 height 30
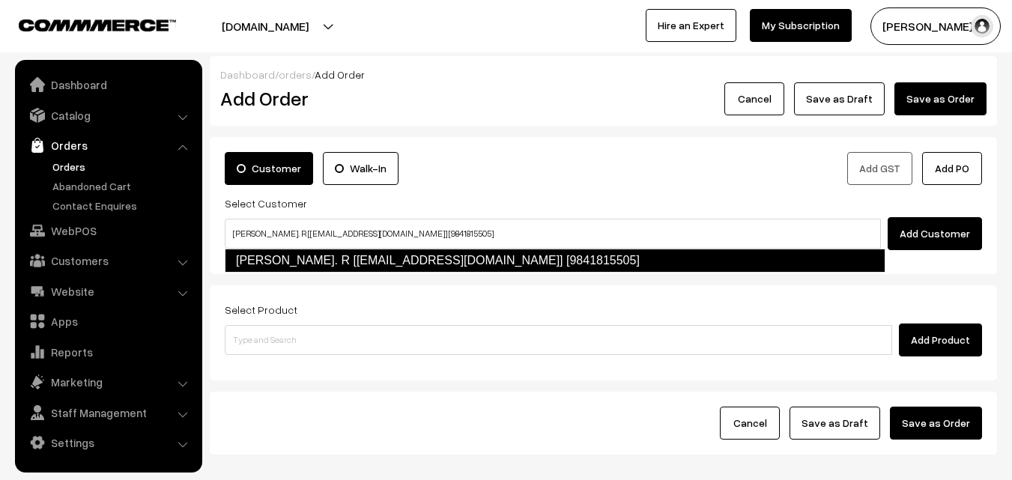
type input "Rajesh Kanna. R [rajeshbarghavan@gmail.com] [9841815505]"
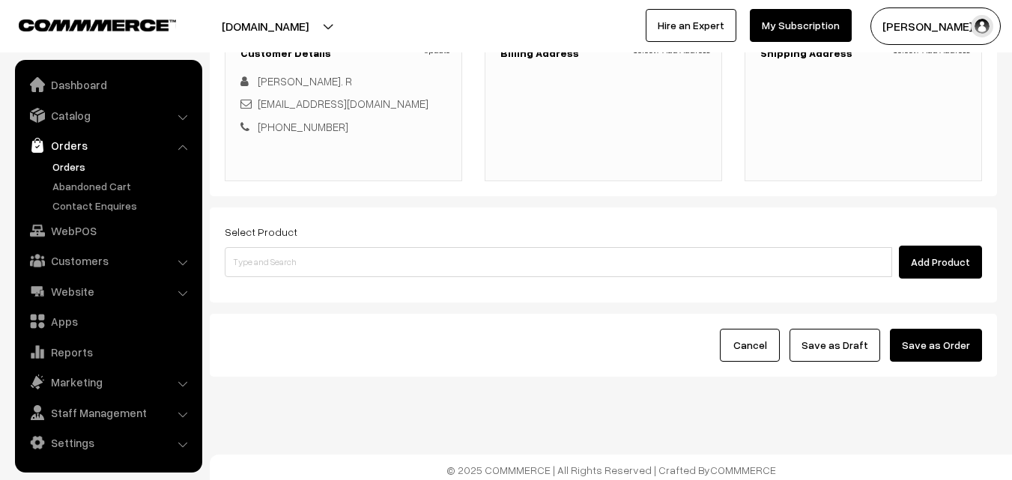
scroll to position [233, 0]
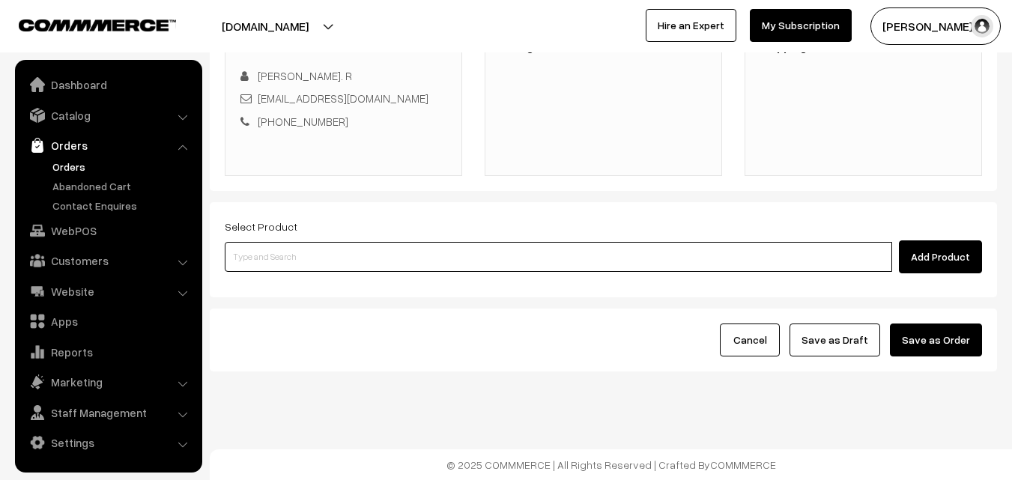
click at [408, 255] on input at bounding box center [559, 257] width 668 height 30
paste input "04th Without Rice..."
type input "04th Without Rice..."
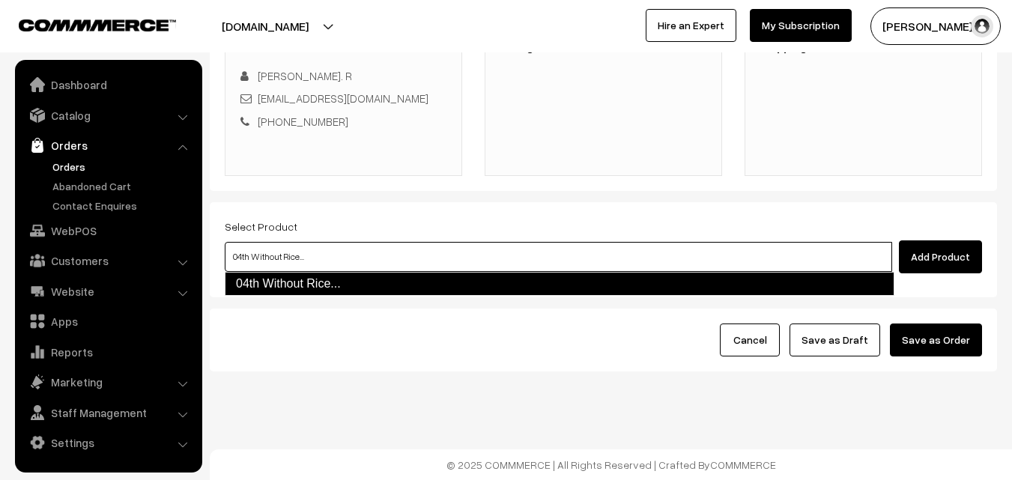
click at [300, 280] on link "04th Without Rice..." at bounding box center [560, 284] width 670 height 24
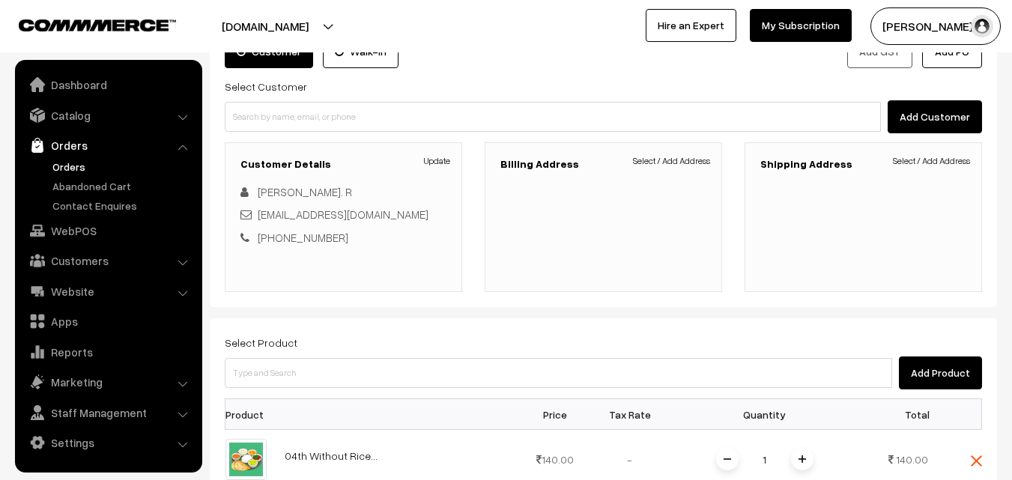
scroll to position [8, 0]
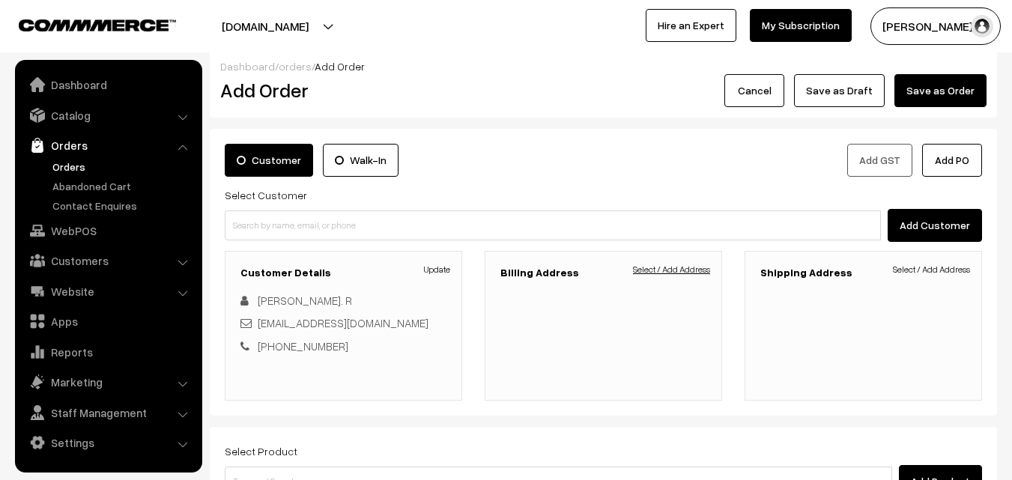
click at [695, 274] on link "Select / Add Address" at bounding box center [671, 269] width 77 height 13
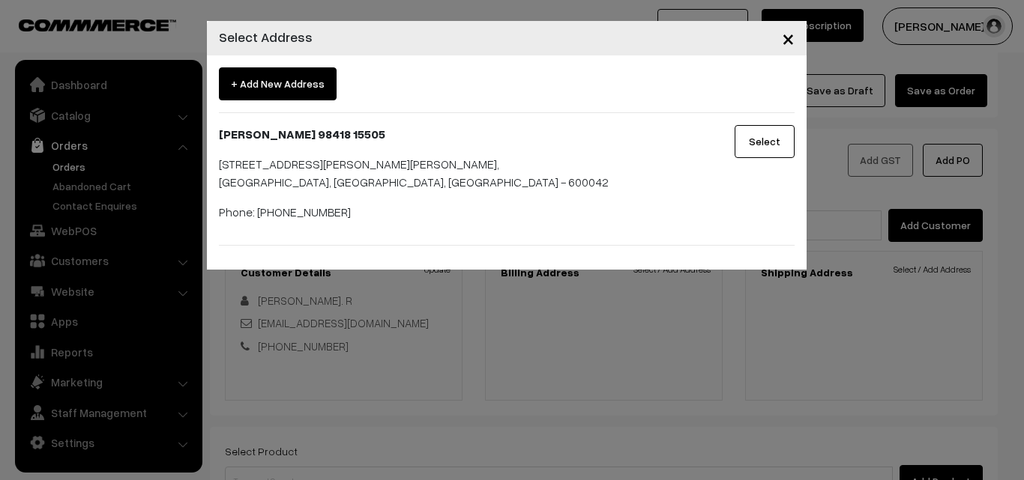
click at [287, 221] on p "Phone: 9841815505" at bounding box center [457, 212] width 476 height 18
copy p "9841815505"
click at [55, 245] on div "× Select Address + Add New Address Rajeshkanna 98418 15505 No .2/6,F1, Sai sara…" at bounding box center [512, 240] width 1024 height 480
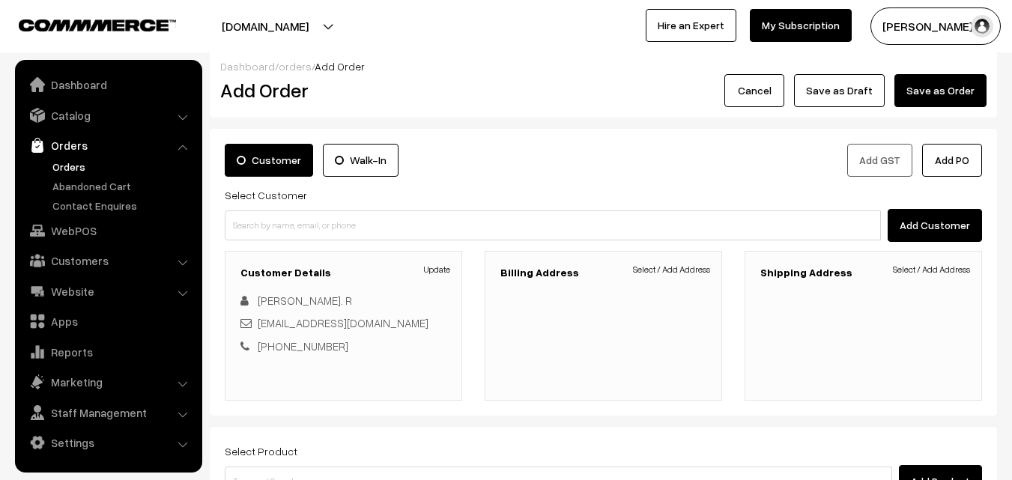
click at [64, 165] on link "Orders" at bounding box center [123, 167] width 148 height 16
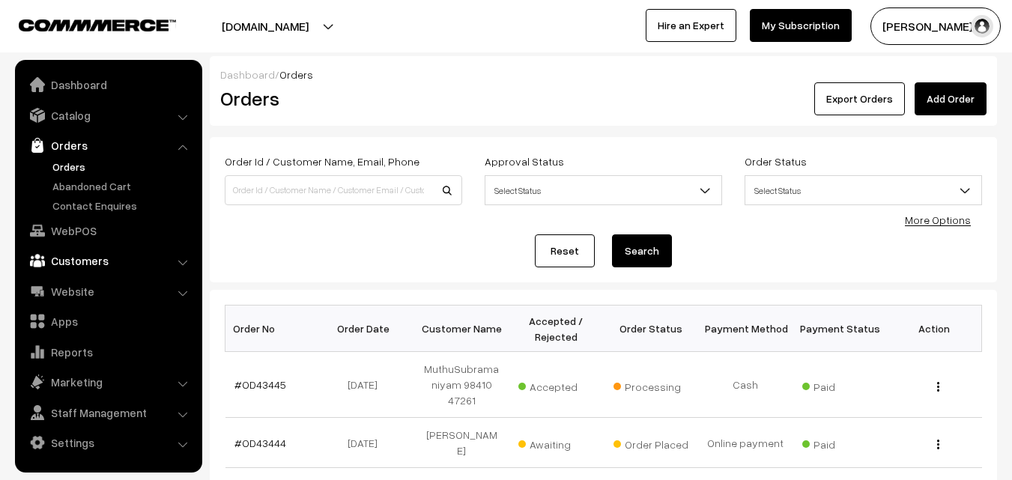
click at [77, 259] on link "Customers" at bounding box center [108, 260] width 178 height 27
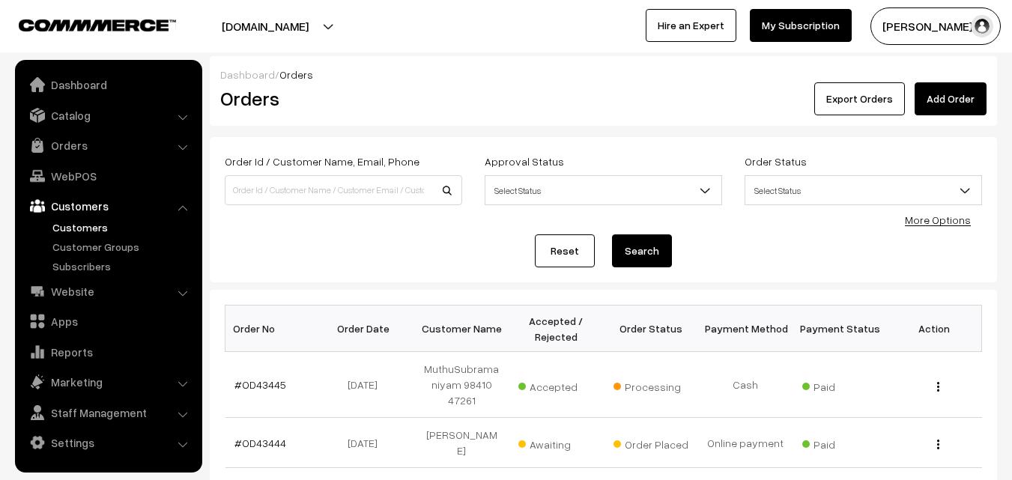
click at [79, 220] on link "Customers" at bounding box center [123, 228] width 148 height 16
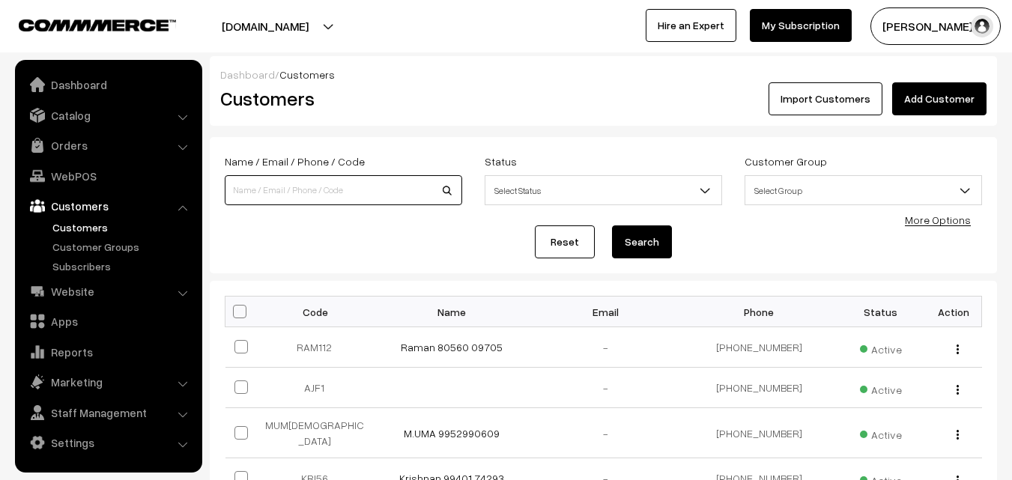
paste input "9841815505"
click at [263, 199] on input "9841815505" at bounding box center [344, 190] width 238 height 30
type input "9841815505"
click at [612, 226] on button "Search" at bounding box center [642, 242] width 60 height 33
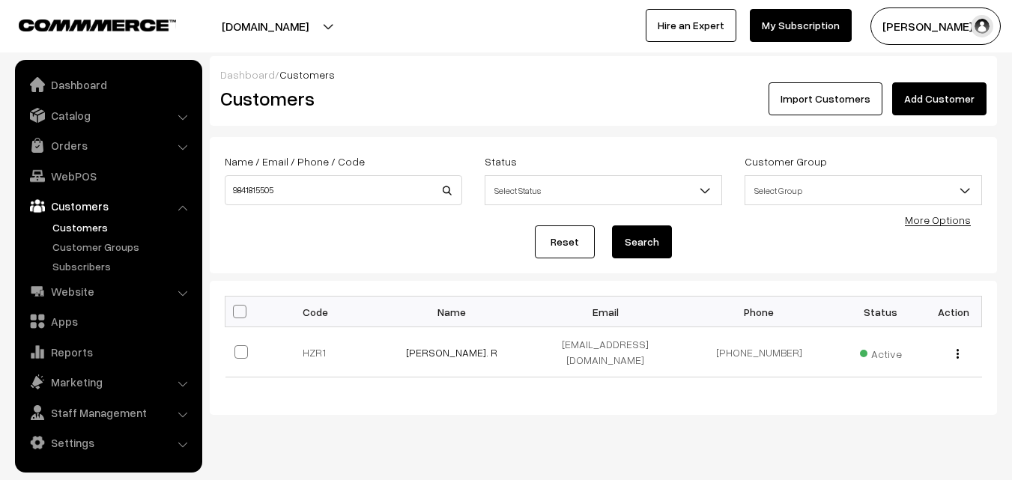
click at [453, 348] on link "[PERSON_NAME]. R" at bounding box center [451, 352] width 91 height 13
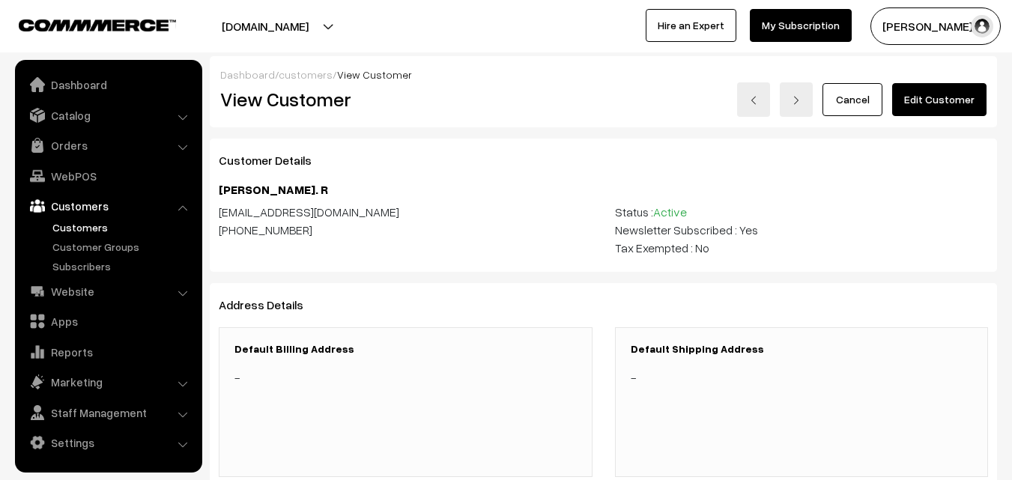
click at [959, 104] on link "Edit Customer" at bounding box center [939, 99] width 94 height 33
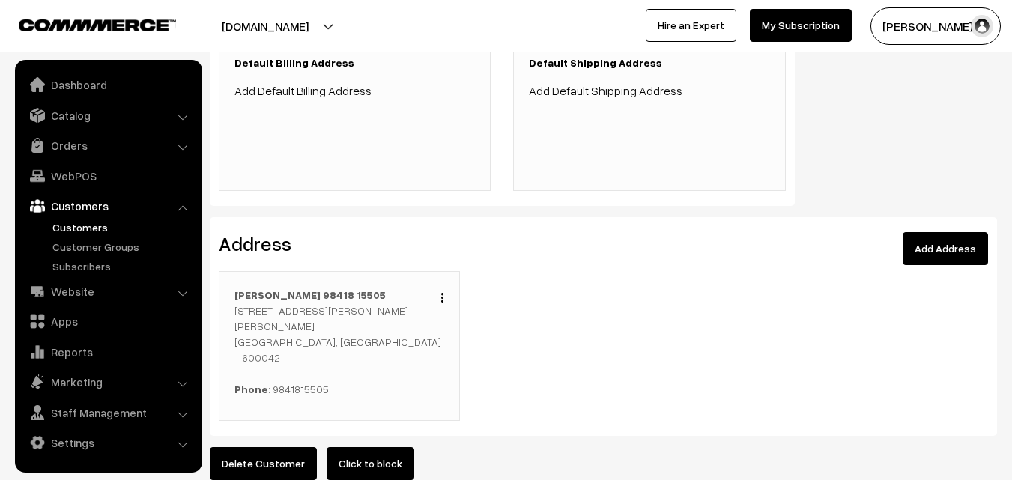
scroll to position [375, 0]
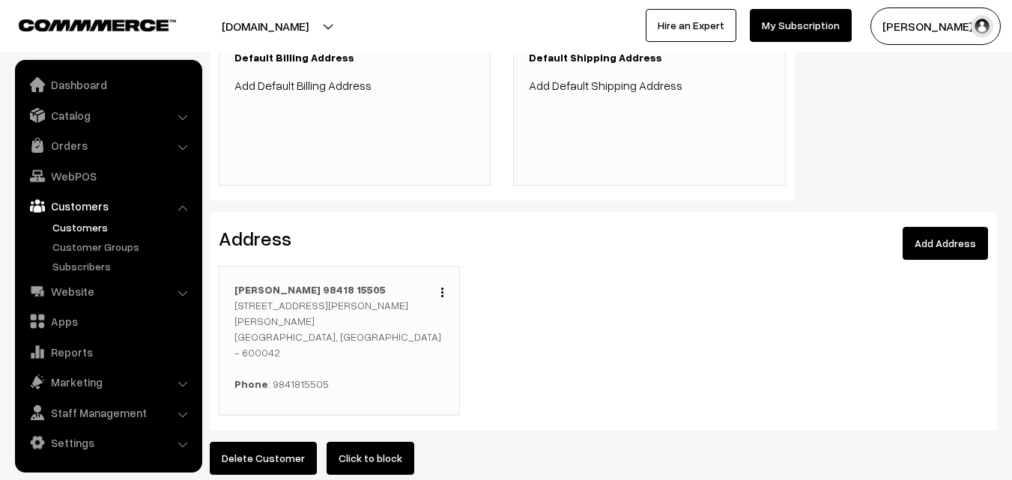
click at [441, 291] on button "button" at bounding box center [443, 292] width 4 height 12
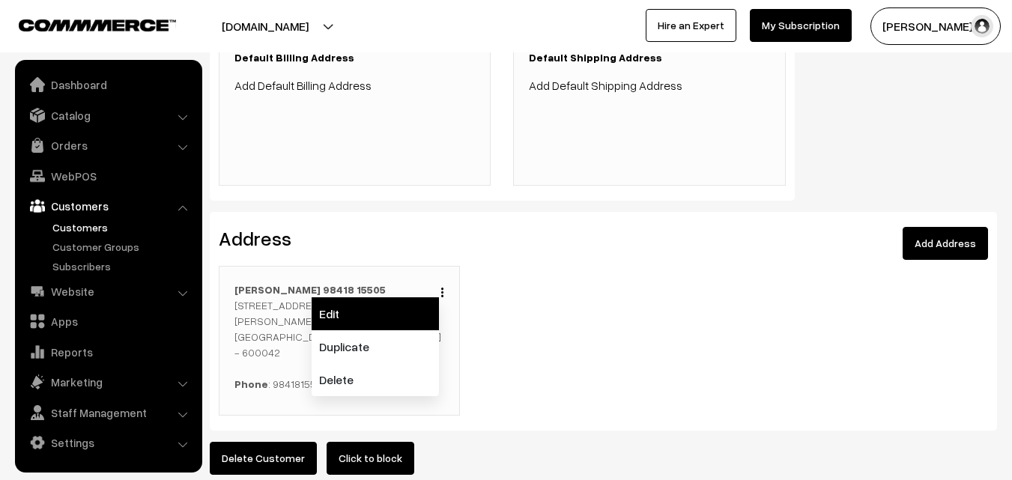
click at [411, 312] on link "Edit" at bounding box center [375, 313] width 127 height 33
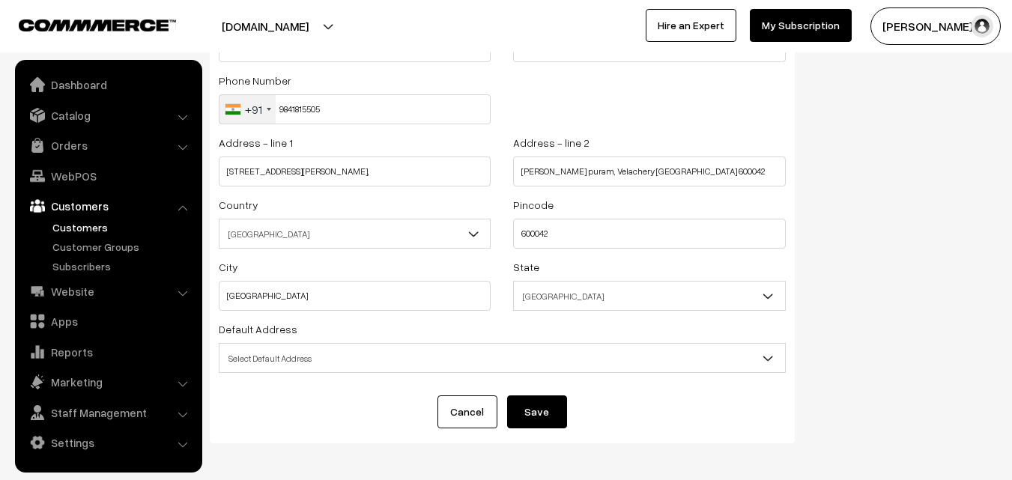
scroll to position [150, 0]
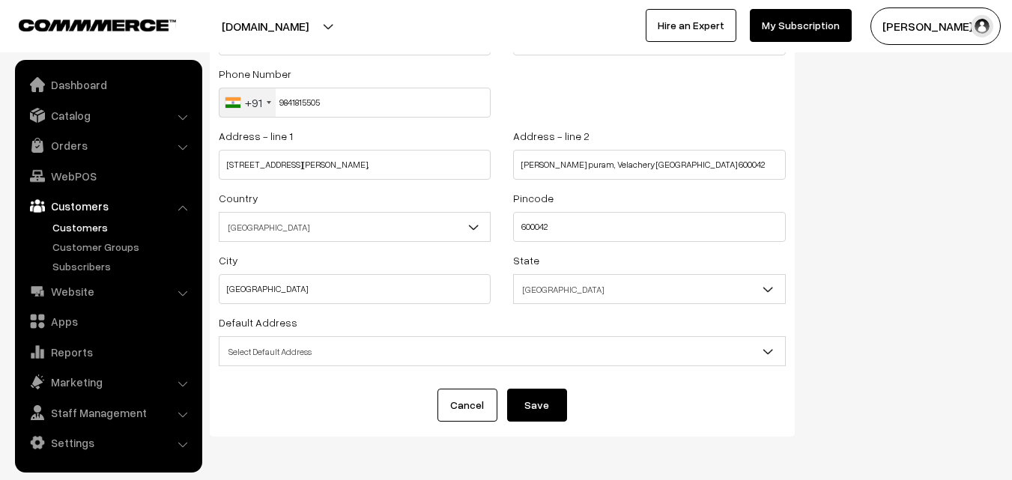
click at [345, 349] on span "Select Default Address" at bounding box center [503, 352] width 566 height 26
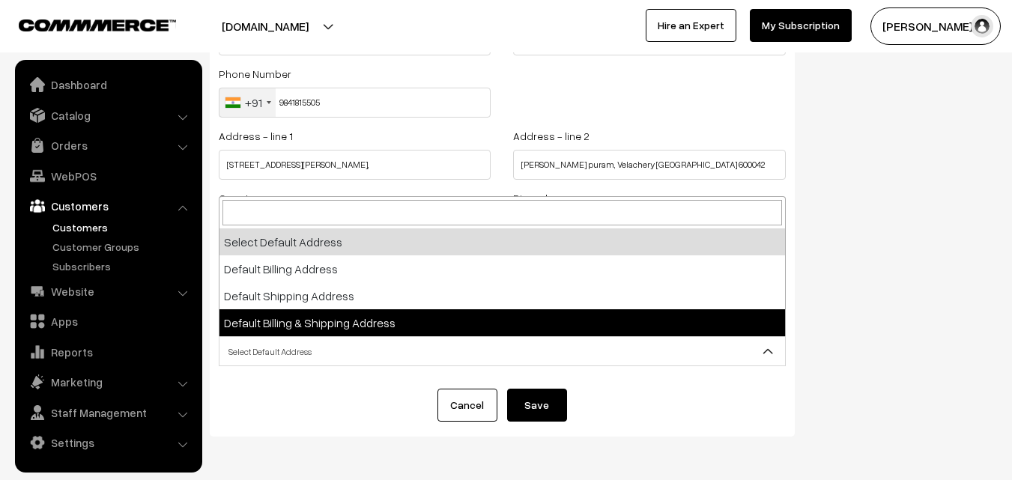
select select "3"
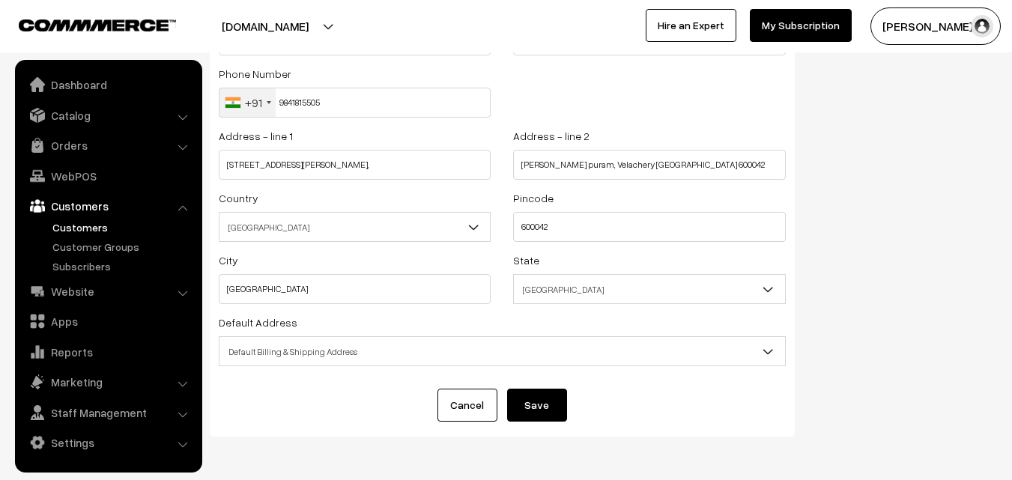
click at [557, 409] on button "Save" at bounding box center [537, 405] width 60 height 33
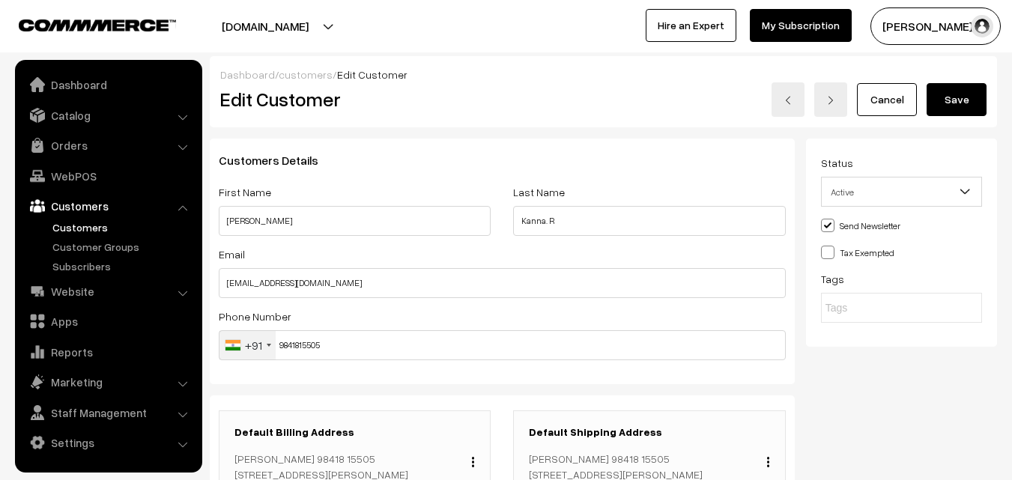
click at [973, 103] on button "Save" at bounding box center [957, 99] width 60 height 33
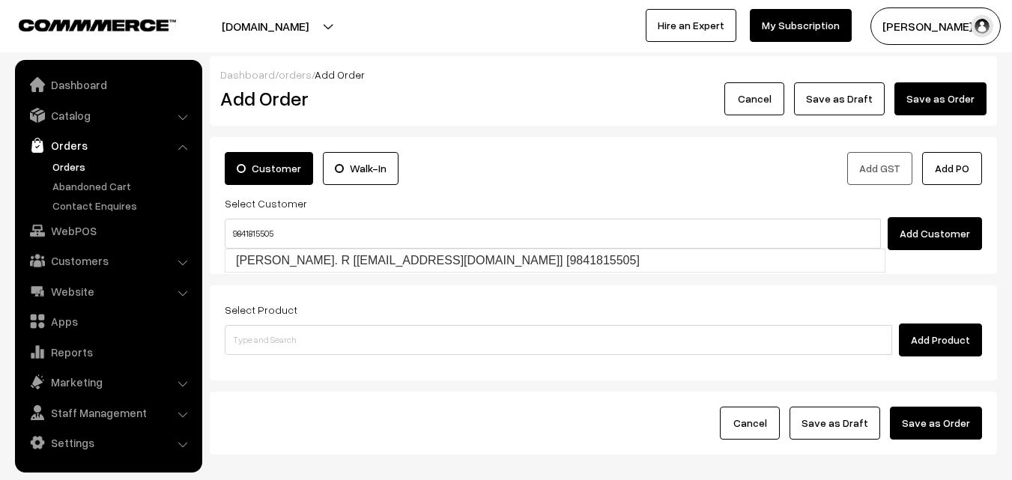
click at [282, 258] on link "Rajesh Kanna. R [rajeshbarghavan@gmail.com] [9841815505]" at bounding box center [555, 261] width 659 height 22
type input "9841815505"
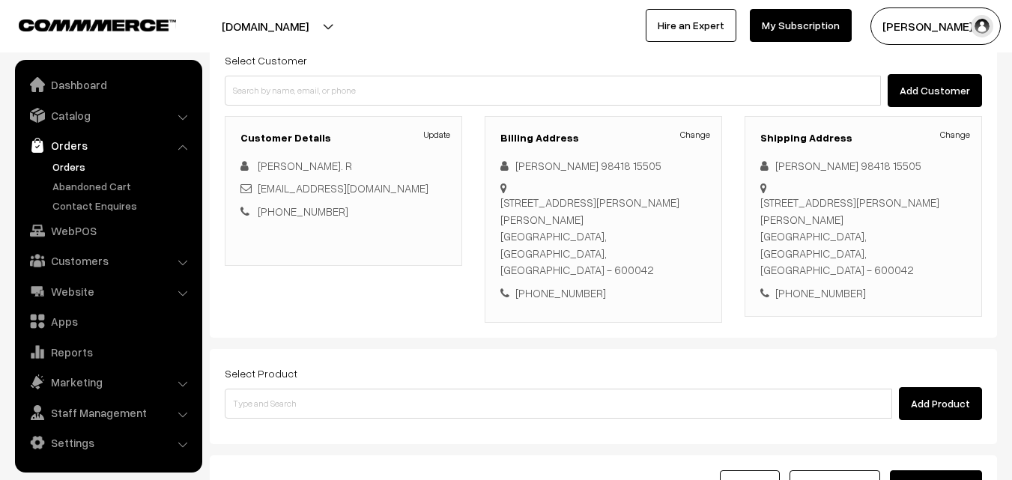
scroll to position [150, 0]
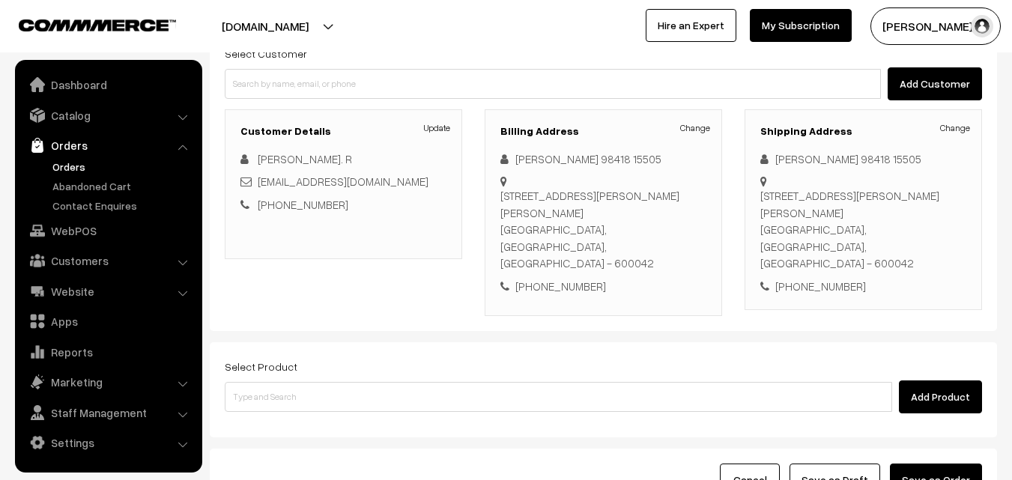
click at [410, 361] on div "Select Product Add Product" at bounding box center [604, 385] width 758 height 56
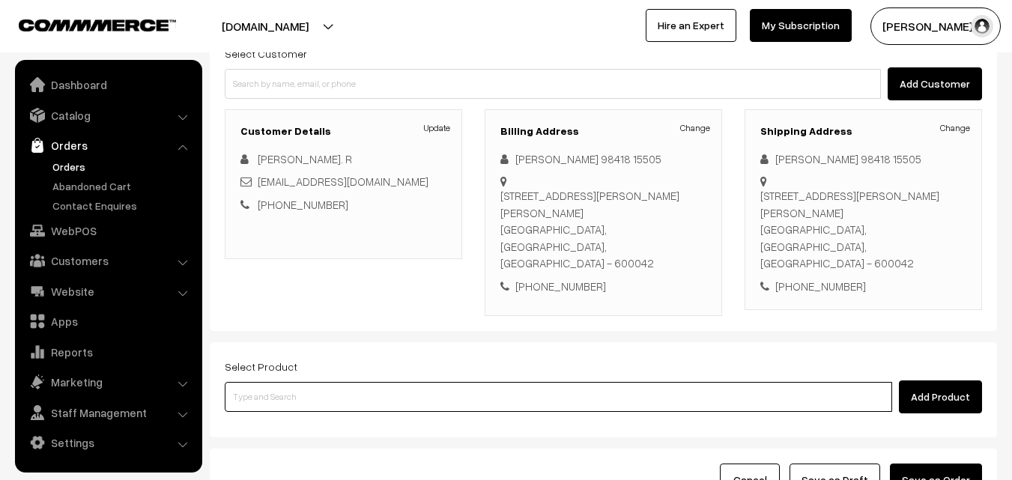
drag, startPoint x: 400, startPoint y: 390, endPoint x: 299, endPoint y: 11, distance: 391.7
click at [400, 381] on div "Add Product" at bounding box center [604, 397] width 758 height 33
click at [363, 393] on input at bounding box center [559, 397] width 668 height 30
paste input "04th Without Rice..."
type input "04th Without Rice..."
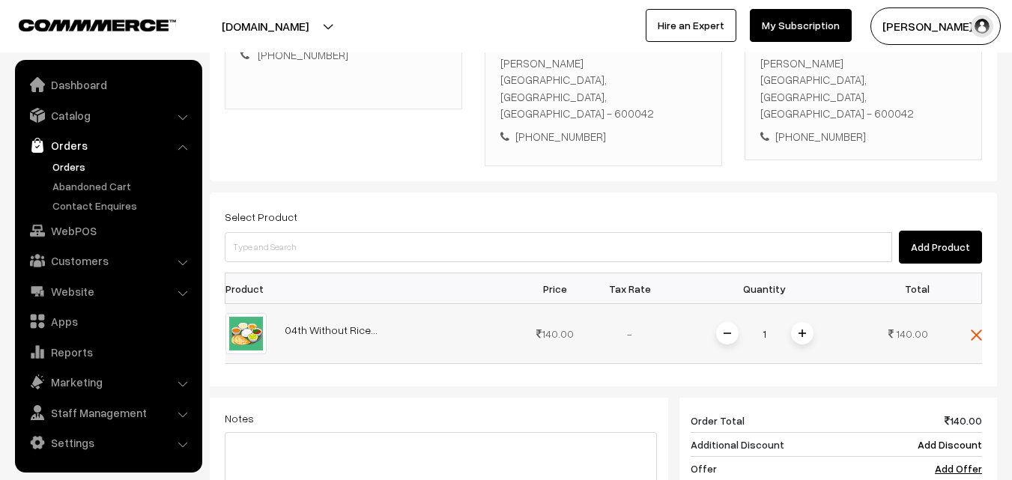
click at [802, 330] on img at bounding box center [802, 333] width 7 height 7
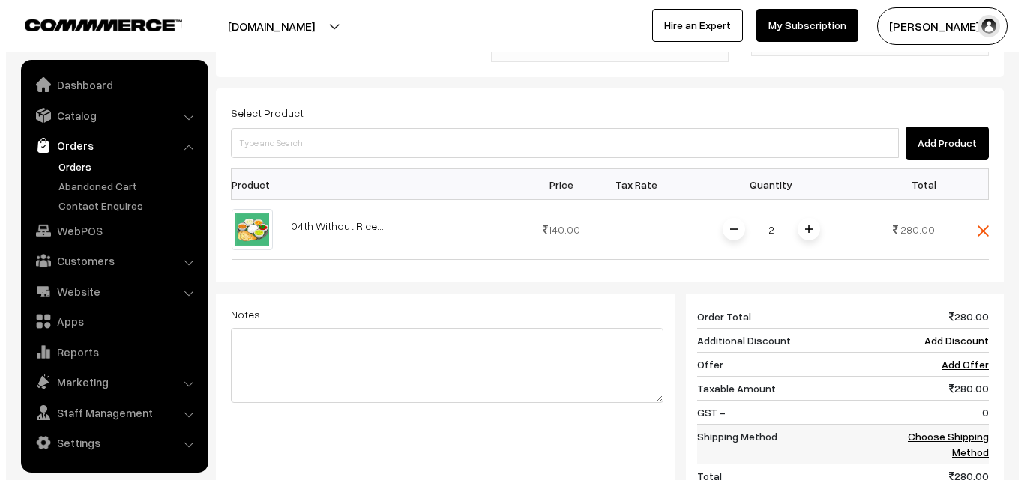
scroll to position [563, 0]
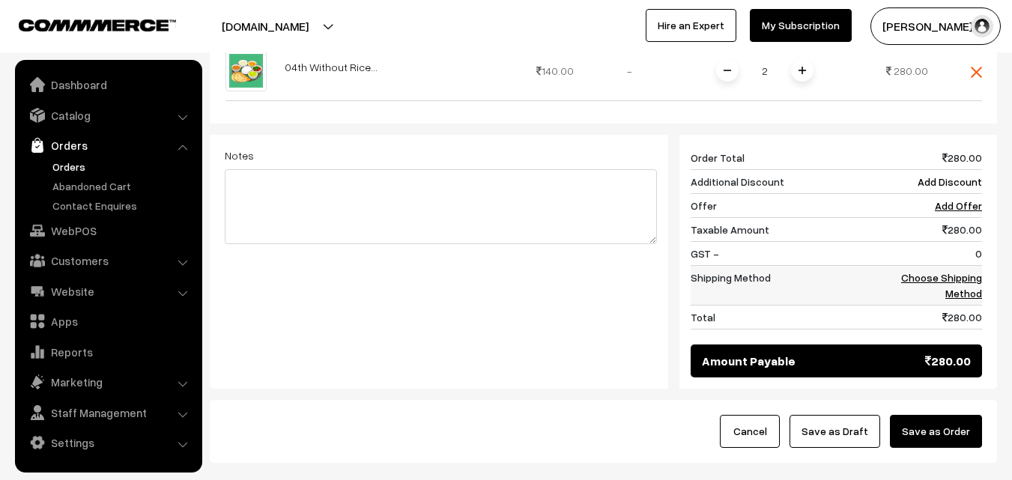
click at [975, 268] on td "Choose Shipping Method" at bounding box center [935, 286] width 93 height 40
click at [976, 271] on link "Choose Shipping Method" at bounding box center [941, 285] width 81 height 28
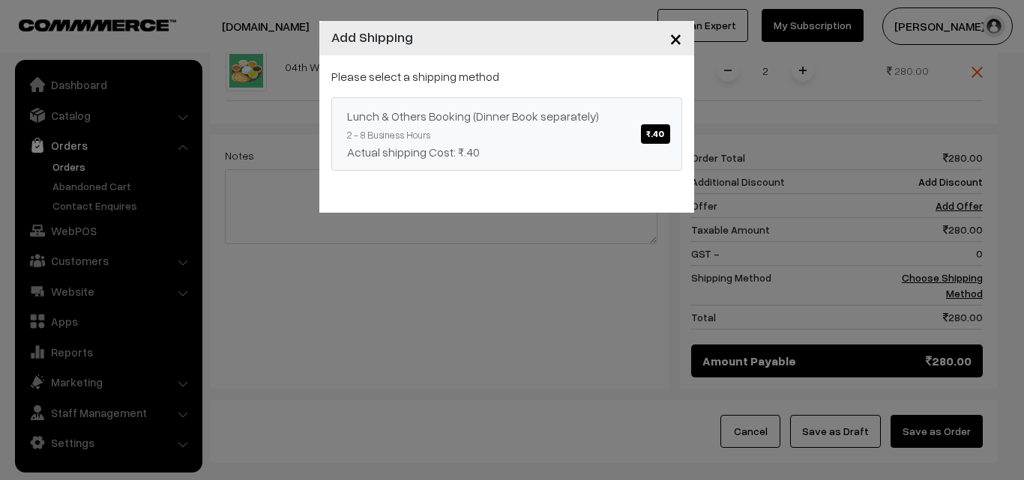
click at [573, 127] on link "Lunch & Others Booking (Dinner Book separately) ₹.40 2 - 8 Business Hours Actua…" at bounding box center [506, 133] width 351 height 73
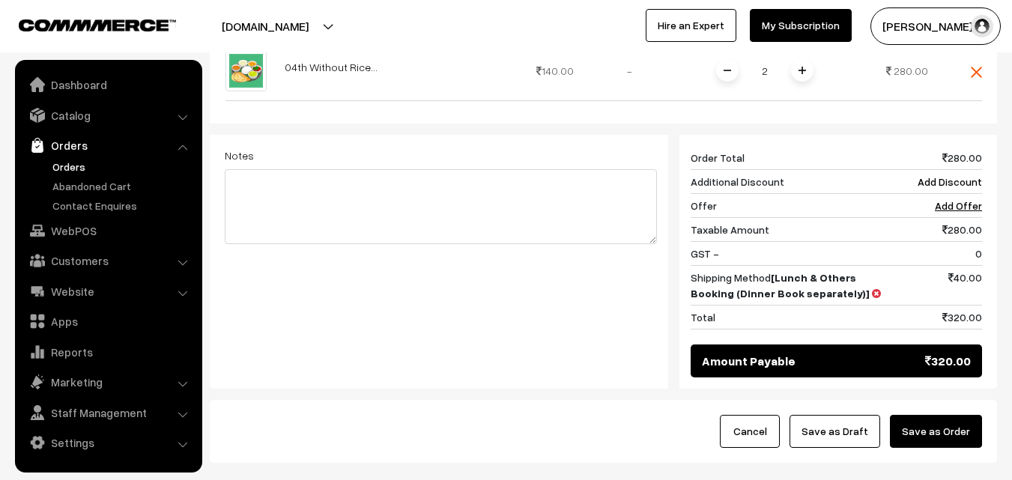
click at [948, 418] on button "Save as Order" at bounding box center [936, 431] width 92 height 33
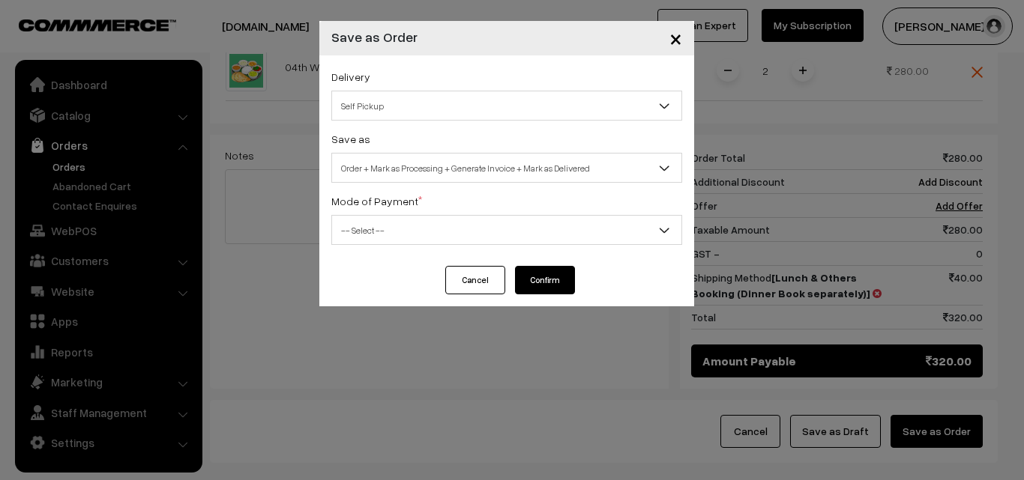
click at [390, 174] on span "Order + Mark as Processing + Generate Invoice + Mark as Delivered" at bounding box center [506, 168] width 349 height 26
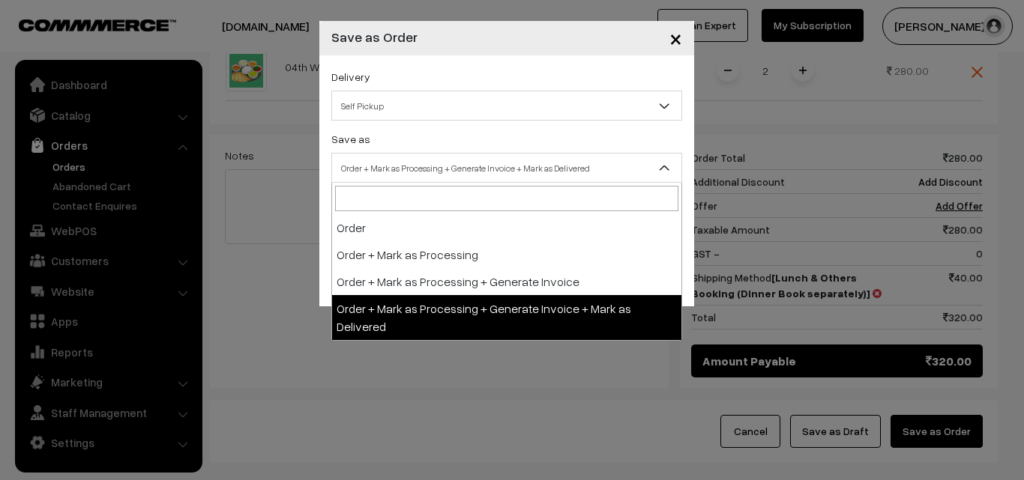
select select "3"
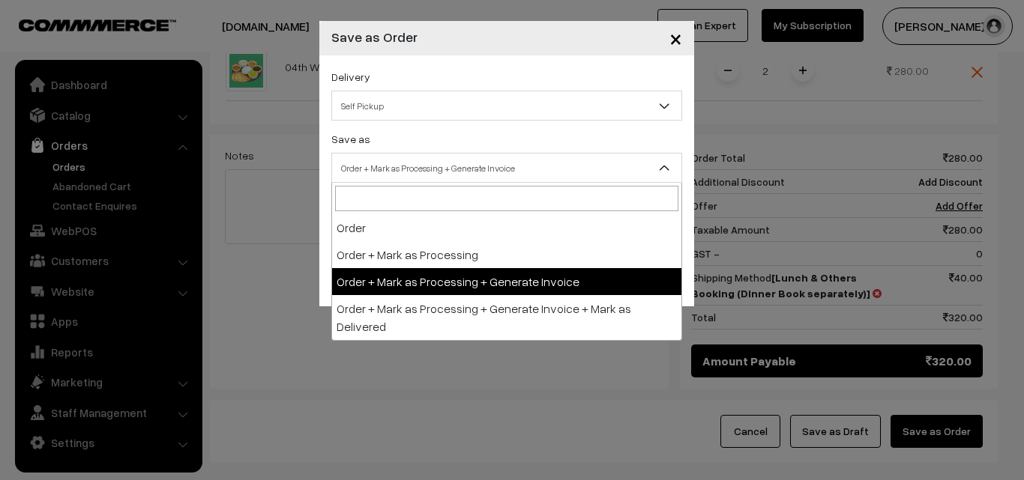
click at [398, 168] on span "Order + Mark as Processing + Generate Invoice" at bounding box center [506, 168] width 349 height 26
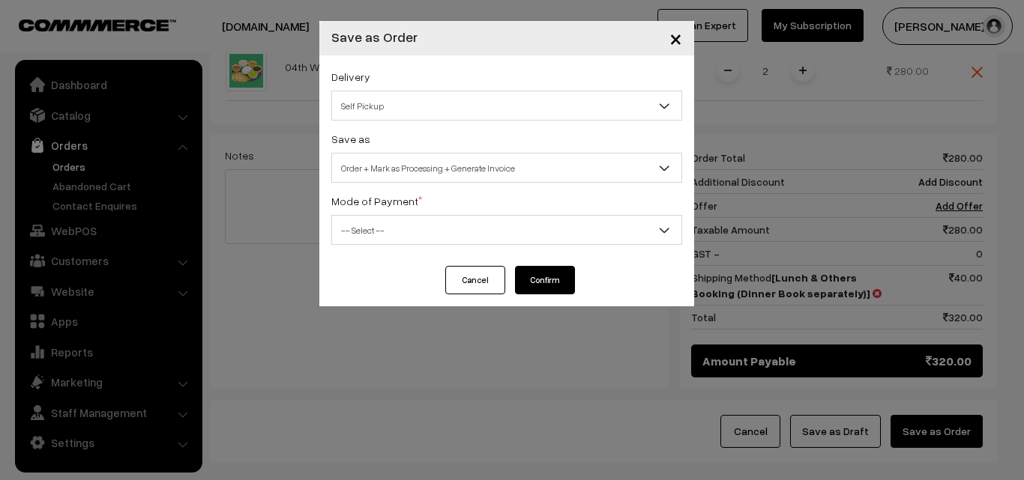
click at [384, 236] on span "-- Select --" at bounding box center [506, 230] width 349 height 26
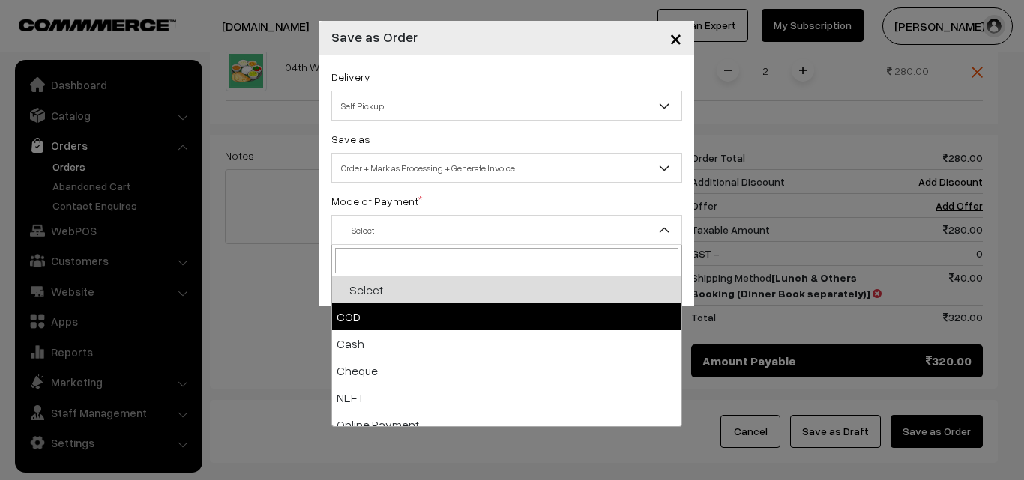
select select "1"
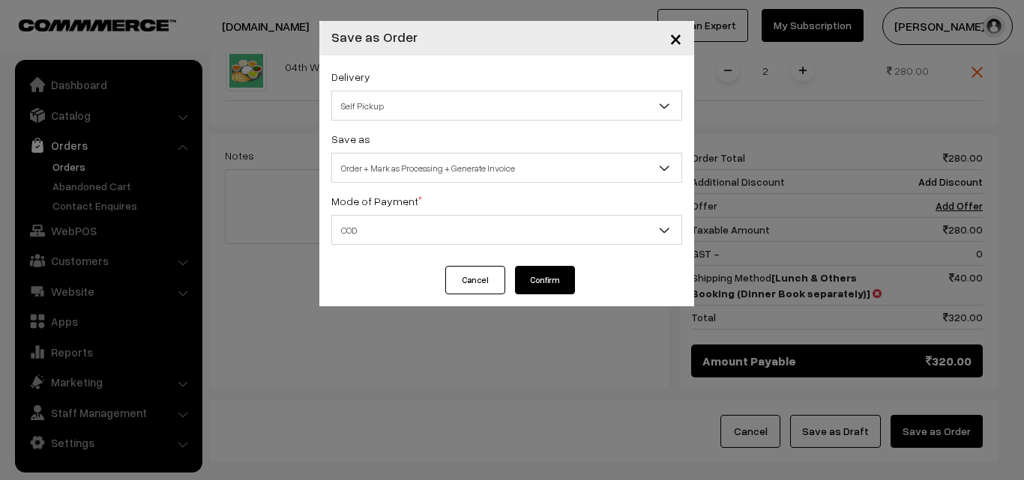
click at [549, 274] on button "Confirm" at bounding box center [545, 280] width 60 height 28
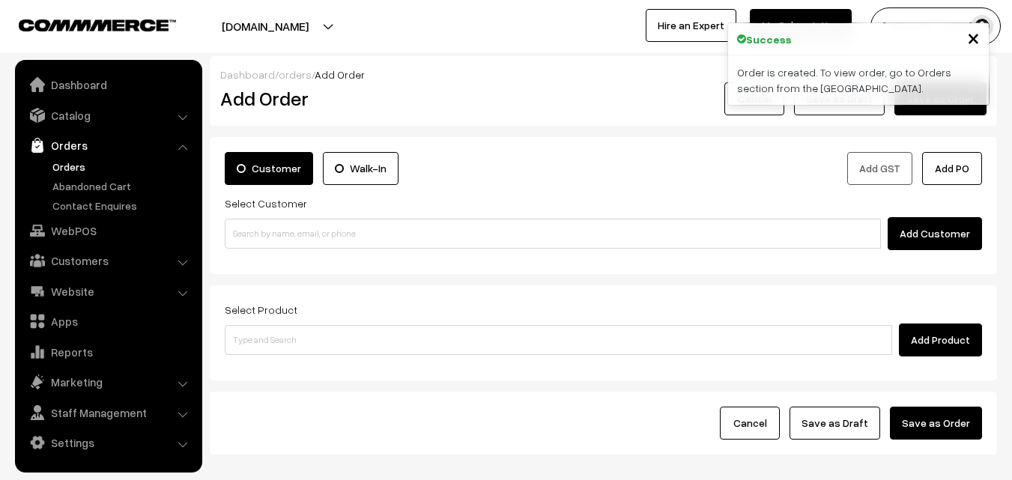
click at [70, 168] on link "Orders" at bounding box center [123, 167] width 148 height 16
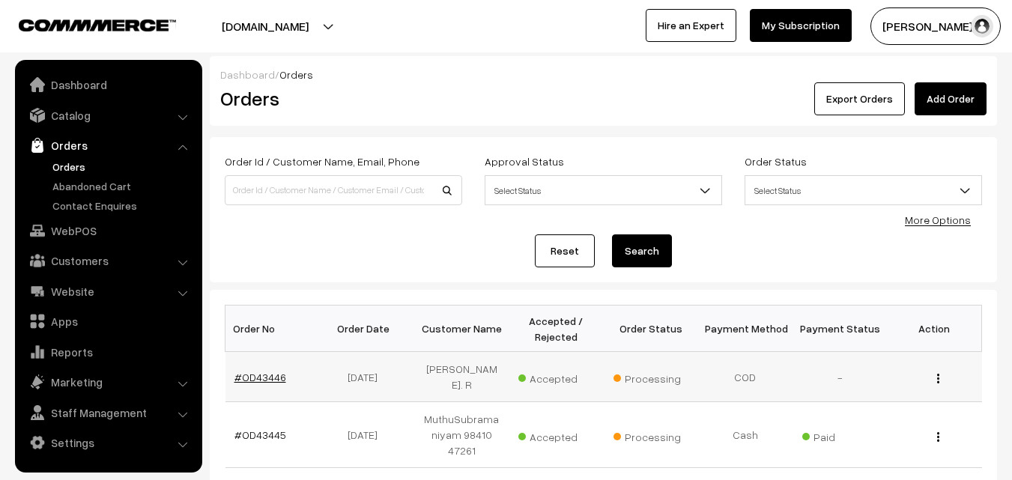
click at [262, 371] on link "#OD43446" at bounding box center [261, 377] width 52 height 13
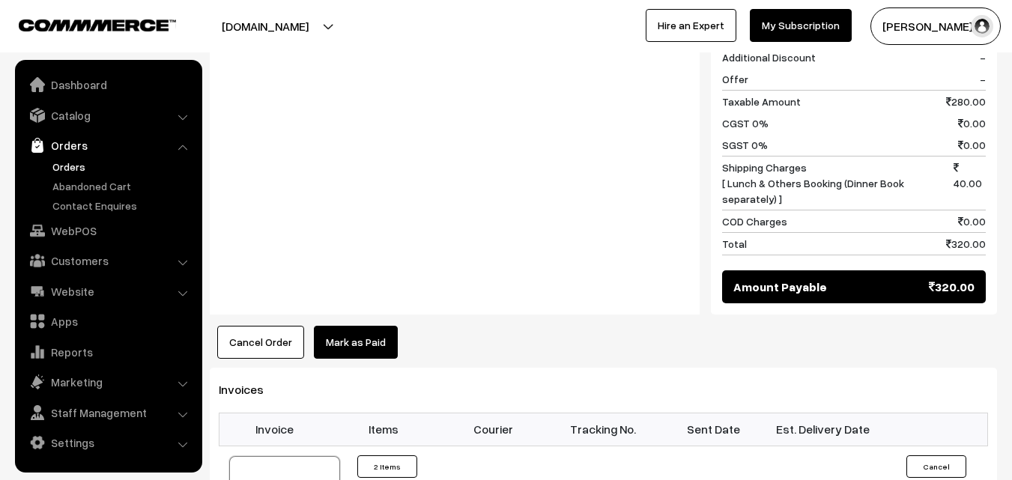
scroll to position [824, 0]
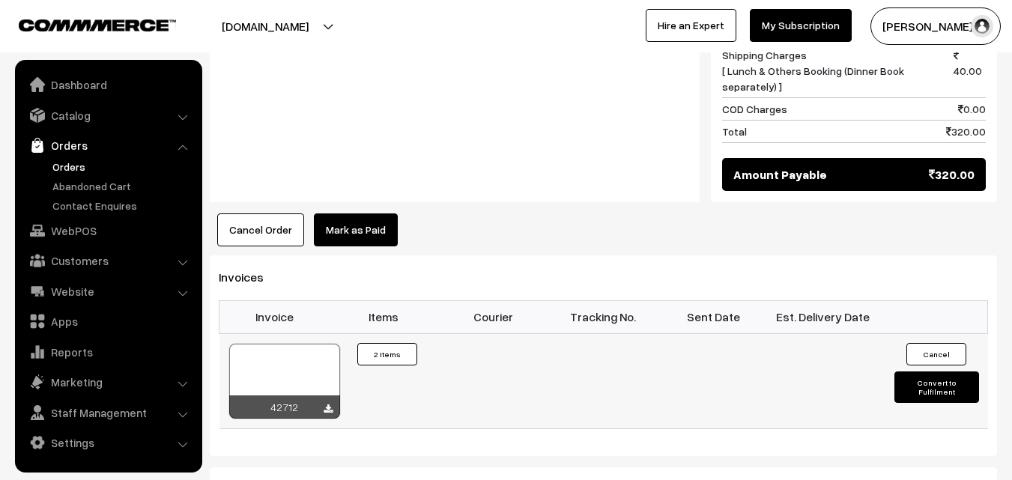
click at [289, 351] on div at bounding box center [284, 381] width 111 height 75
drag, startPoint x: 77, startPoint y: 227, endPoint x: 83, endPoint y: 220, distance: 9.6
click at [77, 228] on link "WebPOS" at bounding box center [108, 230] width 178 height 27
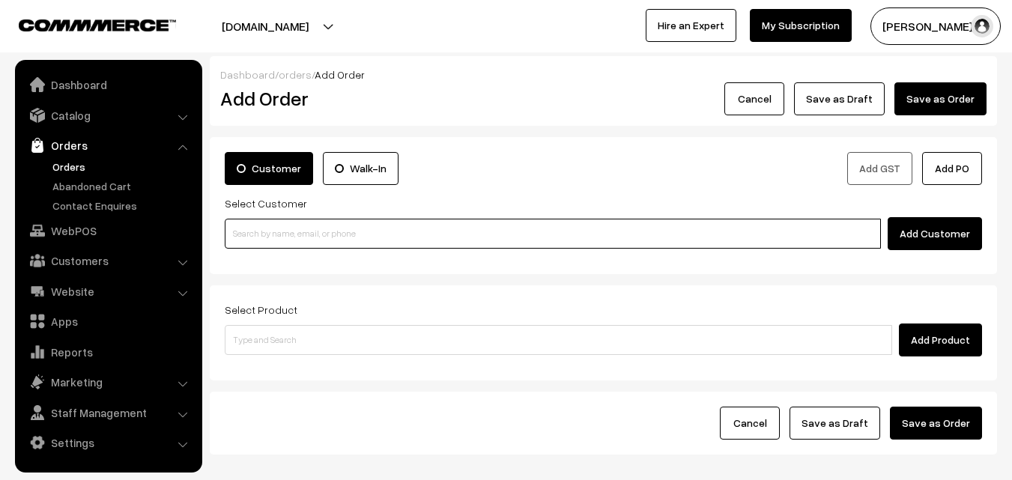
click at [274, 244] on input at bounding box center [553, 234] width 656 height 30
paste input "99406 30859"
click at [264, 232] on input "99406 30859" at bounding box center [553, 234] width 656 height 30
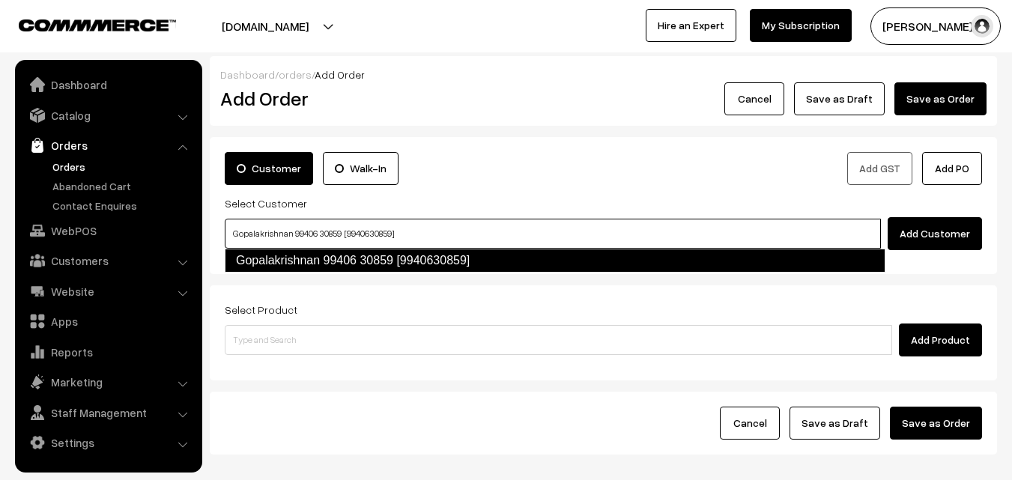
type input "Gopalakrishnan 99406 30859 [9940630859]"
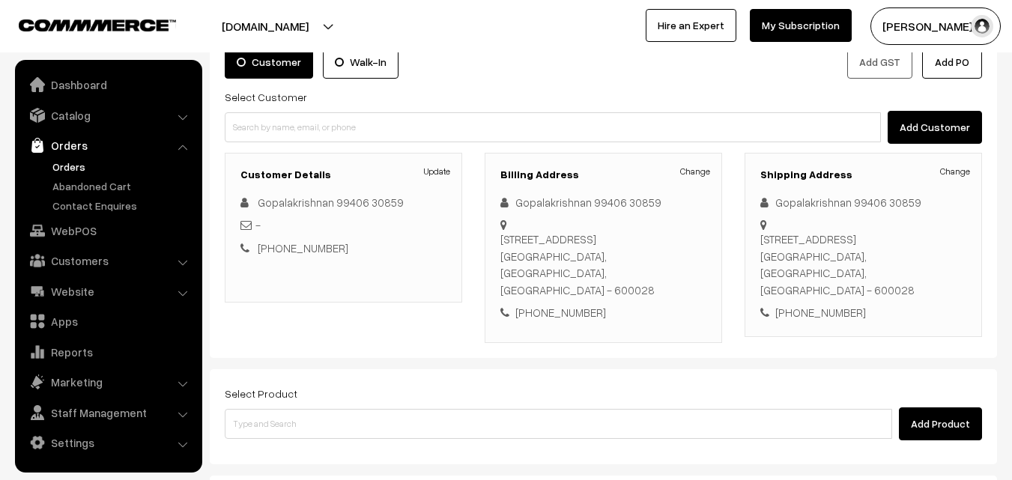
scroll to position [256, 0]
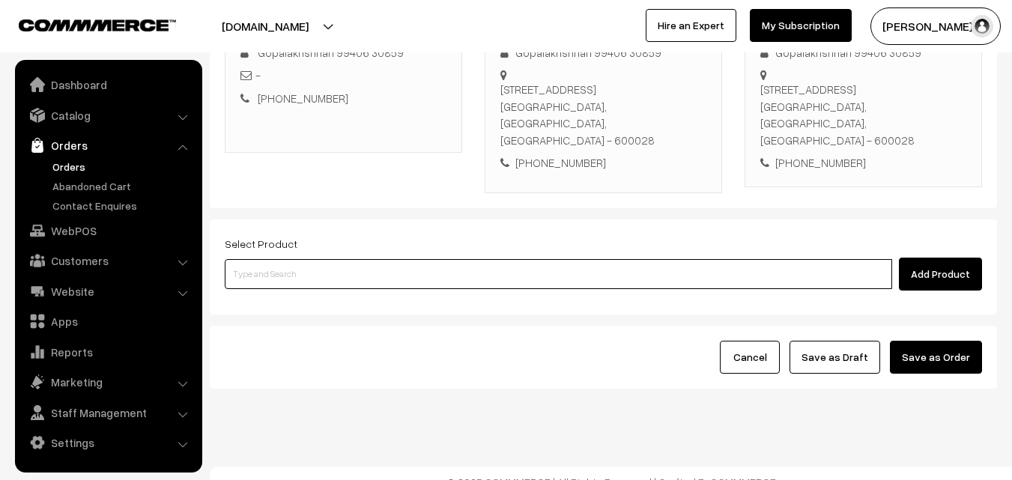
click at [406, 266] on input at bounding box center [559, 274] width 668 height 30
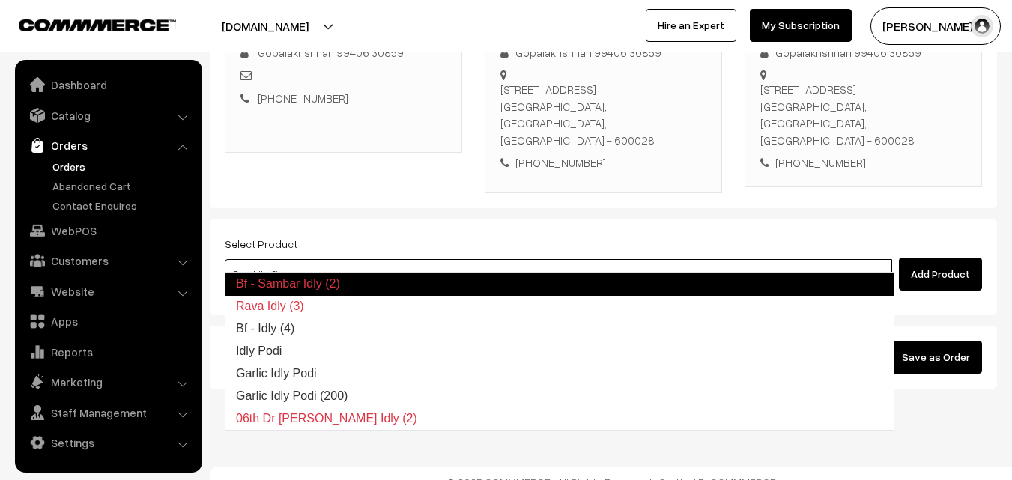
type input "Bf - Idly (4)"
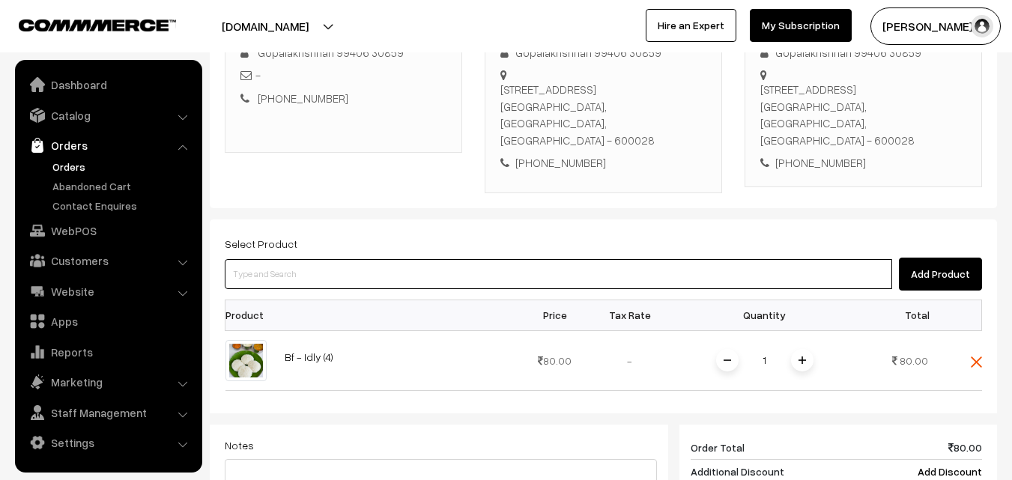
click at [367, 259] on input at bounding box center [559, 274] width 668 height 30
type input "No Products found"
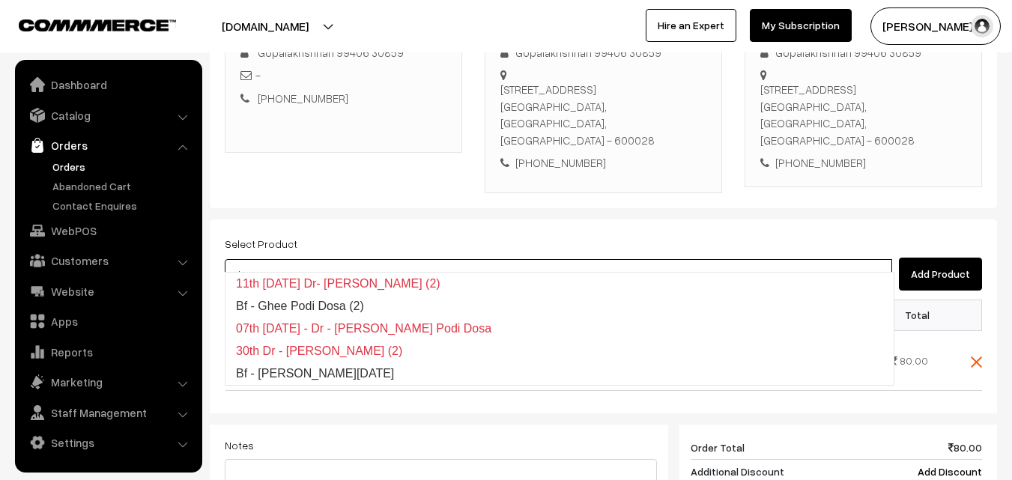
type input "Bf - Ghee Pongal"
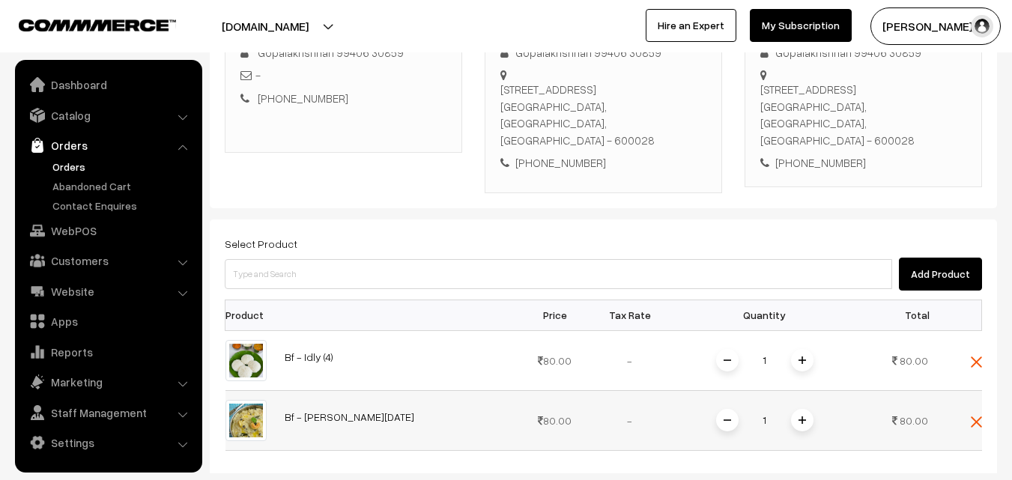
click at [808, 409] on span at bounding box center [802, 420] width 22 height 22
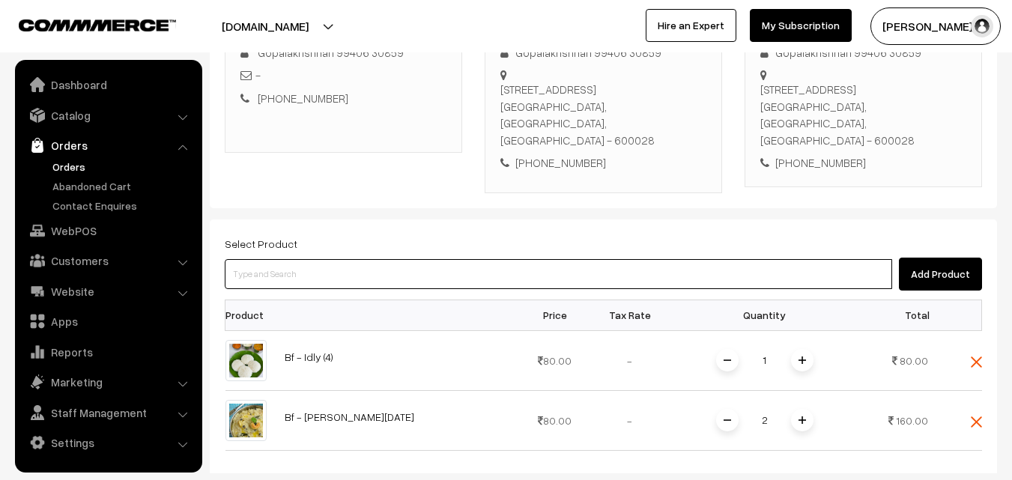
drag, startPoint x: 355, startPoint y: 259, endPoint x: 344, endPoint y: 264, distance: 12.1
click at [345, 264] on input at bounding box center [559, 274] width 668 height 30
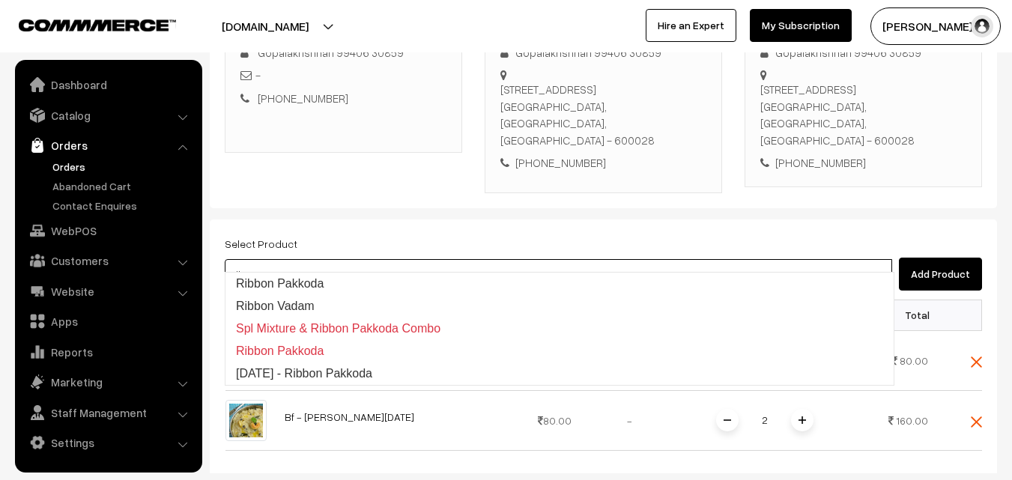
type input "Ribbon Pakkoda"
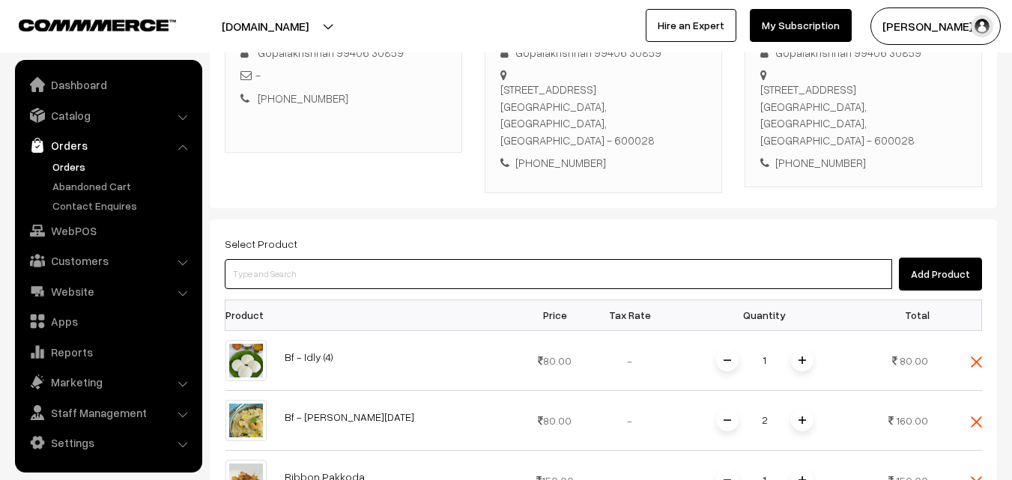
click at [344, 264] on input at bounding box center [559, 274] width 668 height 30
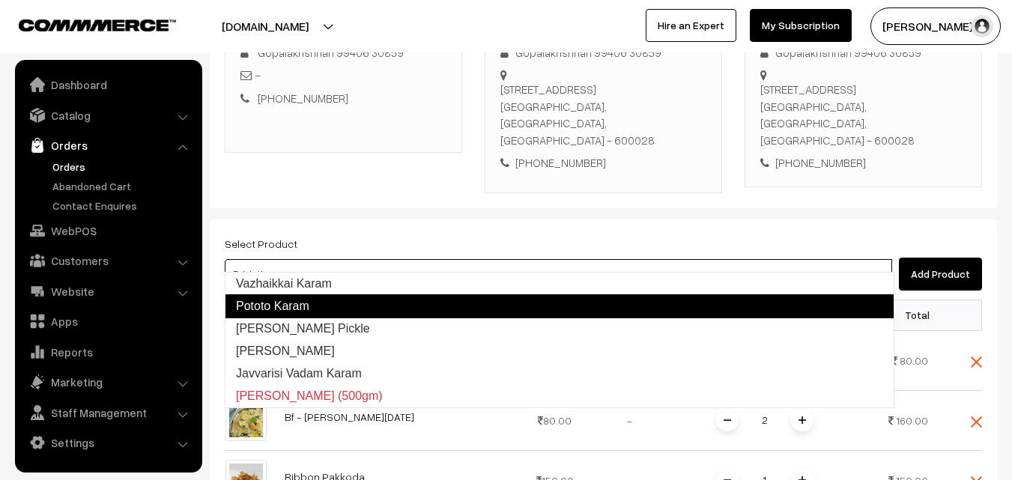
type input "Vazhaikkai Karam"
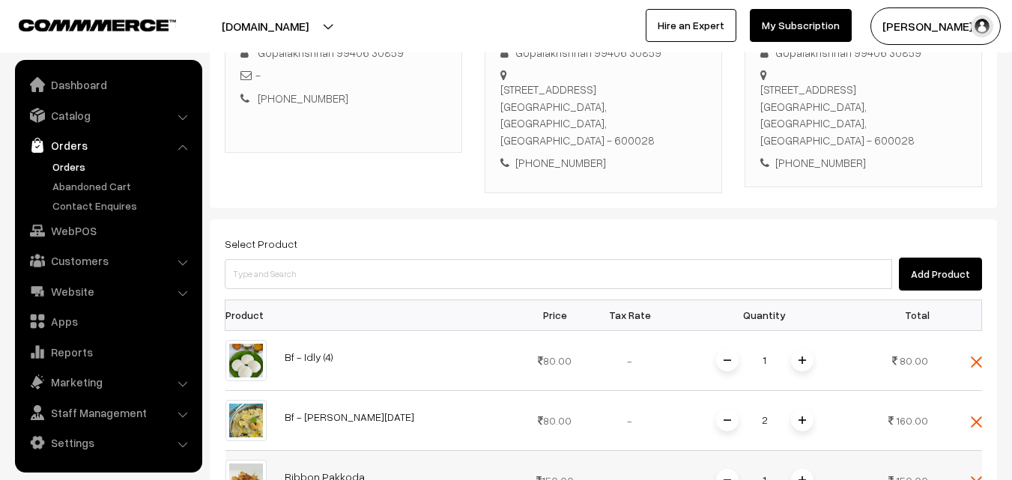
drag, startPoint x: 806, startPoint y: 475, endPoint x: 808, endPoint y: 465, distance: 10.0
click at [806, 474] on div "1" at bounding box center [765, 481] width 112 height 26
click at [808, 469] on span at bounding box center [802, 480] width 22 height 22
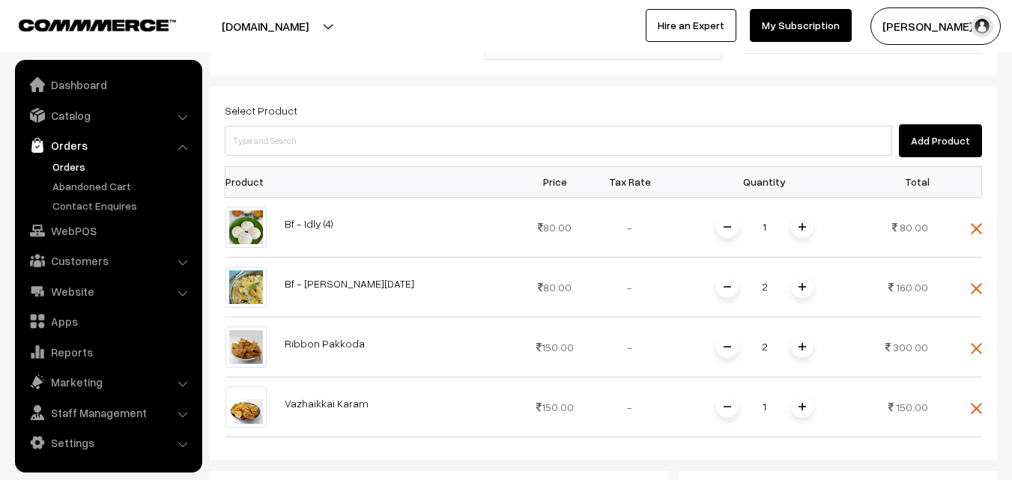
scroll to position [631, 0]
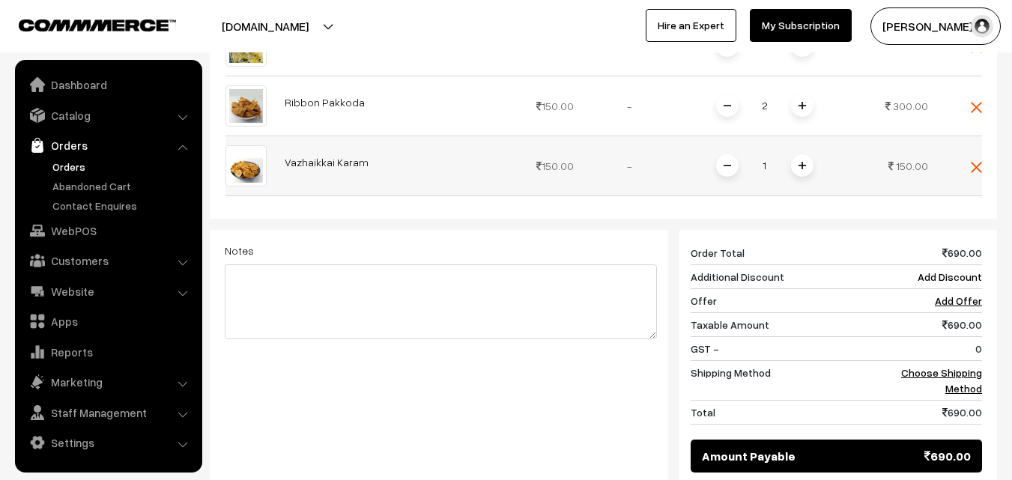
click at [804, 162] on img at bounding box center [802, 165] width 7 height 7
click at [972, 364] on td "Choose Shipping Method" at bounding box center [935, 380] width 93 height 40
click at [962, 366] on link "Choose Shipping Method" at bounding box center [941, 380] width 81 height 28
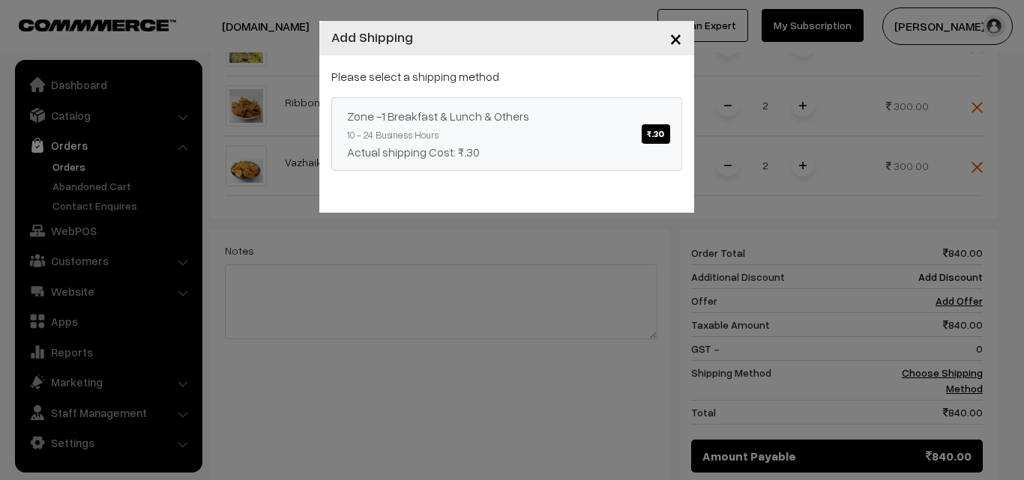
click at [556, 130] on link "Zone -1 Breakfast & Lunch & Others ₹.30 10 - 24 Business Hours Actual shipping …" at bounding box center [506, 133] width 351 height 73
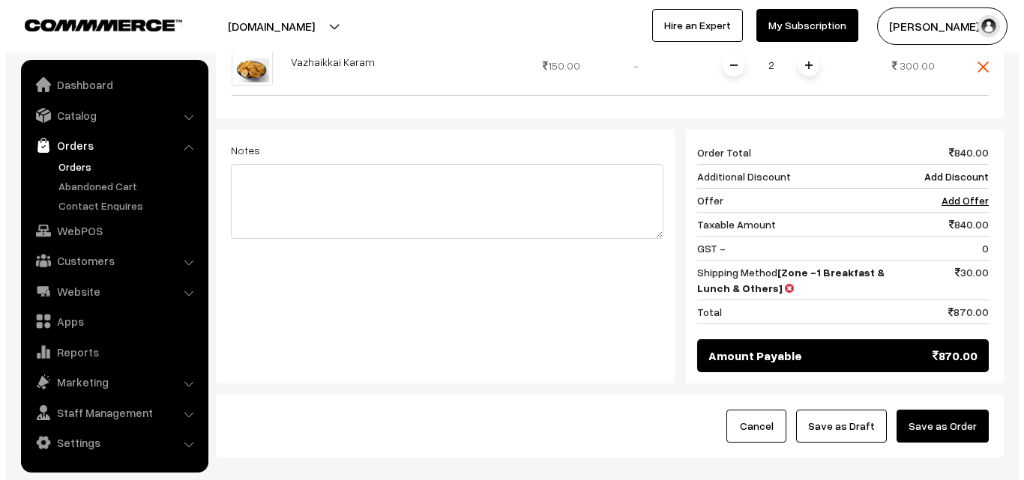
scroll to position [800, 0]
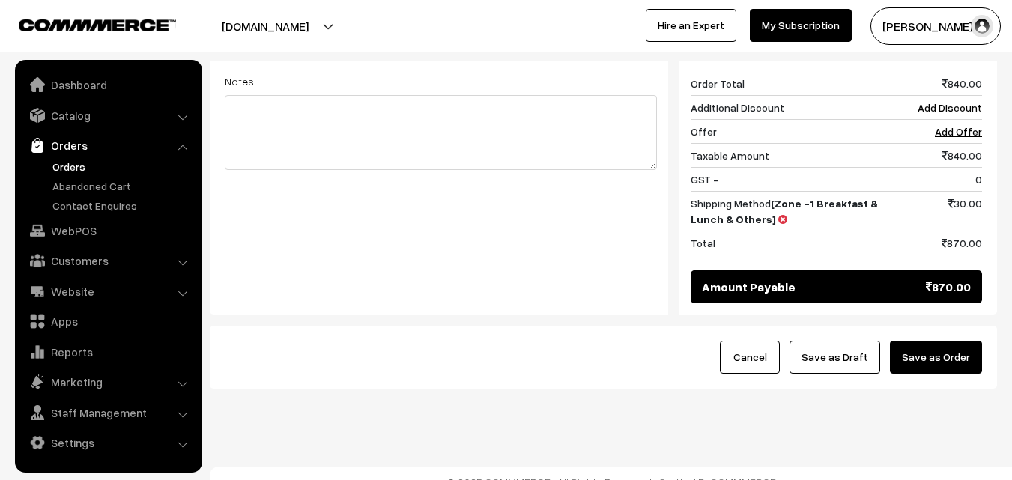
click at [947, 342] on button "Save as Order" at bounding box center [936, 357] width 92 height 33
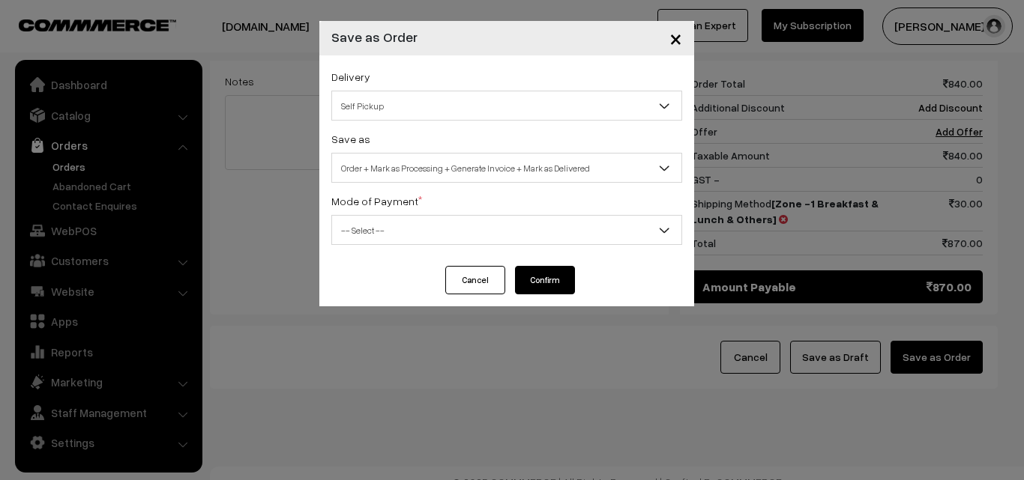
drag, startPoint x: 468, startPoint y: 167, endPoint x: 457, endPoint y: 172, distance: 12.4
click at [468, 166] on span "Order + Mark as Processing + Generate Invoice + Mark as Delivered" at bounding box center [506, 168] width 349 height 26
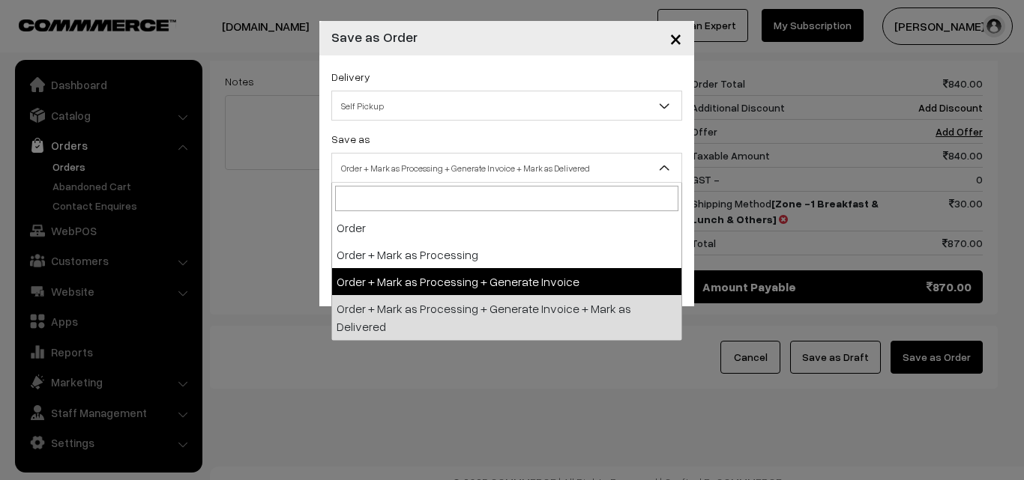
select select "3"
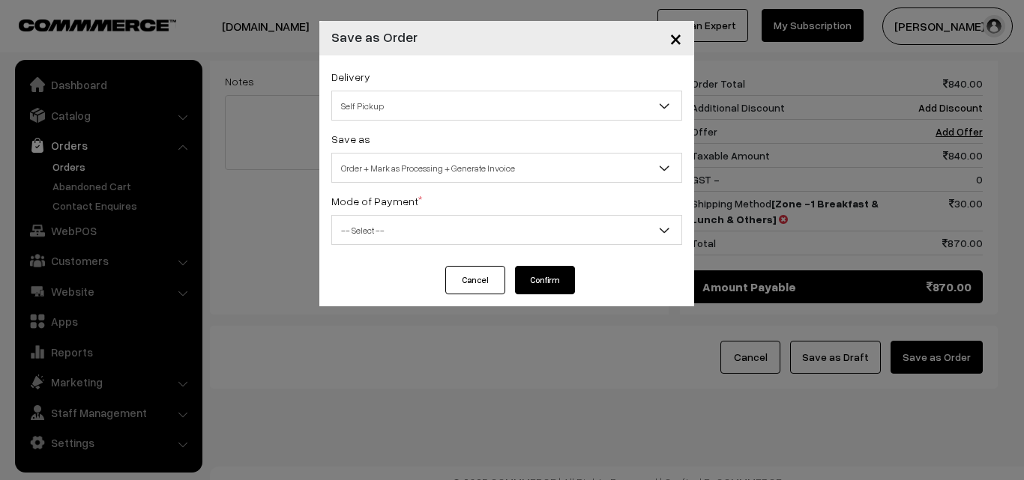
click at [428, 235] on span "-- Select --" at bounding box center [506, 230] width 349 height 26
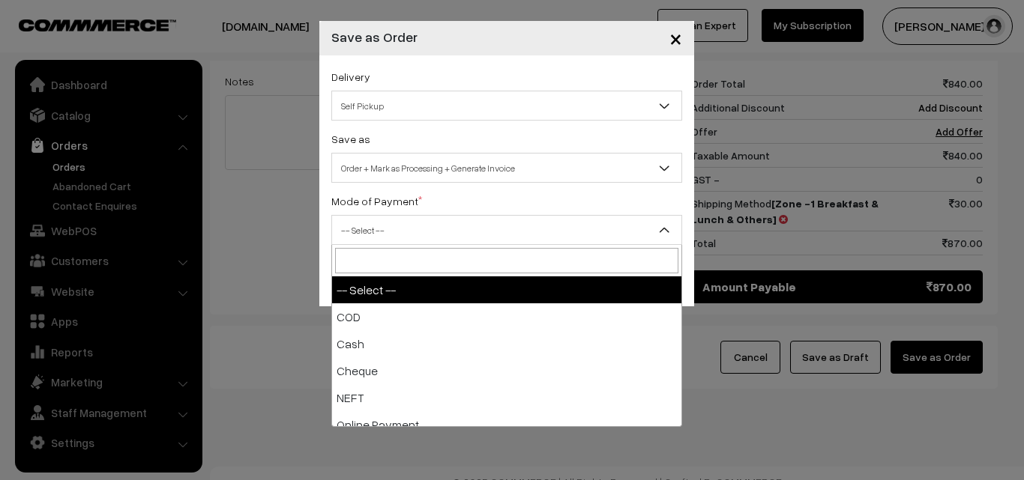
select select "1"
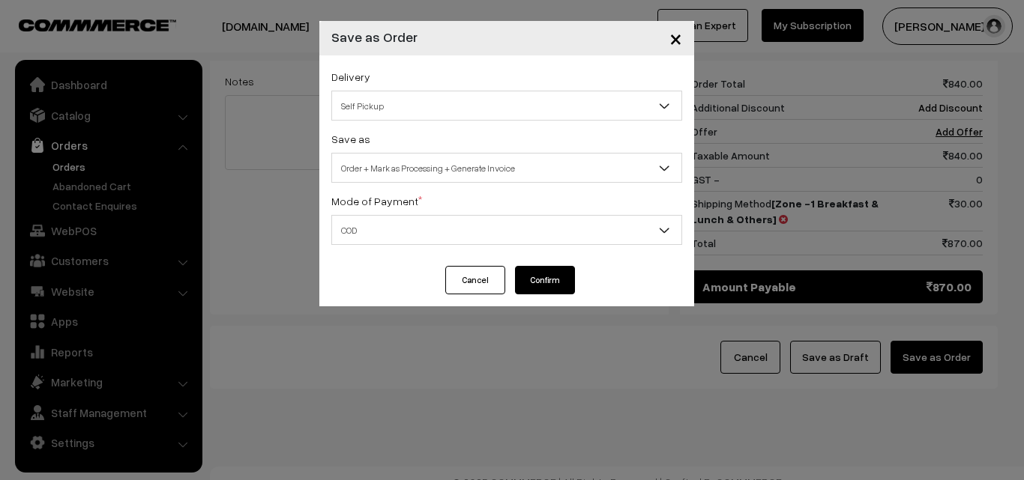
click at [554, 279] on button "Confirm" at bounding box center [545, 280] width 60 height 28
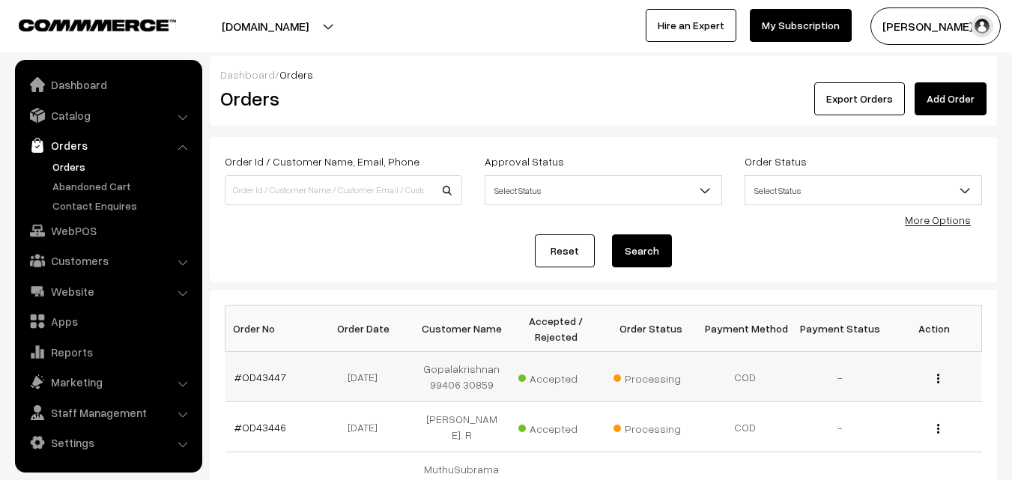
click at [262, 368] on td "#OD43447" at bounding box center [273, 377] width 94 height 50
click at [262, 373] on link "#OD43447" at bounding box center [261, 377] width 52 height 13
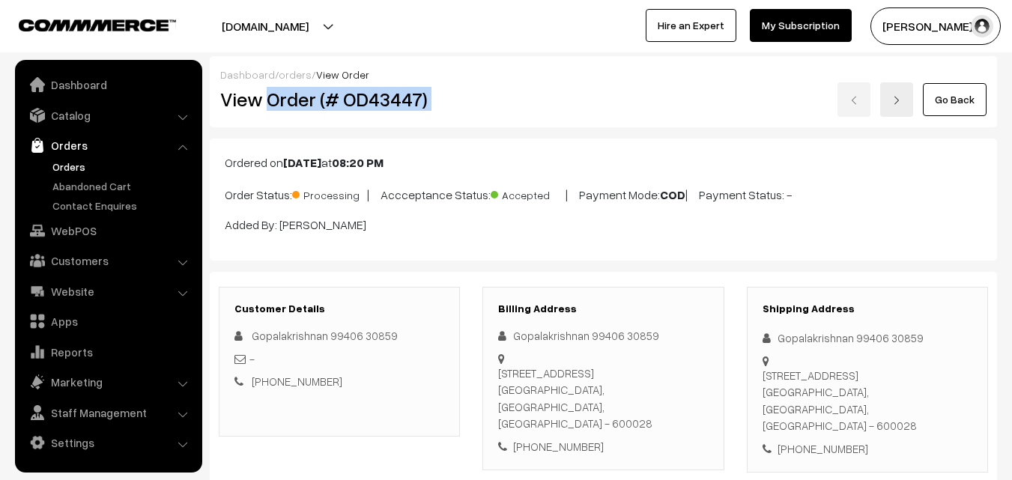
drag, startPoint x: 0, startPoint y: 0, endPoint x: 537, endPoint y: 100, distance: 546.6
click at [548, 100] on div "View Order (# OD43447) Go Back" at bounding box center [603, 99] width 789 height 34
copy div "Order (# OD43447)"
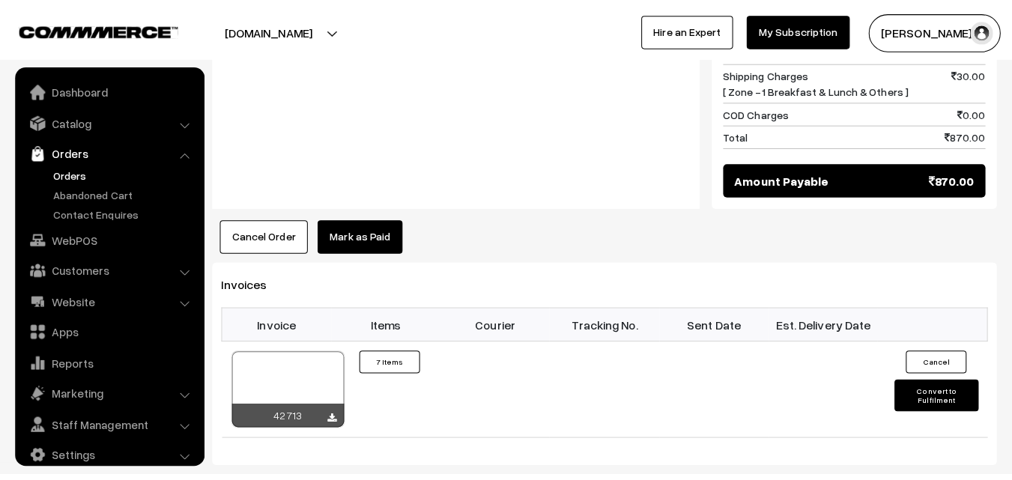
scroll to position [1054, 0]
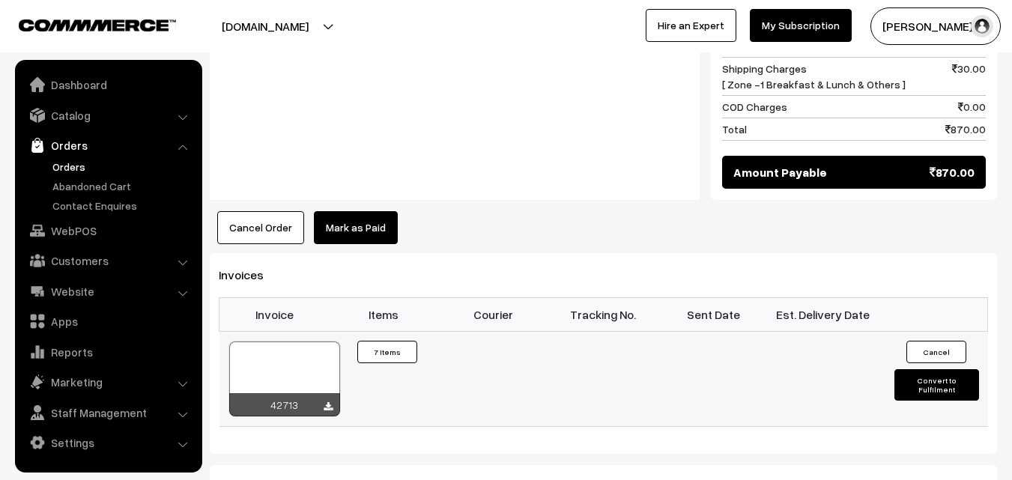
click at [300, 344] on div at bounding box center [284, 379] width 111 height 75
click at [75, 238] on link "WebPOS" at bounding box center [108, 230] width 178 height 27
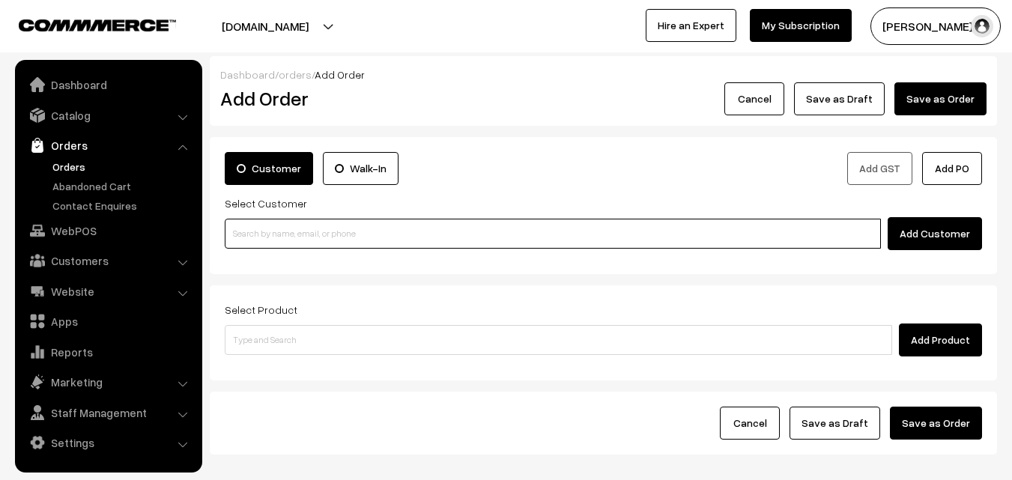
click at [284, 235] on input at bounding box center [553, 234] width 656 height 30
paste input "95514 00961"
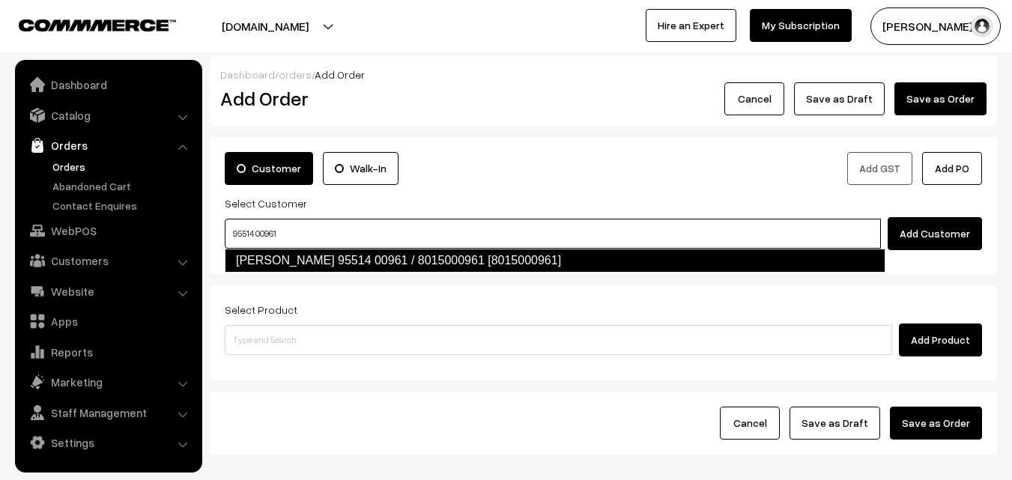
click at [279, 263] on link "[PERSON_NAME] 95514 00961 / 8015000961 [8015000961]" at bounding box center [555, 261] width 661 height 24
type input "95514 00961"
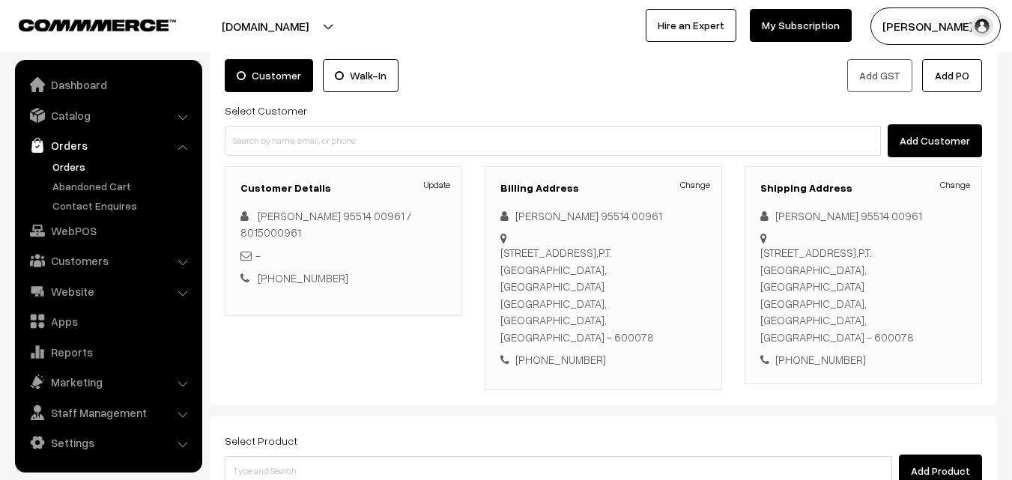
scroll to position [256, 0]
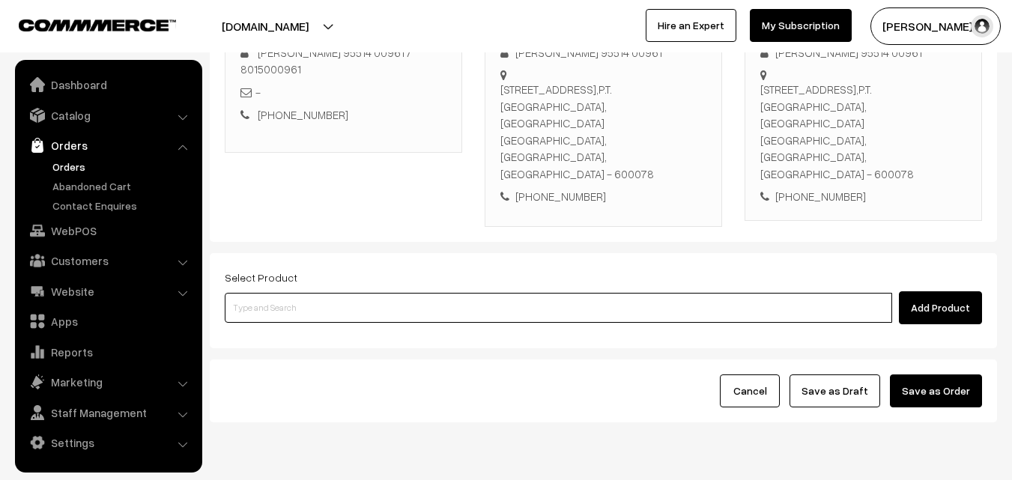
click at [309, 293] on input at bounding box center [559, 308] width 668 height 30
paste input "04th Without Rice..."
type input "04th Without Rice..."
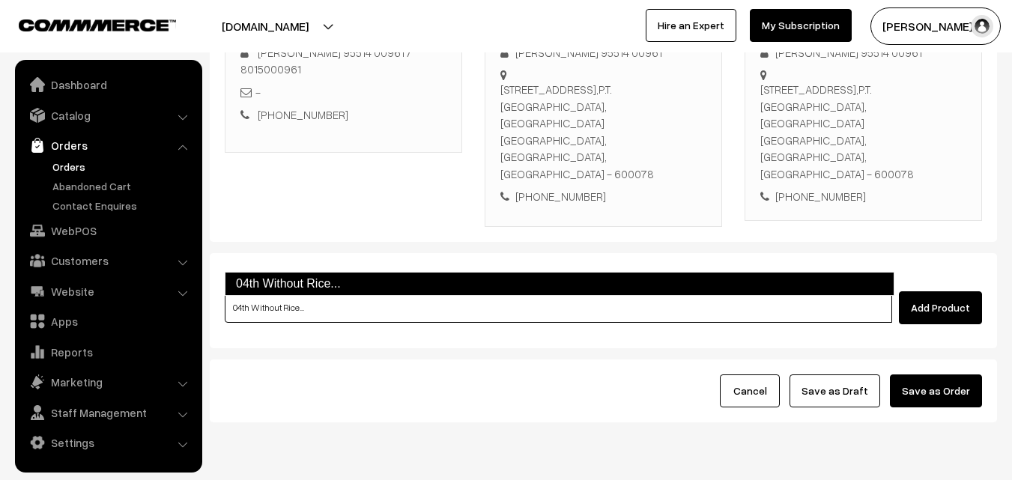
click at [291, 282] on link "04th Without Rice..." at bounding box center [560, 284] width 670 height 24
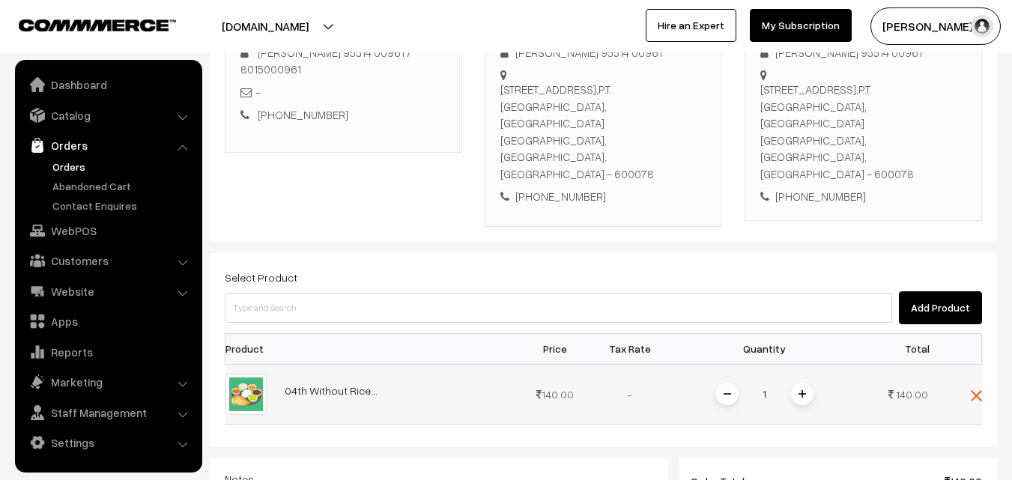
click at [806, 390] on img at bounding box center [802, 393] width 7 height 7
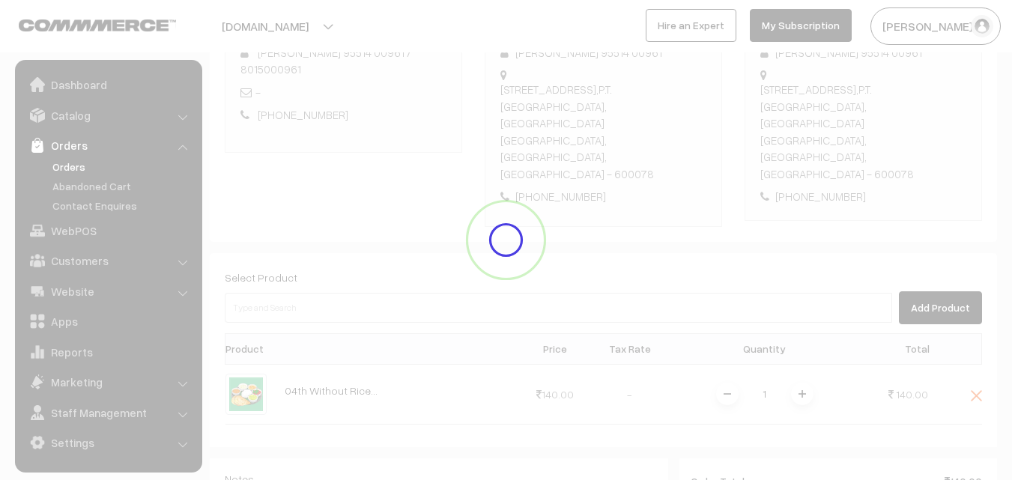
click at [802, 333] on div "Dashboard / orders / Add Order Add Order Cancel Save as Draft Save as Order Sav…" at bounding box center [604, 293] width 788 height 987
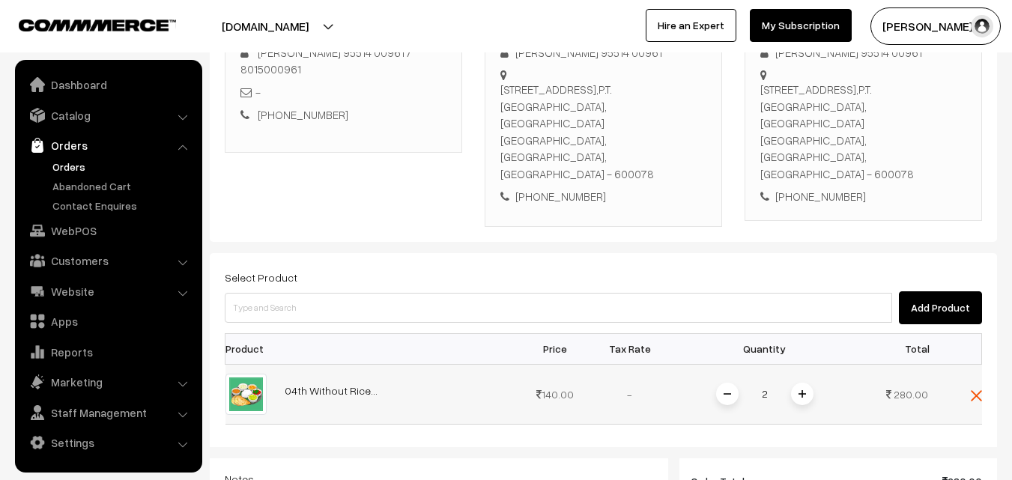
click at [799, 390] on img at bounding box center [802, 393] width 7 height 7
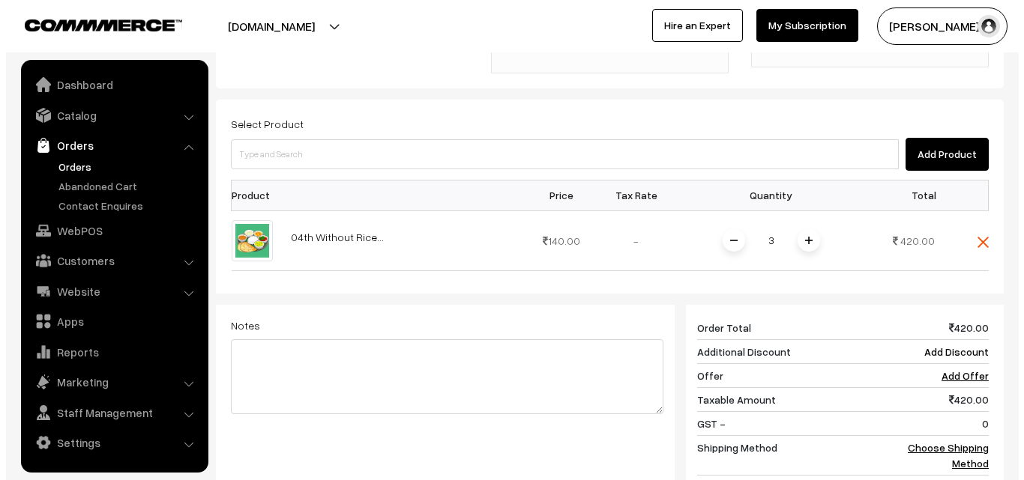
scroll to position [620, 0]
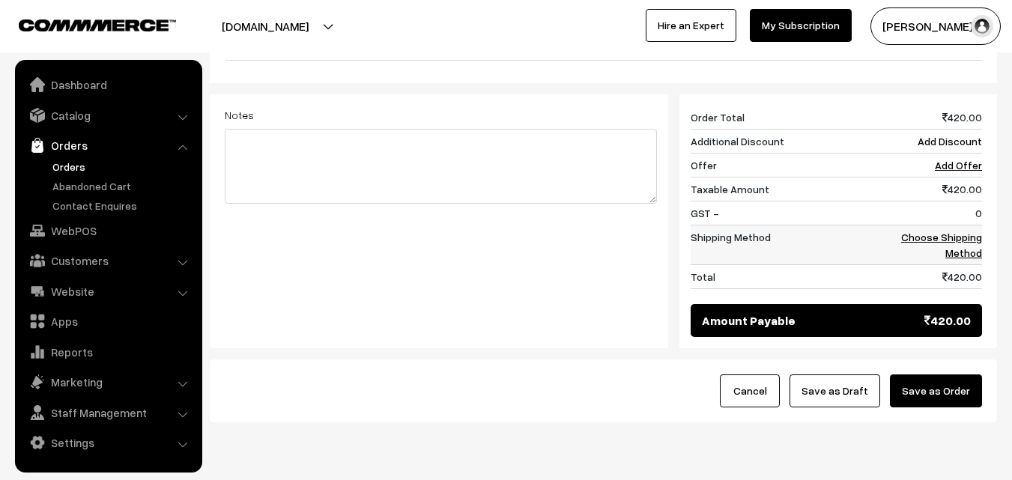
click at [952, 225] on td "Choose Shipping Method" at bounding box center [935, 245] width 93 height 40
click at [953, 231] on link "Choose Shipping Method" at bounding box center [941, 245] width 81 height 28
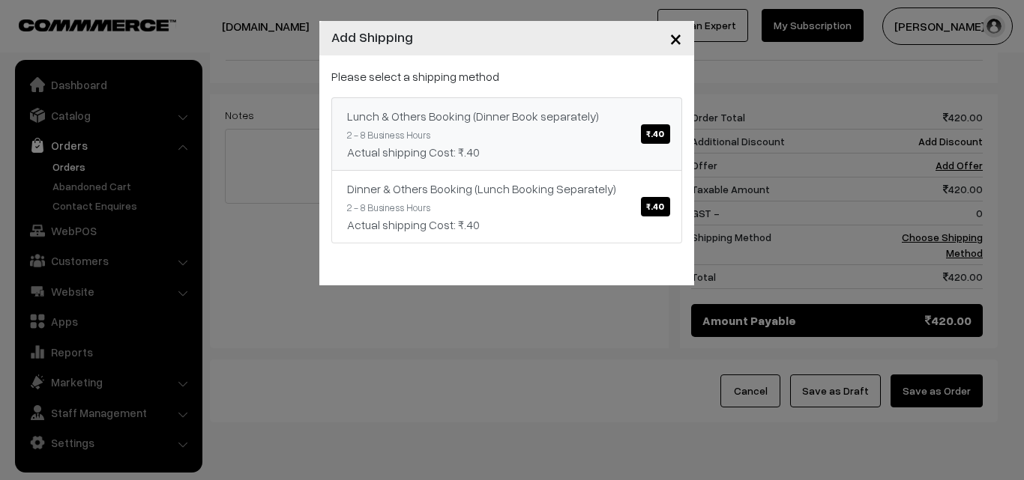
click at [440, 115] on div "Lunch & Others Booking (Dinner Book separately) ₹.40" at bounding box center [506, 116] width 319 height 18
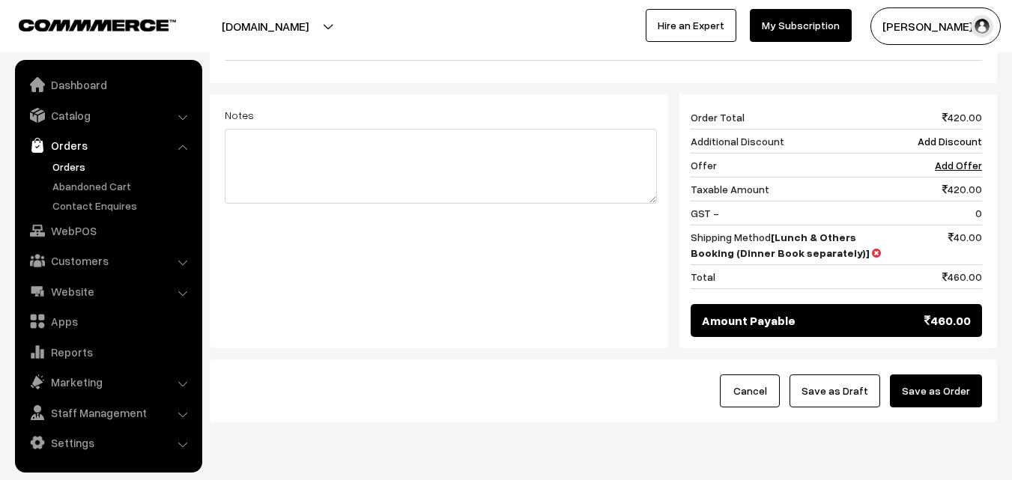
click at [950, 375] on button "Save as Order" at bounding box center [936, 391] width 92 height 33
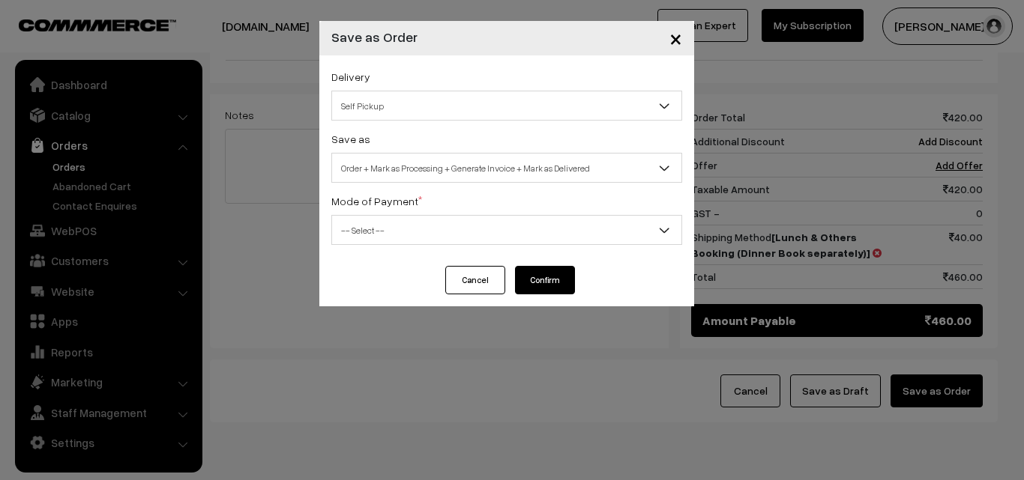
click at [534, 172] on span "Order + Mark as Processing + Generate Invoice + Mark as Delivered" at bounding box center [506, 168] width 349 height 26
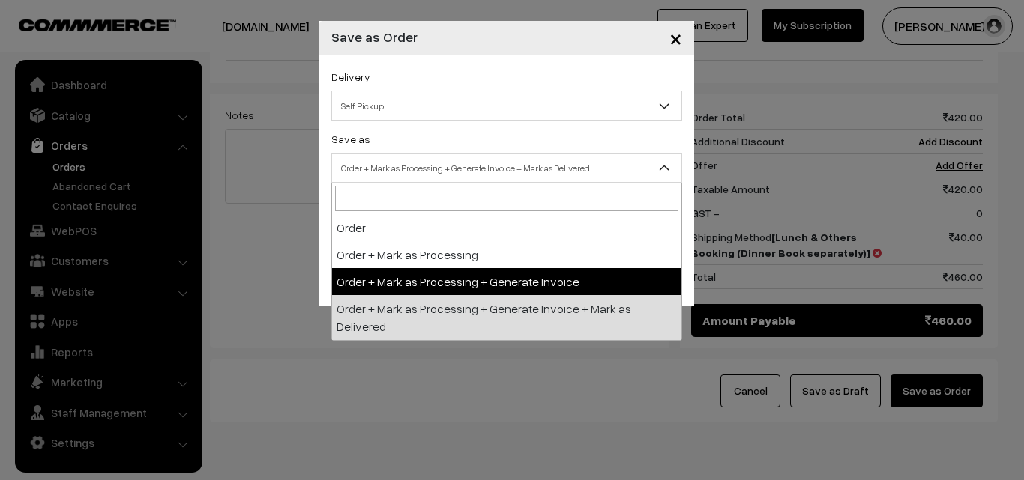
select select "3"
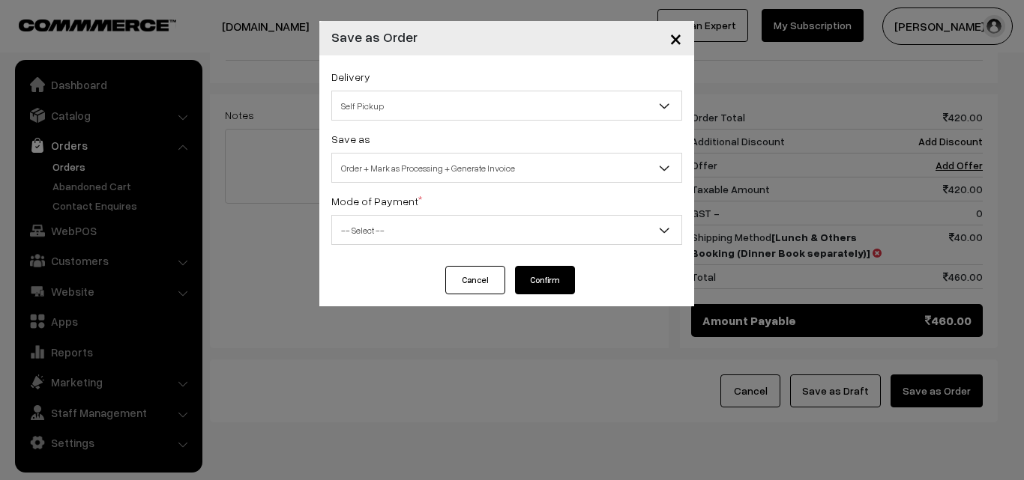
click at [411, 235] on span "-- Select --" at bounding box center [506, 230] width 349 height 26
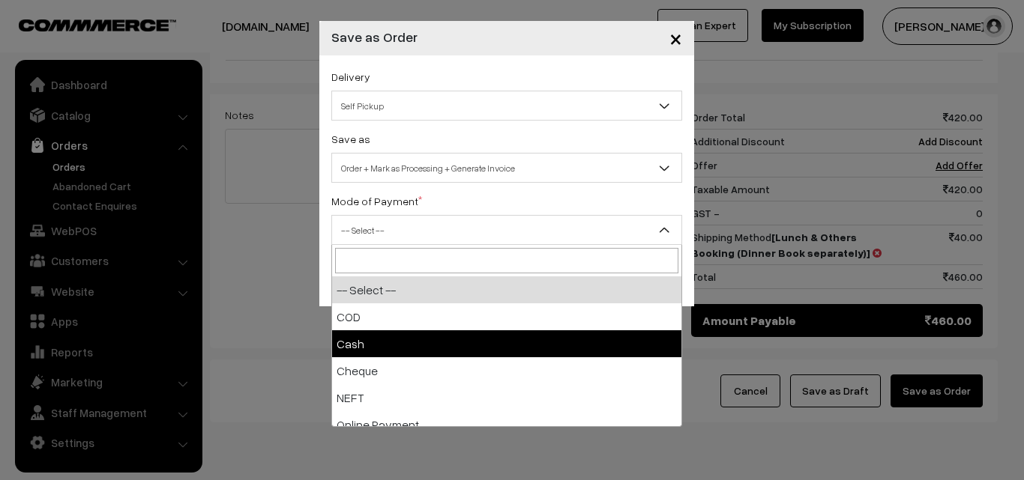
select select "1"
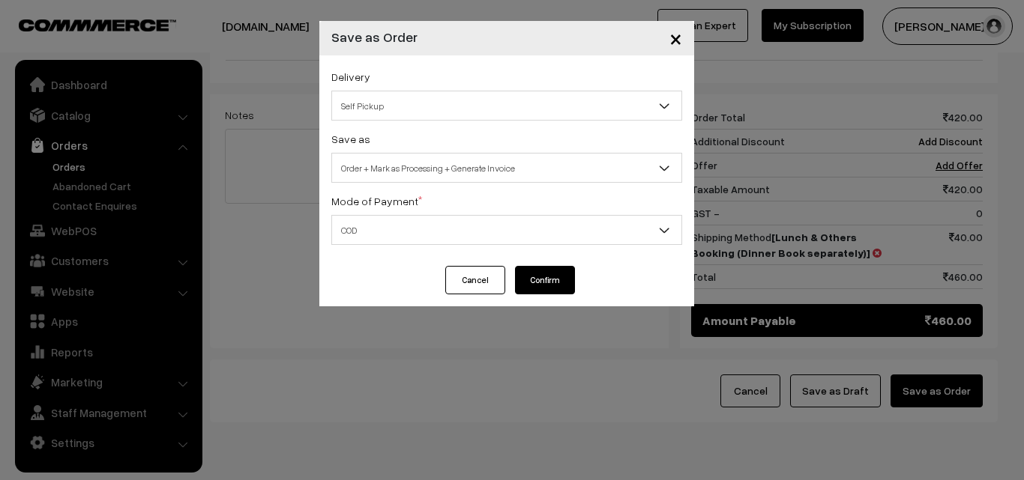
click at [554, 271] on button "Confirm" at bounding box center [545, 280] width 60 height 28
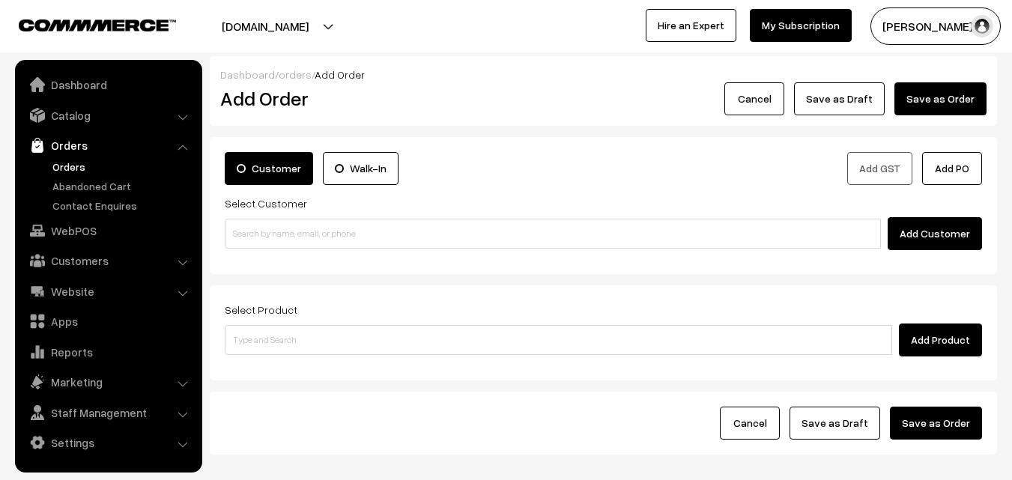
click at [78, 172] on link "Orders" at bounding box center [123, 167] width 148 height 16
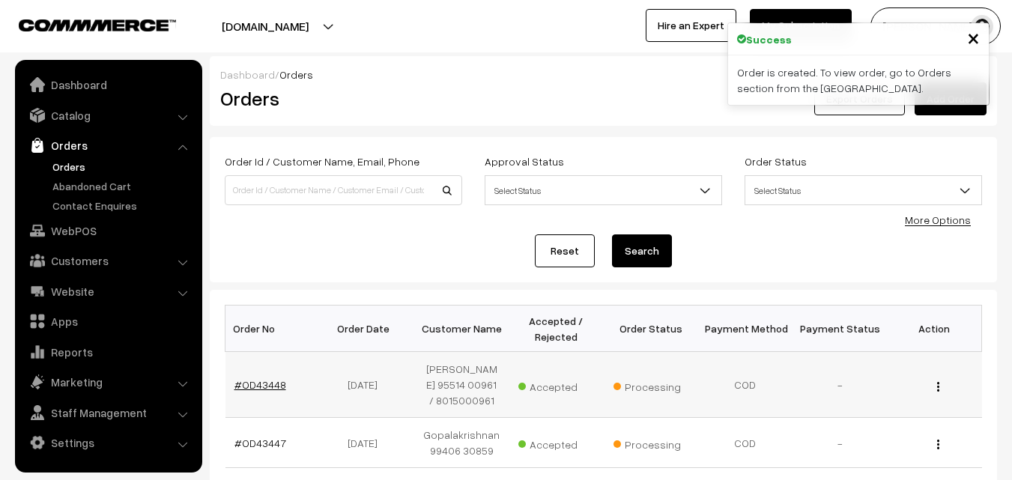
click at [263, 384] on link "#OD43448" at bounding box center [261, 384] width 52 height 13
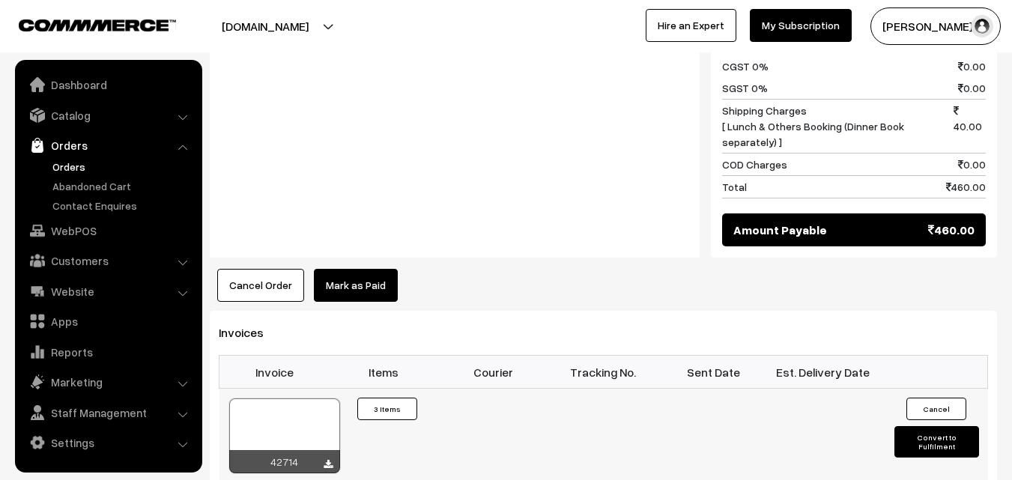
scroll to position [824, 0]
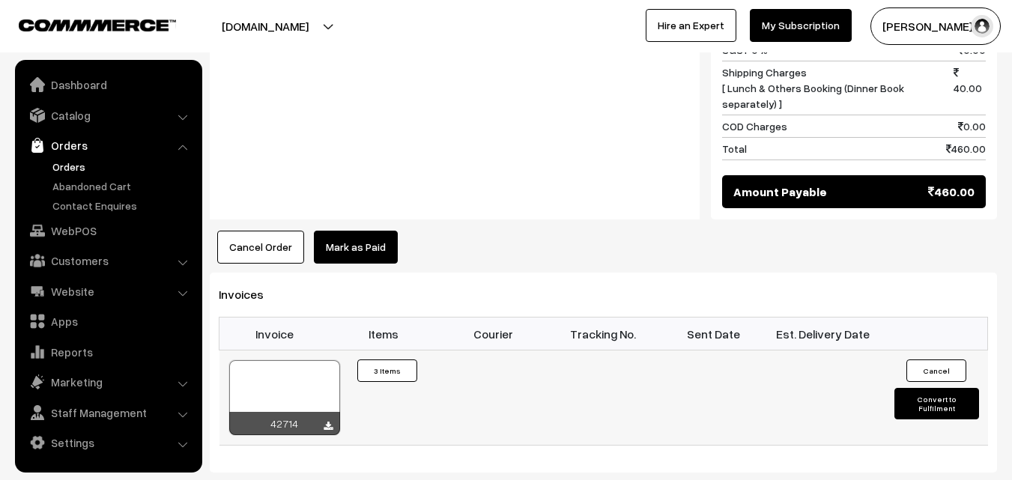
click at [300, 351] on td "42714" at bounding box center [275, 398] width 110 height 95
click at [300, 360] on div at bounding box center [284, 397] width 111 height 75
click at [80, 162] on link "Orders" at bounding box center [123, 167] width 148 height 16
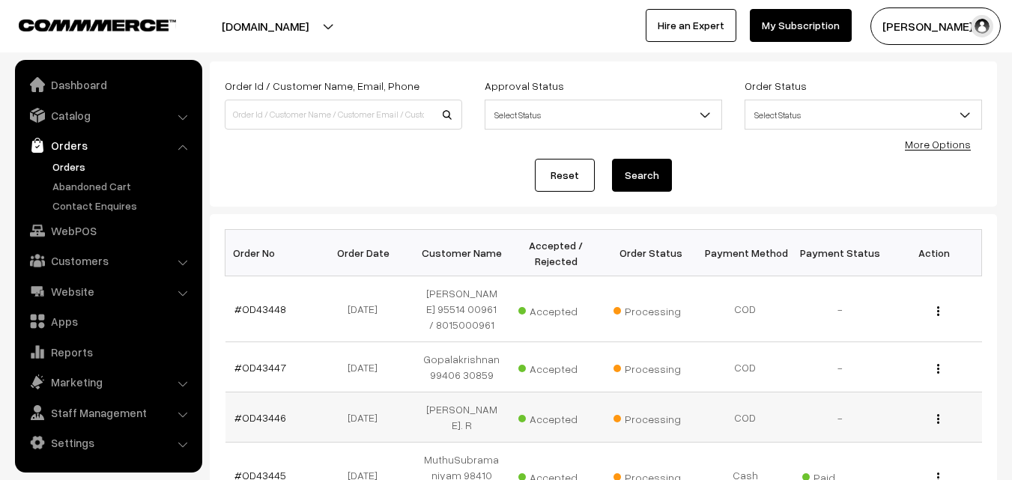
scroll to position [225, 0]
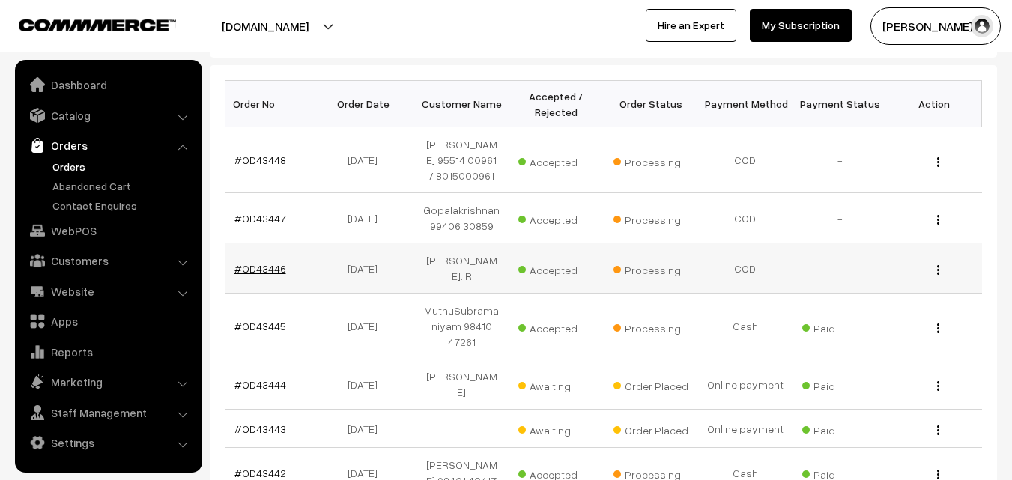
click at [266, 262] on link "#OD43446" at bounding box center [261, 268] width 52 height 13
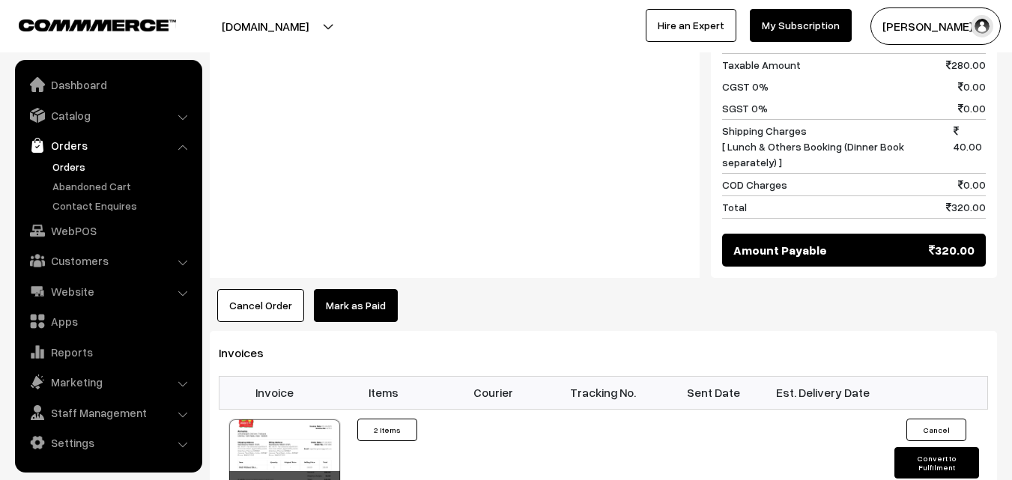
scroll to position [749, 0]
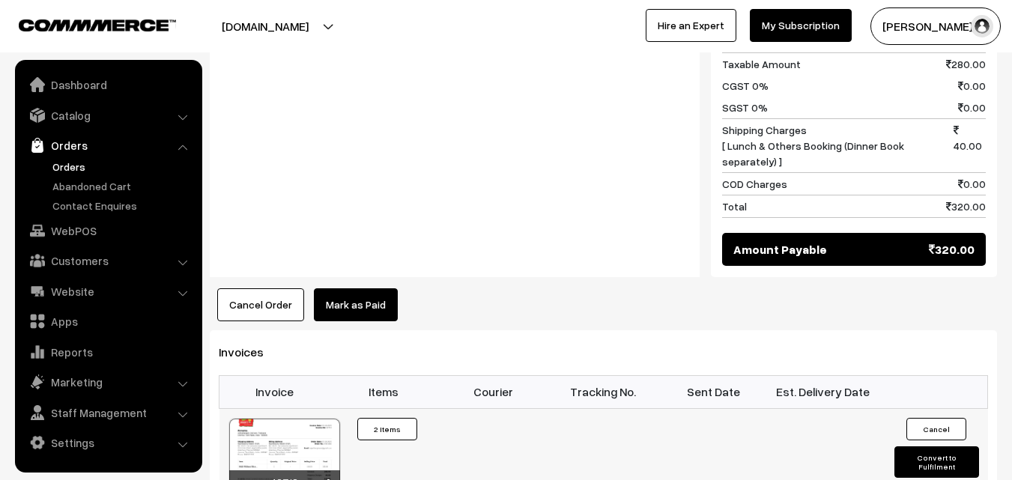
click at [296, 441] on div at bounding box center [284, 456] width 111 height 75
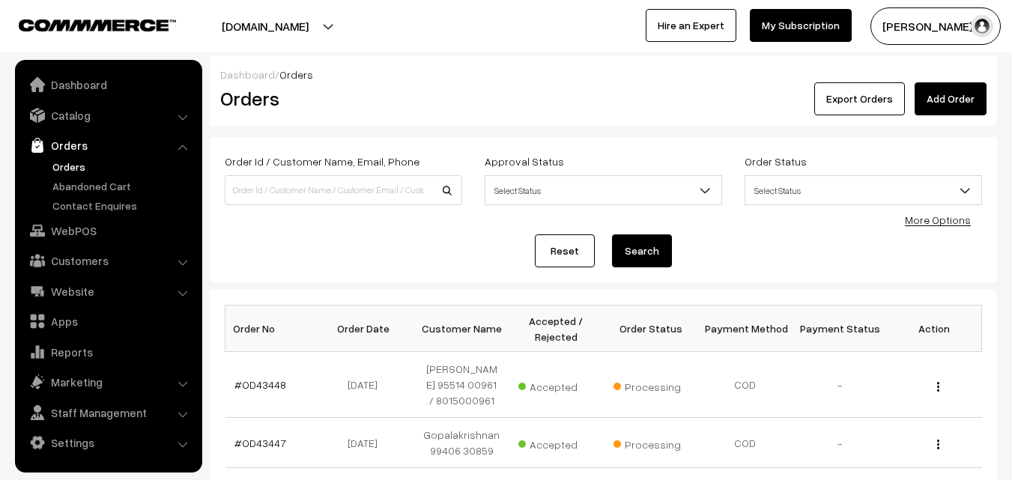
scroll to position [225, 0]
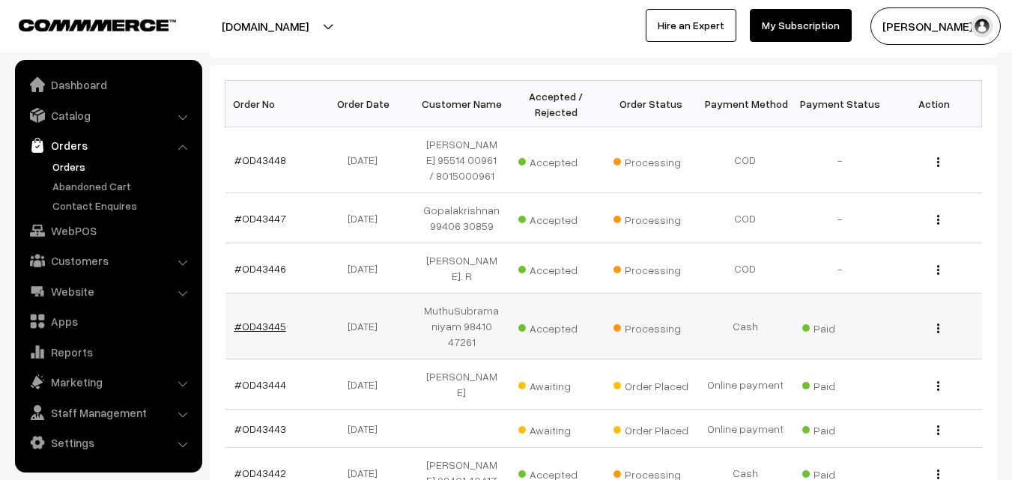
click at [262, 320] on link "#OD43445" at bounding box center [261, 326] width 52 height 13
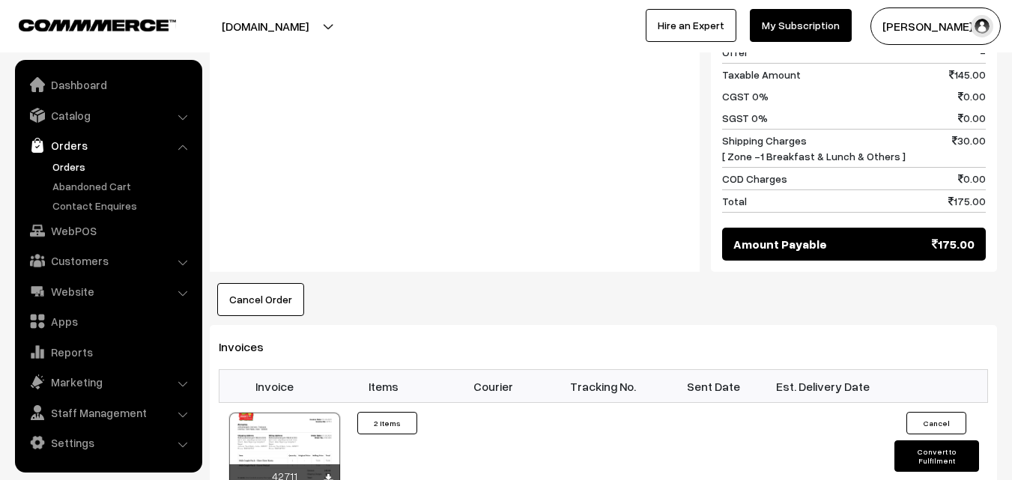
scroll to position [1049, 0]
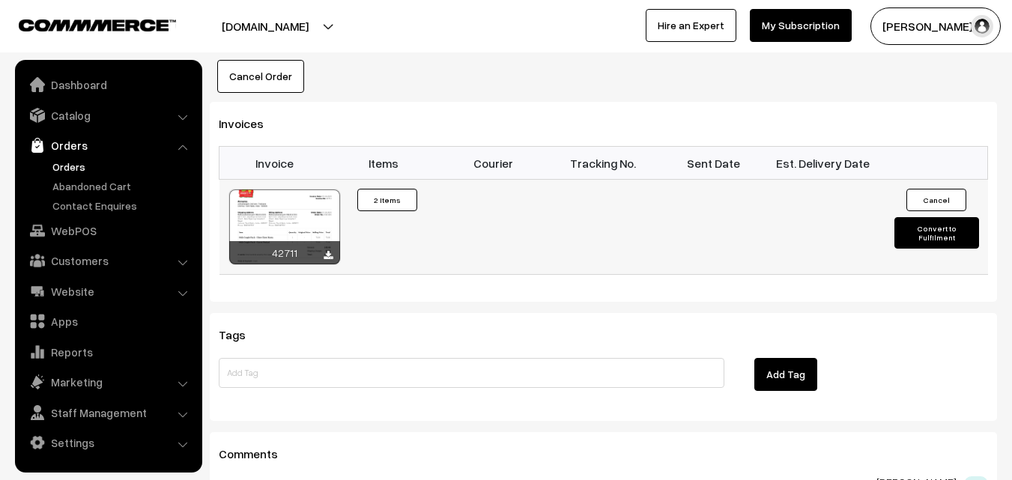
click at [291, 190] on div at bounding box center [284, 227] width 111 height 75
click at [62, 167] on link "Orders" at bounding box center [123, 167] width 148 height 16
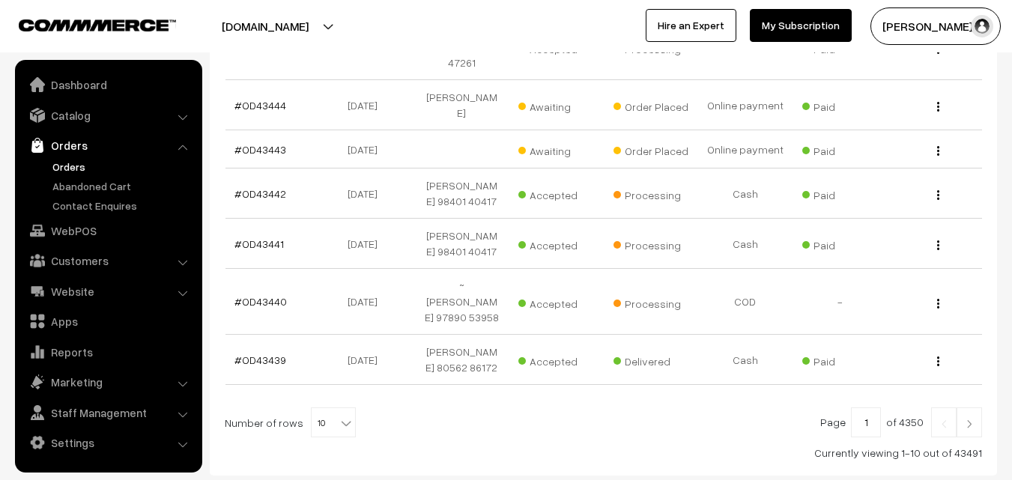
scroll to position [573, 0]
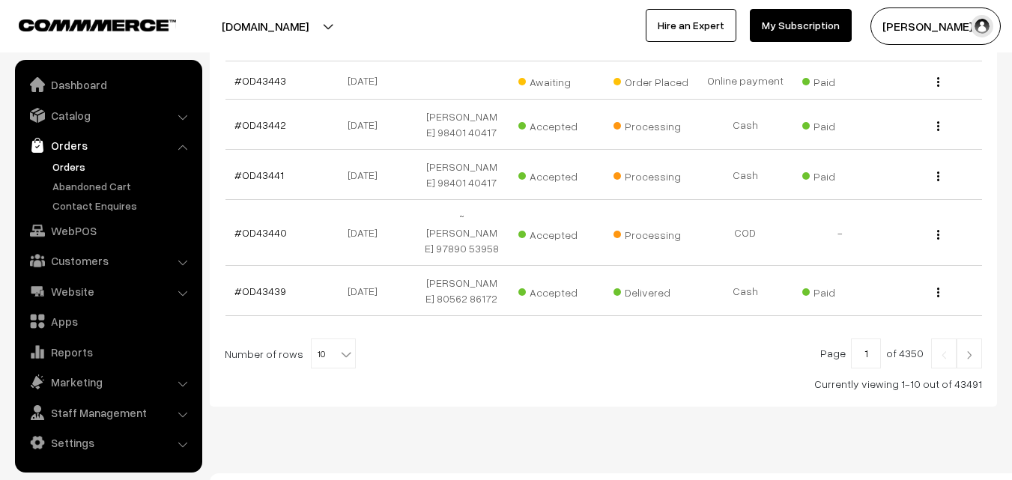
click at [314, 339] on span "10" at bounding box center [333, 354] width 43 height 30
select select "100"
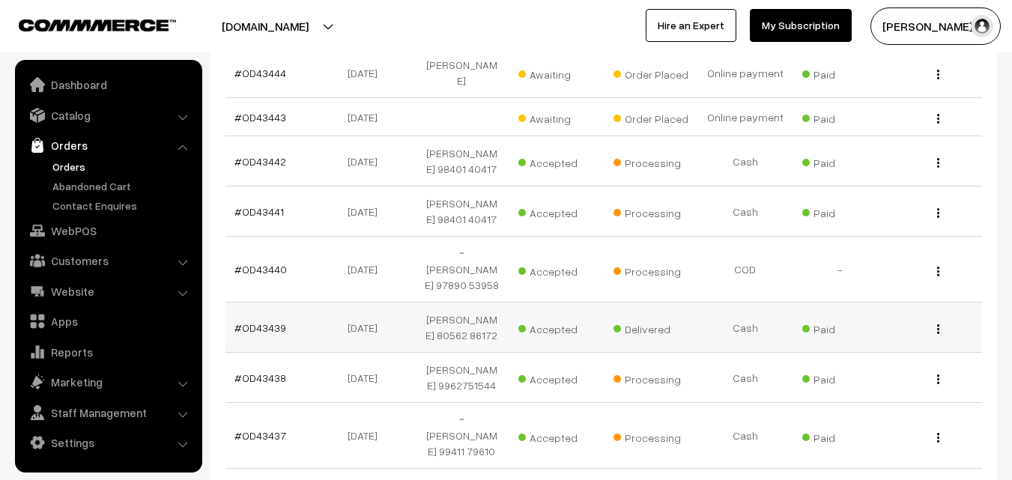
scroll to position [450, 0]
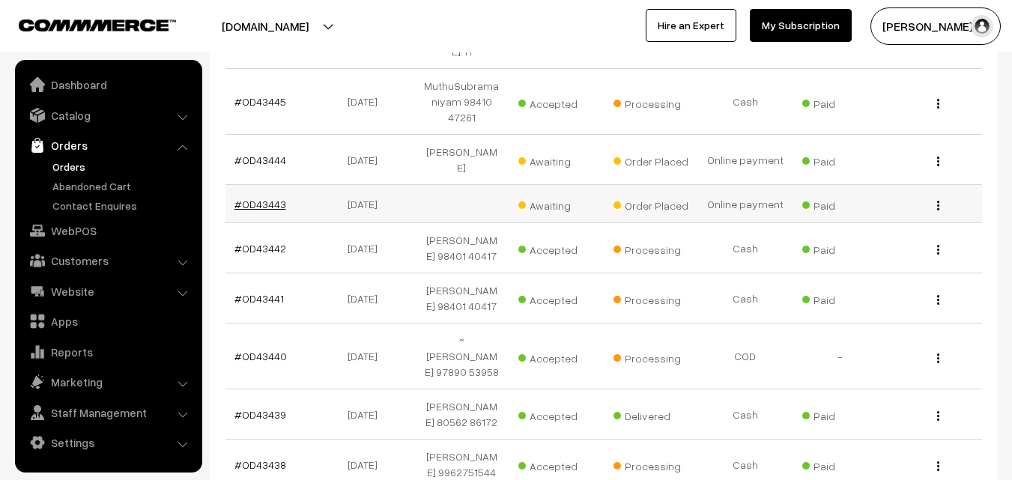
click at [256, 198] on link "#OD43443" at bounding box center [261, 204] width 52 height 13
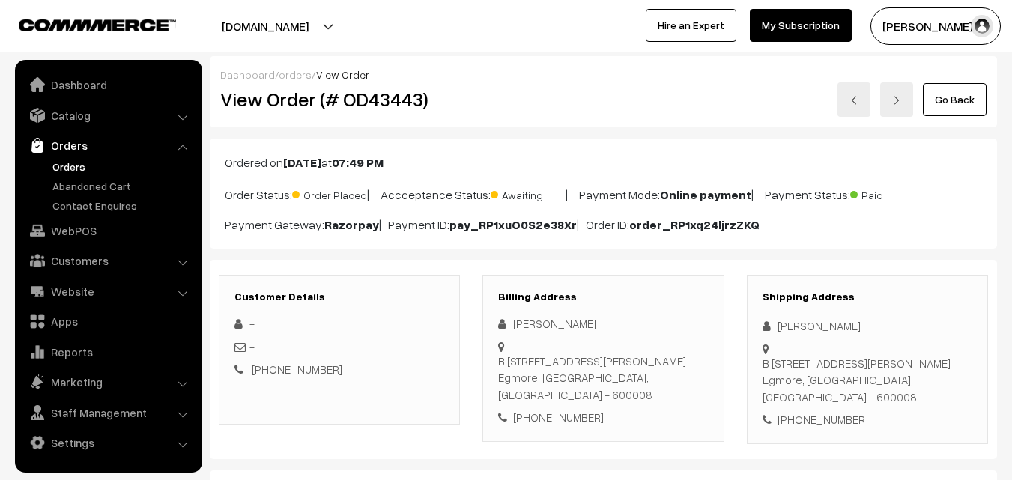
click at [577, 409] on div "[PHONE_NUMBER]" at bounding box center [603, 417] width 210 height 17
copy div "9940029169"
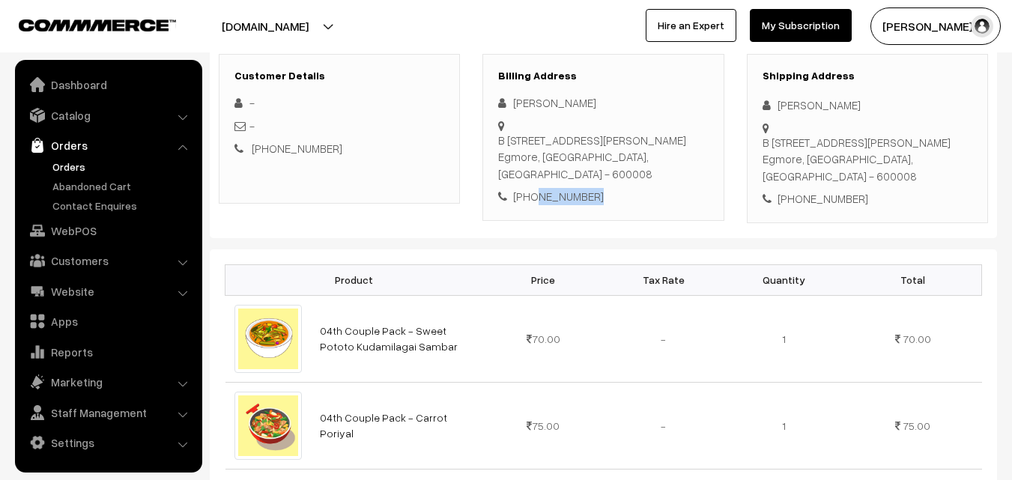
scroll to position [225, 0]
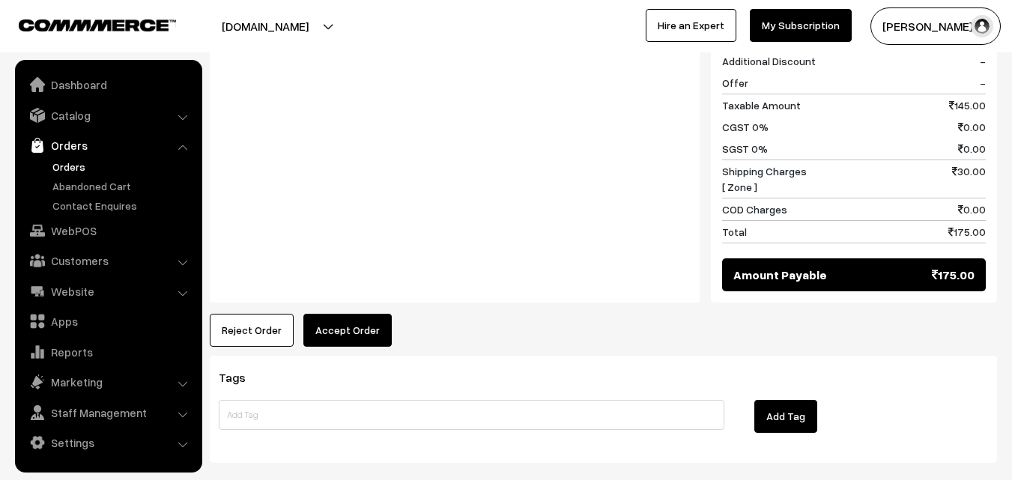
click at [342, 314] on button "Accept Order" at bounding box center [347, 330] width 88 height 33
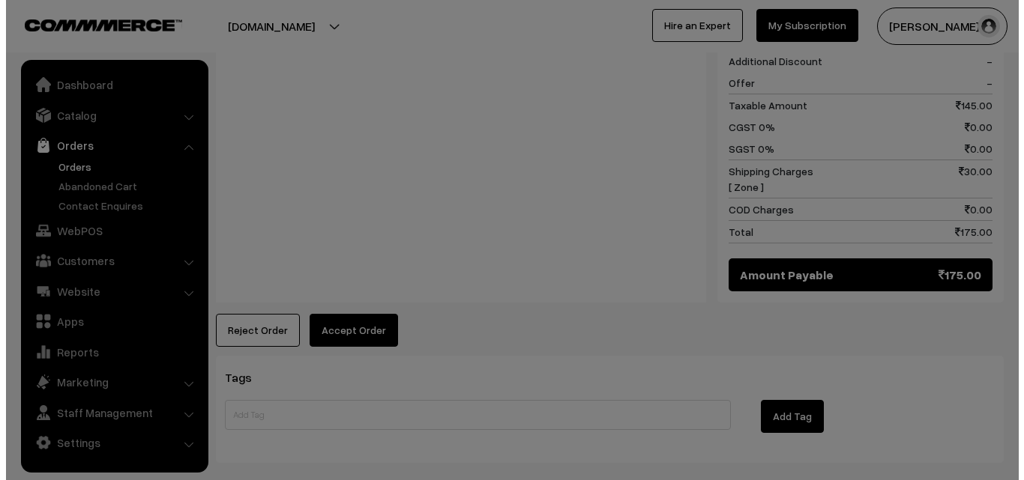
scroll to position [752, 0]
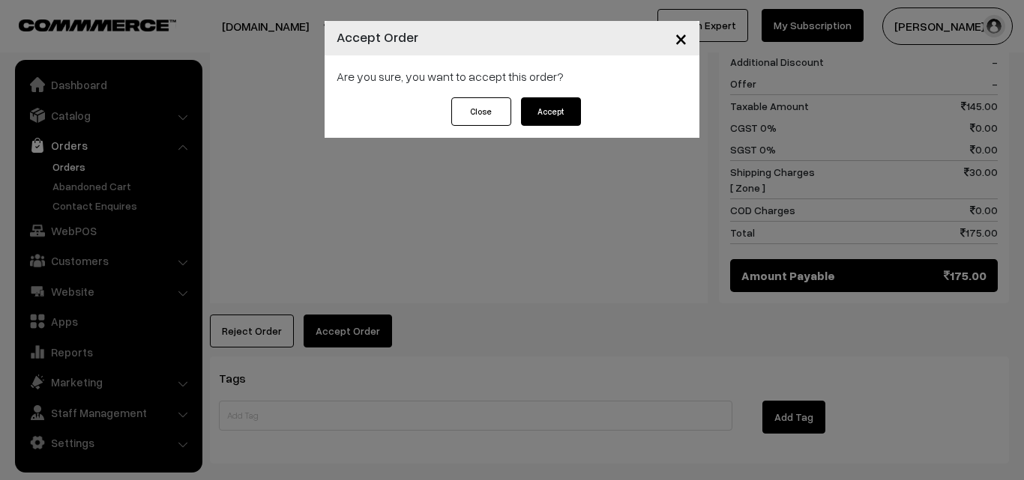
drag, startPoint x: 562, startPoint y: 113, endPoint x: 535, endPoint y: 121, distance: 28.2
click at [563, 113] on button "Accept" at bounding box center [551, 111] width 60 height 28
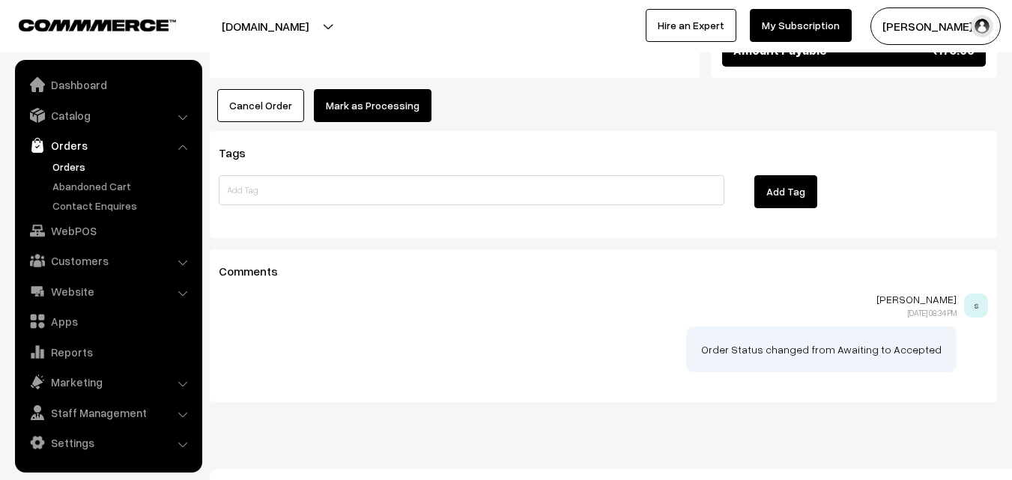
click at [363, 89] on button "Mark as Processing" at bounding box center [373, 105] width 118 height 33
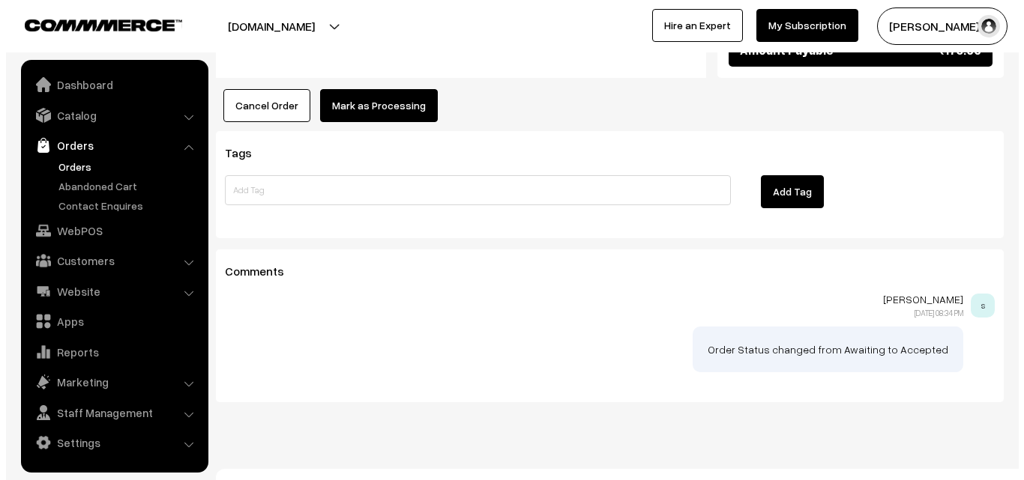
scroll to position [977, 0]
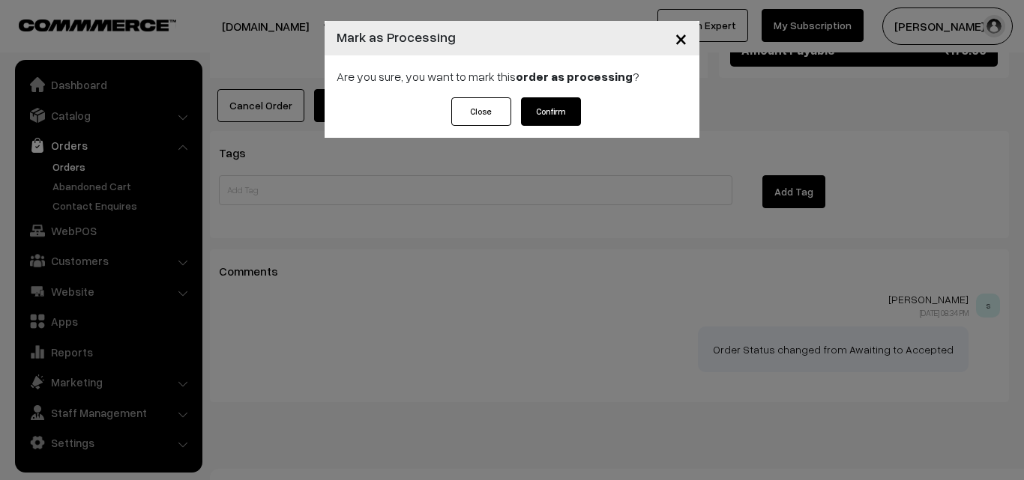
click at [564, 111] on button "Confirm" at bounding box center [551, 111] width 60 height 28
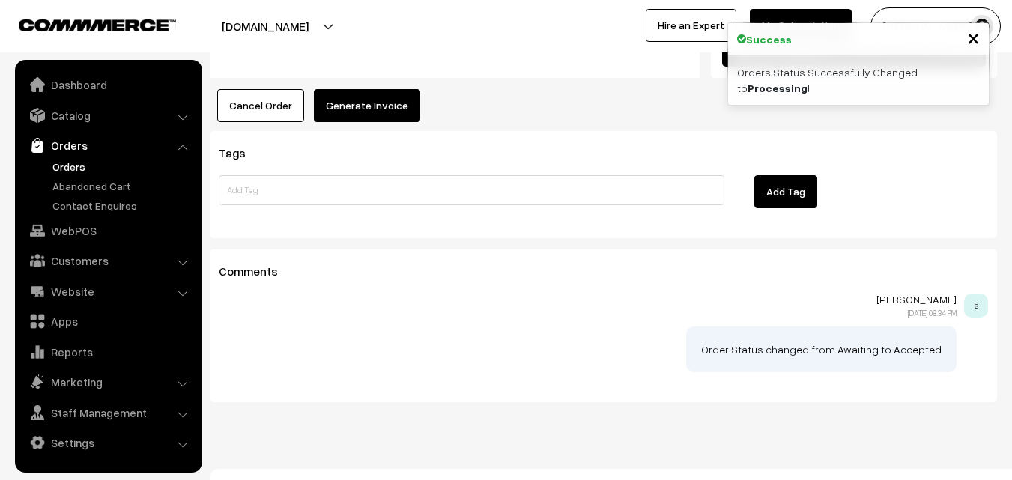
click at [371, 89] on button "Generate Invoice" at bounding box center [367, 105] width 106 height 33
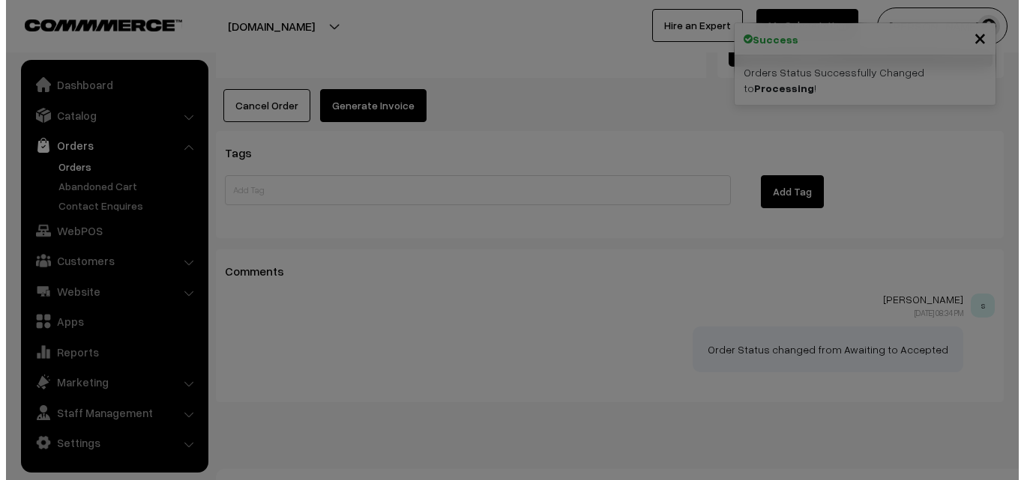
scroll to position [977, 0]
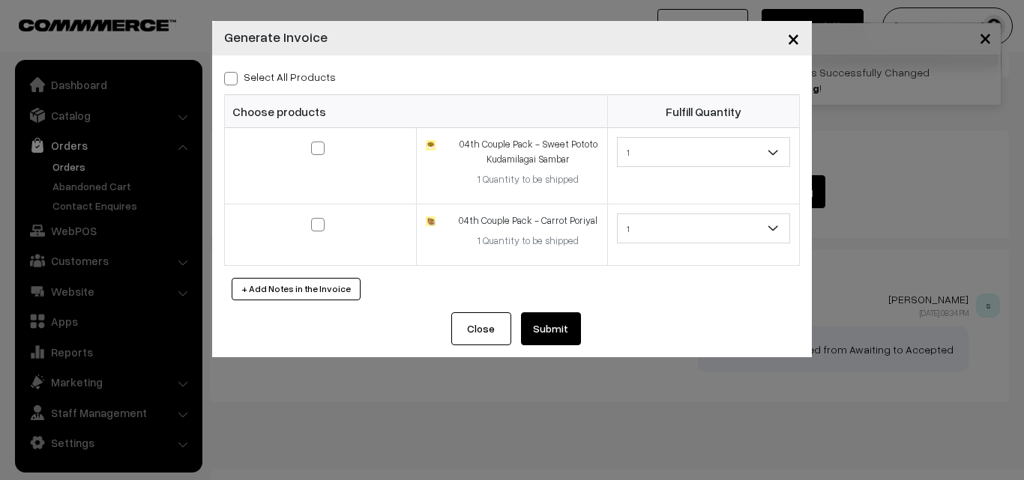
click at [318, 71] on label "Select All Products" at bounding box center [280, 77] width 112 height 16
click at [234, 71] on input "Select All Products" at bounding box center [229, 76] width 10 height 10
checkbox input "true"
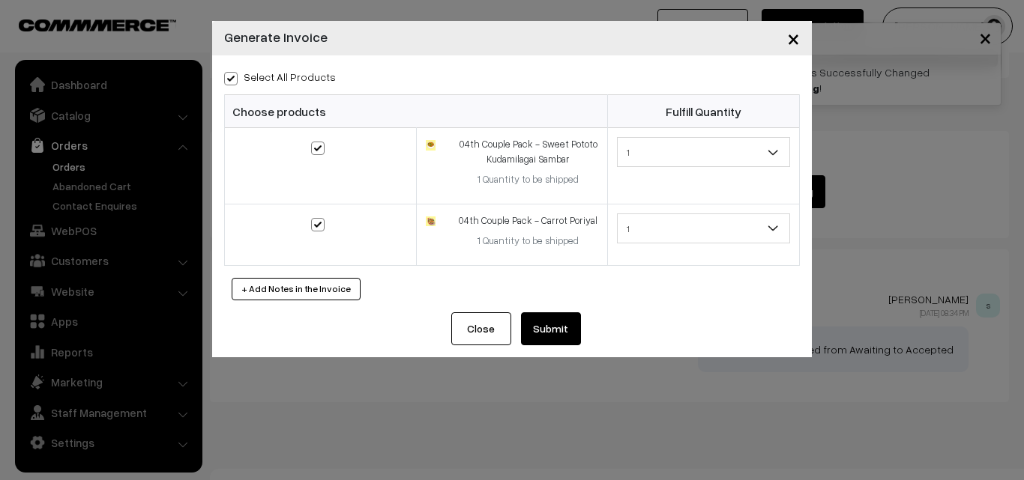
click at [562, 328] on button "Submit" at bounding box center [551, 328] width 60 height 33
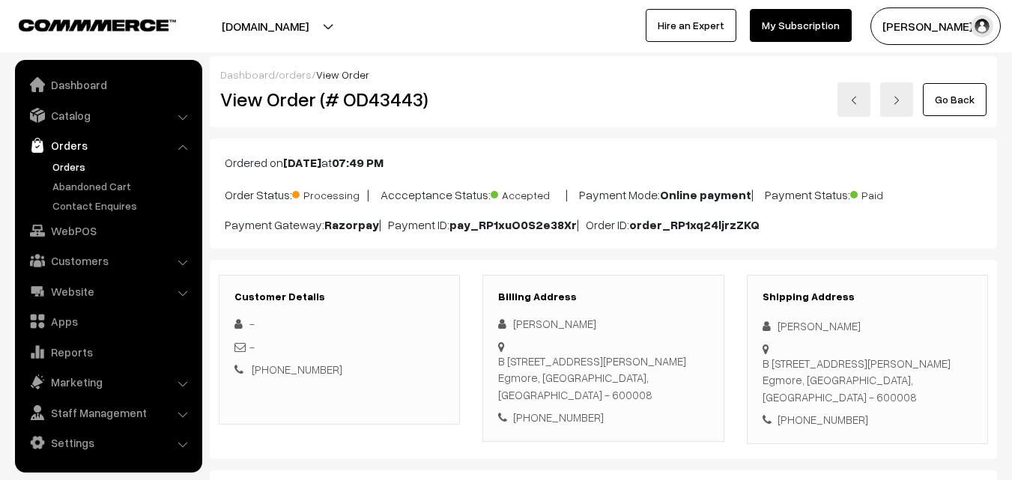
scroll to position [974, 0]
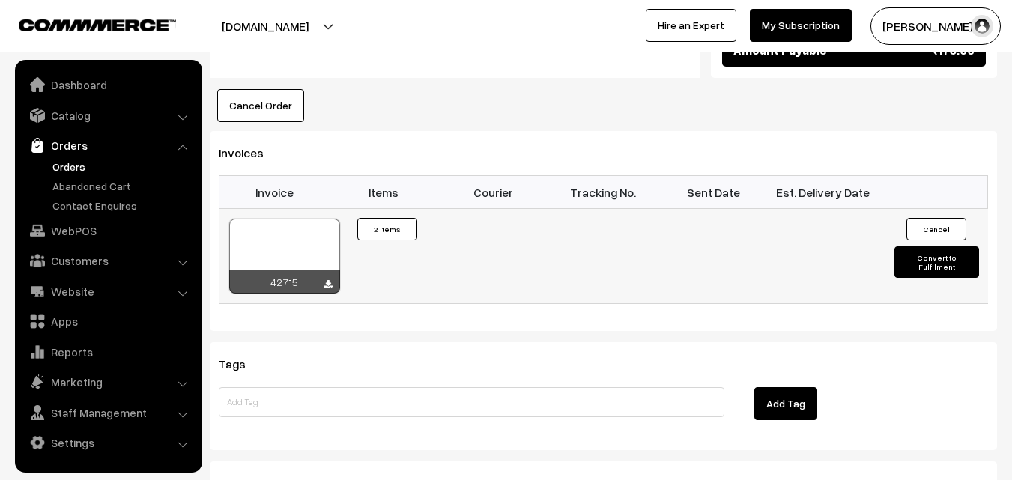
click at [305, 219] on div at bounding box center [284, 256] width 111 height 75
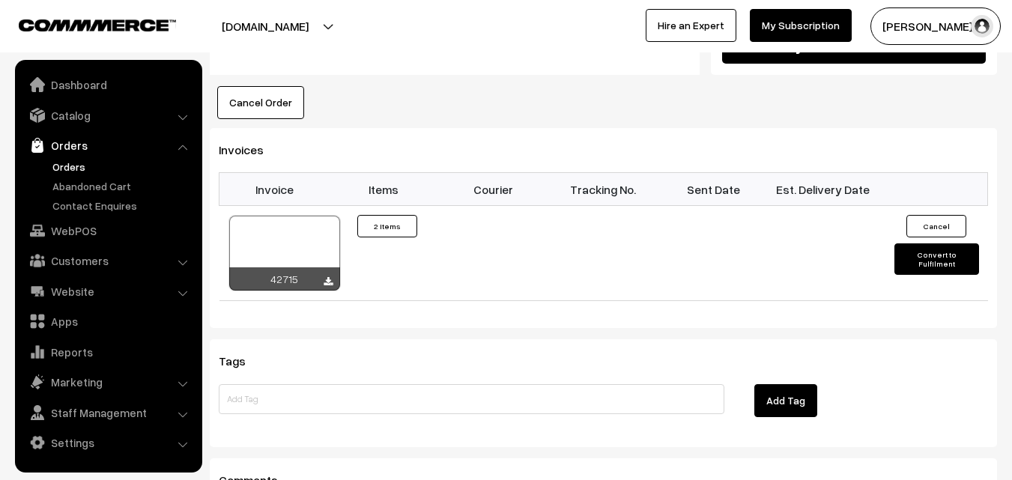
click at [67, 169] on link "Orders" at bounding box center [123, 167] width 148 height 16
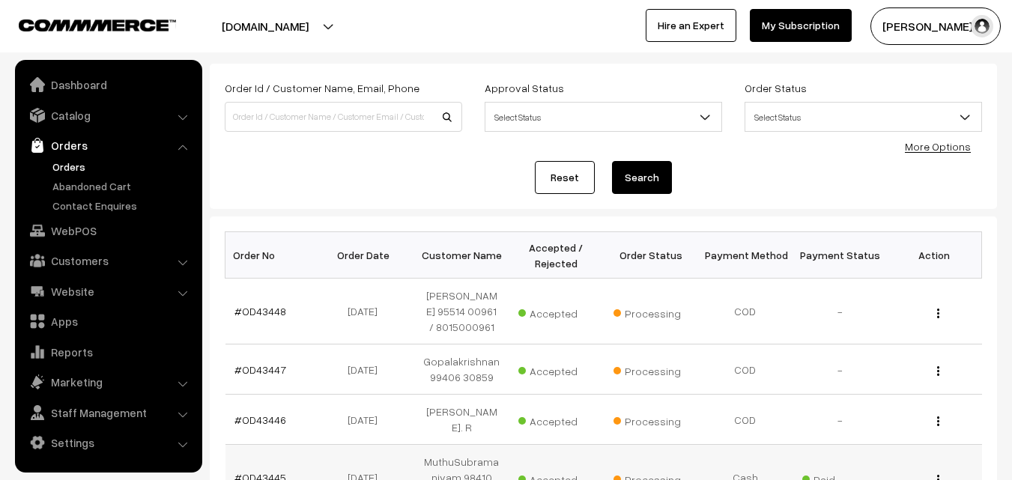
scroll to position [225, 0]
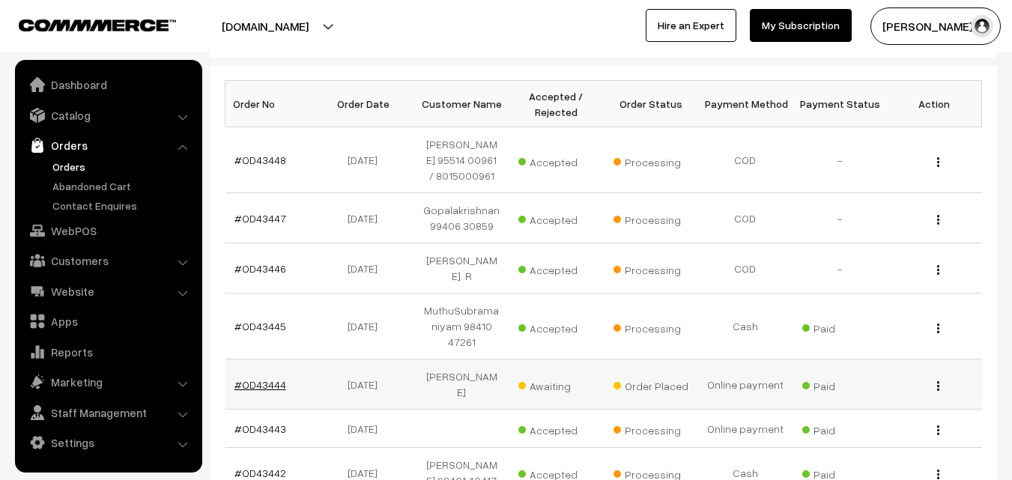
click at [268, 378] on link "#OD43444" at bounding box center [261, 384] width 52 height 13
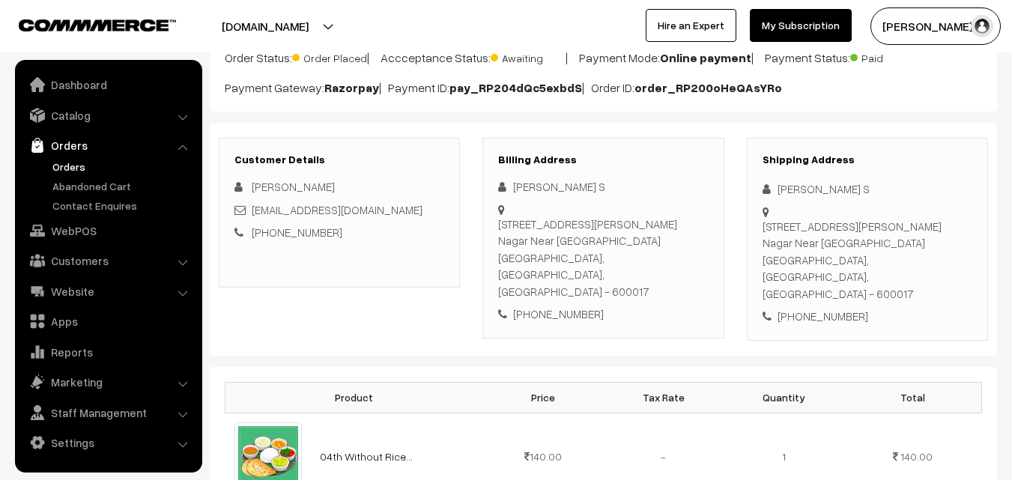
scroll to position [150, 0]
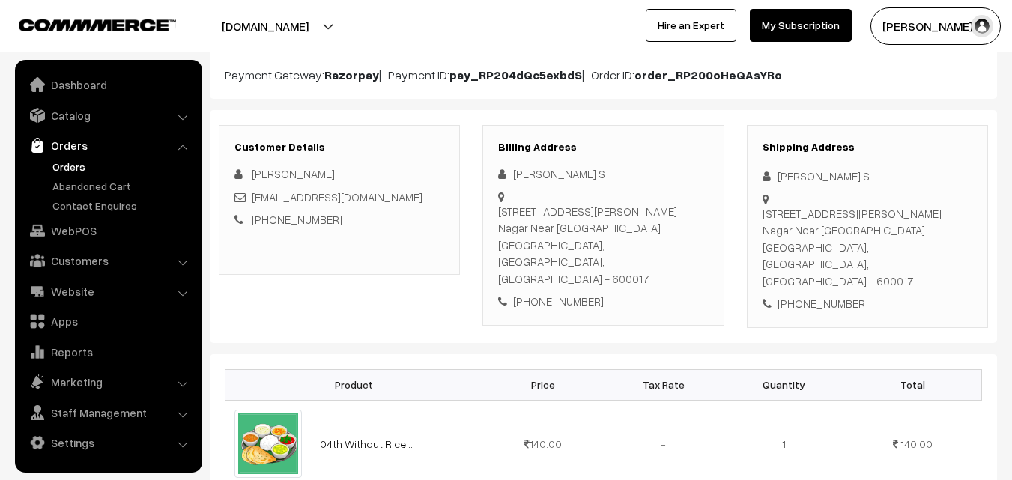
click at [571, 294] on div "Billing Address [PERSON_NAME] S [STREET_ADDRESS][PERSON_NAME] [PHONE_NUMBER]" at bounding box center [603, 225] width 241 height 201
click at [574, 293] on div "[PHONE_NUMBER]" at bounding box center [603, 301] width 210 height 17
copy div "9884396608"
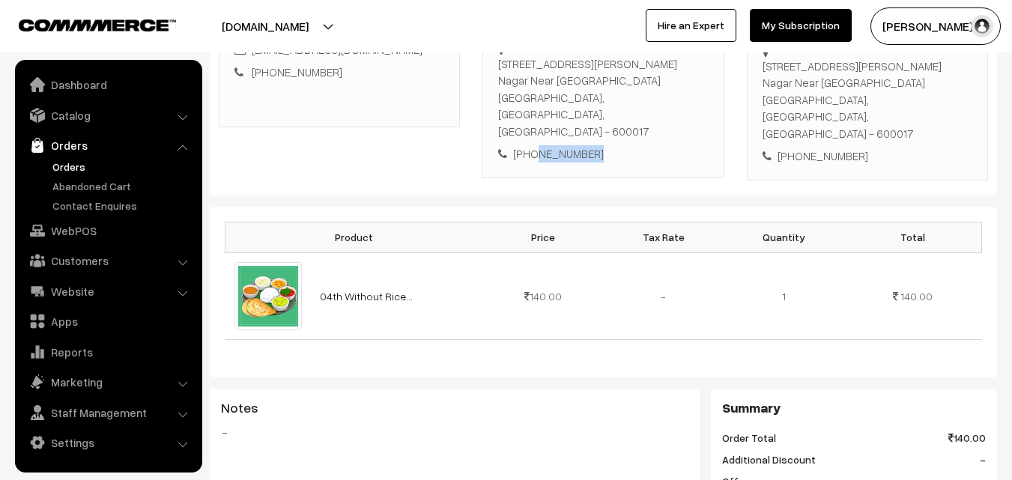
scroll to position [300, 0]
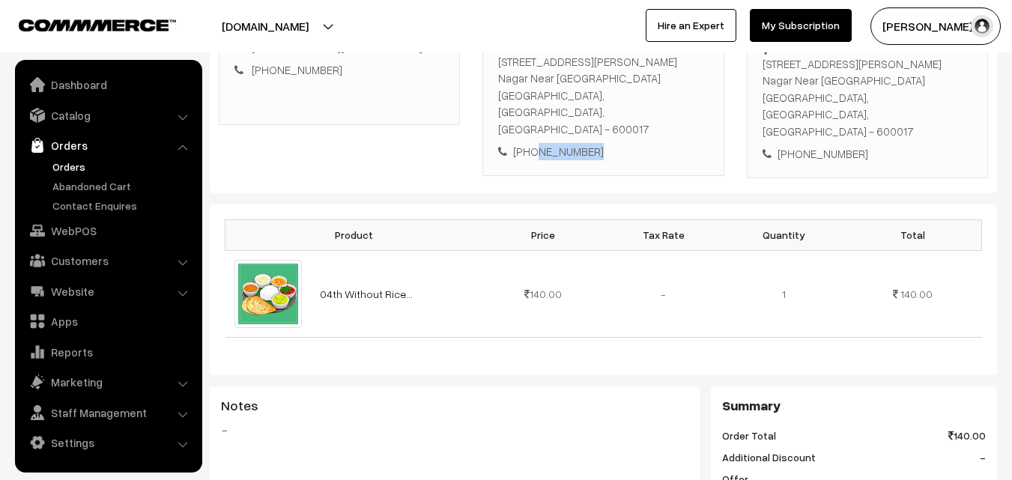
copy div "9884396608"
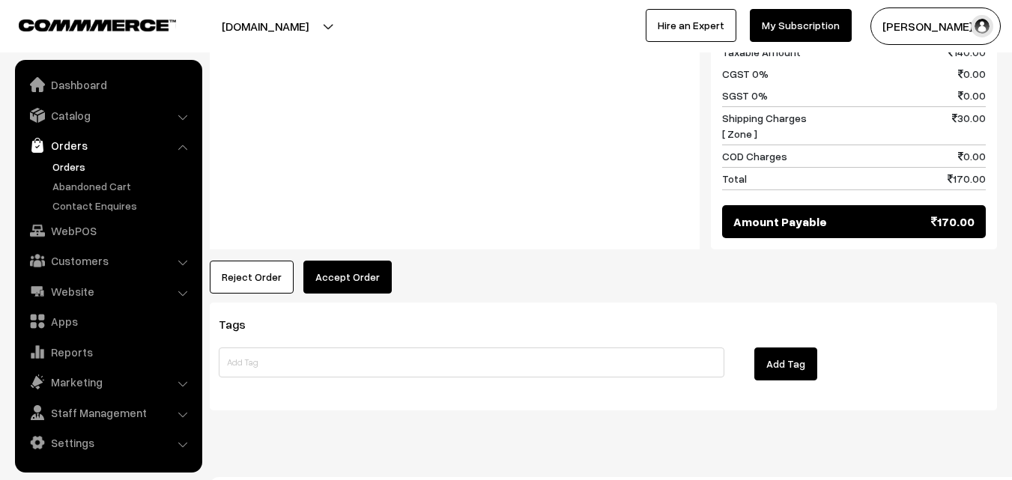
click at [369, 226] on div "Notes -" at bounding box center [455, 93] width 490 height 313
click at [351, 261] on button "Accept Order" at bounding box center [347, 277] width 88 height 33
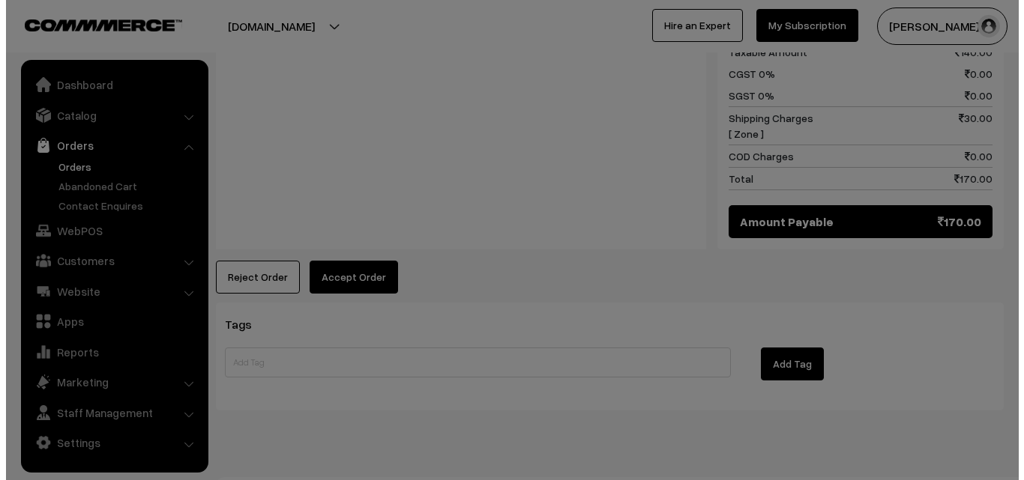
scroll to position [751, 0]
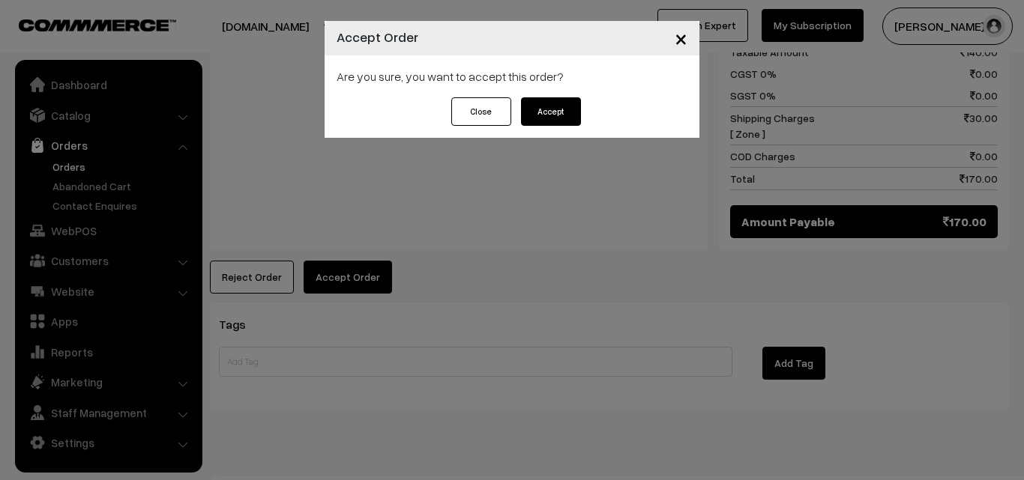
click at [555, 109] on button "Accept" at bounding box center [551, 111] width 60 height 28
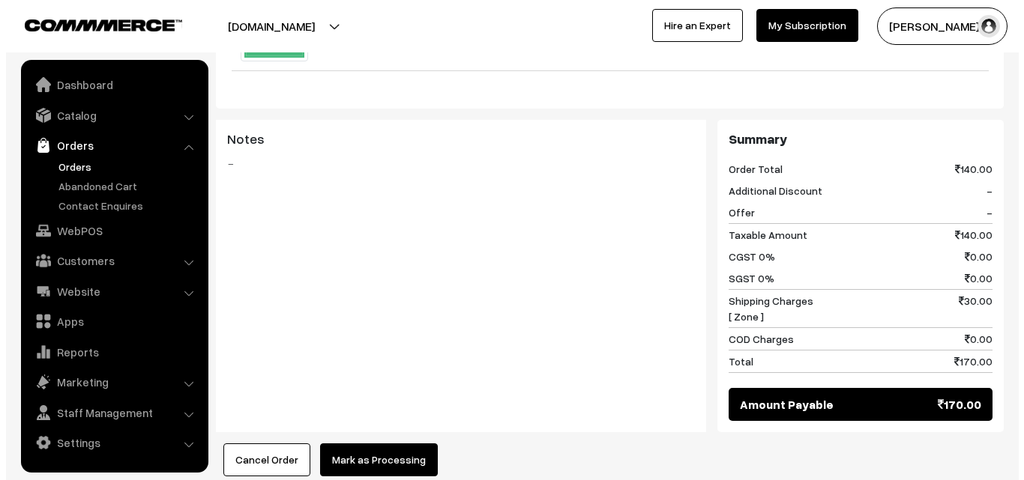
scroll to position [599, 0]
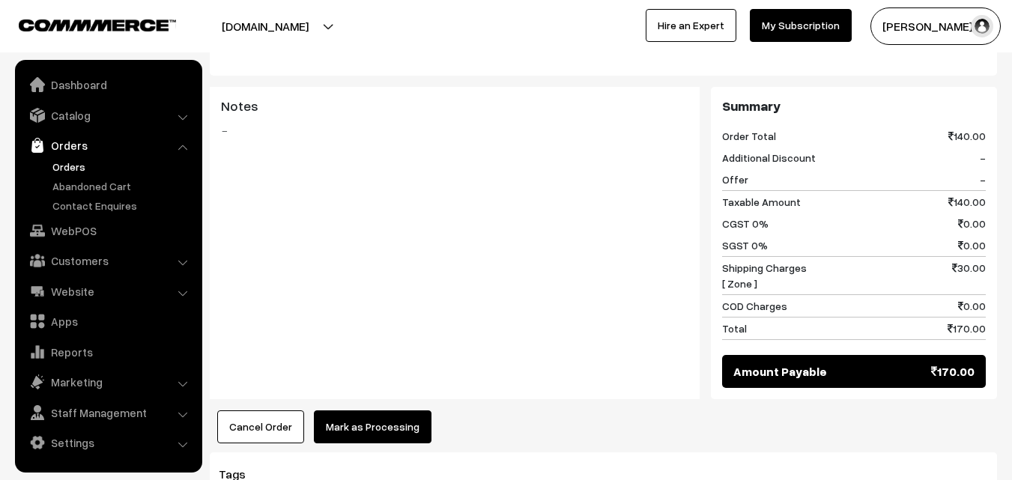
click at [398, 392] on div "Product Price Tax Rate Quantity Total 04th Without Rice... 140.00" at bounding box center [604, 175] width 788 height 540
click at [384, 411] on button "Mark as Processing" at bounding box center [373, 427] width 118 height 33
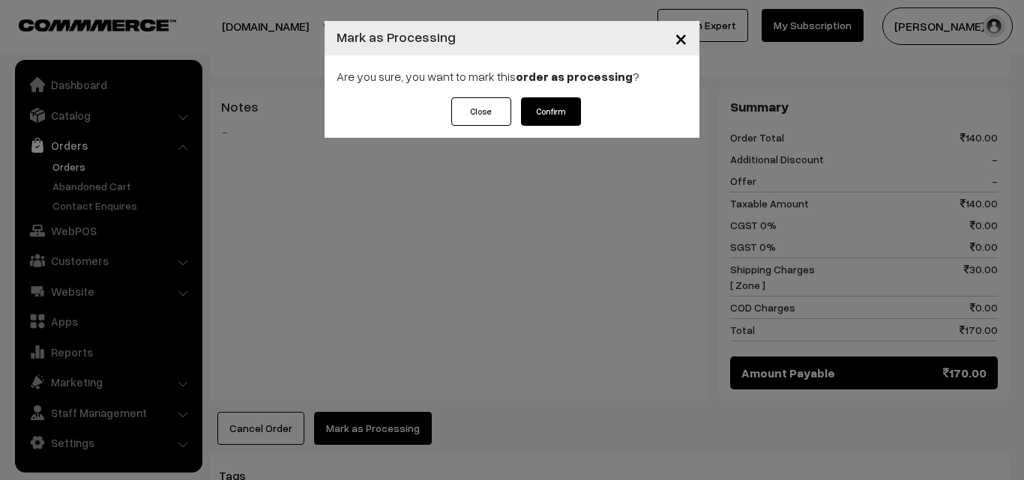
click at [563, 109] on button "Confirm" at bounding box center [551, 111] width 60 height 28
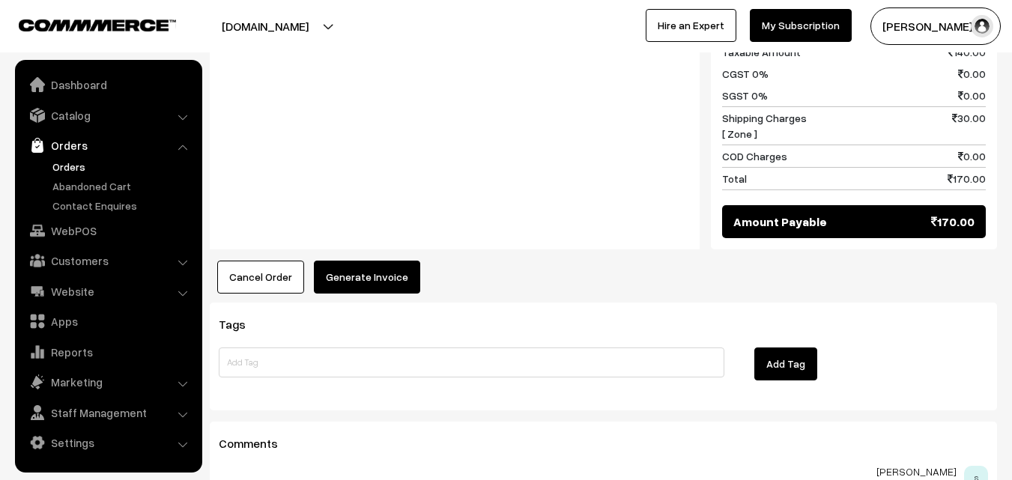
click at [369, 261] on button "Generate Invoice" at bounding box center [367, 277] width 106 height 33
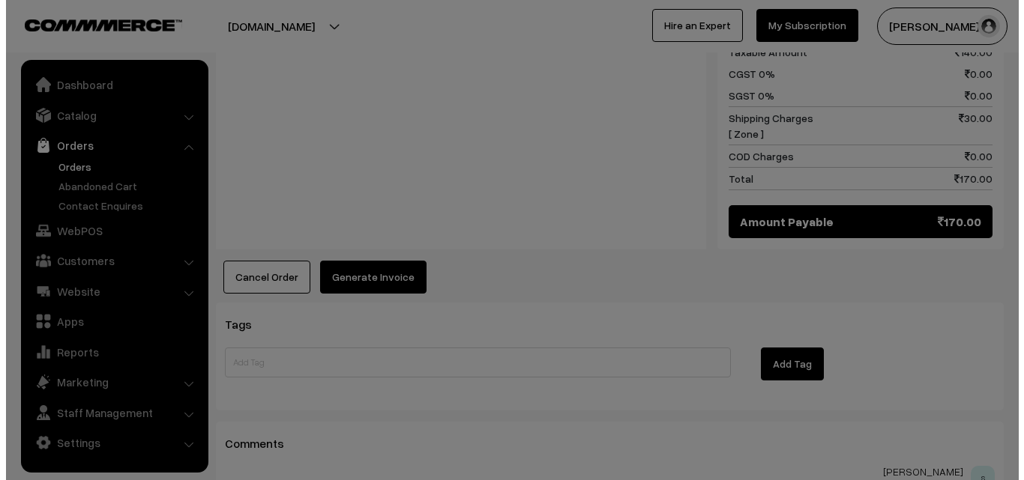
scroll to position [751, 0]
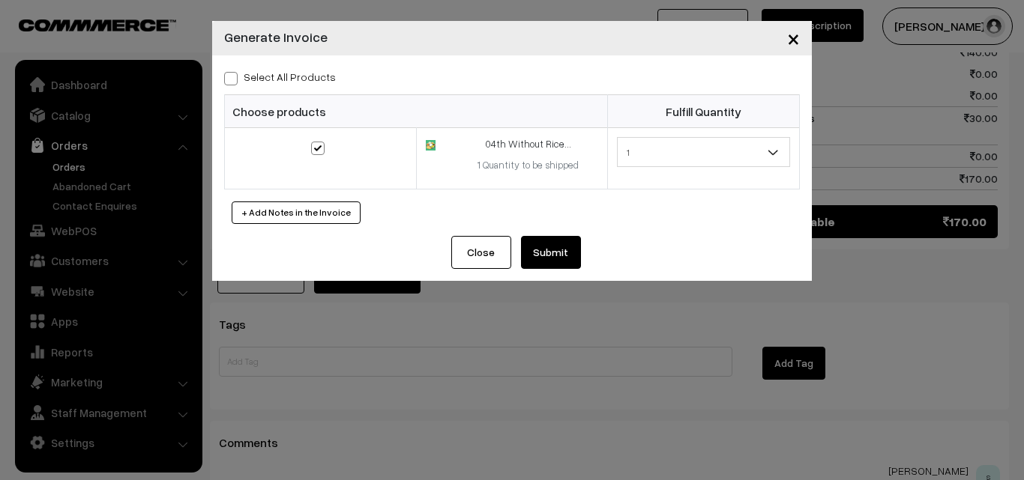
click at [561, 260] on button "Submit" at bounding box center [551, 252] width 60 height 33
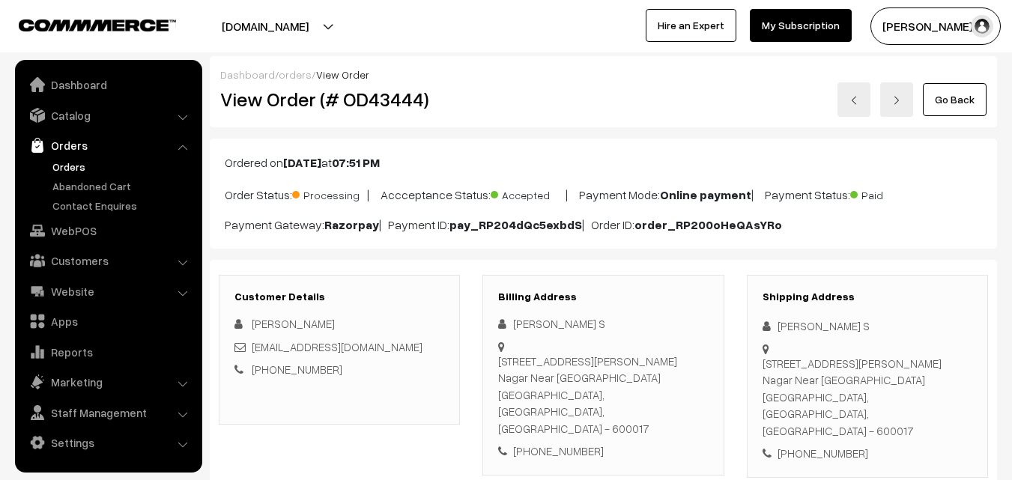
scroll to position [749, 0]
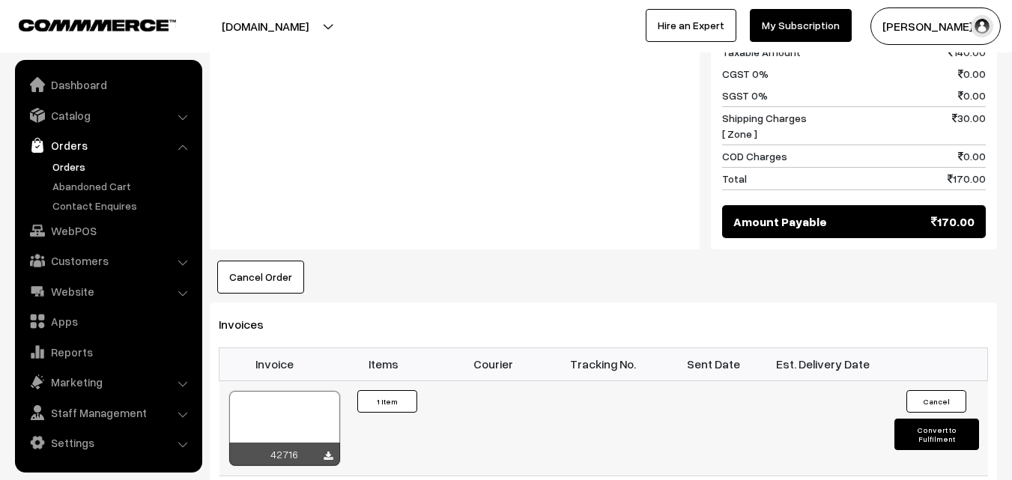
click at [290, 417] on div at bounding box center [284, 428] width 111 height 75
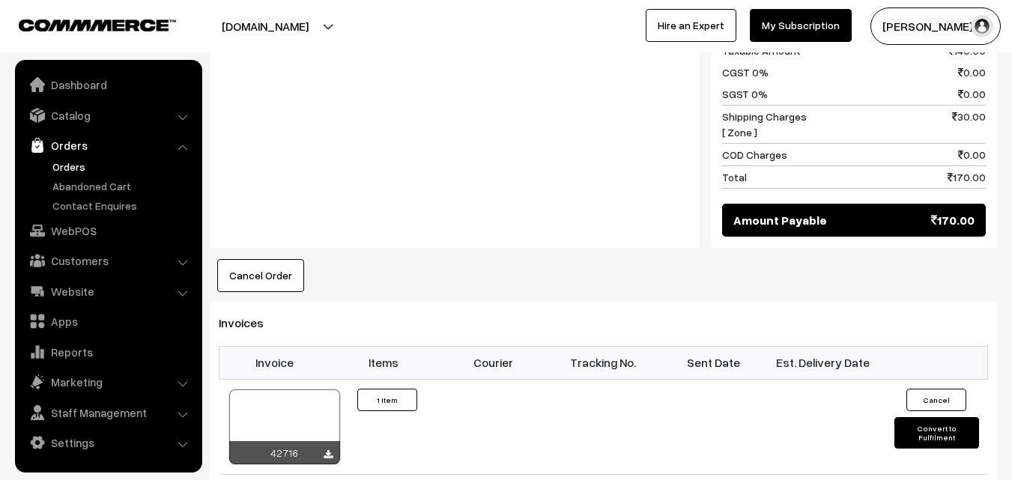
click at [76, 169] on link "Orders" at bounding box center [123, 167] width 148 height 16
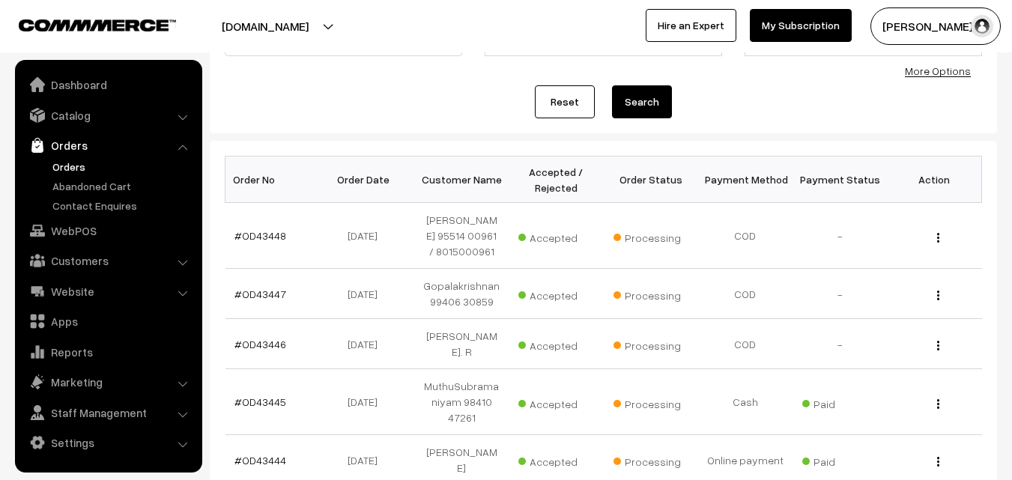
scroll to position [150, 0]
click at [59, 162] on link "Orders" at bounding box center [123, 167] width 148 height 16
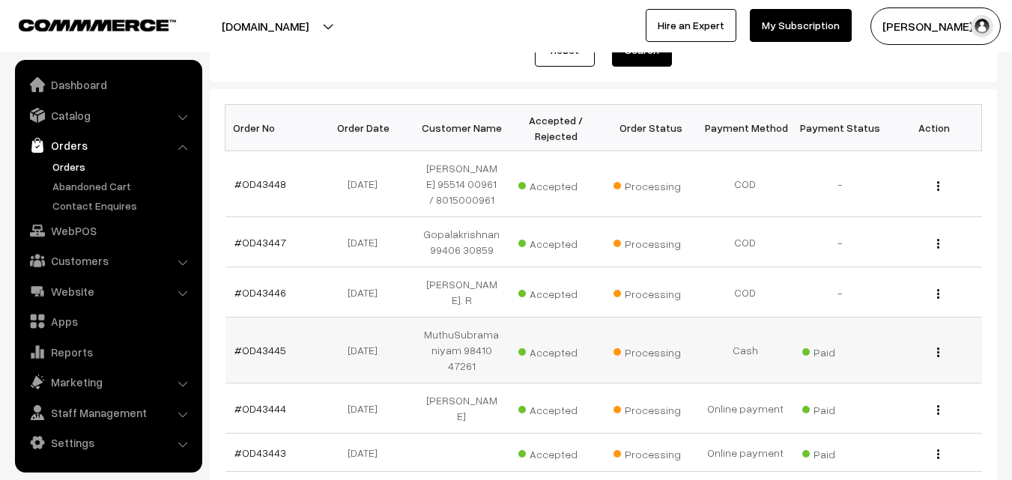
scroll to position [150, 0]
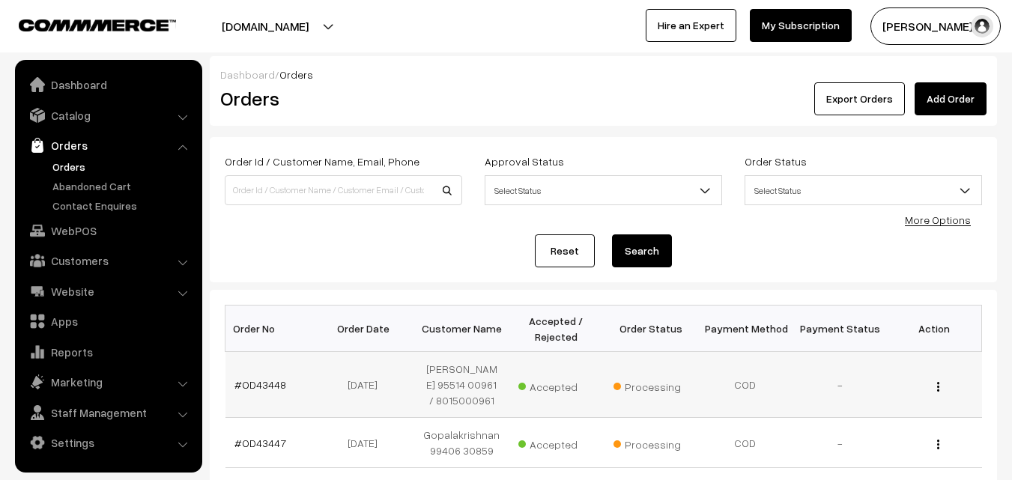
scroll to position [150, 0]
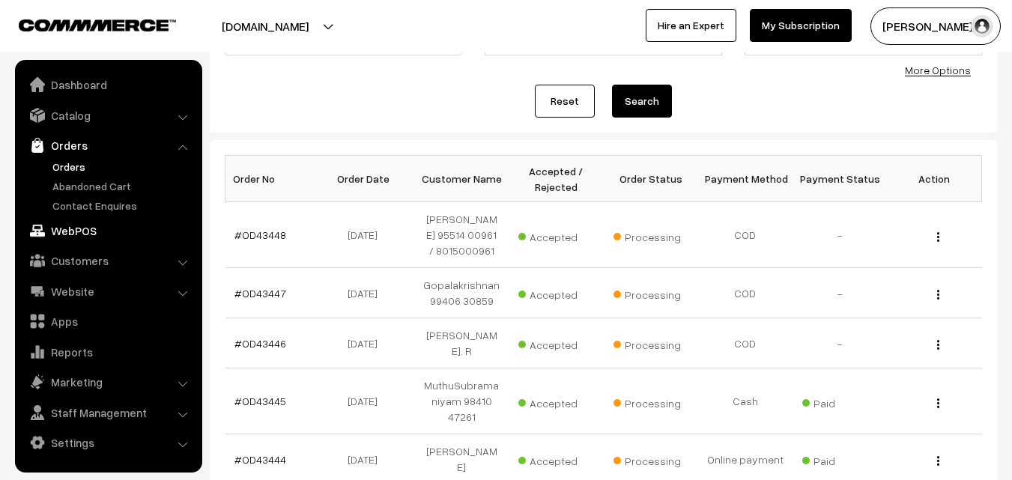
click at [86, 235] on link "WebPOS" at bounding box center [108, 230] width 178 height 27
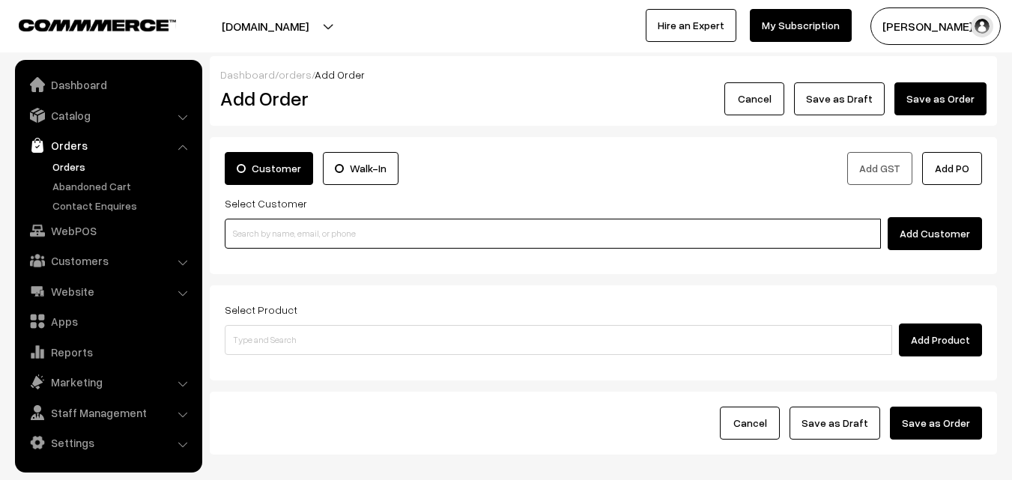
click at [284, 230] on input at bounding box center [553, 234] width 656 height 30
paste input "80561 45454"
click at [261, 230] on input "80561 45454" at bounding box center [553, 234] width 656 height 30
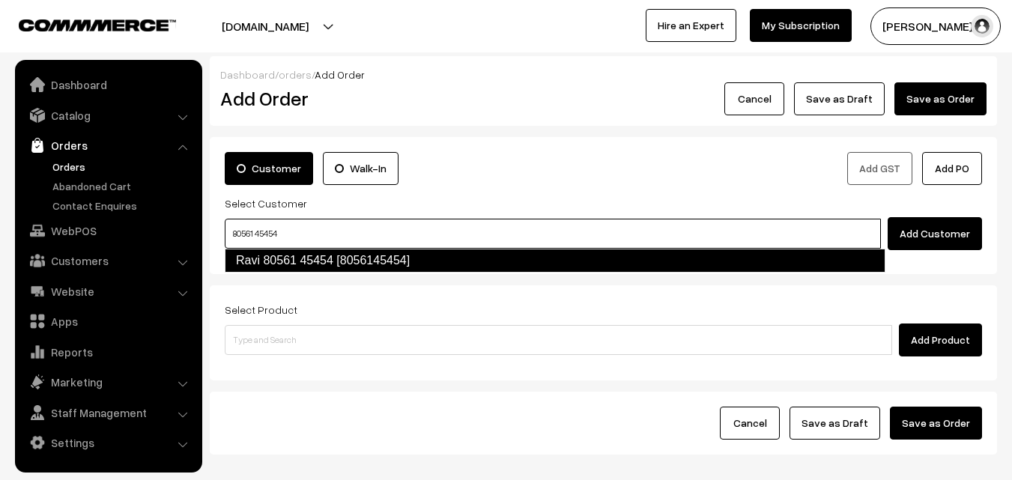
type input "80561 45454"
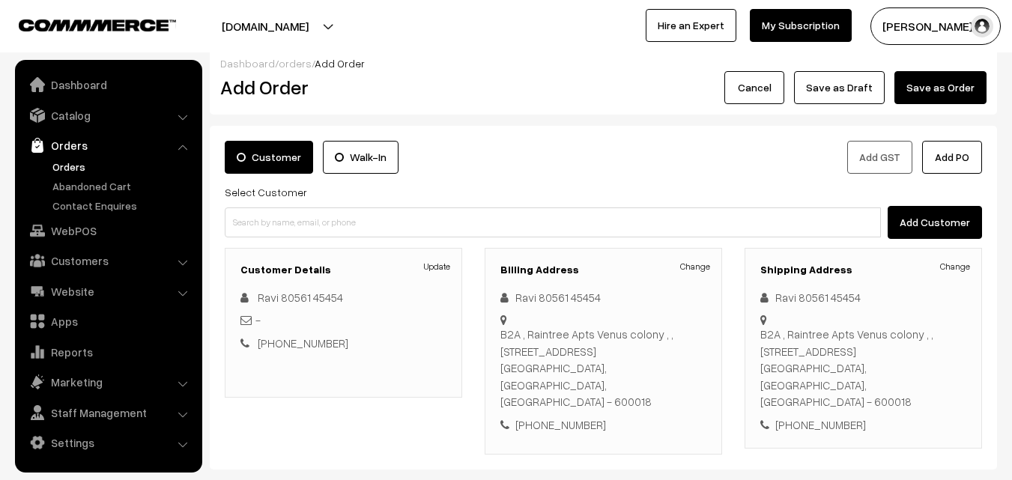
scroll to position [75, 0]
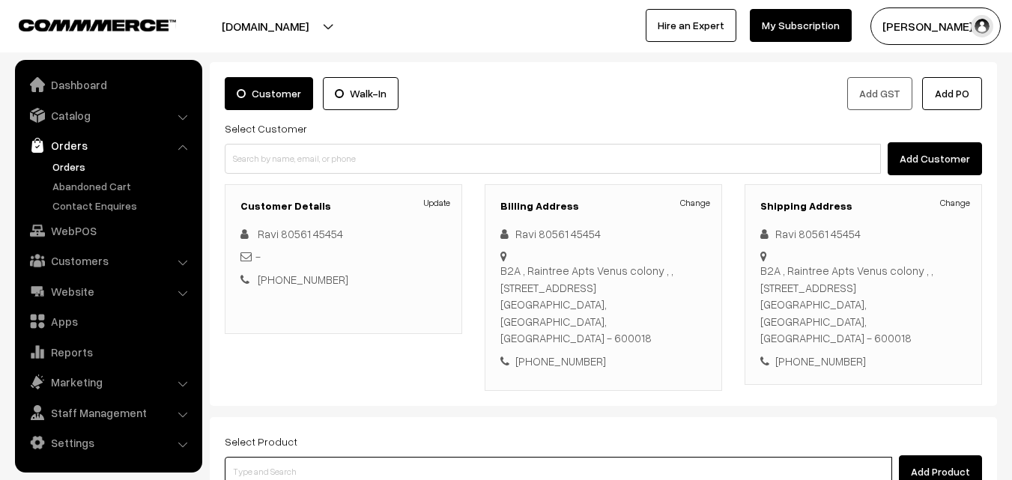
click at [366, 457] on input at bounding box center [559, 472] width 668 height 30
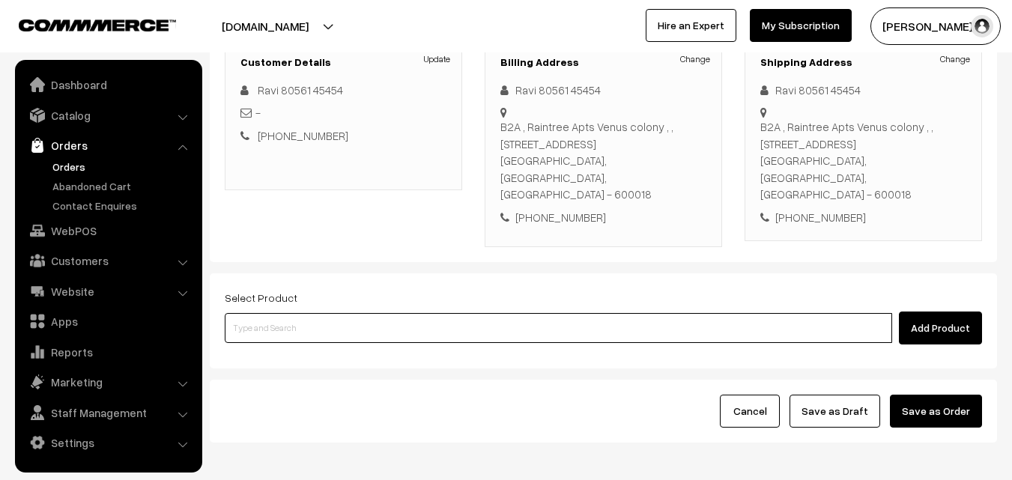
scroll to position [256, 0]
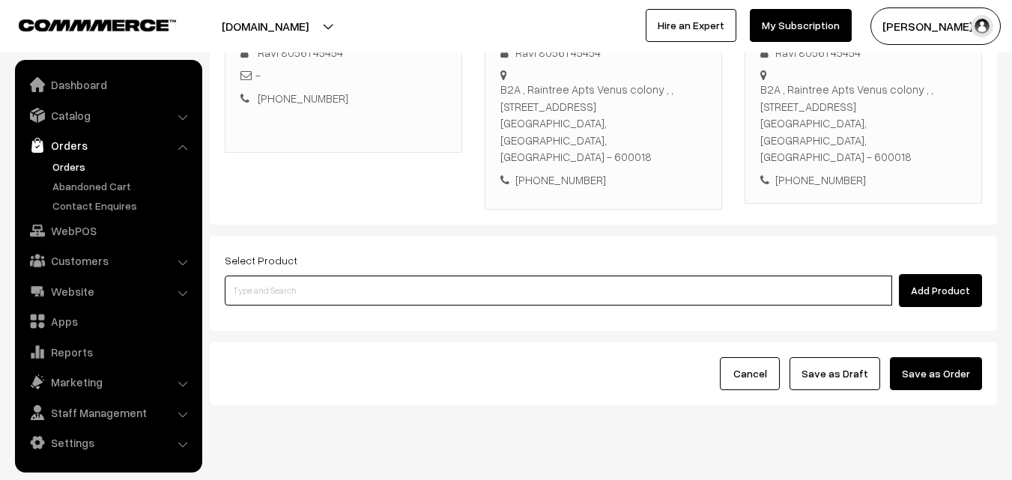
click at [366, 276] on input at bounding box center [559, 291] width 668 height 30
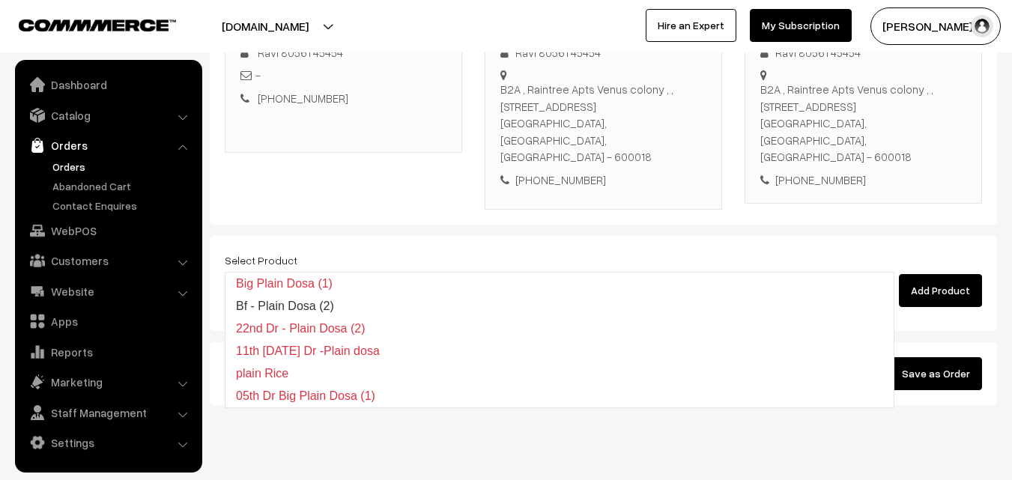
type input "Bf - Plain Dosa (2)"
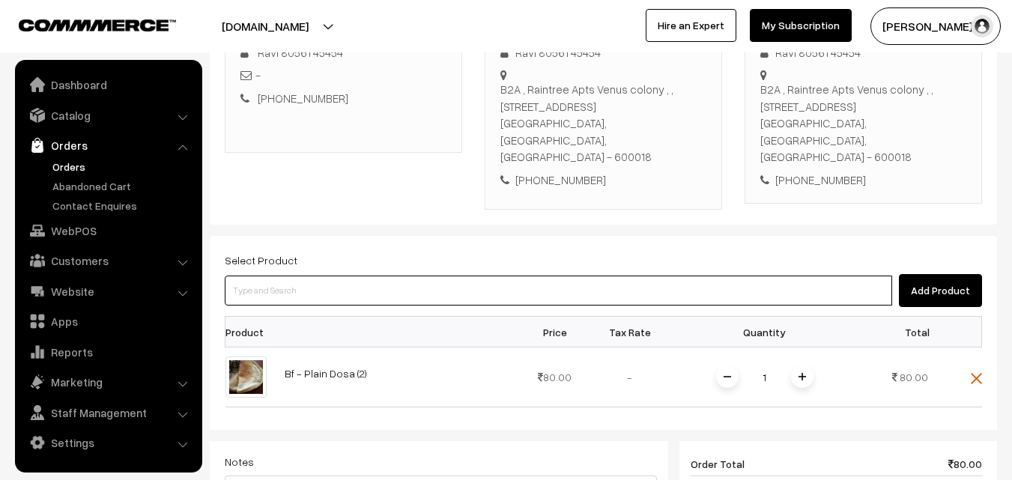
click at [411, 276] on input at bounding box center [559, 291] width 668 height 30
drag, startPoint x: 384, startPoint y: 268, endPoint x: 377, endPoint y: 265, distance: 8.1
click at [381, 276] on input at bounding box center [559, 291] width 668 height 30
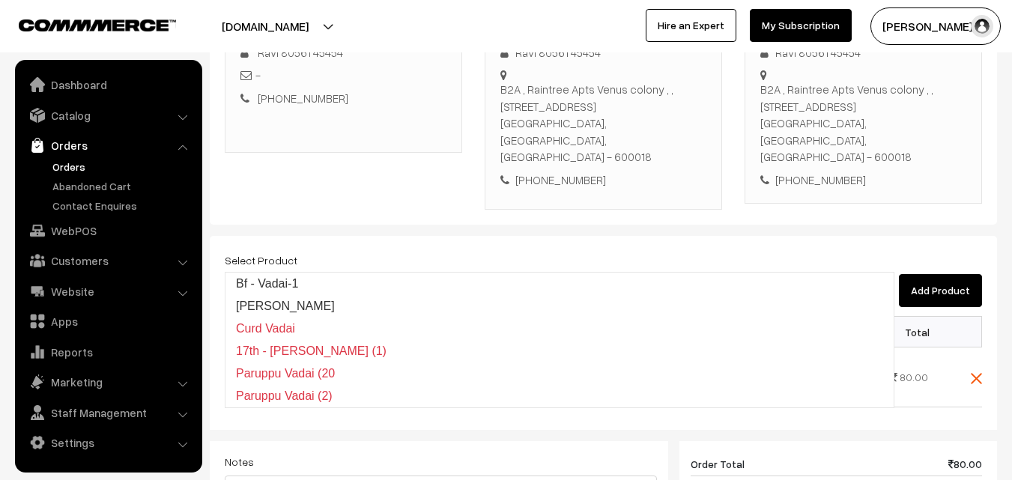
type input "Bf - Vadai-1"
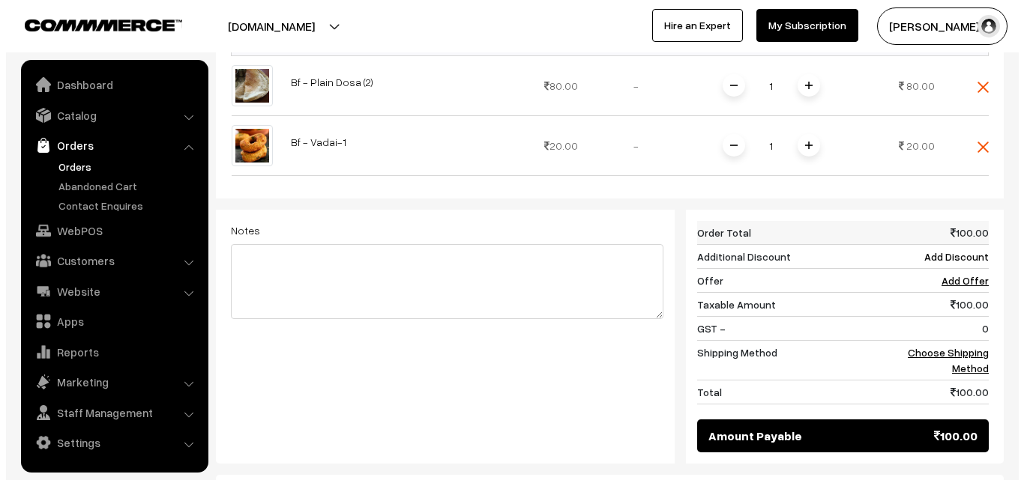
scroll to position [680, 0]
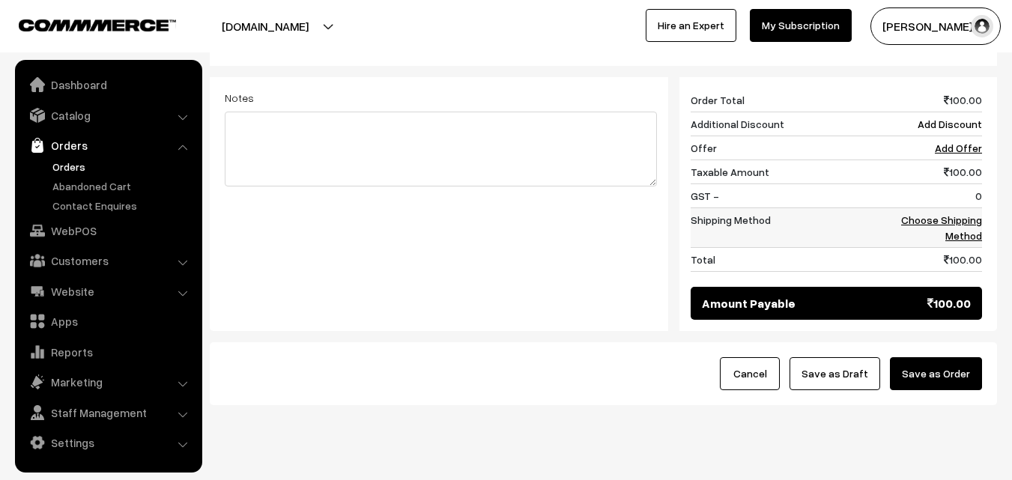
click at [971, 214] on link "Choose Shipping Method" at bounding box center [941, 228] width 81 height 28
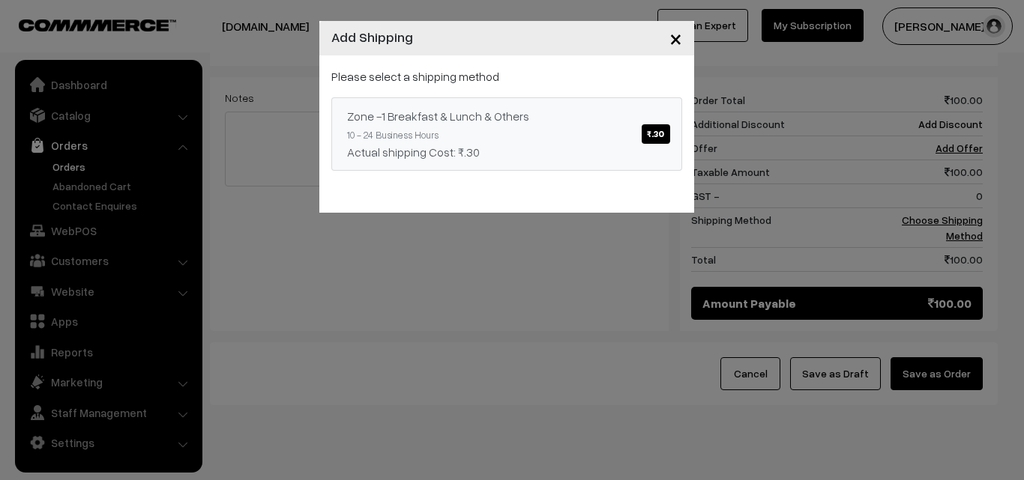
click at [610, 122] on div "Zone -1 Breakfast & Lunch & Others ₹.30" at bounding box center [506, 116] width 319 height 18
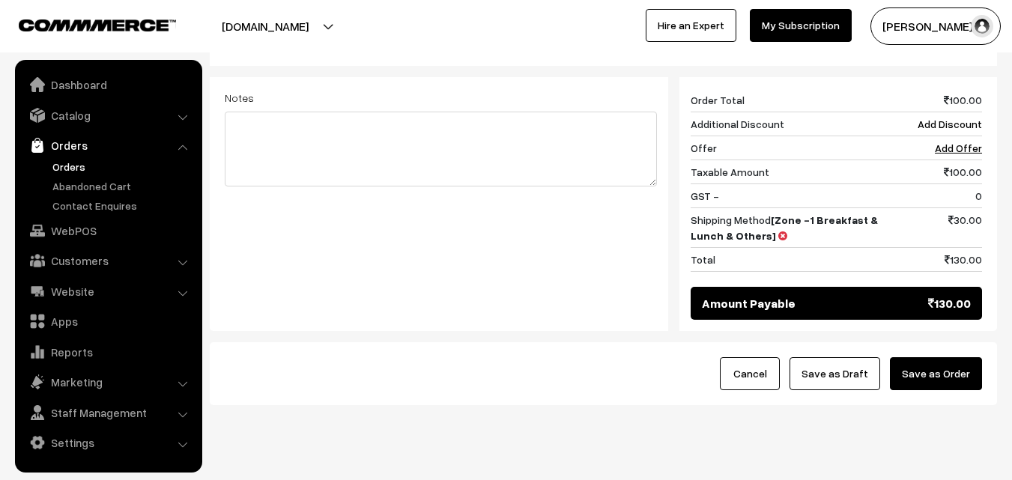
click at [962, 357] on button "Save as Order" at bounding box center [936, 373] width 92 height 33
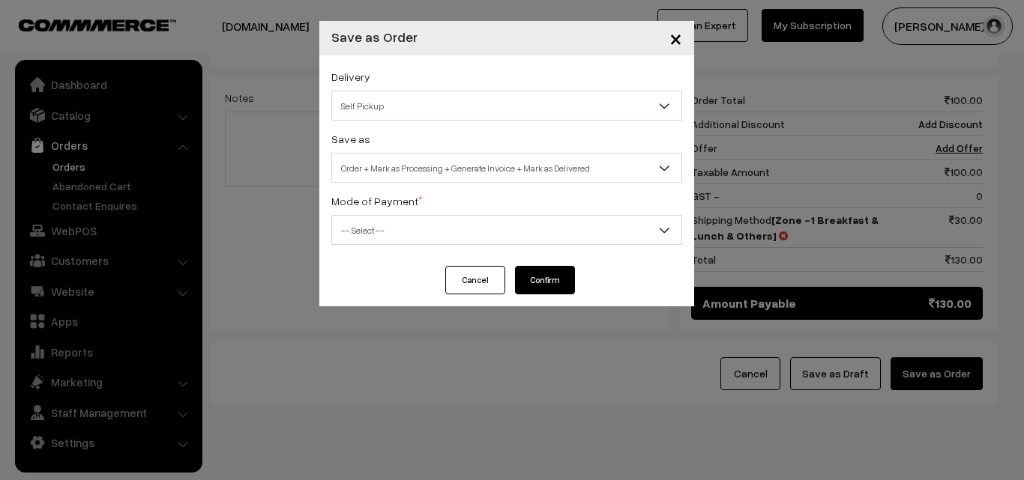
click at [397, 156] on span "Order + Mark as Processing + Generate Invoice + Mark as Delivered" at bounding box center [506, 168] width 349 height 26
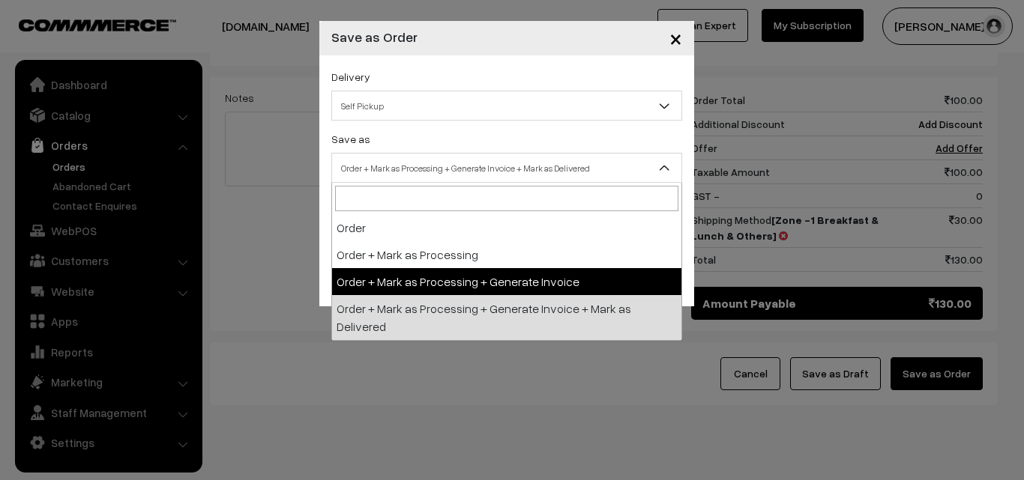
select select "3"
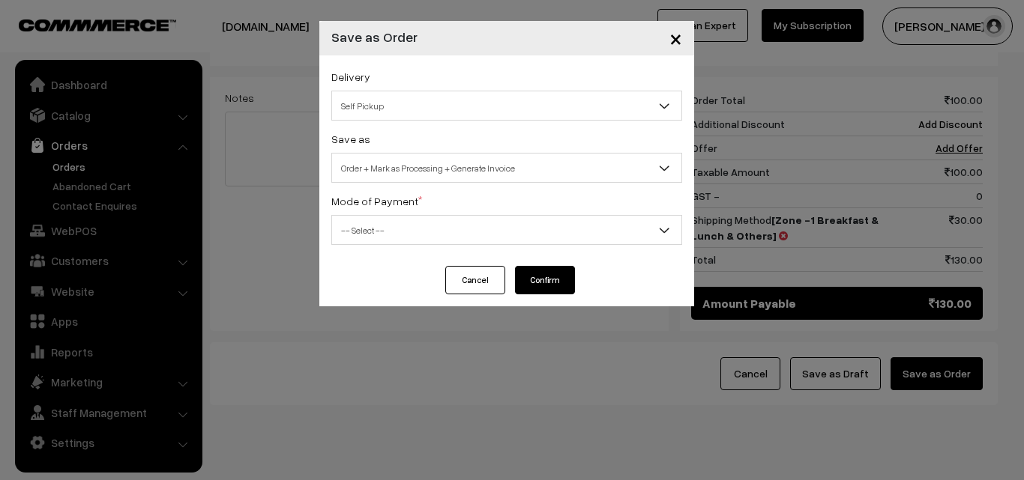
click at [390, 247] on div "Delivery Self Pickup Zone -1 Breakfast & Lunch & Others (₹30) (10 - 24 Business…" at bounding box center [506, 160] width 375 height 211
click at [397, 229] on span "-- Select --" at bounding box center [506, 230] width 349 height 26
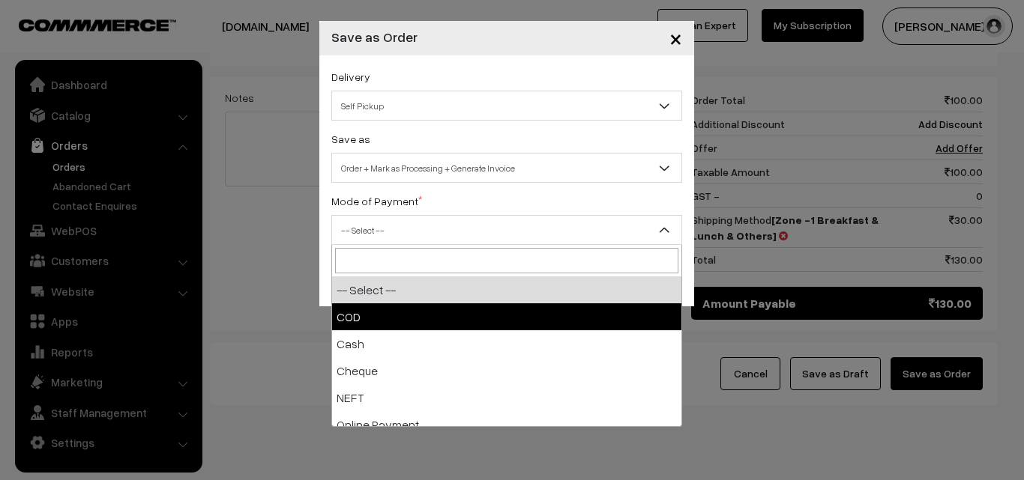
select select "1"
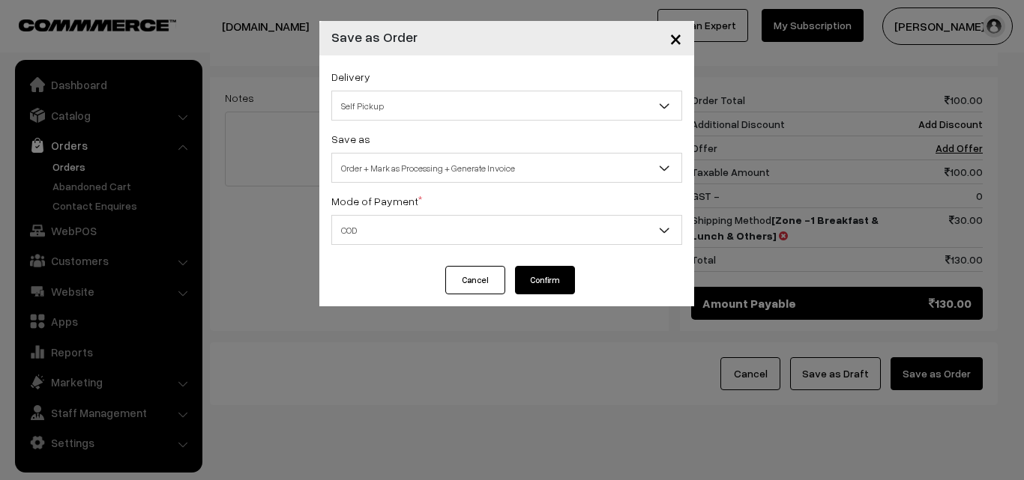
click at [542, 280] on button "Confirm" at bounding box center [545, 280] width 60 height 28
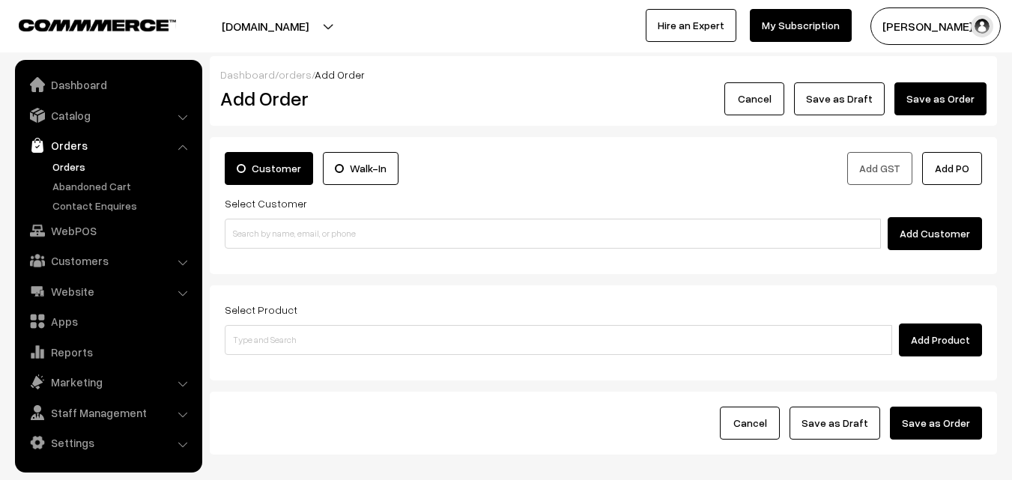
click at [82, 160] on link "Orders" at bounding box center [123, 167] width 148 height 16
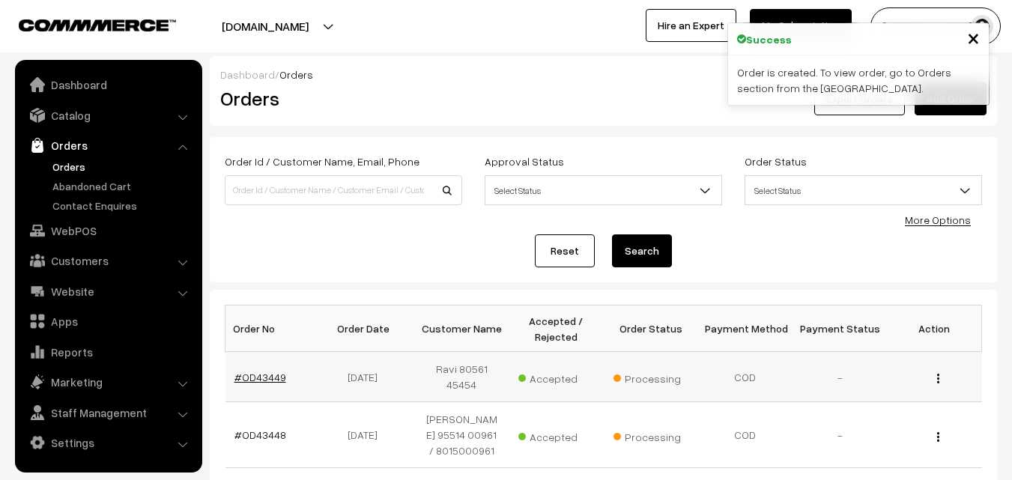
click at [264, 373] on link "#OD43449" at bounding box center [261, 377] width 52 height 13
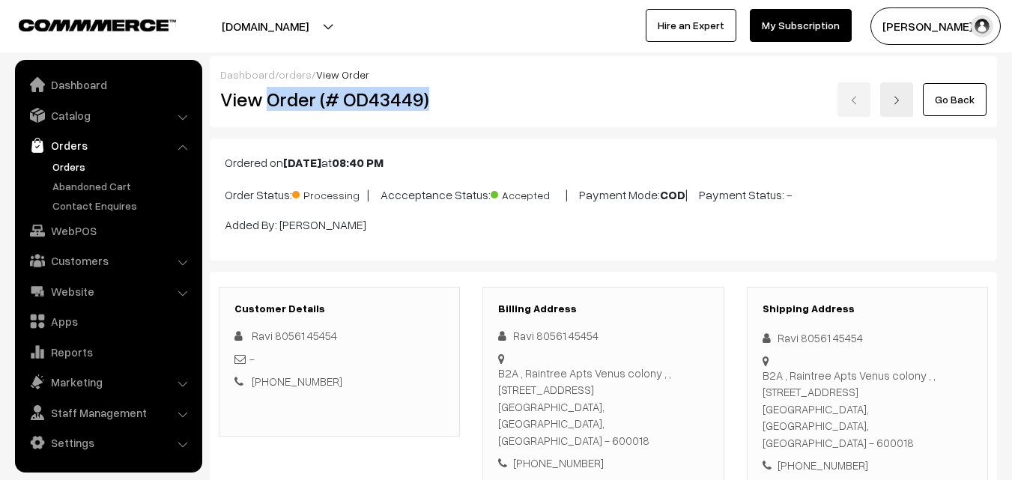
click at [484, 112] on div "View Order (# OD43449) Go Back" at bounding box center [603, 99] width 789 height 34
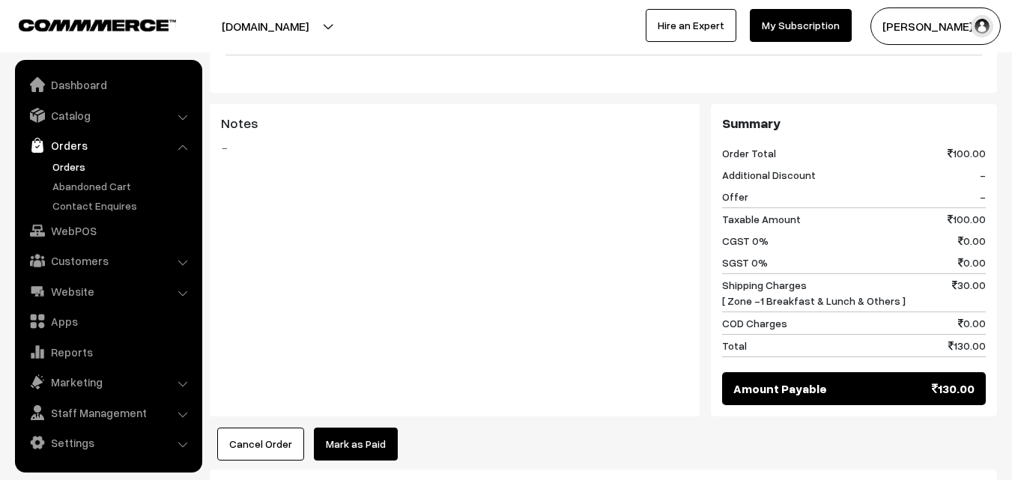
scroll to position [824, 0]
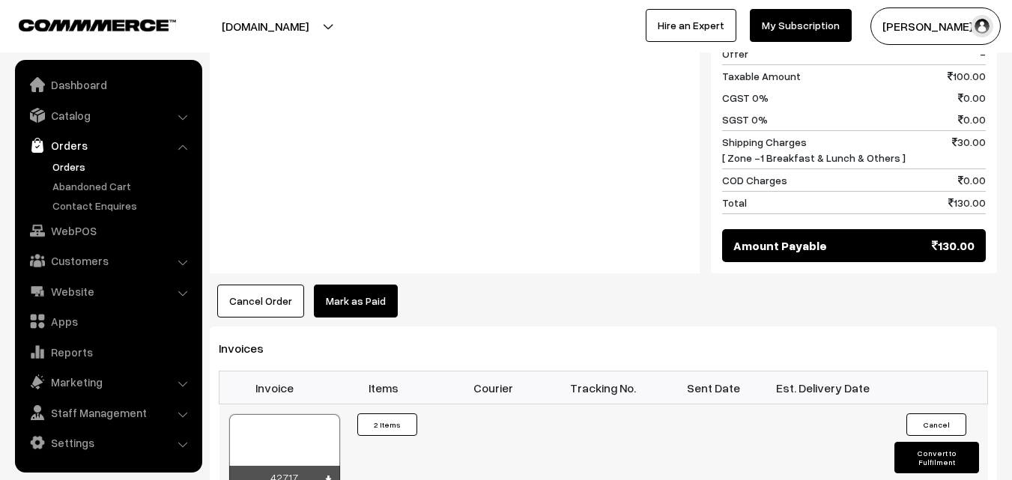
click at [297, 428] on div at bounding box center [284, 451] width 111 height 75
click at [86, 222] on link "WebPOS" at bounding box center [108, 230] width 178 height 27
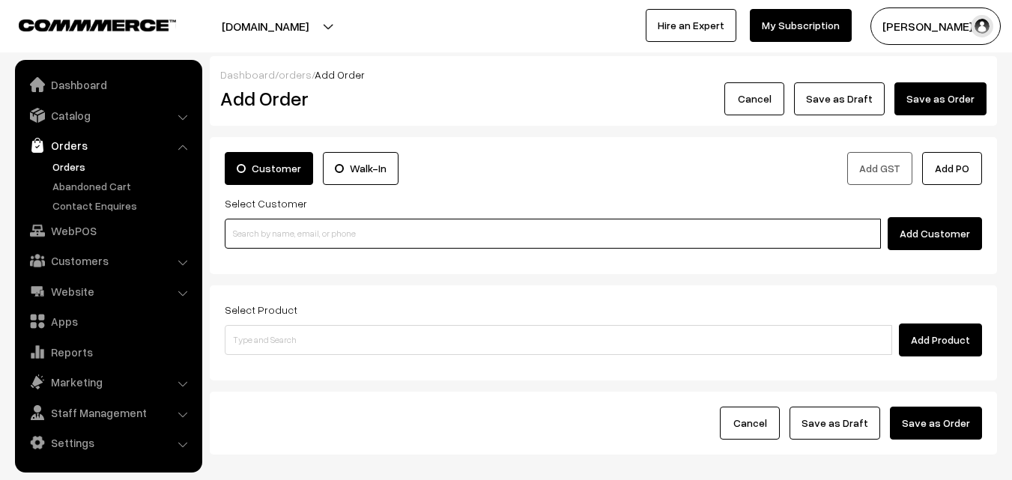
click at [285, 230] on input at bounding box center [553, 234] width 656 height 30
paste input "98402 01222"
click at [263, 225] on input "98402 01222" at bounding box center [553, 234] width 656 height 30
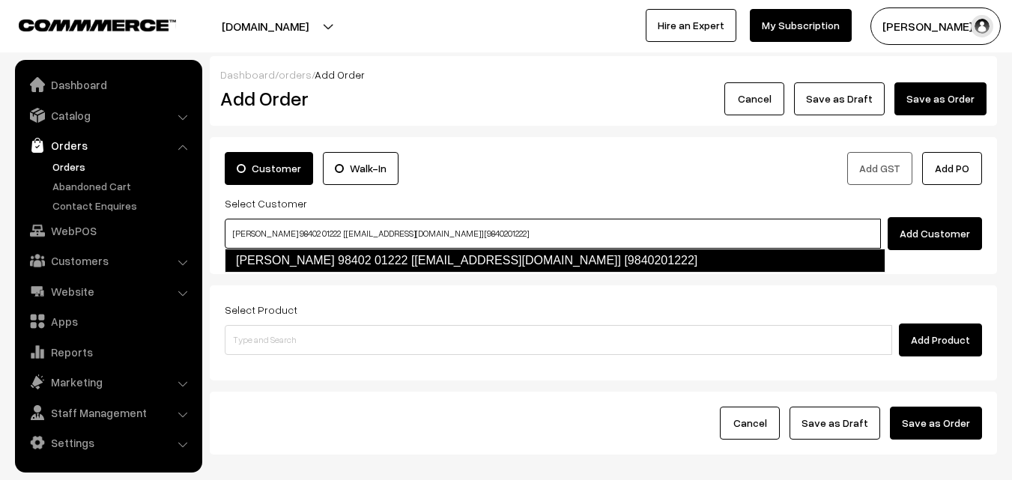
type input "[PERSON_NAME] 98402 01222 [[EMAIL_ADDRESS][DOMAIN_NAME]] [9840201222]"
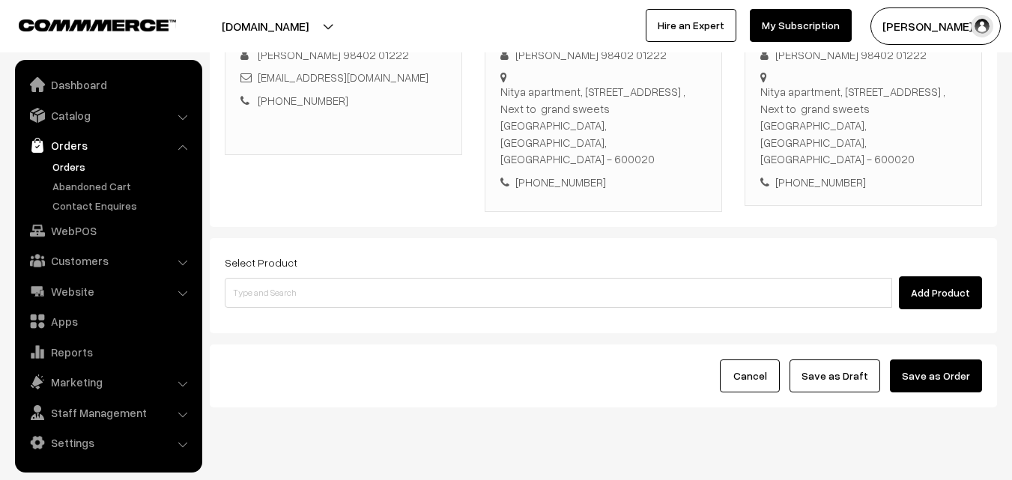
scroll to position [256, 0]
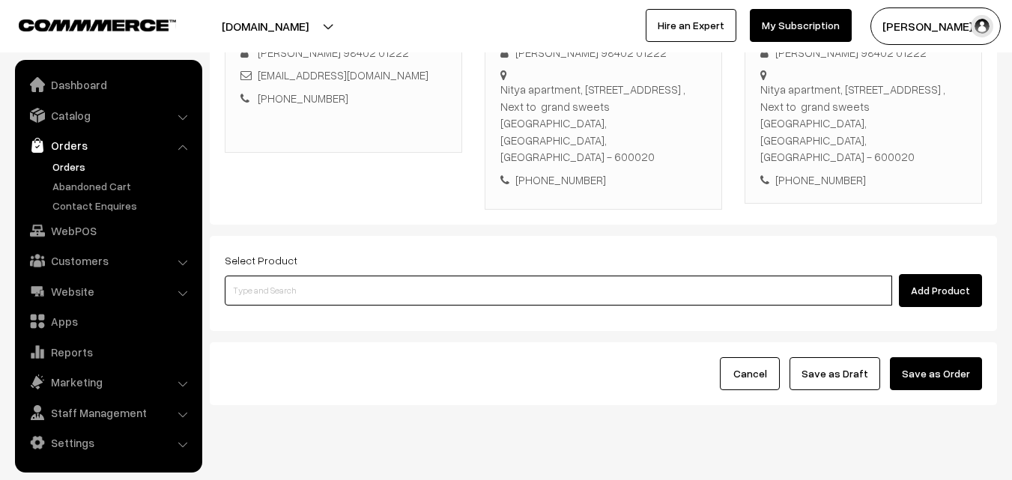
click at [375, 276] on input at bounding box center [559, 291] width 668 height 30
type input "a"
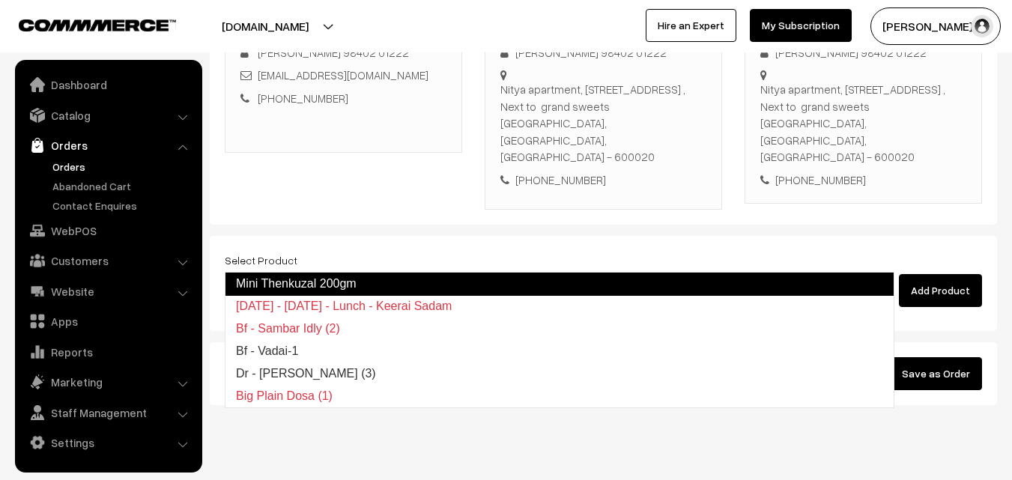
click at [308, 279] on link "Mini Thenkuzal 200gm" at bounding box center [560, 284] width 670 height 24
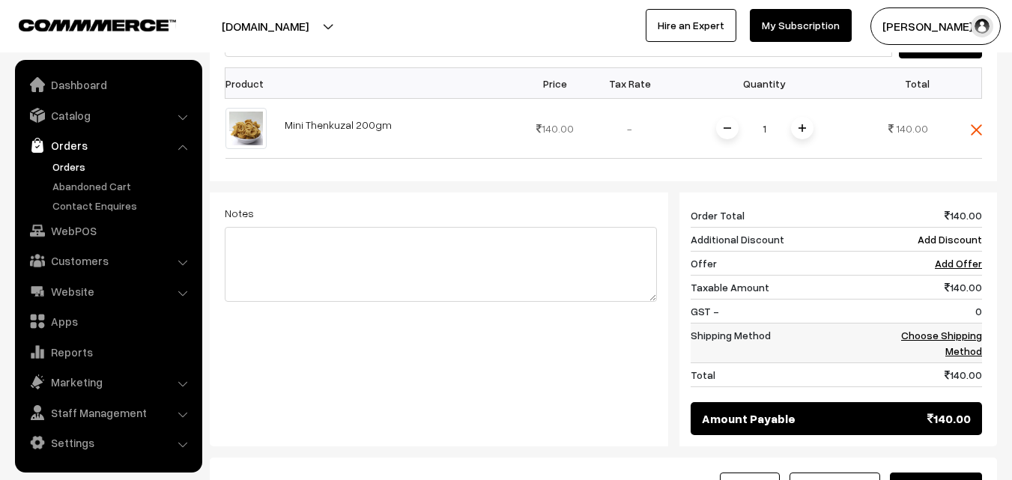
scroll to position [556, 0]
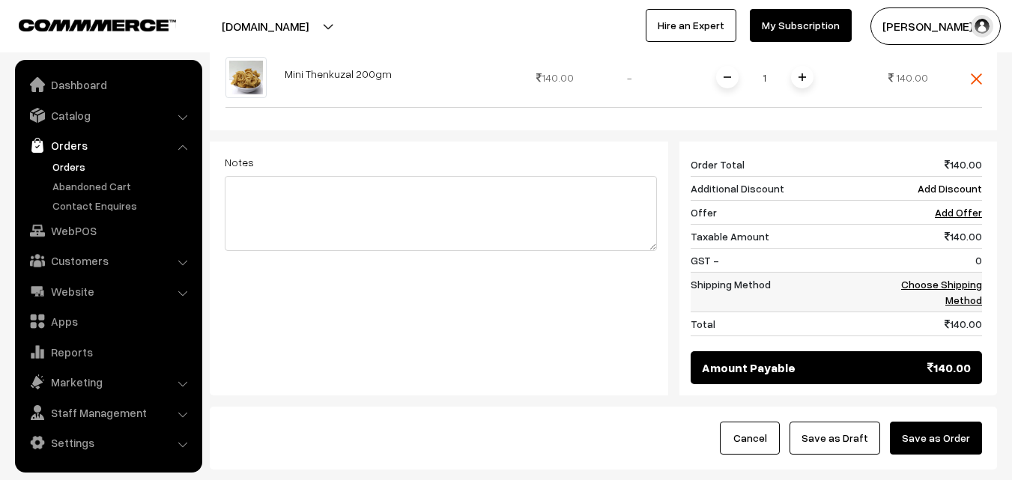
click at [966, 278] on link "Choose Shipping Method" at bounding box center [941, 292] width 81 height 28
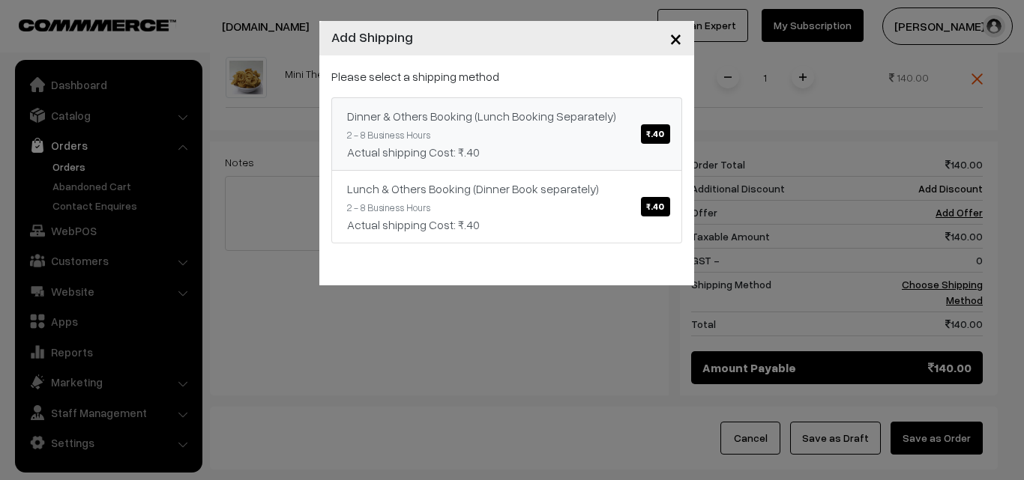
click at [569, 135] on link "Dinner & Others Booking (Lunch Booking Separately) ₹.40 2 - 8 Business Hours Ac…" at bounding box center [506, 133] width 351 height 73
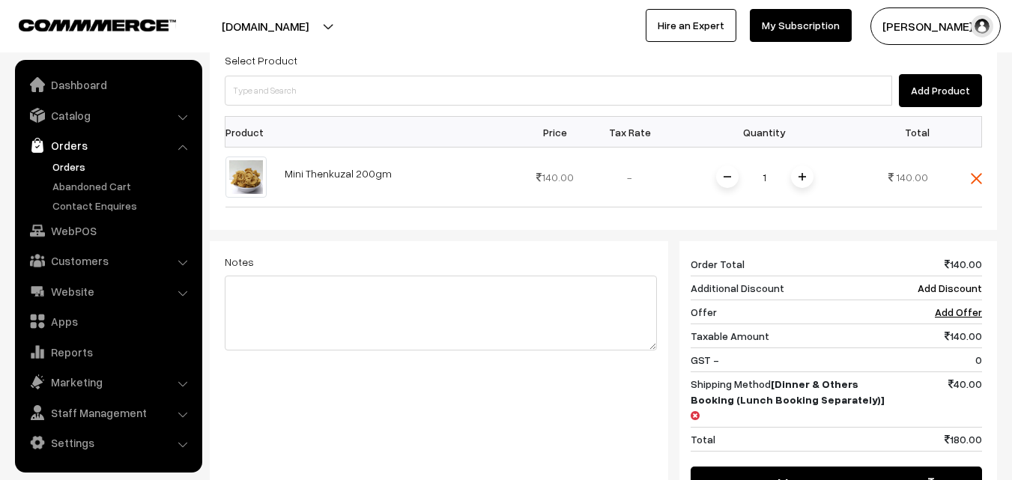
scroll to position [406, 0]
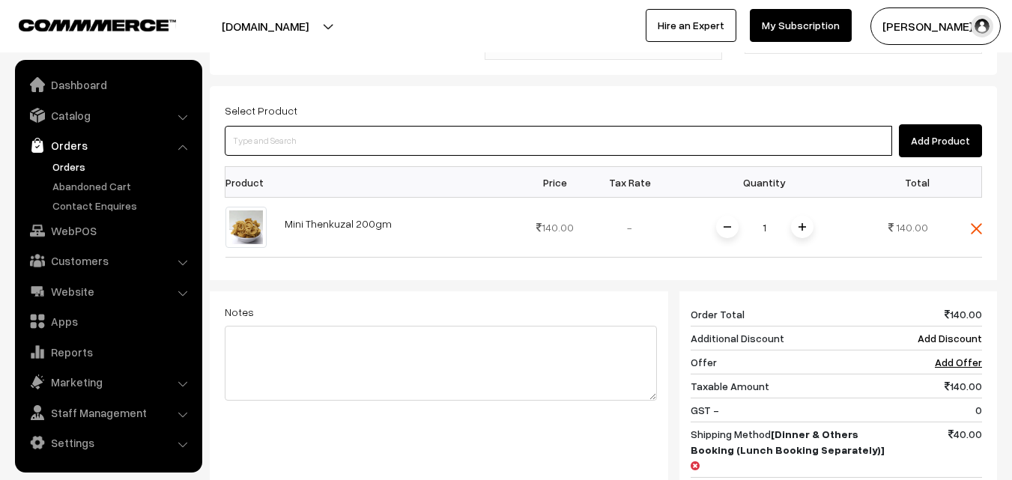
click at [339, 126] on input at bounding box center [559, 141] width 668 height 30
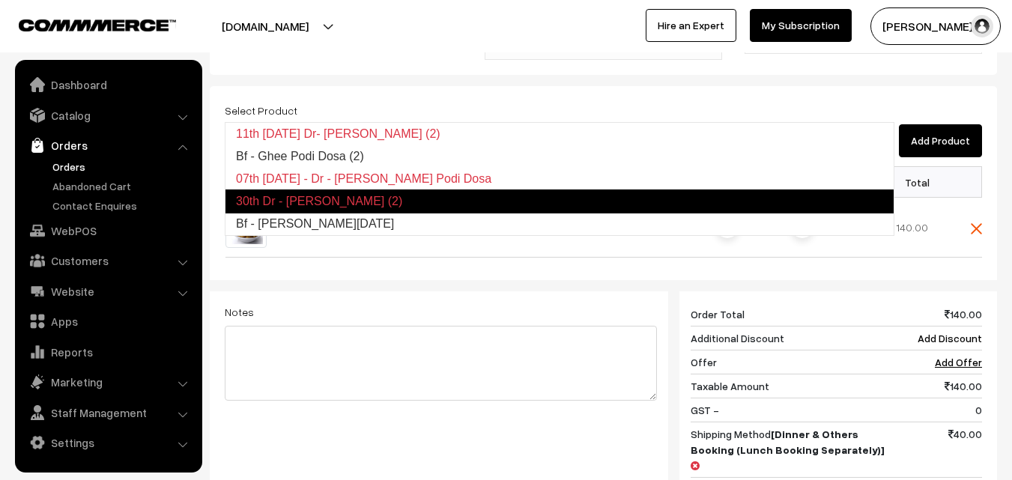
type input "Bf - [PERSON_NAME][DATE]"
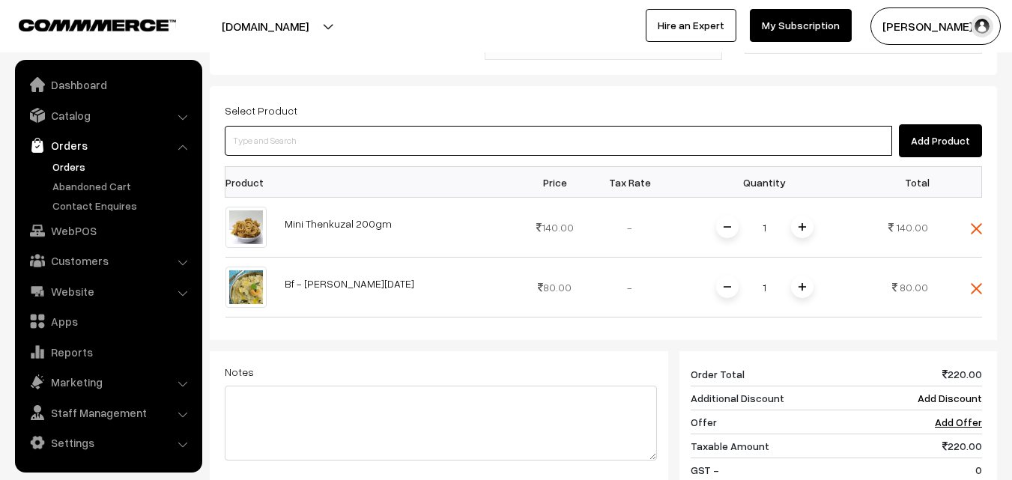
click at [339, 126] on input at bounding box center [559, 141] width 668 height 30
type input "Bf - Vadai-1"
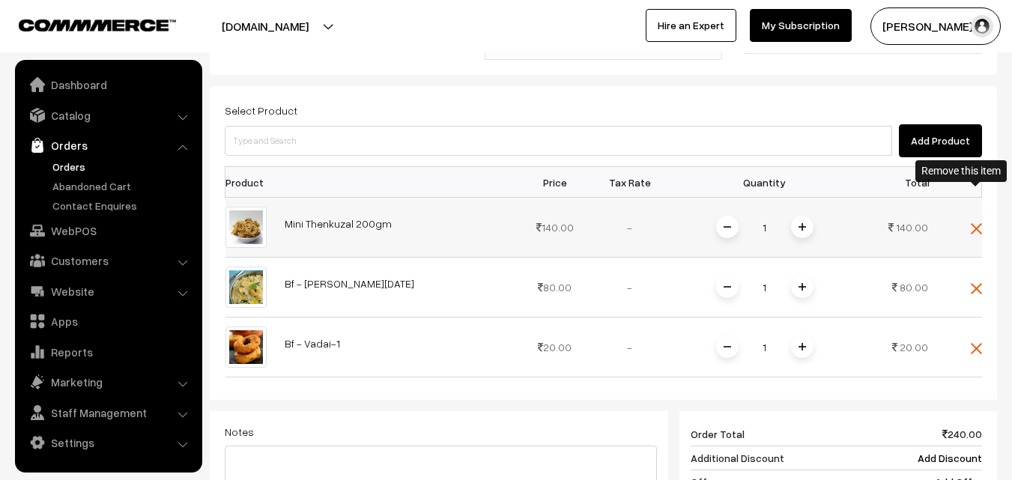
click at [971, 223] on img at bounding box center [976, 228] width 11 height 11
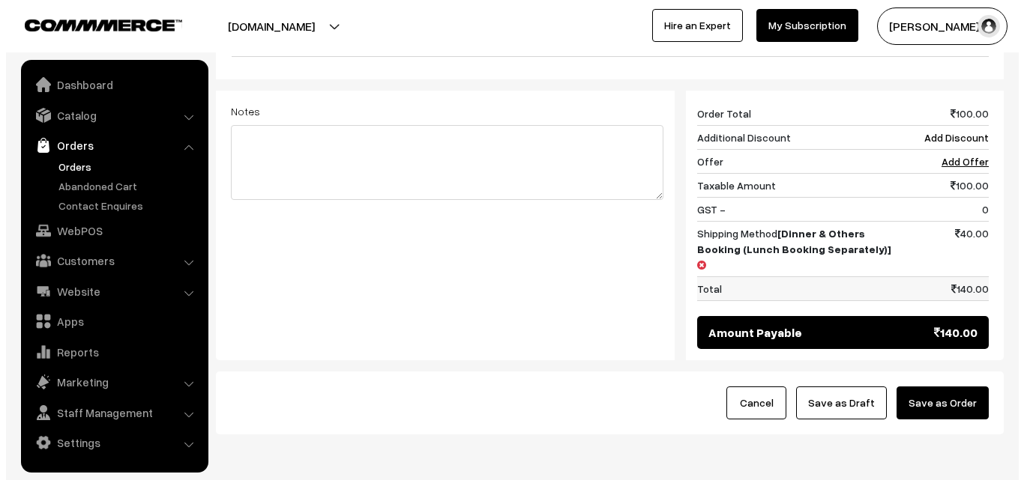
scroll to position [680, 0]
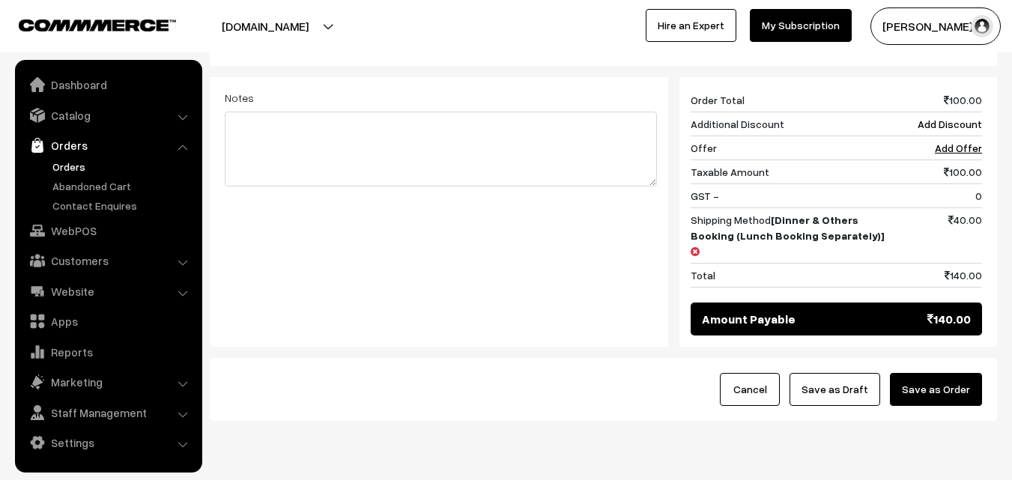
click at [946, 373] on button "Save as Order" at bounding box center [936, 389] width 92 height 33
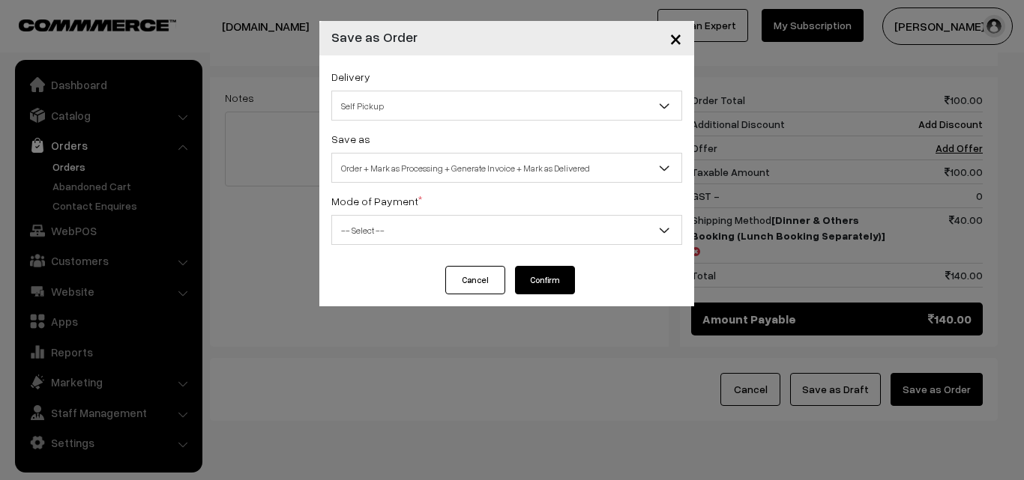
click at [489, 167] on span "Order + Mark as Processing + Generate Invoice + Mark as Delivered" at bounding box center [506, 168] width 349 height 26
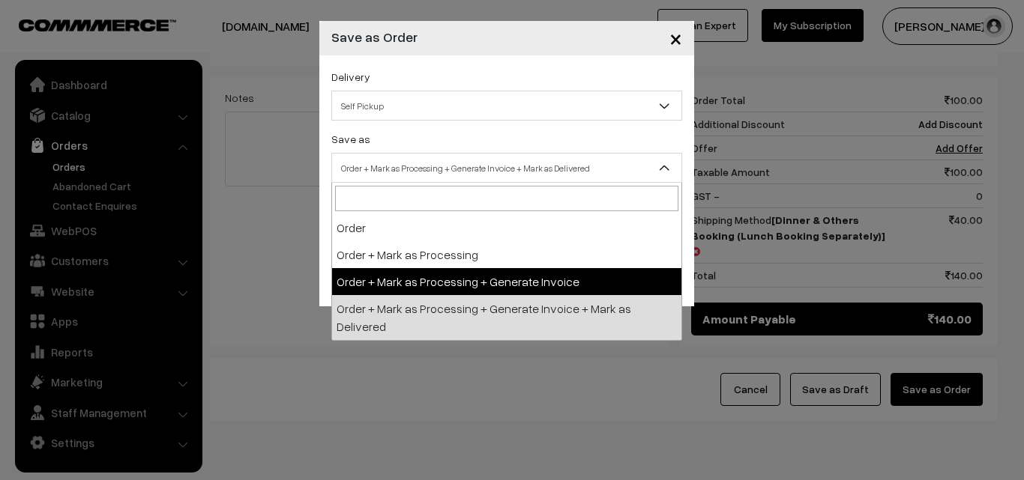
select select "3"
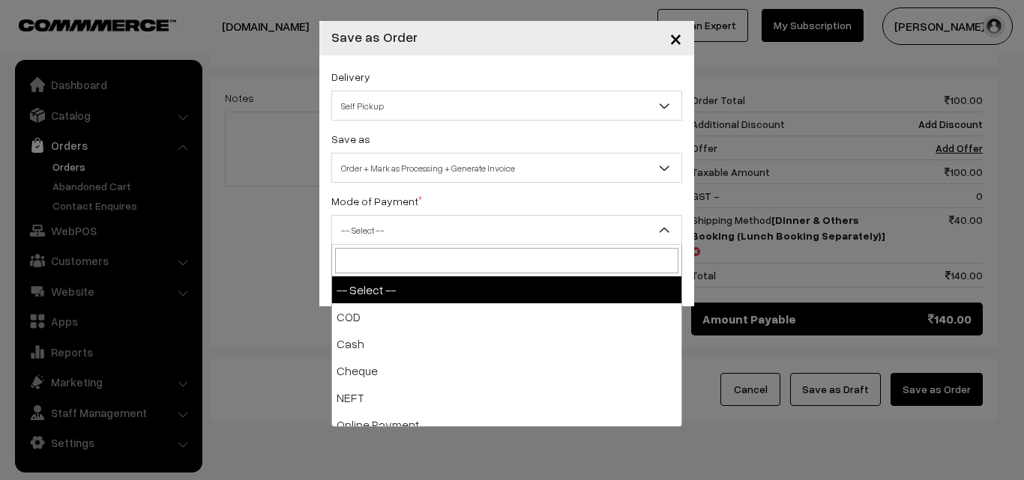
click at [396, 238] on span "-- Select --" at bounding box center [506, 230] width 349 height 26
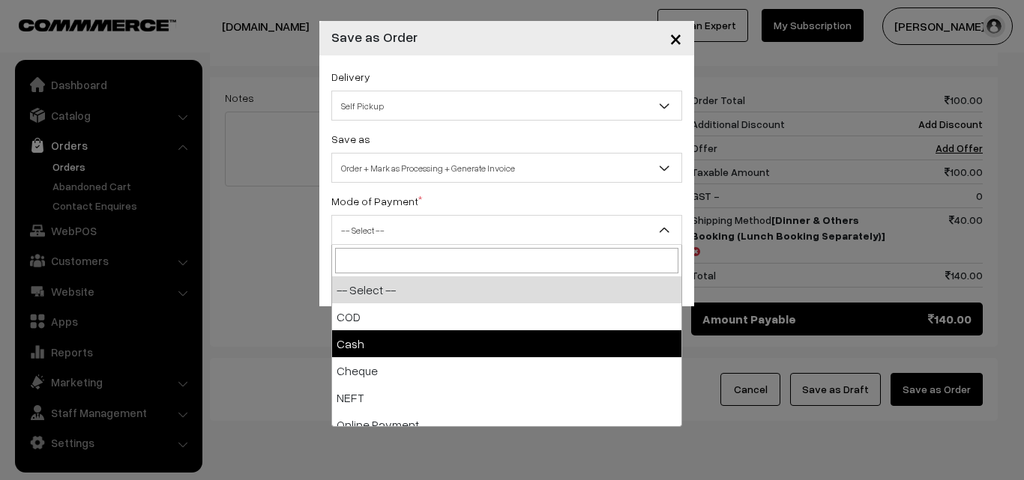
select select "2"
checkbox input "true"
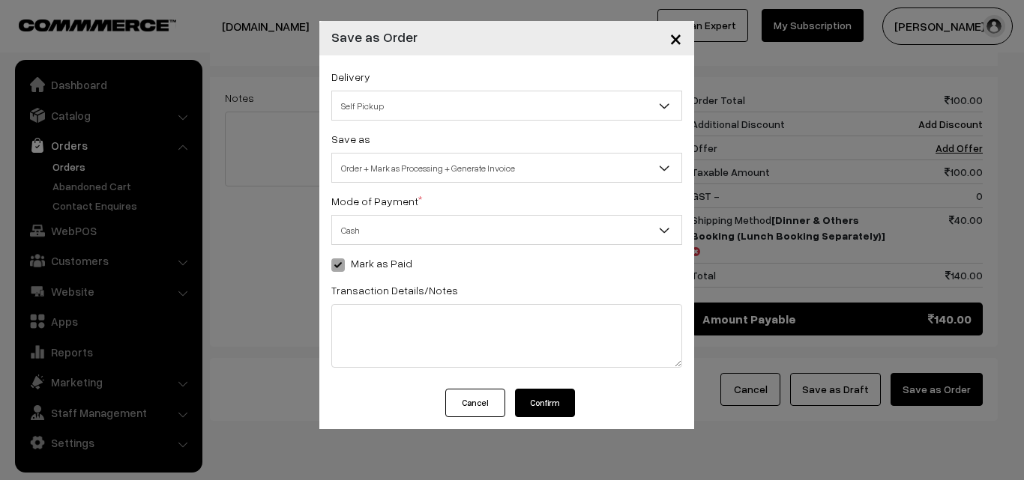
click at [555, 409] on button "Confirm" at bounding box center [545, 403] width 60 height 28
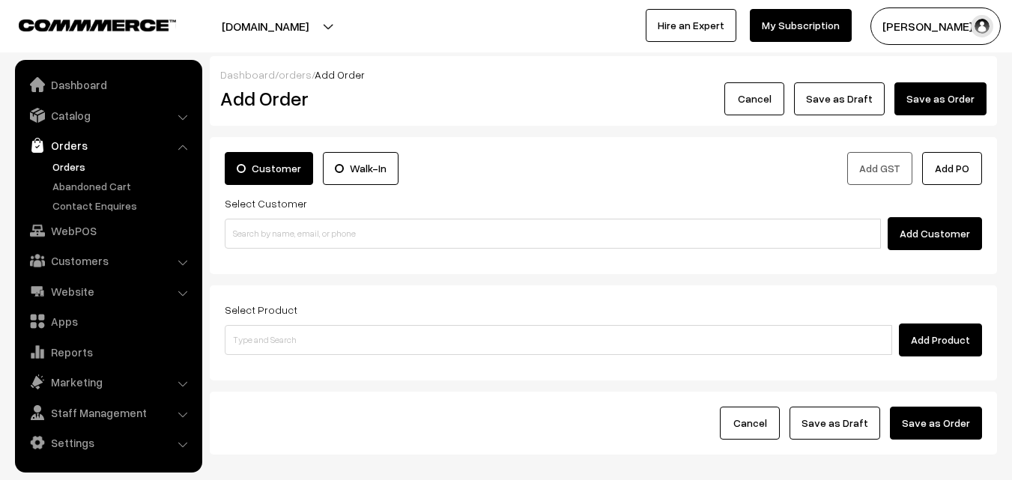
click at [70, 167] on link "Orders" at bounding box center [123, 167] width 148 height 16
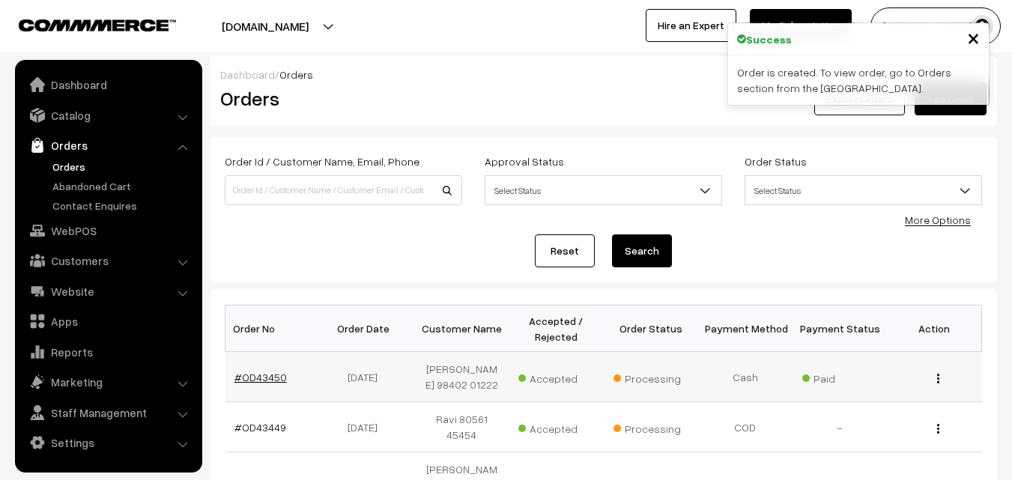
click at [258, 372] on link "#OD43450" at bounding box center [261, 377] width 52 height 13
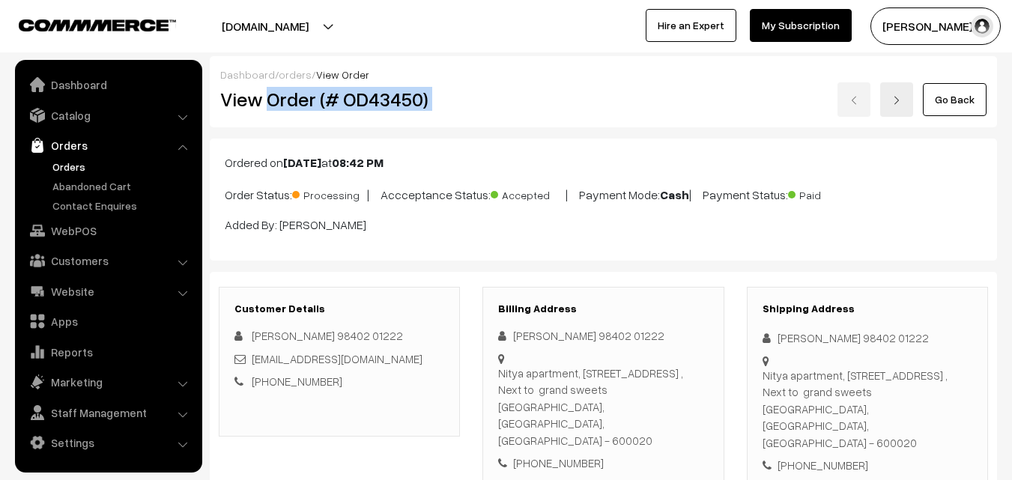
drag, startPoint x: 276, startPoint y: 95, endPoint x: 540, endPoint y: 112, distance: 264.3
click at [551, 91] on div "View Order (# OD43450) Go Back" at bounding box center [603, 99] width 789 height 34
copy div "Order (# OD43450)"
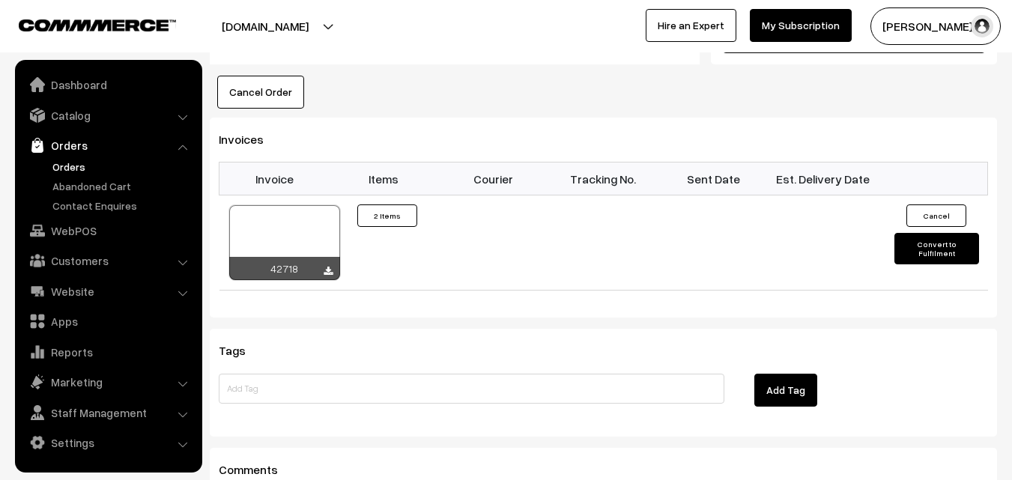
scroll to position [974, 0]
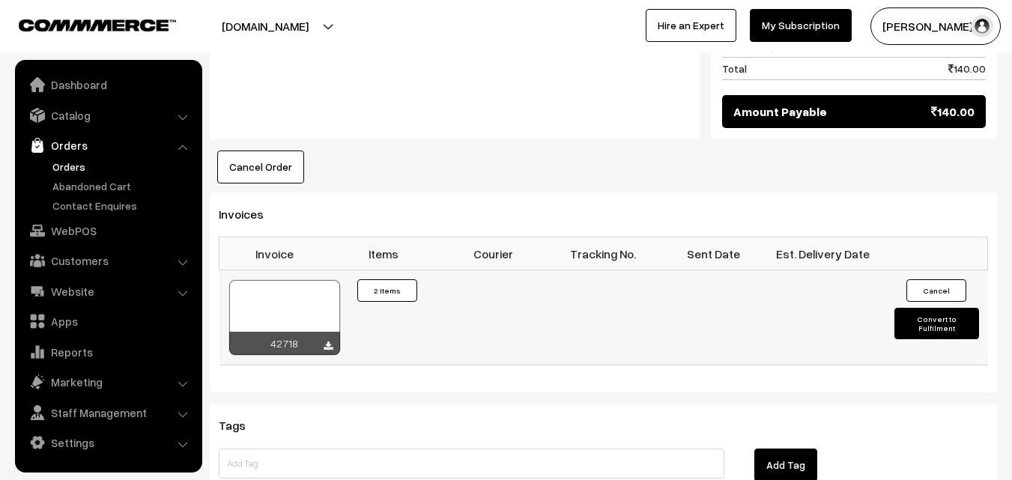
click at [300, 280] on div at bounding box center [284, 317] width 111 height 75
click at [70, 163] on link "Orders" at bounding box center [123, 167] width 148 height 16
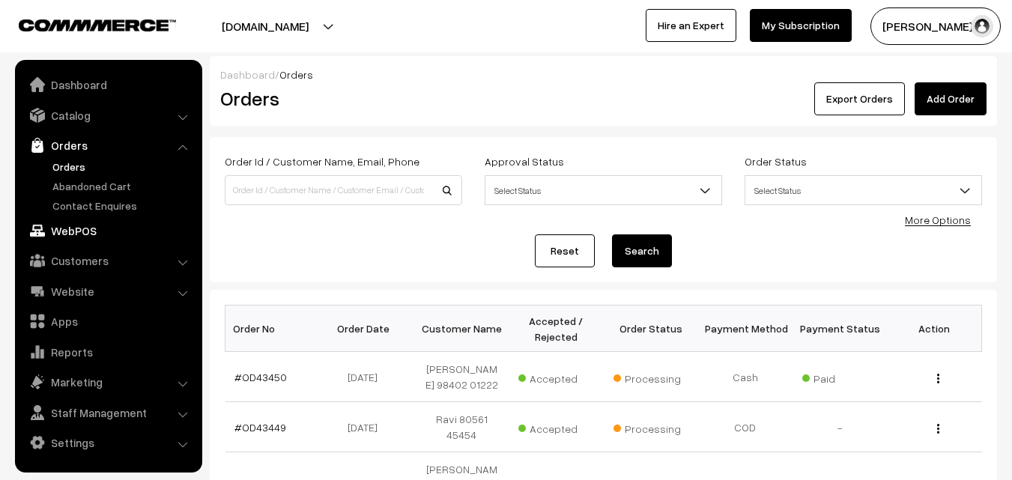
click at [101, 223] on link "WebPOS" at bounding box center [108, 230] width 178 height 27
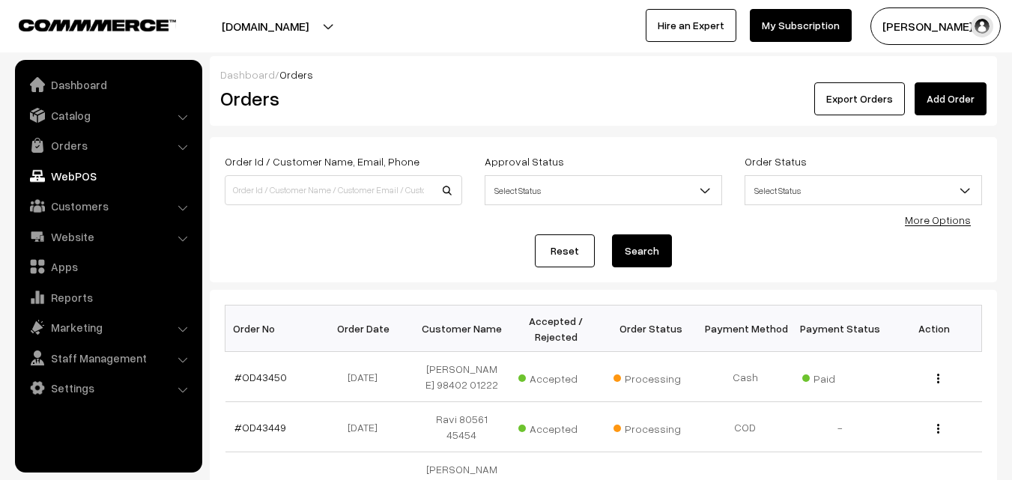
click at [326, 244] on div "Reset Search" at bounding box center [604, 251] width 758 height 33
click at [312, 225] on div "Order Id / Customer Name, Email, Phone Approval Status Select Status Awaiting A…" at bounding box center [604, 209] width 758 height 115
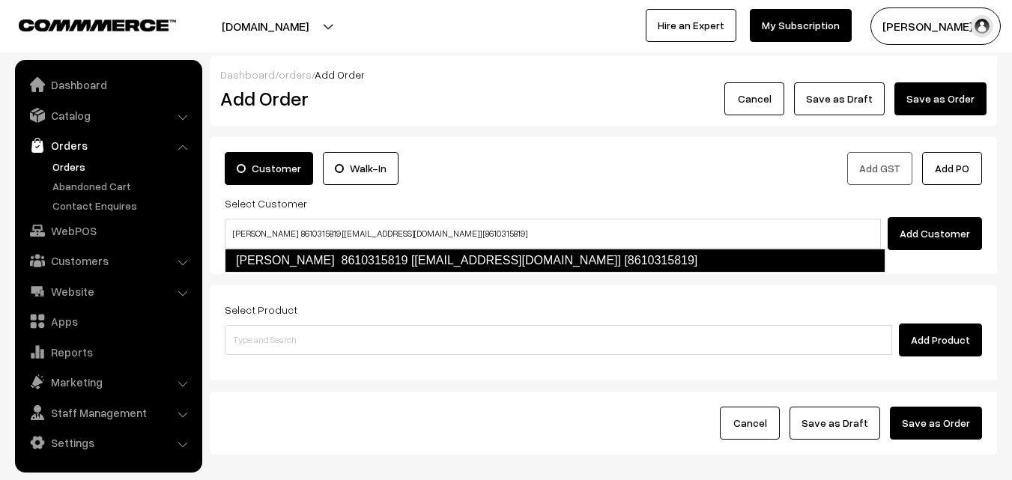
type input "[PERSON_NAME] 8610315819 [[EMAIL_ADDRESS][DOMAIN_NAME]] [8610315819]"
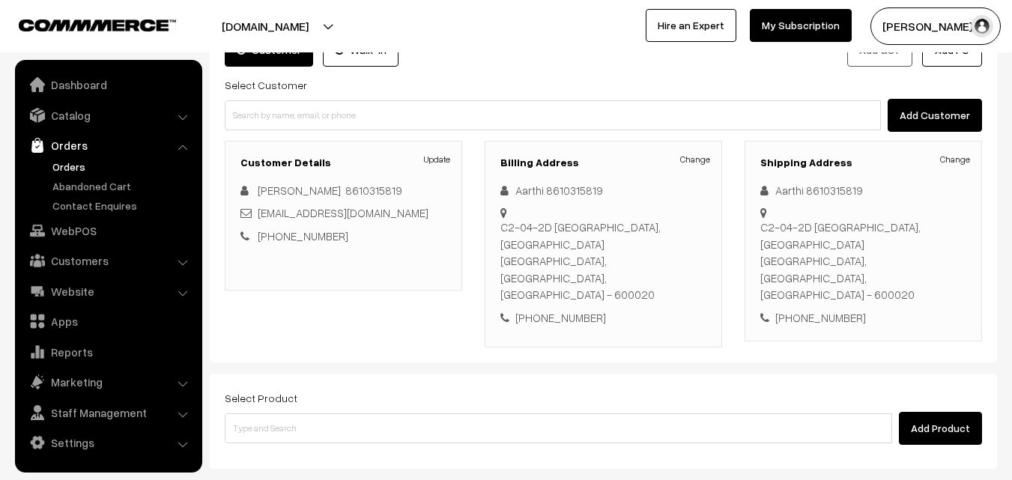
scroll to position [150, 0]
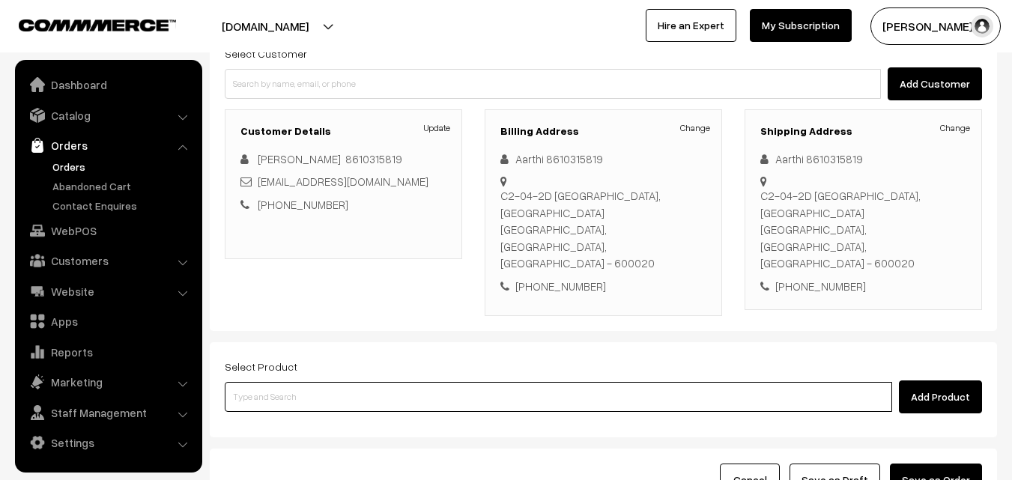
click at [508, 382] on input at bounding box center [559, 397] width 668 height 30
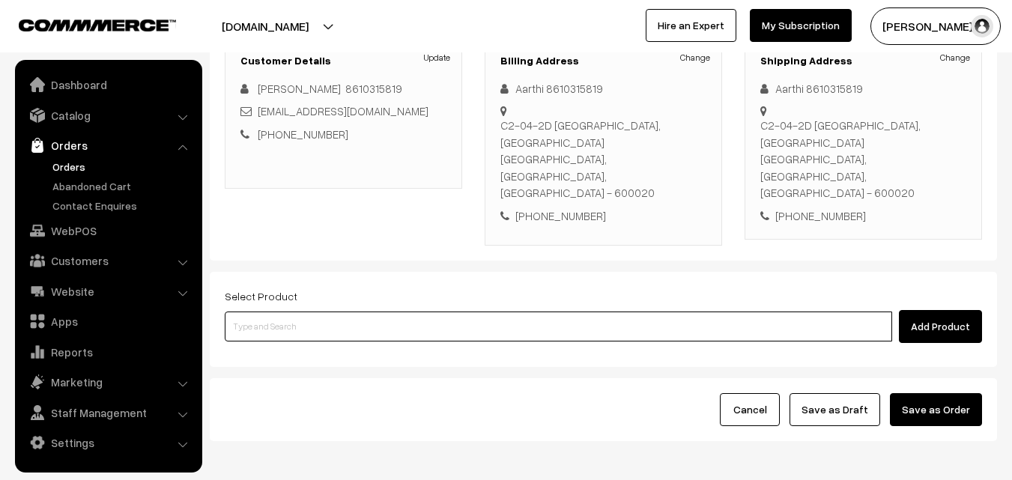
scroll to position [256, 0]
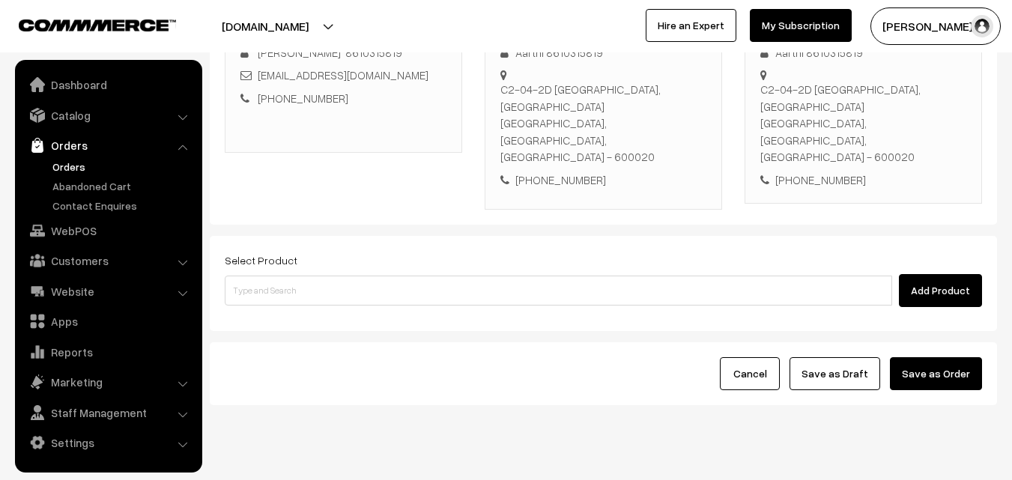
click at [400, 274] on div "Add Product" at bounding box center [604, 290] width 758 height 33
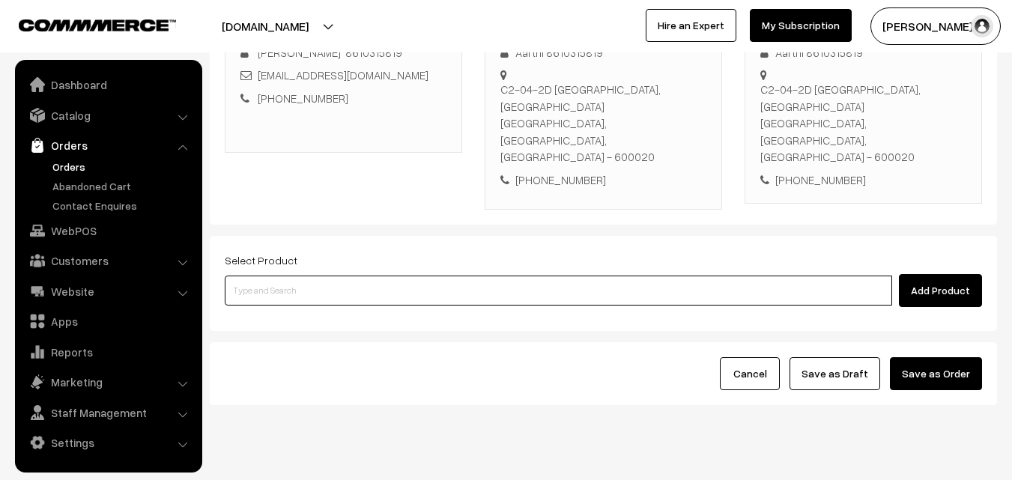
click at [405, 276] on input at bounding box center [559, 291] width 668 height 30
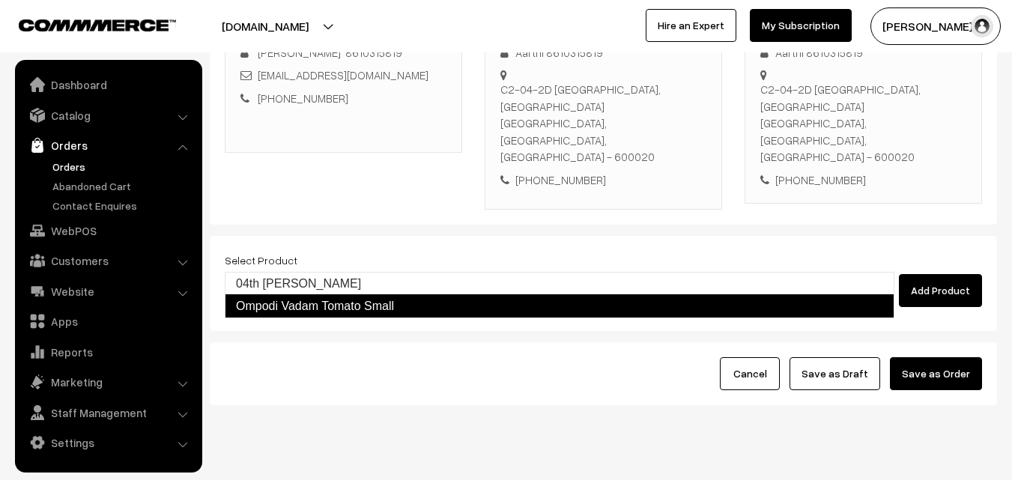
type input "04th Tomato Sadam"
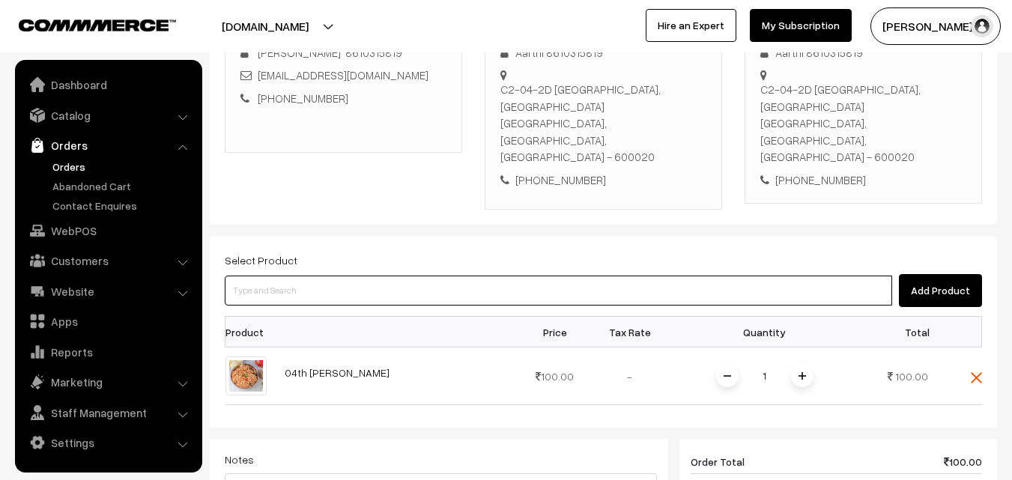
click at [411, 276] on input at bounding box center [559, 291] width 668 height 30
click at [422, 276] on input at bounding box center [559, 291] width 668 height 30
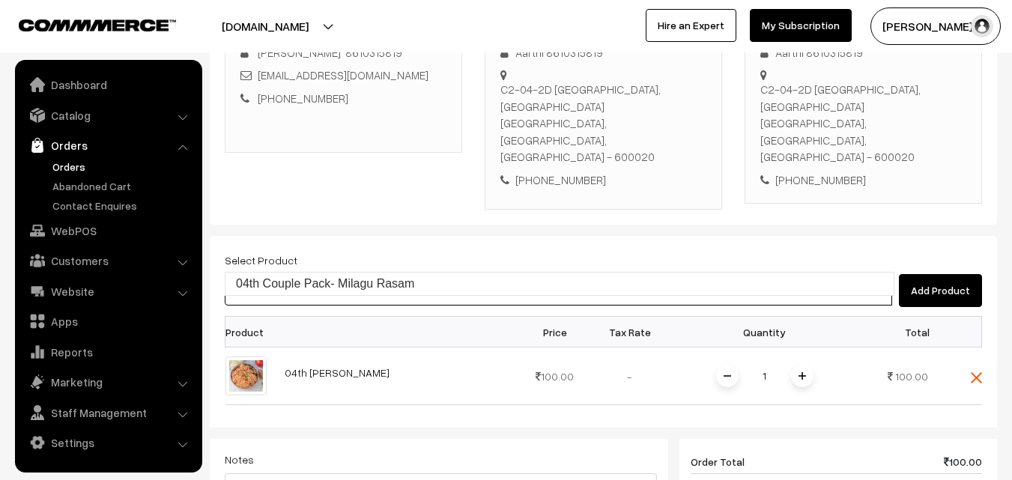
type input "04th Couple Pack- Milagu Rasam"
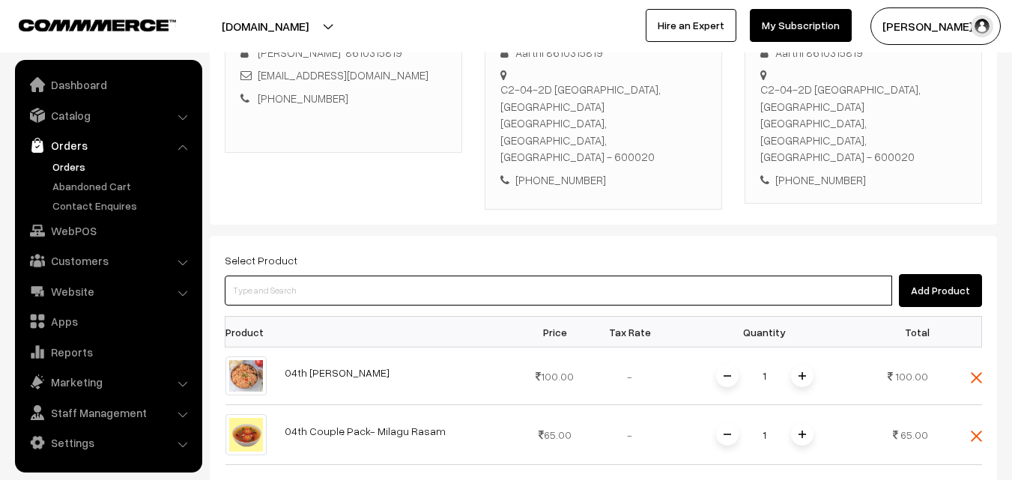
click at [422, 276] on input at bounding box center [559, 291] width 668 height 30
click at [410, 276] on input at bounding box center [559, 291] width 668 height 30
type input "04th Couple Pack - Chow Chow Kootu"
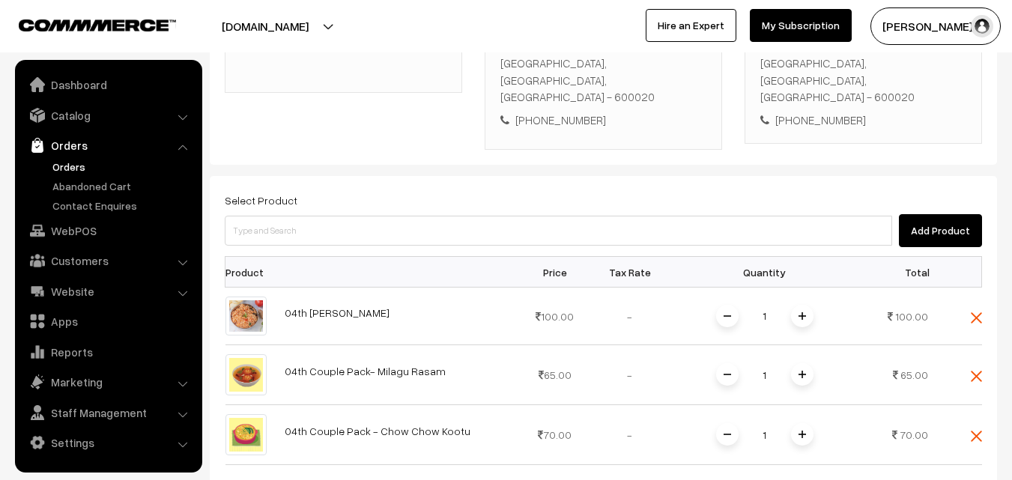
scroll to position [631, 0]
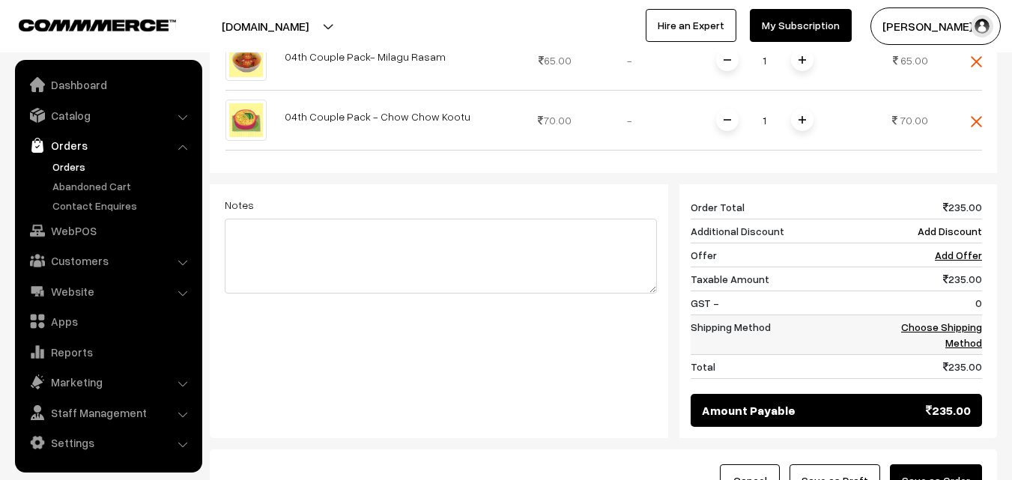
click at [962, 321] on link "Choose Shipping Method" at bounding box center [941, 335] width 81 height 28
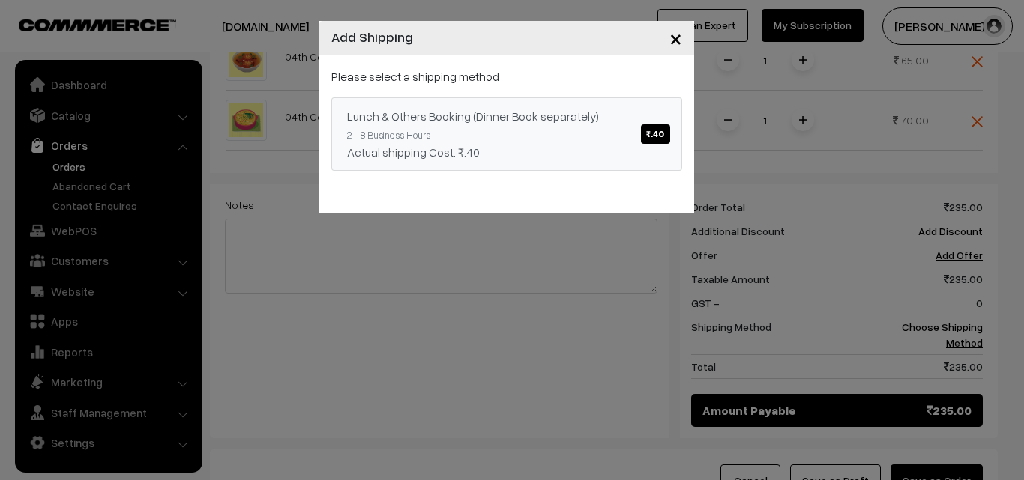
click at [624, 146] on div "Actual shipping Cost: ₹.40" at bounding box center [506, 152] width 319 height 18
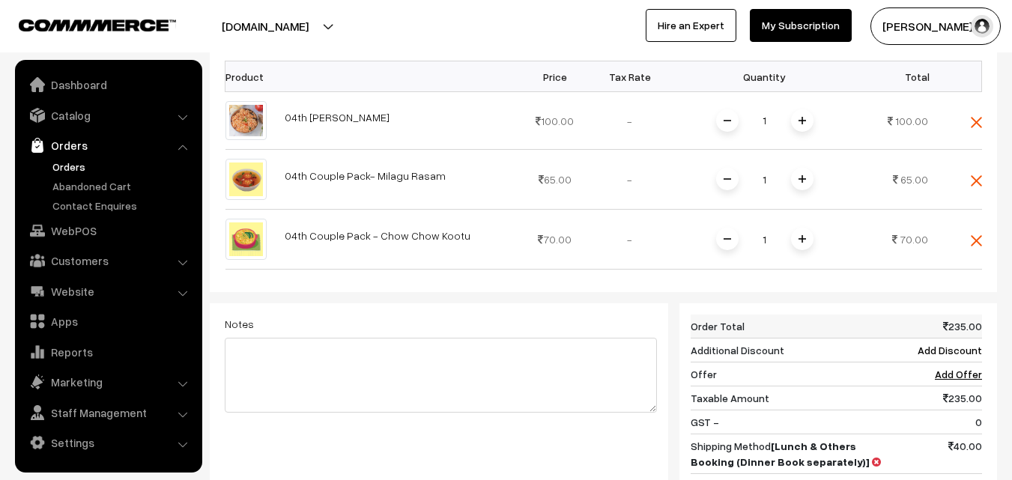
scroll to position [406, 0]
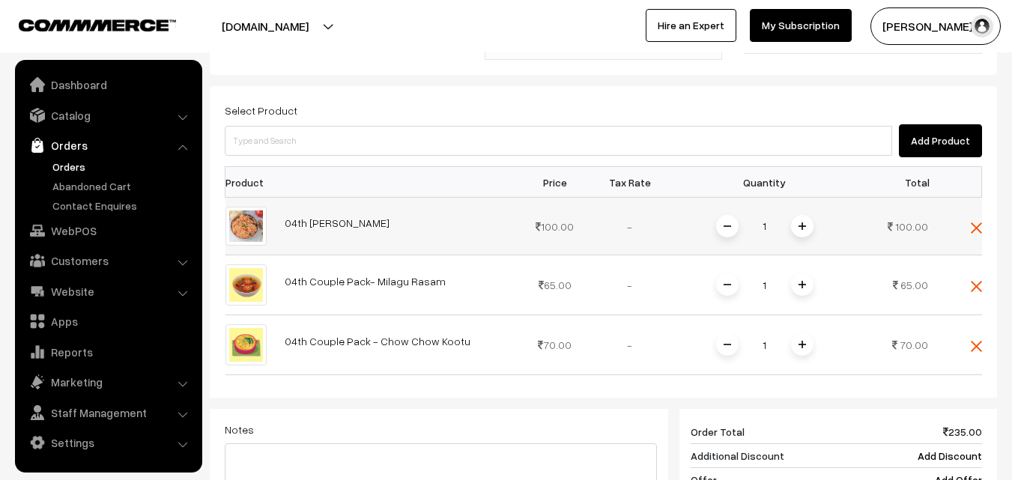
click at [805, 215] on span at bounding box center [802, 226] width 22 height 22
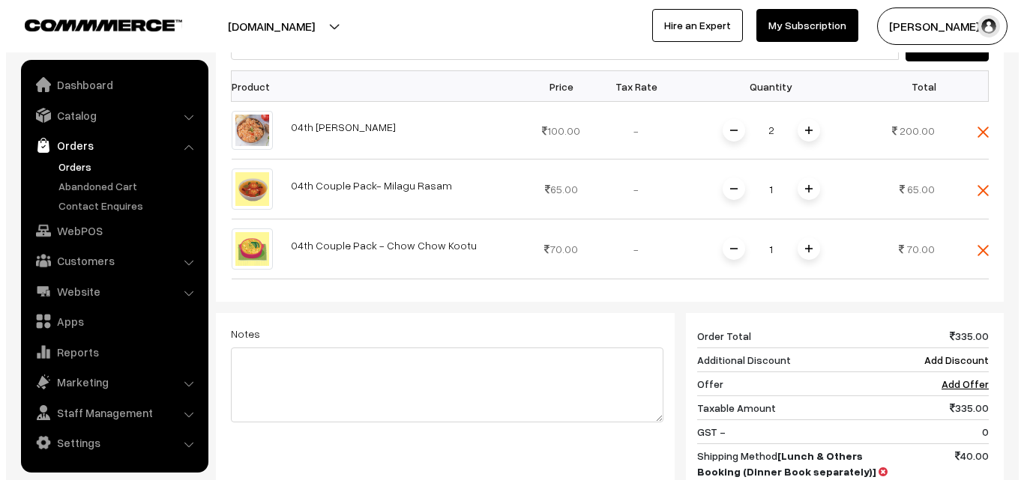
scroll to position [738, 0]
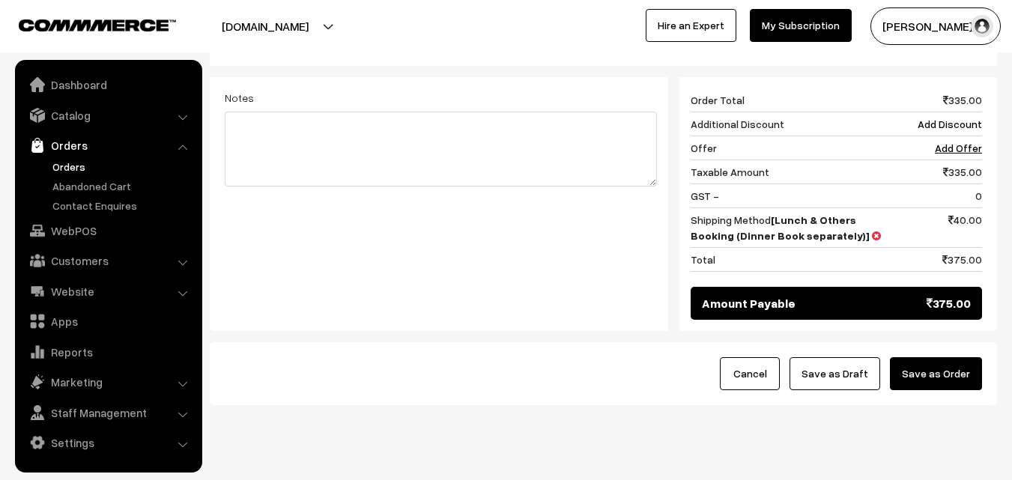
click at [956, 357] on button "Save as Order" at bounding box center [936, 373] width 92 height 33
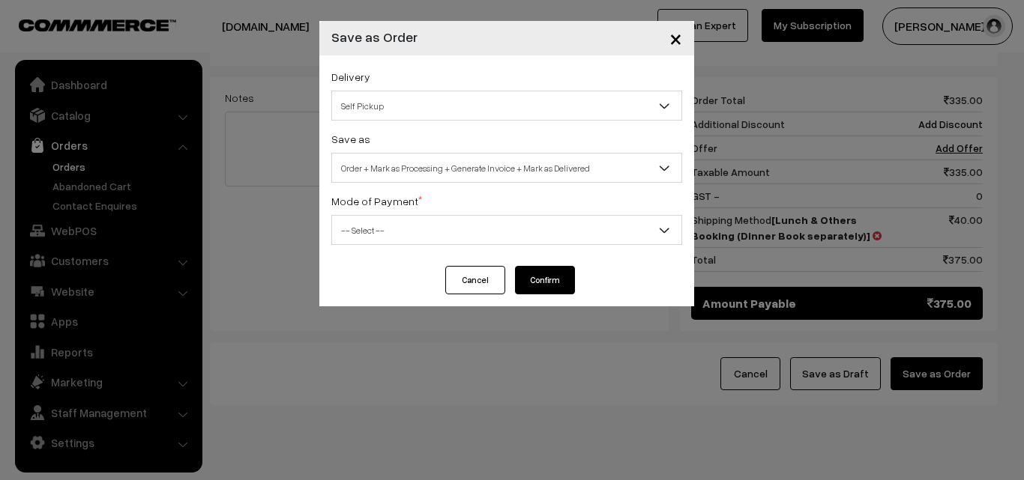
click at [494, 172] on span "Order + Mark as Processing + Generate Invoice + Mark as Delivered" at bounding box center [506, 168] width 349 height 26
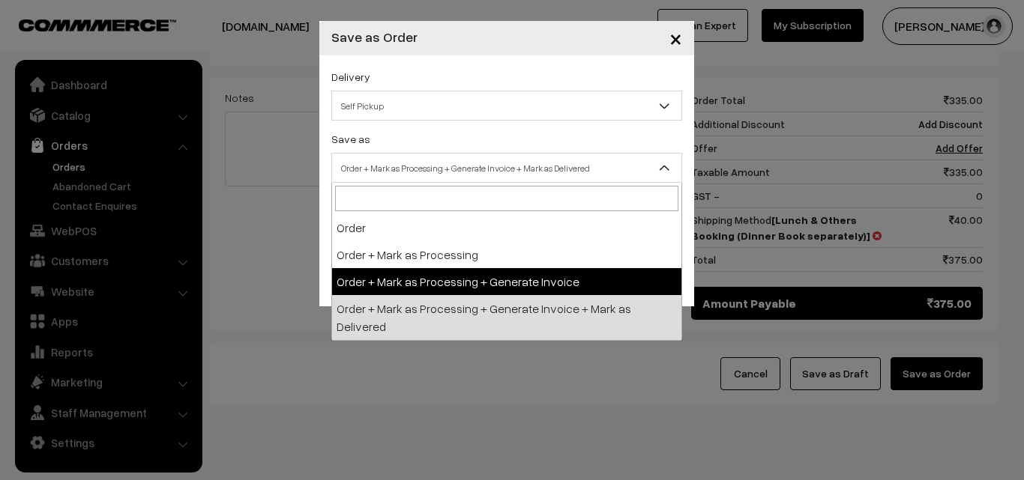
select select "3"
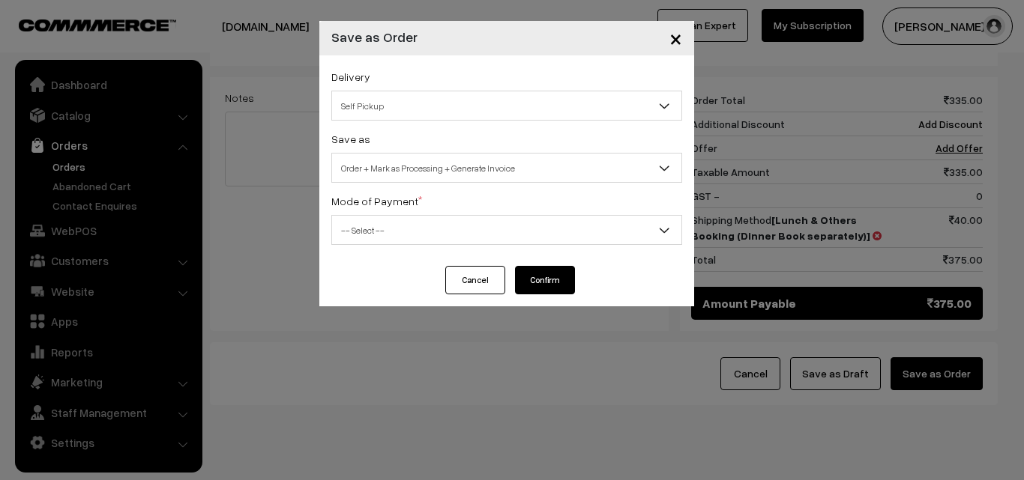
click at [424, 233] on span "-- Select --" at bounding box center [506, 230] width 349 height 26
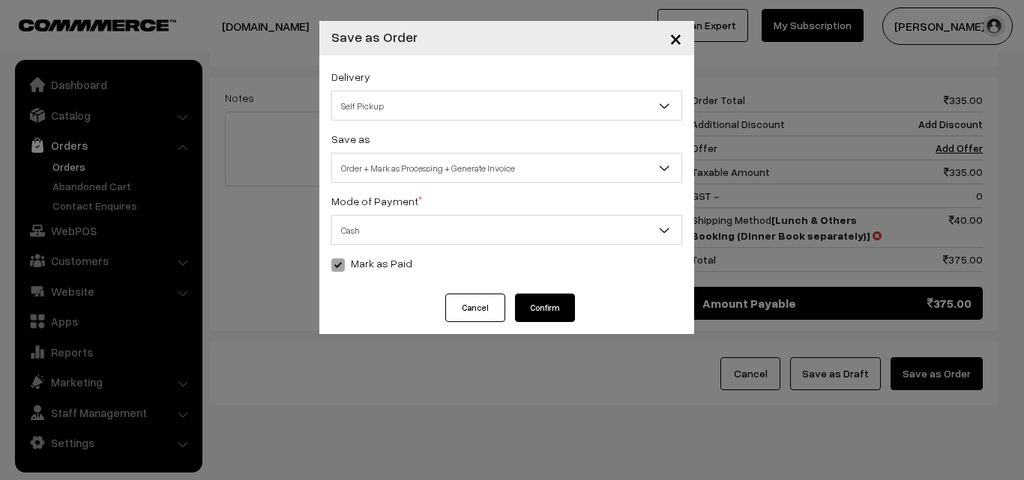
select select "2"
checkbox input "true"
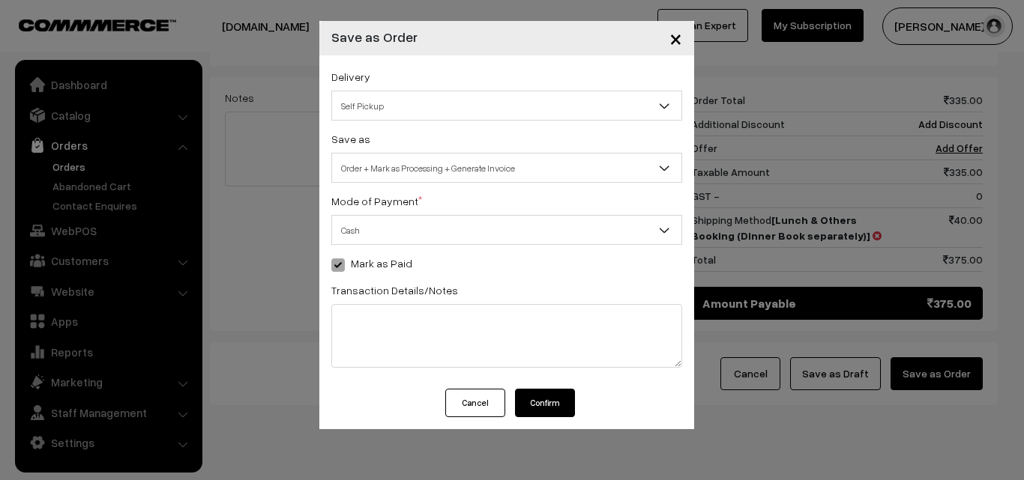
click at [548, 392] on button "Confirm" at bounding box center [545, 403] width 60 height 28
click at [546, 403] on button "Confirm" at bounding box center [545, 403] width 60 height 28
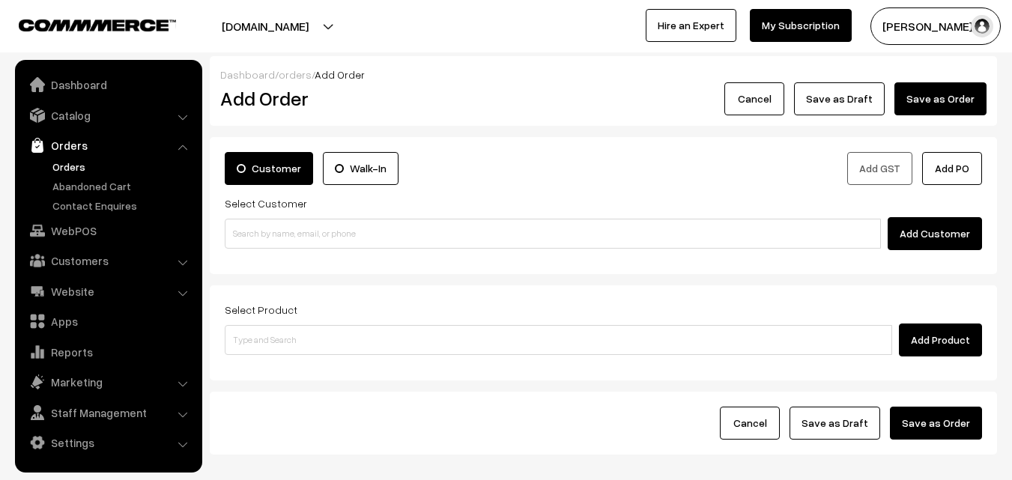
click at [70, 163] on link "Orders" at bounding box center [123, 167] width 148 height 16
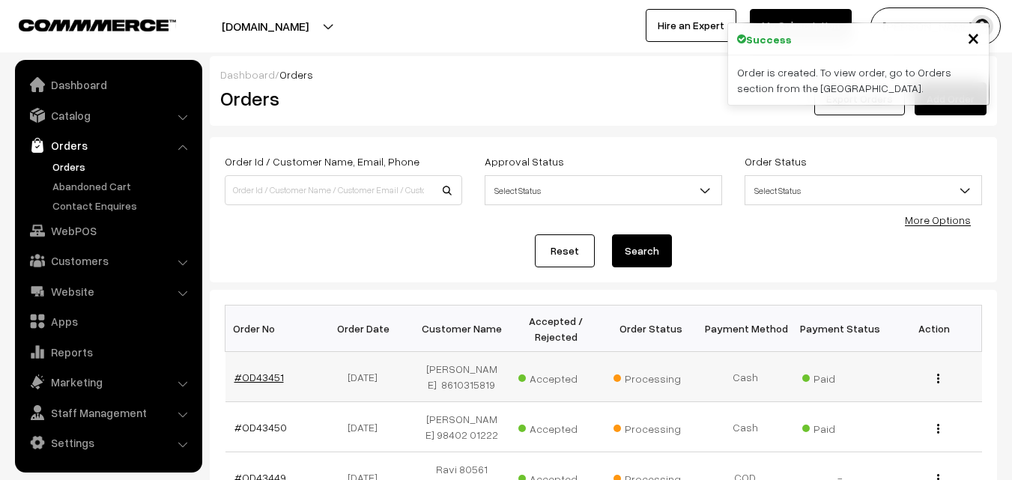
click at [263, 371] on link "#OD43451" at bounding box center [259, 377] width 49 height 13
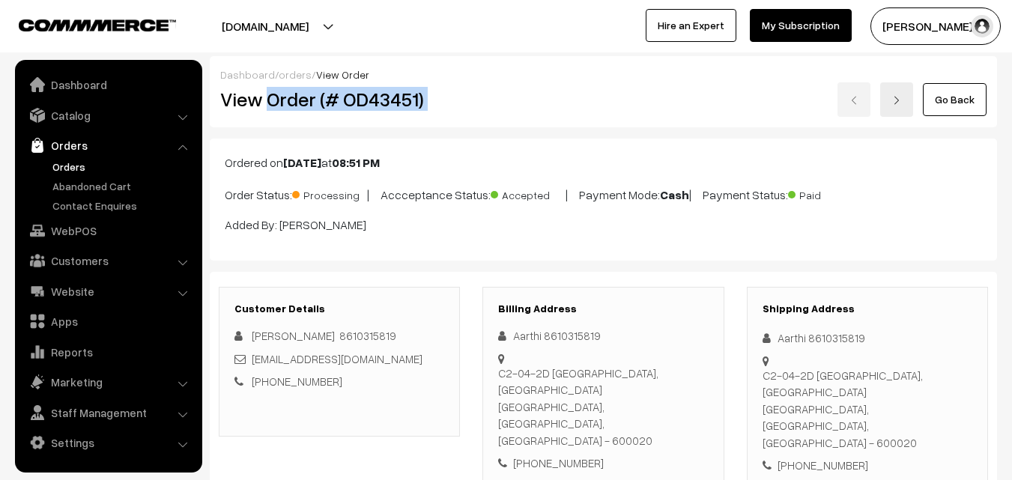
drag, startPoint x: 267, startPoint y: 108, endPoint x: 509, endPoint y: 114, distance: 242.1
click at [509, 114] on div "View Order (# OD43451) Go Back" at bounding box center [603, 99] width 789 height 34
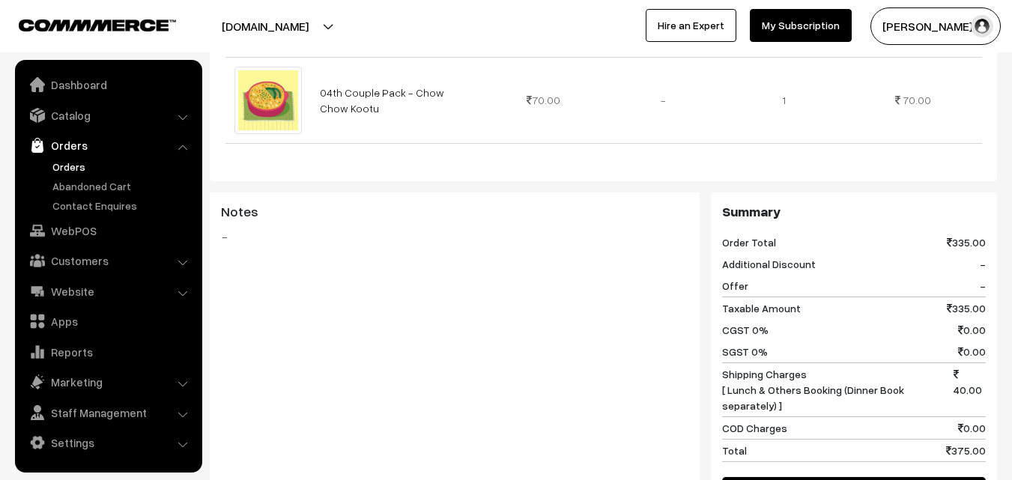
scroll to position [899, 0]
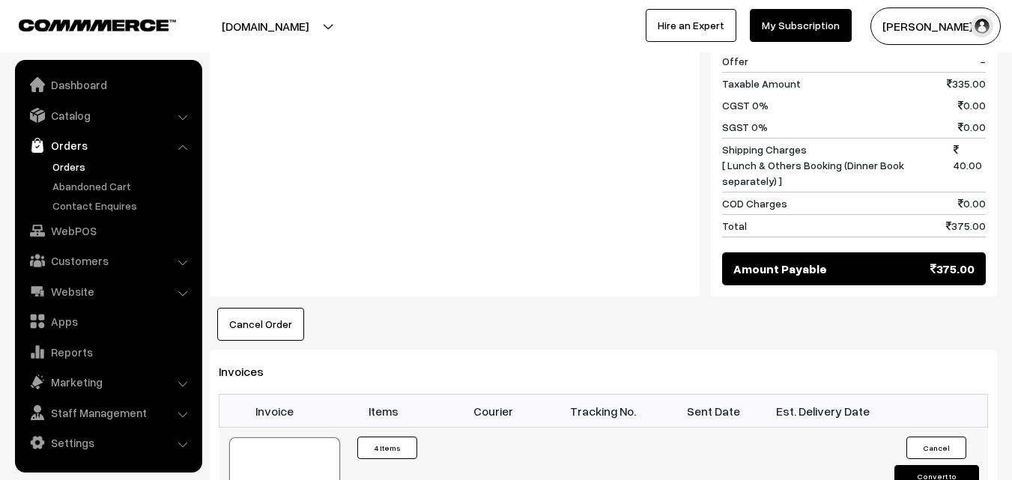
click at [311, 447] on div at bounding box center [284, 475] width 111 height 75
click at [99, 232] on link "WebPOS" at bounding box center [108, 230] width 178 height 27
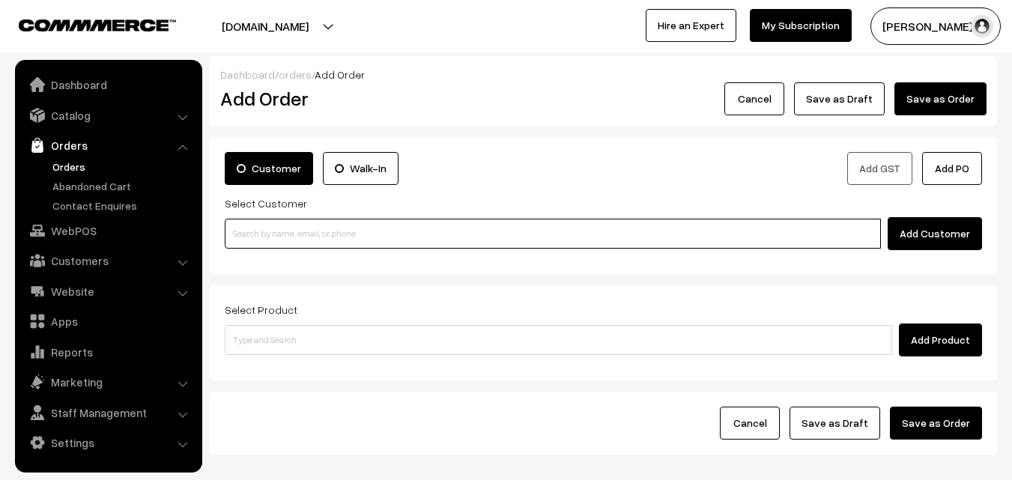
click at [296, 224] on input at bounding box center [553, 234] width 656 height 30
paste input "97908 53455"
click at [258, 230] on input "97908 53455" at bounding box center [553, 234] width 656 height 30
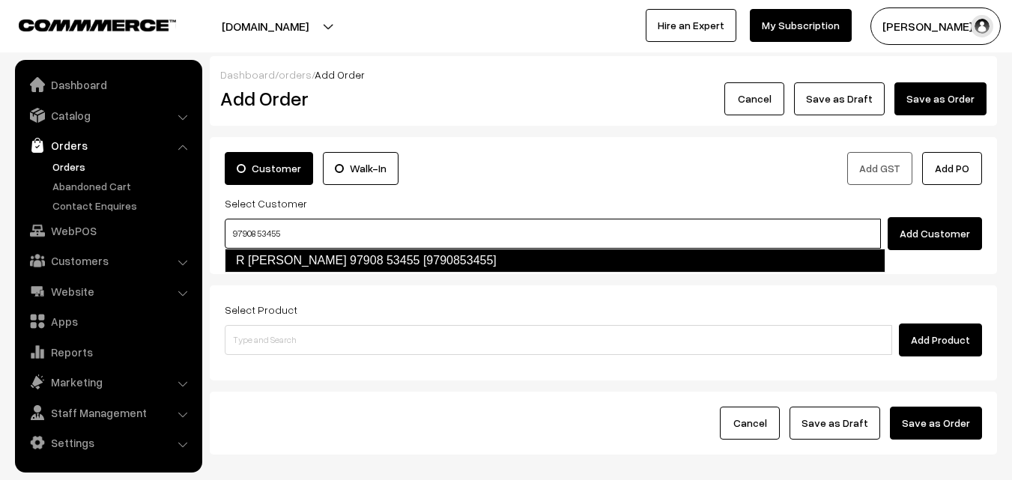
click at [270, 265] on link "R [PERSON_NAME] 97908 53455 [9790853455]" at bounding box center [555, 261] width 661 height 24
type input "97908 53455"
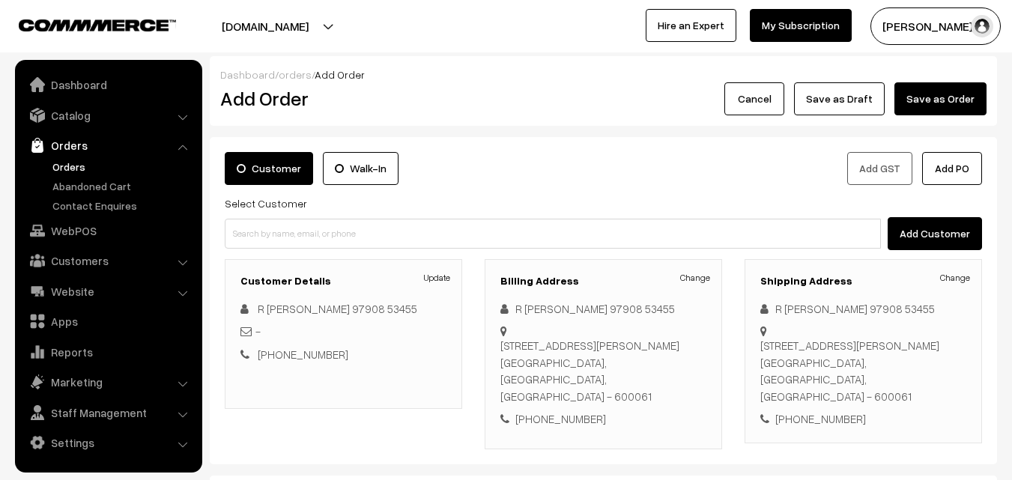
click at [704, 270] on div "Billing Address Change R [PERSON_NAME] 97908 53455 [STREET_ADDRESS][PERSON_NAME…" at bounding box center [604, 354] width 238 height 190
click at [709, 279] on link "Change" at bounding box center [695, 277] width 30 height 13
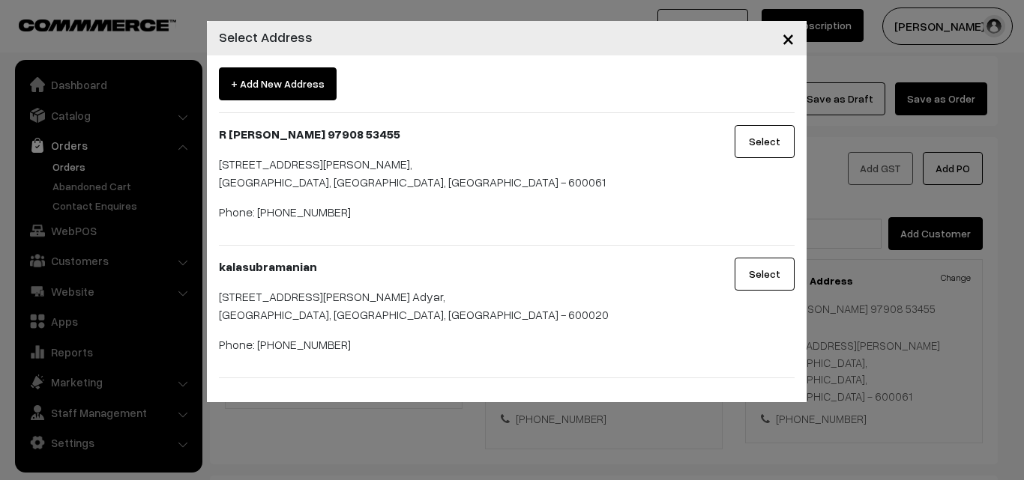
click at [283, 99] on span "+ Add New Address" at bounding box center [278, 83] width 118 height 33
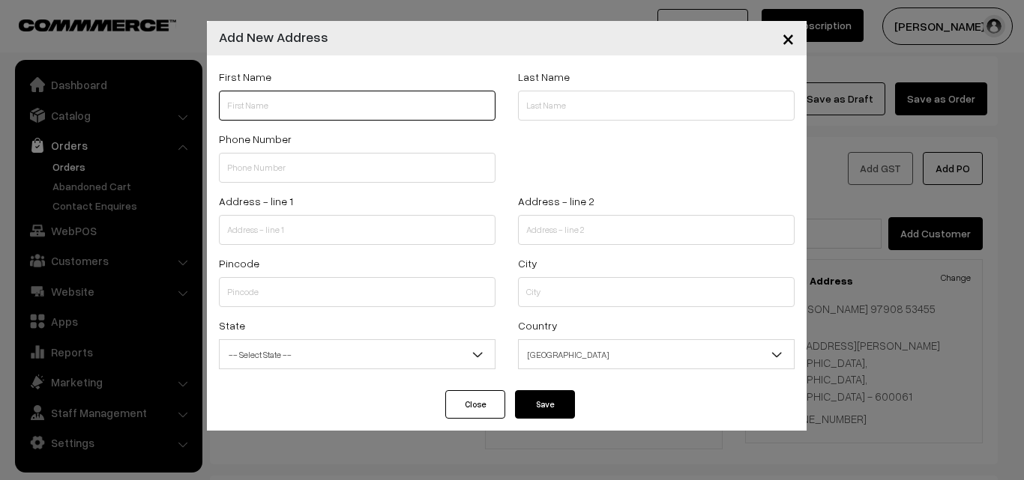
click at [289, 96] on input "text" at bounding box center [357, 106] width 276 height 30
paste input "... V.Viyayakumar"
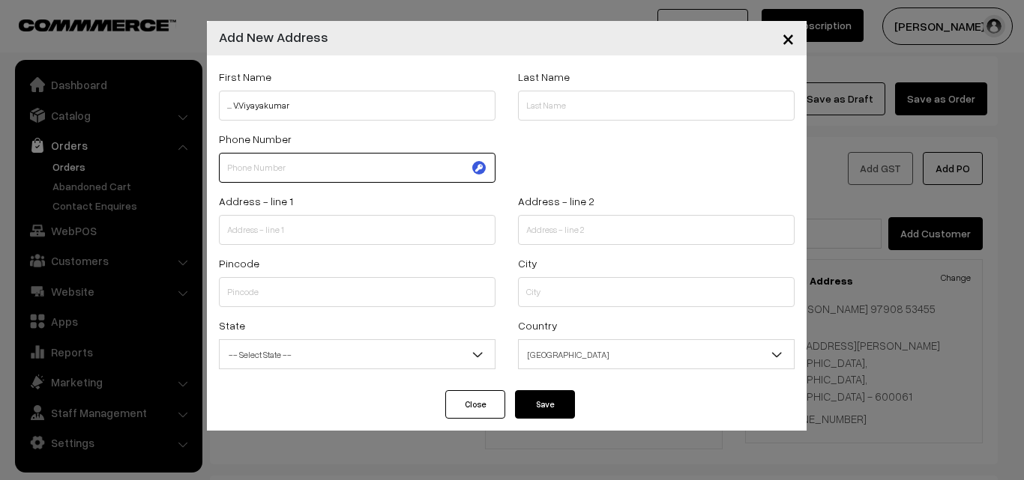
click at [276, 166] on input "text" at bounding box center [357, 168] width 276 height 30
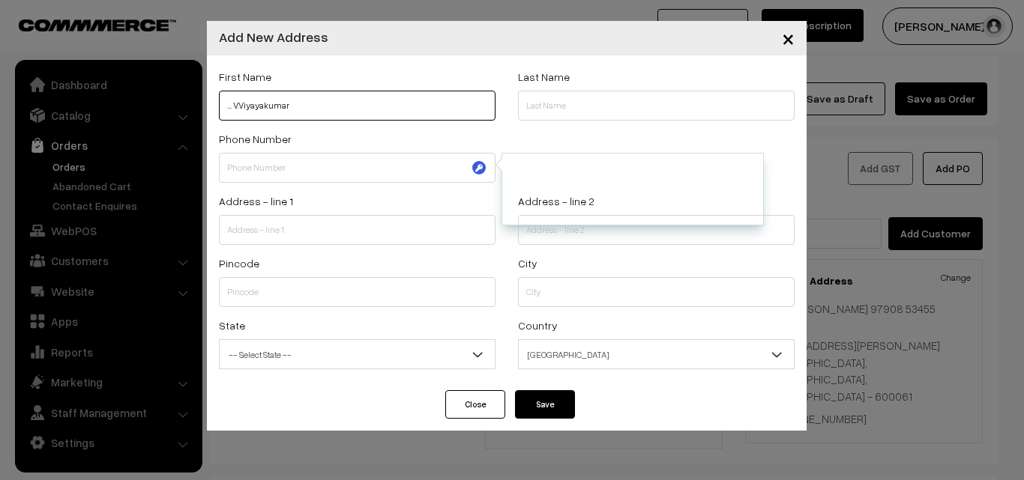
click at [270, 100] on input "... V.Viyayakumar" at bounding box center [357, 106] width 276 height 30
paste input "Kannan"
paste input "9443715372"
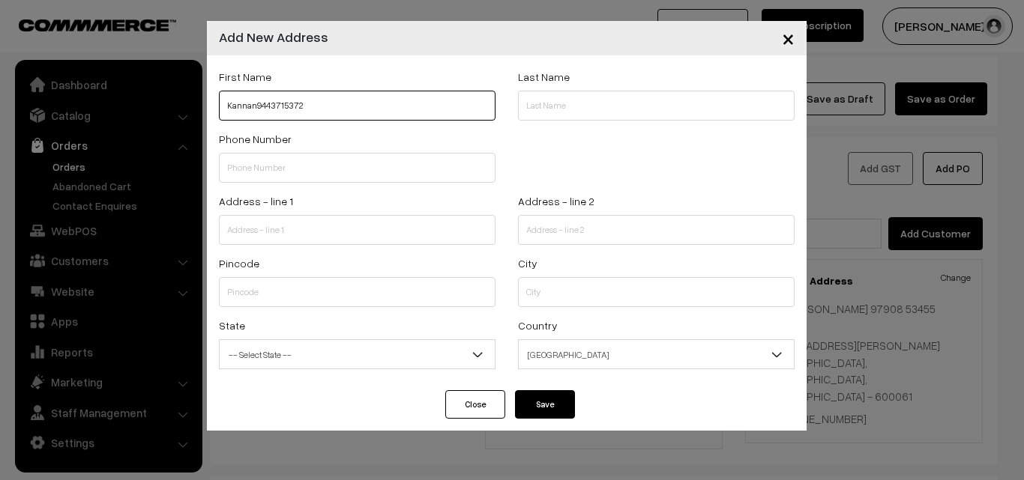
type input "Kannan9443715372"
click at [268, 175] on input "text" at bounding box center [357, 168] width 276 height 30
paste input "9443715372"
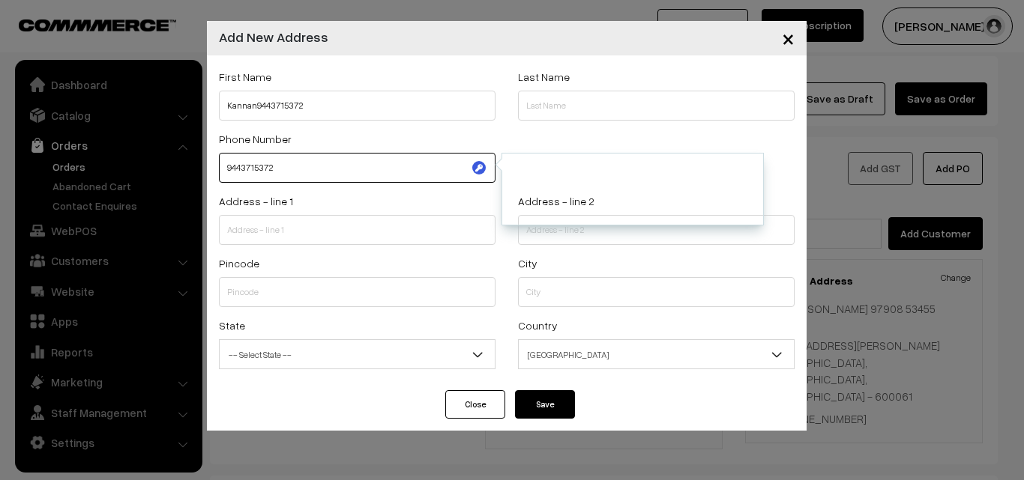
type input "9443715372"
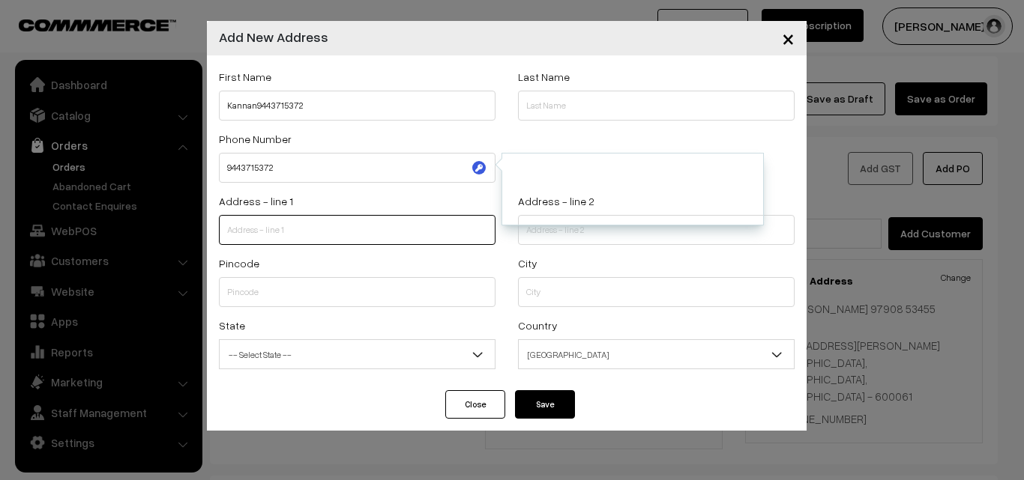
click at [275, 224] on input "text" at bounding box center [357, 230] width 276 height 30
paste input "7/81 north tank street.Nachiyarkoil .612602"
type input "7/81 north tank street.Nachiyarkoil .612602"
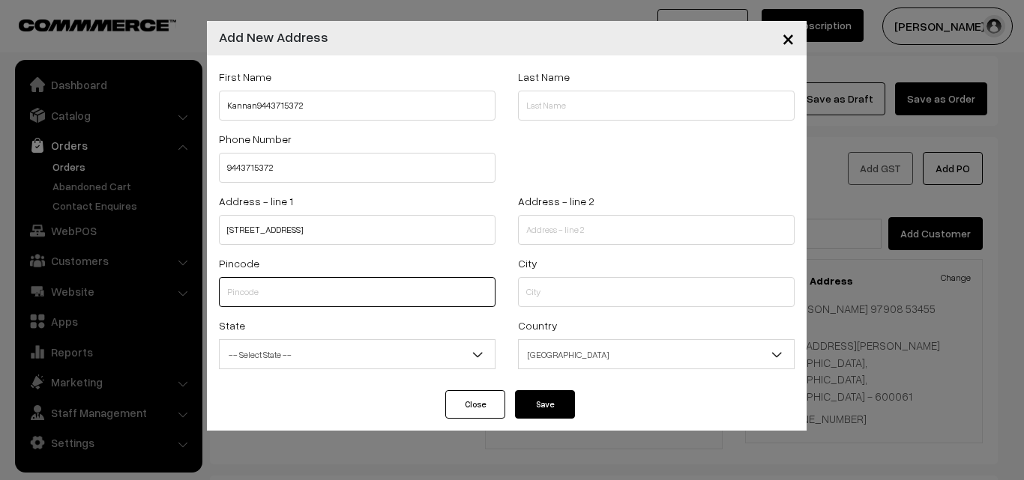
click at [357, 285] on input "text" at bounding box center [357, 292] width 276 height 30
click at [234, 294] on input "6012602" at bounding box center [357, 292] width 276 height 30
paste input "12602"
type input "612602"
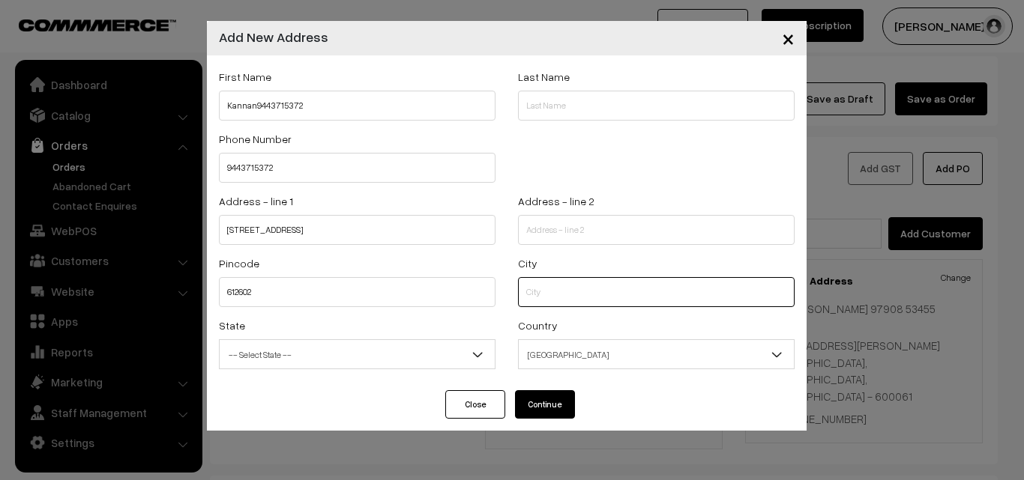
click at [521, 303] on input "text" at bounding box center [656, 292] width 276 height 30
paste input "KOOHUR"
type input "KOOHUR"
click at [324, 351] on span "-- Select State --" at bounding box center [357, 355] width 275 height 26
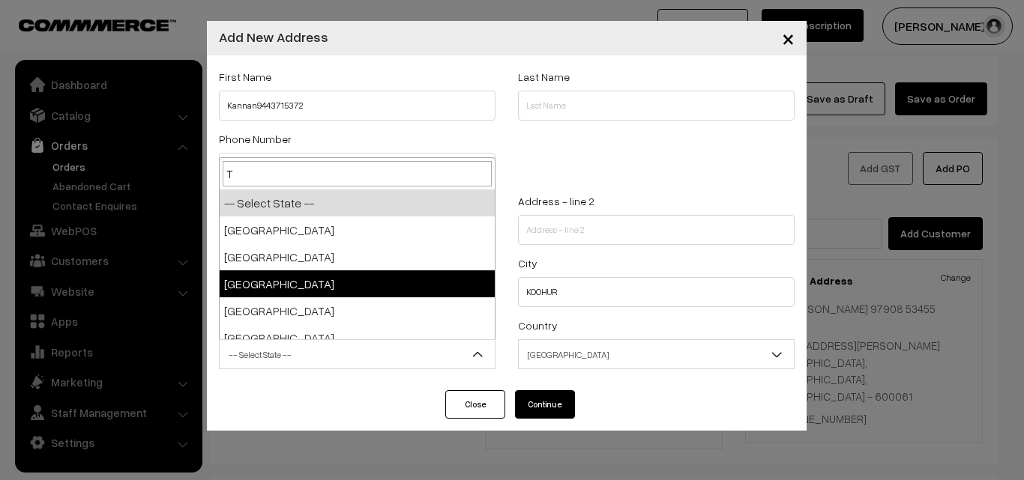
type input "Ta"
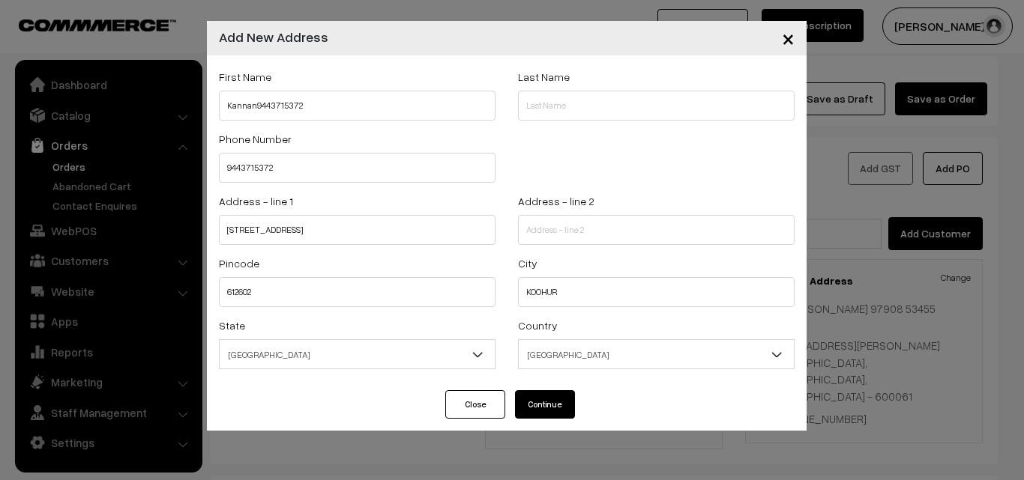
select select "Tamil Nadu"
click at [606, 360] on span "India" at bounding box center [656, 355] width 275 height 26
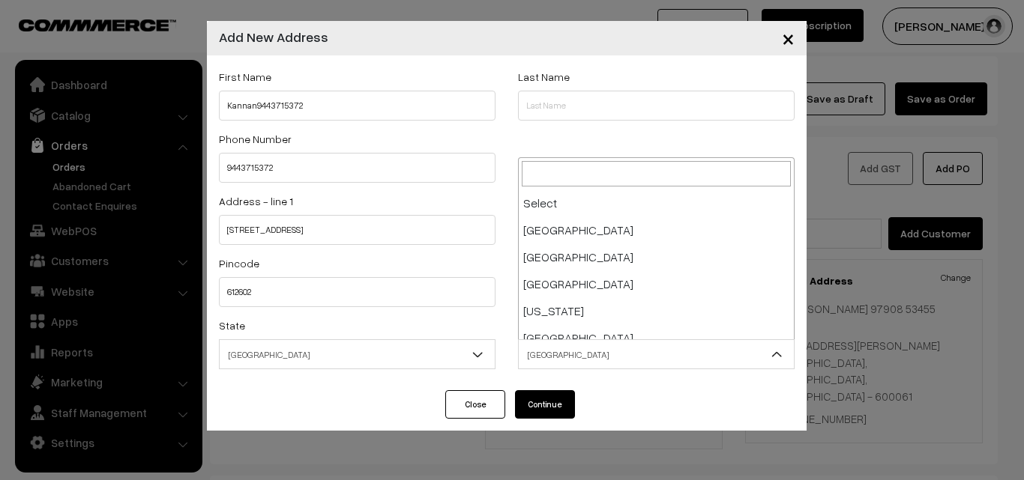
scroll to position [2617, 0]
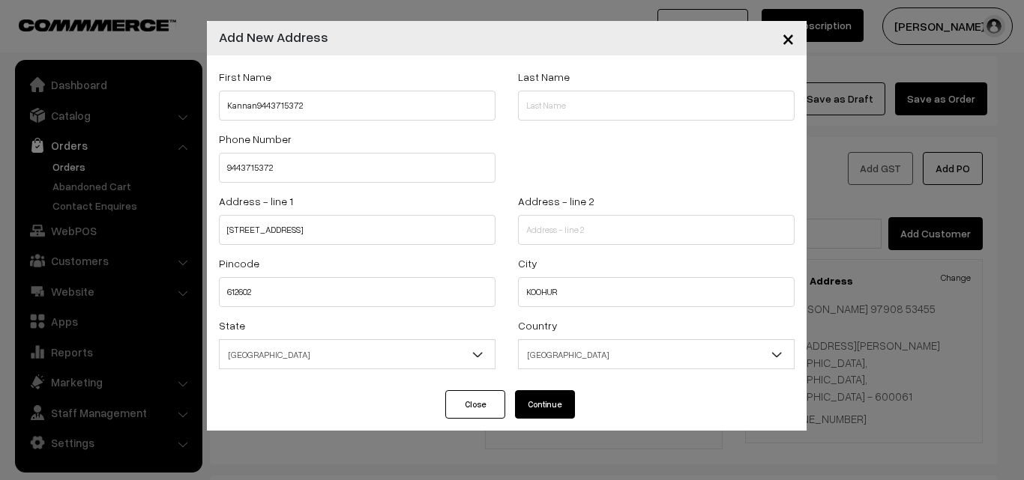
click at [545, 401] on button "Continue" at bounding box center [545, 404] width 60 height 28
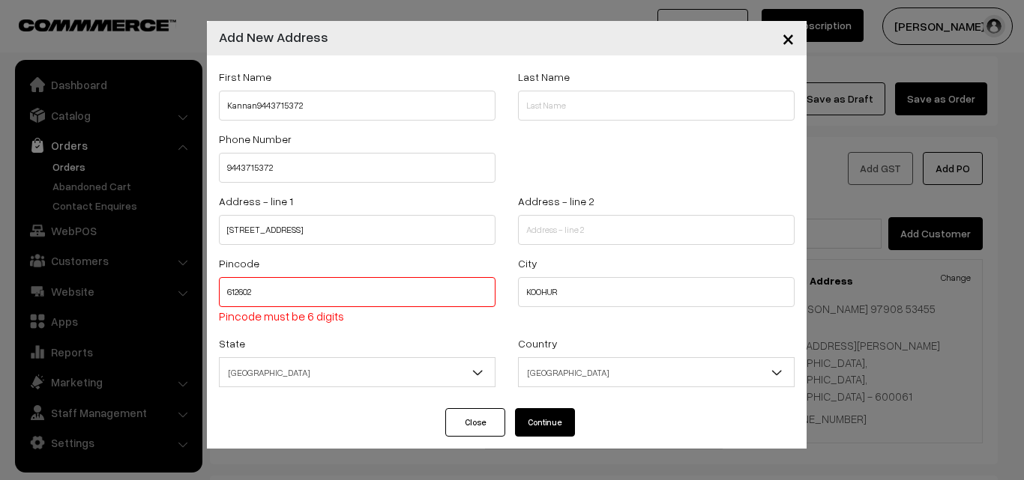
click at [299, 294] on input "612602" at bounding box center [357, 292] width 276 height 30
type input "612602"
type input "Thanjavur"
type input "612602"
click at [546, 417] on button "Continue" at bounding box center [545, 422] width 60 height 28
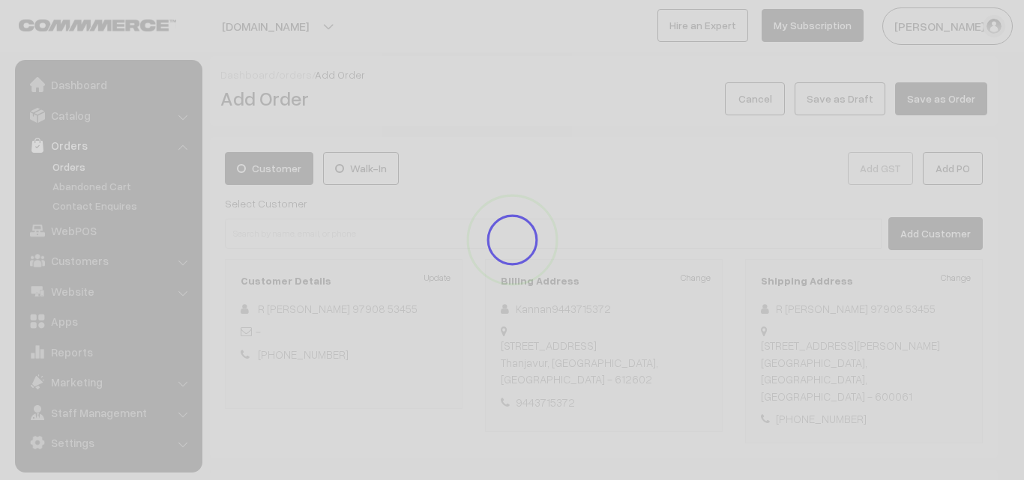
select select
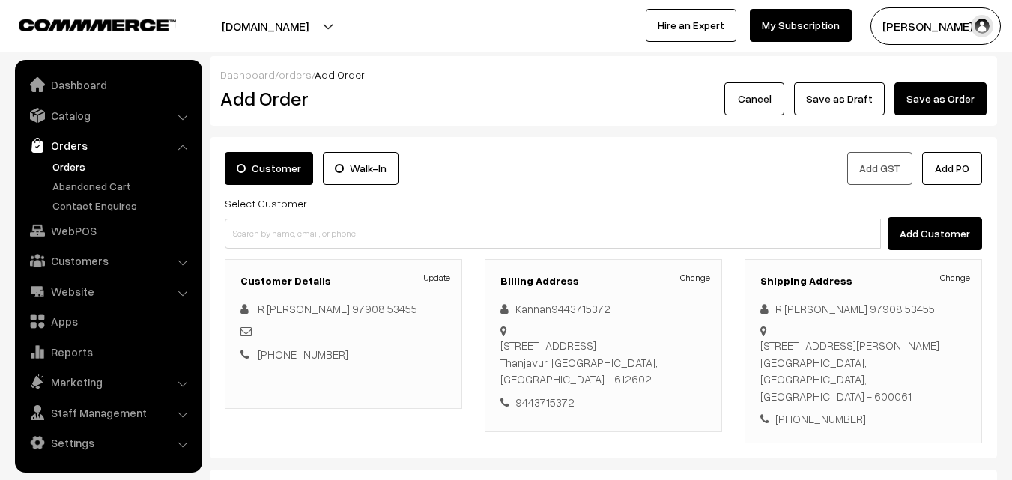
click at [967, 269] on div "Shipping Address Change R SESHAN 97908 53455 40/15 second main road Aiswarya , …" at bounding box center [864, 351] width 238 height 184
click at [964, 274] on link "Change" at bounding box center [955, 277] width 30 height 13
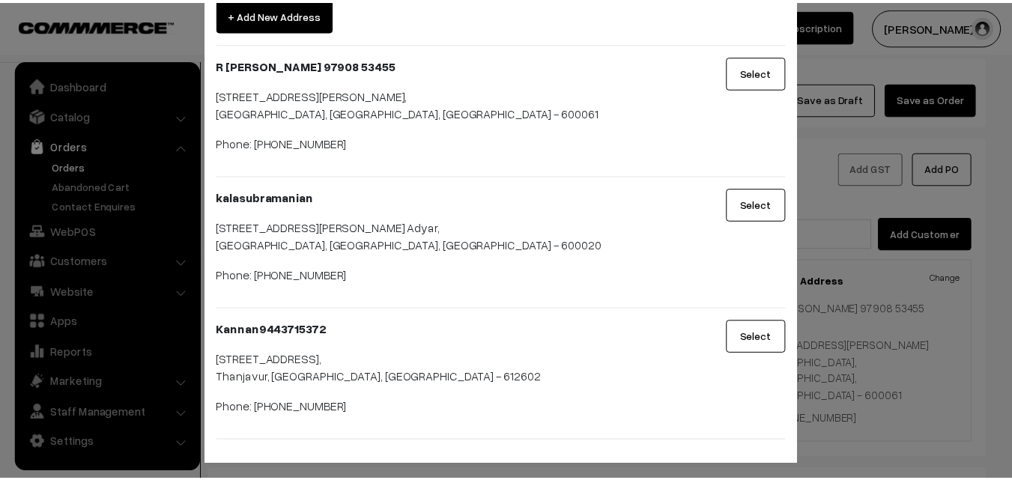
scroll to position [76, 0]
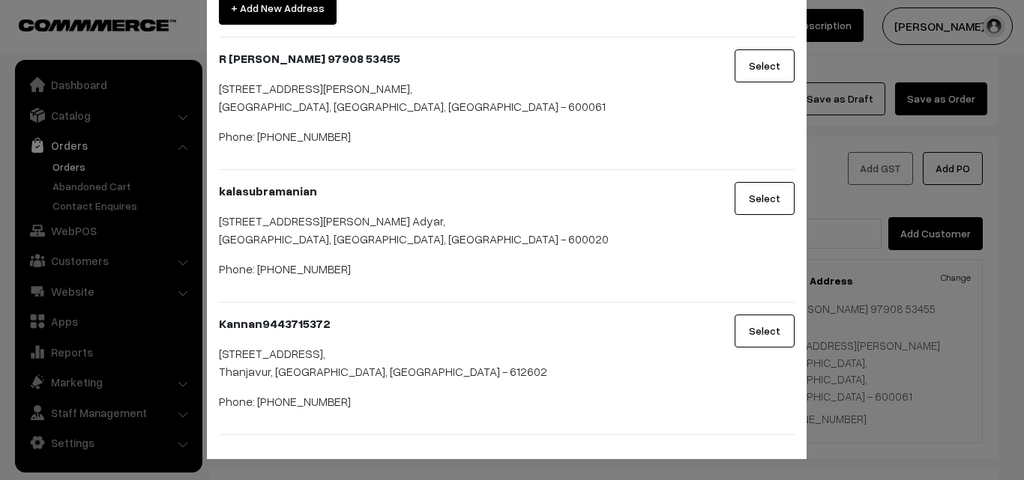
click at [764, 329] on button "Select" at bounding box center [764, 331] width 60 height 33
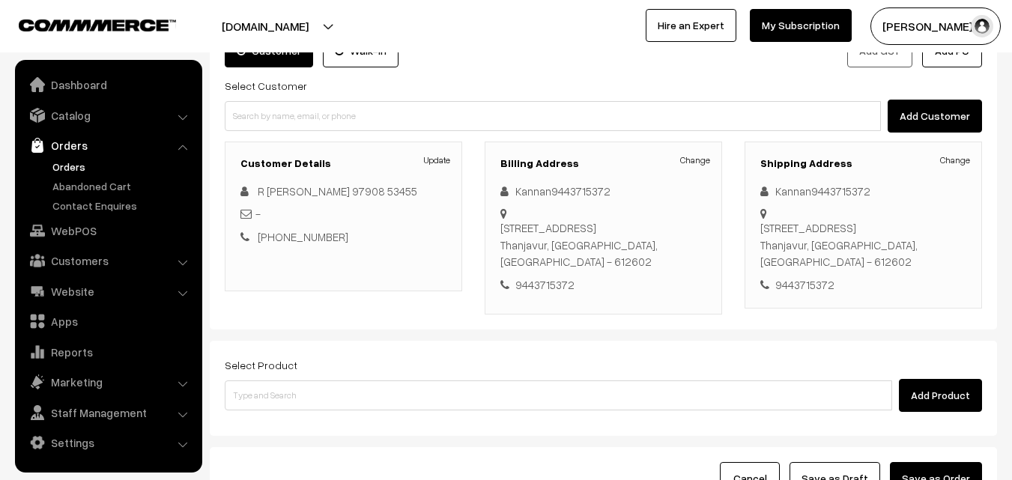
scroll to position [240, 0]
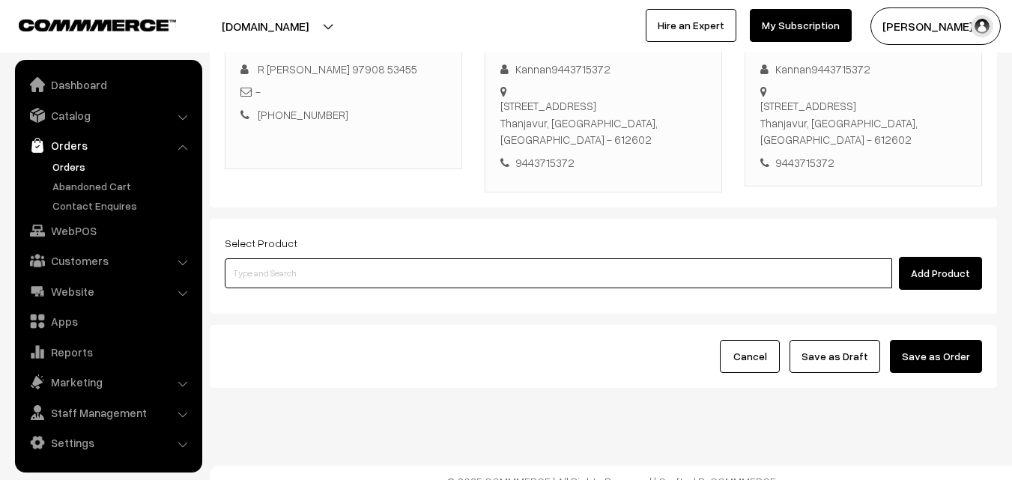
click at [428, 261] on input at bounding box center [559, 274] width 668 height 30
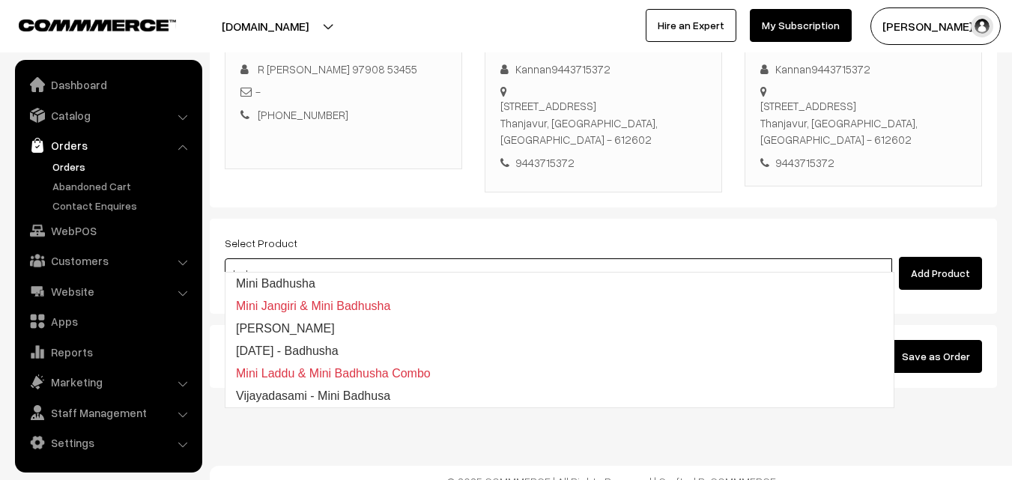
type input "Mini Badhusha"
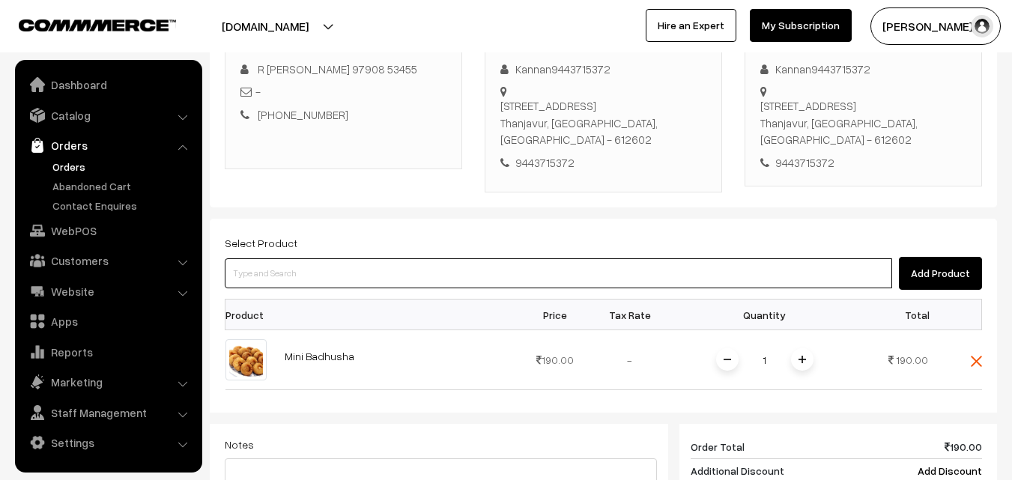
click at [423, 263] on input at bounding box center [559, 274] width 668 height 30
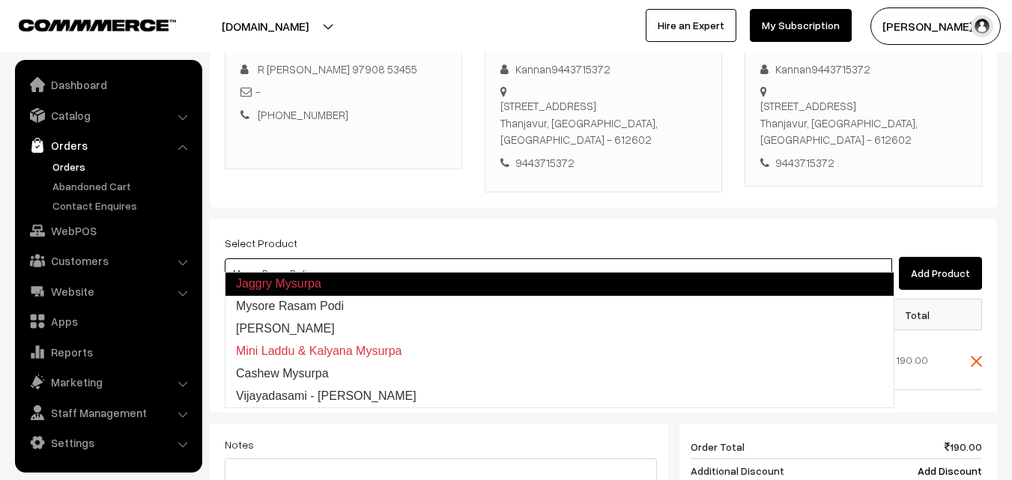
type input "[PERSON_NAME]"
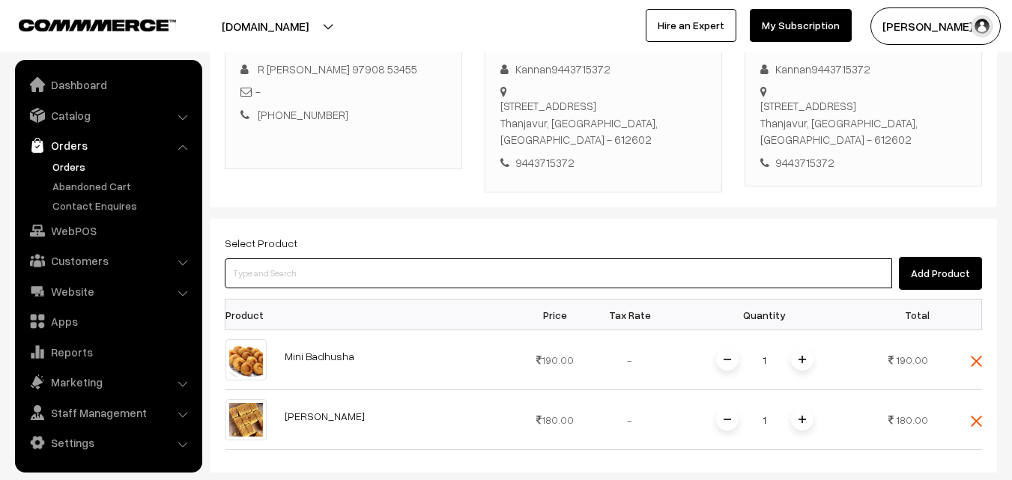
click at [456, 262] on input at bounding box center [559, 274] width 668 height 30
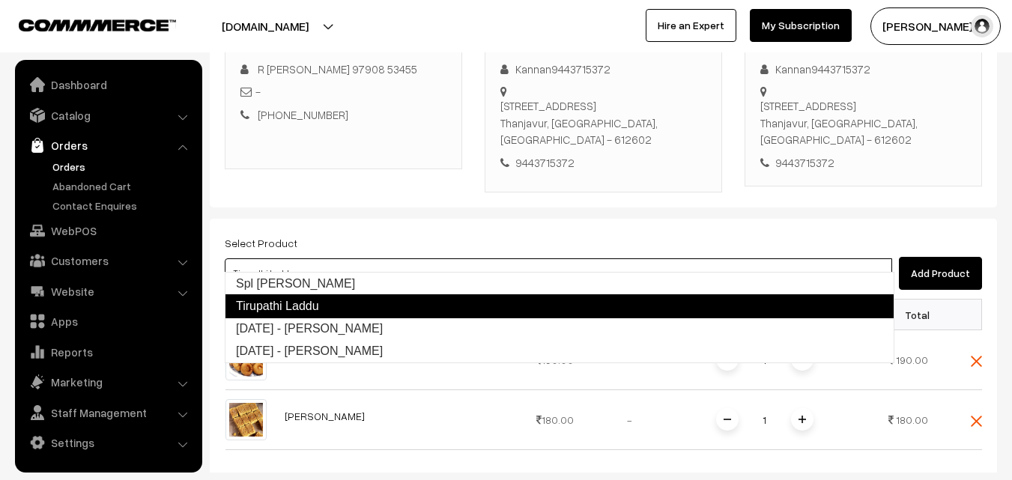
type input "Spl [PERSON_NAME]"
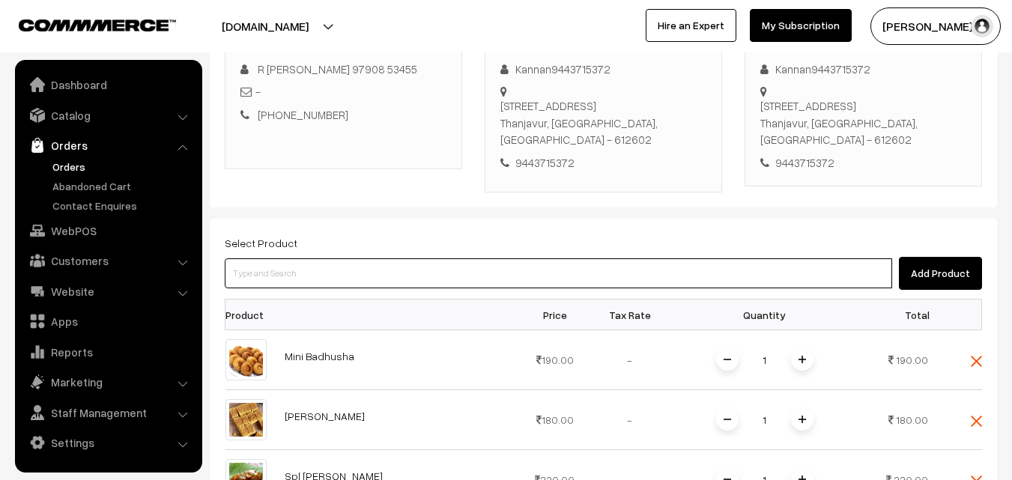
click at [403, 259] on input at bounding box center [559, 274] width 668 height 30
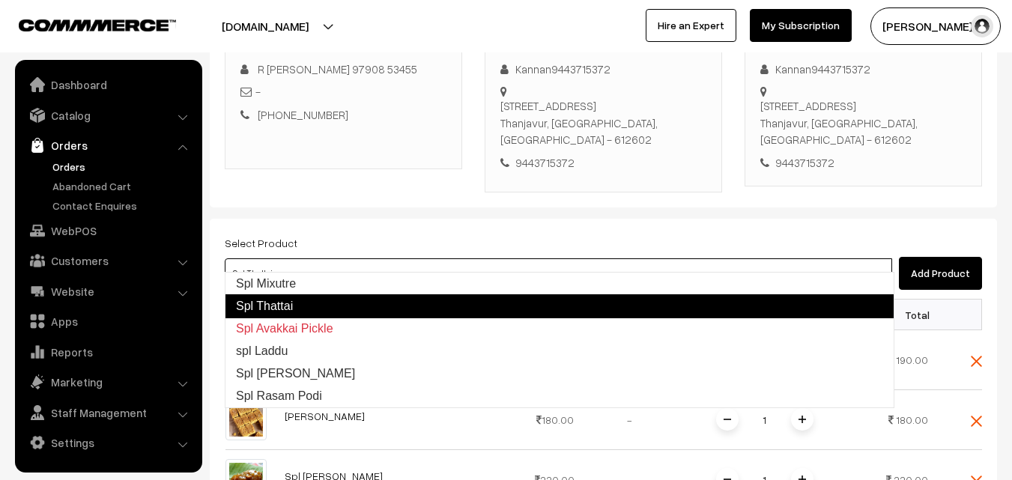
type input "Spl Mixutre"
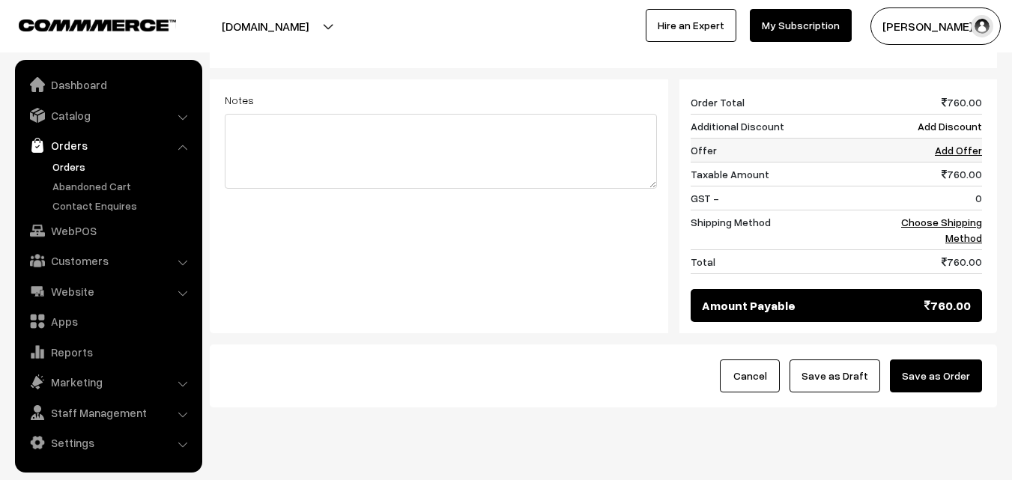
scroll to position [709, 0]
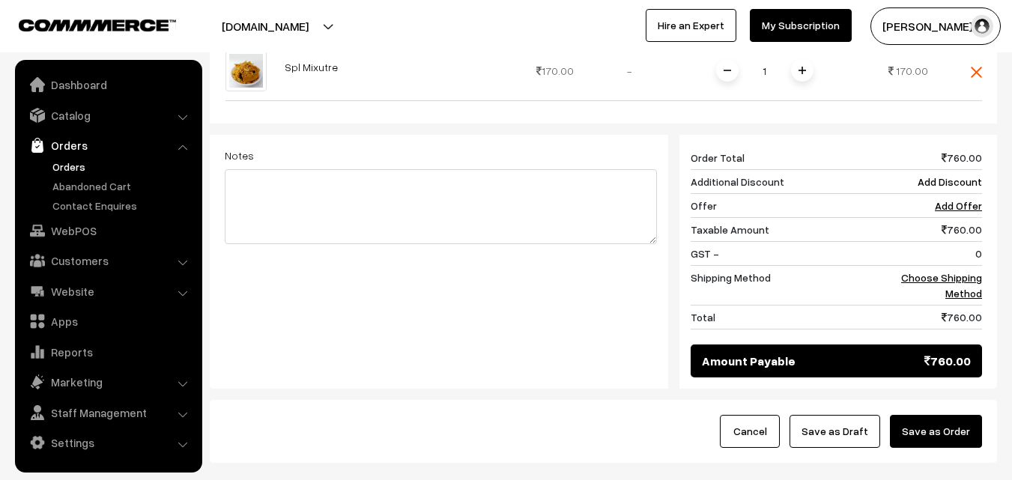
click at [805, 52] on div "annamfood.in Go to Website Switch Store Create New Store sundararajan s… My Pro…" at bounding box center [506, 26] width 1012 height 52
click at [806, 67] on img at bounding box center [802, 70] width 7 height 7
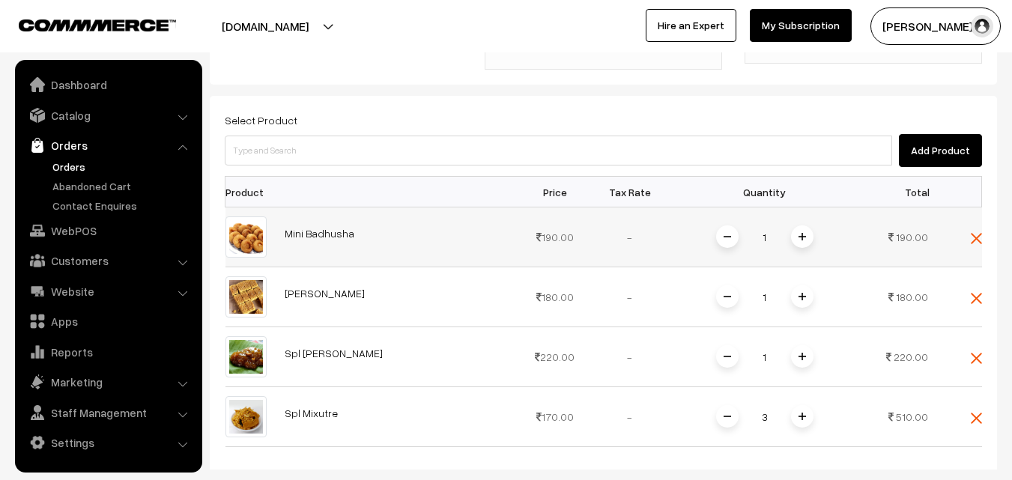
scroll to position [334, 0]
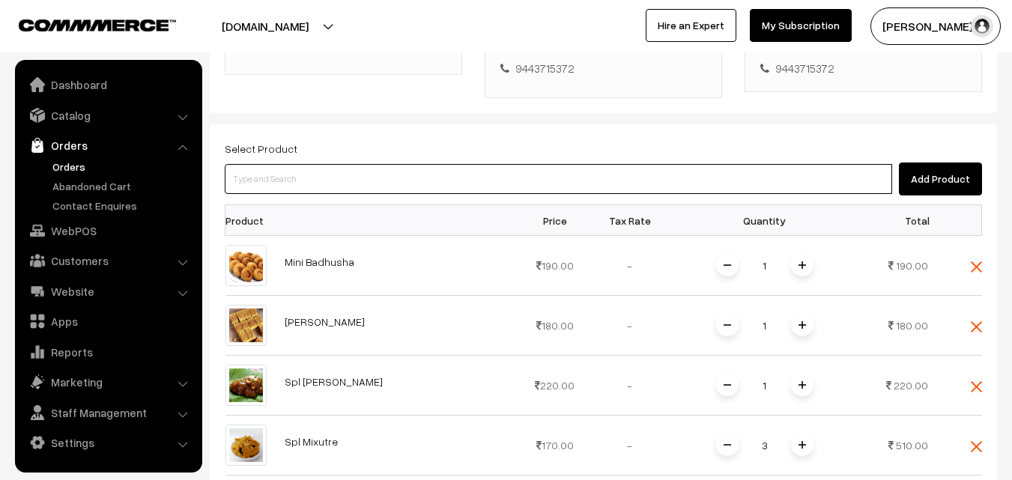
click at [354, 164] on input at bounding box center [559, 179] width 668 height 30
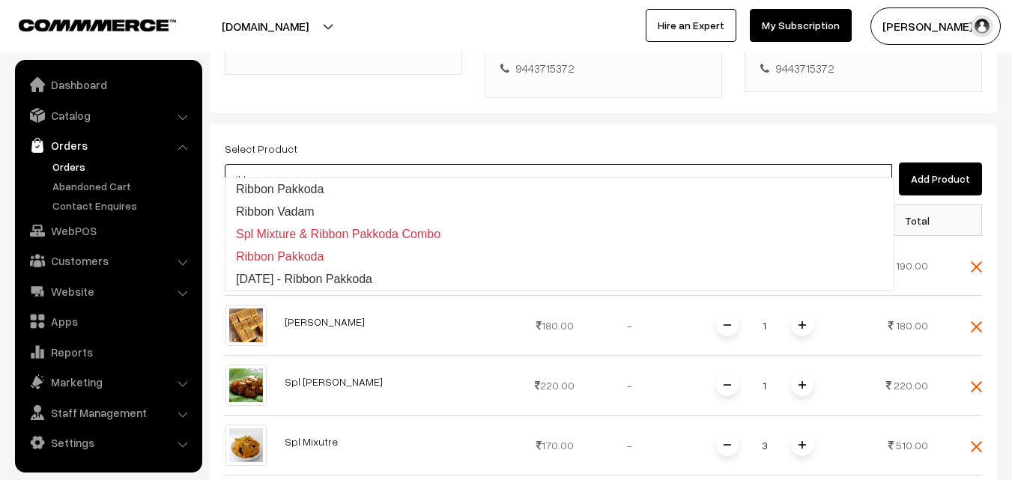
type input "Ribbon Pakkoda"
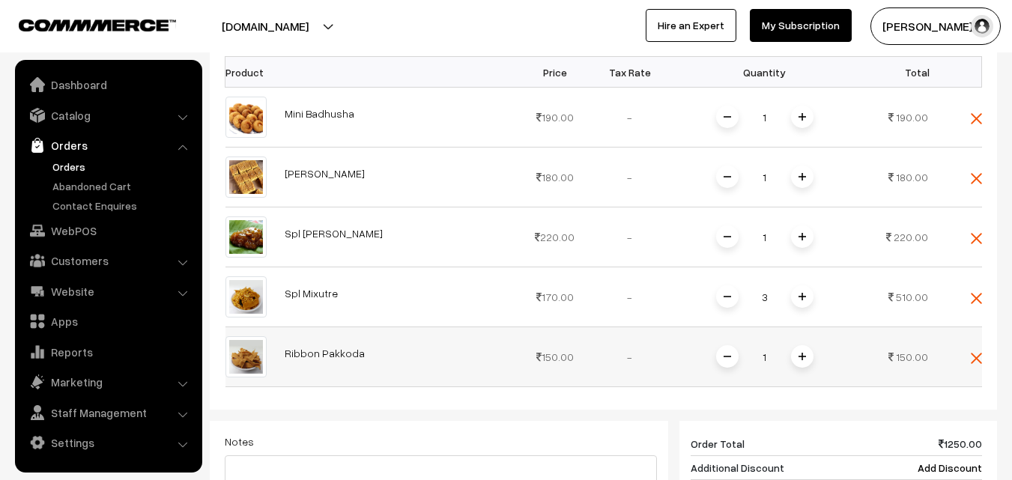
scroll to position [484, 0]
click at [797, 344] on span at bounding box center [802, 355] width 22 height 22
click at [799, 351] on img at bounding box center [802, 354] width 7 height 7
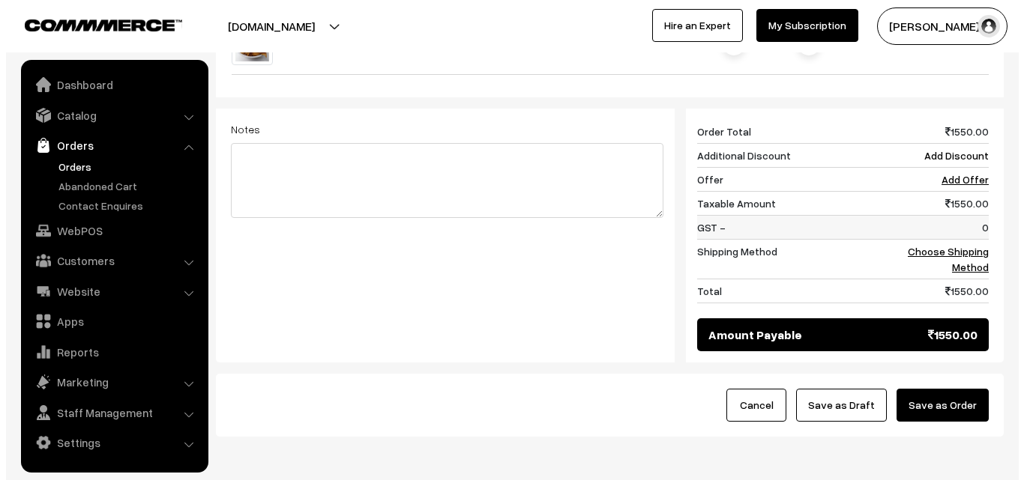
scroll to position [769, 0]
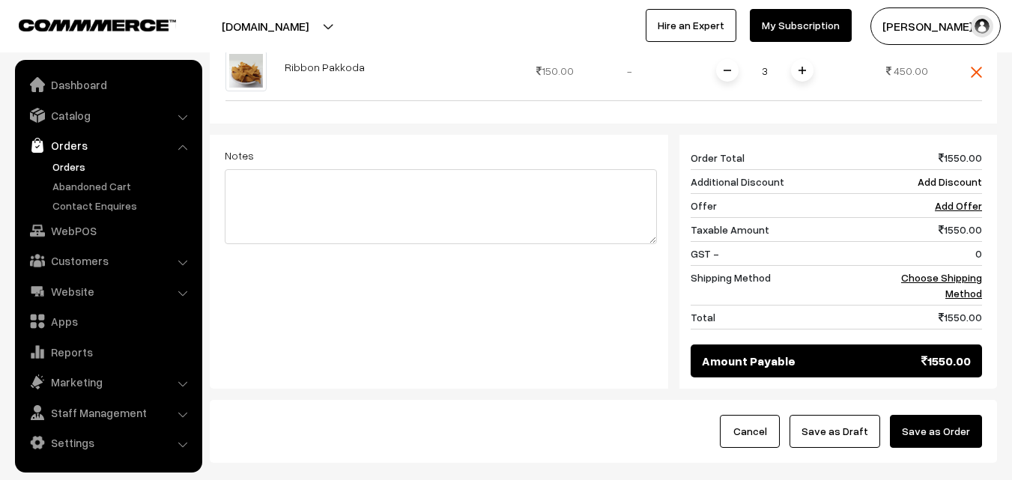
click at [967, 417] on button "Save as Order" at bounding box center [936, 431] width 92 height 33
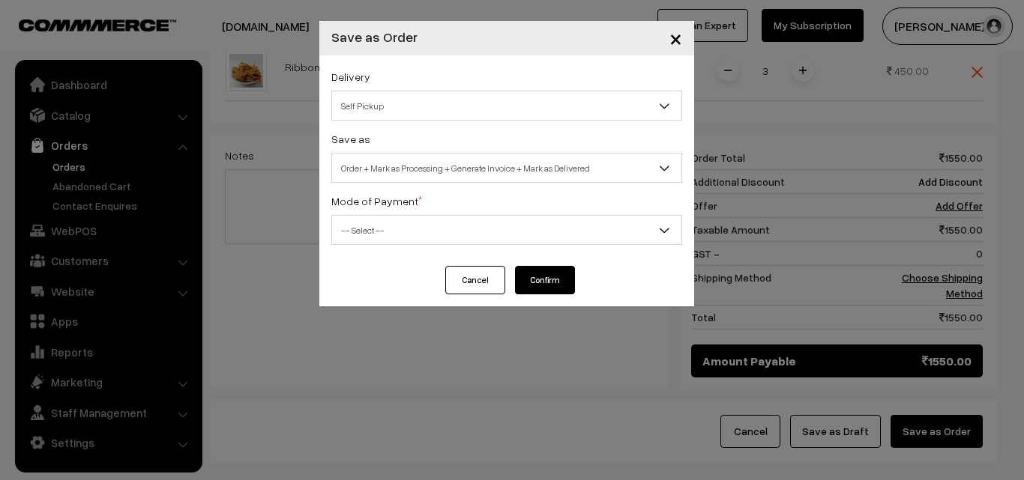
click at [474, 166] on span "Order + Mark as Processing + Generate Invoice + Mark as Delivered" at bounding box center [506, 168] width 349 height 26
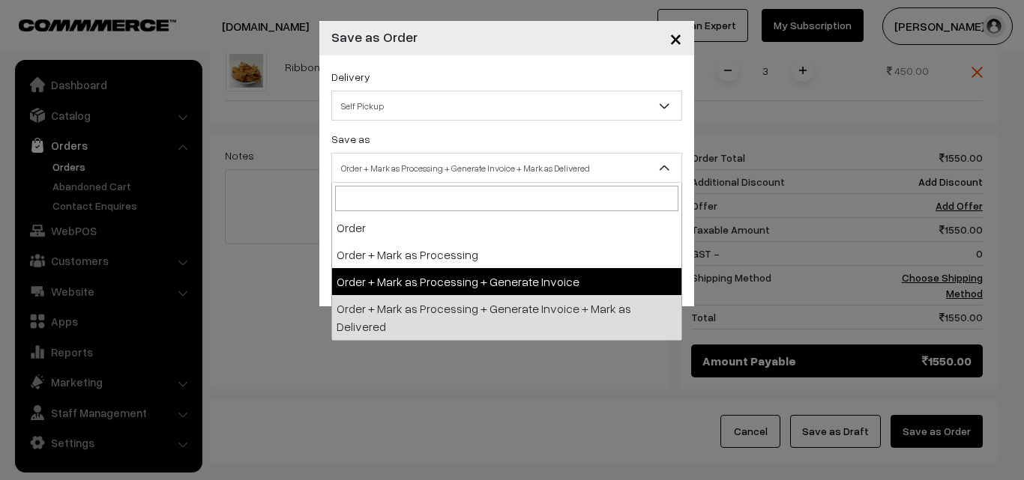
select select "3"
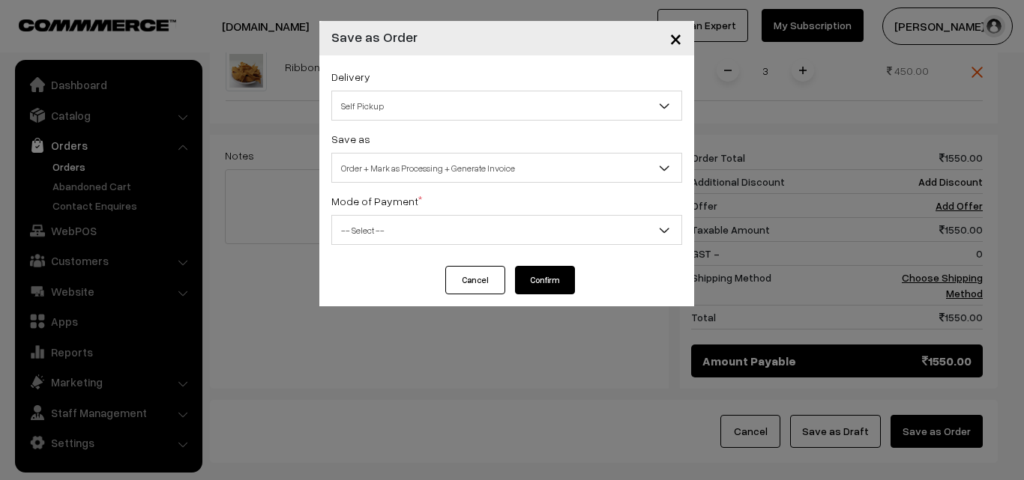
click at [413, 226] on span "-- Select --" at bounding box center [506, 230] width 349 height 26
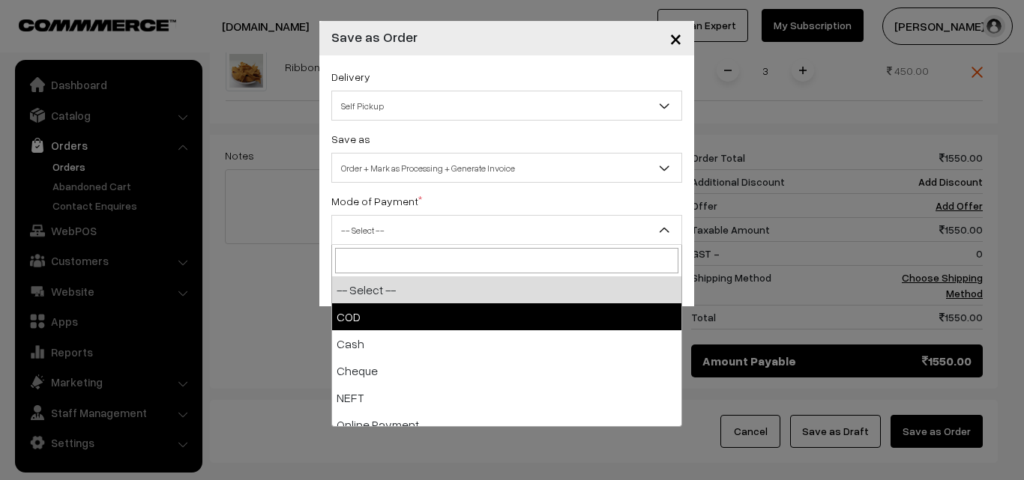
select select "1"
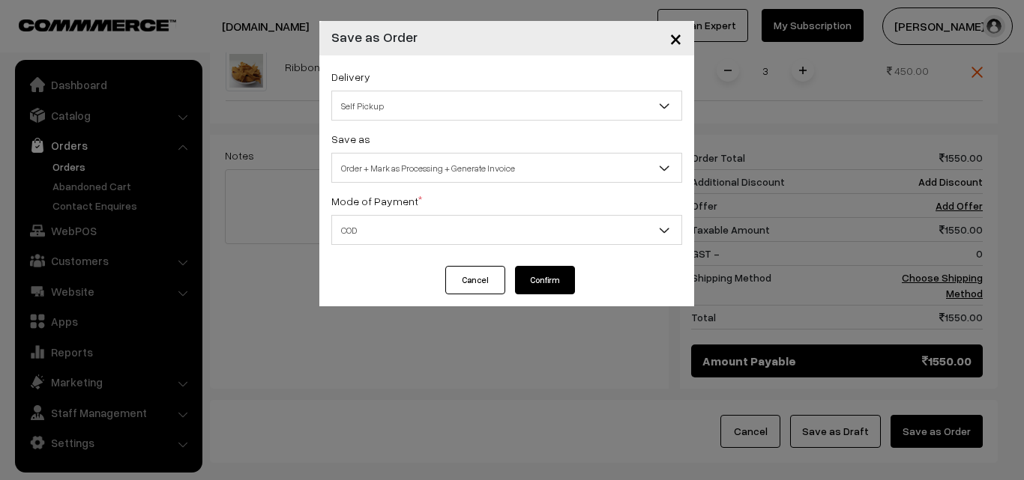
click at [549, 282] on button "Confirm" at bounding box center [545, 280] width 60 height 28
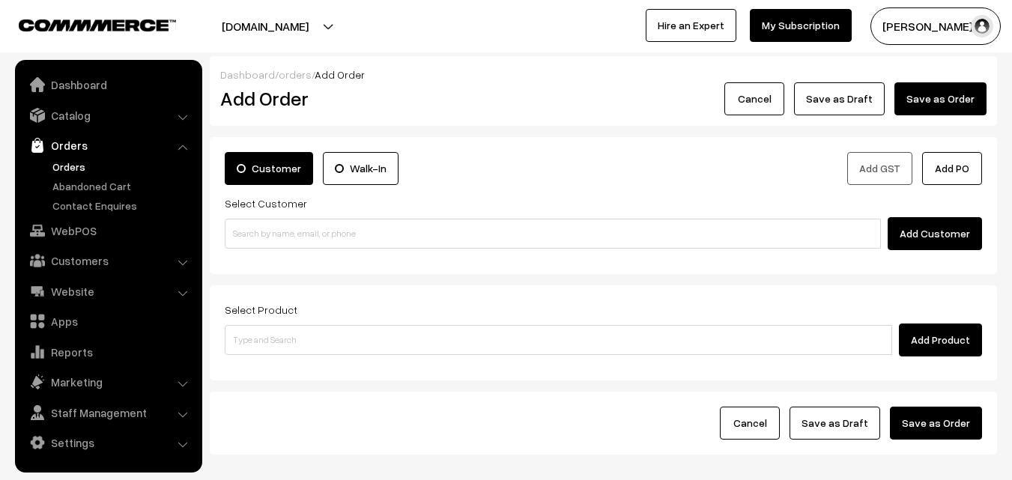
click at [85, 173] on link "Orders" at bounding box center [123, 167] width 148 height 16
click at [84, 163] on link "Orders" at bounding box center [123, 167] width 148 height 16
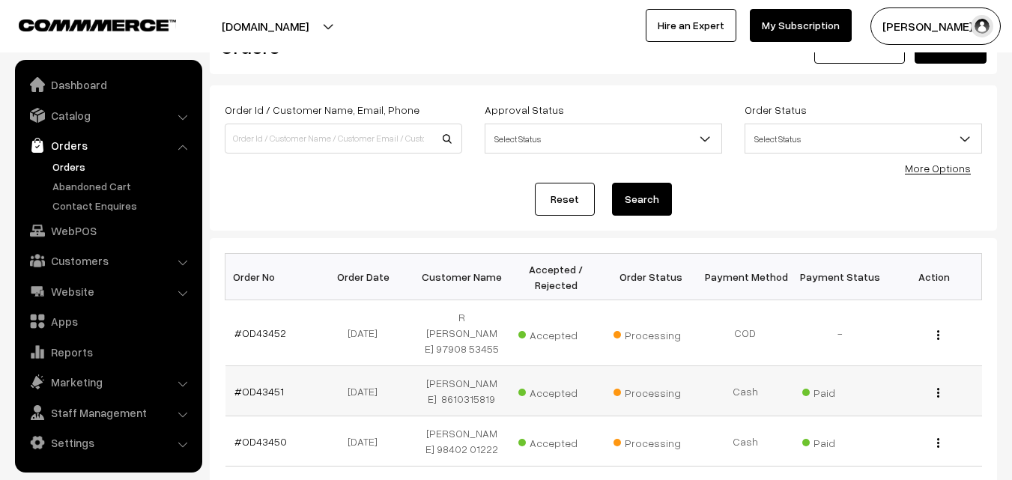
scroll to position [75, 0]
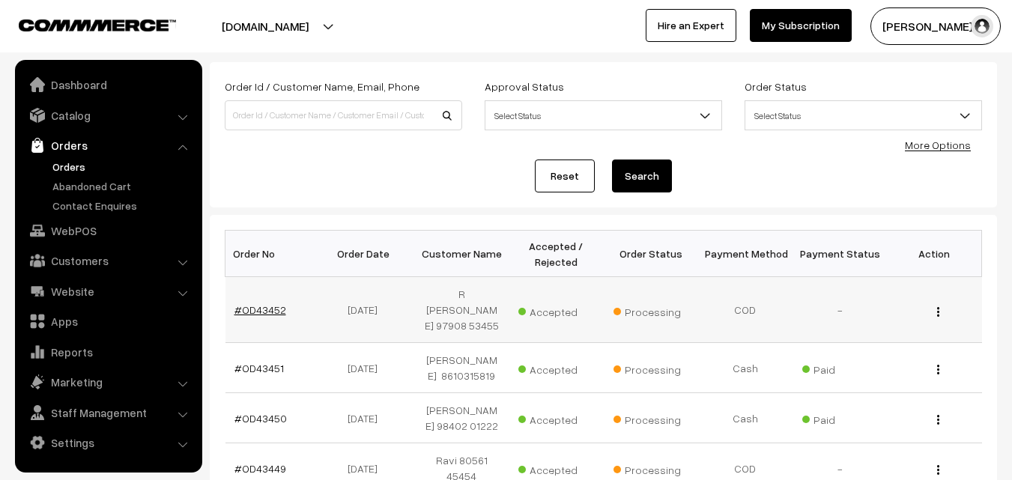
click at [266, 303] on link "#OD43452" at bounding box center [261, 309] width 52 height 13
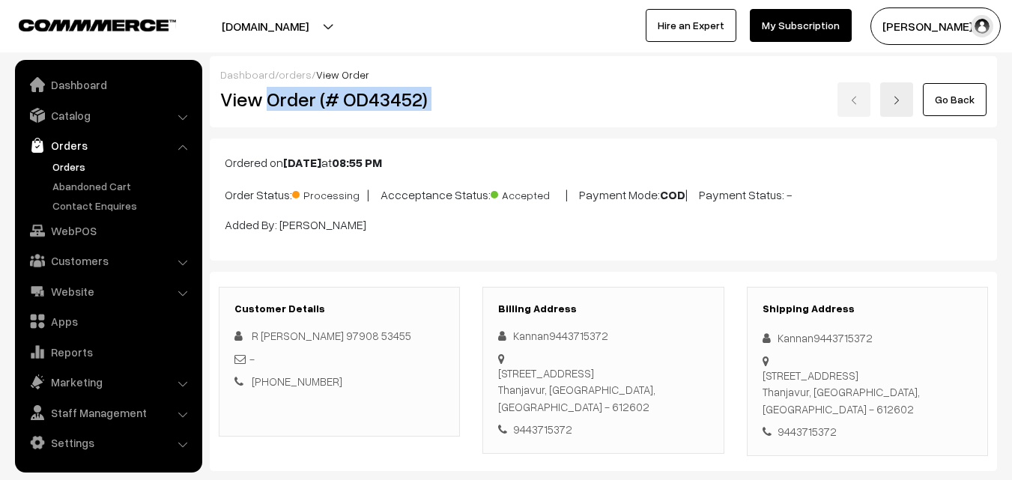
click at [507, 97] on div "View Order (# OD43452) Go Back" at bounding box center [603, 99] width 789 height 34
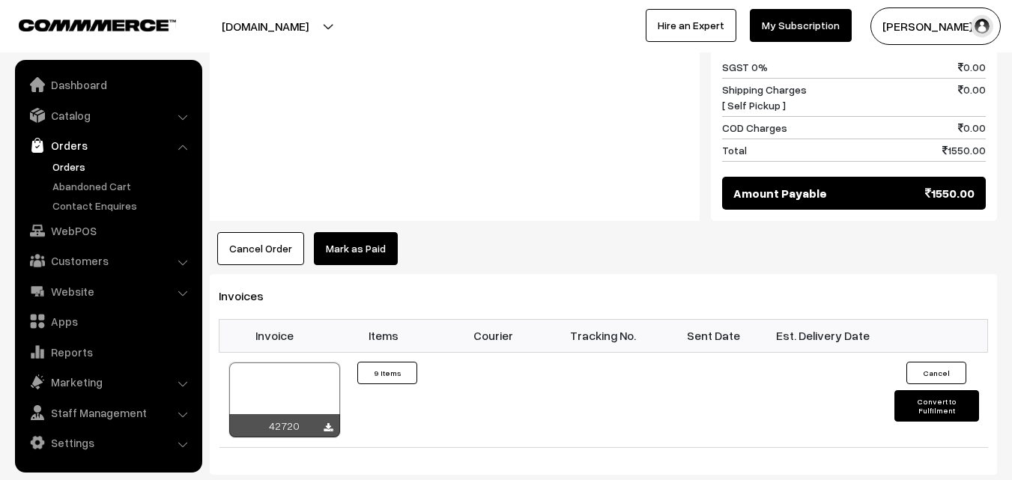
scroll to position [1199, 0]
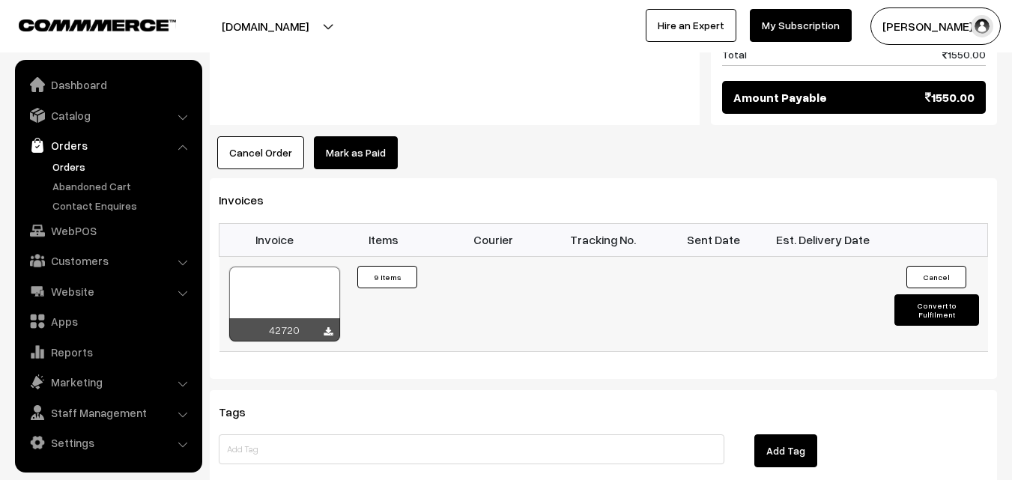
click at [318, 282] on div at bounding box center [284, 304] width 111 height 75
click at [73, 161] on link "Orders" at bounding box center [123, 167] width 148 height 16
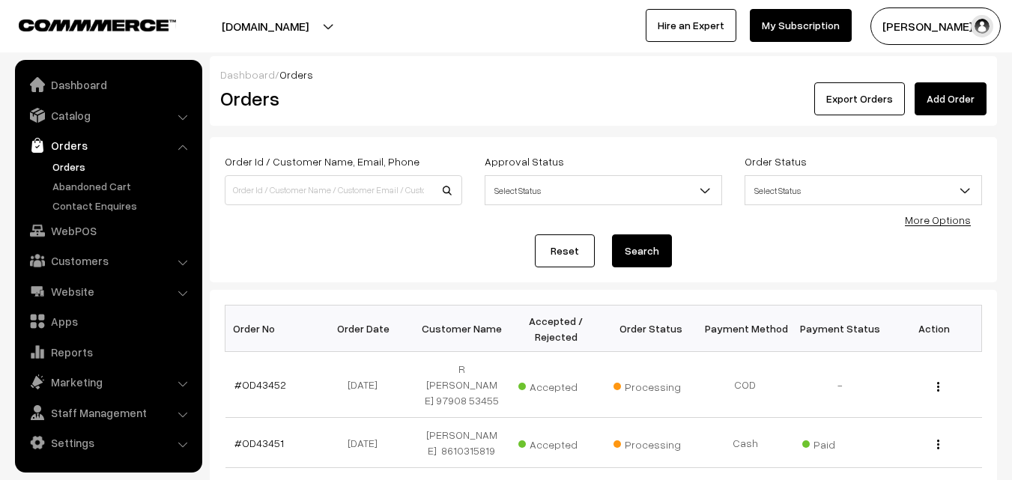
click at [80, 173] on link "Orders" at bounding box center [123, 167] width 148 height 16
click at [70, 161] on link "Orders" at bounding box center [123, 167] width 148 height 16
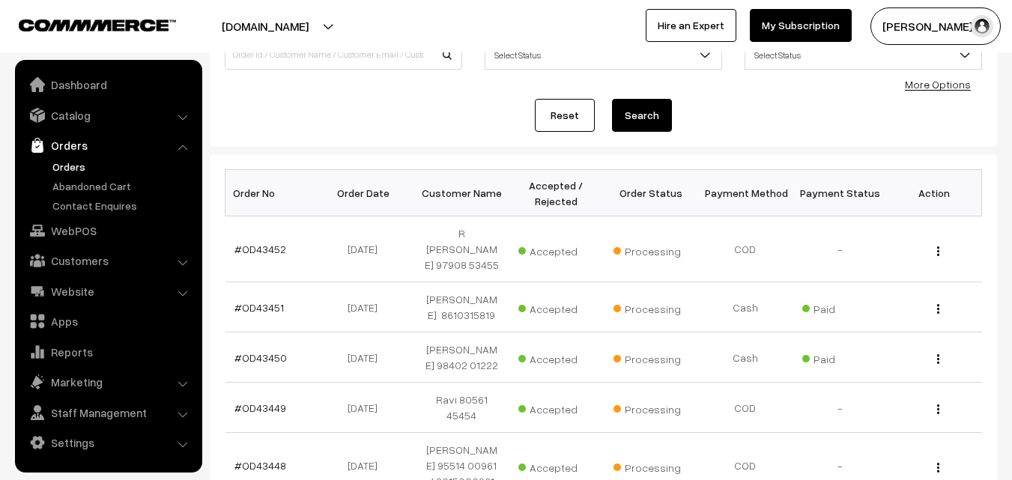
scroll to position [150, 0]
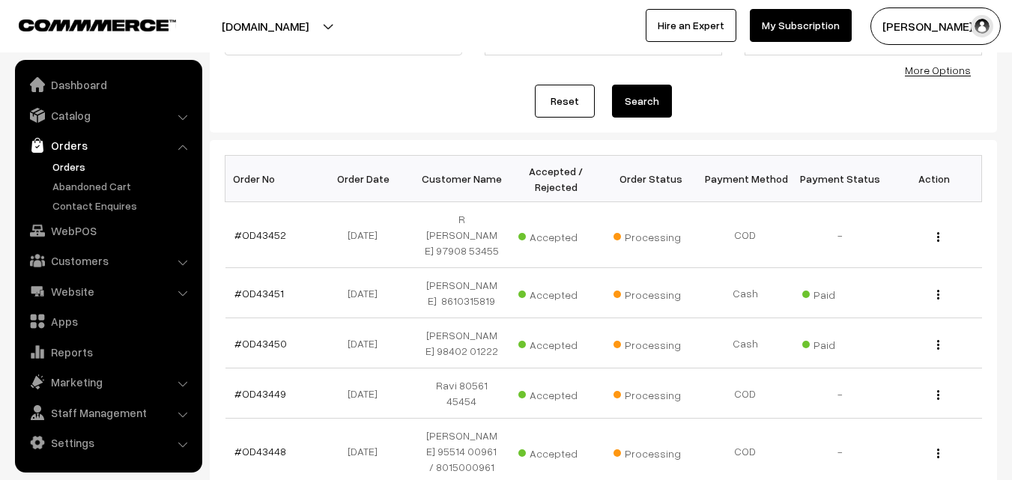
click at [79, 160] on link "Orders" at bounding box center [123, 167] width 148 height 16
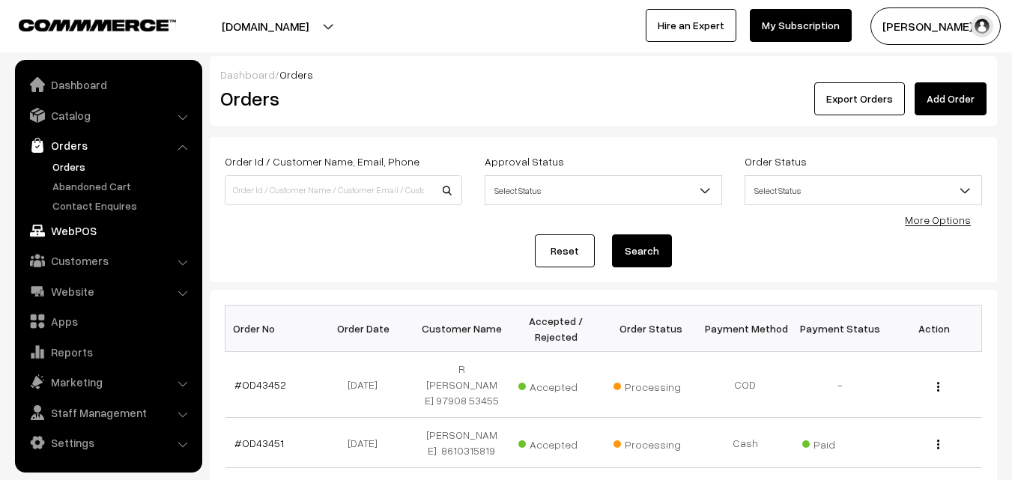
click at [81, 240] on link "WebPOS" at bounding box center [108, 230] width 178 height 27
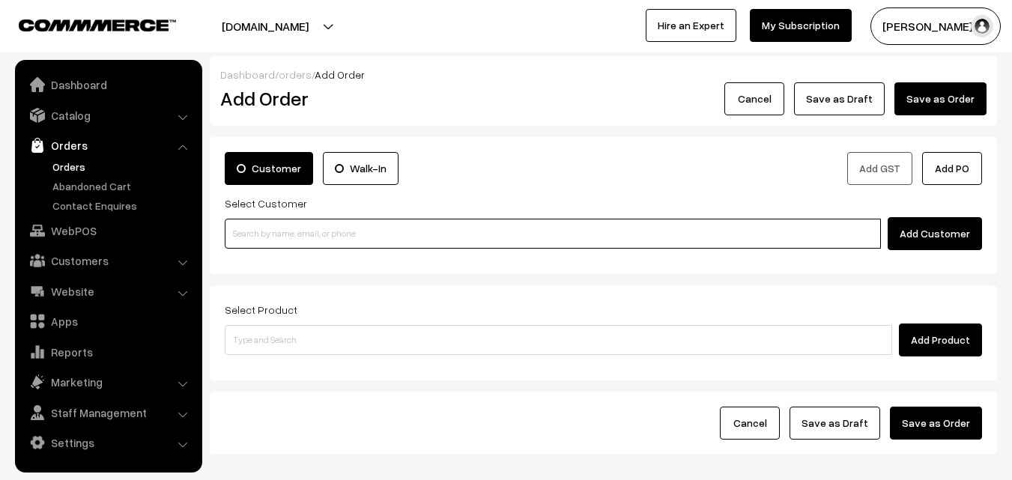
click at [328, 241] on input at bounding box center [553, 234] width 656 height 30
paste input "9790451876"
type input "9790451876"
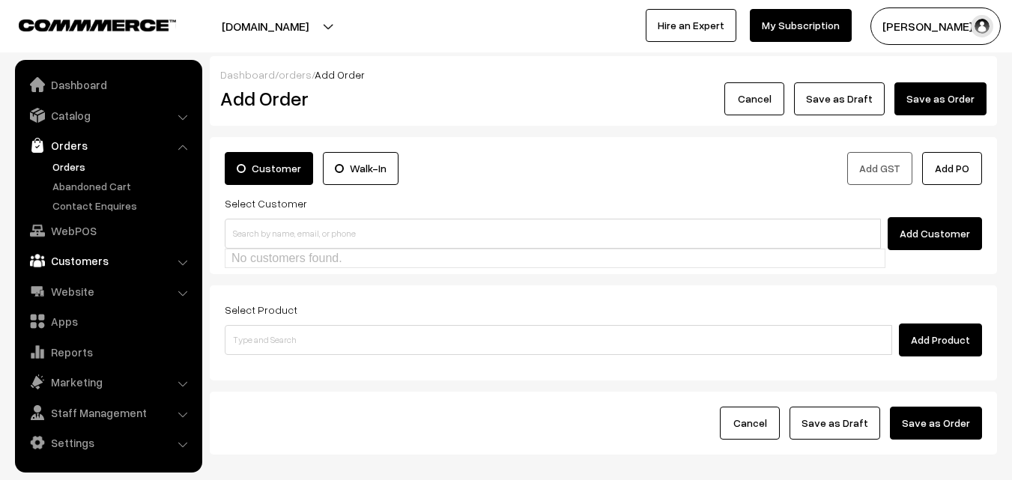
click at [111, 270] on link "Customers" at bounding box center [108, 260] width 178 height 27
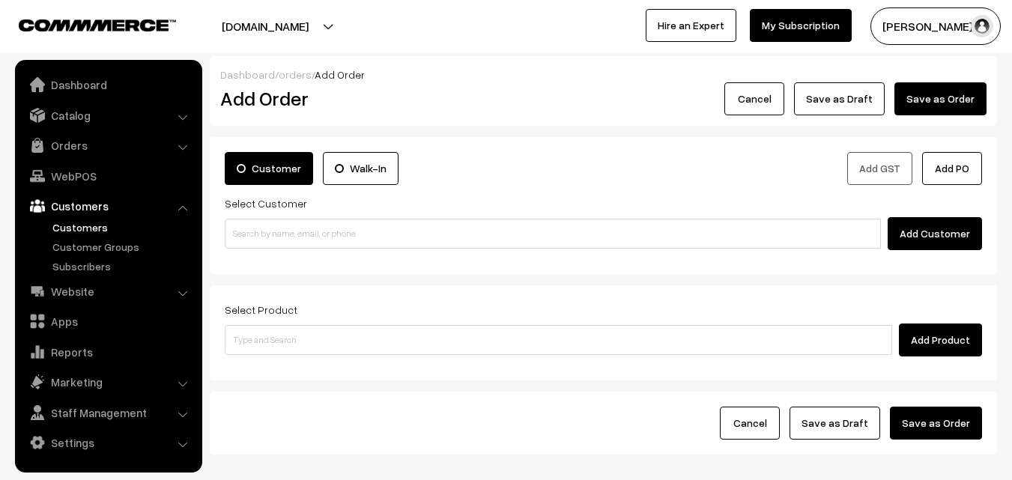
click at [103, 228] on link "Customers" at bounding box center [123, 228] width 148 height 16
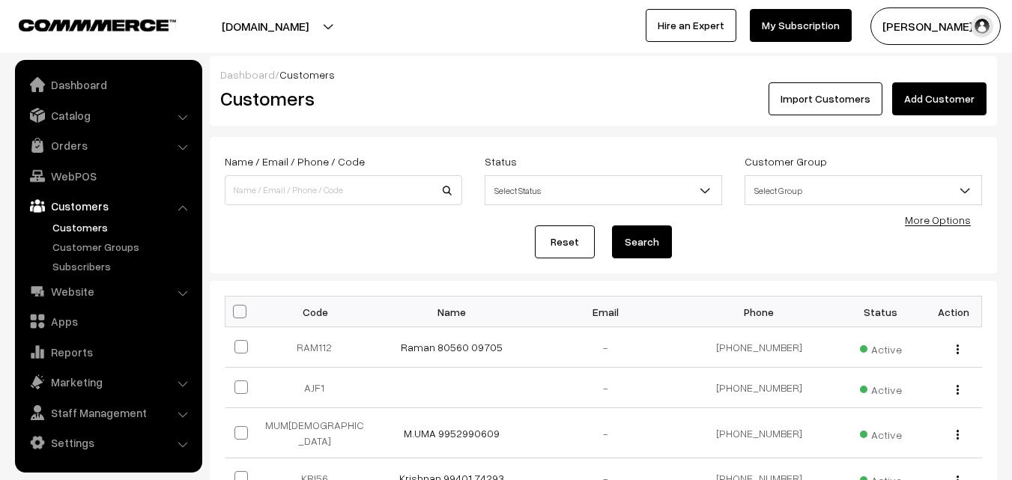
click at [955, 100] on link "Add Customer" at bounding box center [939, 98] width 94 height 33
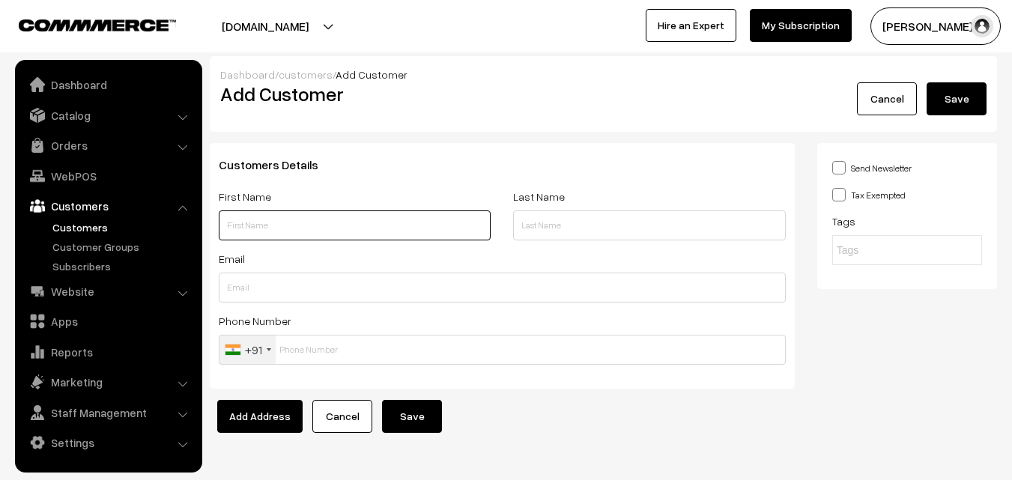
paste input "K.Janardhanan"
type input "K.Janardhanan"
paste input "9790451876"
type input "9790451876"
click at [304, 214] on input "K.Janardhanan" at bounding box center [355, 226] width 272 height 30
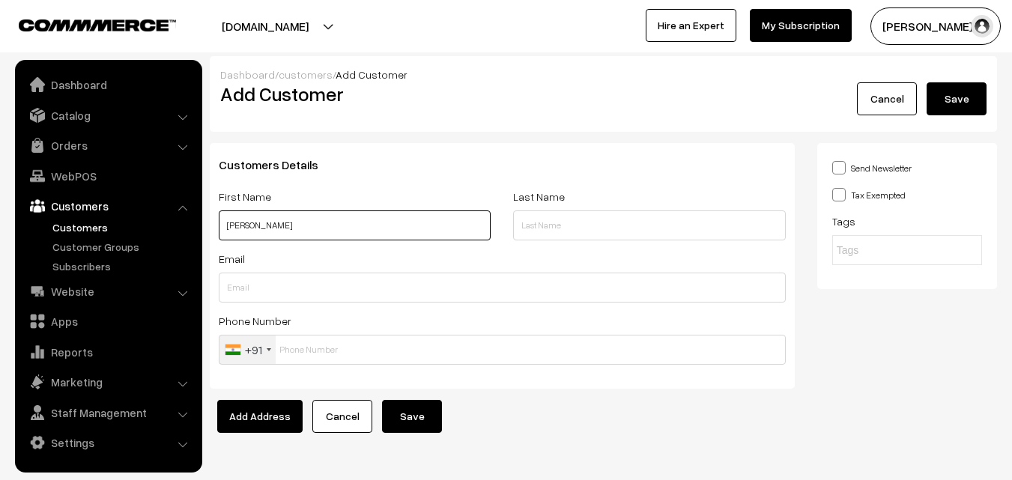
paste input "9790451876"
type input "K.Janardhanan 9790451876"
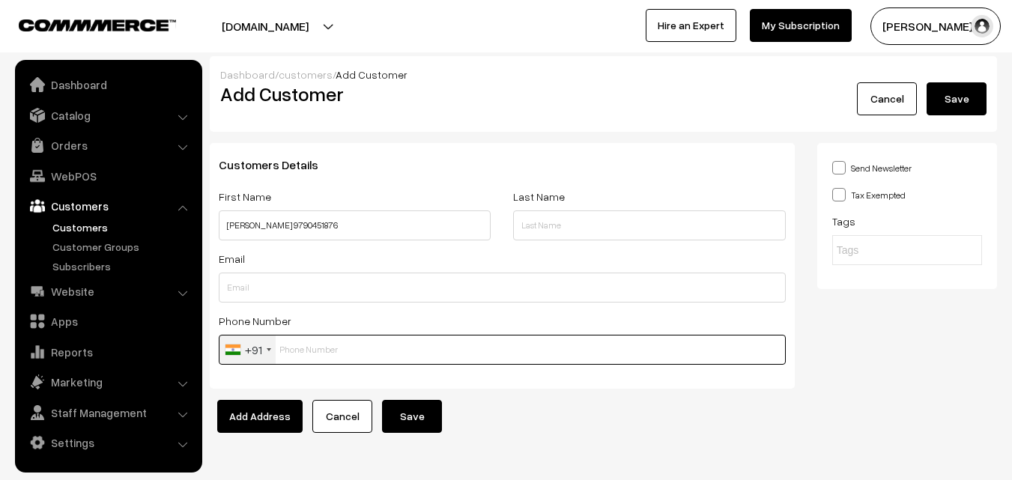
click at [291, 342] on input "text" at bounding box center [502, 350] width 567 height 30
paste input "9790451876"
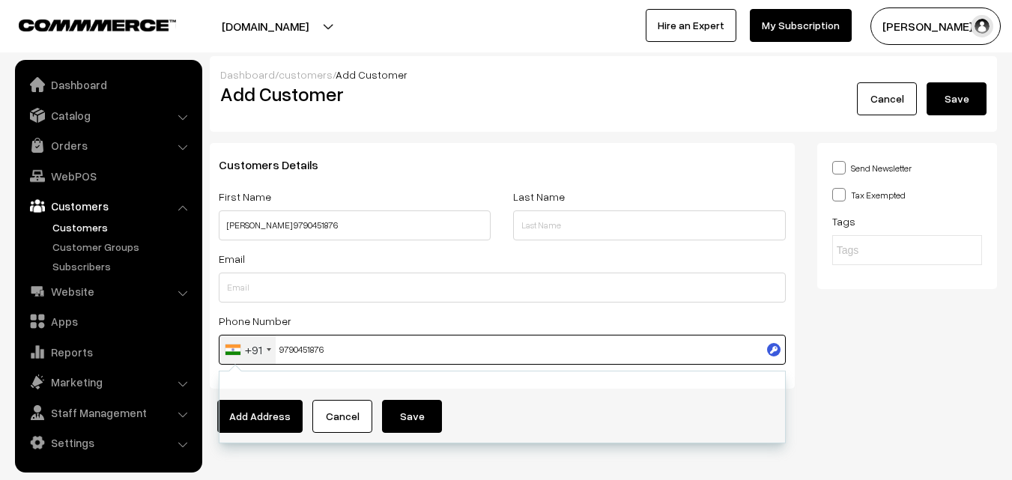
type input "9790451876"
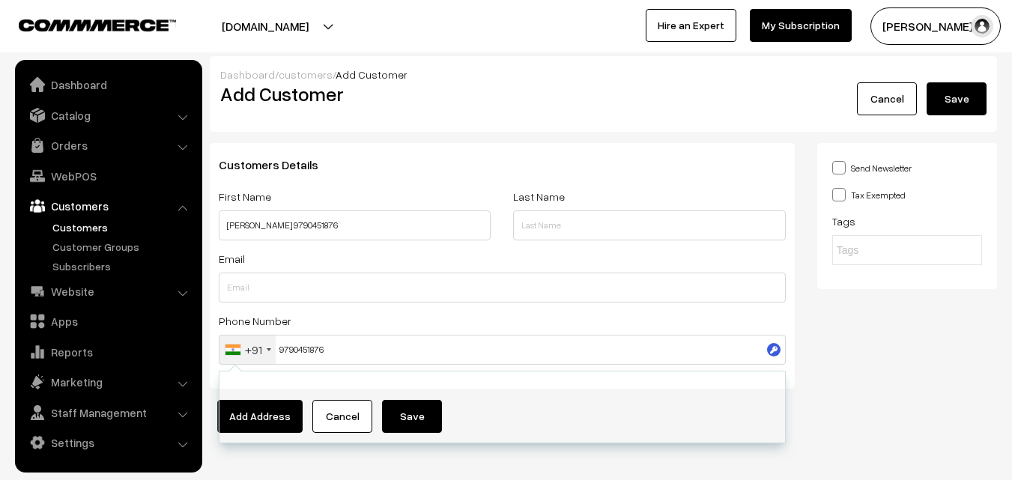
click at [1000, 351] on div "Send Newsletter Tax Exempted Tags" at bounding box center [907, 271] width 202 height 257
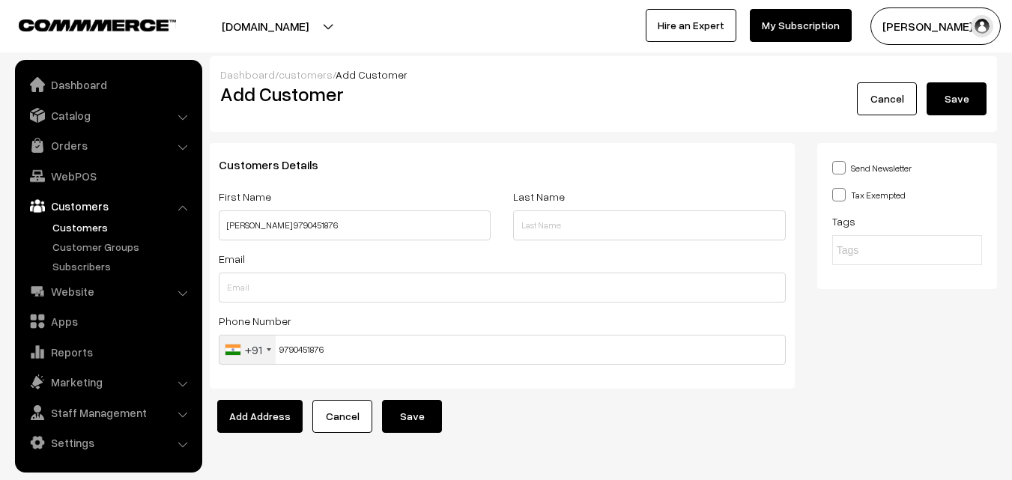
click at [405, 413] on button "Save" at bounding box center [412, 416] width 60 height 33
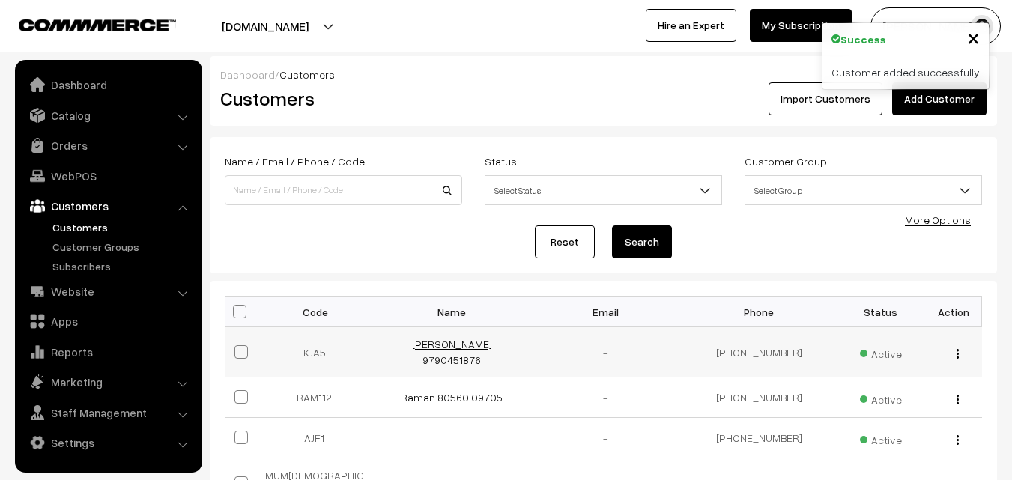
click at [458, 353] on link "[PERSON_NAME] 9790451876" at bounding box center [452, 352] width 80 height 28
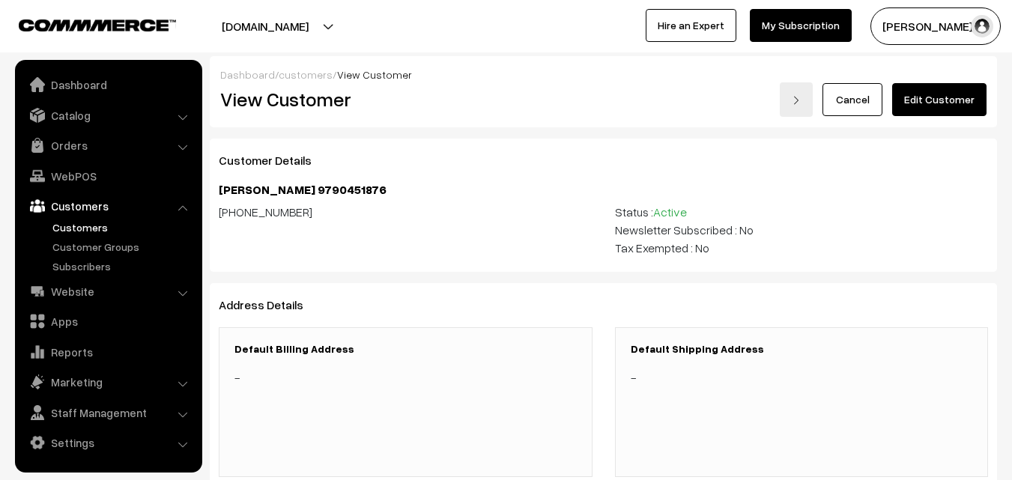
click at [907, 110] on link "Edit Customer" at bounding box center [939, 99] width 94 height 33
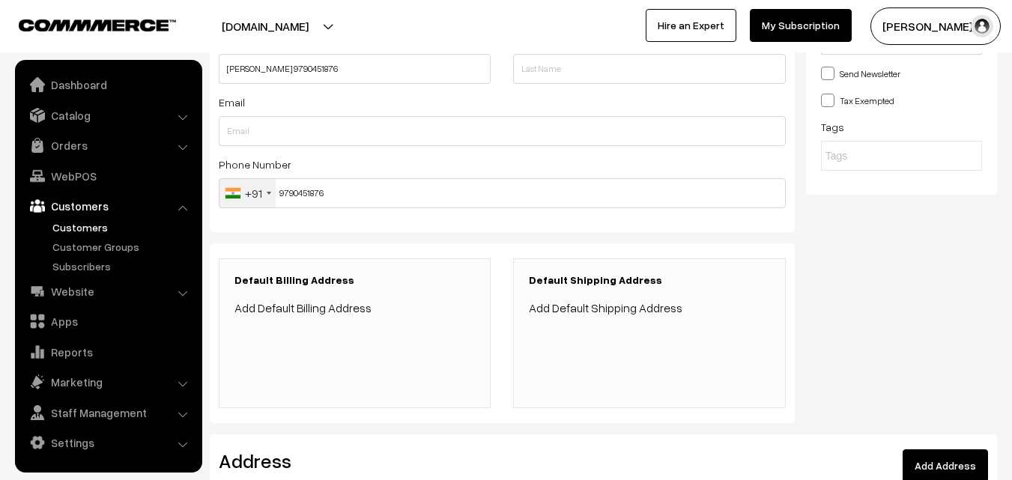
scroll to position [225, 0]
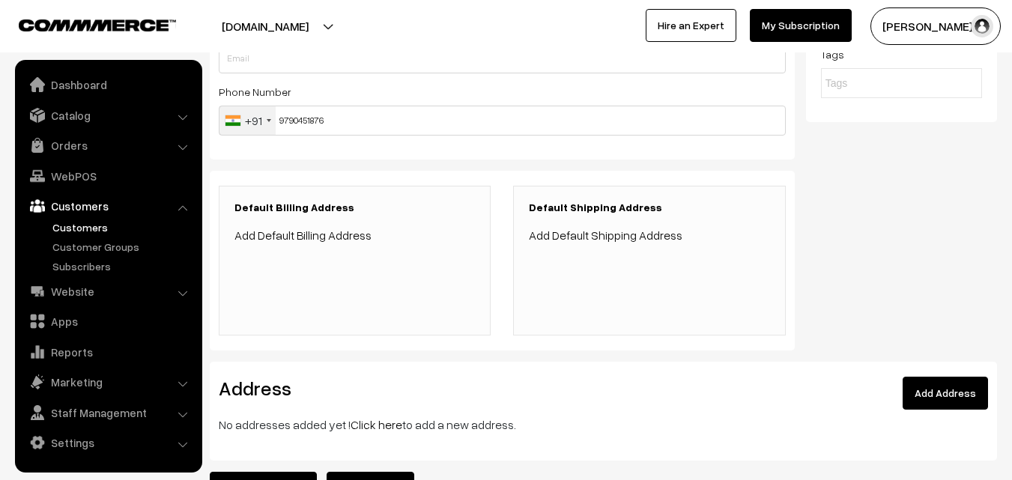
click at [327, 427] on p "No addresses added yet ! Click here to add a new address." at bounding box center [604, 425] width 770 height 18
click at [347, 420] on p "No addresses added yet ! Click here to add a new address." at bounding box center [604, 425] width 770 height 18
click at [364, 423] on link "Click here" at bounding box center [377, 424] width 52 height 15
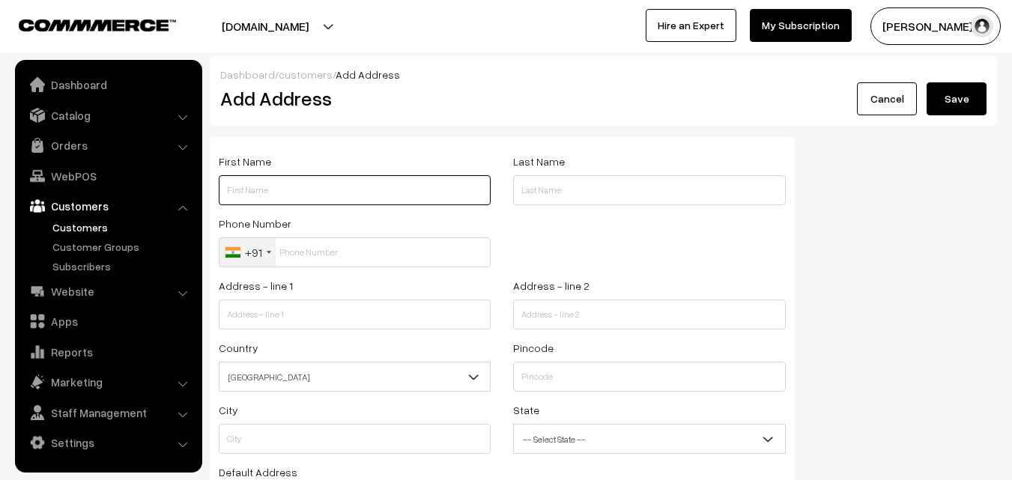
click at [294, 187] on input "text" at bounding box center [355, 190] width 272 height 30
paste input "[PERSON_NAME]"
paste input "9790451876"
type input "[PERSON_NAME] 9790451876"
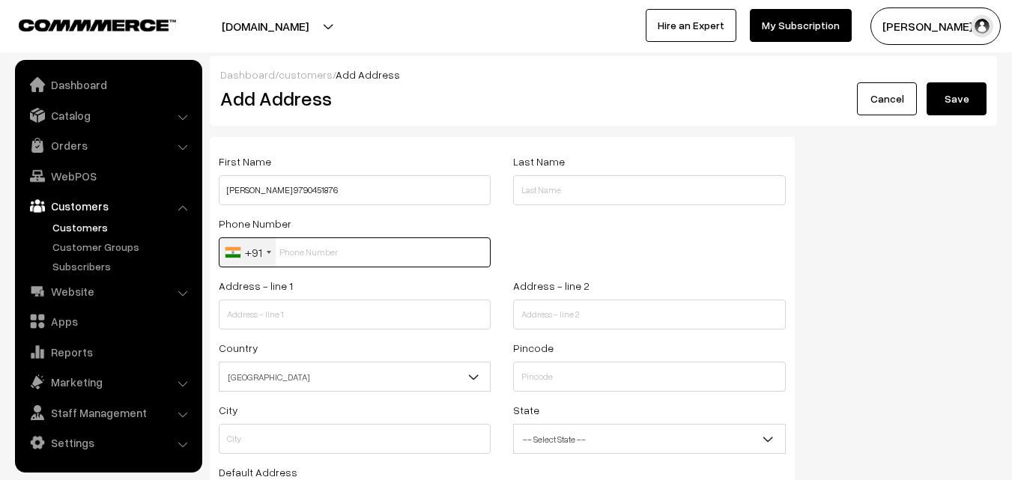
click at [334, 248] on input "text" at bounding box center [355, 253] width 272 height 30
paste input "9790451876"
type input "9790451876"
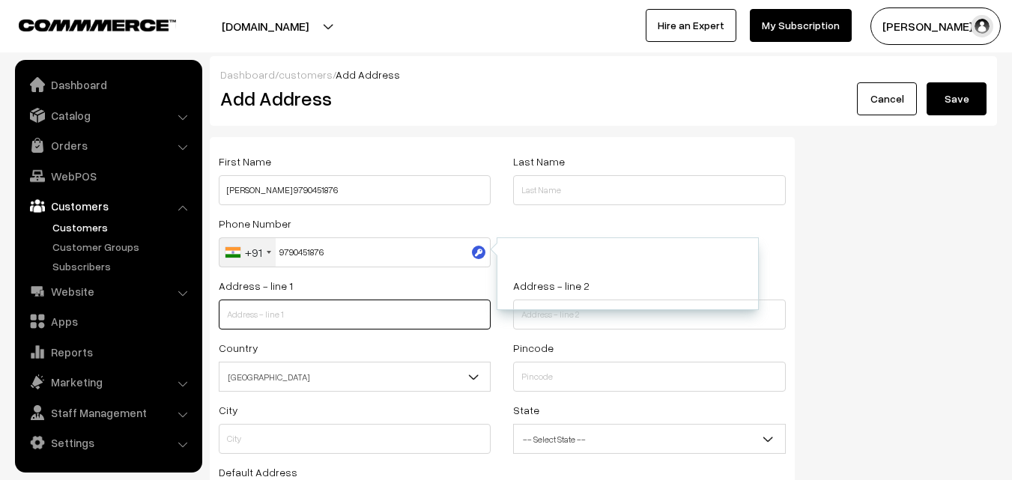
click at [306, 321] on input "text" at bounding box center [355, 315] width 272 height 30
paste input "11/6 , Balaji Flats Athreyapuram 2nd street Choolaimedu Chennai 600094 ( opp to…"
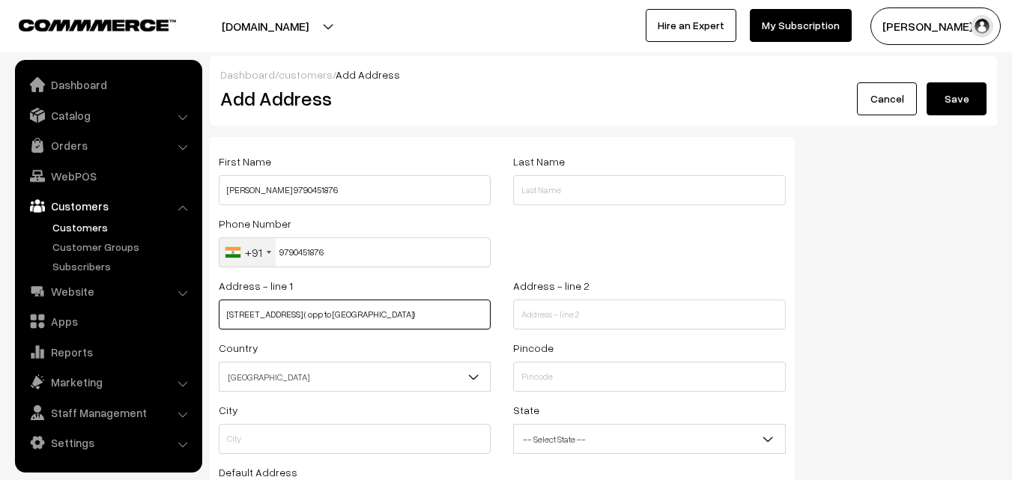
scroll to position [0, 152]
drag, startPoint x: 285, startPoint y: 313, endPoint x: 485, endPoint y: 320, distance: 199.4
click at [488, 321] on input "11/6 , Balaji Flats Athreyapuram 2nd street Choolaimedu Chennai 600094 ( opp to…" at bounding box center [355, 315] width 272 height 30
type input "11/6 , Balaji Flats Athreyapuram 2nd street Choolaimedu"
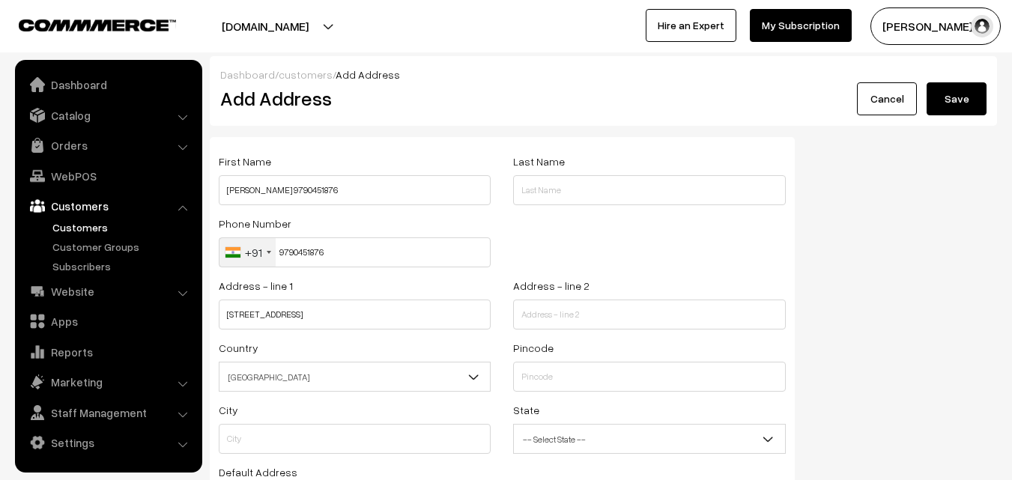
click at [572, 297] on div "Address - line 2" at bounding box center [649, 302] width 272 height 53
click at [546, 309] on input "text" at bounding box center [649, 315] width 272 height 30
paste input "Chennai 600094 ( opp to Choolaimedu police station)"
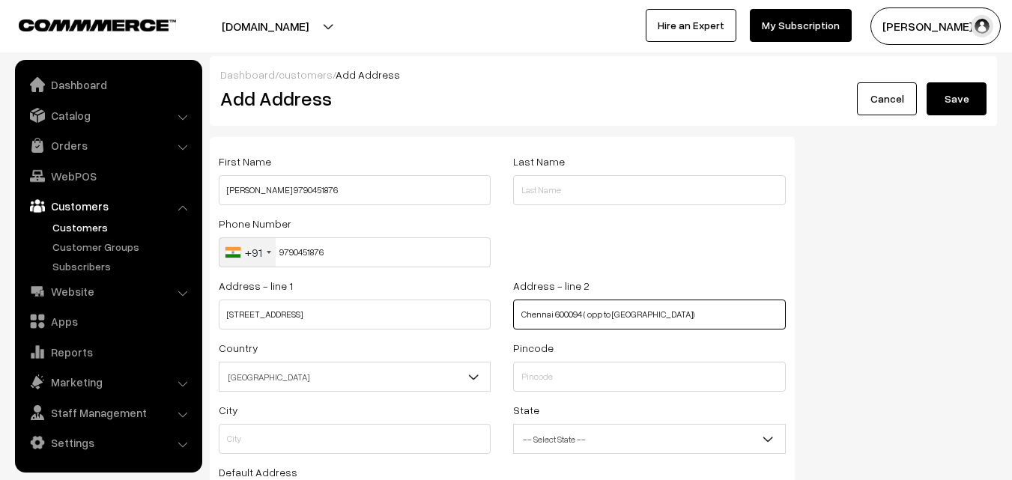
type input "Chennai 600094 ( opp to Choolaimedu police station)"
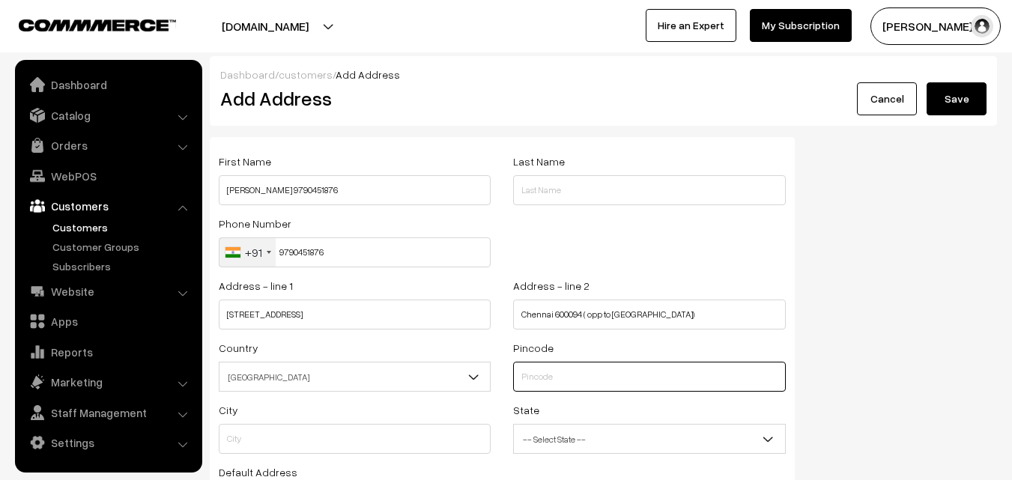
click at [540, 372] on input "text" at bounding box center [649, 377] width 272 height 30
type input "600097"
type input "Kanchipuram"
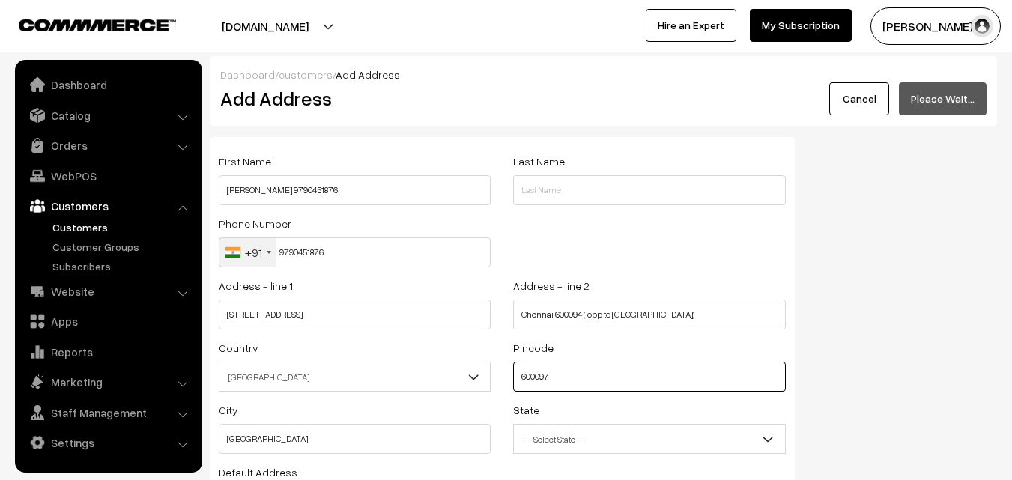
select select "Tamil Nadu"
type input "600094"
type input "Chennai"
type input "600094"
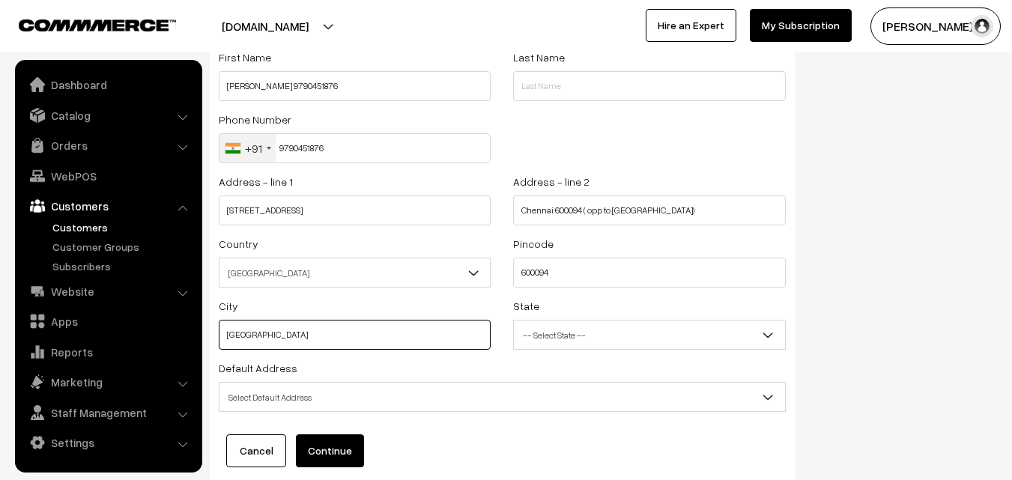
scroll to position [204, 0]
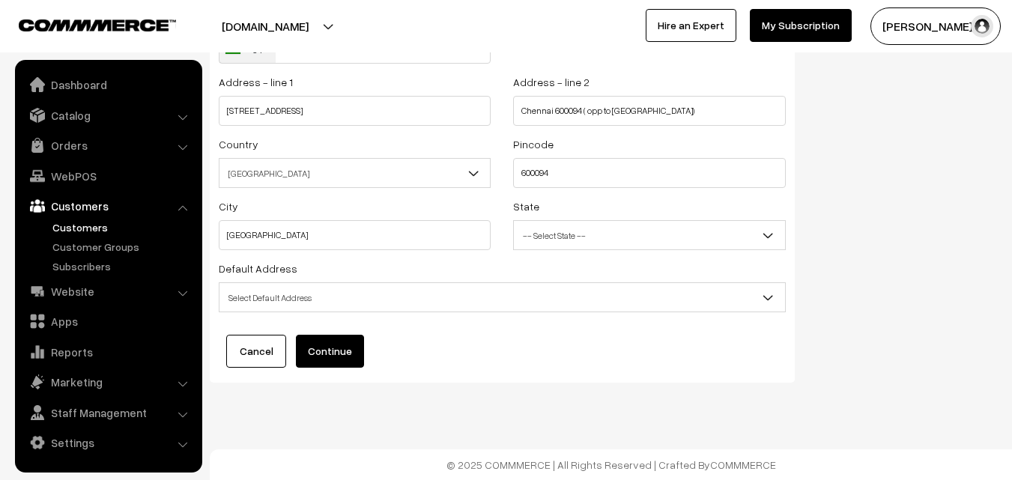
click at [325, 290] on span "Select Default Address" at bounding box center [503, 298] width 566 height 26
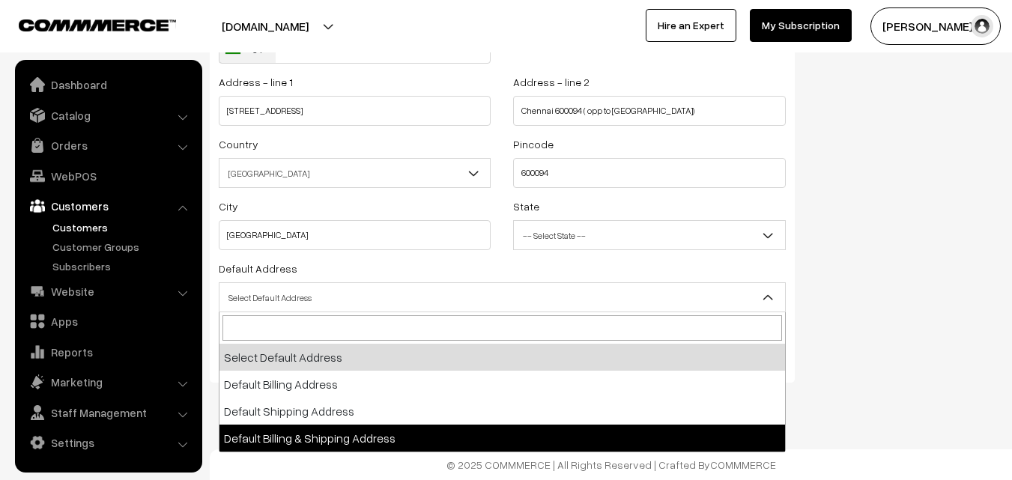
select select "3"
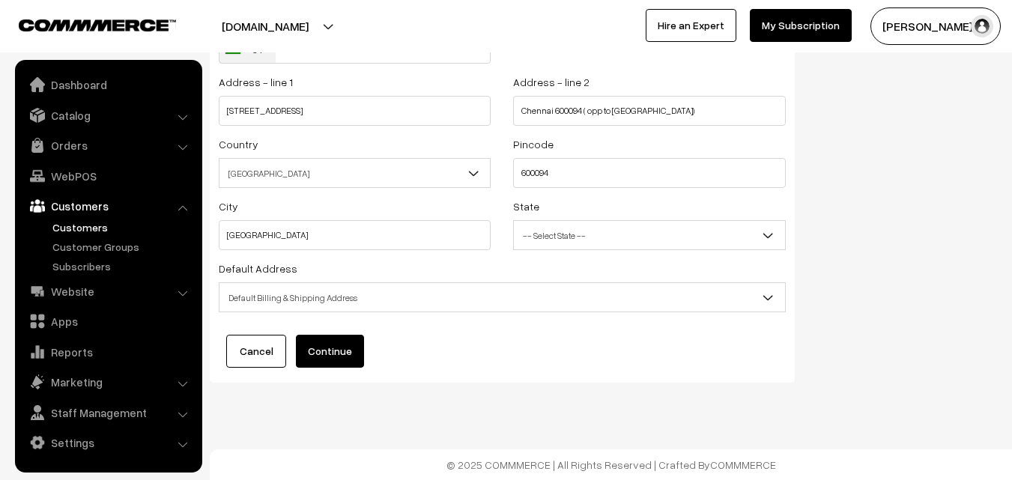
click at [343, 356] on button "Continue" at bounding box center [330, 351] width 68 height 33
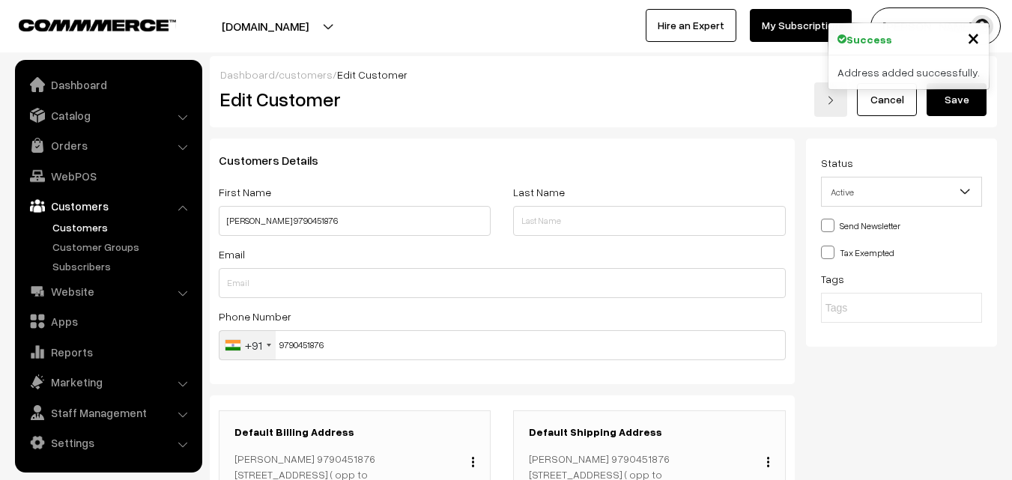
click at [970, 84] on div "Address added successfully." at bounding box center [909, 72] width 160 height 34
click at [964, 95] on button "Save" at bounding box center [957, 99] width 60 height 33
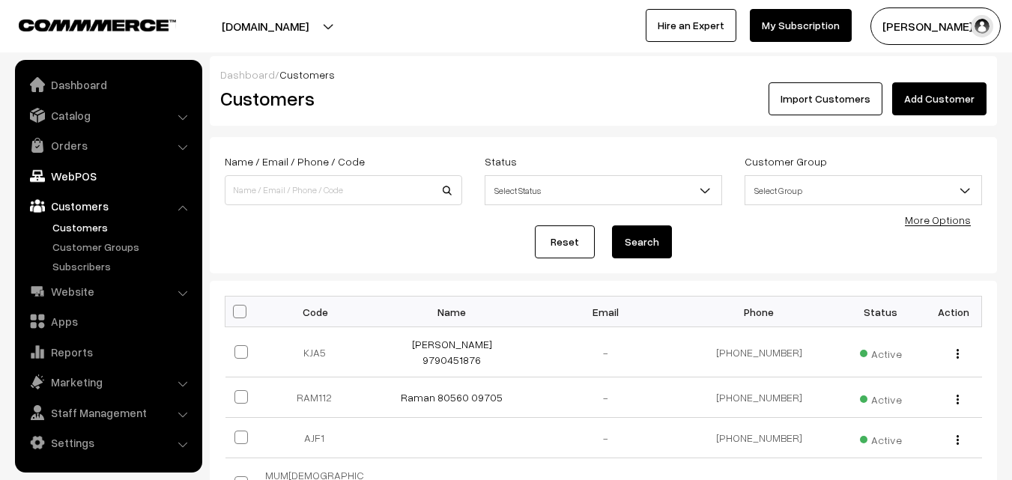
click at [66, 168] on link "WebPOS" at bounding box center [108, 176] width 178 height 27
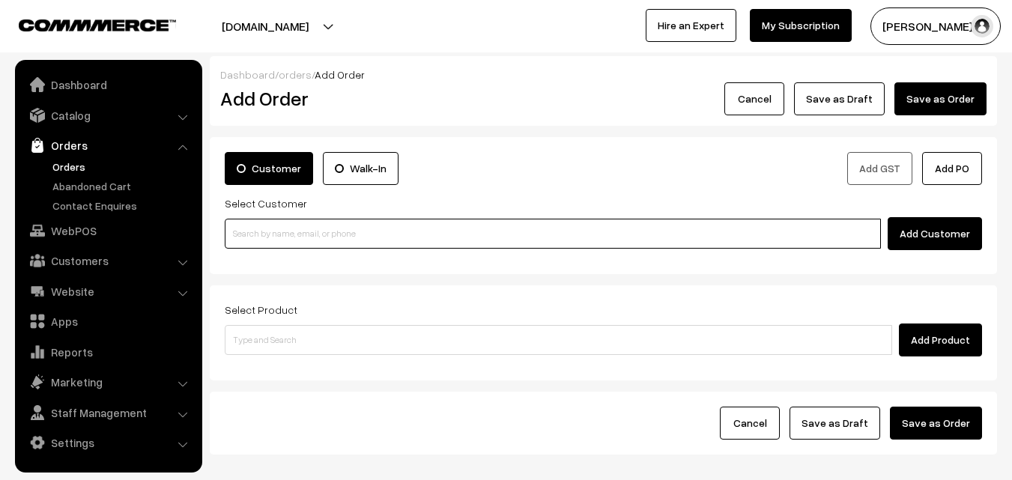
click at [272, 229] on input at bounding box center [553, 234] width 656 height 30
paste input "9790451876"
type input "9790451876"
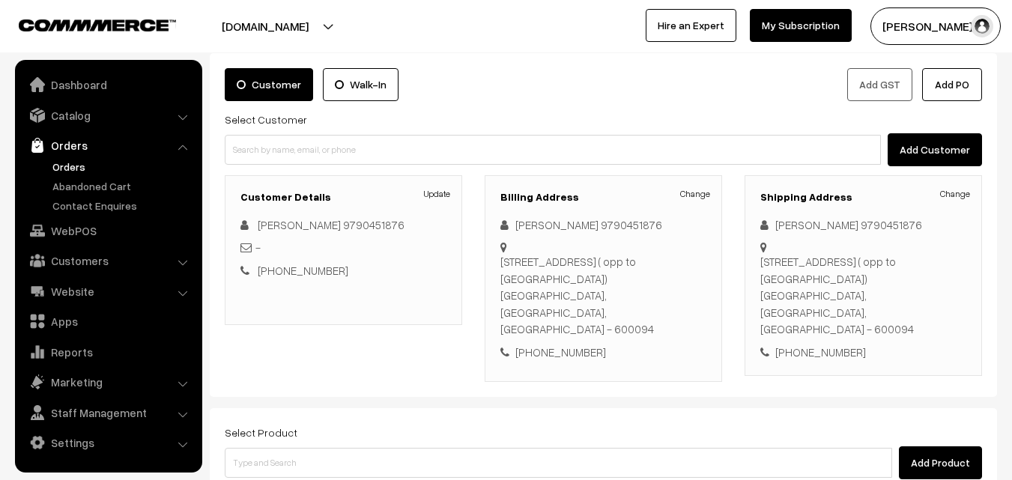
scroll to position [274, 0]
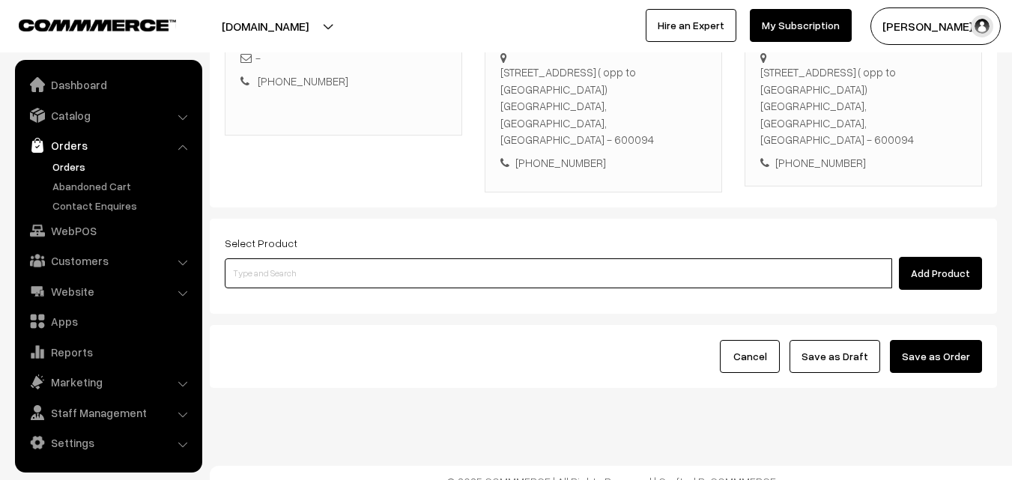
click at [413, 261] on input at bounding box center [559, 274] width 668 height 30
click at [372, 268] on input at bounding box center [559, 274] width 668 height 30
click at [324, 259] on input at bounding box center [559, 274] width 668 height 30
paste input "04th Saturday With Rice"
type input "04th Saturday With Rice"
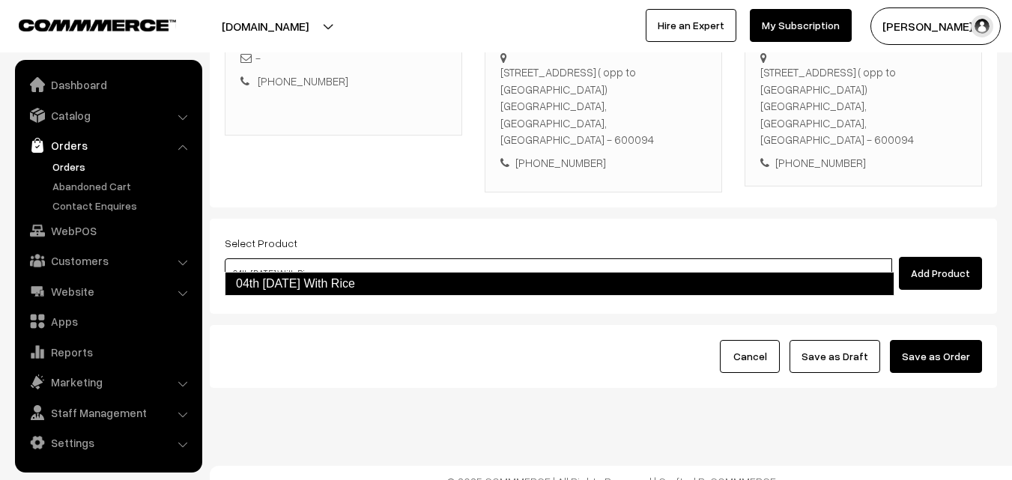
click at [303, 285] on link "04th Saturday With Rice" at bounding box center [560, 284] width 670 height 24
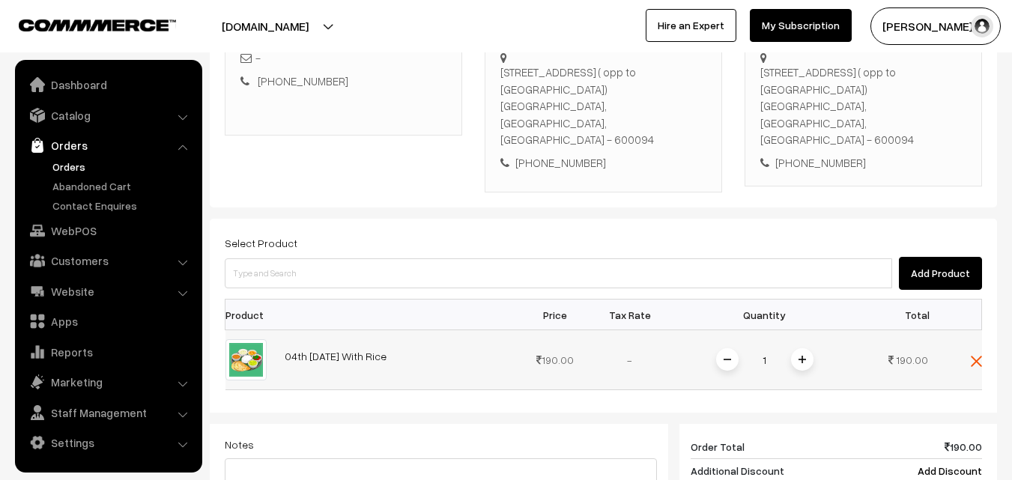
click at [809, 351] on span at bounding box center [802, 359] width 22 height 22
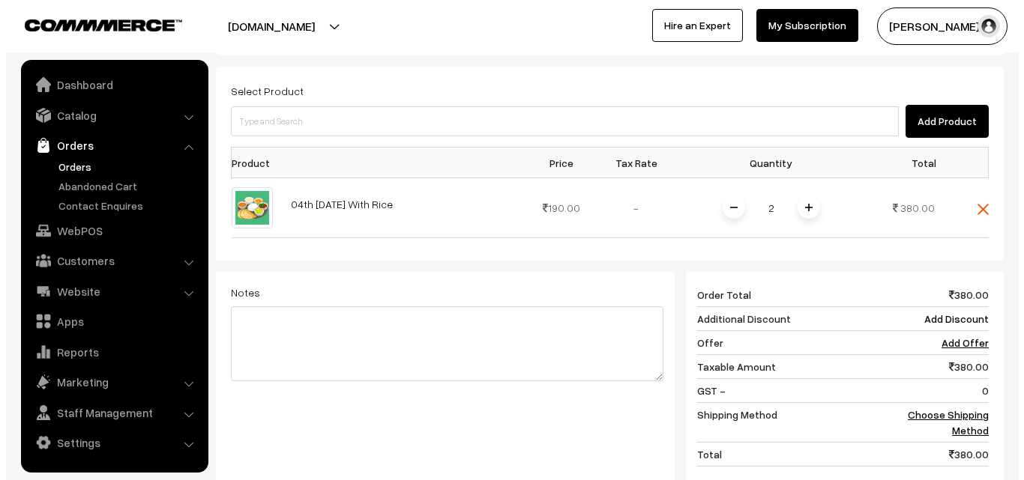
scroll to position [638, 0]
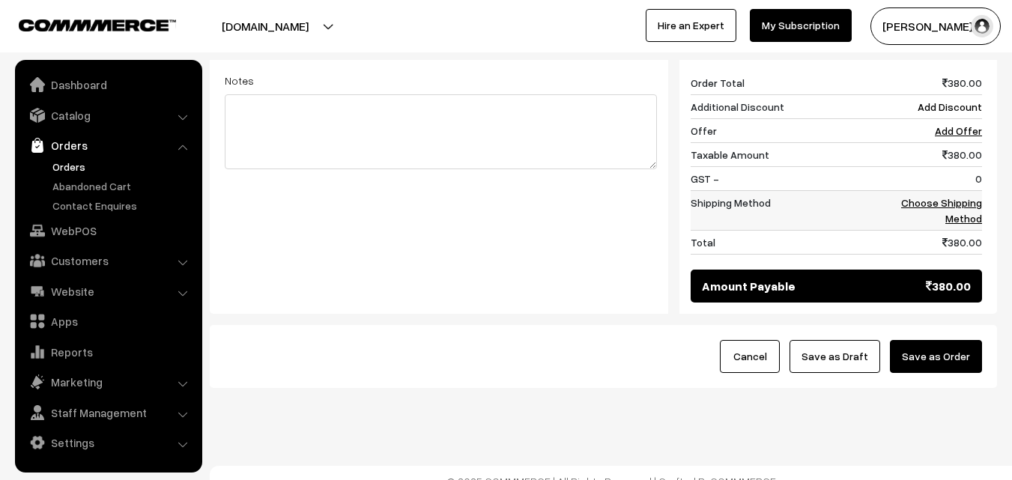
click at [964, 196] on link "Choose Shipping Method" at bounding box center [941, 210] width 81 height 28
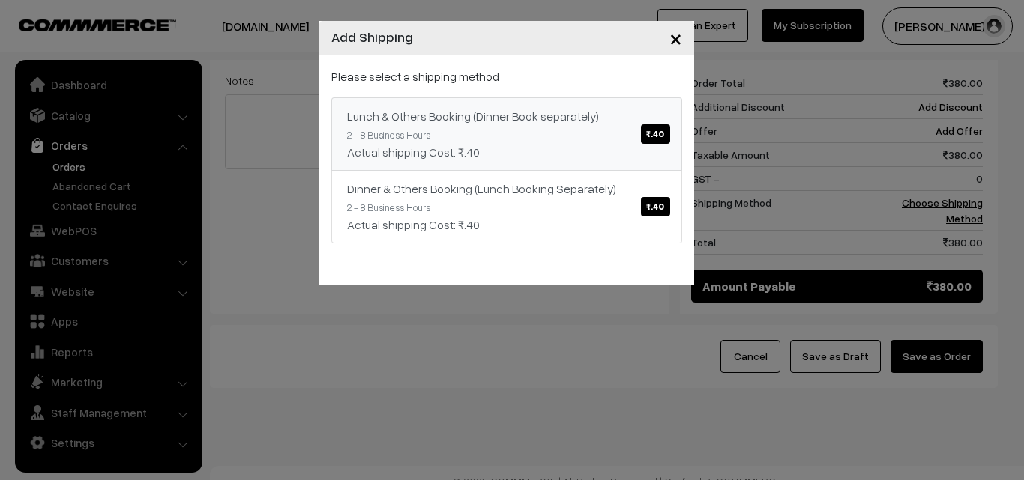
click at [543, 104] on link "Lunch & Others Booking (Dinner Book separately) ₹.40 2 - 8 Business Hours Actua…" at bounding box center [506, 133] width 351 height 73
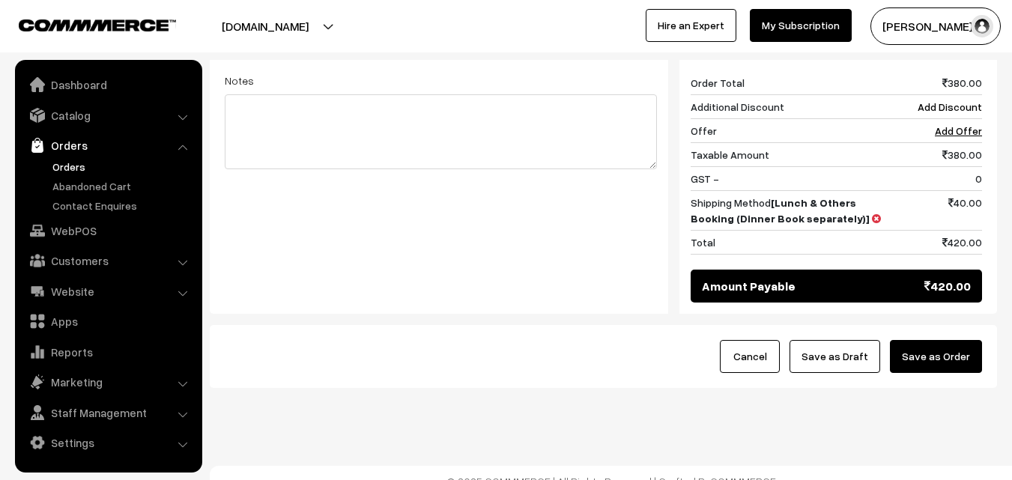
click at [952, 342] on button "Save as Order" at bounding box center [936, 356] width 92 height 33
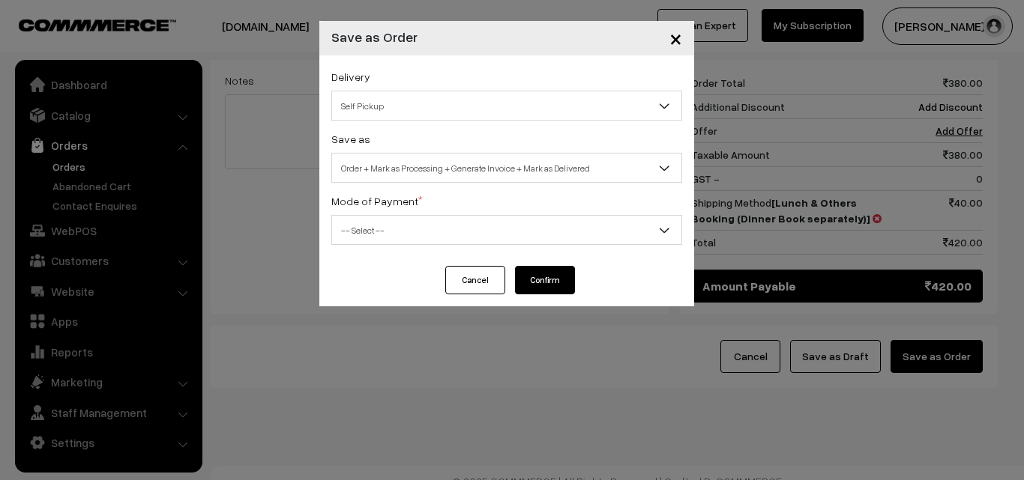
drag, startPoint x: 417, startPoint y: 151, endPoint x: 409, endPoint y: 166, distance: 17.1
click at [417, 151] on div "Save as Order Order + Mark as Processing Order + Mark as Processing + Generate …" at bounding box center [506, 156] width 351 height 53
click at [412, 160] on span "Order + Mark as Processing + Generate Invoice + Mark as Delivered" at bounding box center [506, 168] width 349 height 26
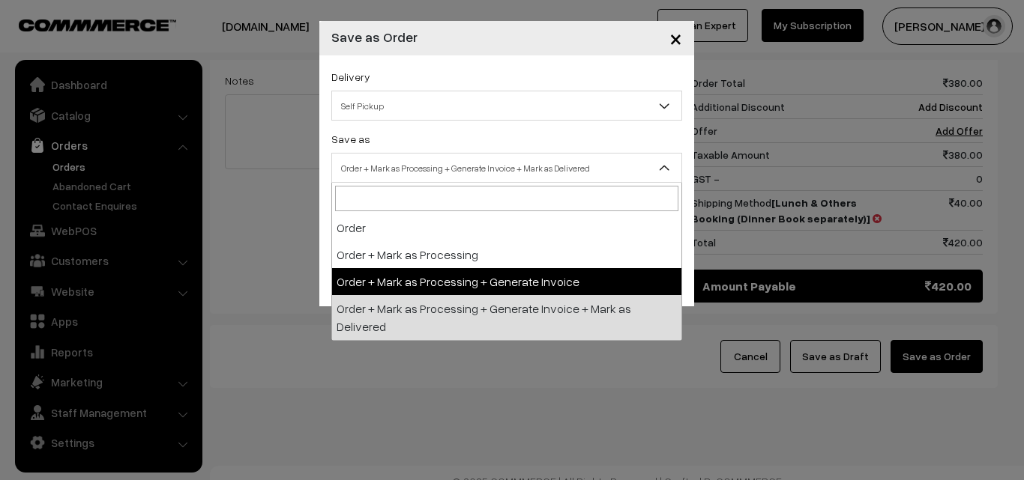
select select "3"
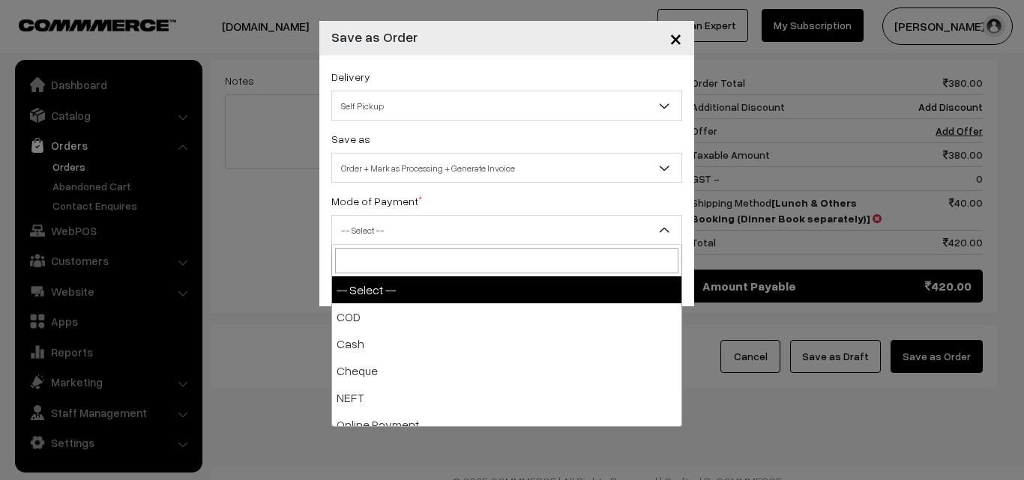
click at [399, 226] on span "-- Select --" at bounding box center [506, 230] width 349 height 26
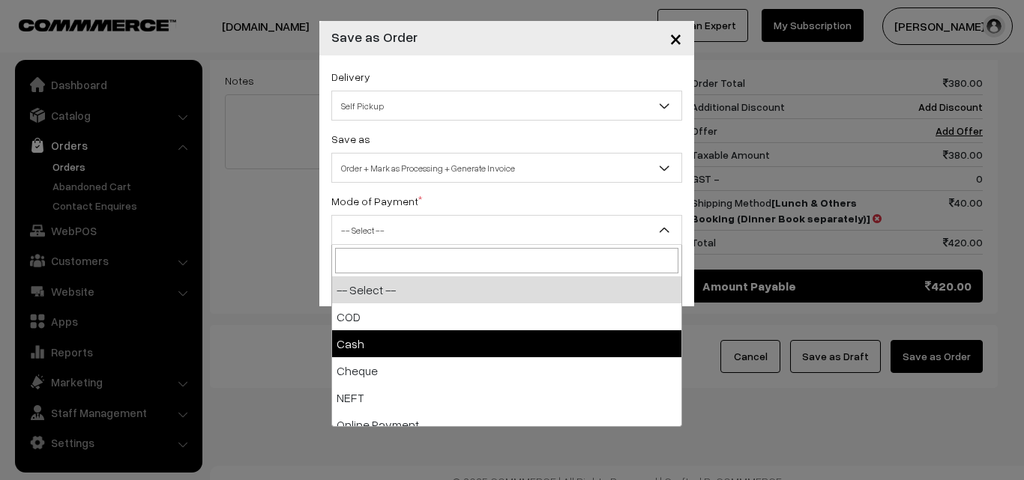
select select "2"
checkbox input "true"
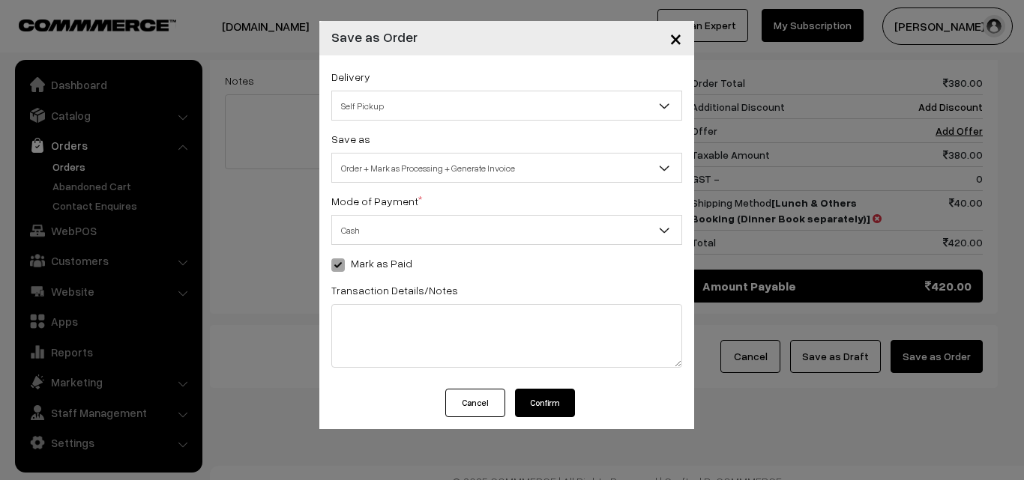
click at [537, 401] on button "Confirm" at bounding box center [545, 403] width 60 height 28
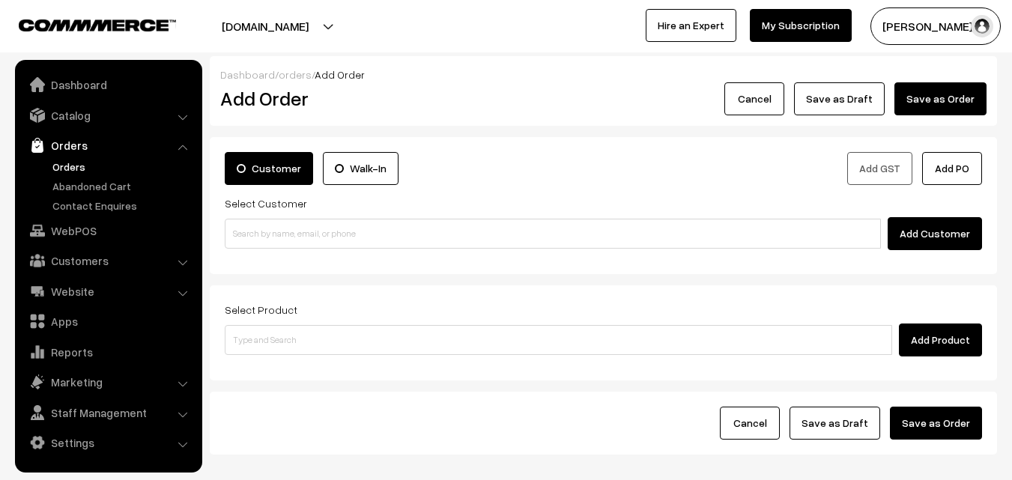
click at [73, 160] on link "Orders" at bounding box center [123, 167] width 148 height 16
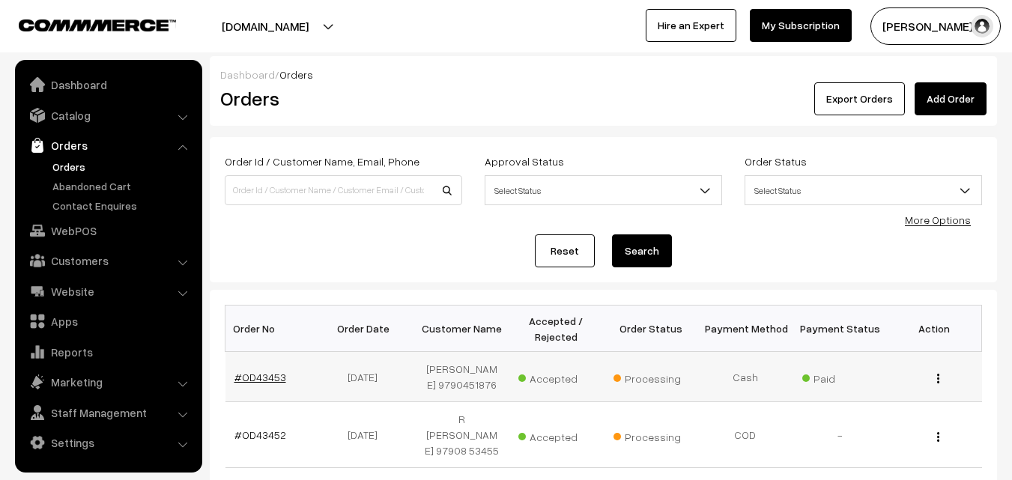
click at [260, 381] on link "#OD43453" at bounding box center [261, 377] width 52 height 13
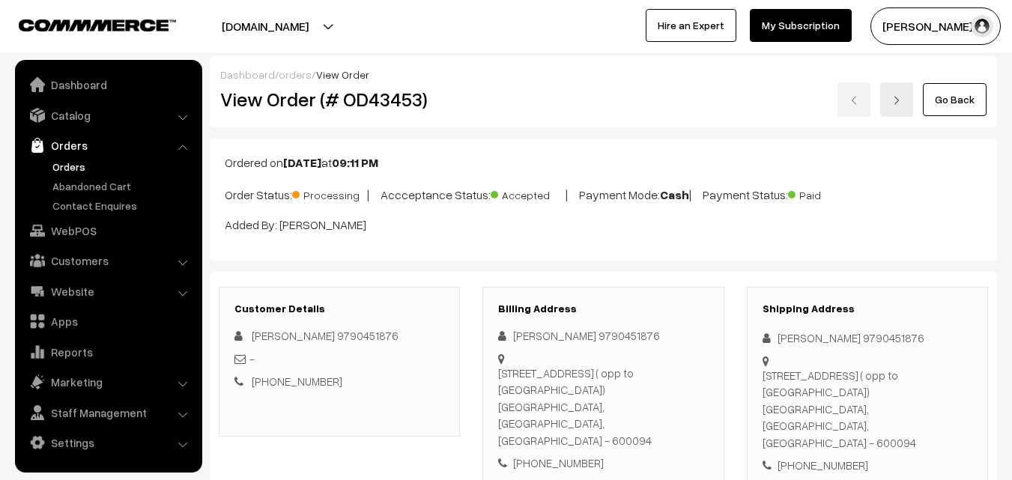
click at [490, 106] on div "View Order (# OD43453) Go Back" at bounding box center [603, 99] width 789 height 34
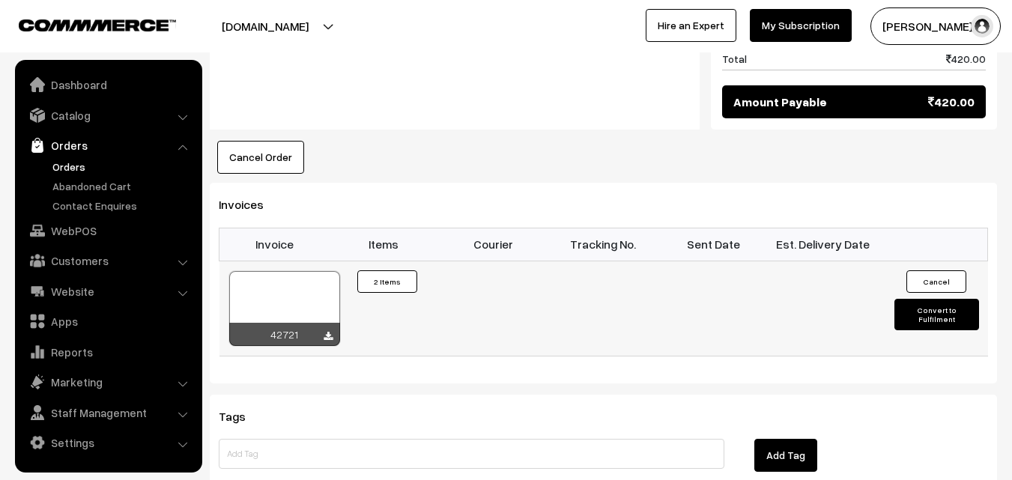
scroll to position [899, 0]
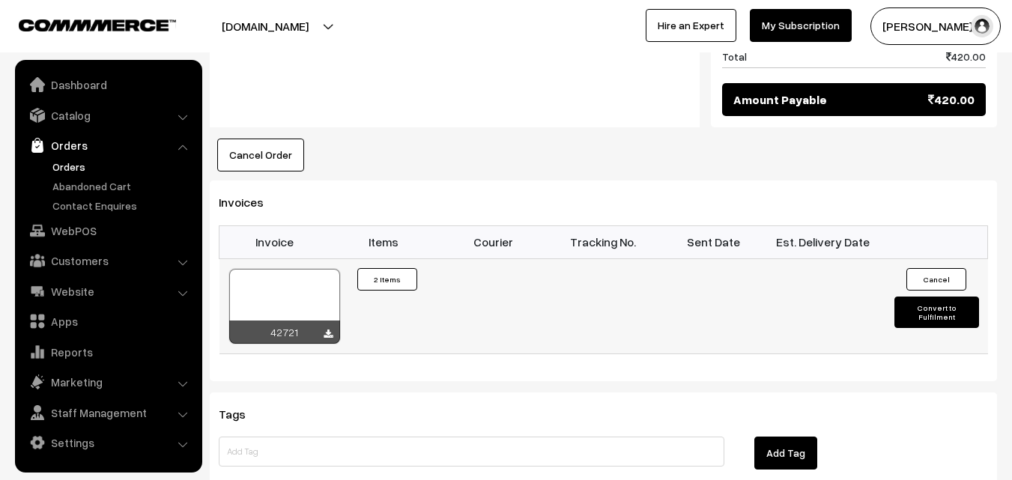
click at [287, 269] on div at bounding box center [284, 306] width 111 height 75
click at [60, 235] on link "WebPOS" at bounding box center [108, 230] width 178 height 27
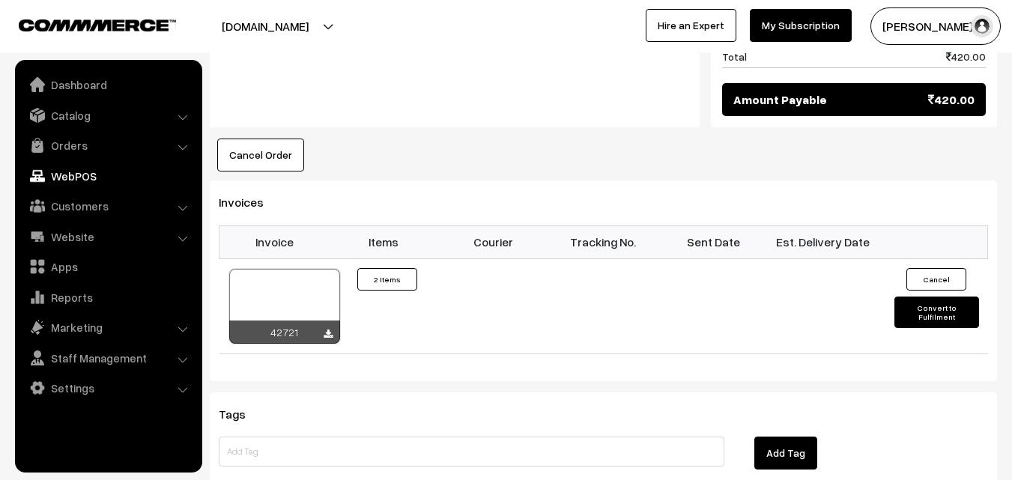
click at [311, 226] on th "Invoice" at bounding box center [275, 242] width 110 height 33
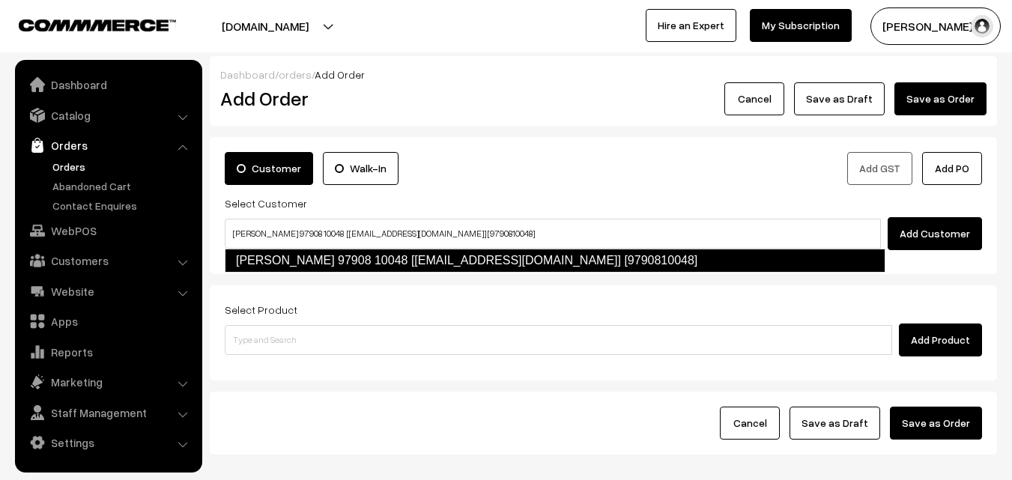
type input "[PERSON_NAME] 97908 10048 [[EMAIL_ADDRESS][DOMAIN_NAME]] [9790810048]"
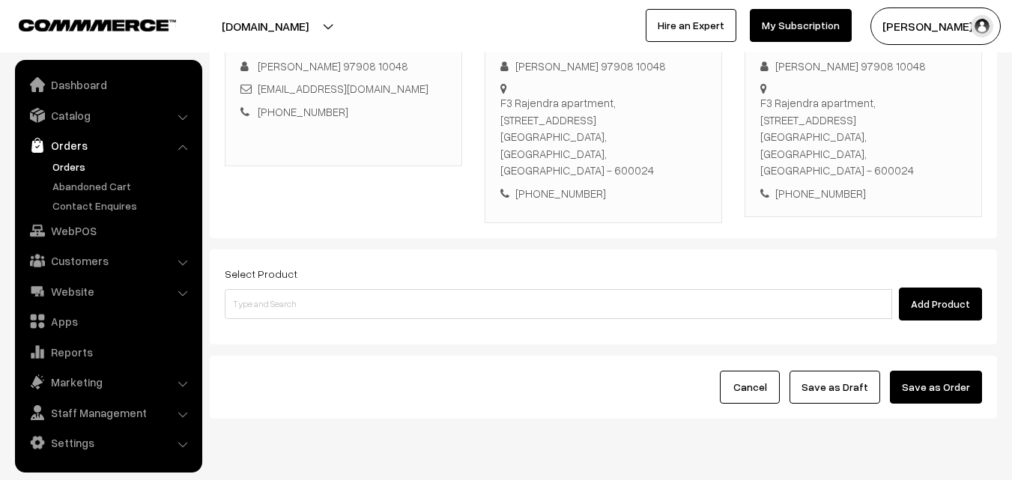
scroll to position [256, 0]
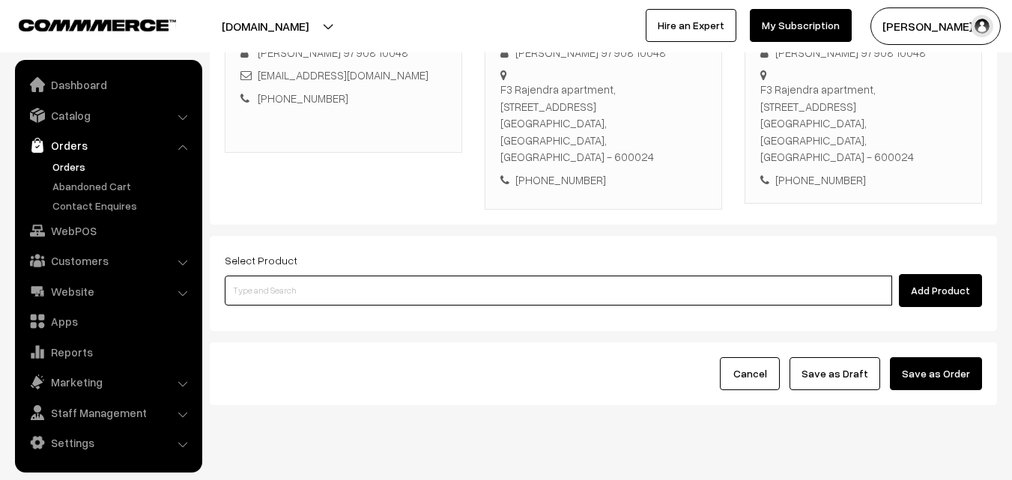
click at [489, 276] on input at bounding box center [559, 291] width 668 height 30
click at [437, 276] on input at bounding box center [559, 291] width 668 height 30
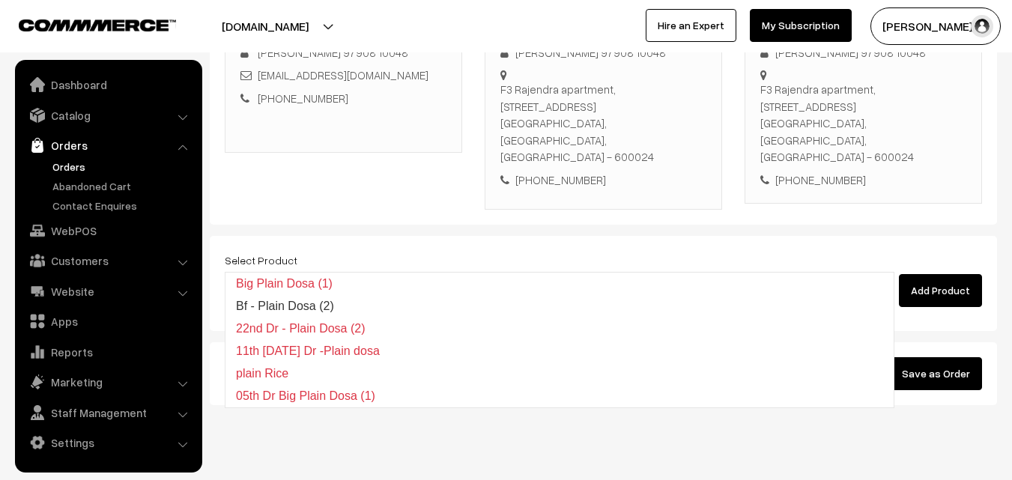
type input "Bf - Plain Dosa (2)"
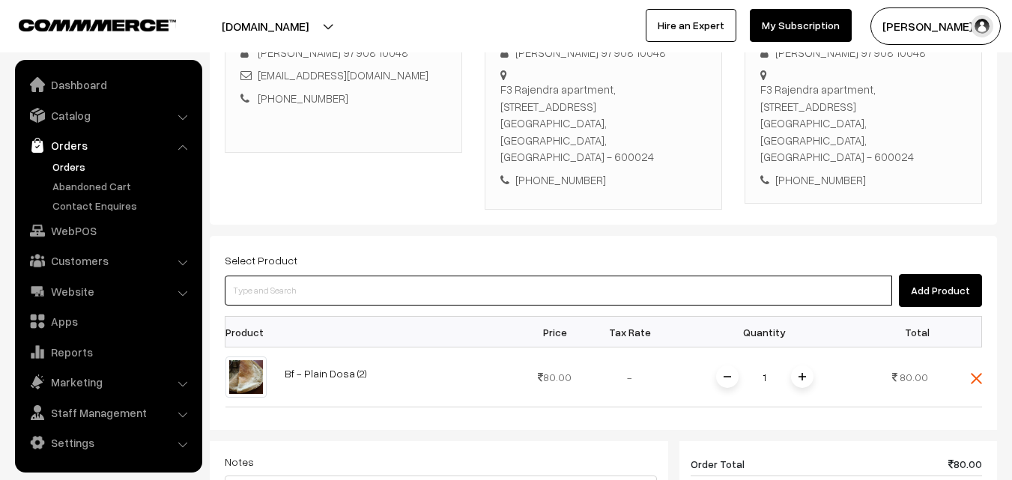
click at [430, 276] on input at bounding box center [559, 291] width 668 height 30
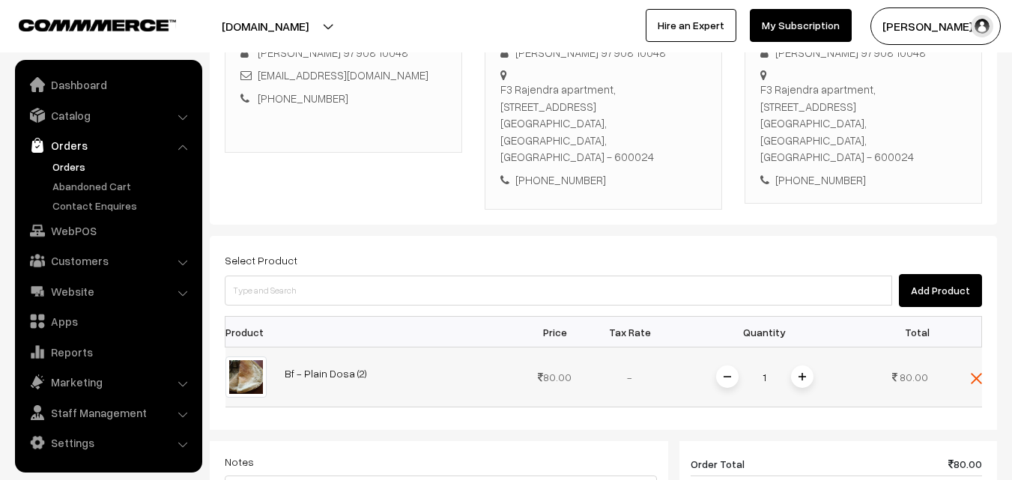
click at [791, 364] on div "1" at bounding box center [765, 377] width 112 height 26
click at [806, 373] on img at bounding box center [802, 376] width 7 height 7
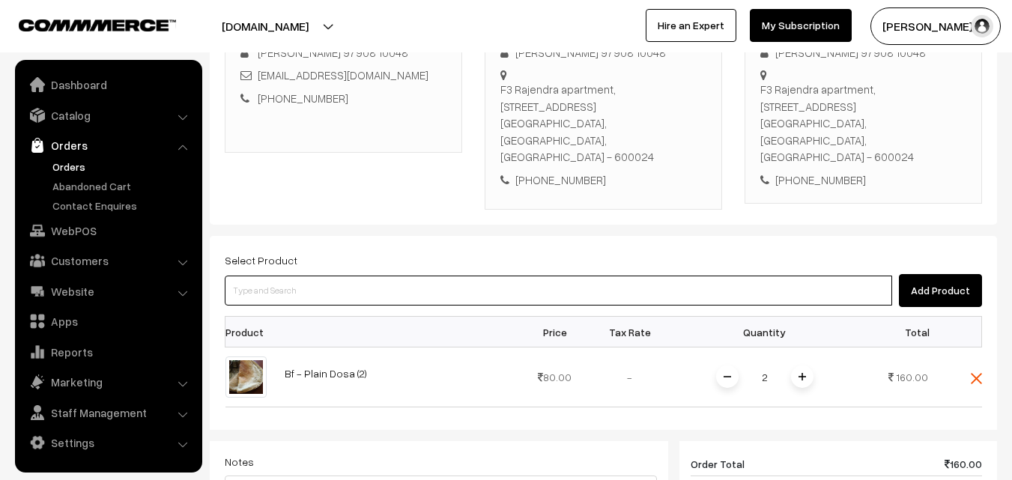
click at [725, 276] on input at bounding box center [559, 291] width 668 height 30
type input "v"
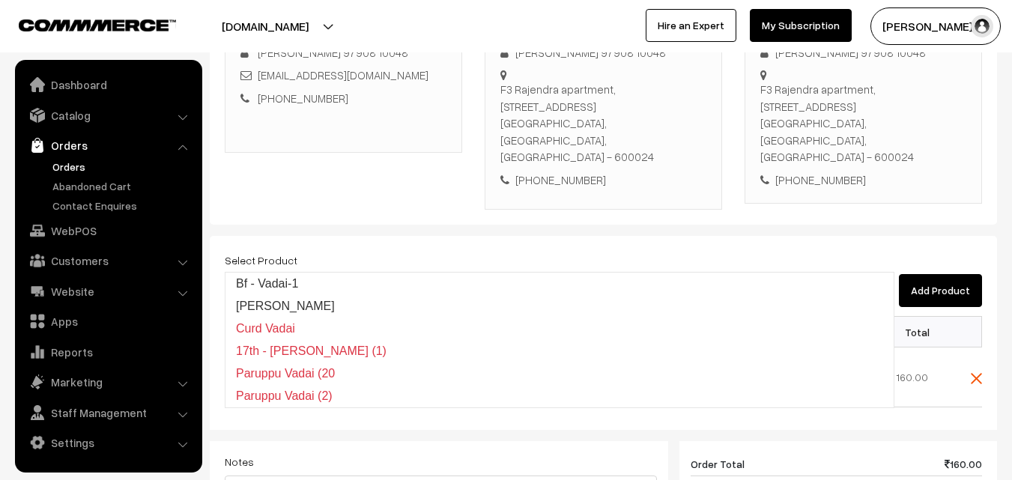
type input "Bf - Vadai-1"
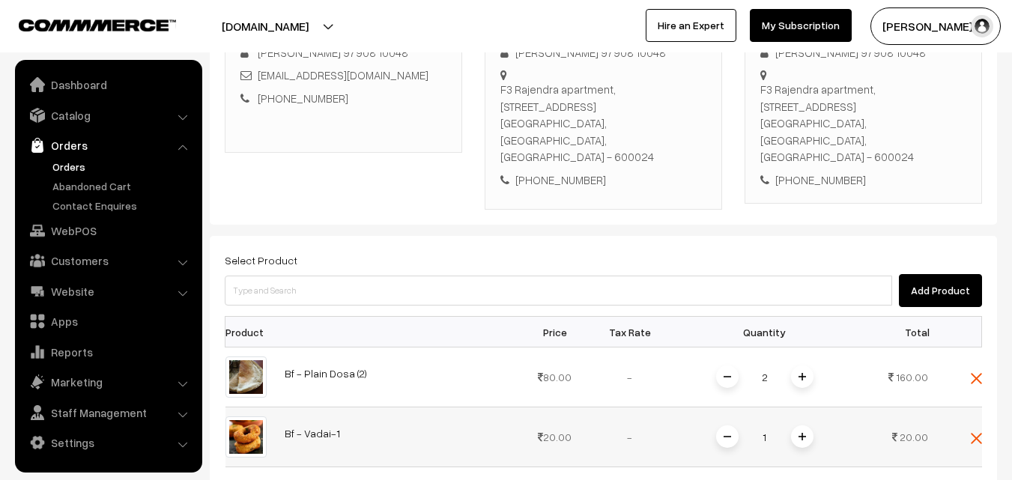
click at [801, 433] on img at bounding box center [802, 436] width 7 height 7
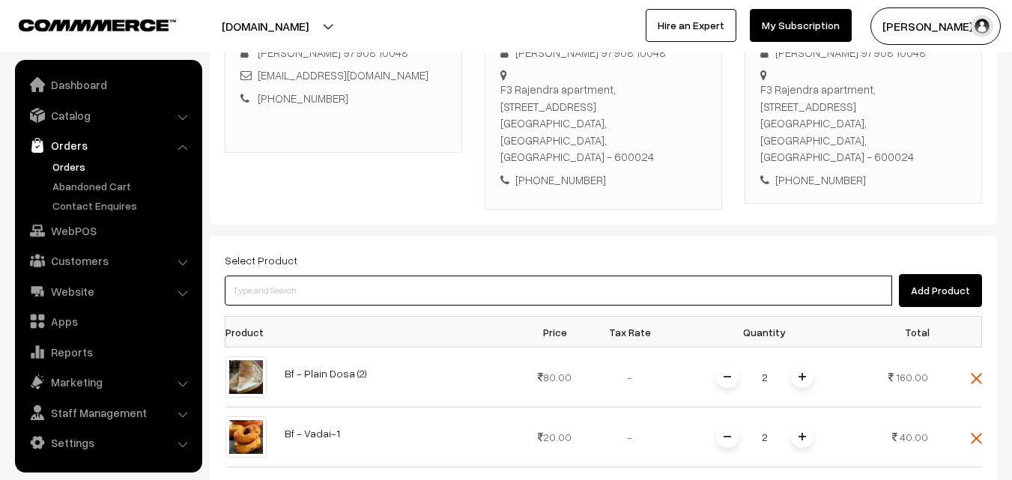
click at [749, 276] on input at bounding box center [559, 291] width 668 height 30
type input "om Podi"
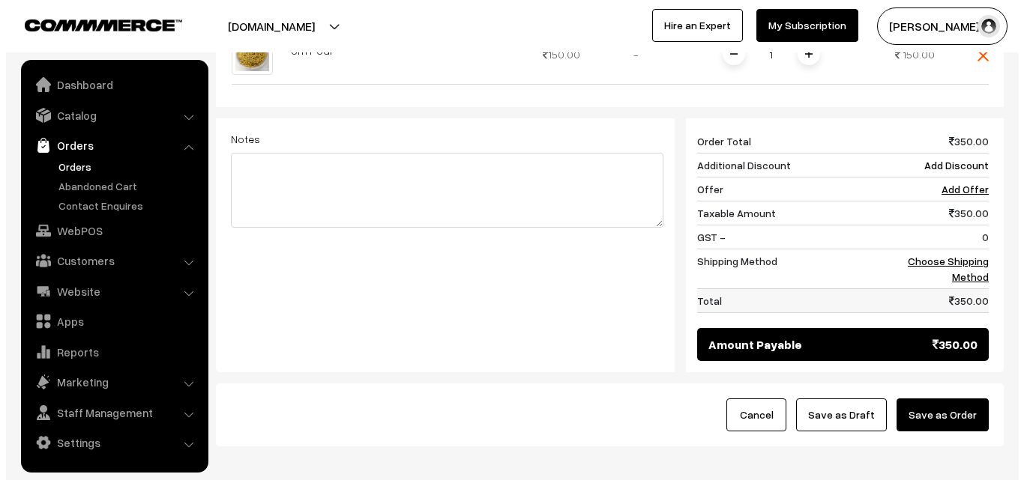
scroll to position [706, 0]
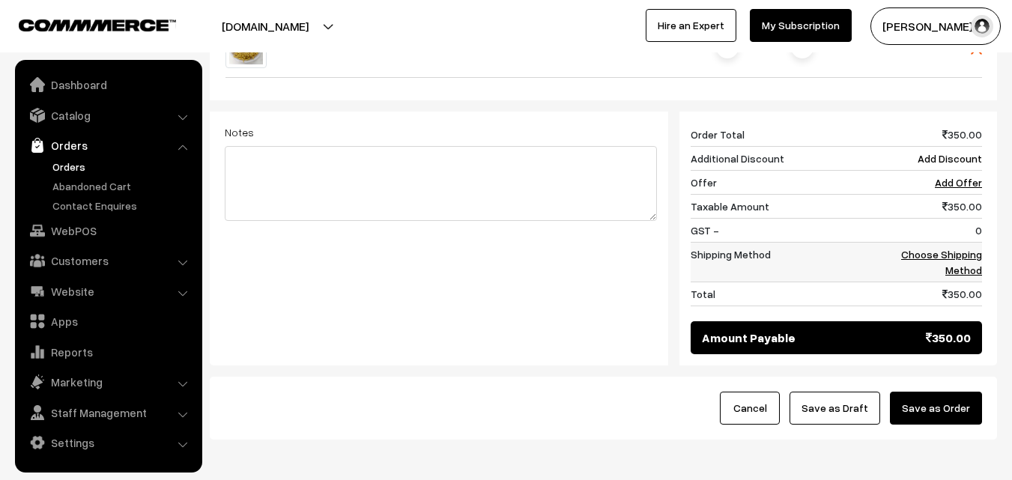
click at [961, 248] on link "Choose Shipping Method" at bounding box center [941, 262] width 81 height 28
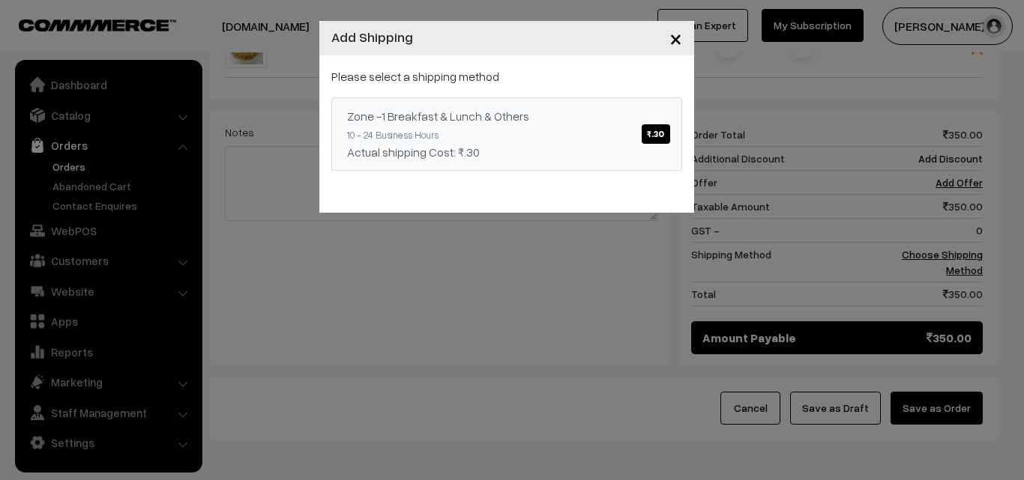
click at [532, 95] on div "Please select a shipping method Zone -1 Breakfast & Lunch & Others ₹.30 10 - 24…" at bounding box center [506, 118] width 351 height 103
click at [644, 193] on div "Please select a shipping method Zone -1 Breakfast & Lunch & Others ₹.30 10 - 24…" at bounding box center [506, 133] width 375 height 157
click at [624, 137] on link "Zone -1 Breakfast & Lunch & Others ₹.30 10 - 24 Business Hours Actual shipping …" at bounding box center [506, 133] width 351 height 73
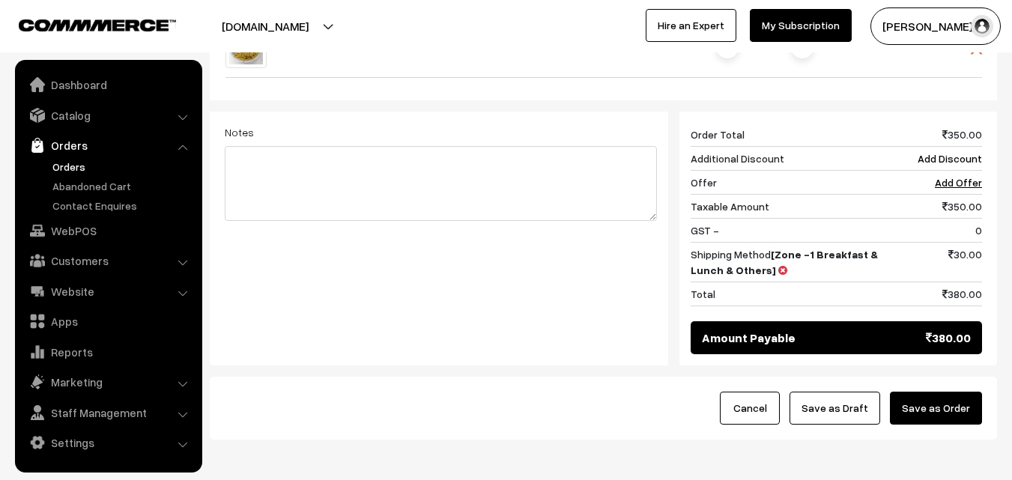
drag, startPoint x: 922, startPoint y: 363, endPoint x: 853, endPoint y: 369, distance: 69.9
click at [924, 392] on button "Save as Order" at bounding box center [936, 408] width 92 height 33
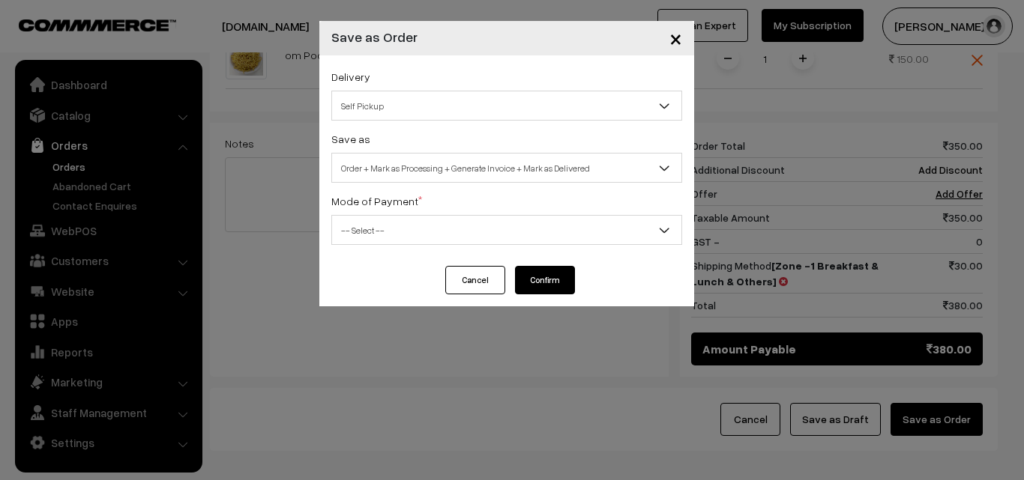
click at [466, 275] on button "Cancel" at bounding box center [475, 280] width 60 height 28
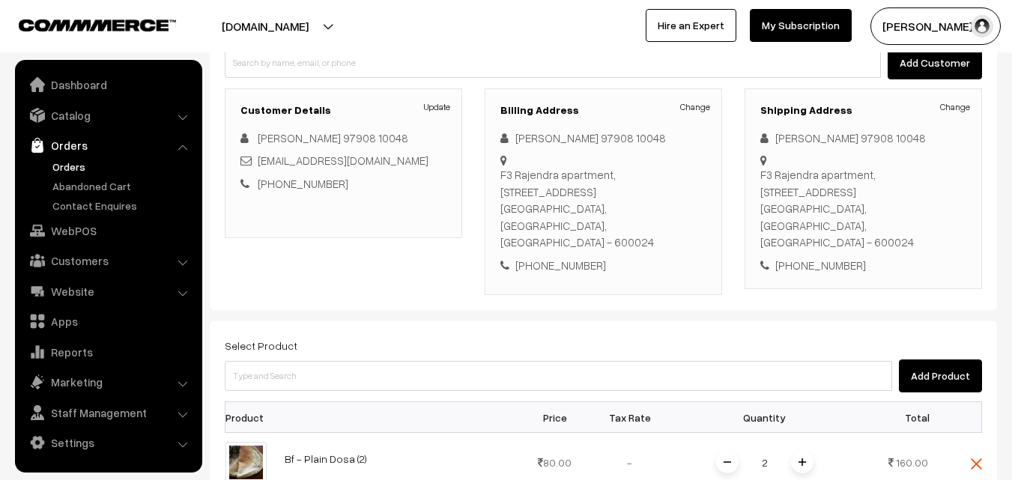
scroll to position [170, 0]
click at [575, 258] on div "[PHONE_NUMBER]" at bounding box center [604, 266] width 206 height 17
click at [567, 258] on div "[PHONE_NUMBER]" at bounding box center [604, 266] width 206 height 17
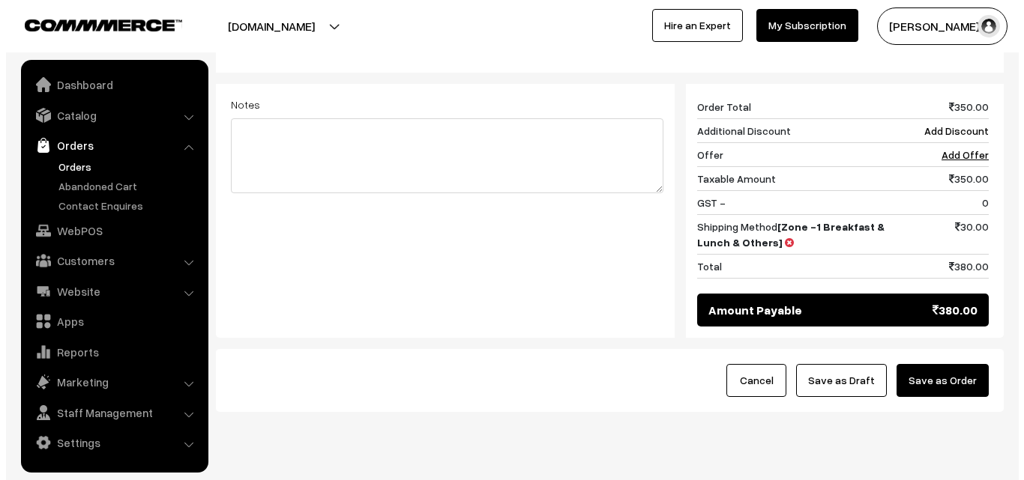
scroll to position [740, 0]
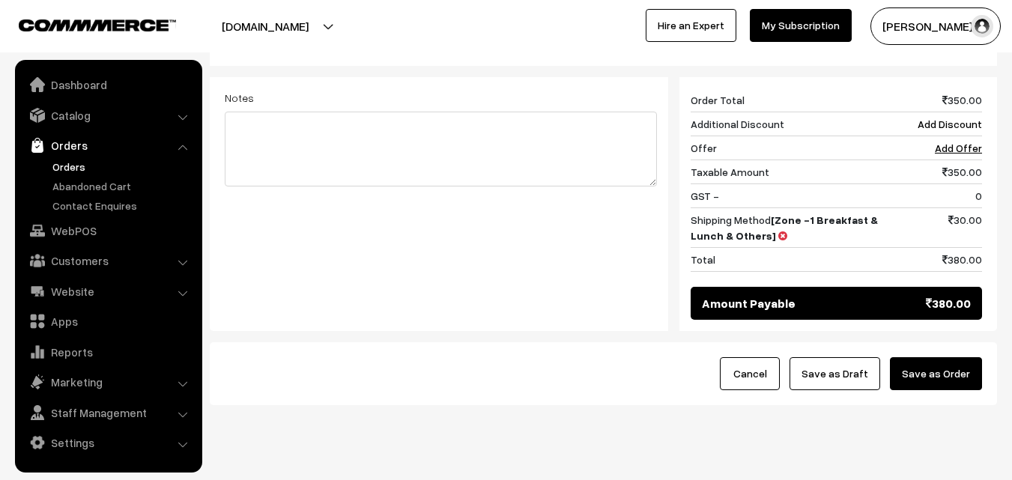
click at [946, 357] on button "Save as Order" at bounding box center [936, 373] width 92 height 33
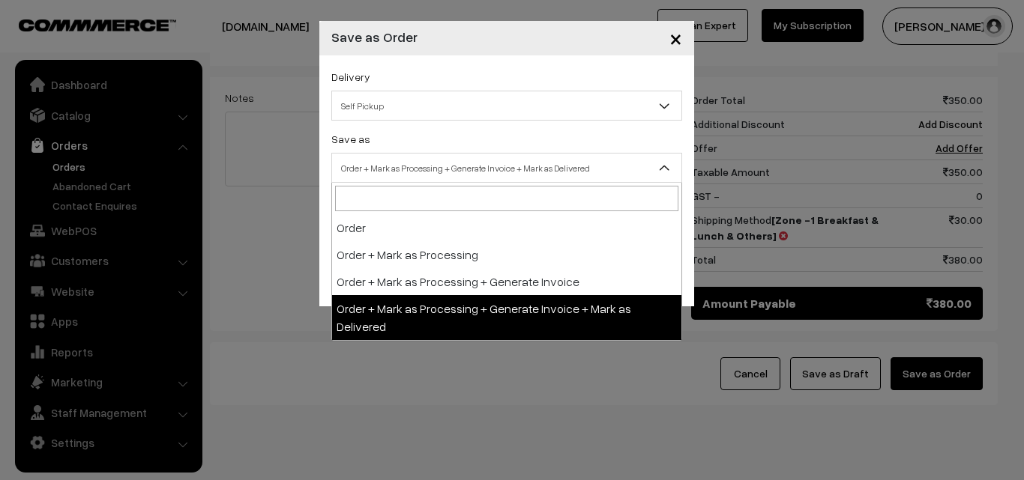
click at [447, 172] on span "Order + Mark as Processing + Generate Invoice + Mark as Delivered" at bounding box center [506, 168] width 349 height 26
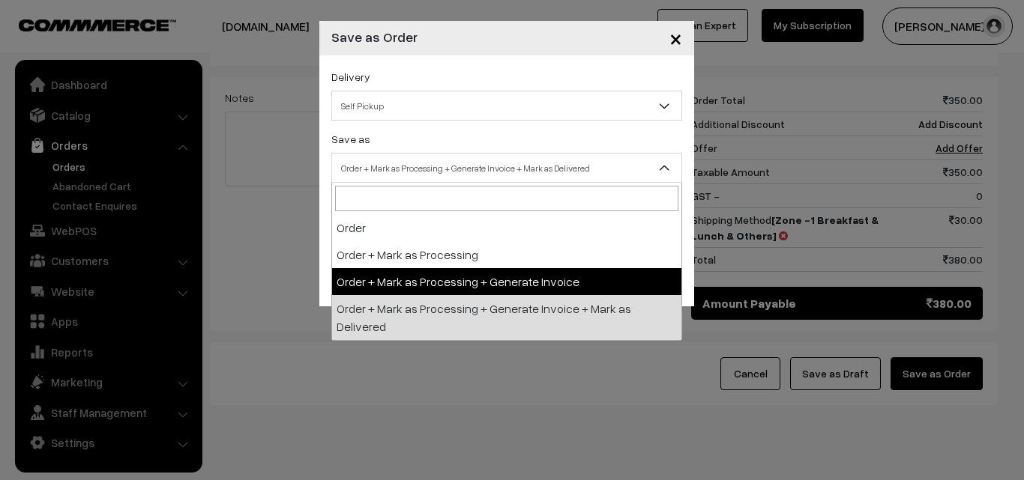
select select "3"
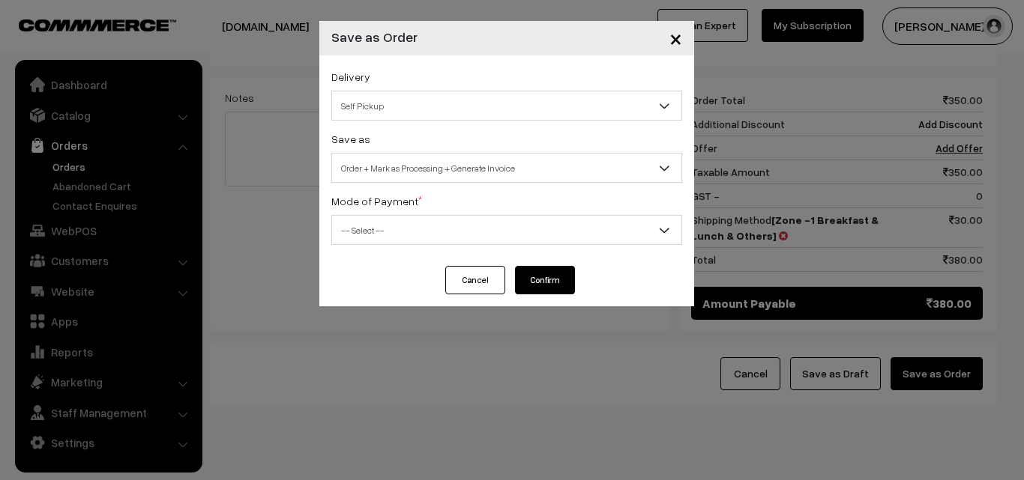
click at [407, 258] on div "Delivery Self Pickup Zone -1 Breakfast & Lunch & Others (₹30) (10 - 24 Business…" at bounding box center [506, 160] width 375 height 211
click at [402, 247] on div "Delivery Self Pickup Zone -1 Breakfast & Lunch & Others (₹30) (10 - 24 Business…" at bounding box center [506, 160] width 375 height 211
click at [380, 234] on span "-- Select --" at bounding box center [506, 230] width 349 height 26
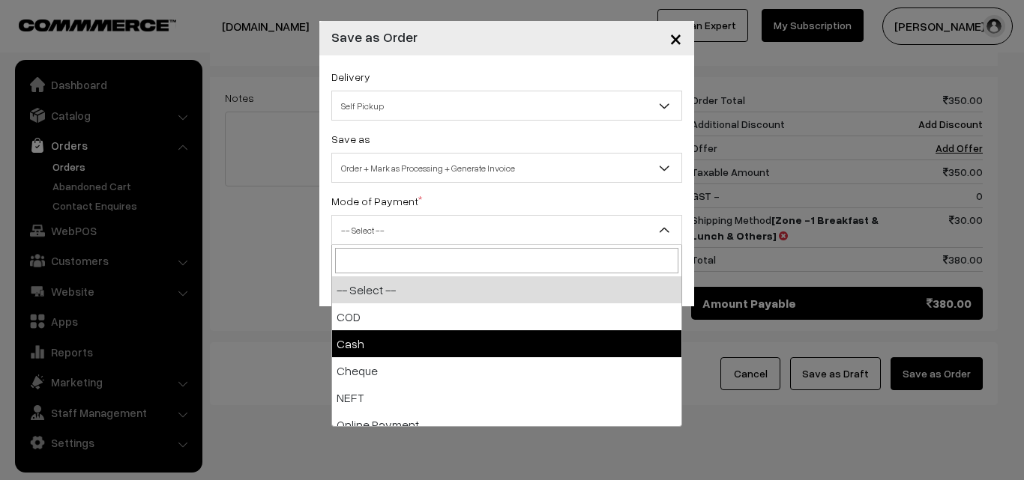
select select "2"
checkbox input "true"
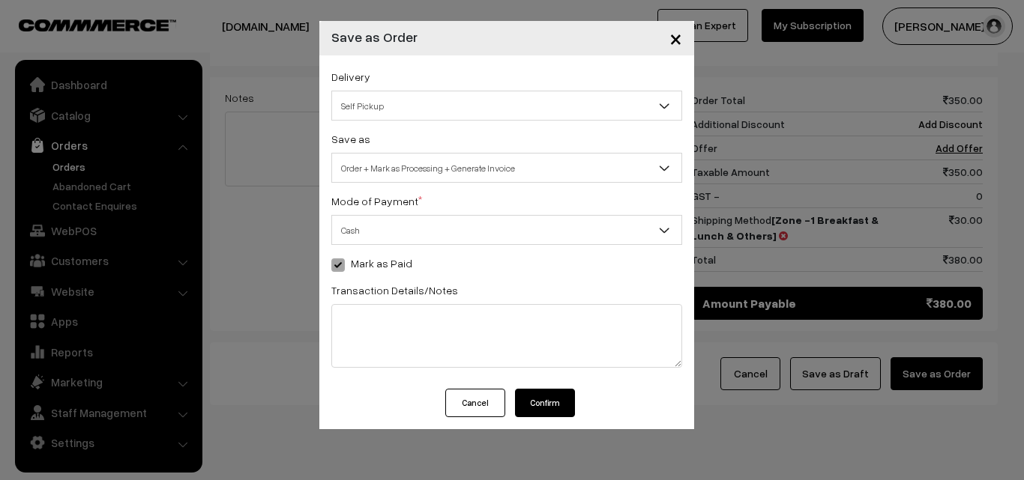
click at [543, 405] on button "Confirm" at bounding box center [545, 403] width 60 height 28
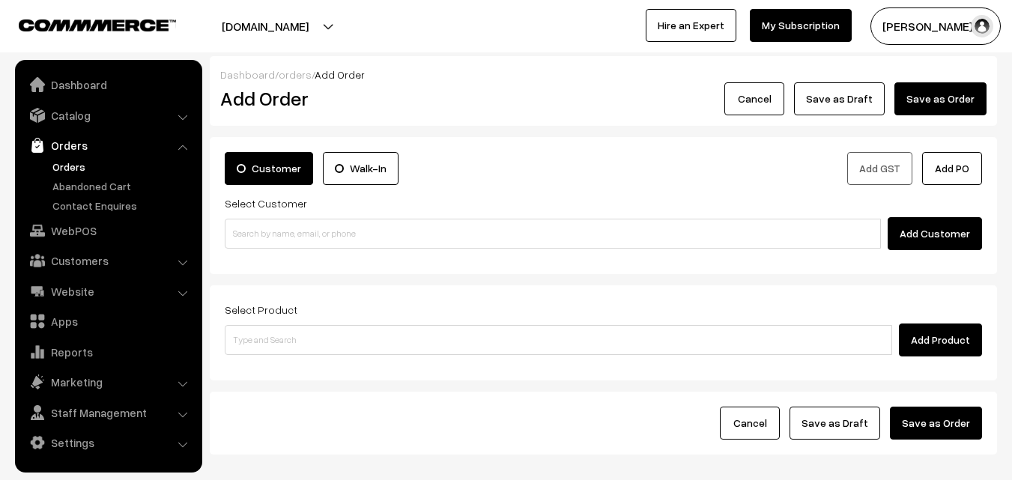
click at [73, 168] on link "Orders" at bounding box center [123, 167] width 148 height 16
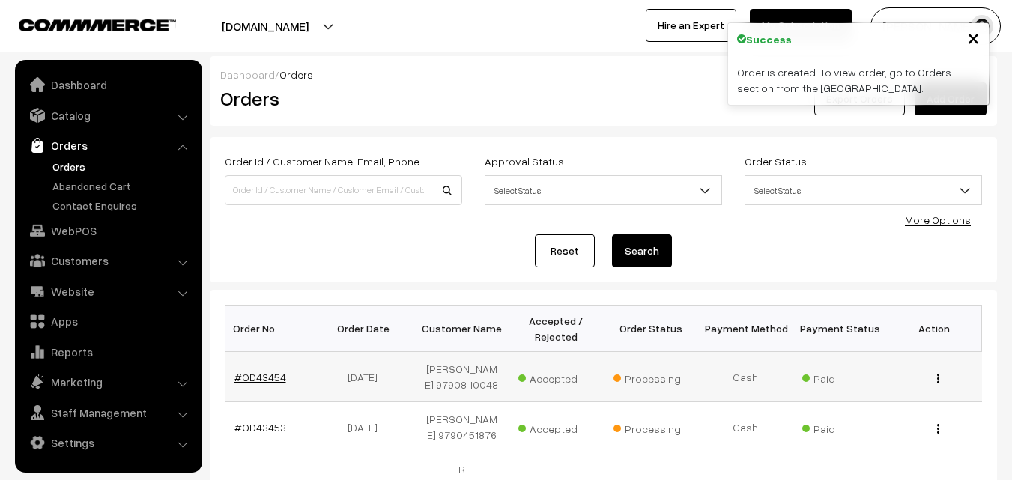
click at [262, 378] on link "#OD43454" at bounding box center [261, 377] width 52 height 13
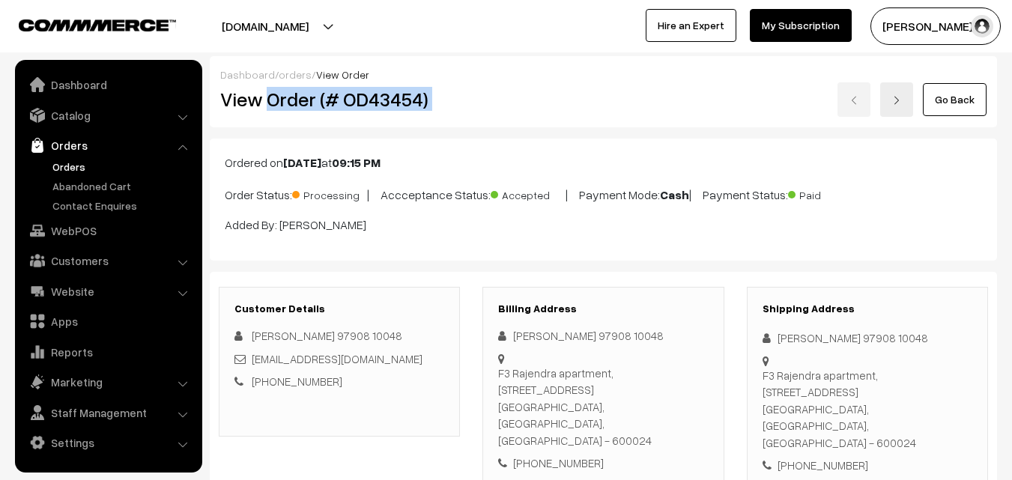
click at [488, 115] on div "View Order (# OD43454) Go Back" at bounding box center [603, 99] width 789 height 34
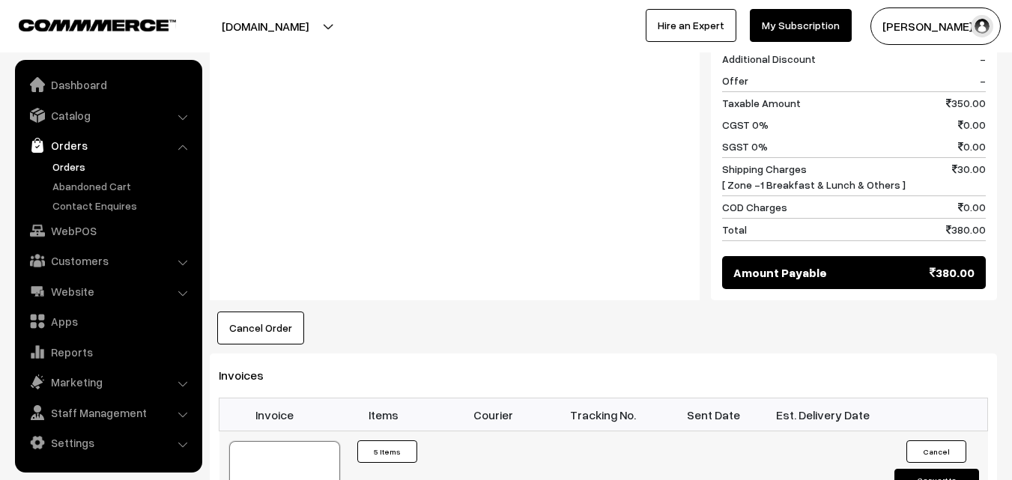
scroll to position [974, 0]
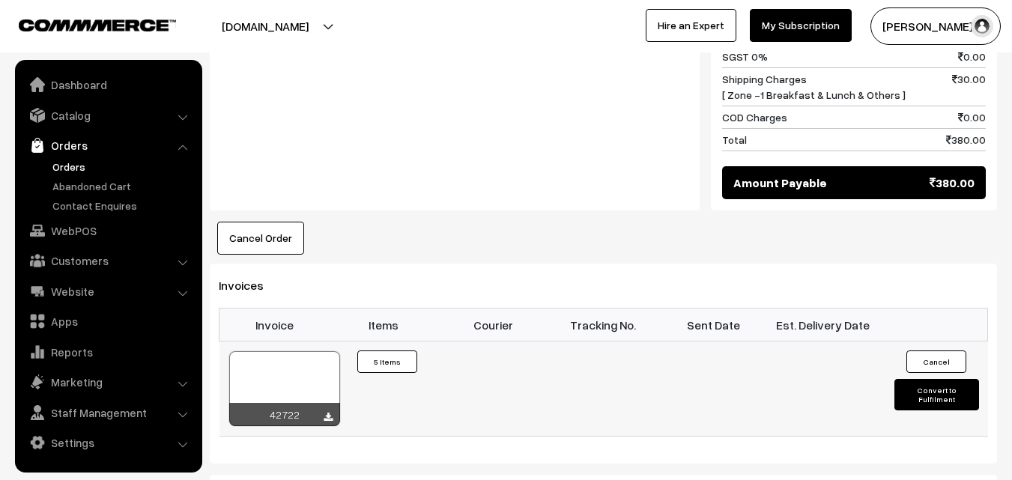
click at [288, 351] on div at bounding box center [284, 388] width 111 height 75
